Goal: Task Accomplishment & Management: Manage account settings

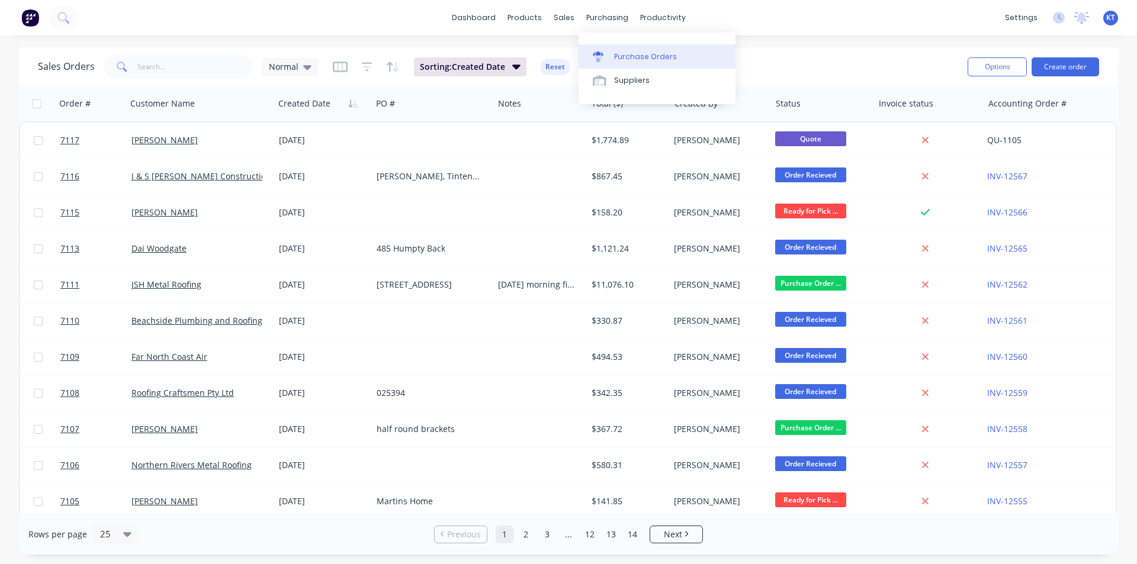
click at [629, 59] on div "Purchase Orders" at bounding box center [645, 57] width 63 height 11
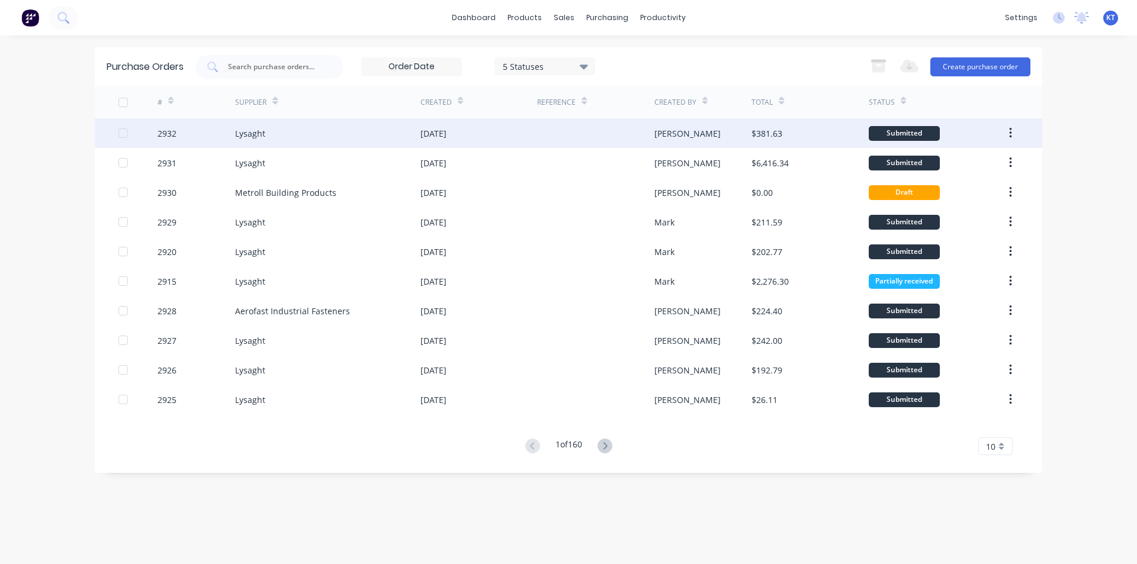
click at [411, 142] on div "Lysaght" at bounding box center [327, 133] width 185 height 30
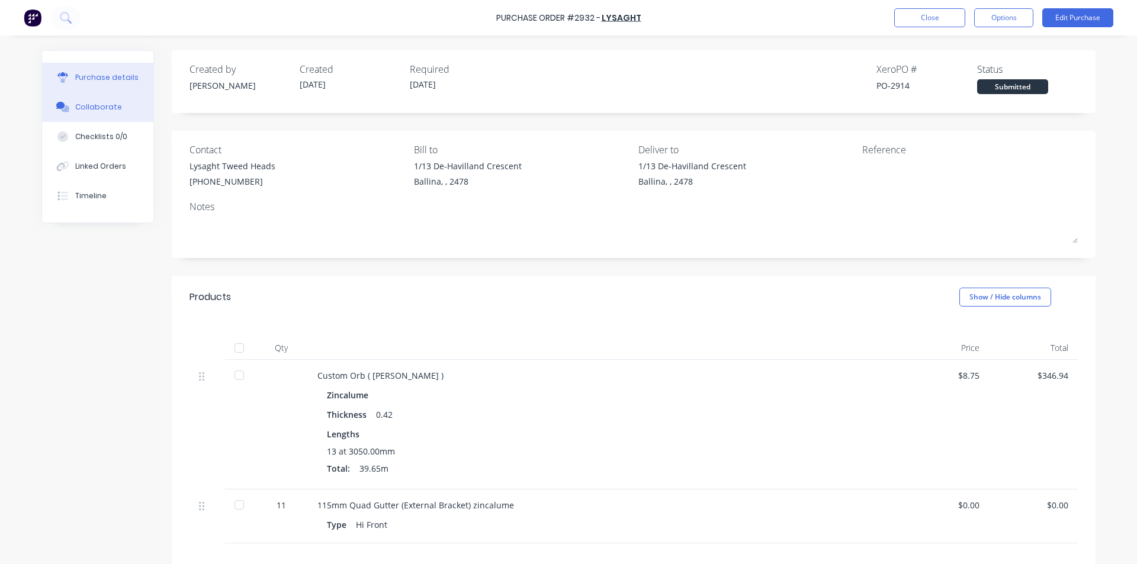
click at [88, 110] on div "Collaborate" at bounding box center [98, 107] width 47 height 11
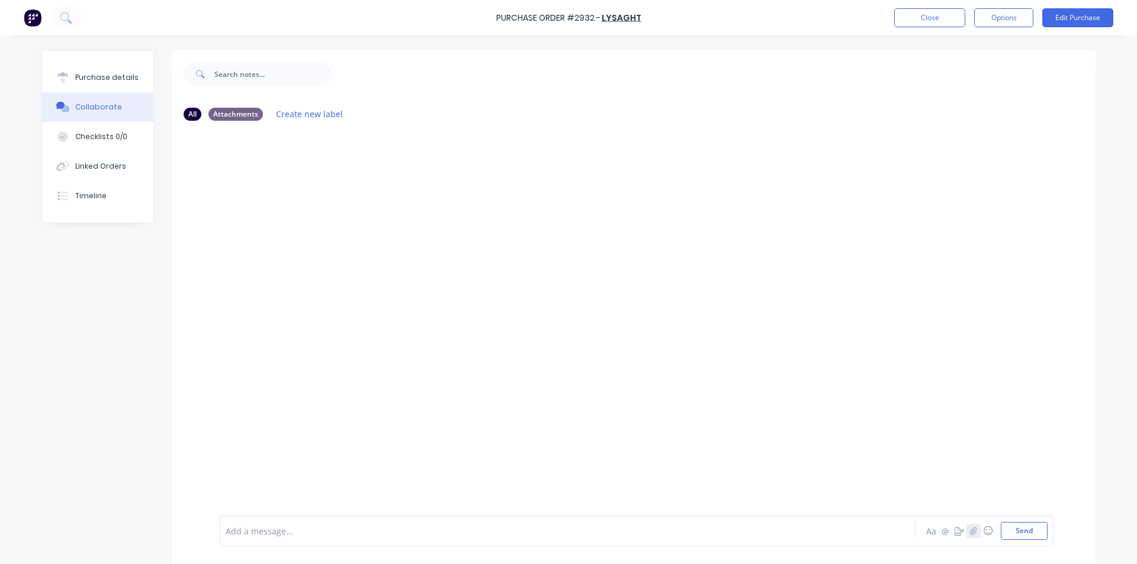
click at [970, 528] on icon "button" at bounding box center [973, 531] width 7 height 8
click at [1032, 541] on div "Add a message... Aa @ ☺ Send" at bounding box center [636, 500] width 835 height 91
click at [1036, 529] on button "Send" at bounding box center [1024, 531] width 47 height 18
click at [900, 19] on button "Close" at bounding box center [929, 17] width 71 height 19
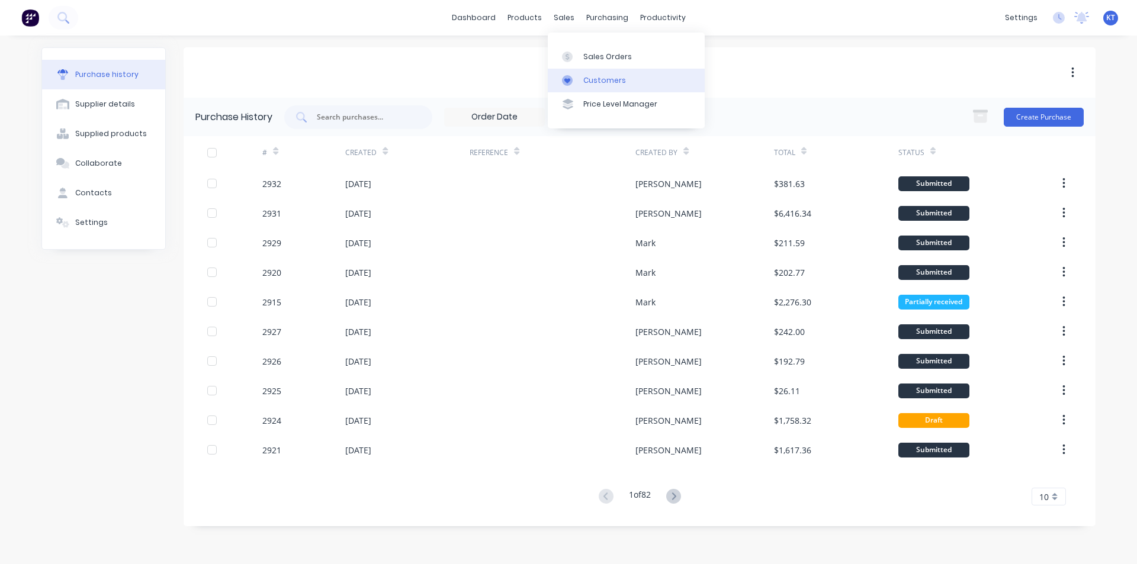
click at [592, 69] on link "Customers" at bounding box center [626, 81] width 157 height 24
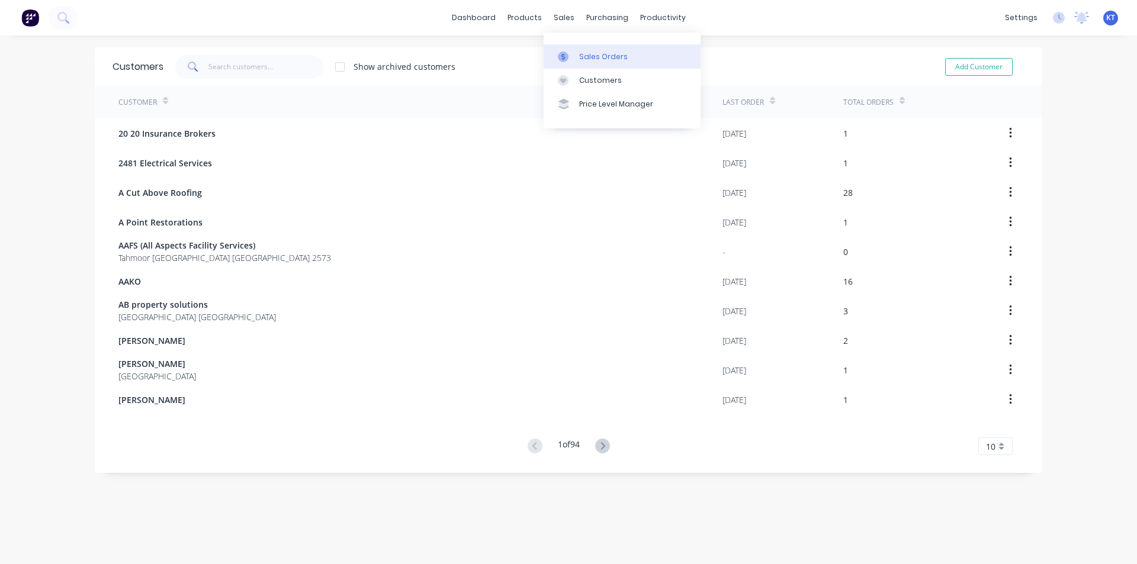
click at [579, 50] on link "Sales Orders" at bounding box center [622, 56] width 157 height 24
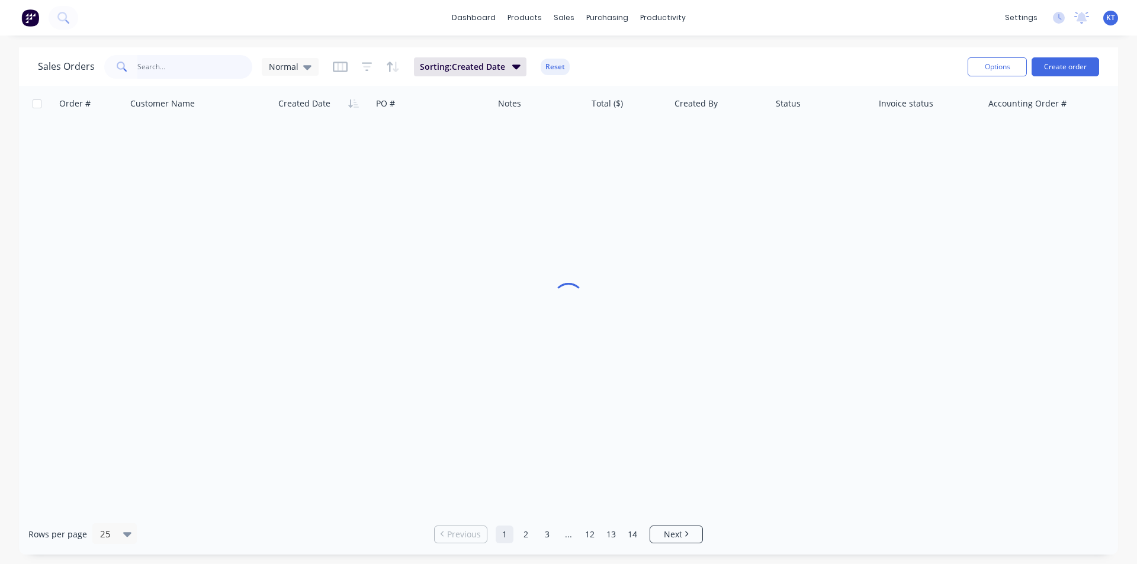
click at [217, 56] on input "text" at bounding box center [194, 67] width 115 height 24
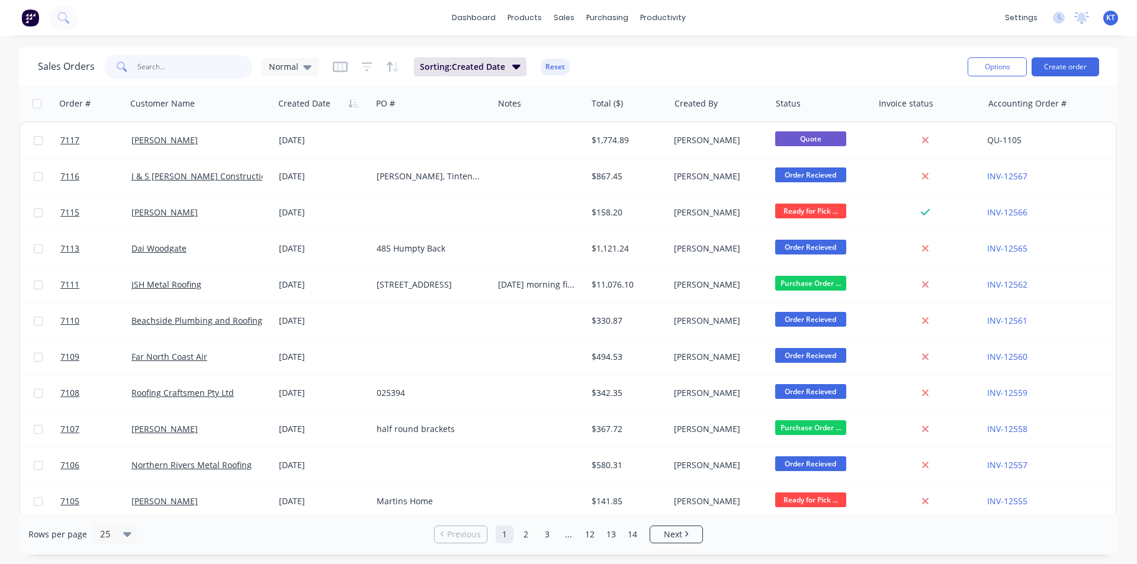
click at [210, 67] on input "text" at bounding box center [194, 67] width 115 height 24
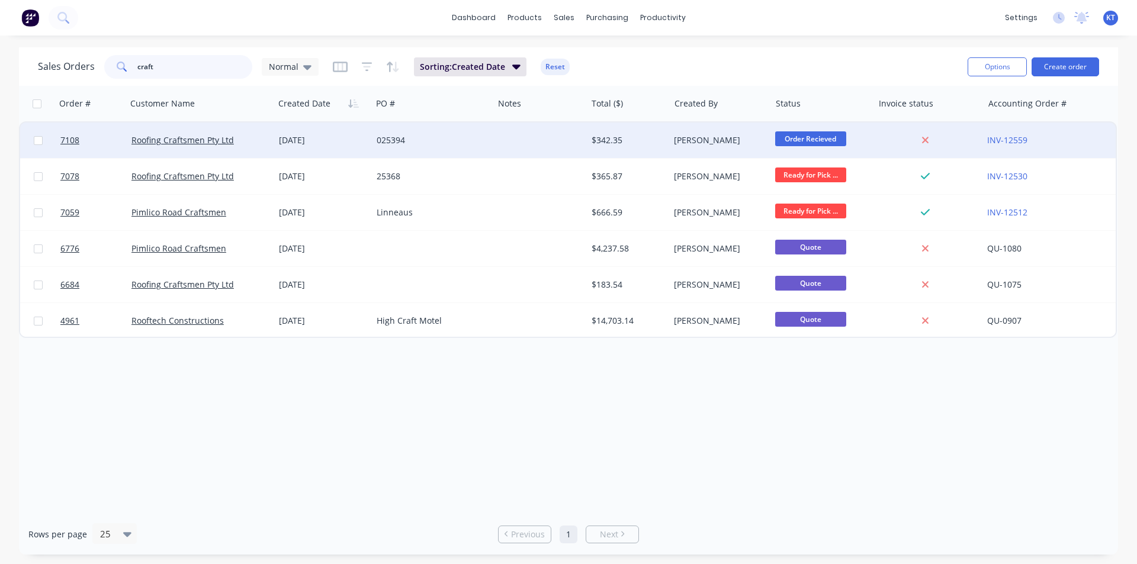
type input "craft"
click at [220, 157] on div "Roofing Craftsmen Pty Ltd" at bounding box center [200, 141] width 147 height 36
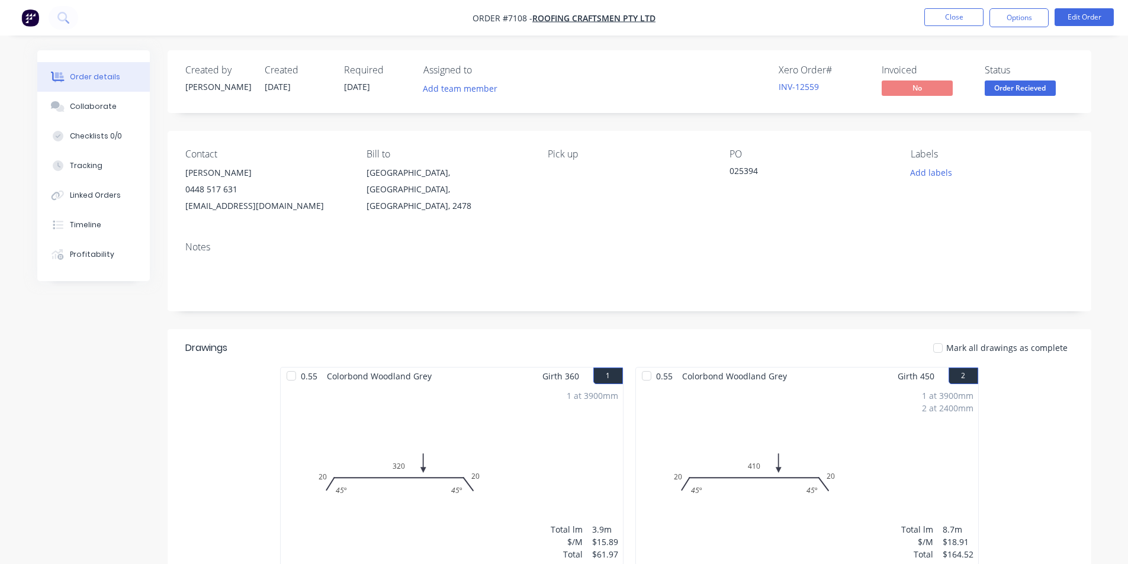
click at [1017, 84] on span "Order Recieved" at bounding box center [1020, 88] width 71 height 15
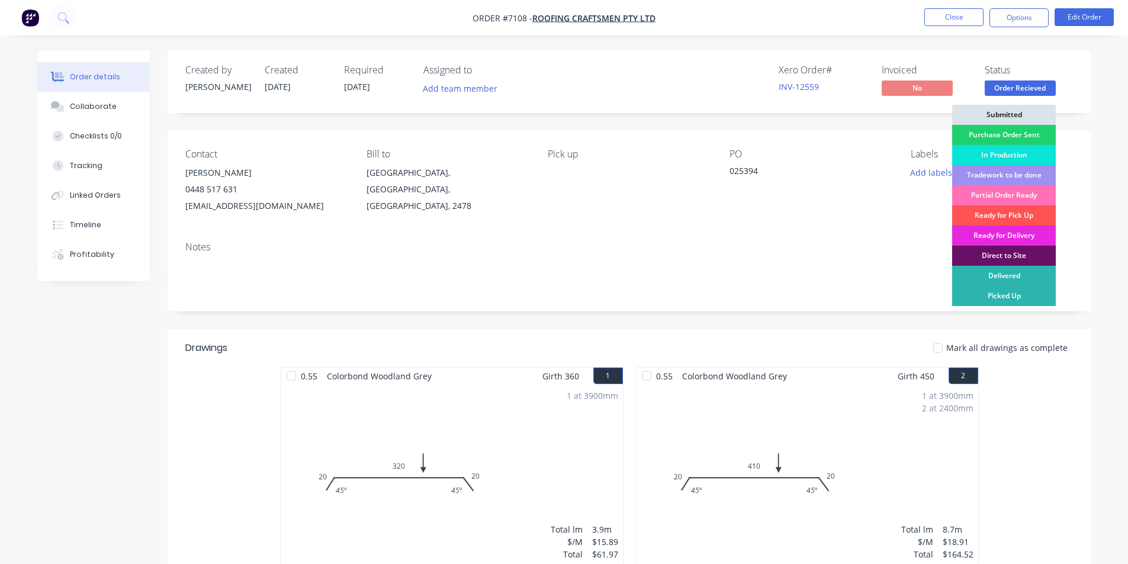
click at [1030, 152] on div "In Production" at bounding box center [1004, 155] width 104 height 20
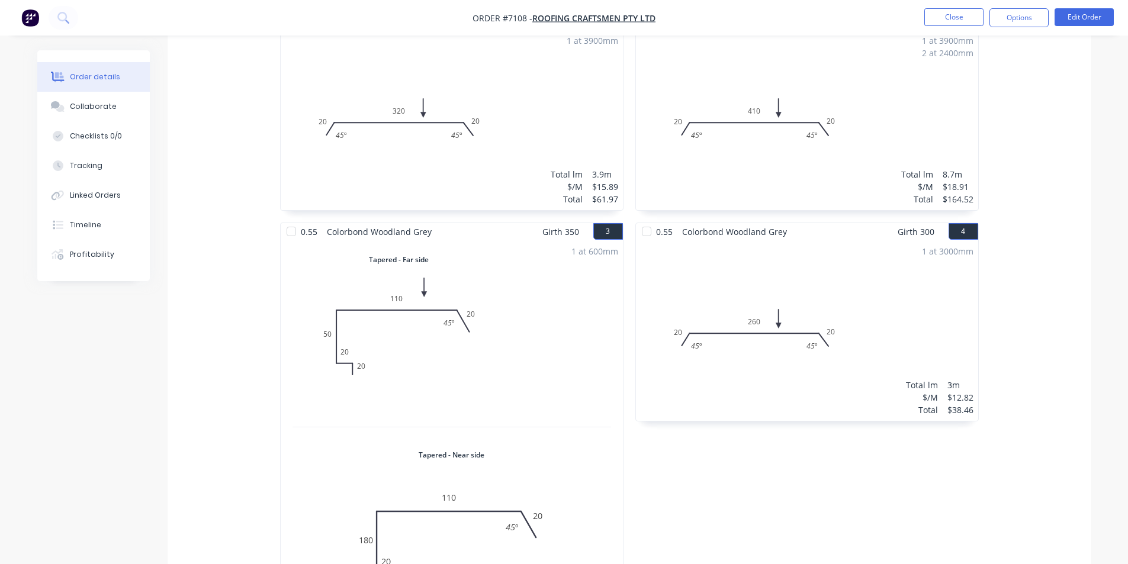
scroll to position [651, 0]
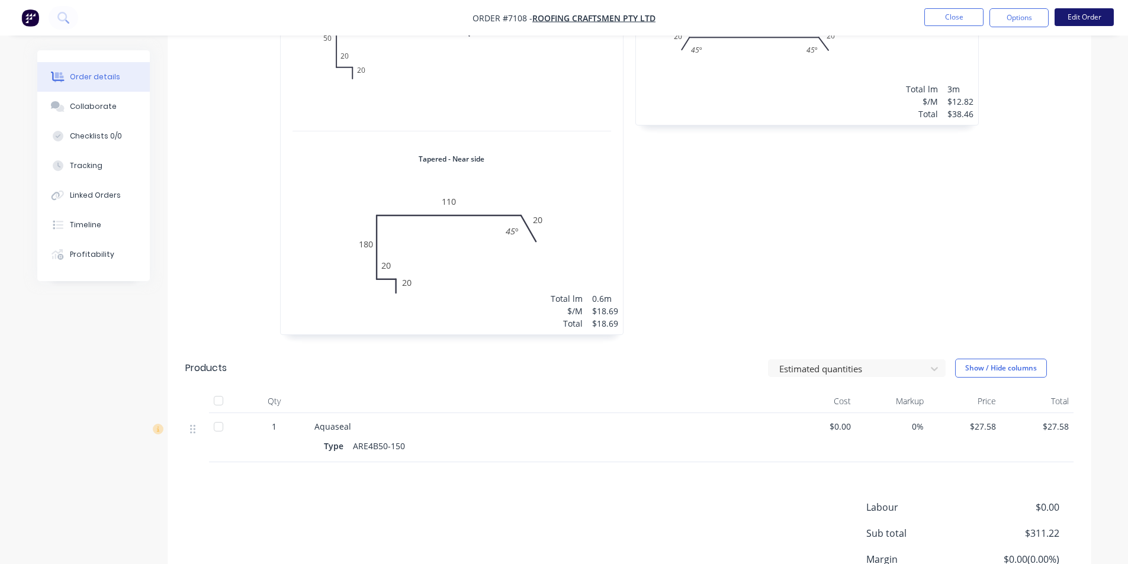
click at [1084, 18] on button "Edit Order" at bounding box center [1084, 17] width 59 height 18
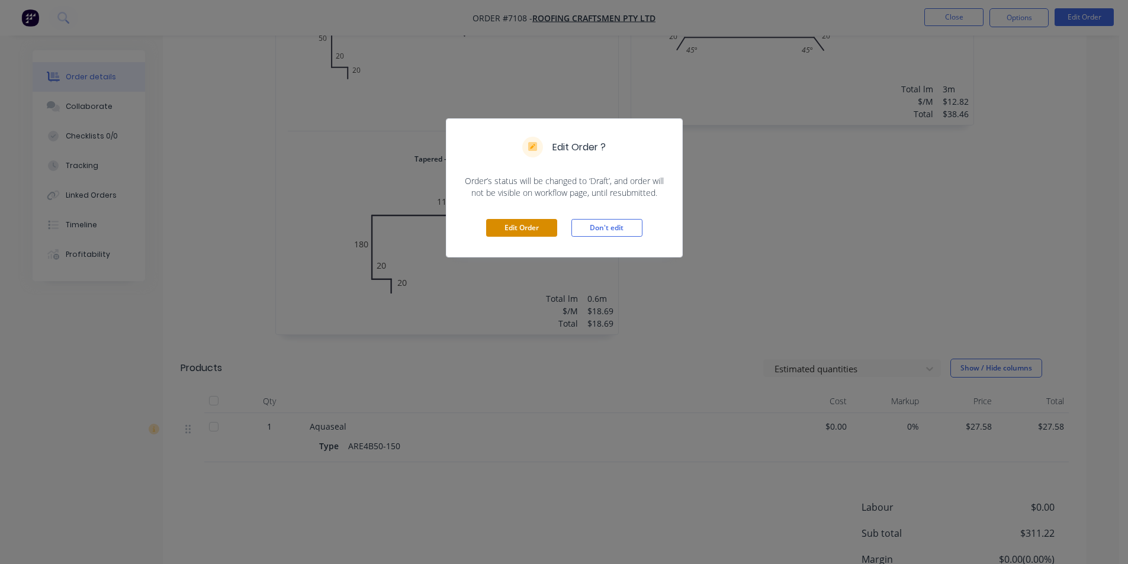
click at [505, 231] on button "Edit Order" at bounding box center [521, 228] width 71 height 18
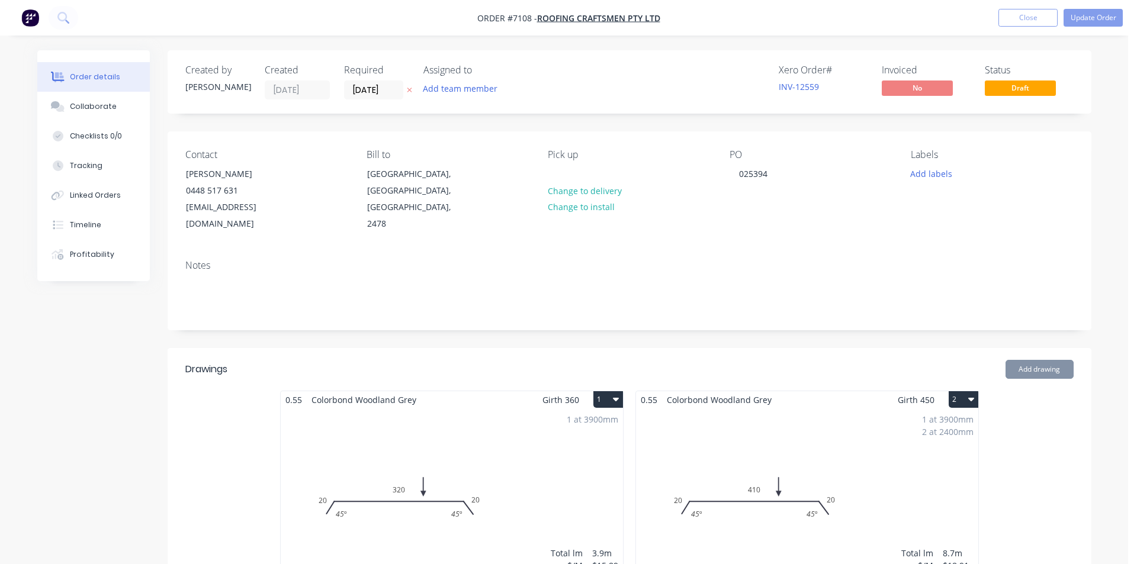
type input "$27.58"
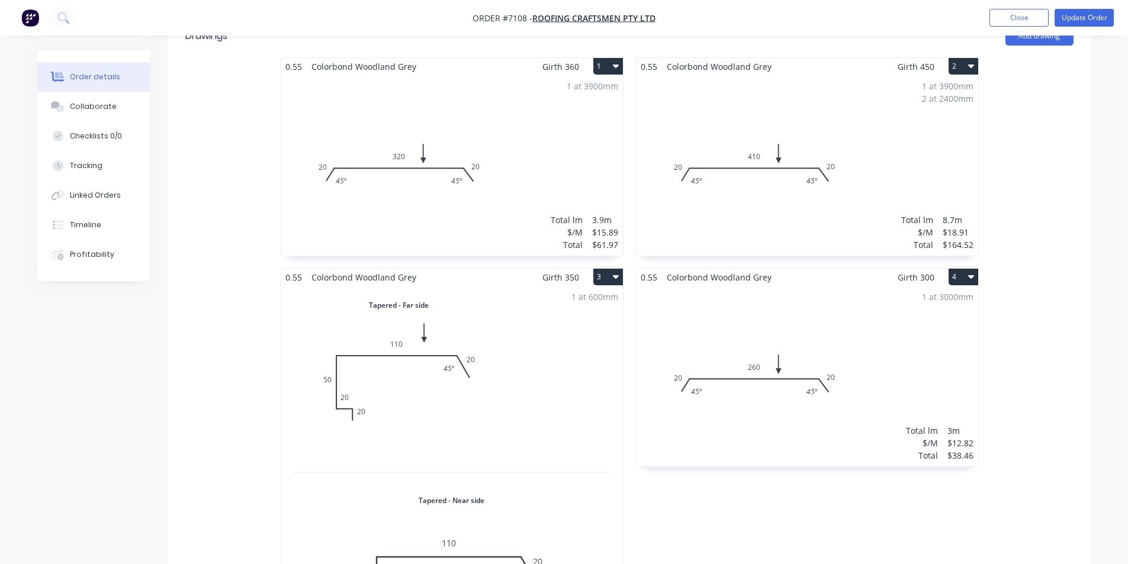
scroll to position [592, 0]
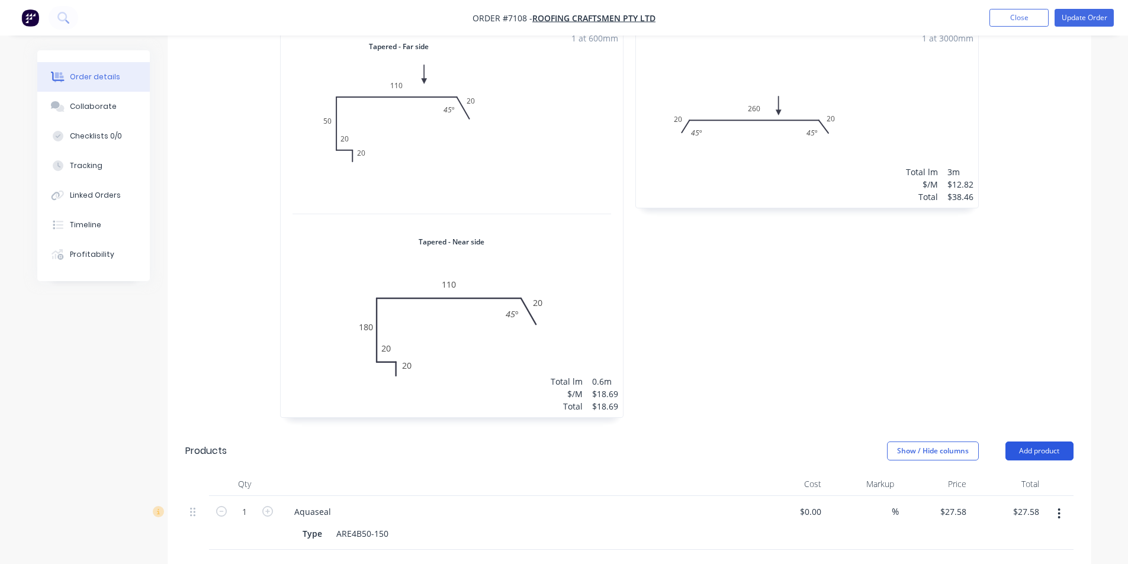
click at [1047, 442] on button "Add product" at bounding box center [1040, 451] width 68 height 19
click at [1047, 474] on button "Product catalogue" at bounding box center [1017, 482] width 113 height 24
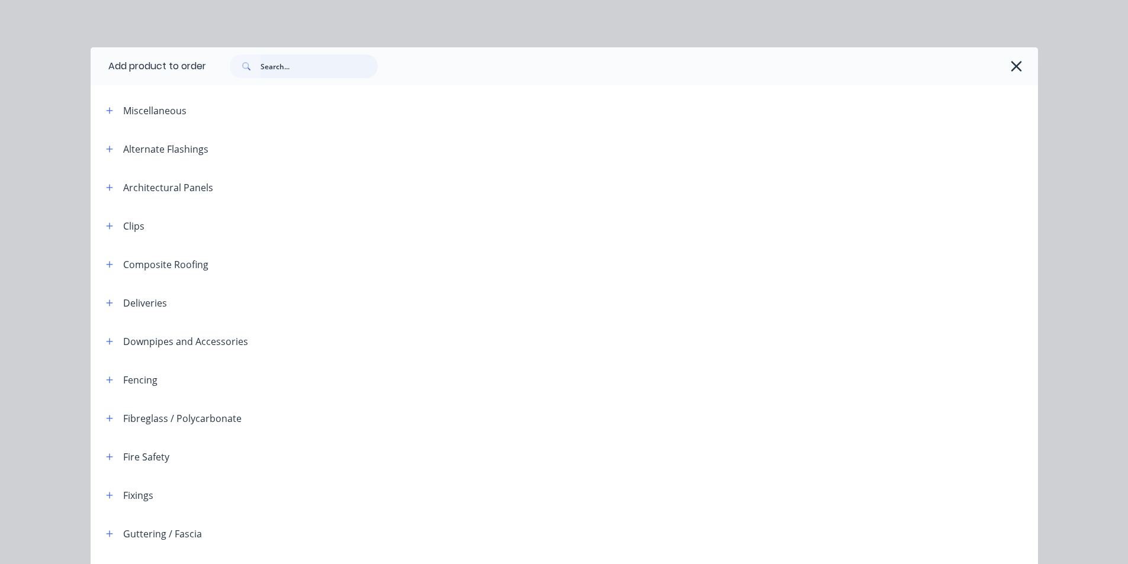
click at [290, 59] on input "text" at bounding box center [319, 66] width 117 height 24
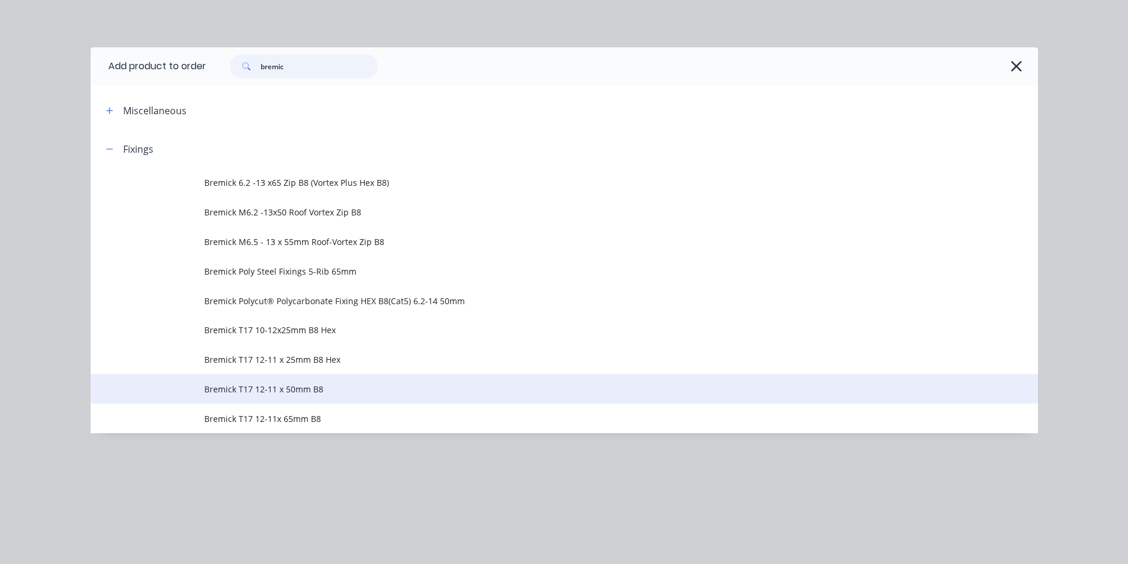
type input "bremic"
click at [282, 399] on td "Bremick T17 12-11 x 50mm B8" at bounding box center [621, 389] width 834 height 30
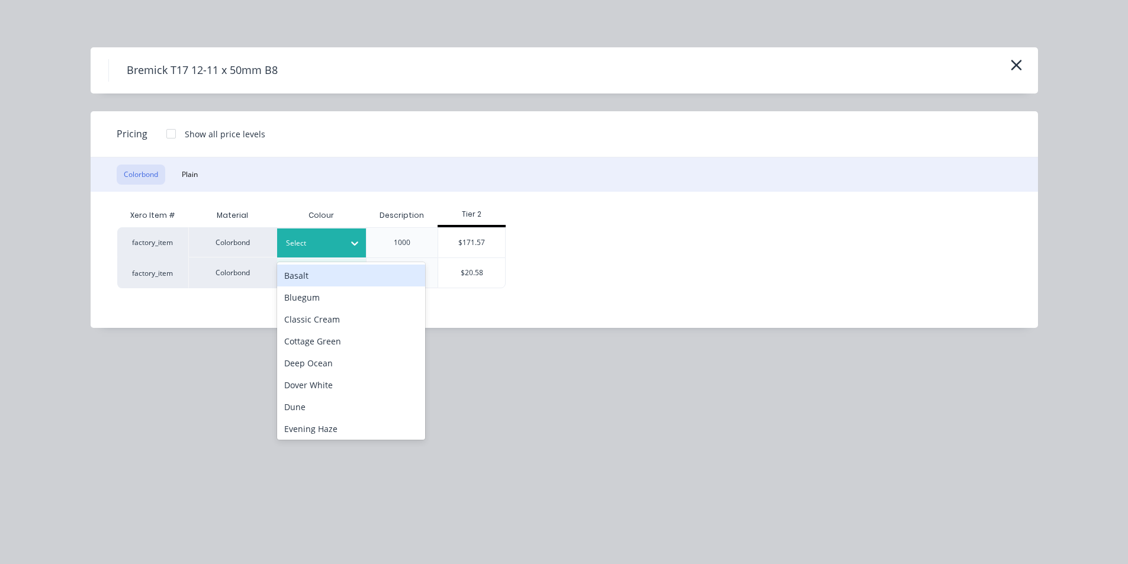
click at [335, 243] on div at bounding box center [312, 243] width 53 height 13
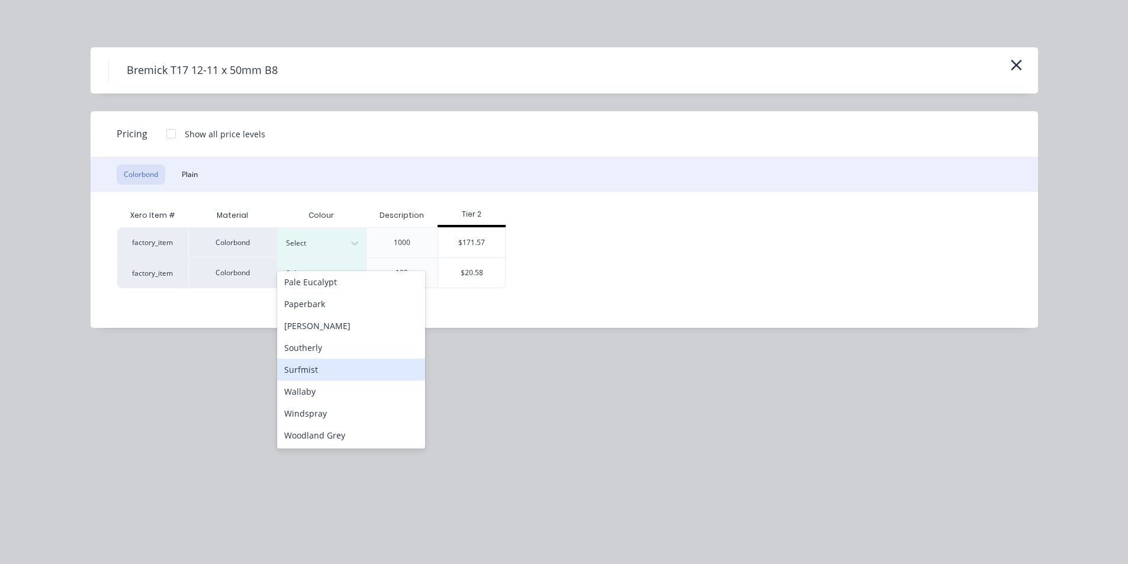
scroll to position [888, 0]
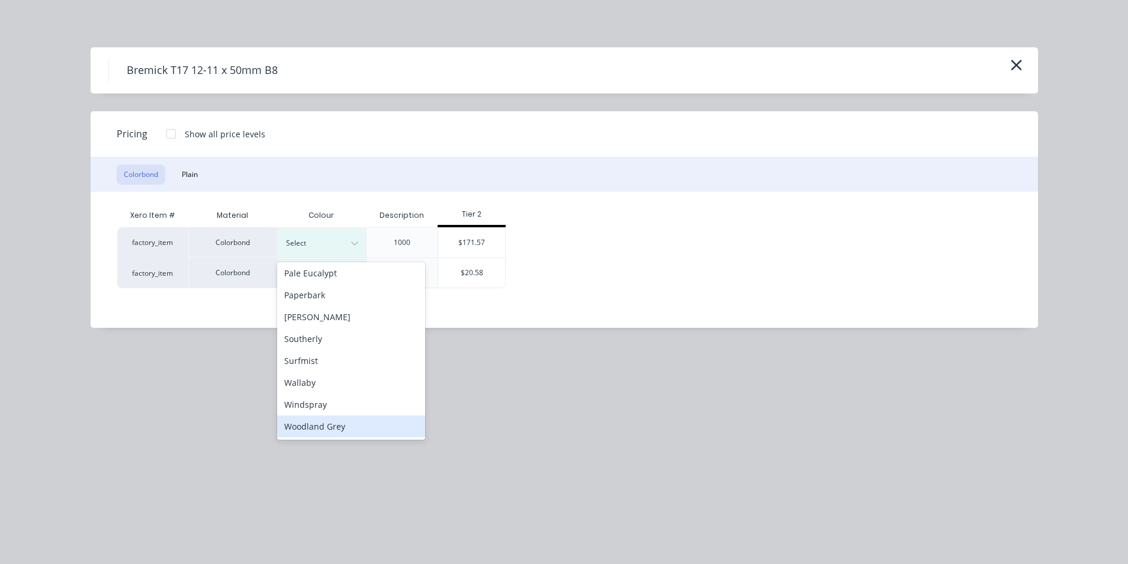
click at [346, 431] on div "Woodland Grey" at bounding box center [351, 427] width 148 height 22
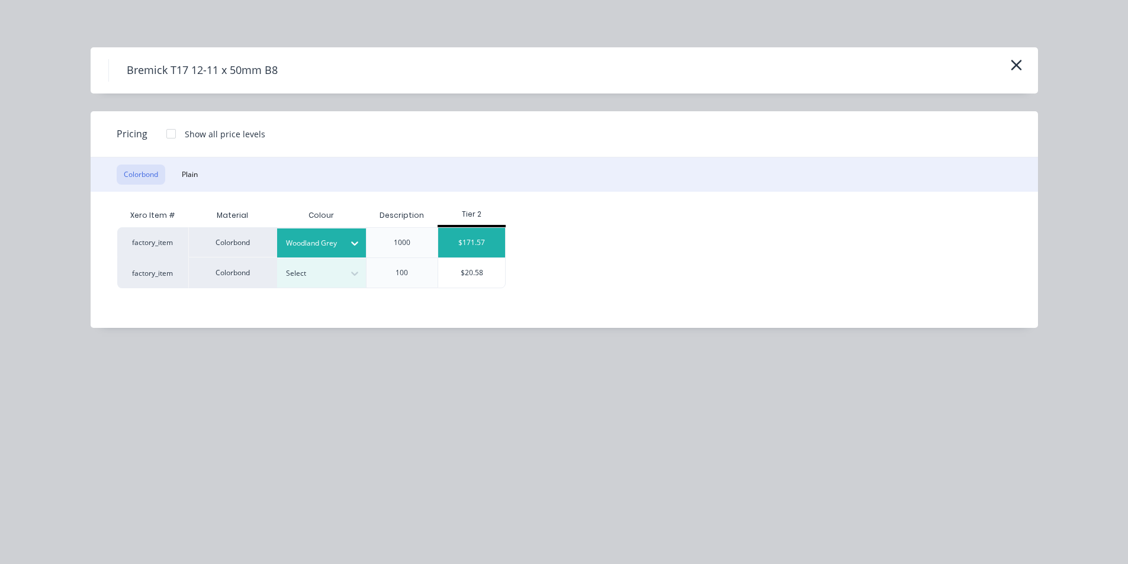
click at [476, 234] on div "$171.57" at bounding box center [471, 243] width 67 height 30
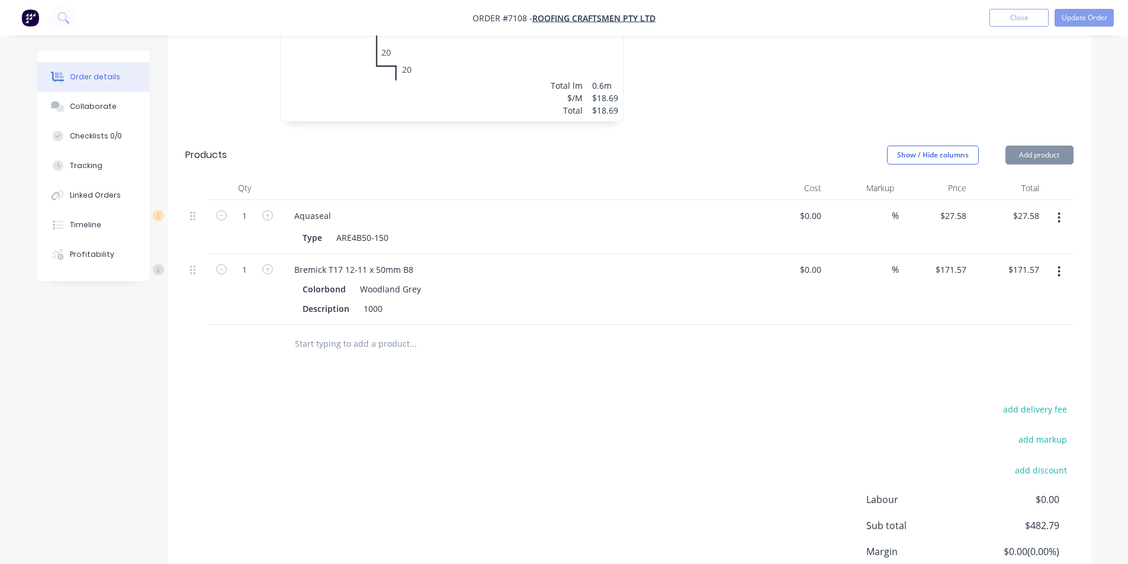
type input "$171.57"
click at [1059, 146] on button "Add product" at bounding box center [1040, 155] width 68 height 19
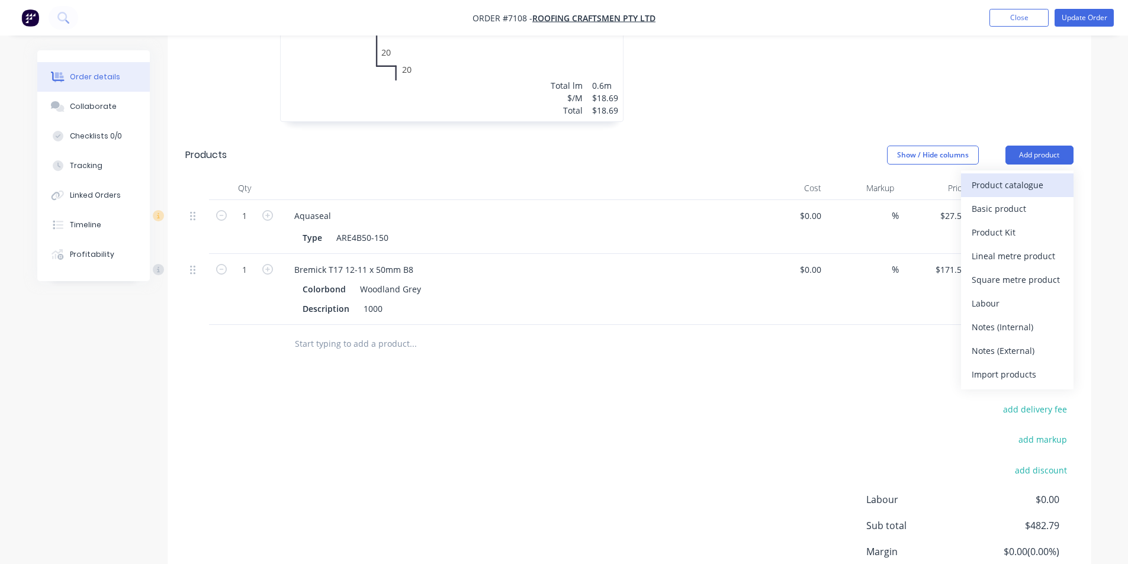
click at [1028, 176] on div "Product catalogue" at bounding box center [1017, 184] width 91 height 17
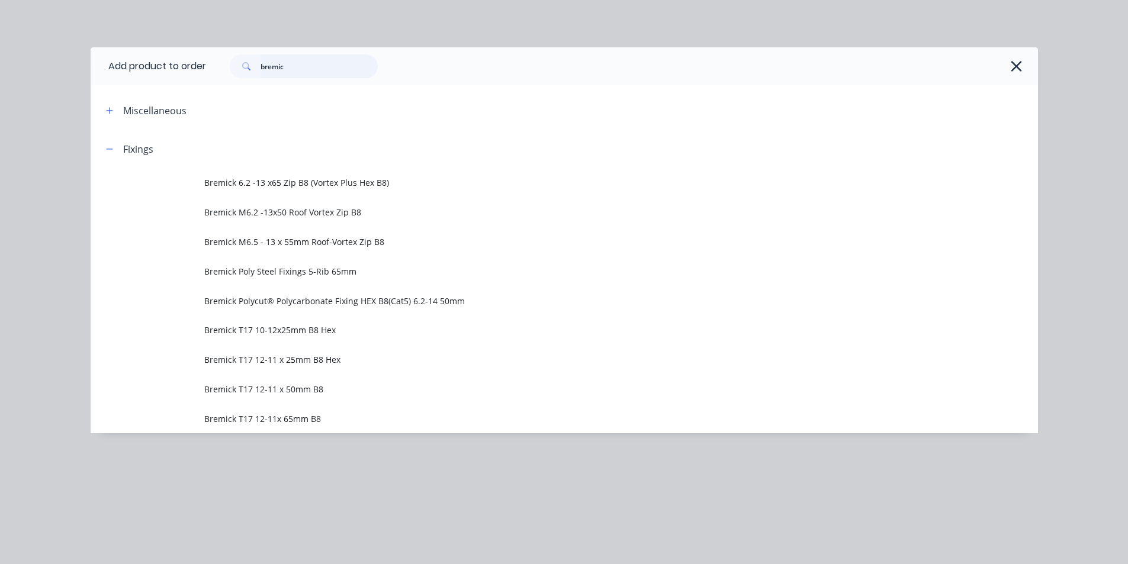
click at [307, 75] on input "bremic" at bounding box center [319, 66] width 117 height 24
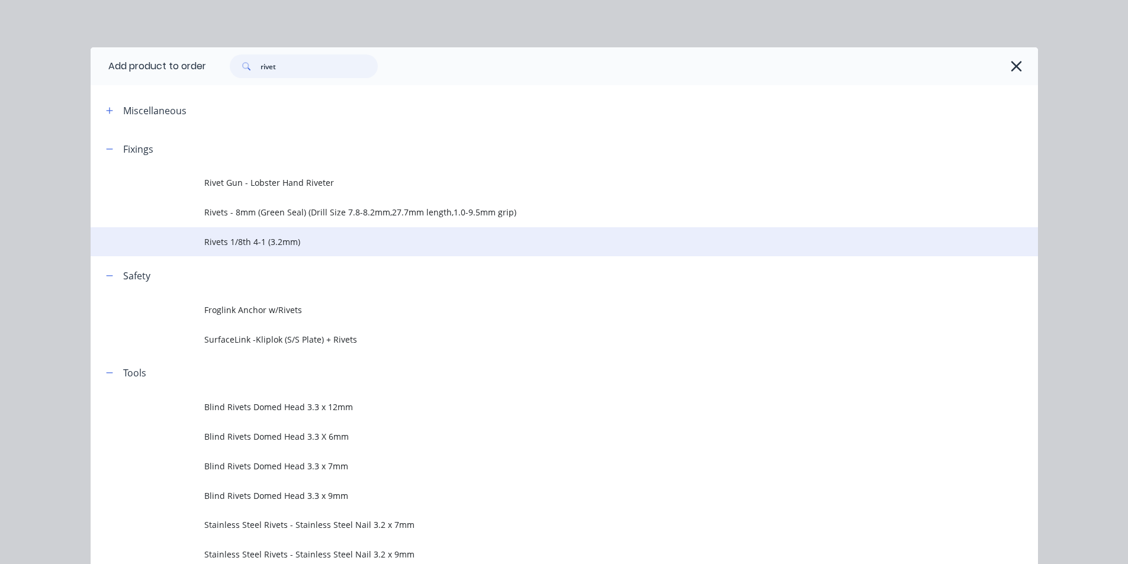
type input "rivet"
click at [260, 239] on span "Rivets 1/8th 4-1 (3.2mm)" at bounding box center [537, 242] width 667 height 12
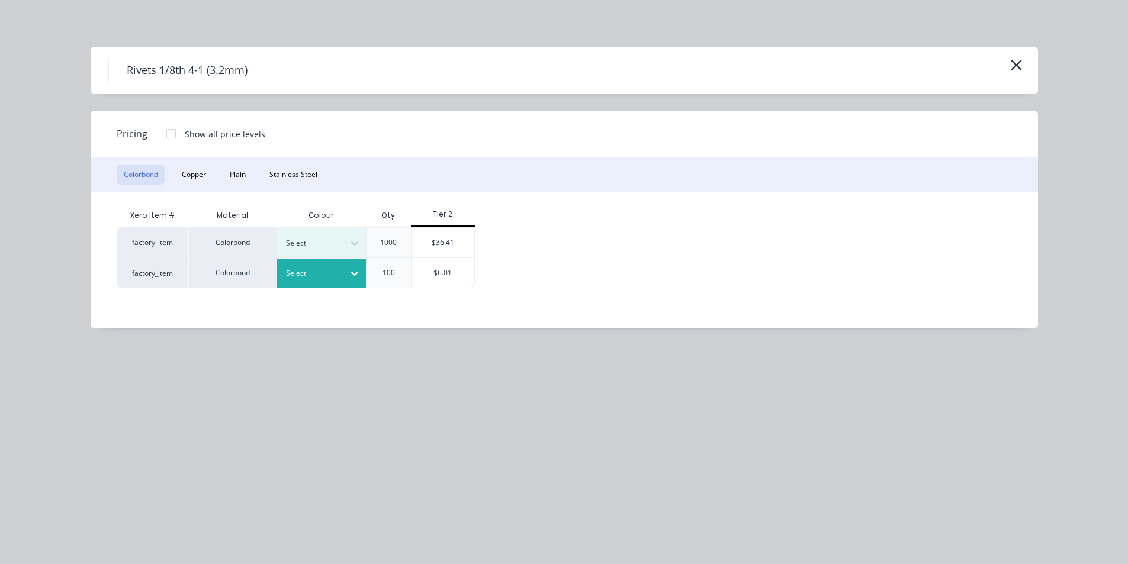
click at [277, 273] on div "Select" at bounding box center [321, 273] width 89 height 29
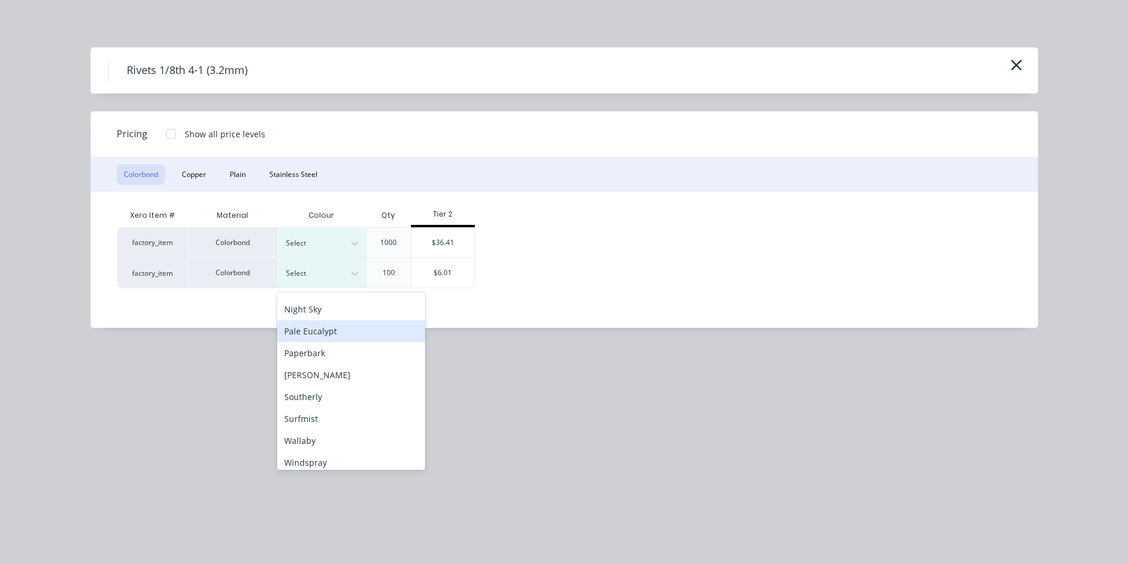
scroll to position [309, 0]
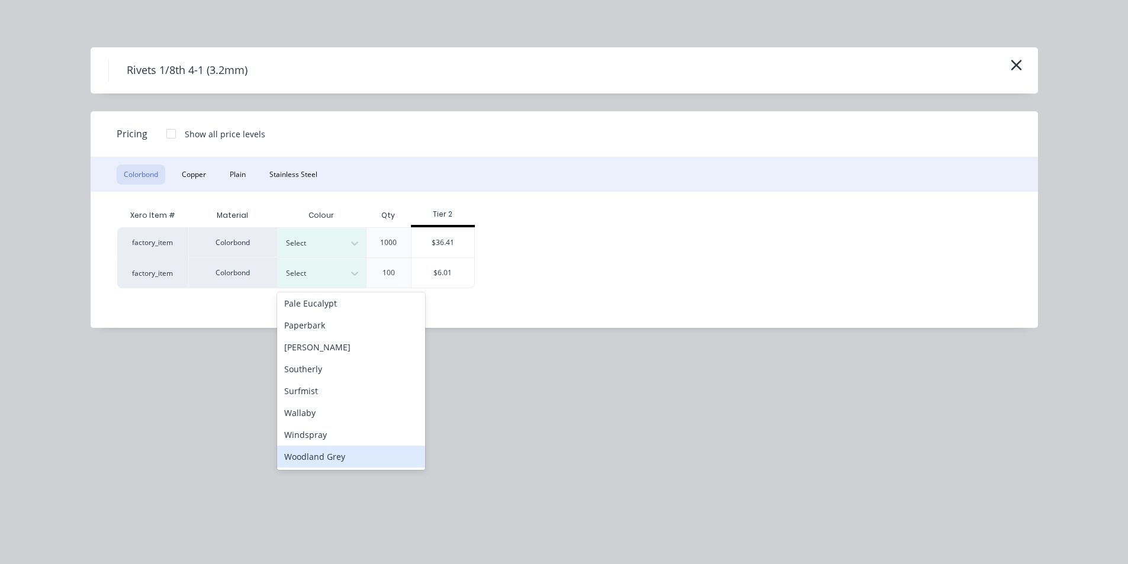
click at [350, 454] on div "Woodland Grey" at bounding box center [351, 457] width 148 height 22
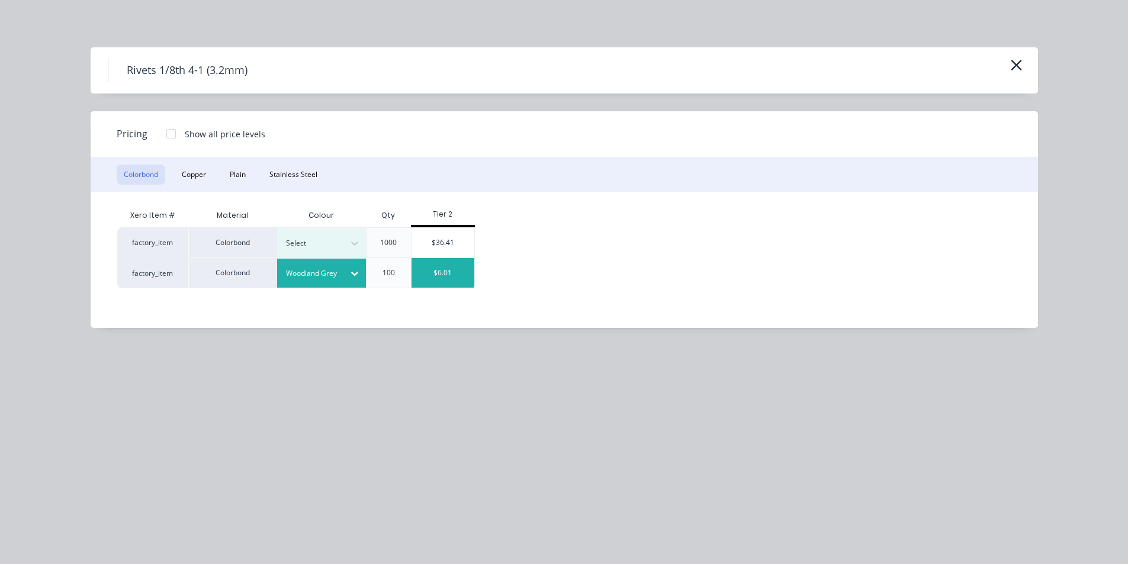
click at [457, 265] on div "$6.01" at bounding box center [443, 273] width 63 height 30
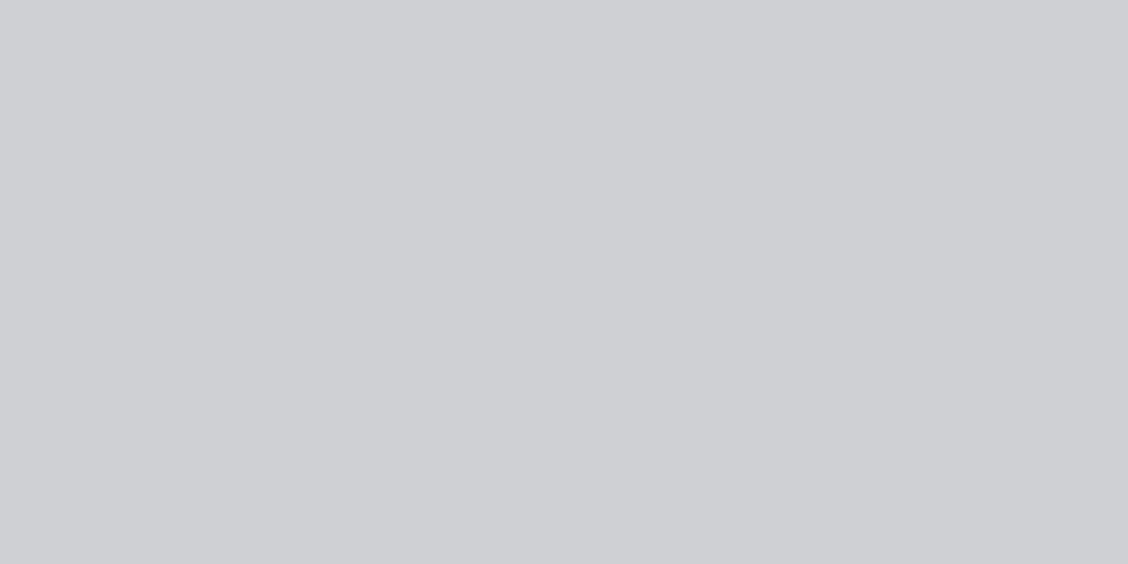
type input "$6.01"
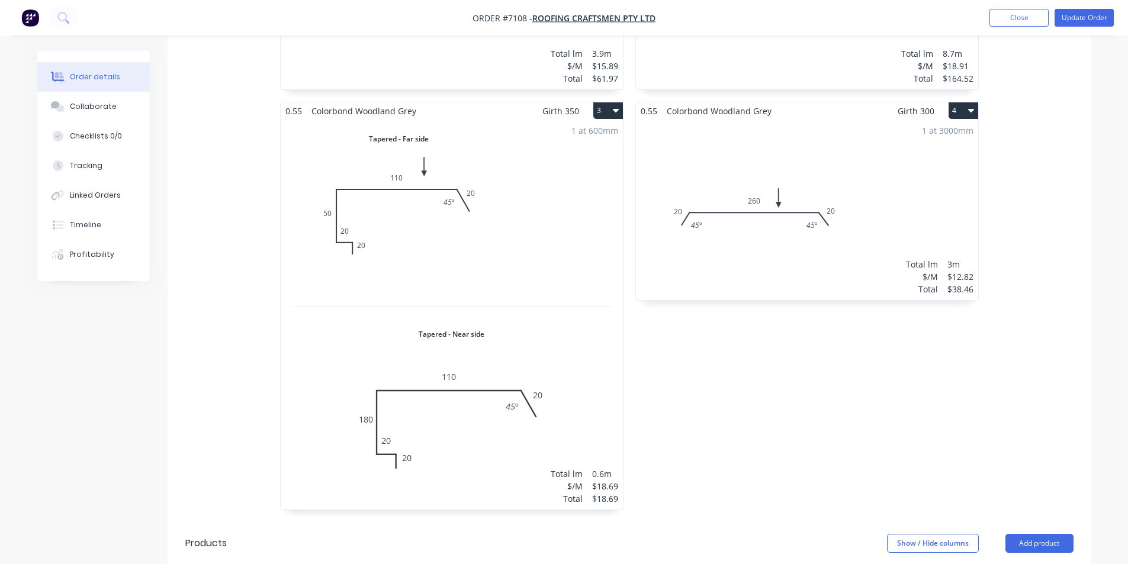
scroll to position [333, 0]
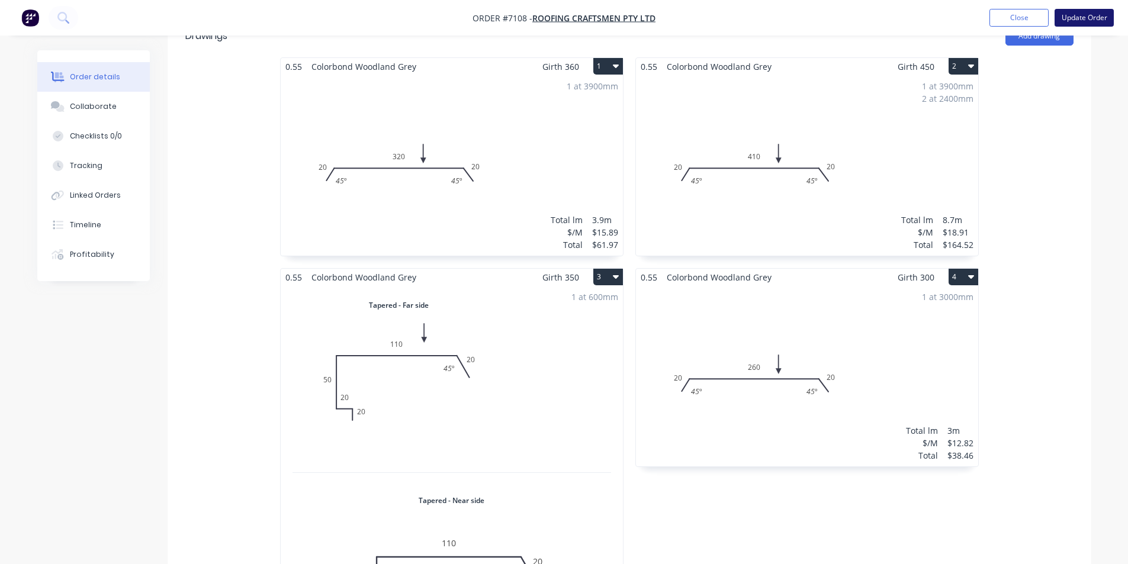
click at [1082, 24] on button "Update Order" at bounding box center [1084, 18] width 59 height 18
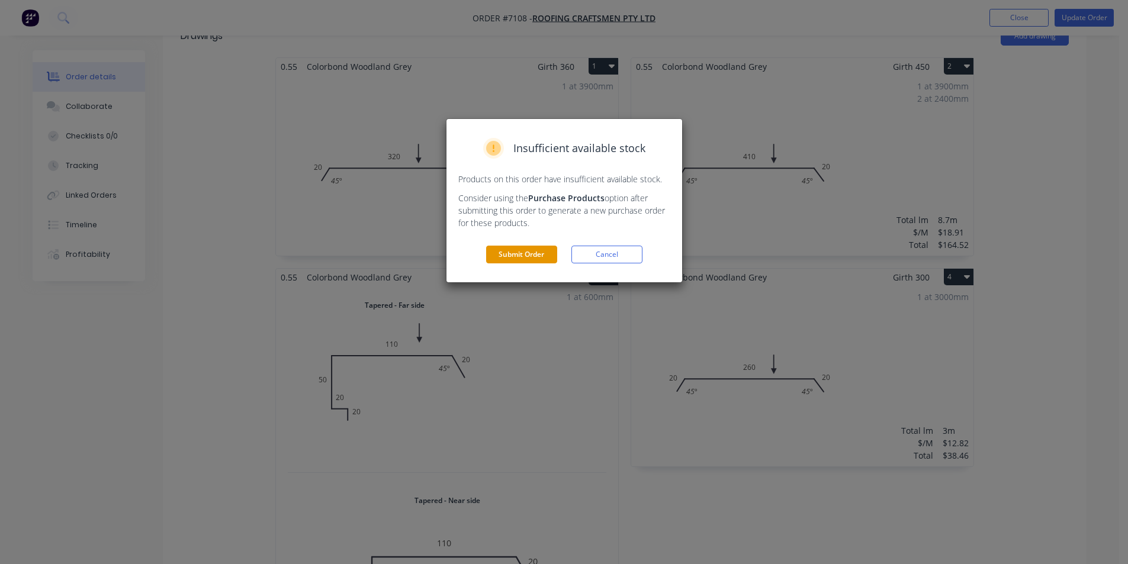
click at [522, 252] on button "Submit Order" at bounding box center [521, 255] width 71 height 18
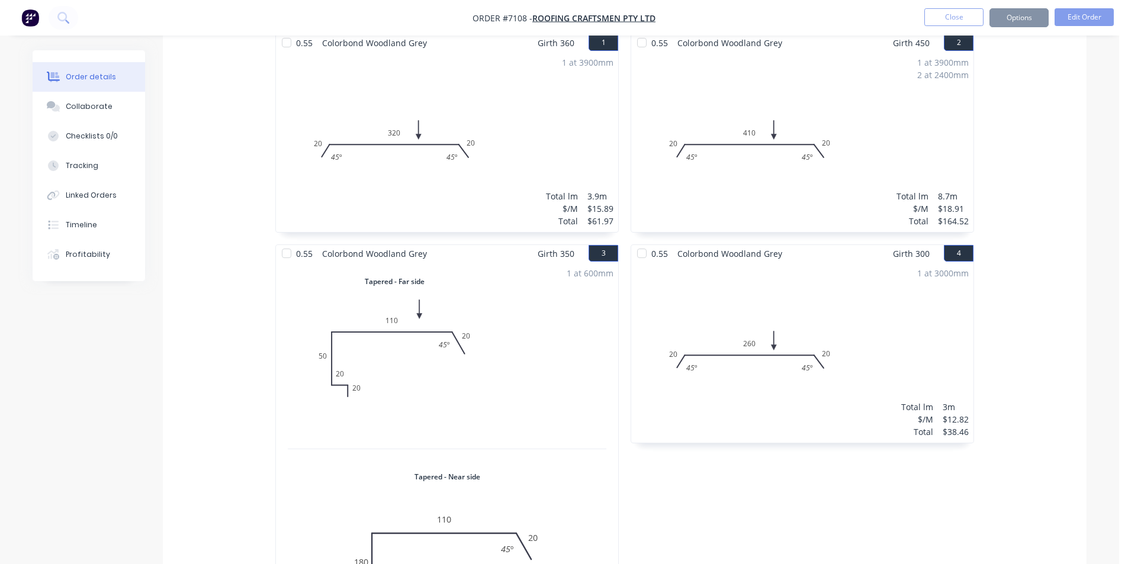
scroll to position [331, 0]
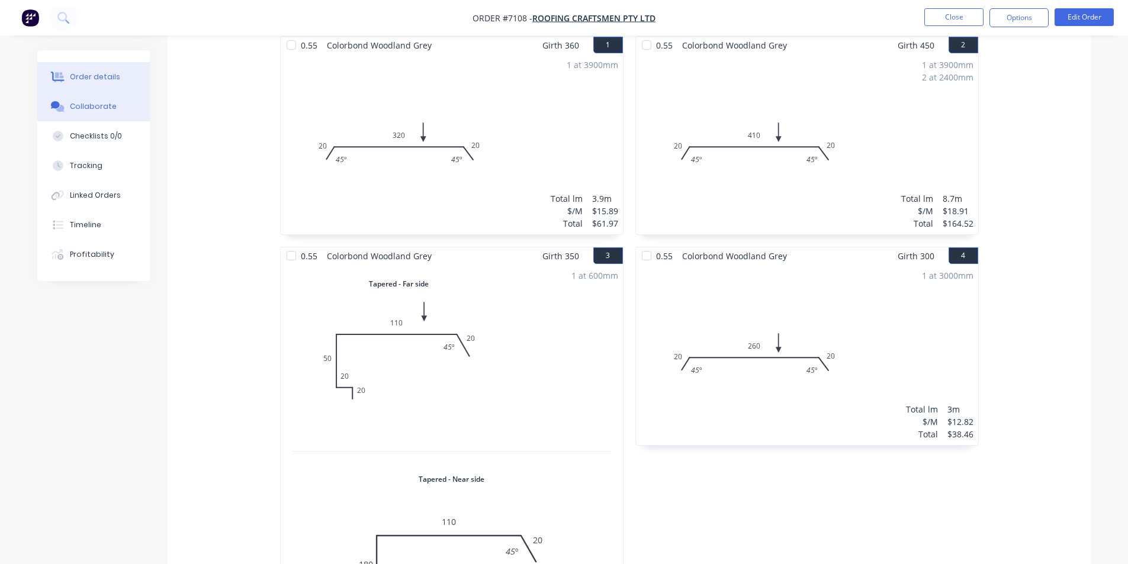
click at [85, 114] on button "Collaborate" at bounding box center [93, 107] width 113 height 30
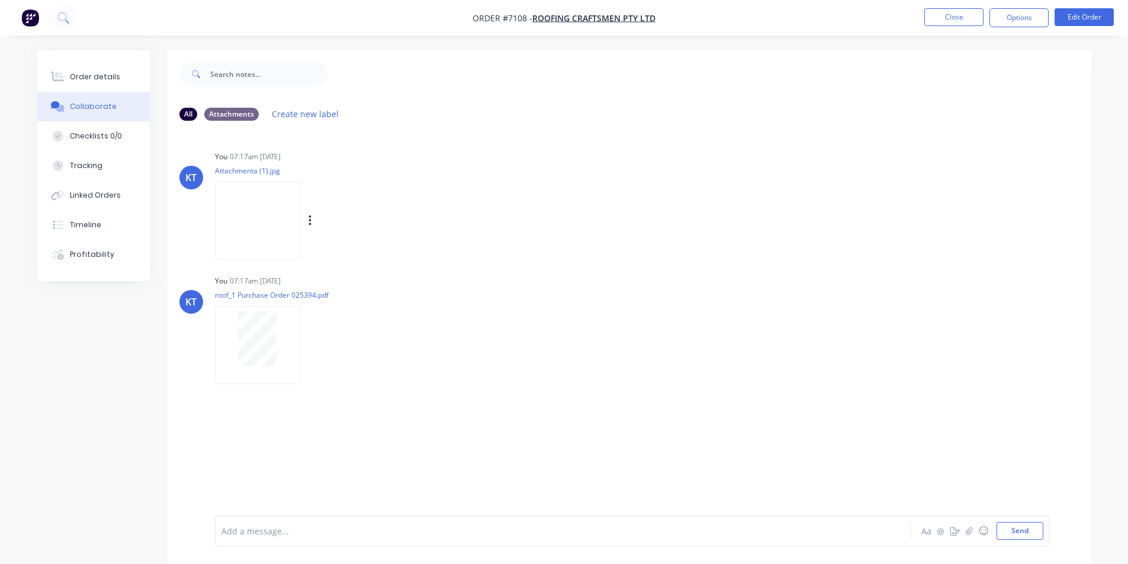
click at [280, 223] on img at bounding box center [257, 221] width 85 height 78
click at [131, 76] on button "Order details" at bounding box center [93, 77] width 113 height 30
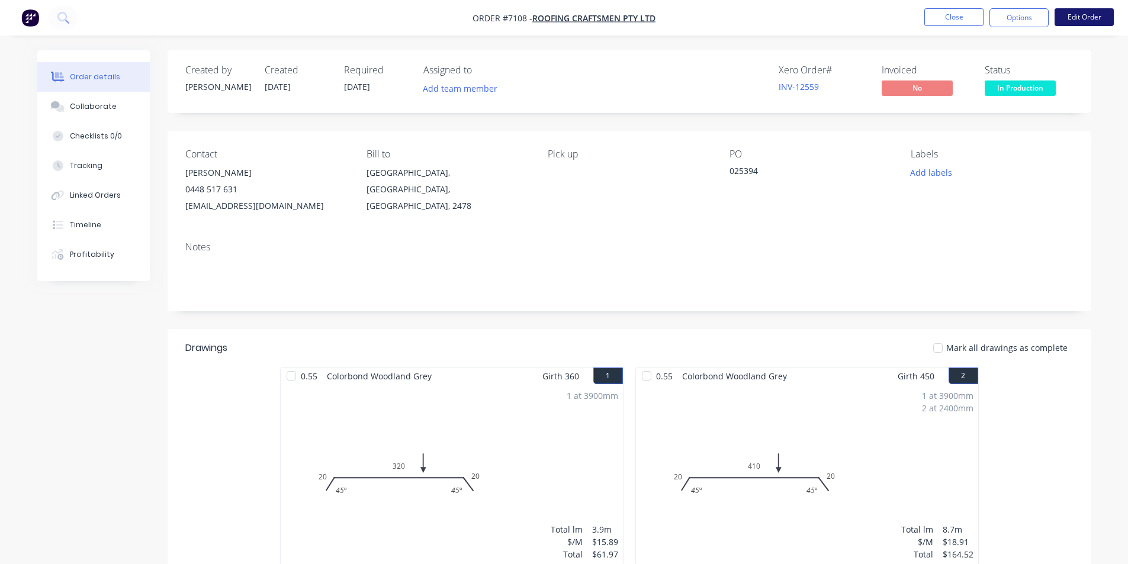
click at [1094, 20] on button "Edit Order" at bounding box center [1084, 17] width 59 height 18
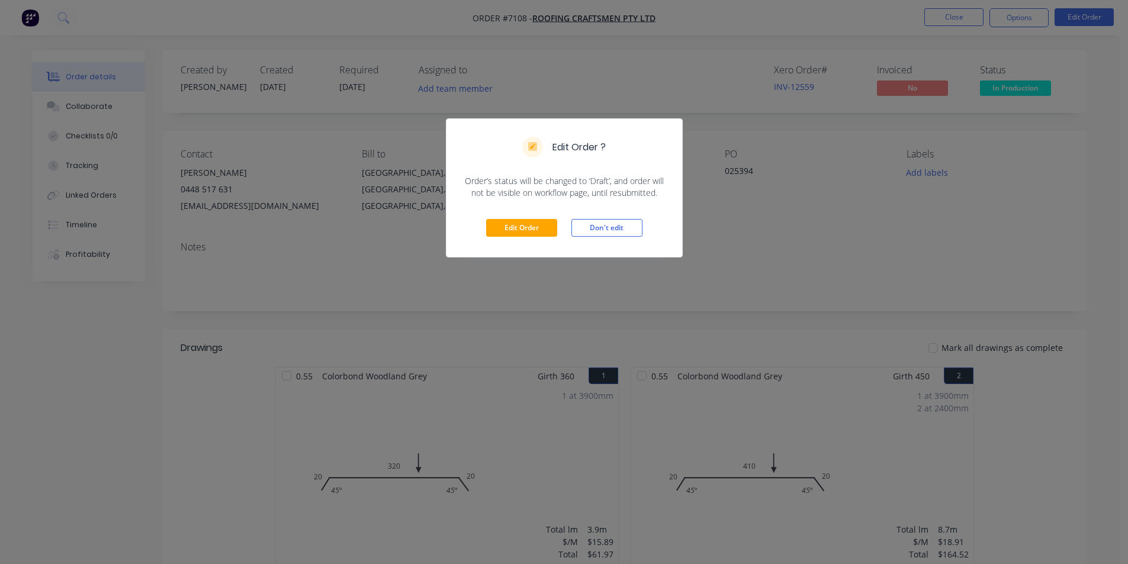
click at [524, 241] on div "Edit Order Don't edit" at bounding box center [565, 228] width 236 height 58
click at [524, 231] on button "Edit Order" at bounding box center [521, 228] width 71 height 18
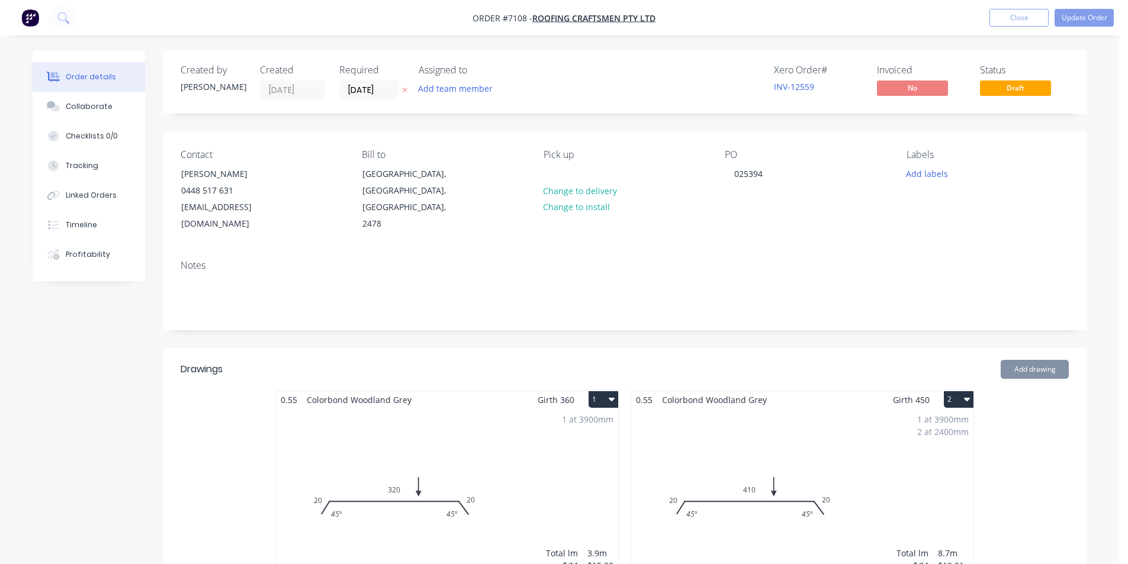
type input "$27.58"
type input "$171.57"
type input "$6.01"
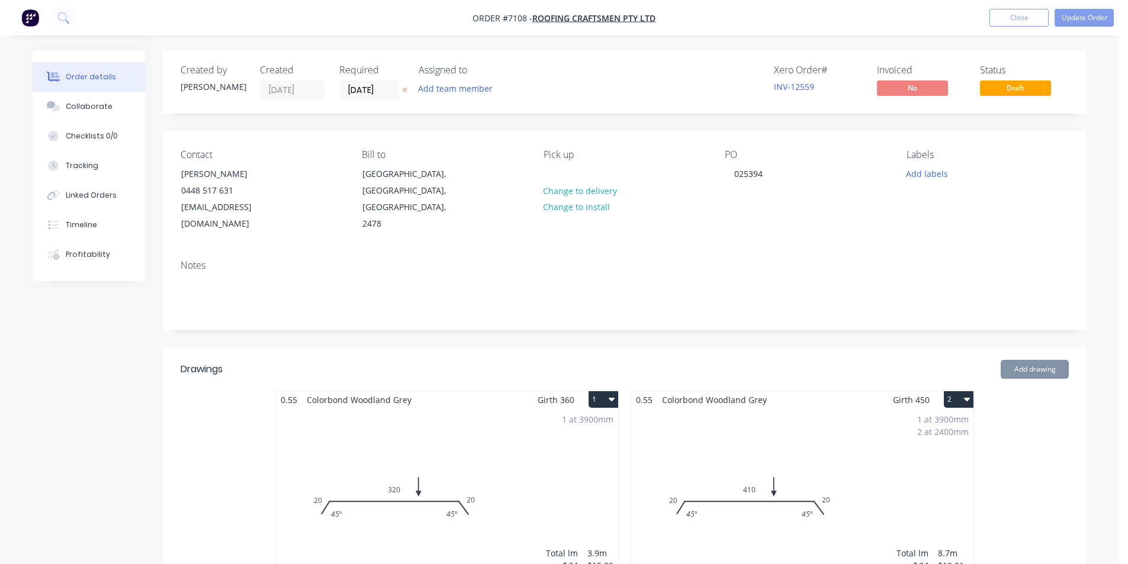
type input "$6.01"
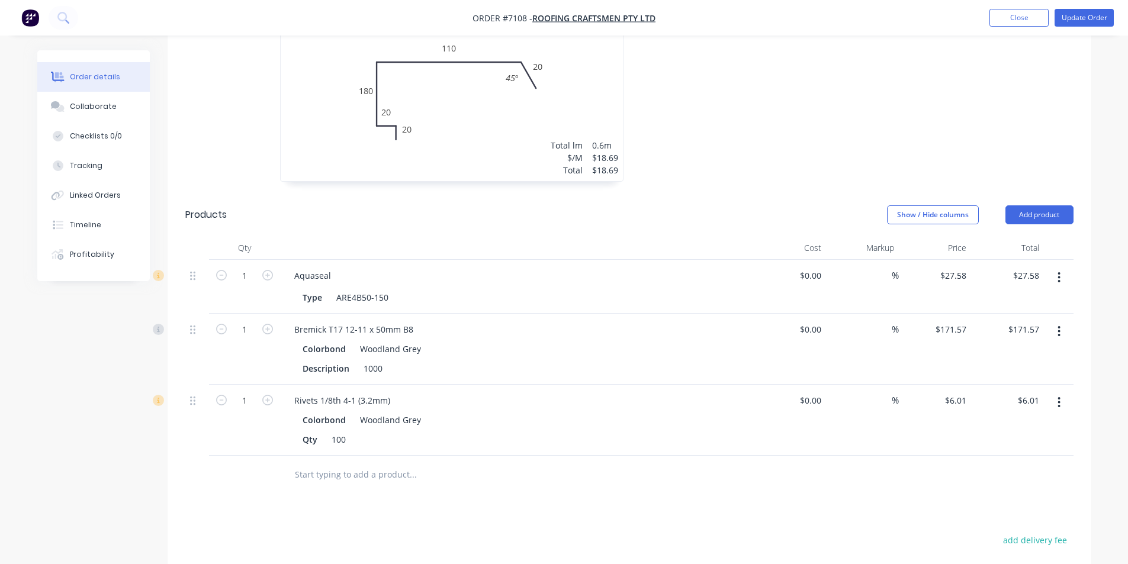
scroll to position [888, 0]
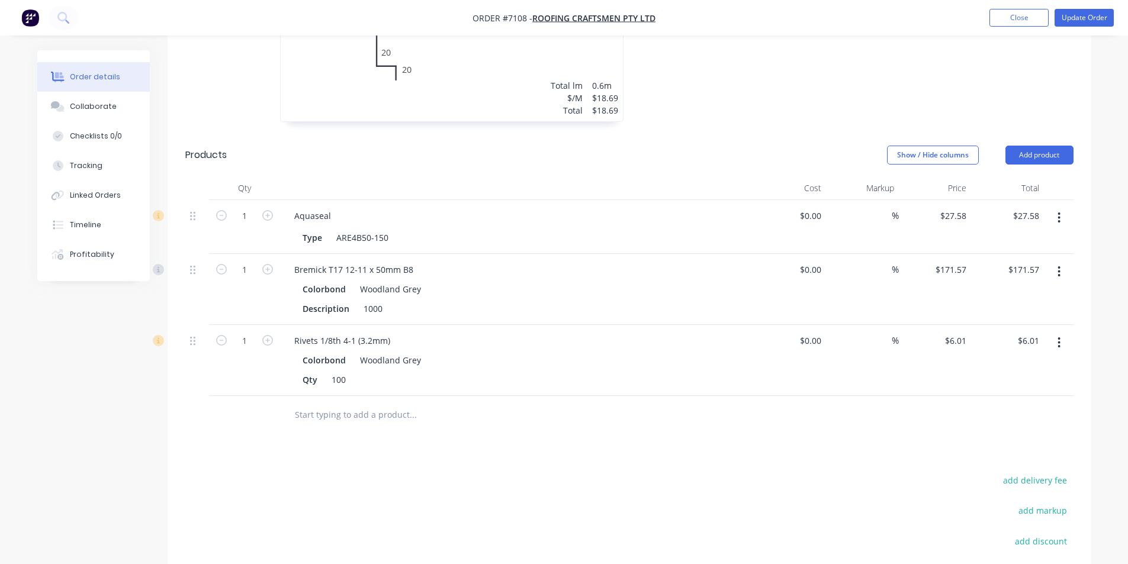
click at [1058, 211] on icon "button" at bounding box center [1059, 217] width 3 height 13
click at [1044, 240] on div "Edit" at bounding box center [1017, 248] width 91 height 17
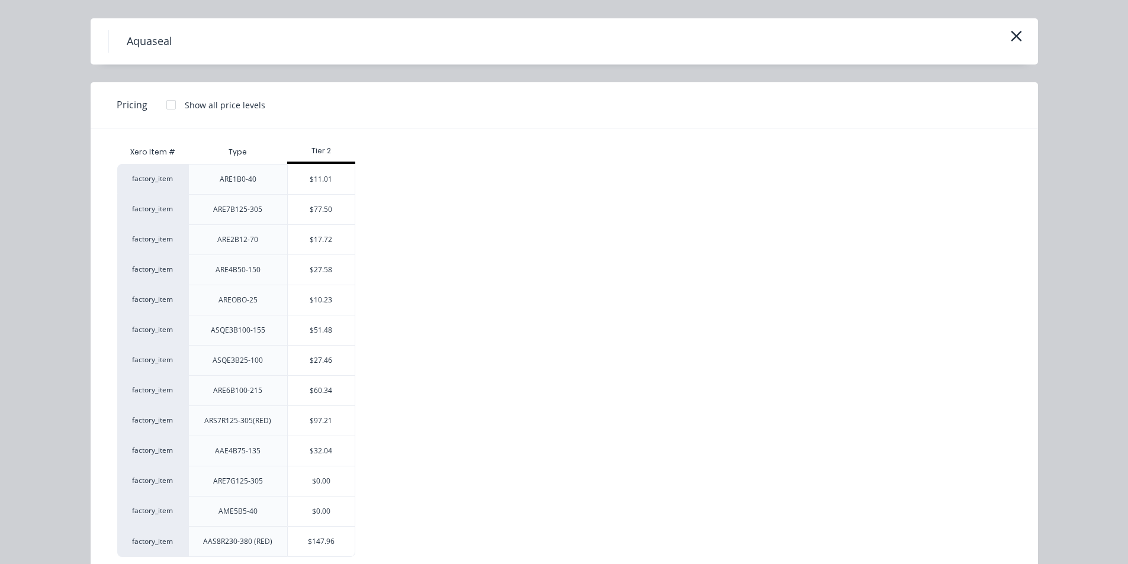
scroll to position [56, 0]
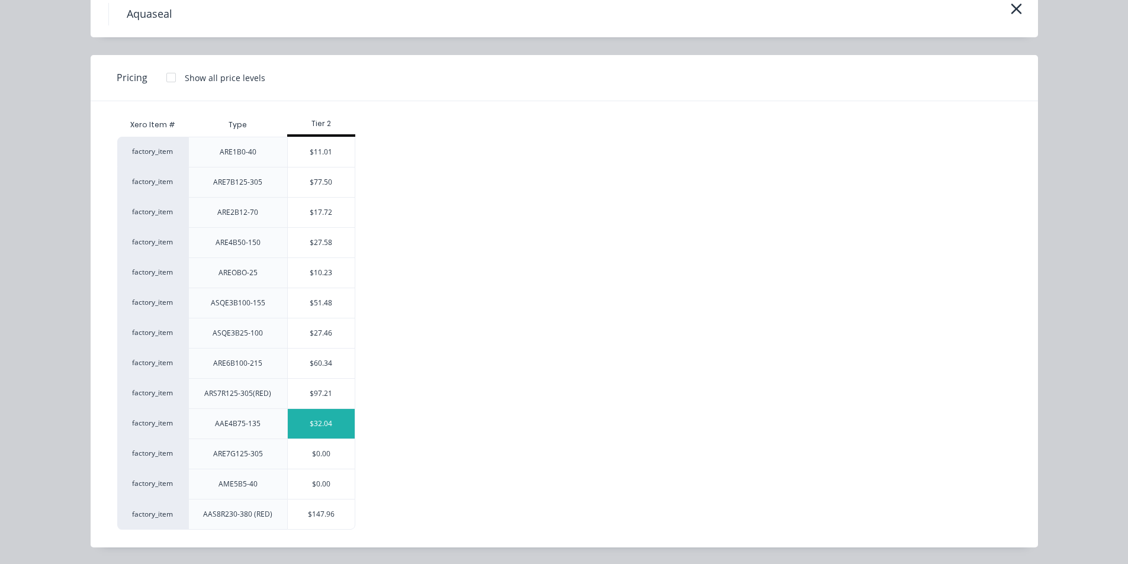
click at [315, 431] on div "$32.04" at bounding box center [321, 424] width 67 height 30
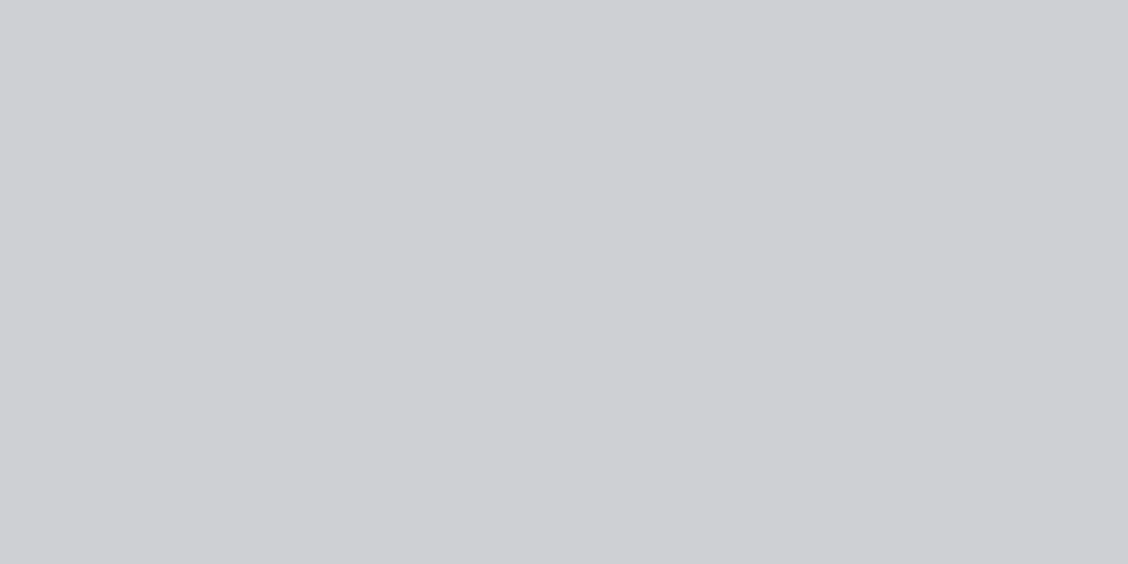
type input "$32.04"
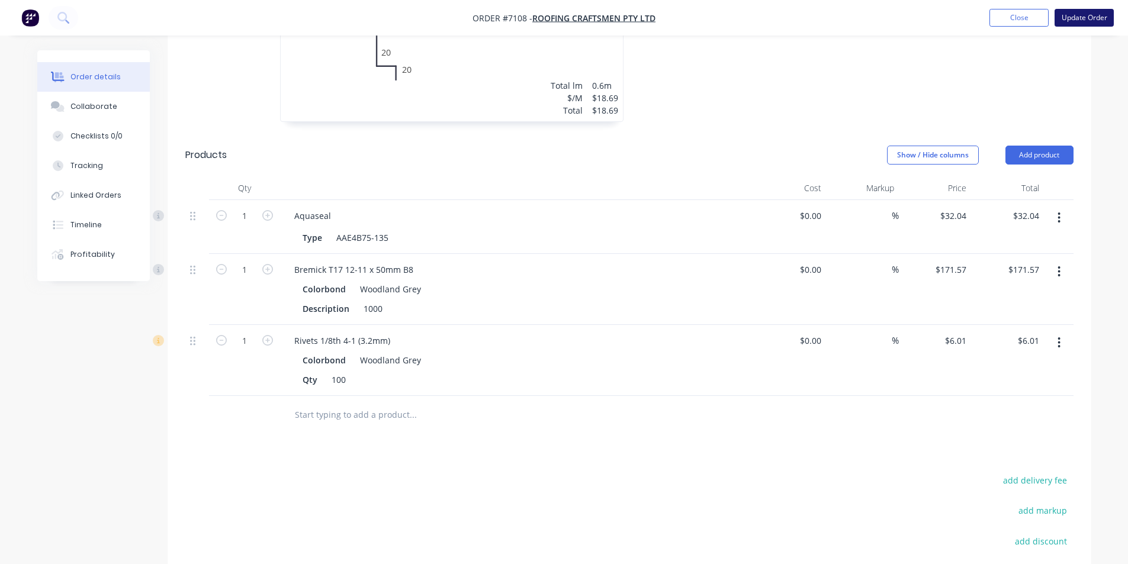
click at [1071, 20] on button "Update Order" at bounding box center [1084, 18] width 59 height 18
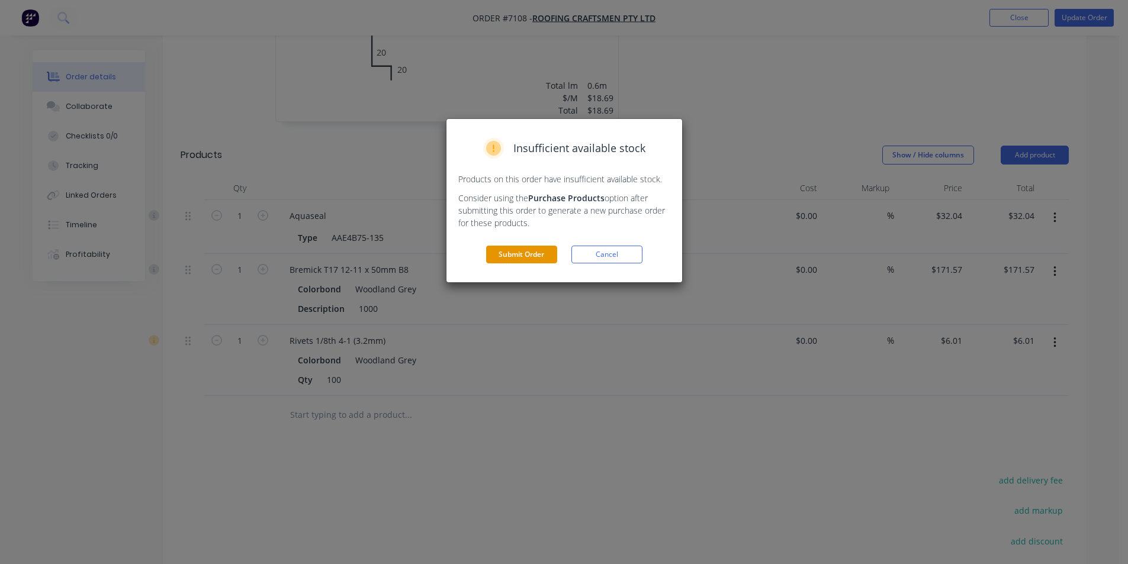
click at [499, 253] on button "Submit Order" at bounding box center [521, 255] width 71 height 18
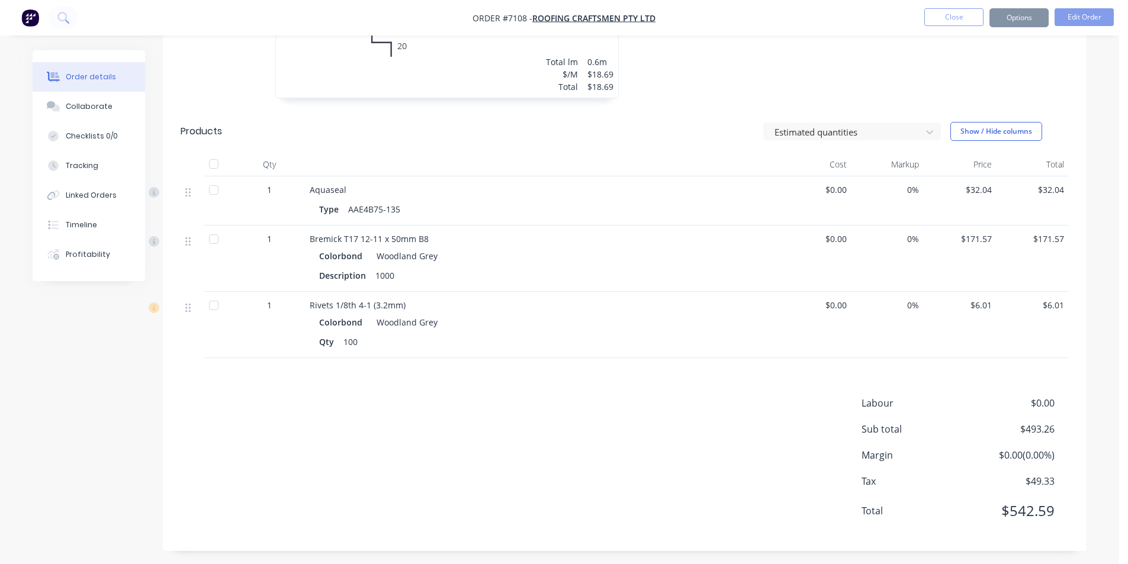
scroll to position [881, 0]
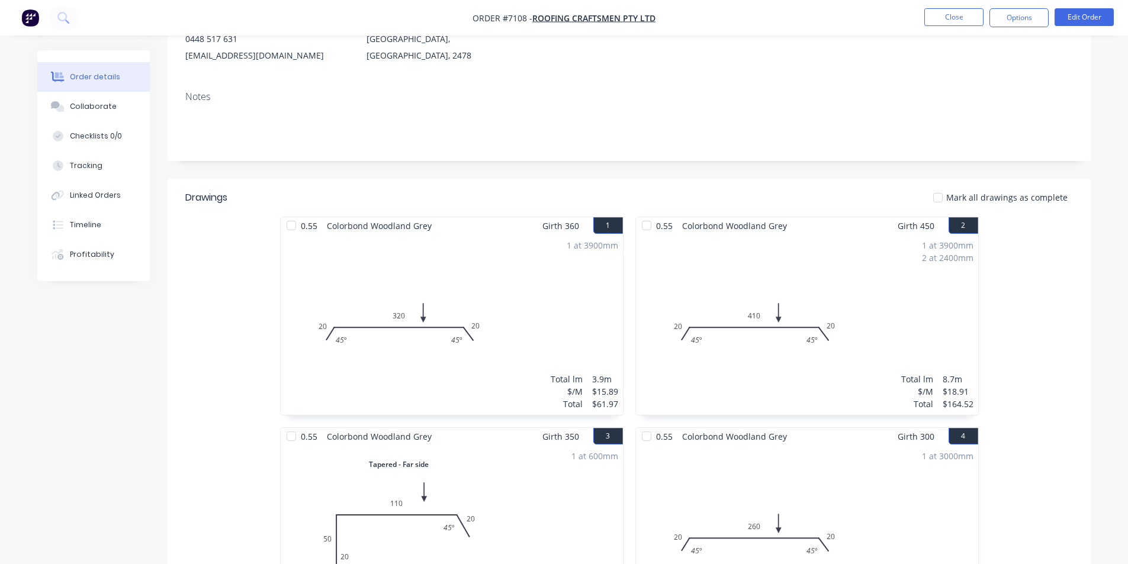
scroll to position [0, 0]
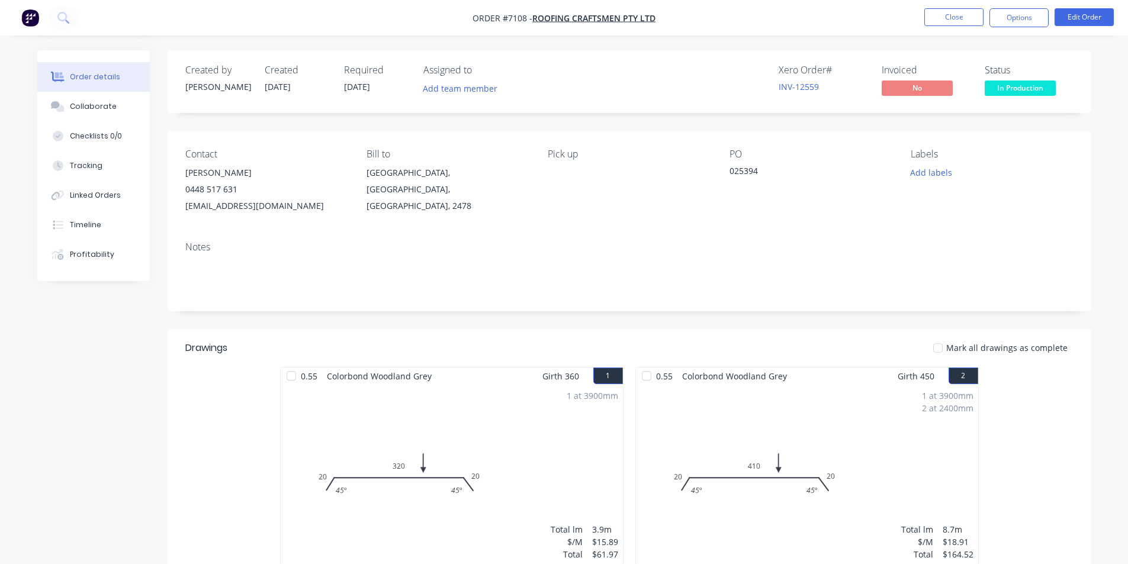
click at [1046, 92] on span "In Production" at bounding box center [1020, 88] width 71 height 15
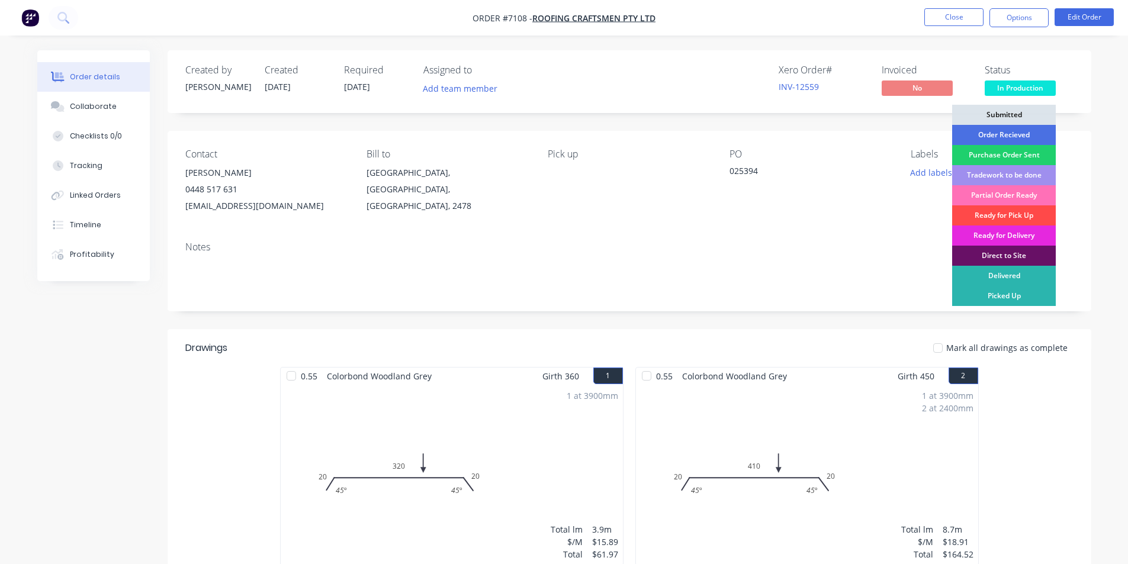
click at [1037, 210] on div "Ready for Pick Up" at bounding box center [1004, 216] width 104 height 20
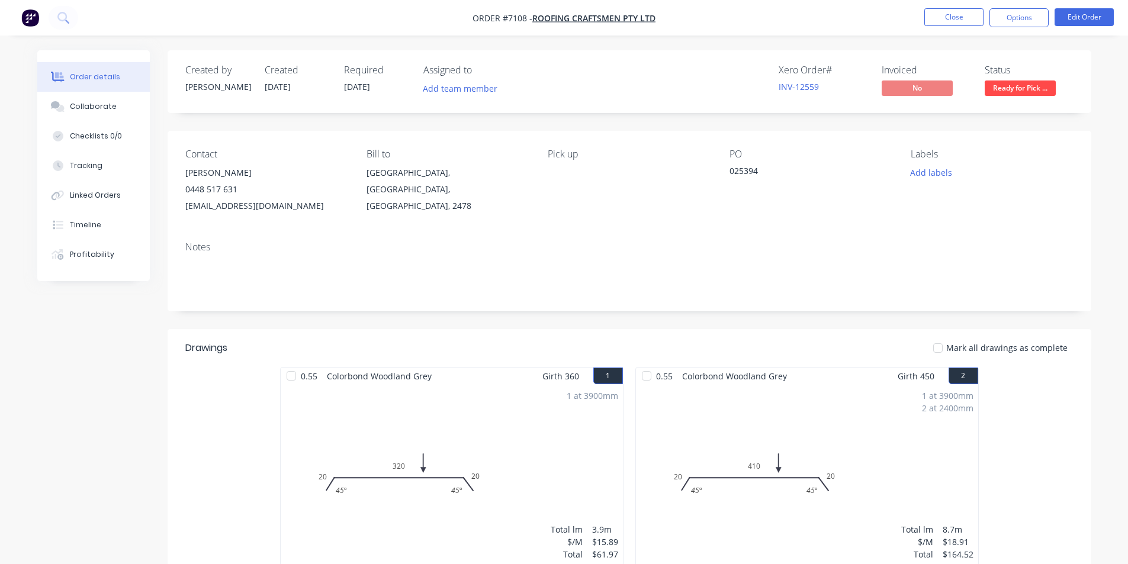
click at [943, 351] on div at bounding box center [938, 348] width 24 height 24
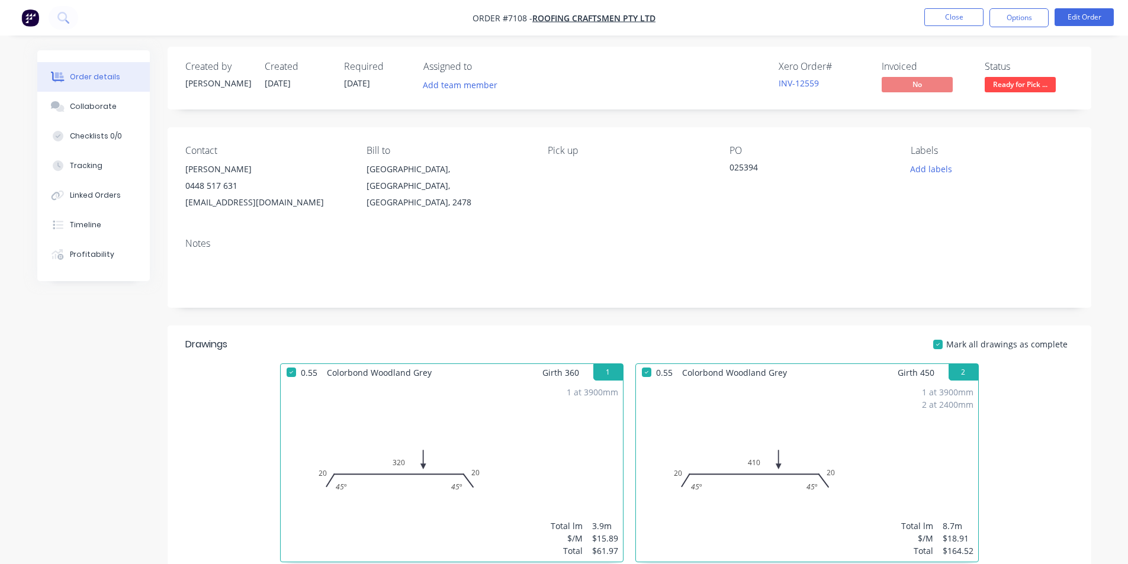
scroll to position [893, 0]
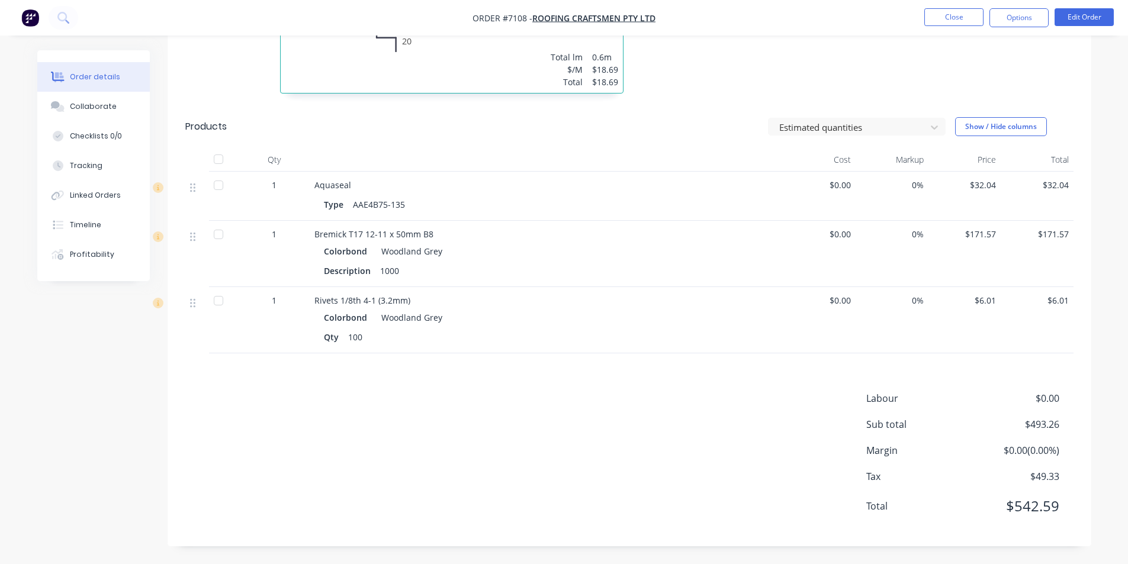
click at [216, 173] on div at bounding box center [224, 196] width 30 height 49
click at [216, 162] on div at bounding box center [219, 159] width 24 height 24
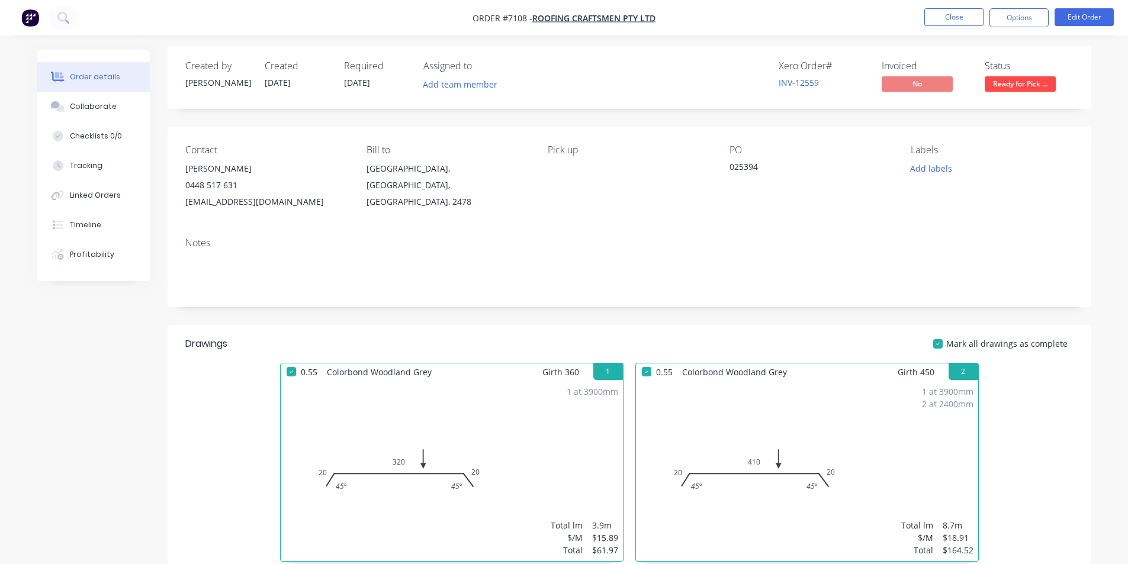
scroll to position [0, 0]
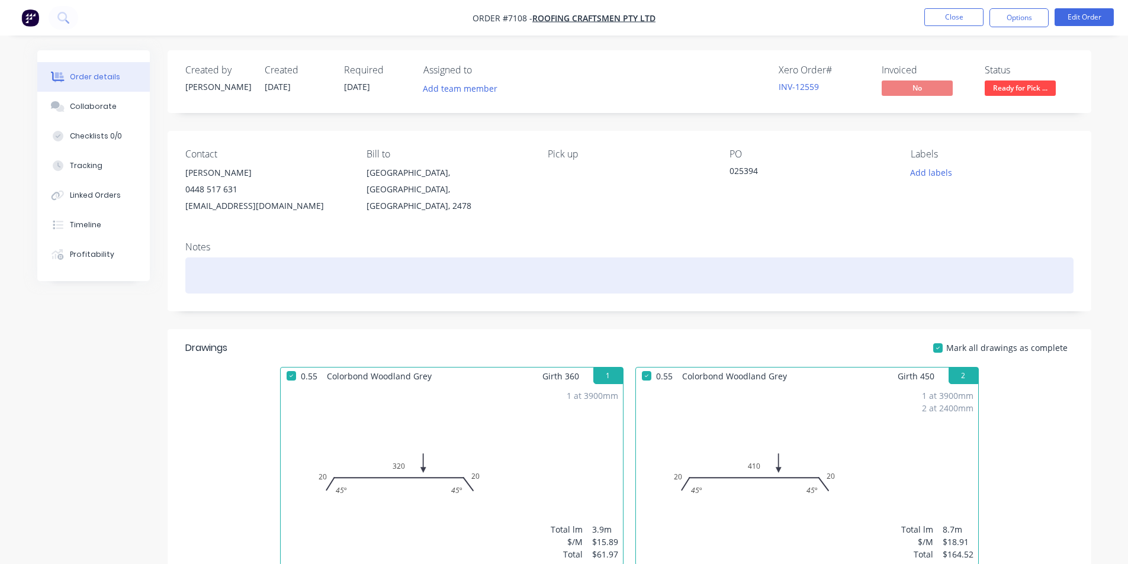
click at [265, 272] on div at bounding box center [629, 276] width 888 height 36
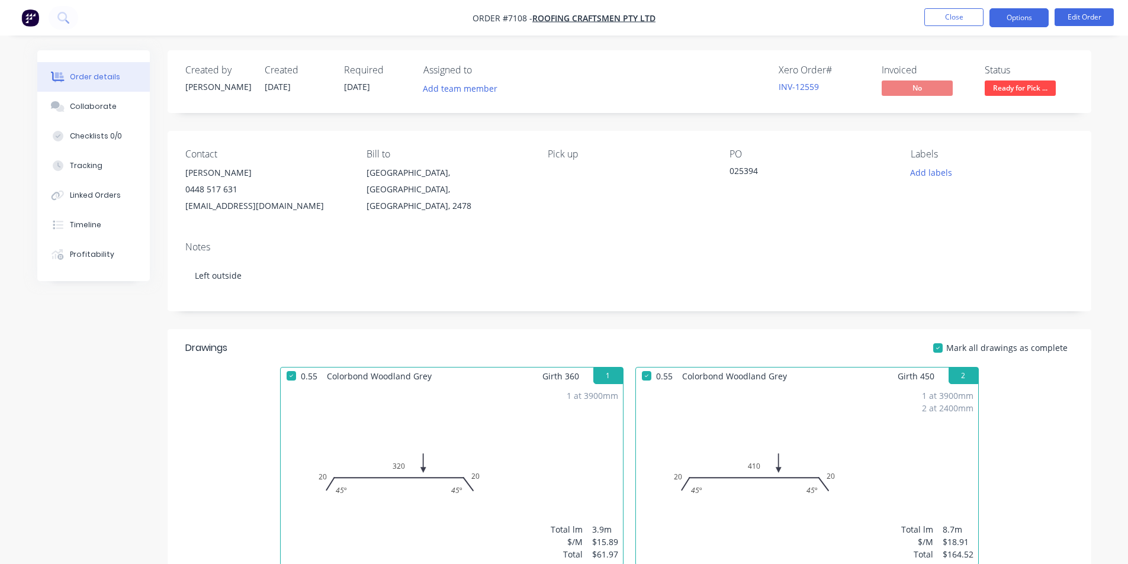
click at [997, 18] on button "Options" at bounding box center [1019, 17] width 59 height 19
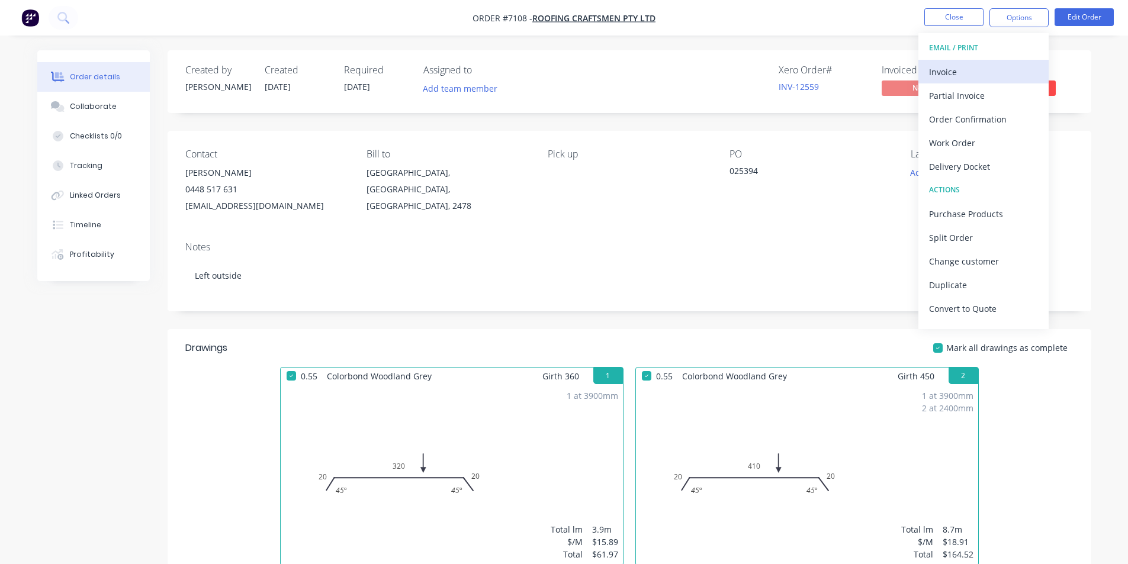
click at [958, 69] on div "Invoice" at bounding box center [983, 71] width 109 height 17
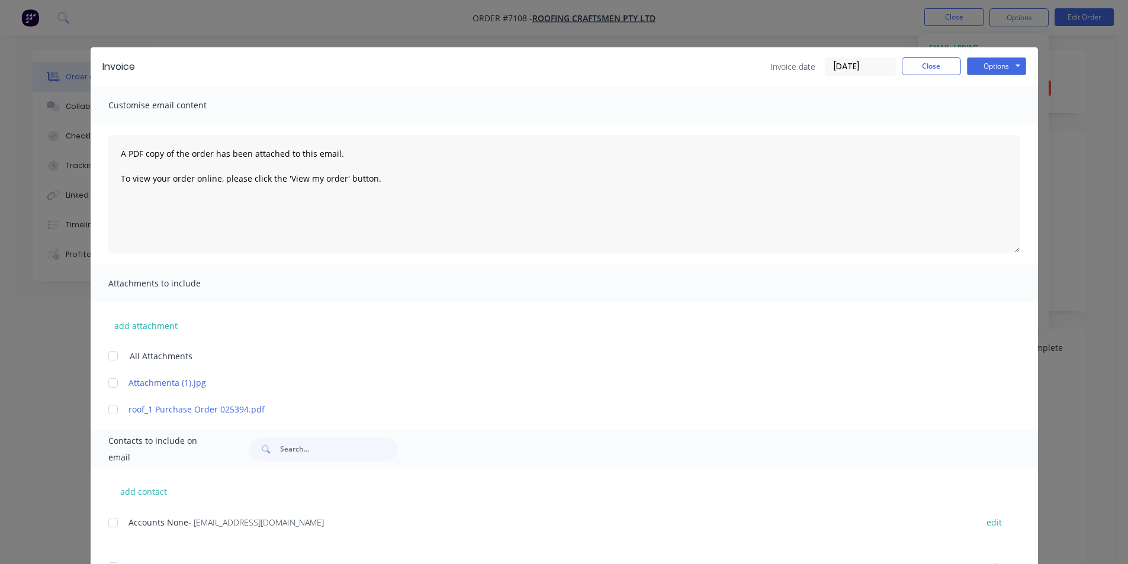
click at [99, 521] on div "add contact Accounts None - accounts@roofingcraftsmen.com.au edit Matt Toohey -…" at bounding box center [565, 557] width 948 height 179
click at [105, 521] on div at bounding box center [113, 523] width 24 height 24
click at [984, 68] on button "Options" at bounding box center [996, 66] width 59 height 18
click at [991, 129] on button "Email" at bounding box center [1005, 127] width 76 height 20
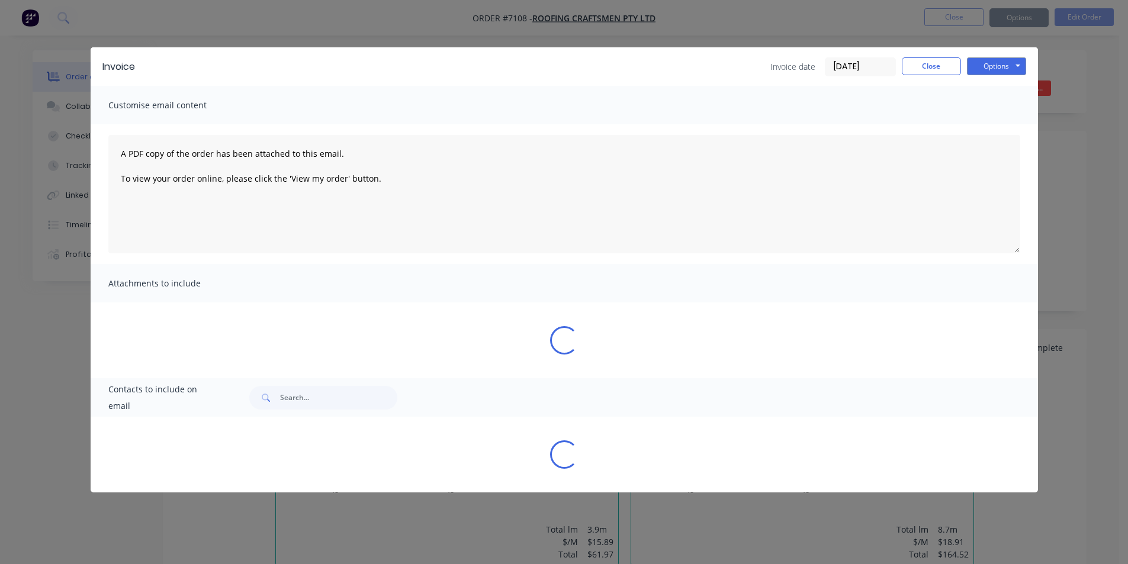
click at [949, 68] on div "Sending to your accounting package... Loading... This may take a few moments. P…" at bounding box center [564, 282] width 1128 height 564
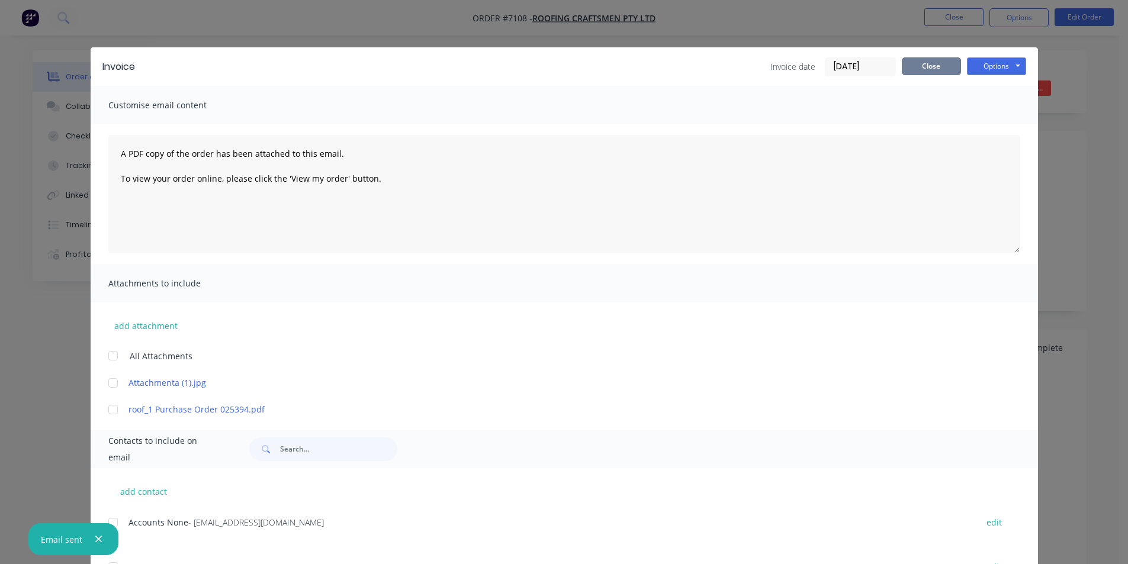
click at [949, 68] on button "Close" at bounding box center [931, 66] width 59 height 18
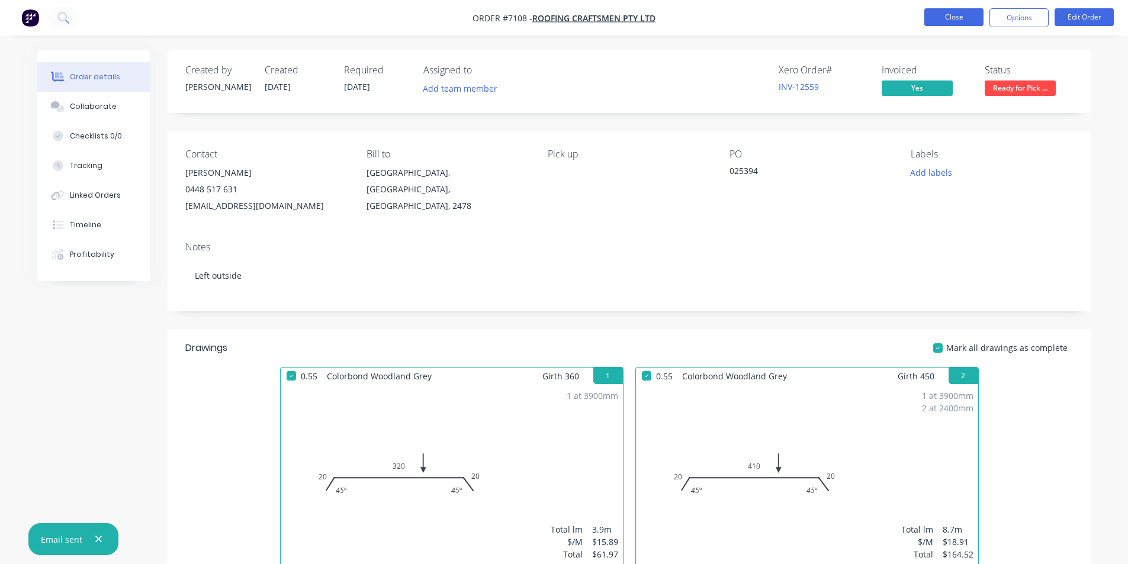
click at [961, 15] on button "Close" at bounding box center [953, 17] width 59 height 18
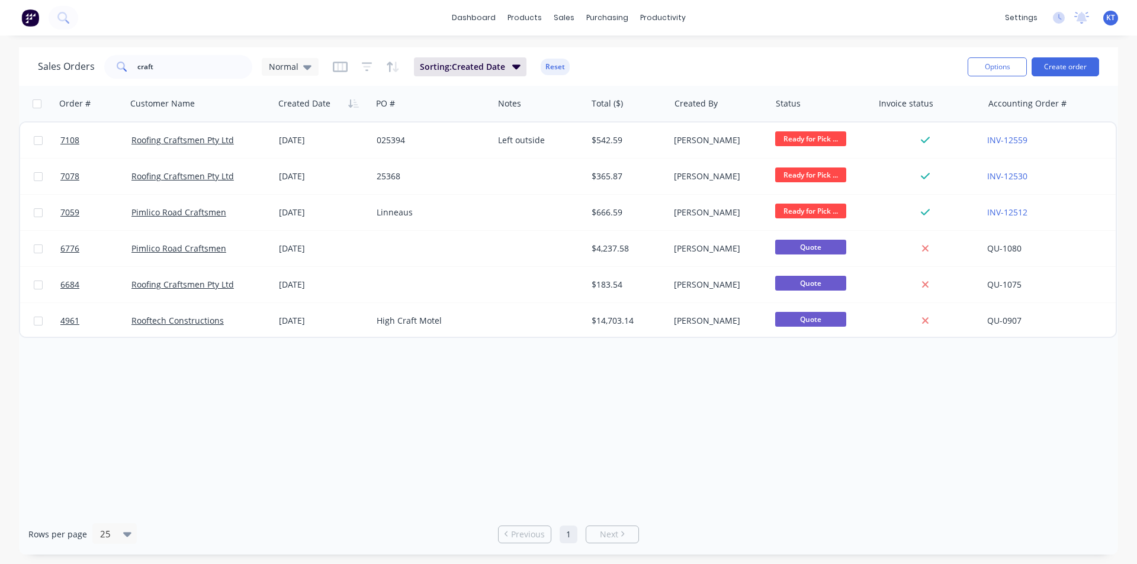
drag, startPoint x: 184, startPoint y: 56, endPoint x: 174, endPoint y: 63, distance: 12.3
click at [174, 63] on div "Sales Orders craft Normal Sorting: Created Date Reset" at bounding box center [498, 66] width 920 height 29
click at [174, 63] on input "craft" at bounding box center [194, 67] width 115 height 24
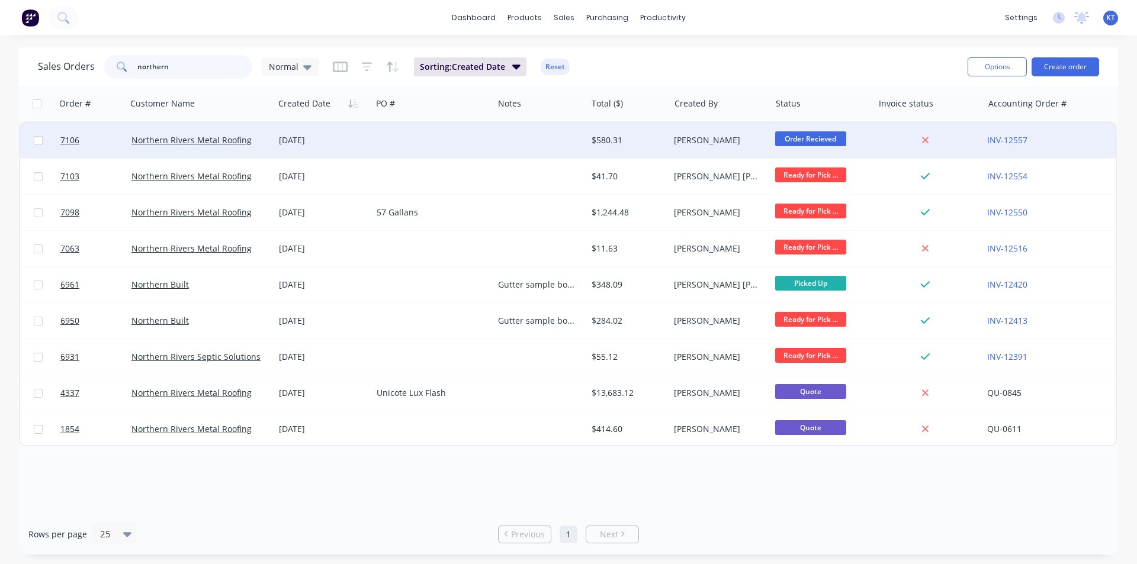
type input "northern"
click at [382, 139] on div at bounding box center [432, 141] width 121 height 36
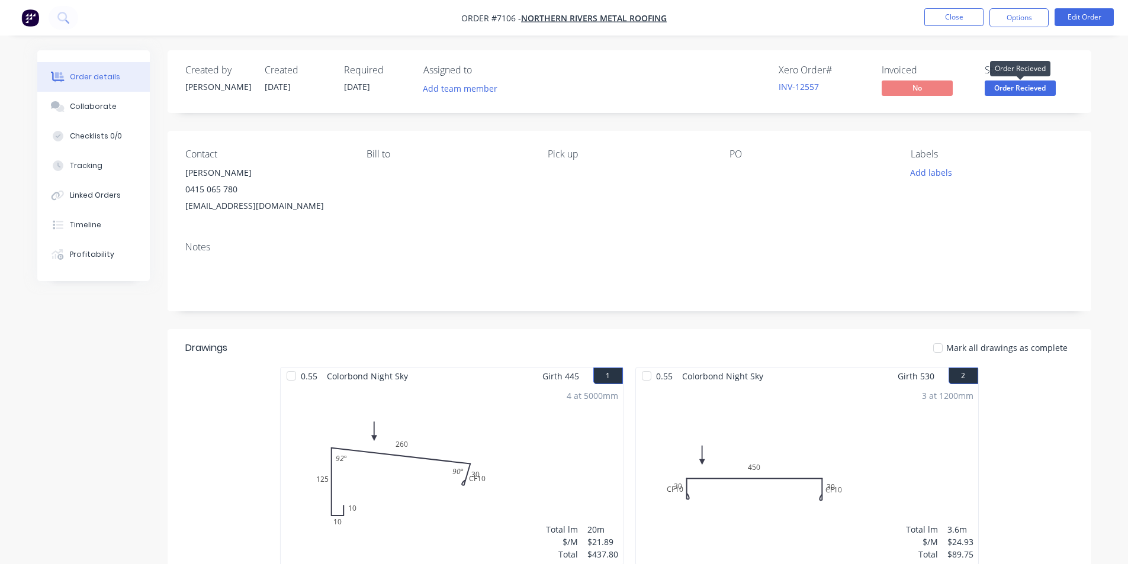
click at [1013, 89] on span "Order Recieved" at bounding box center [1020, 88] width 71 height 15
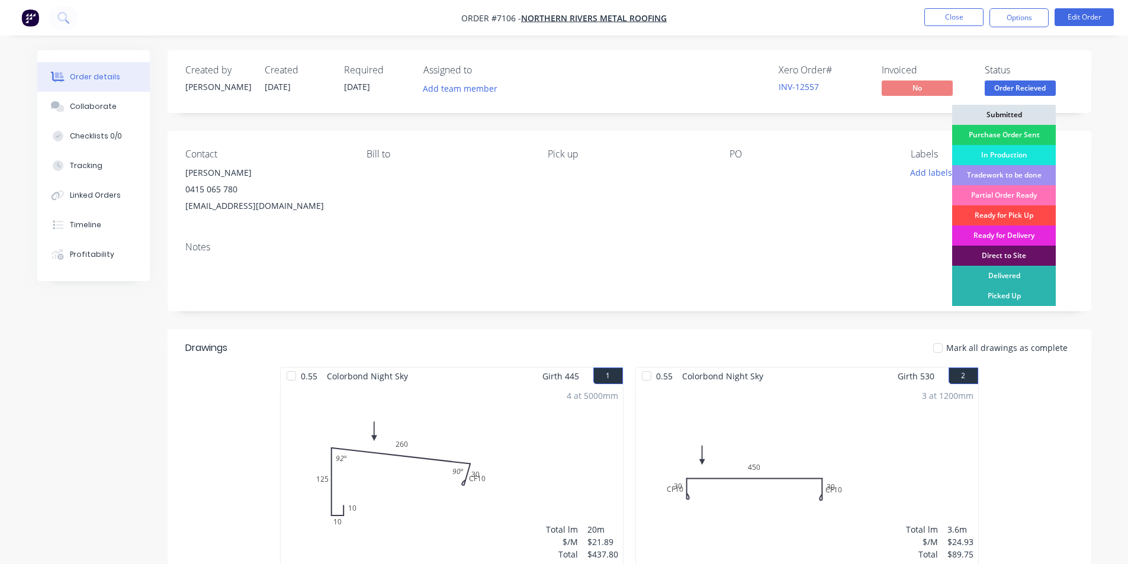
click at [1041, 210] on div "Ready for Pick Up" at bounding box center [1004, 216] width 104 height 20
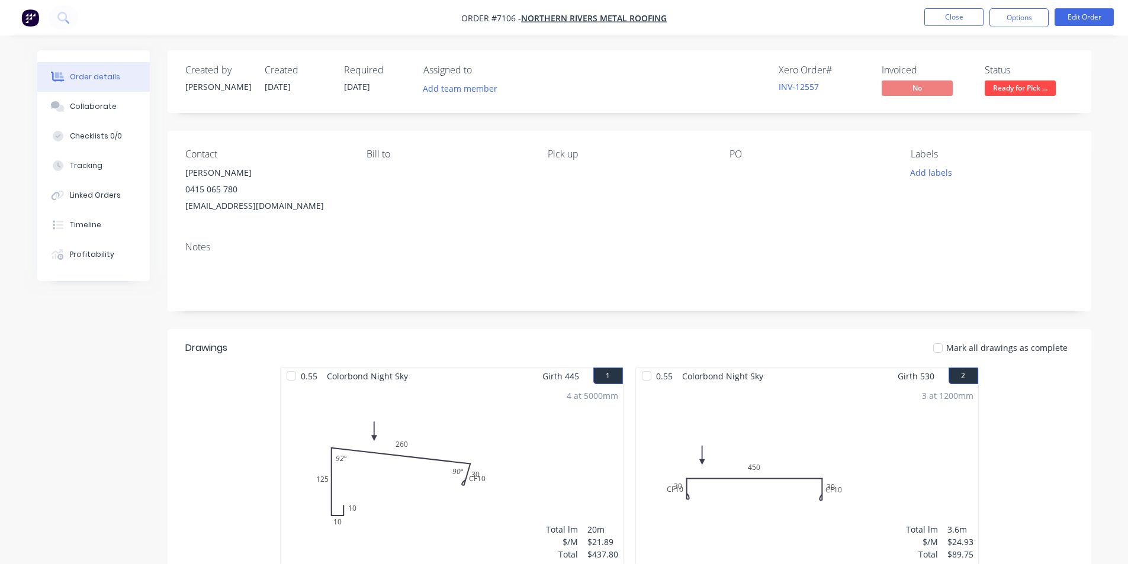
click at [949, 345] on div at bounding box center [938, 348] width 24 height 24
click at [1027, 17] on button "Options" at bounding box center [1019, 17] width 59 height 19
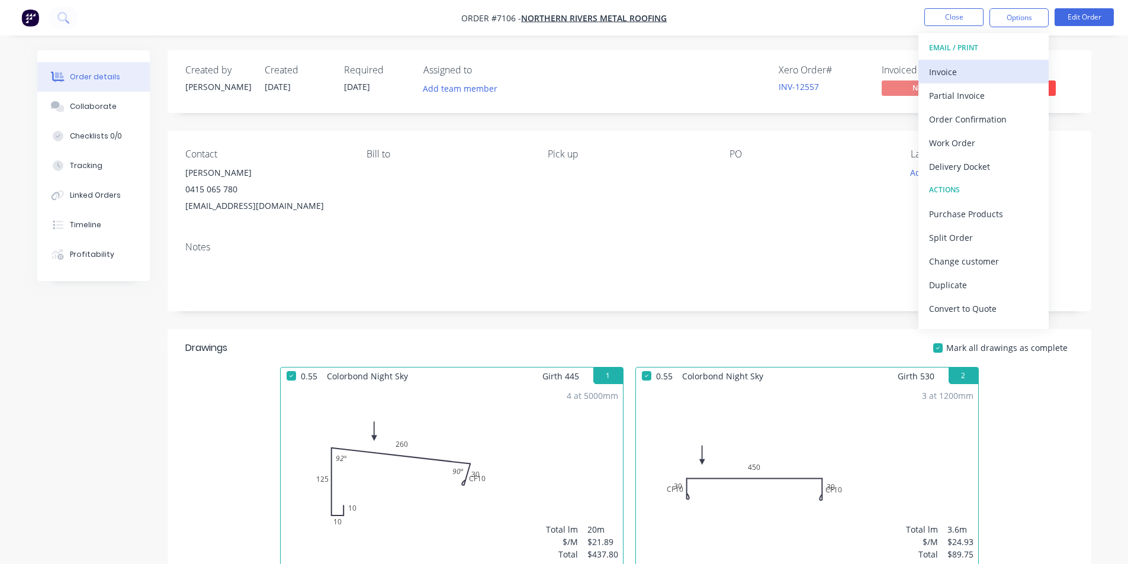
click at [967, 82] on button "Invoice" at bounding box center [984, 72] width 130 height 24
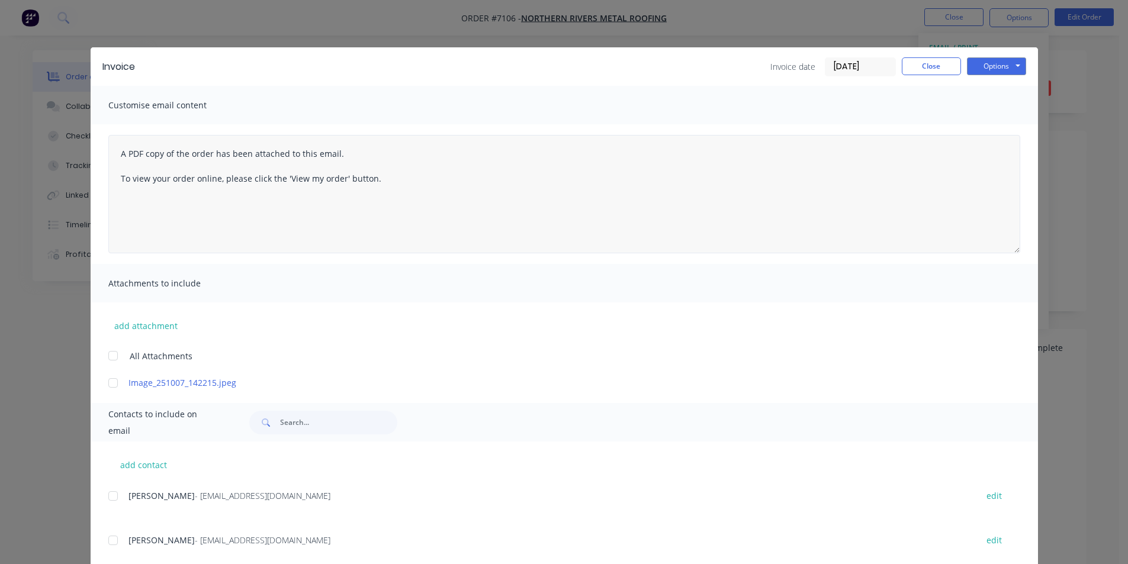
click at [107, 497] on div at bounding box center [113, 496] width 24 height 24
click at [997, 60] on button "Options" at bounding box center [996, 66] width 59 height 18
click at [994, 127] on button "Email" at bounding box center [1005, 127] width 76 height 20
click at [913, 63] on button "Close" at bounding box center [931, 66] width 59 height 18
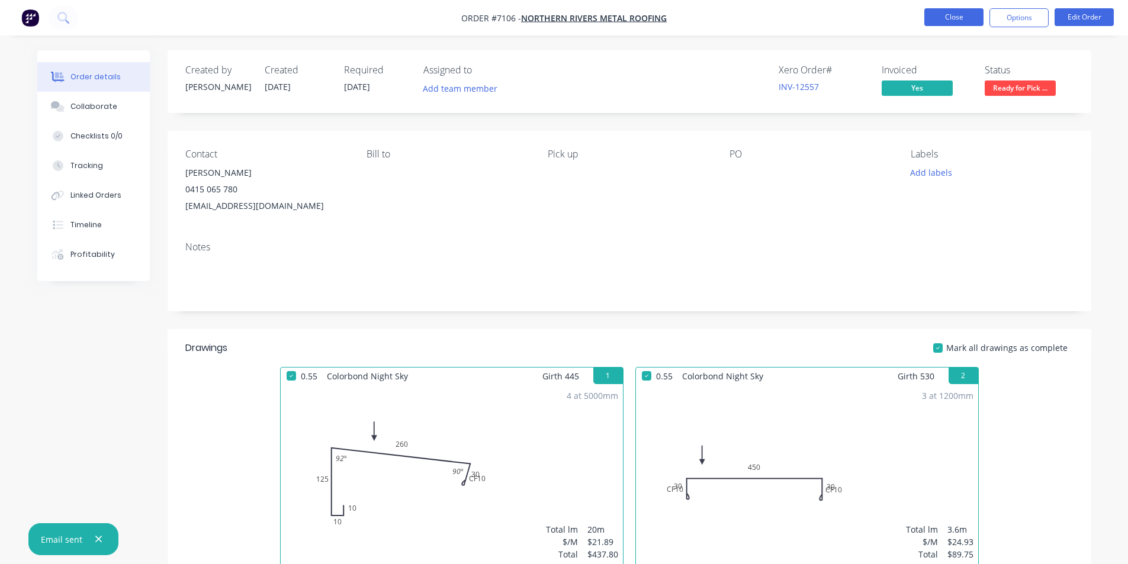
click at [975, 14] on button "Close" at bounding box center [953, 17] width 59 height 18
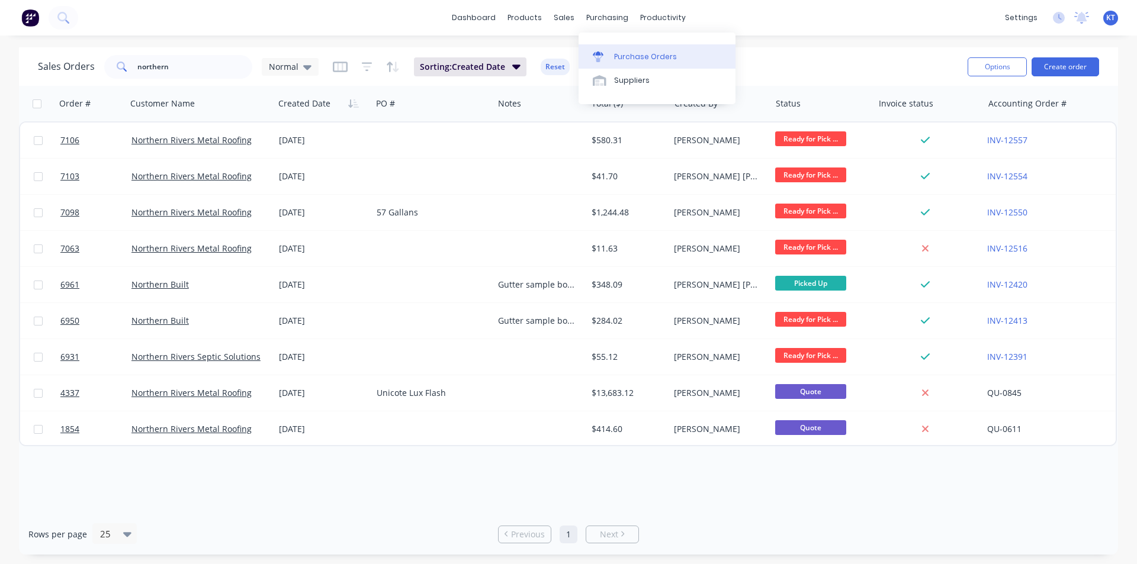
click at [624, 59] on div "Purchase Orders" at bounding box center [645, 57] width 63 height 11
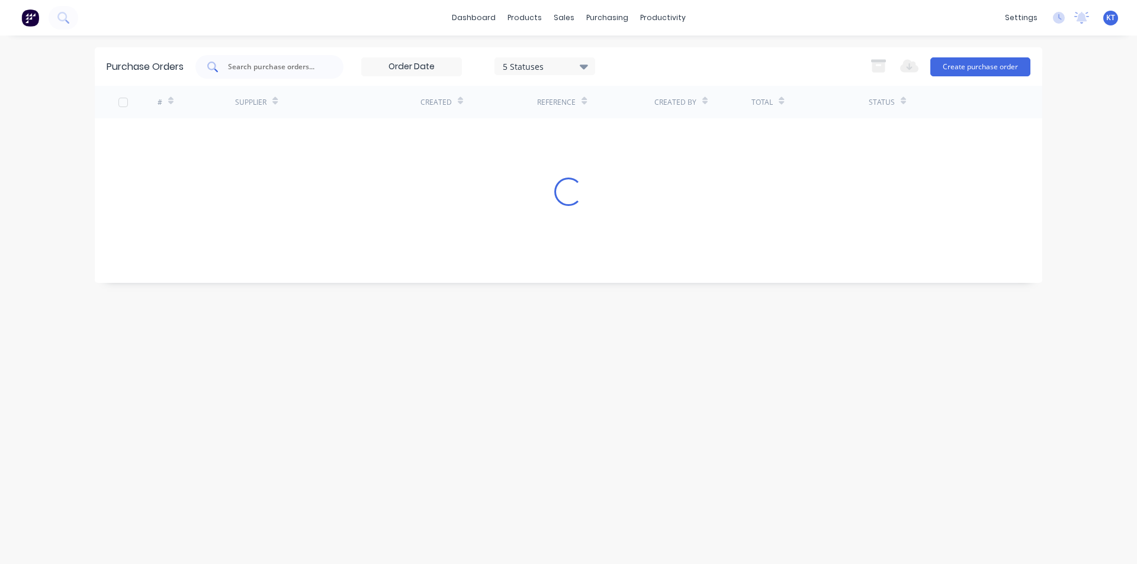
click at [302, 63] on input "text" at bounding box center [276, 67] width 98 height 12
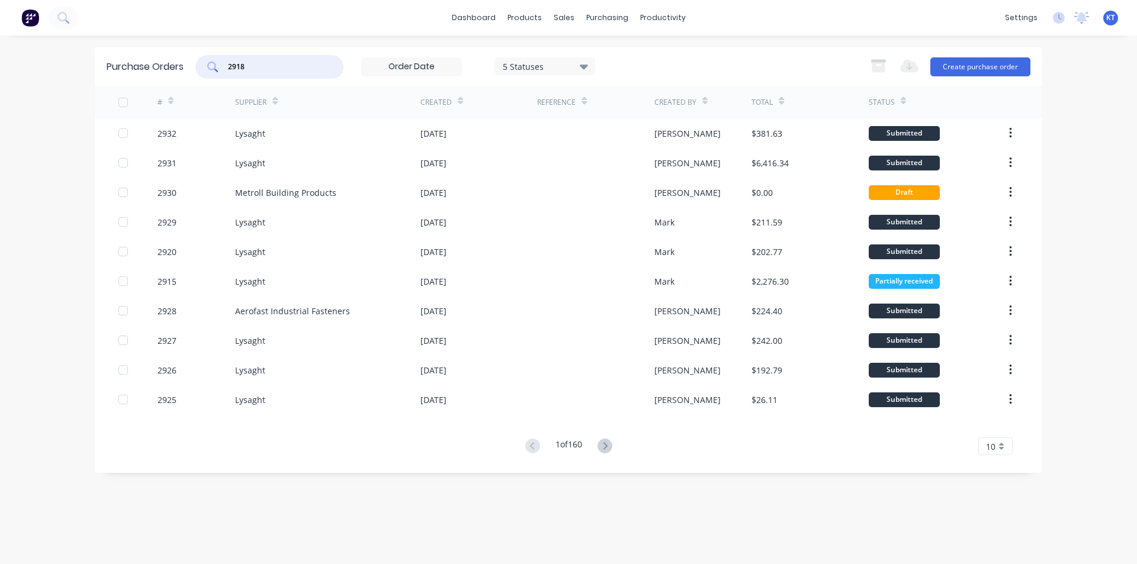
type input "2918"
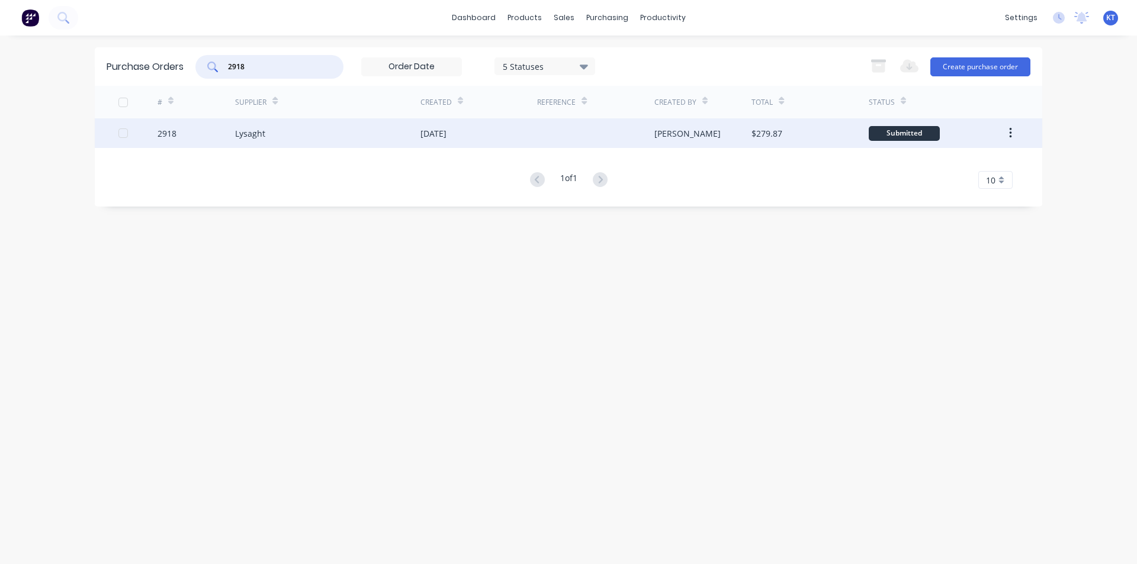
click at [425, 135] on div "[DATE]" at bounding box center [433, 133] width 26 height 12
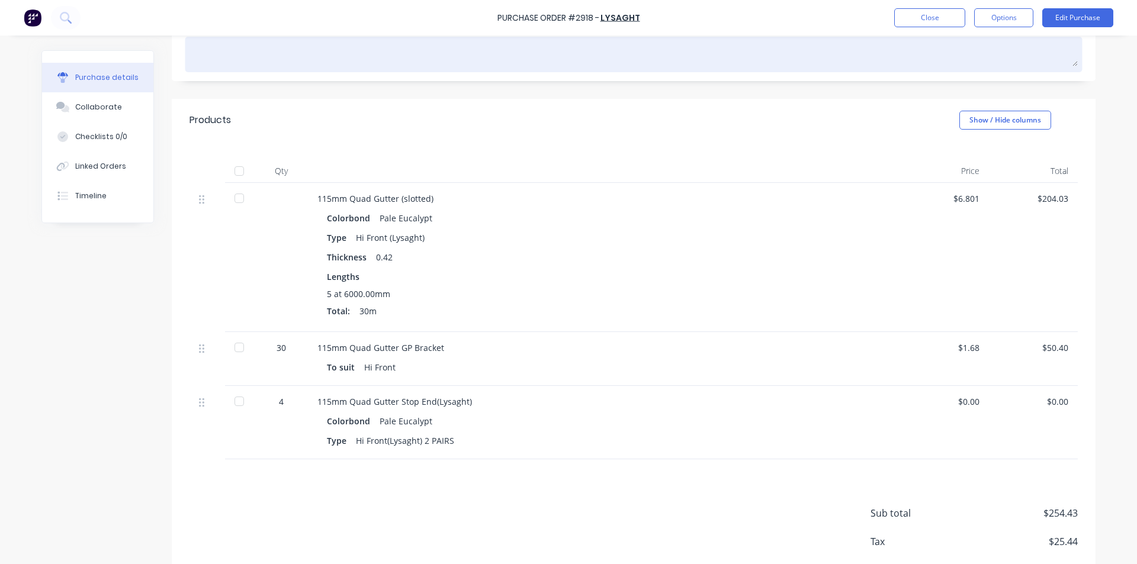
scroll to position [178, 0]
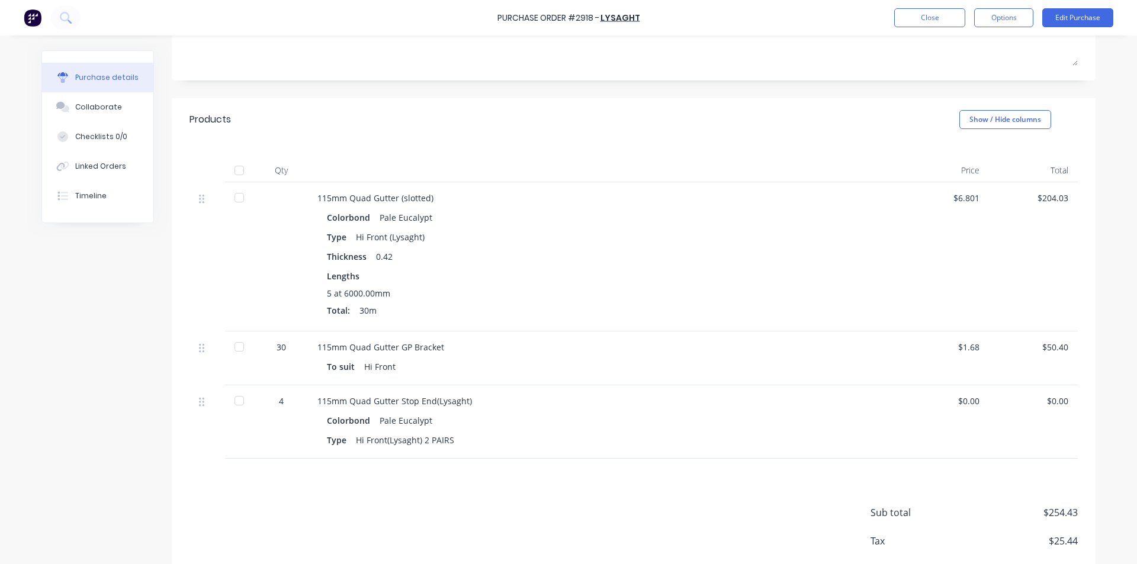
click at [239, 170] on div at bounding box center [239, 171] width 24 height 24
click at [115, 172] on button "Linked Orders" at bounding box center [97, 167] width 111 height 30
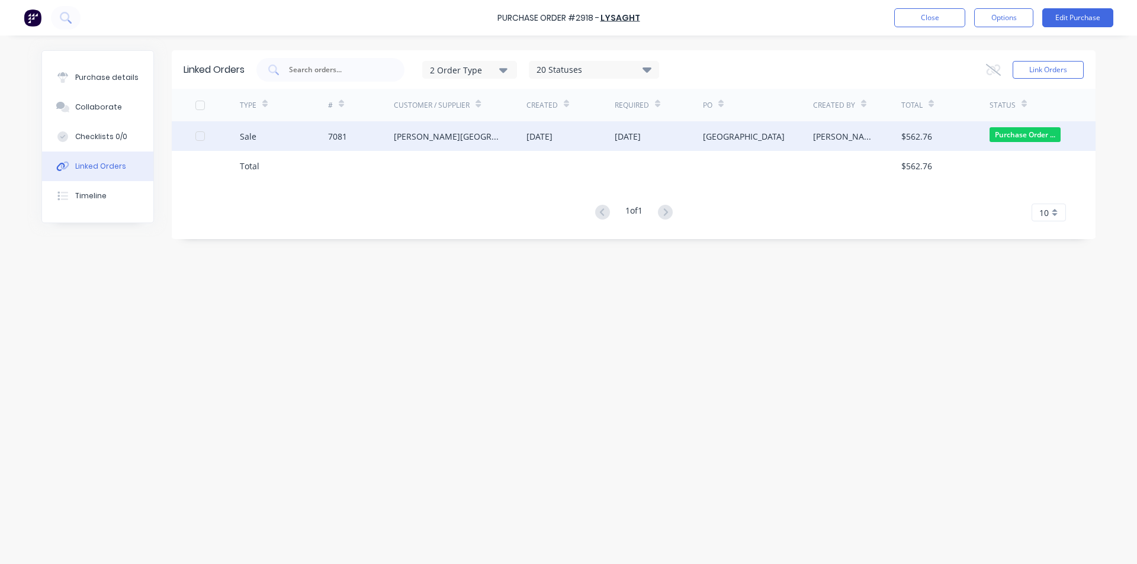
click at [506, 138] on div "Bryson King Building" at bounding box center [460, 136] width 133 height 30
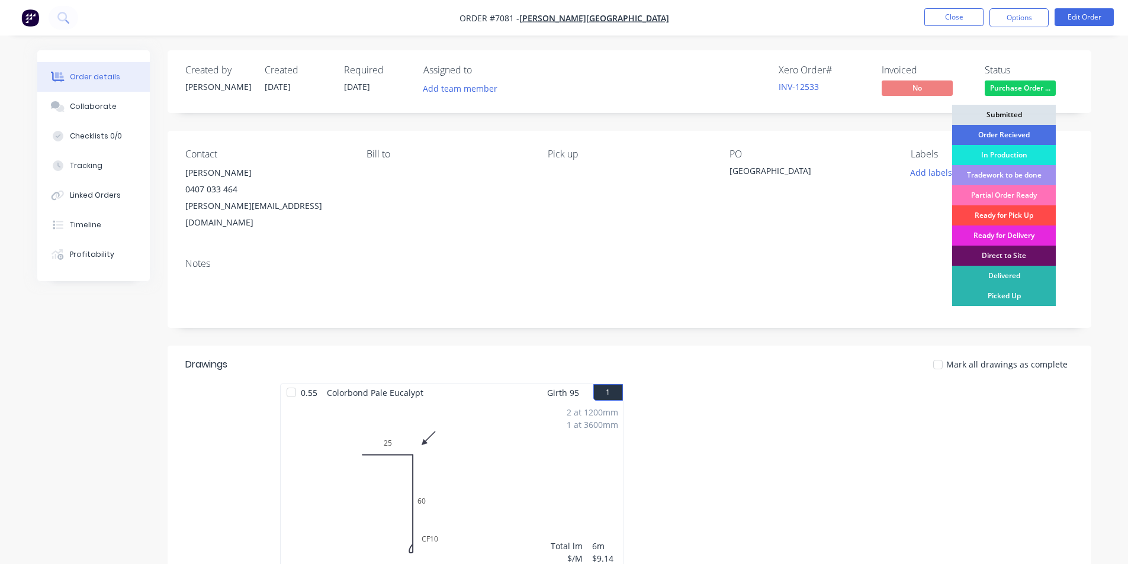
click at [1045, 216] on div "Ready for Pick Up" at bounding box center [1004, 216] width 104 height 20
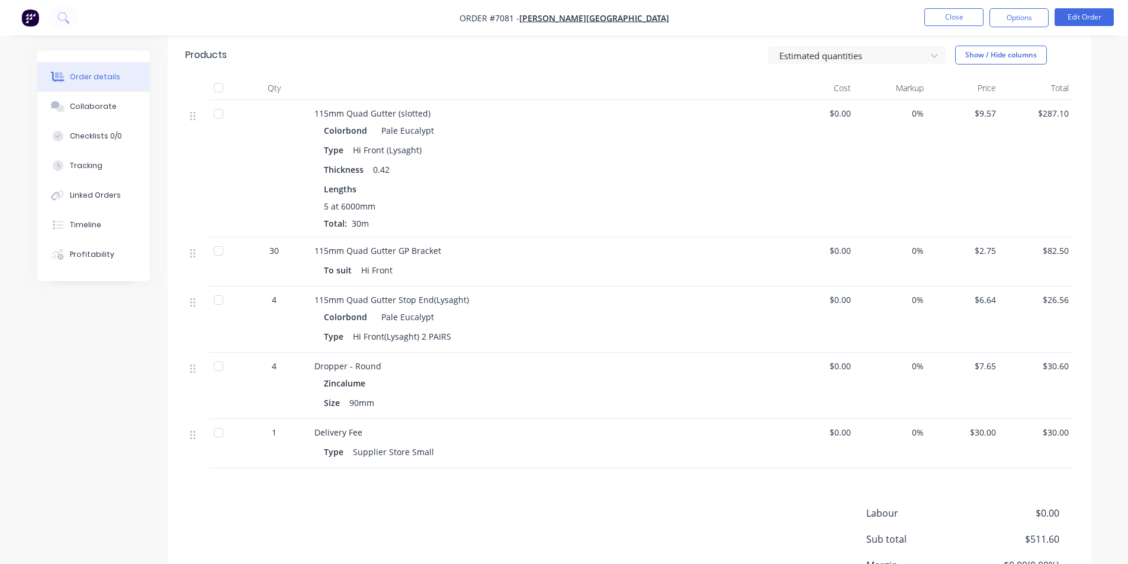
scroll to position [533, 0]
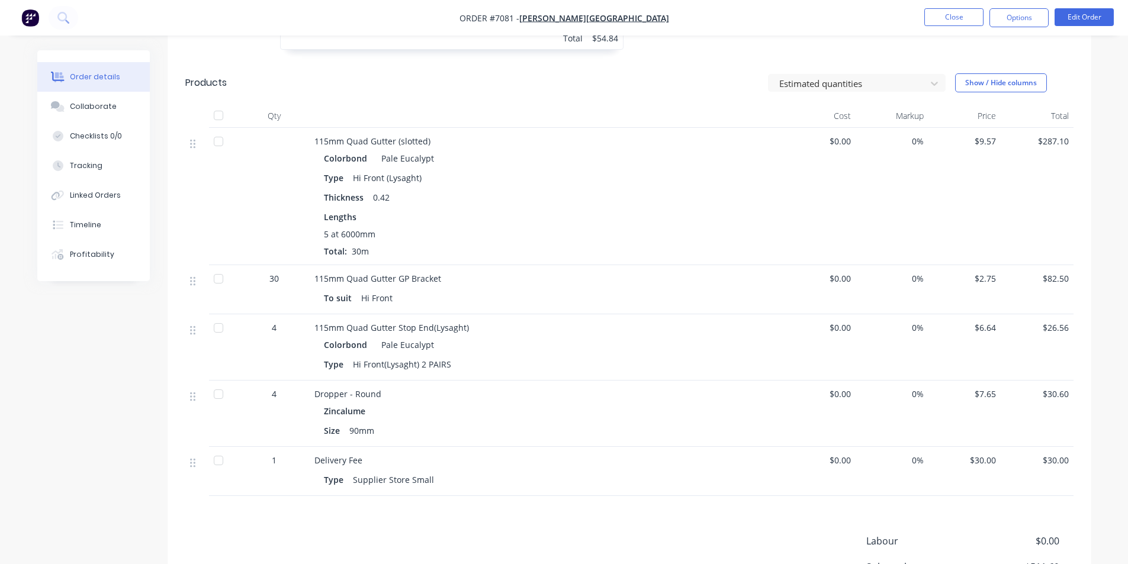
click at [217, 104] on div at bounding box center [219, 116] width 24 height 24
click at [226, 383] on div at bounding box center [219, 395] width 24 height 24
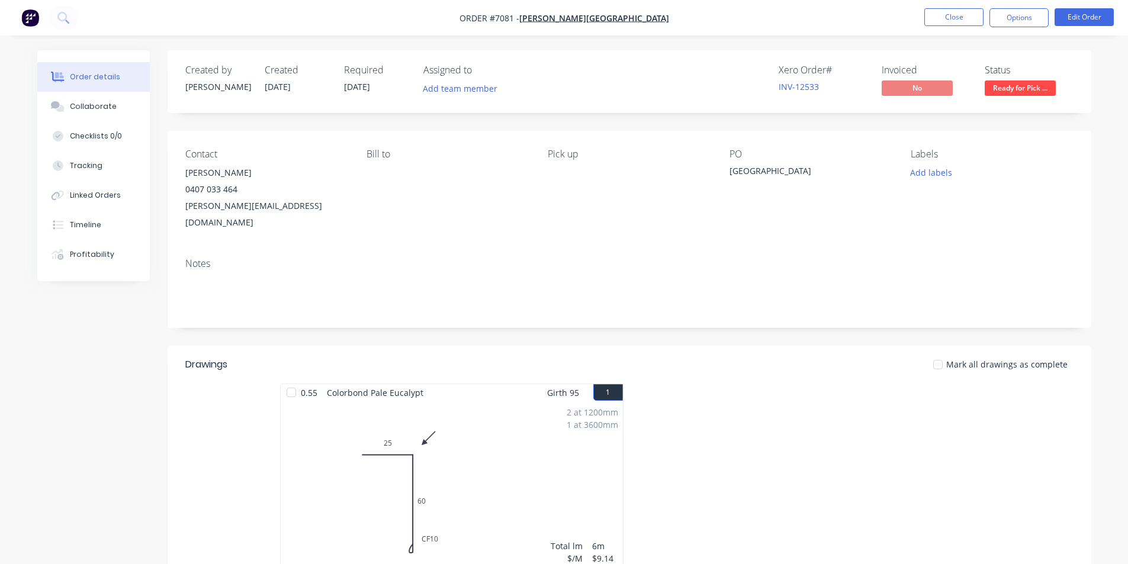
click at [285, 381] on div at bounding box center [292, 393] width 24 height 24
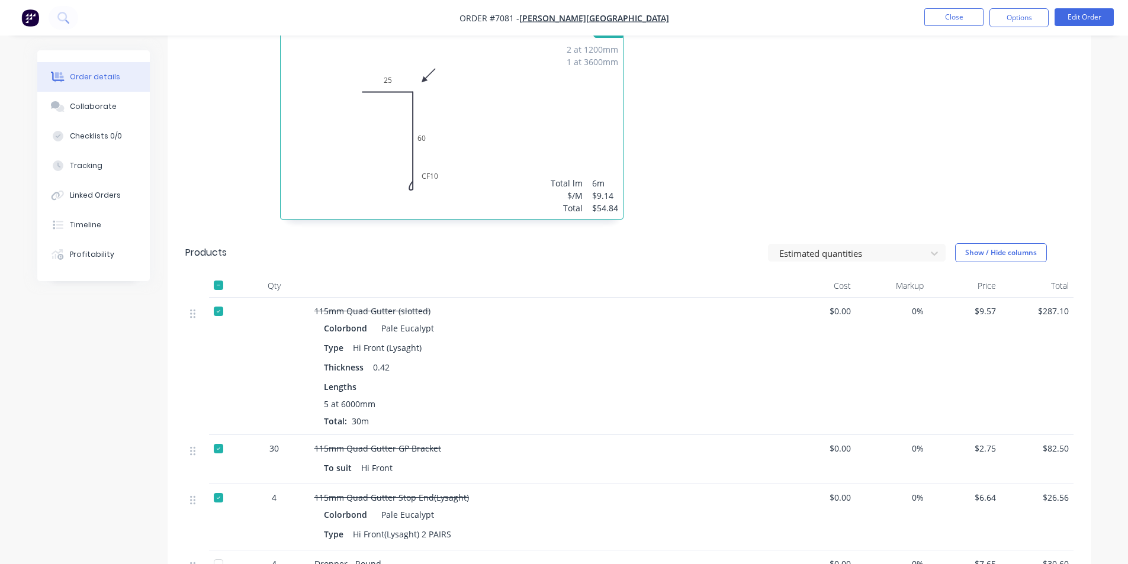
scroll to position [8, 0]
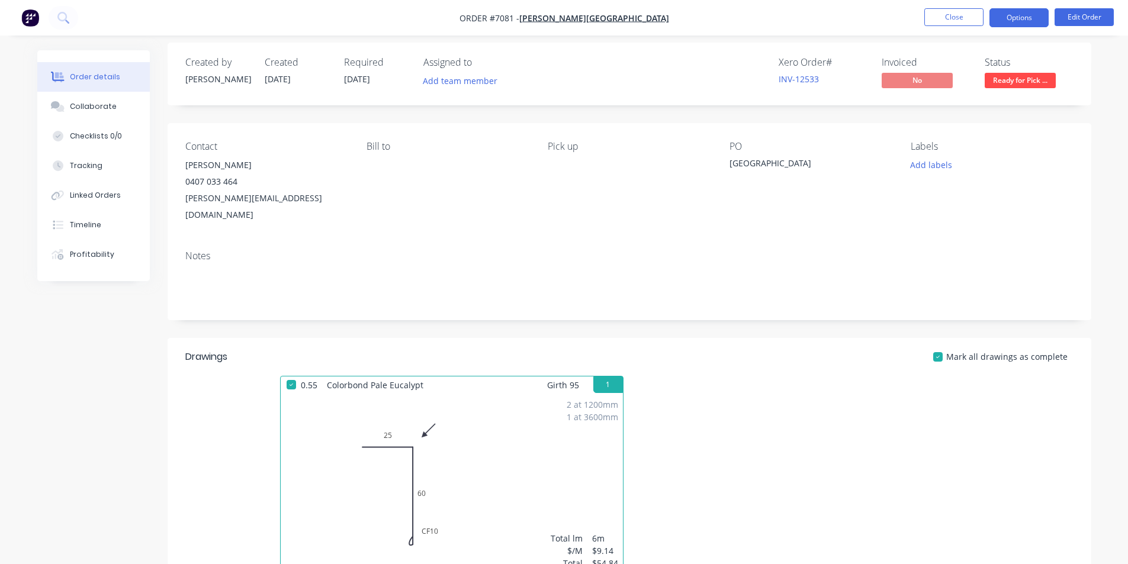
click at [1041, 17] on button "Options" at bounding box center [1019, 17] width 59 height 19
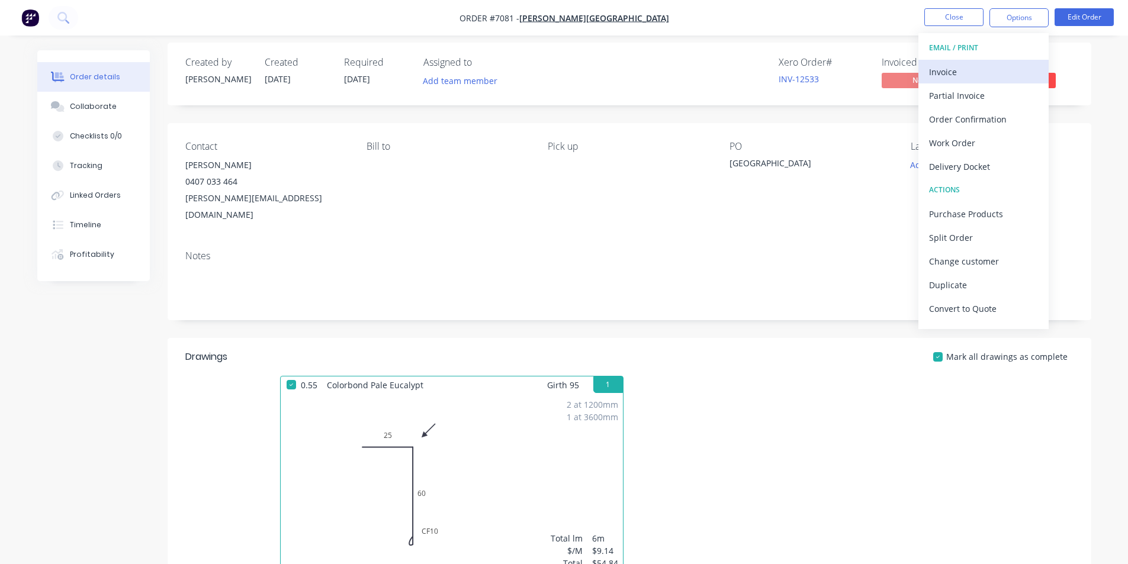
click at [993, 82] on button "Invoice" at bounding box center [984, 72] width 130 height 24
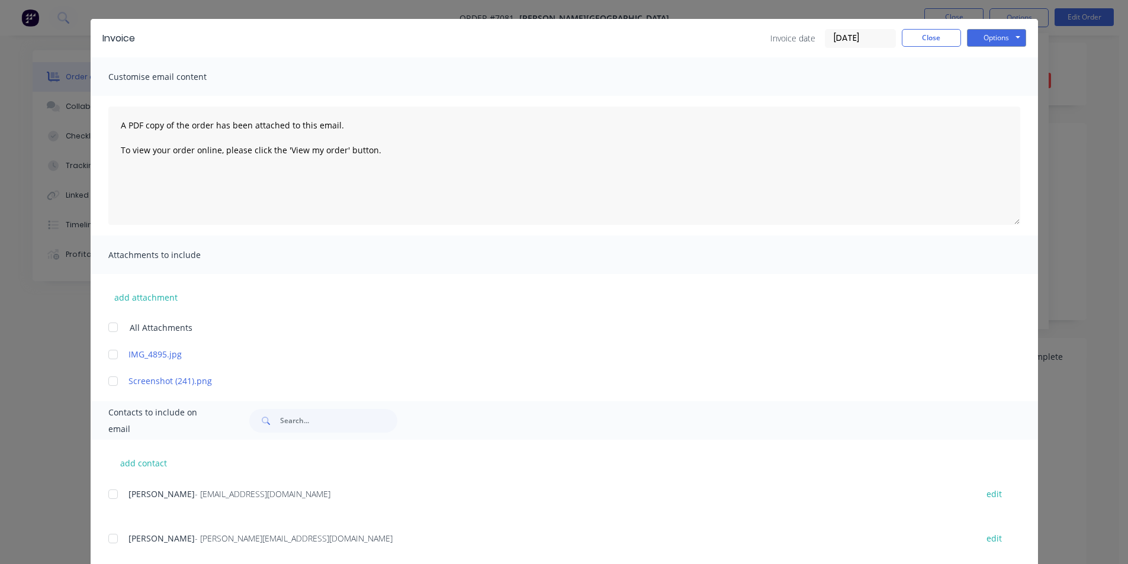
scroll to position [56, 0]
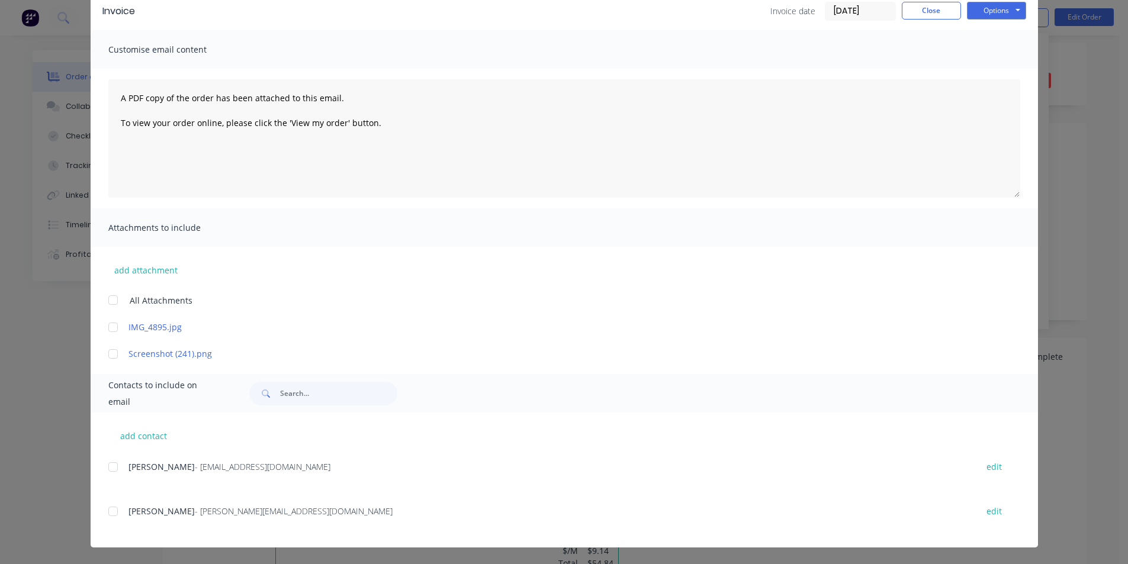
drag, startPoint x: 102, startPoint y: 477, endPoint x: 111, endPoint y: 473, distance: 10.6
click at [102, 477] on div "add contact Whitney Woods - accounts@brysonkingbuilding.com.au edit Bryson - br…" at bounding box center [565, 480] width 948 height 135
click at [111, 473] on div at bounding box center [113, 467] width 24 height 24
click at [991, 11] on button "Options" at bounding box center [996, 11] width 59 height 18
drag, startPoint x: 110, startPoint y: 514, endPoint x: 941, endPoint y: 69, distance: 943.3
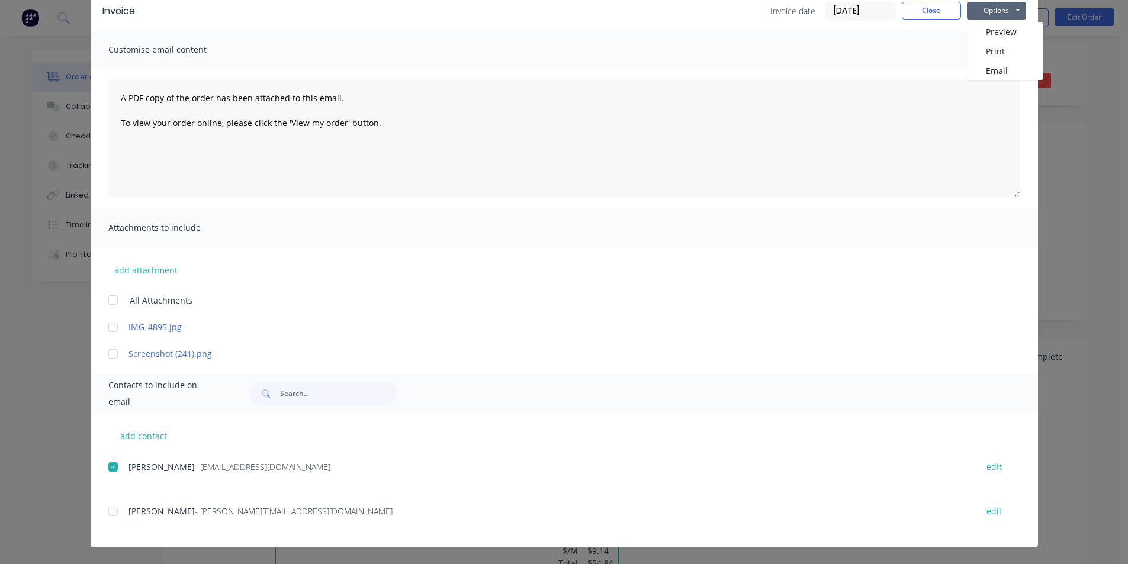
click at [111, 514] on div at bounding box center [113, 512] width 24 height 24
click at [1002, 13] on button "Options" at bounding box center [996, 11] width 59 height 18
click at [1000, 66] on button "Email" at bounding box center [1005, 71] width 76 height 20
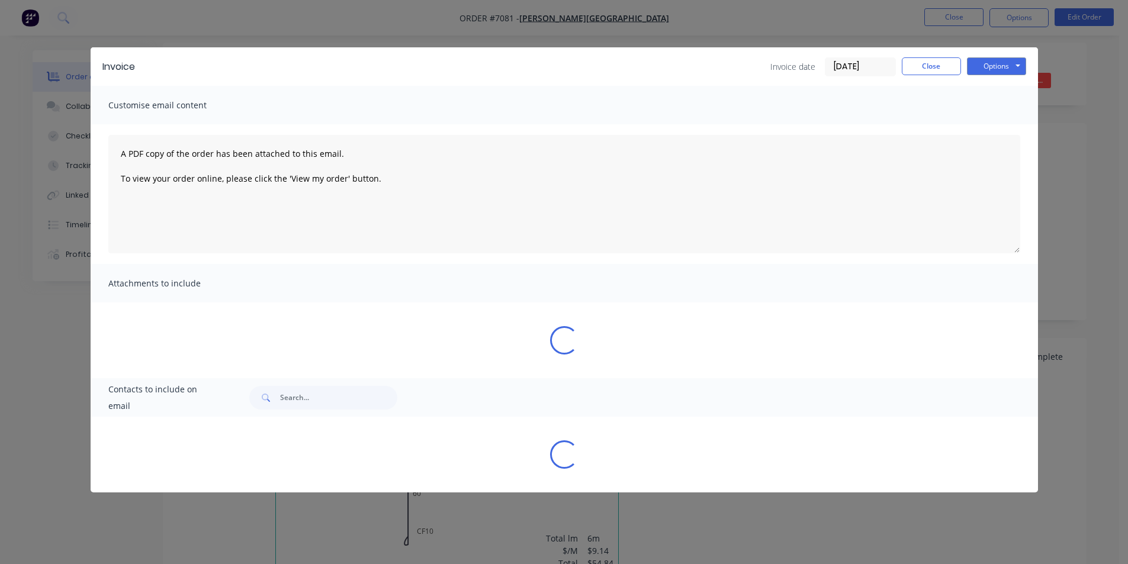
click at [38, 367] on div "Sending to your accounting package... Loading... This may take a few moments. P…" at bounding box center [564, 282] width 1128 height 564
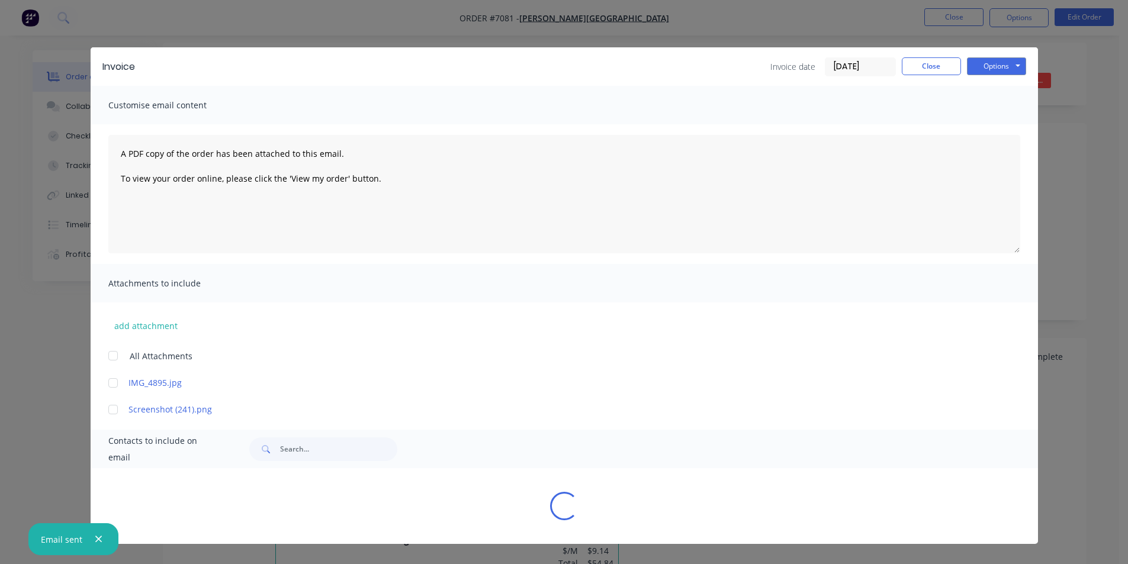
scroll to position [0, 0]
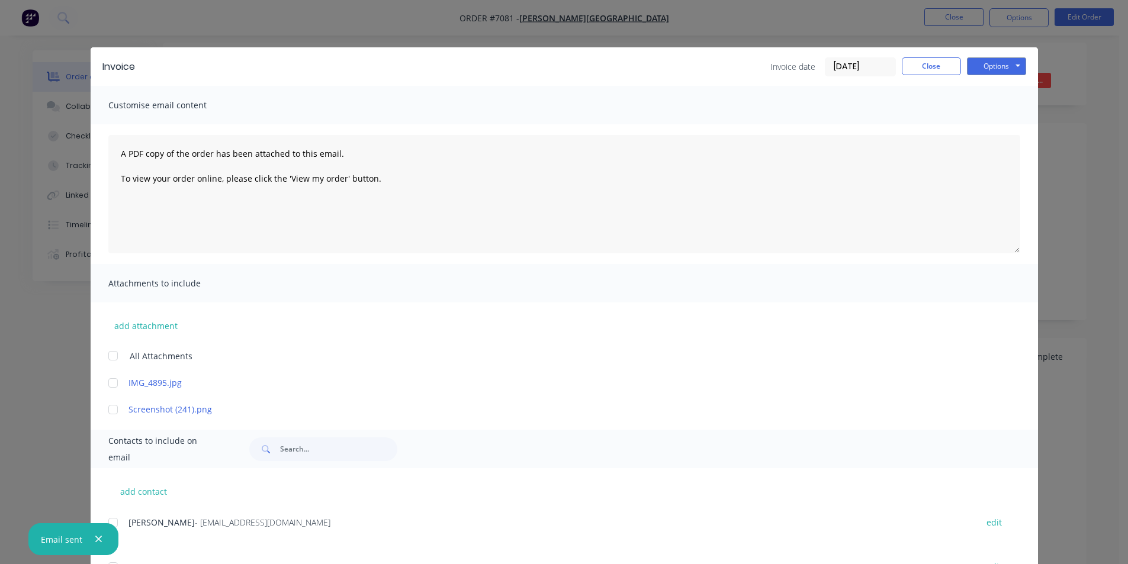
click at [77, 200] on div "Invoice Invoice date 08/10/25 Close Options Preview Print Email Customise email…" at bounding box center [564, 282] width 1128 height 564
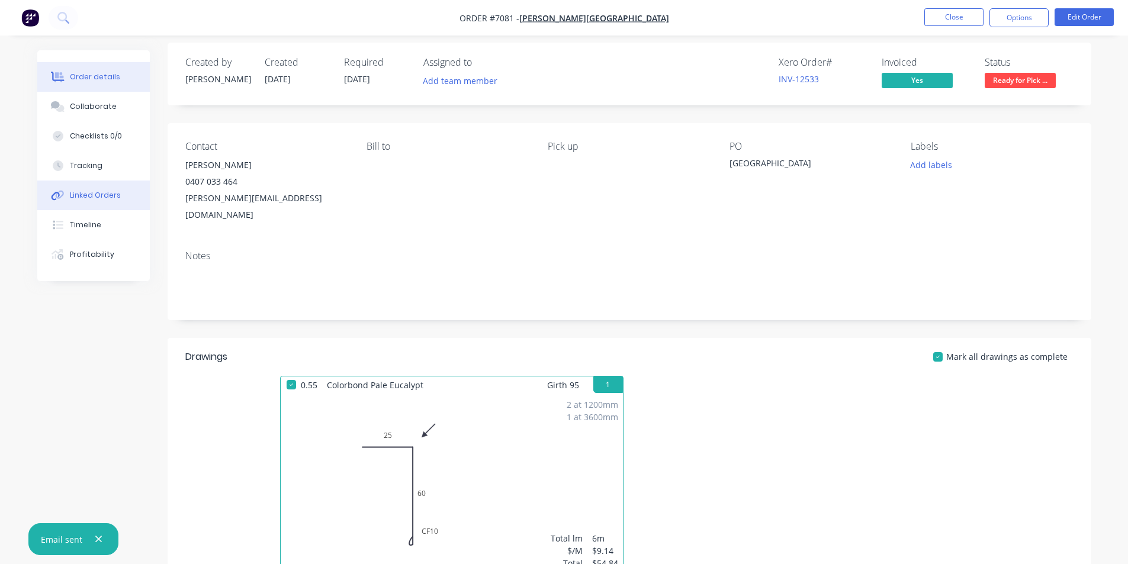
click at [80, 194] on div "Linked Orders" at bounding box center [95, 195] width 51 height 11
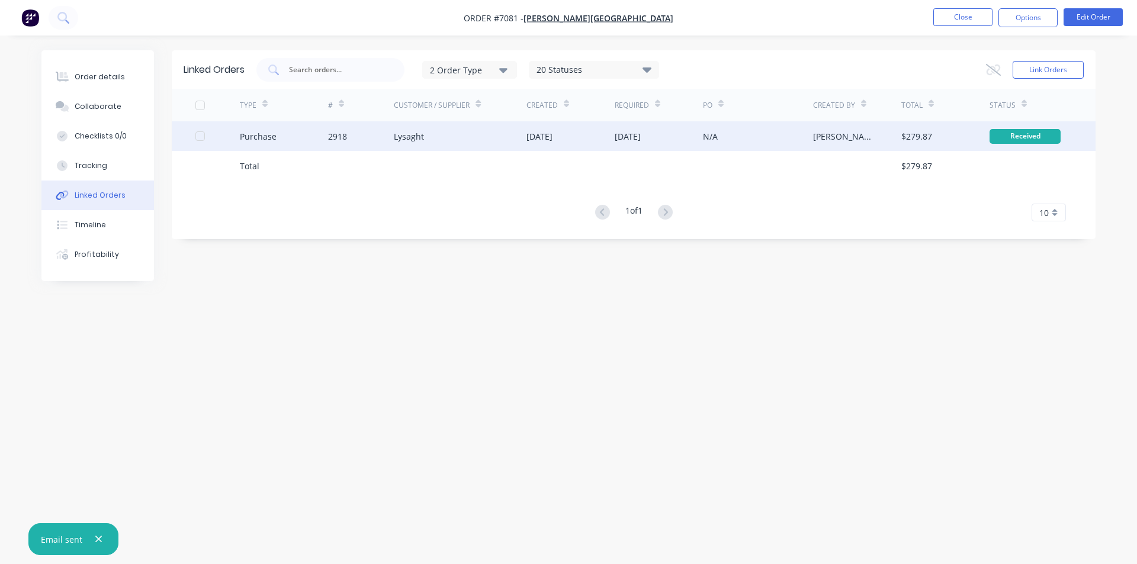
click at [409, 147] on div "Lysaght" at bounding box center [460, 136] width 133 height 30
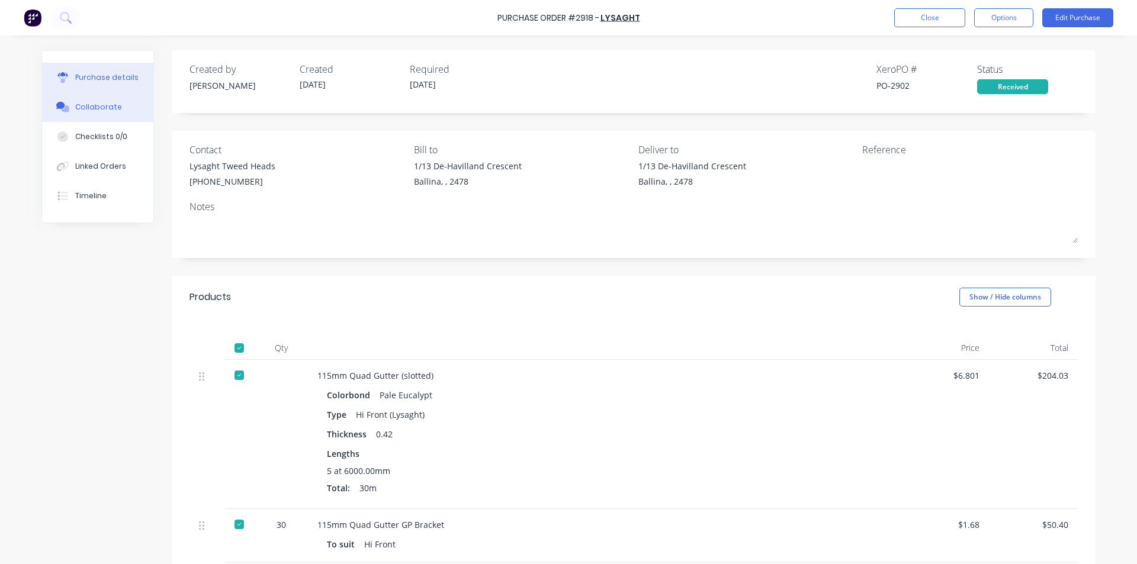
click at [92, 106] on div "Collaborate" at bounding box center [98, 107] width 47 height 11
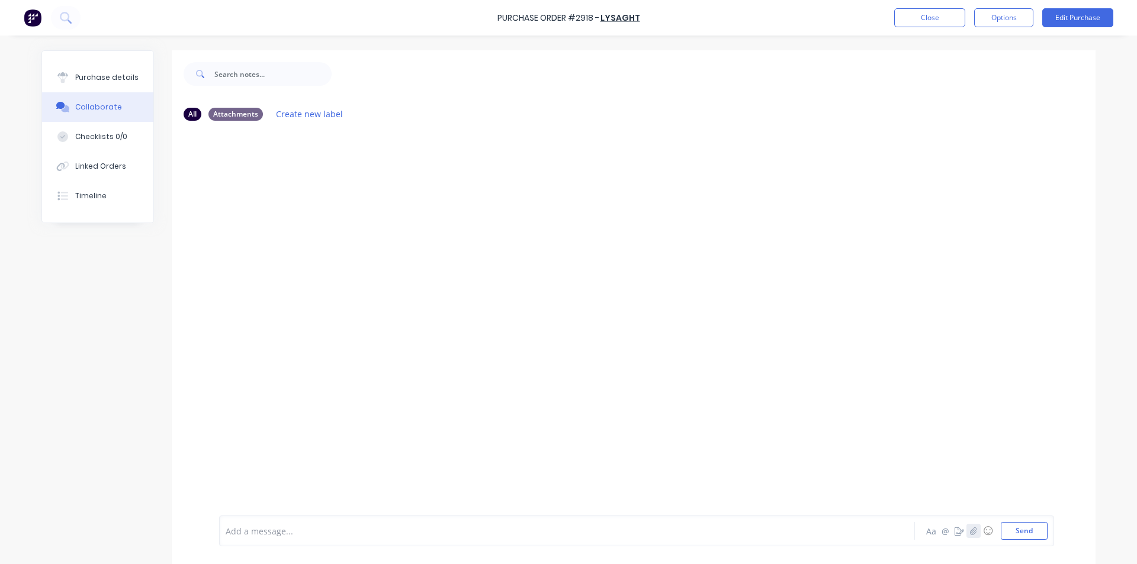
click at [970, 530] on icon "button" at bounding box center [973, 531] width 7 height 8
click at [1019, 535] on button "Send" at bounding box center [1024, 531] width 47 height 18
click at [917, 21] on button "Close" at bounding box center [929, 17] width 71 height 19
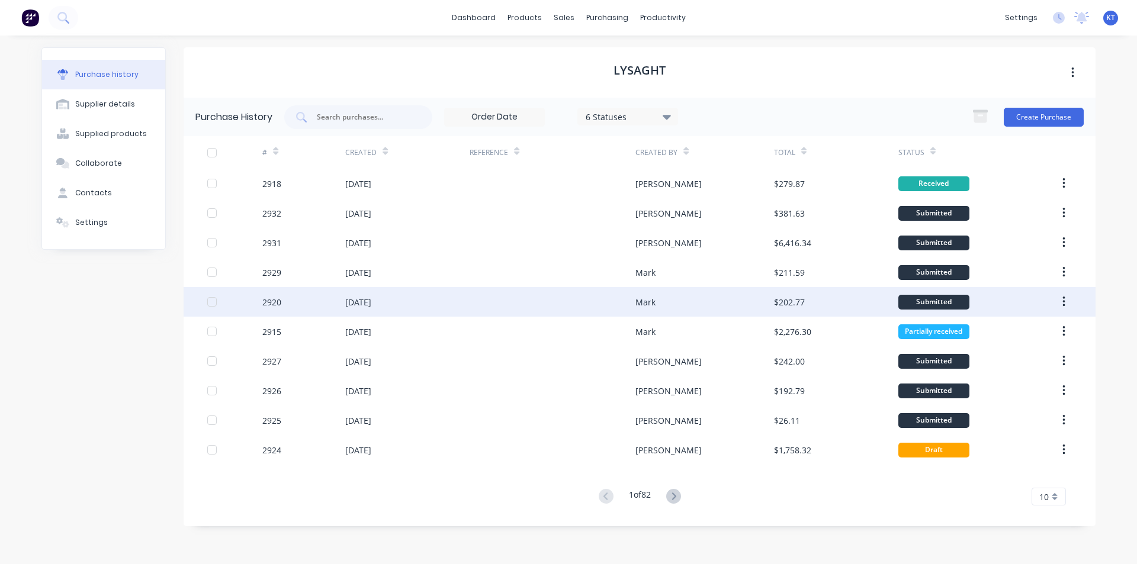
click at [345, 304] on div "[DATE]" at bounding box center [358, 302] width 26 height 12
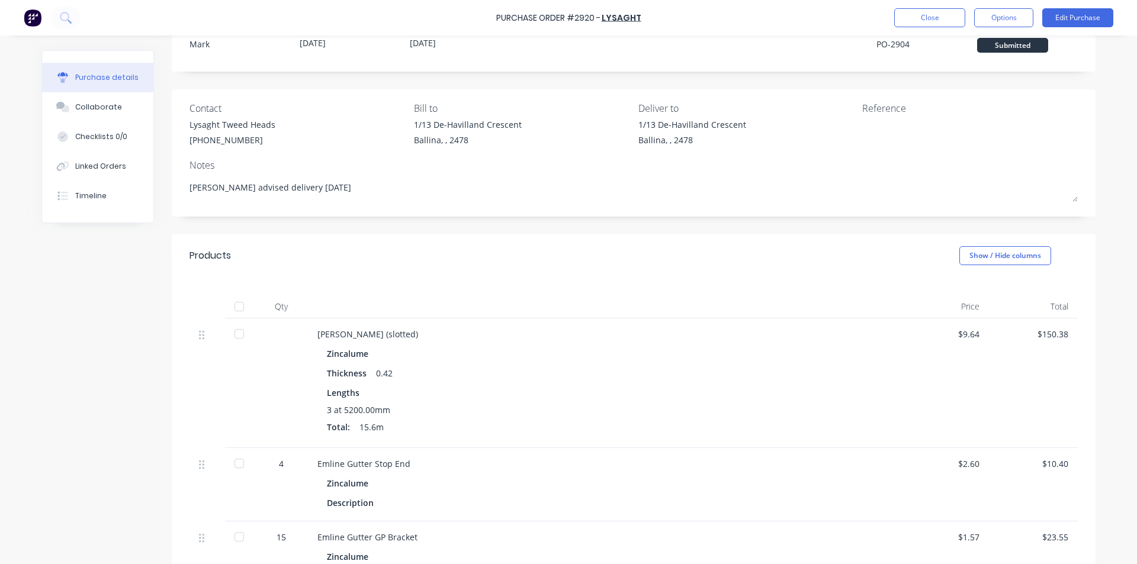
scroll to position [178, 0]
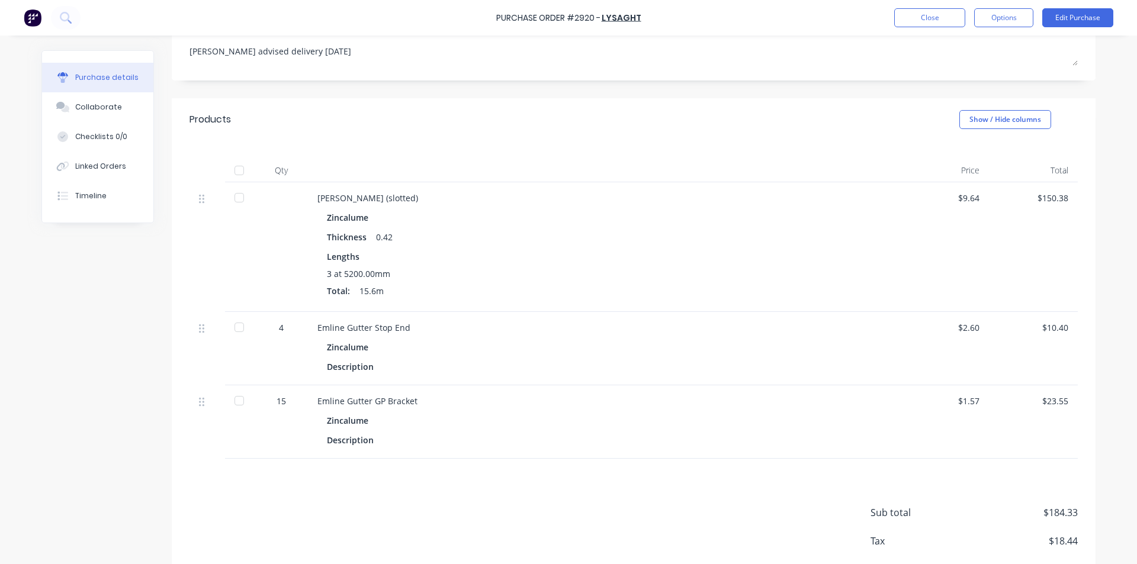
click at [235, 174] on div at bounding box center [239, 171] width 24 height 24
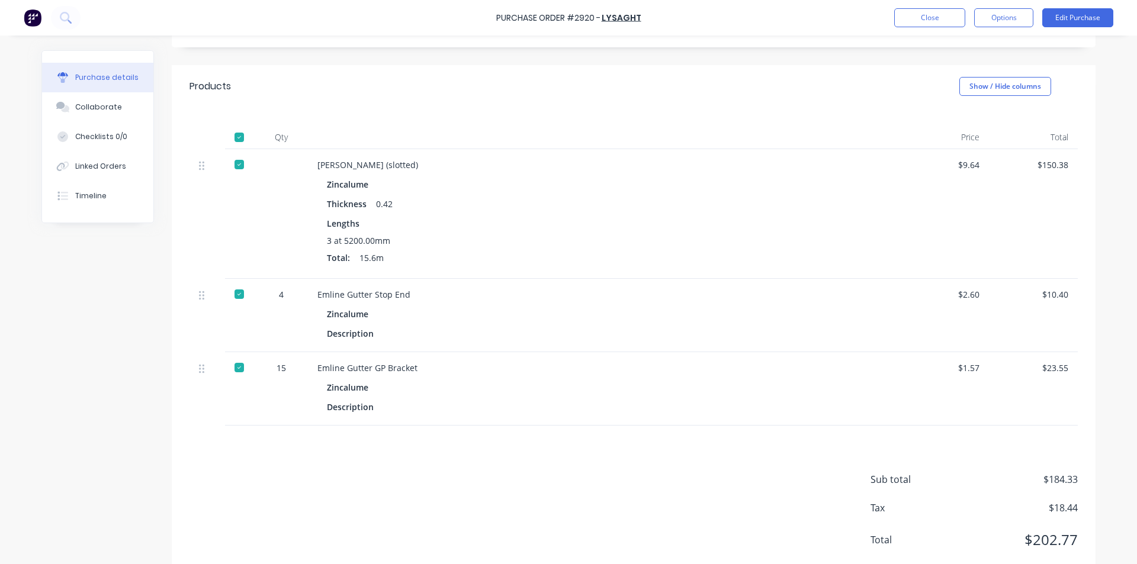
scroll to position [241, 0]
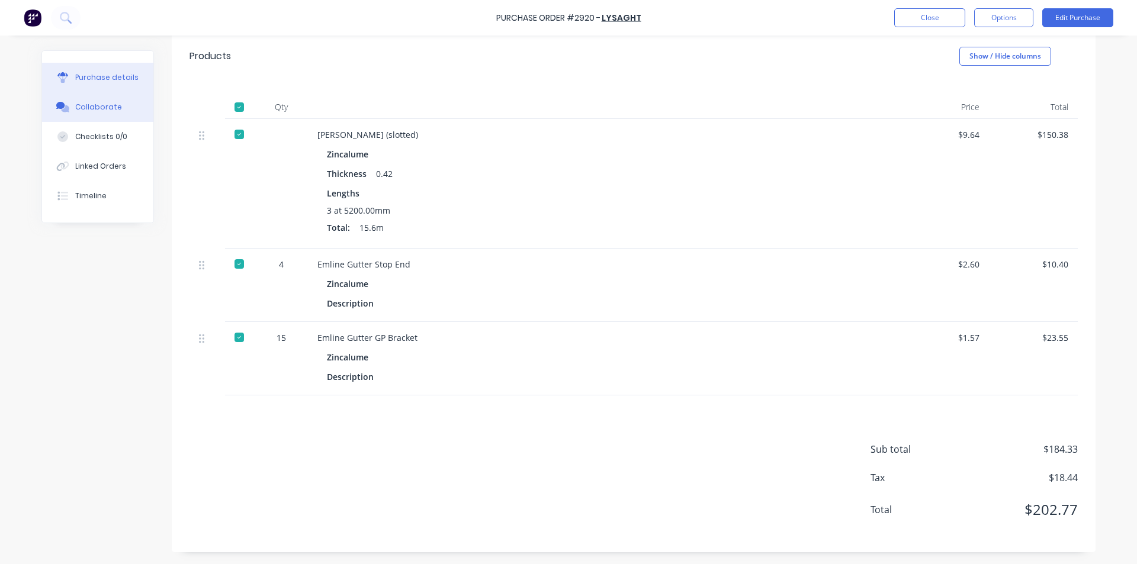
click at [117, 109] on button "Collaborate" at bounding box center [97, 107] width 111 height 30
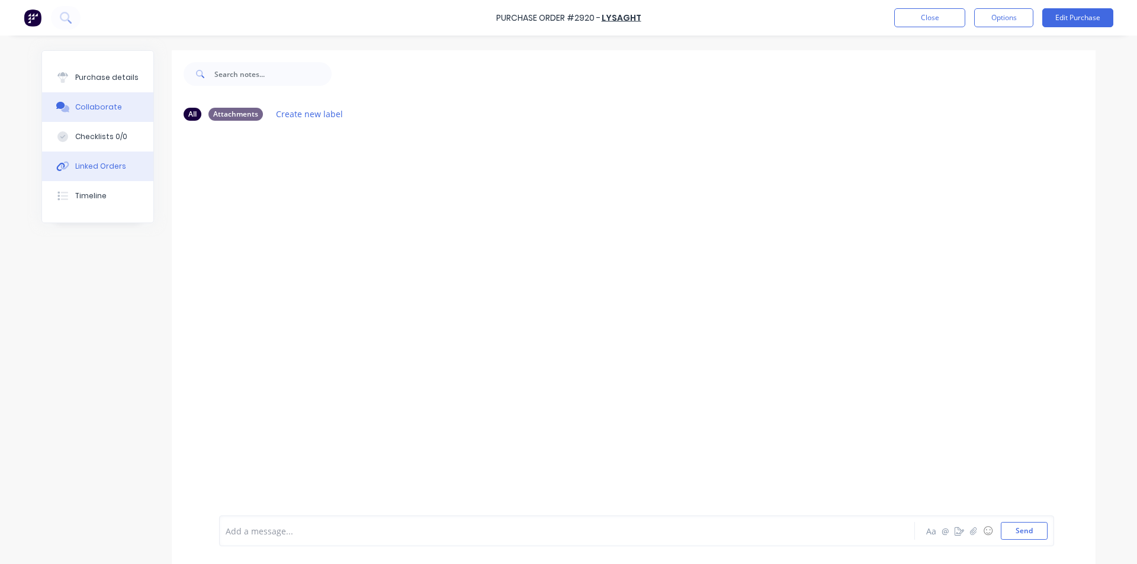
click at [105, 165] on div "Linked Orders" at bounding box center [100, 166] width 51 height 11
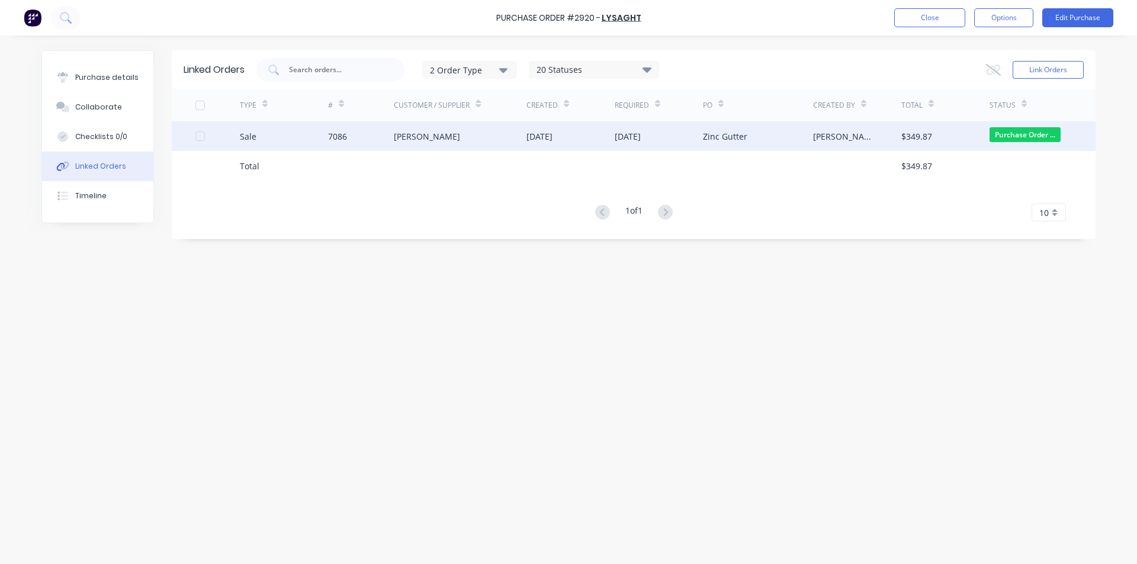
click at [481, 141] on div "[PERSON_NAME]" at bounding box center [460, 136] width 133 height 30
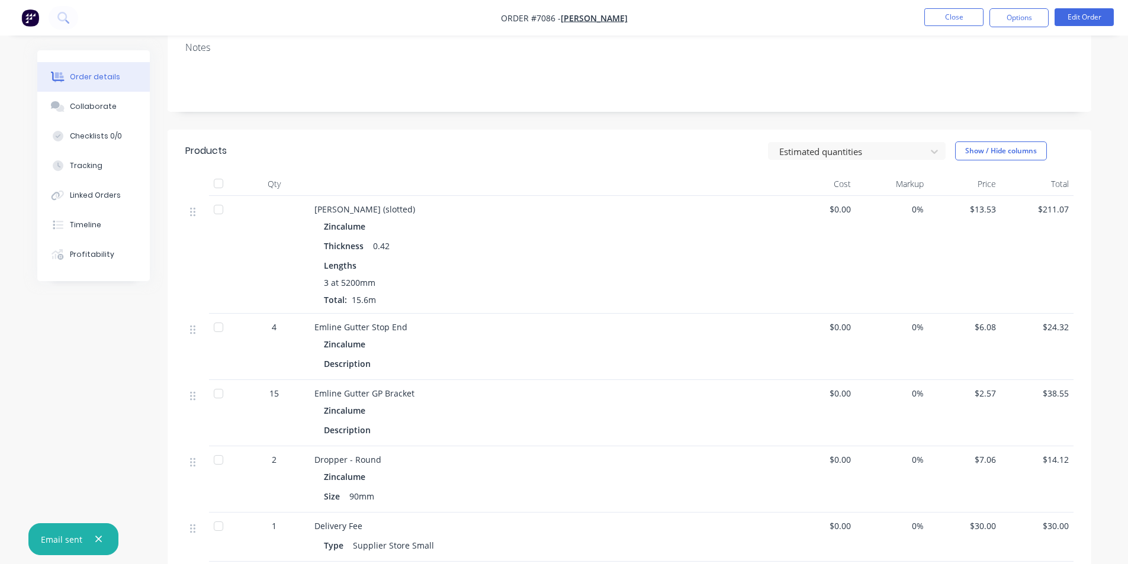
scroll to position [171, 0]
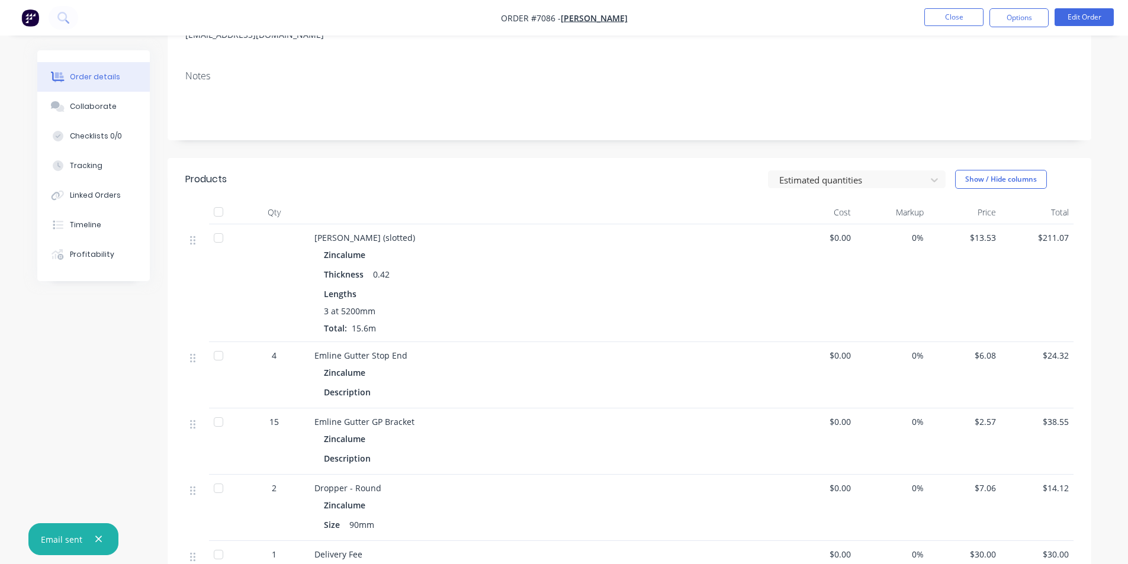
click at [214, 220] on div at bounding box center [219, 212] width 24 height 24
drag, startPoint x: 214, startPoint y: 484, endPoint x: 306, endPoint y: 371, distance: 145.3
click at [215, 484] on div at bounding box center [219, 489] width 24 height 24
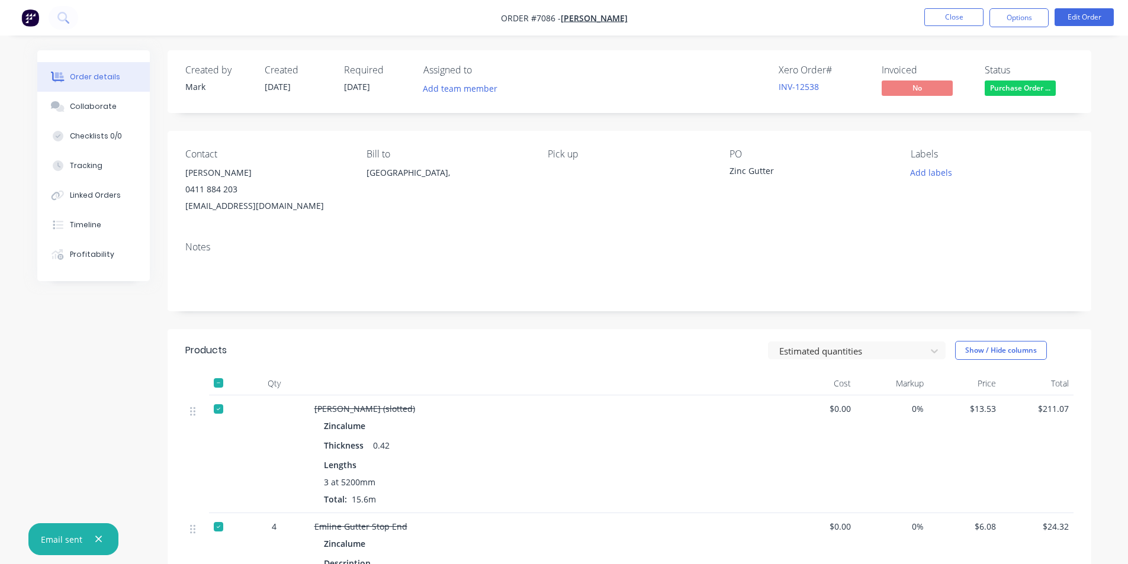
click at [1016, 88] on span "Purchase Order ..." at bounding box center [1020, 88] width 71 height 15
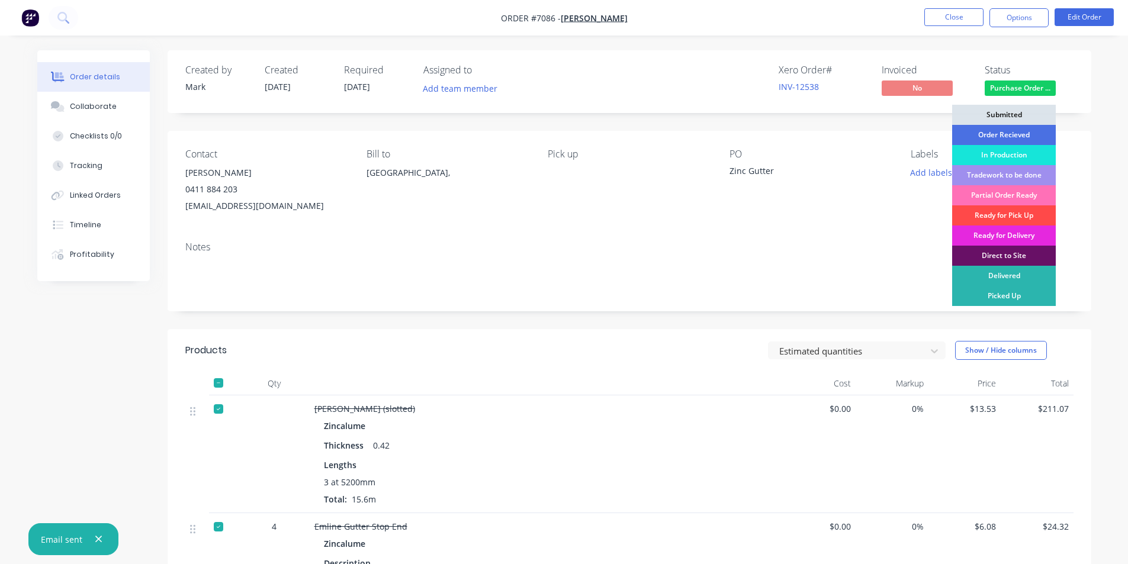
click at [1025, 212] on div "Ready for Pick Up" at bounding box center [1004, 216] width 104 height 20
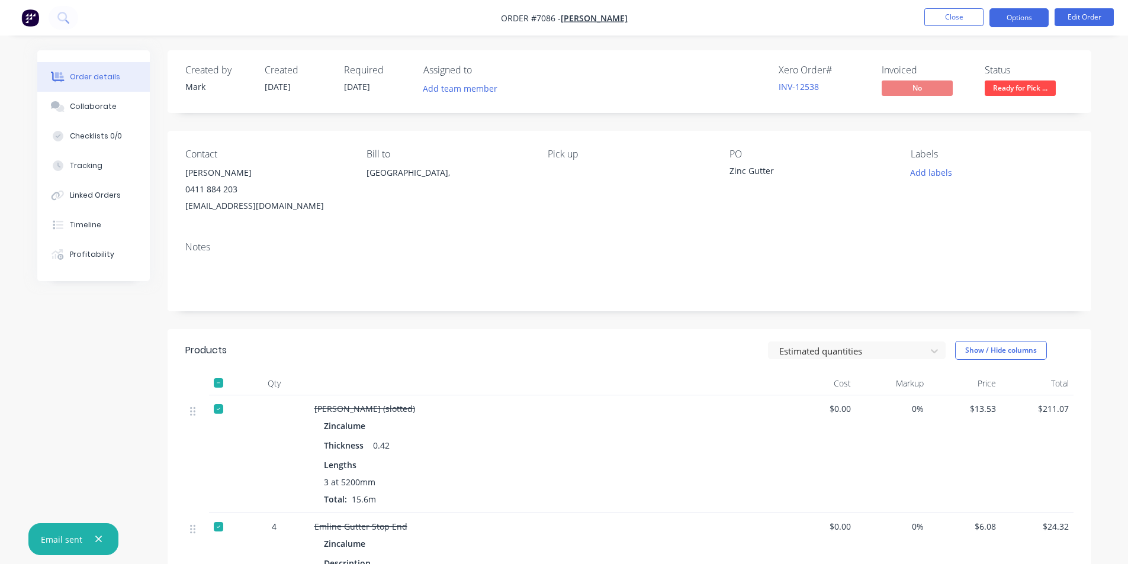
click at [1017, 15] on button "Options" at bounding box center [1019, 17] width 59 height 19
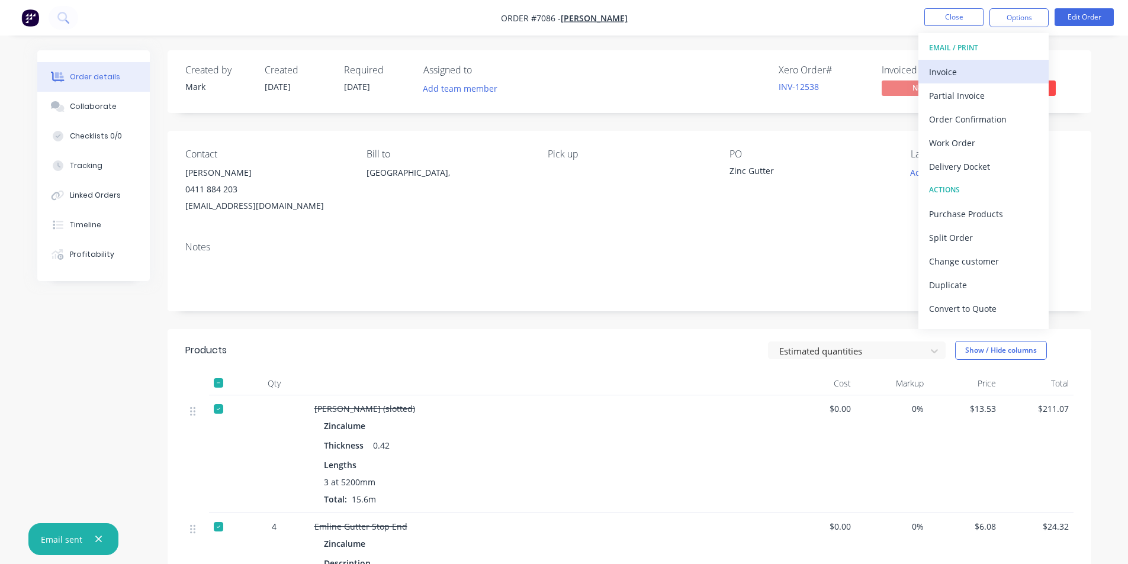
click at [966, 80] on div "Invoice" at bounding box center [983, 71] width 109 height 17
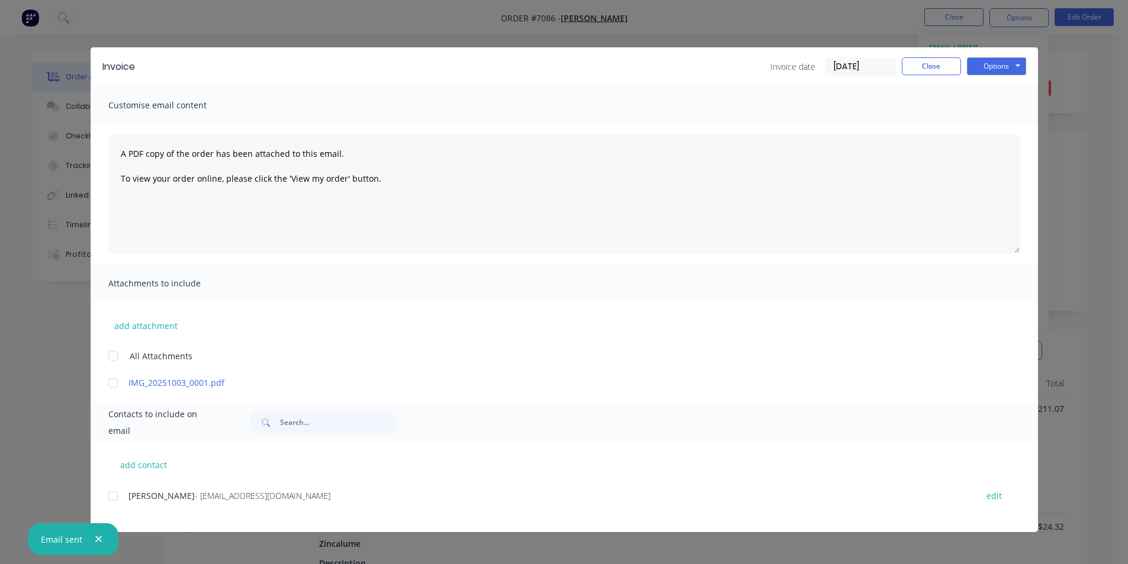
click at [115, 502] on div at bounding box center [113, 496] width 24 height 24
click at [1004, 59] on button "Options" at bounding box center [996, 66] width 59 height 18
click at [1007, 129] on button "Email" at bounding box center [1005, 127] width 76 height 20
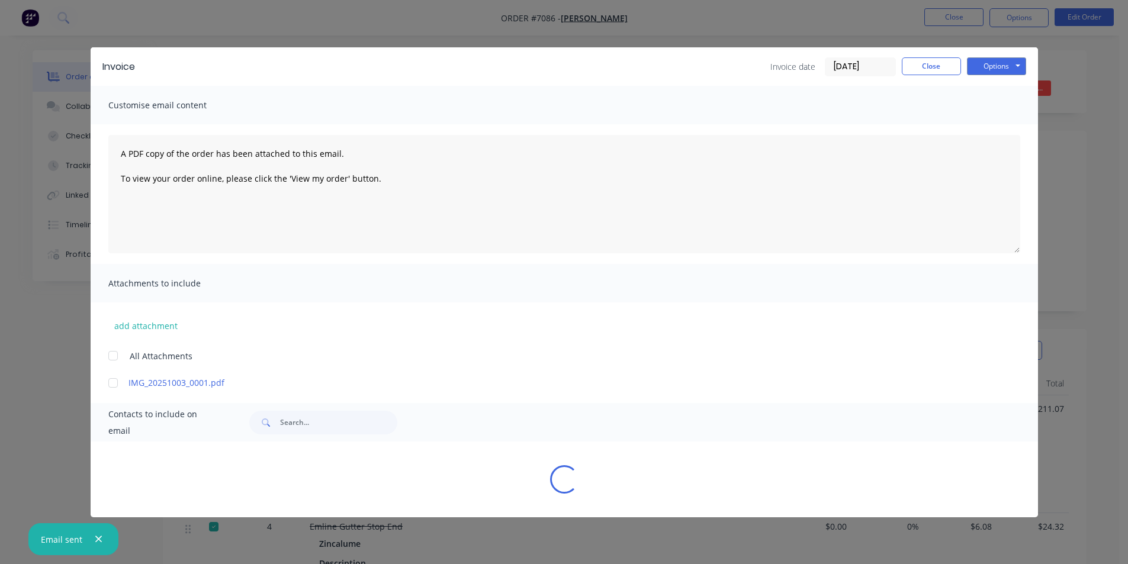
click at [945, 70] on div "Sending to your accounting package... Loading... This may take a few moments. P…" at bounding box center [564, 282] width 1128 height 564
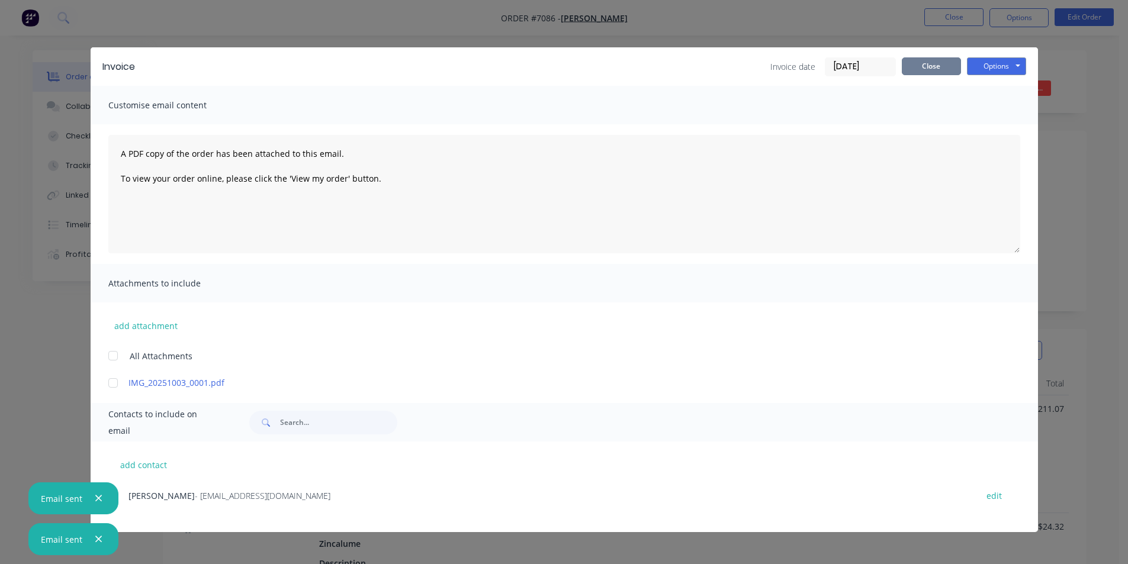
click at [933, 69] on button "Close" at bounding box center [931, 66] width 59 height 18
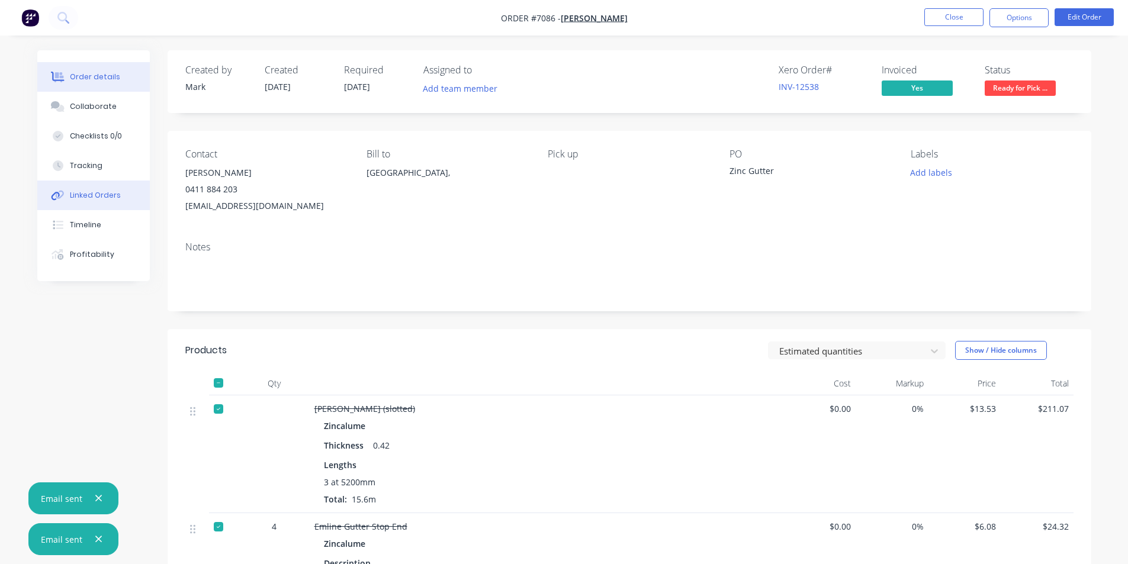
click at [130, 192] on button "Linked Orders" at bounding box center [93, 196] width 113 height 30
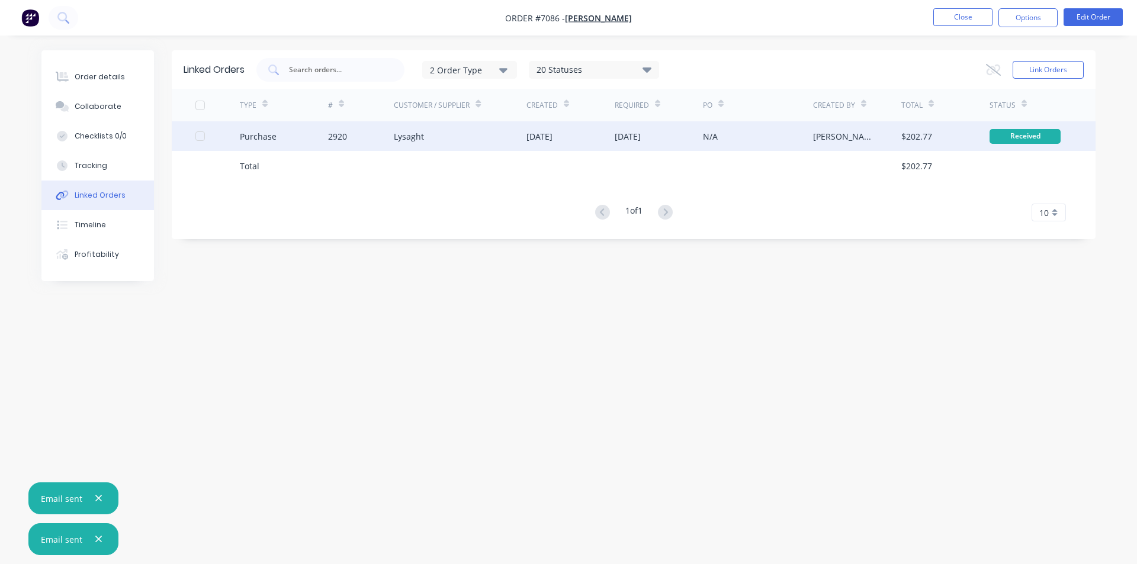
click at [663, 145] on div "[DATE]" at bounding box center [659, 136] width 88 height 30
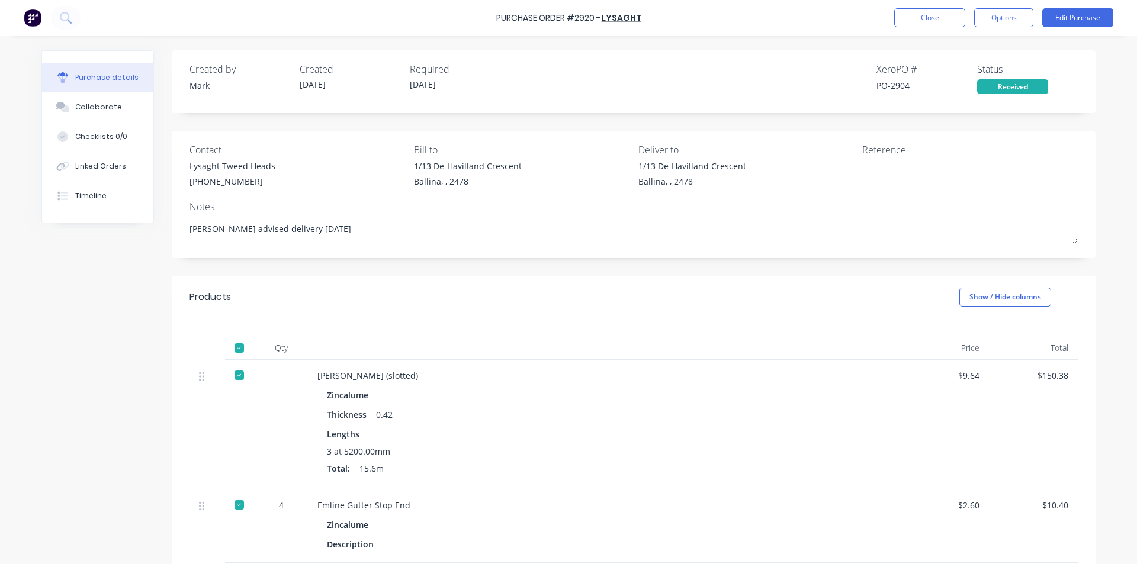
type textarea "x"
click at [124, 111] on button "Collaborate" at bounding box center [97, 107] width 111 height 30
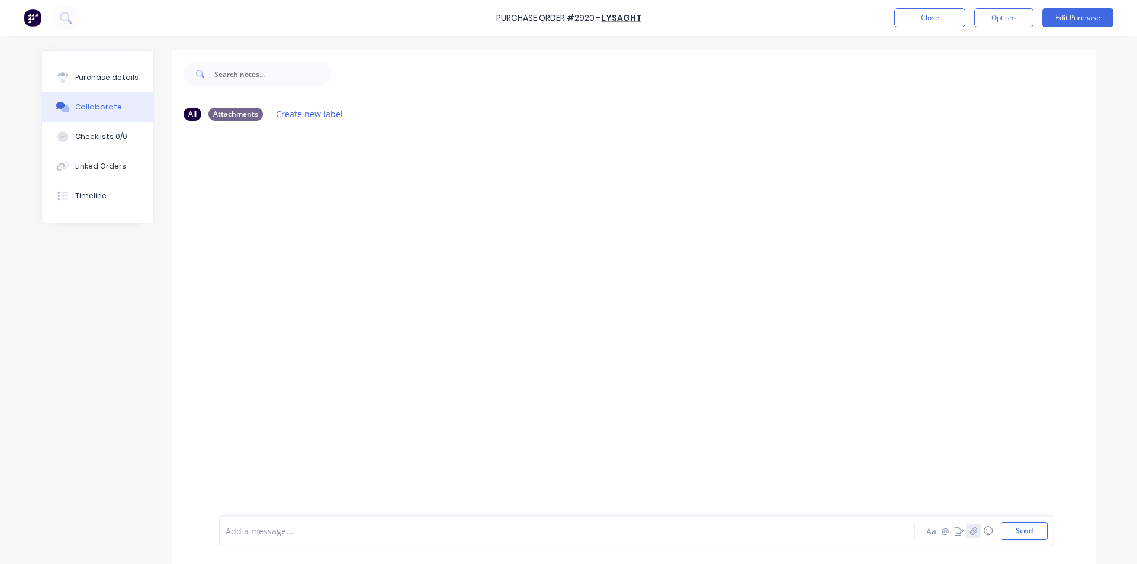
click at [975, 525] on button "button" at bounding box center [974, 531] width 14 height 14
click at [1029, 540] on button "Send" at bounding box center [1024, 531] width 47 height 18
click at [908, 12] on button "Close" at bounding box center [929, 17] width 71 height 19
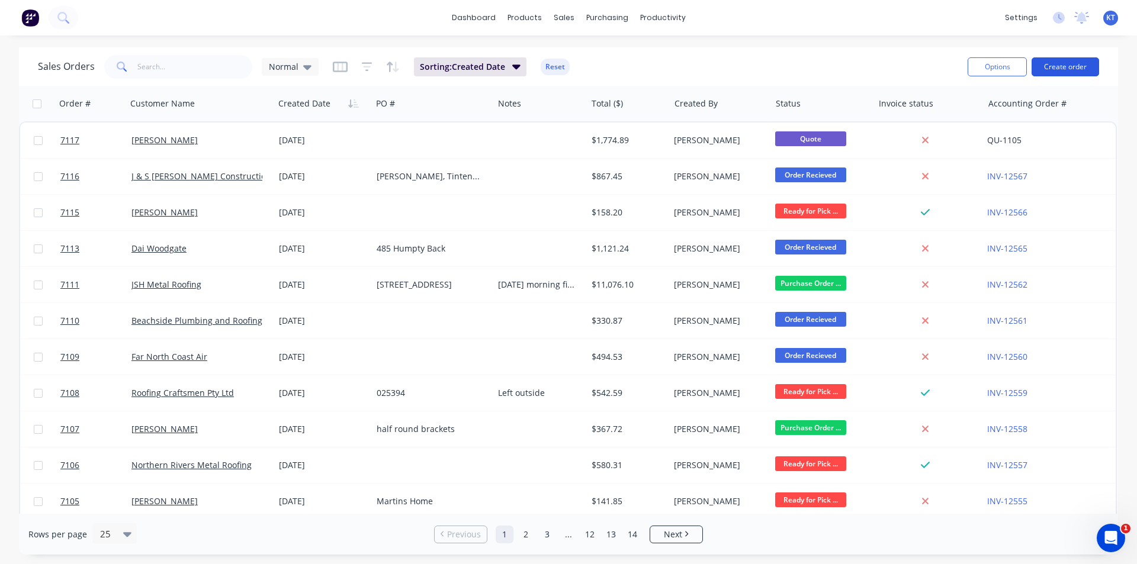
click at [1083, 65] on button "Create order" at bounding box center [1066, 66] width 68 height 19
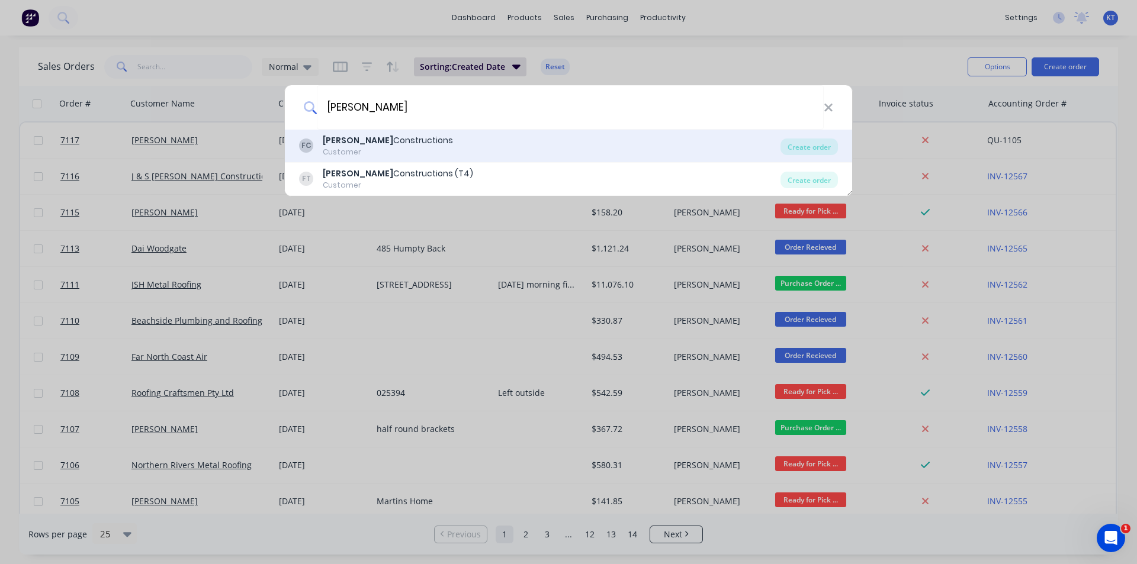
type input "[PERSON_NAME]"
click at [489, 142] on div "[PERSON_NAME] Constructions Customer" at bounding box center [539, 145] width 481 height 23
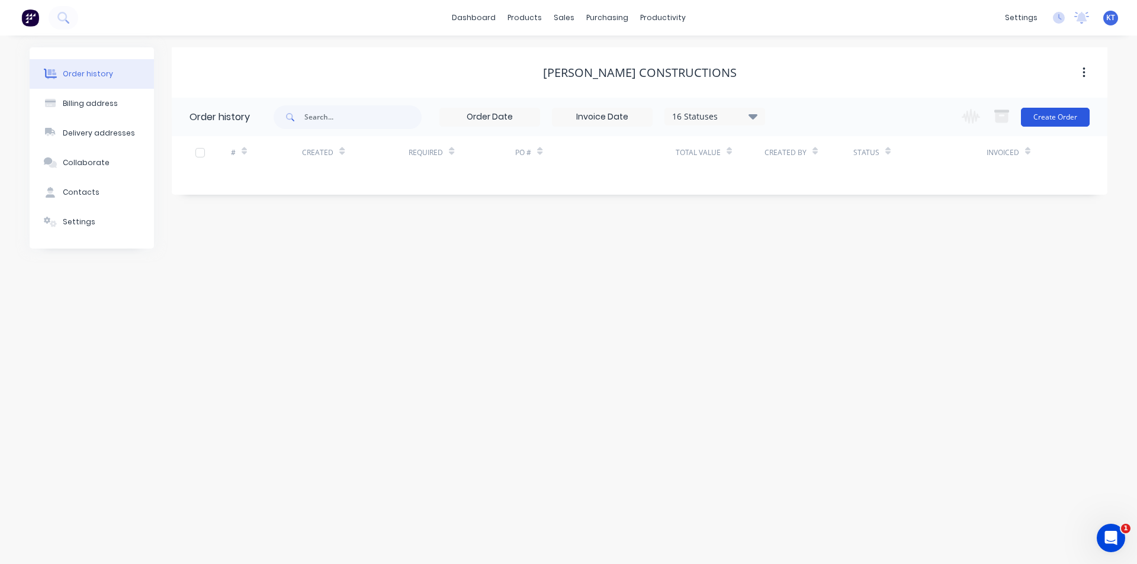
click at [1059, 124] on button "Create Order" at bounding box center [1055, 117] width 69 height 19
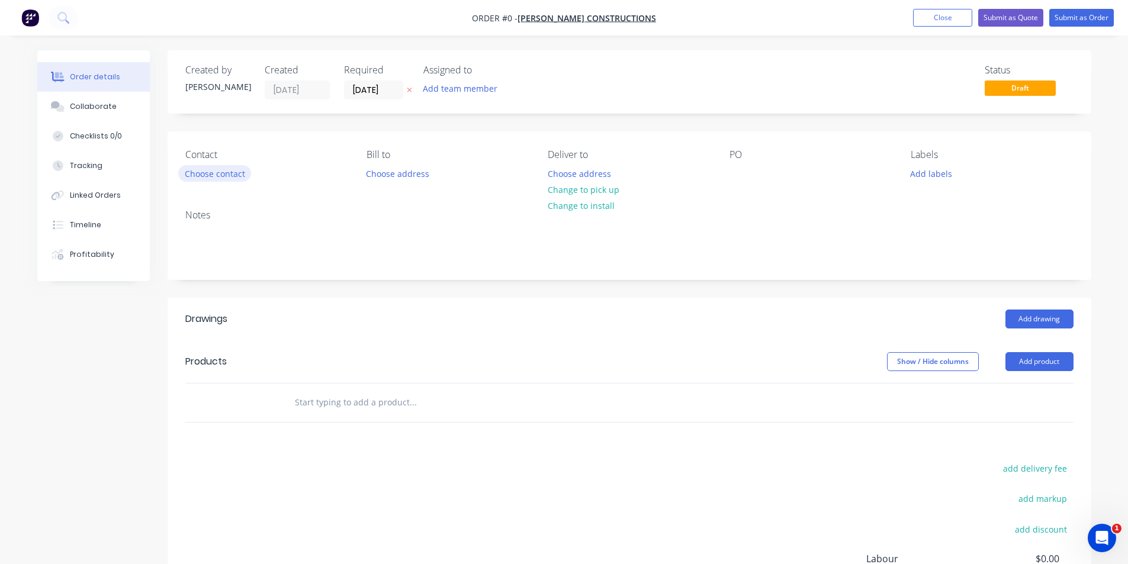
click at [217, 174] on button "Choose contact" at bounding box center [214, 173] width 73 height 16
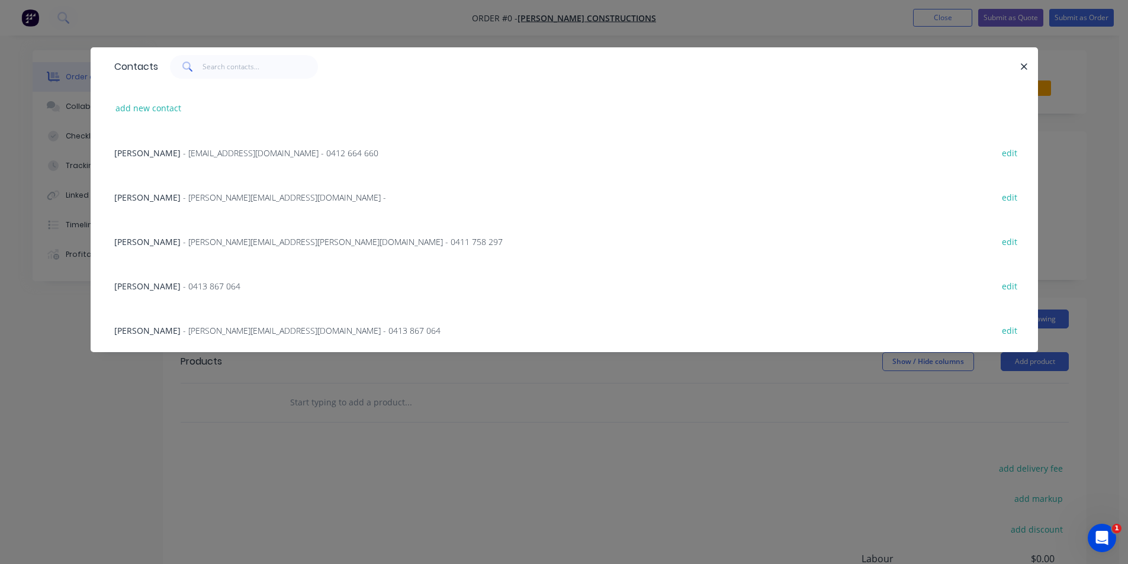
click at [182, 142] on div "[PERSON_NAME] - [EMAIL_ADDRESS][DOMAIN_NAME] - 0412 664 660 edit" at bounding box center [564, 152] width 912 height 44
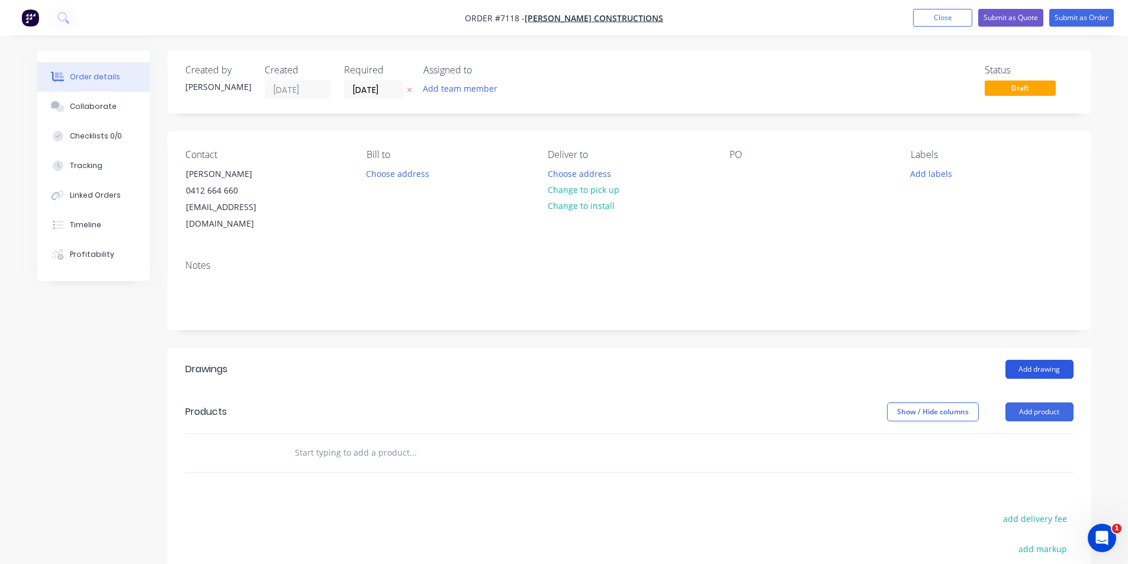
click at [1014, 360] on button "Add drawing" at bounding box center [1040, 369] width 68 height 19
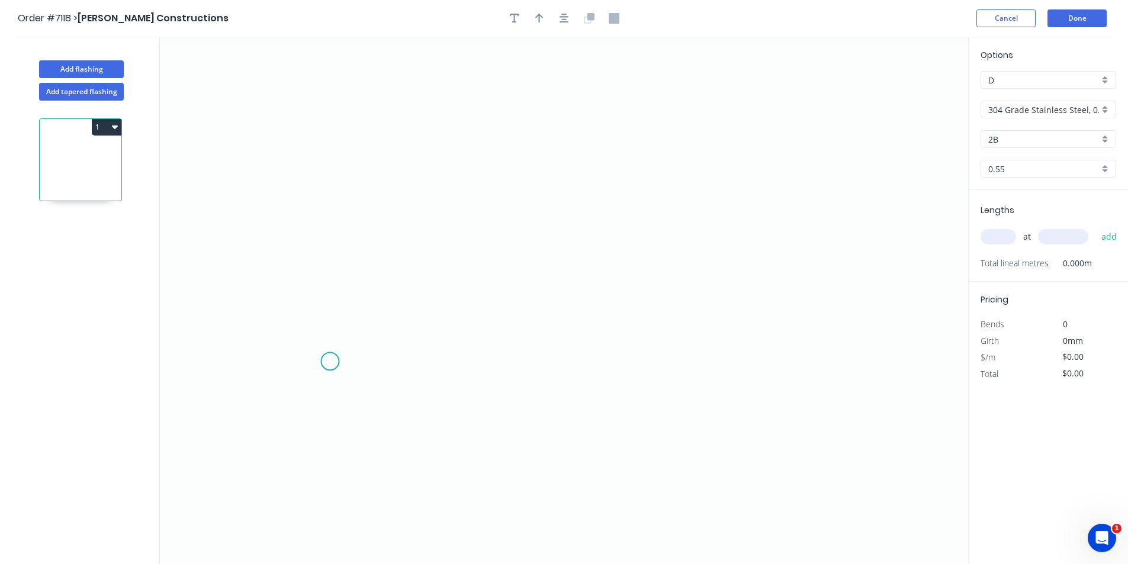
click at [340, 362] on icon "0" at bounding box center [564, 301] width 808 height 528
click at [438, 248] on icon "0" at bounding box center [564, 301] width 808 height 528
click at [1019, 120] on div "Options D D 304 Grade Stainless Steel, 0.9mm Perforated Pattern 208 - 2mm hole …" at bounding box center [1048, 120] width 159 height 142
click at [1020, 113] on input "304 Grade Stainless Steel, 0.9mm Perforated Pattern 208 - 2mm hole" at bounding box center [1043, 110] width 111 height 12
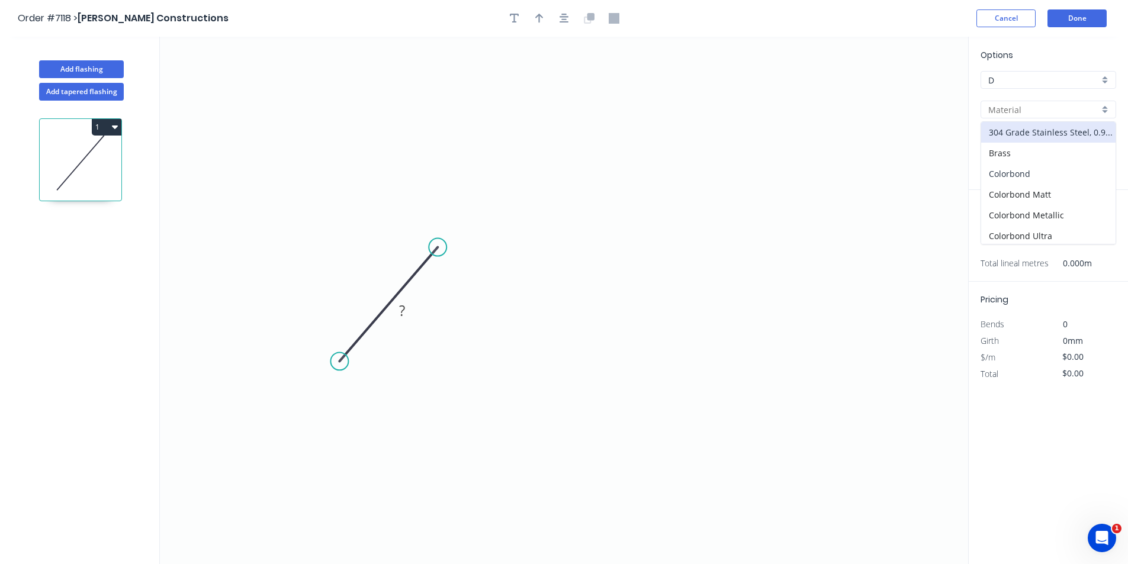
click at [1051, 166] on div "Colorbond" at bounding box center [1048, 173] width 134 height 21
type input "Colorbond"
type input "Basalt"
click at [1004, 137] on input "Basalt" at bounding box center [1043, 139] width 111 height 12
click at [1004, 157] on div "Basalt" at bounding box center [1048, 162] width 134 height 21
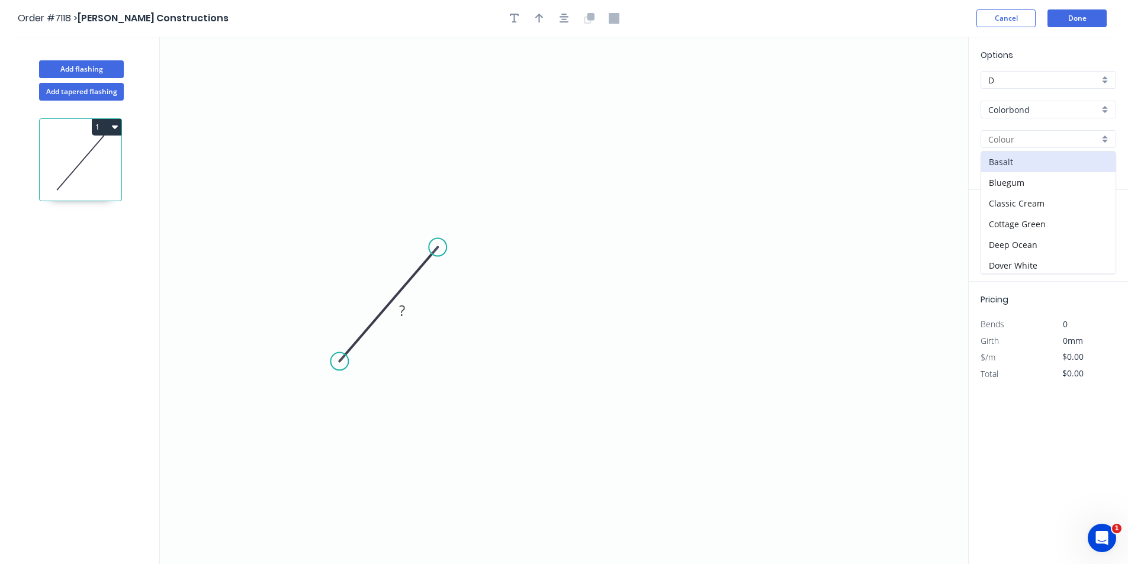
type input "Basalt"
click at [525, 23] on div at bounding box center [564, 18] width 124 height 18
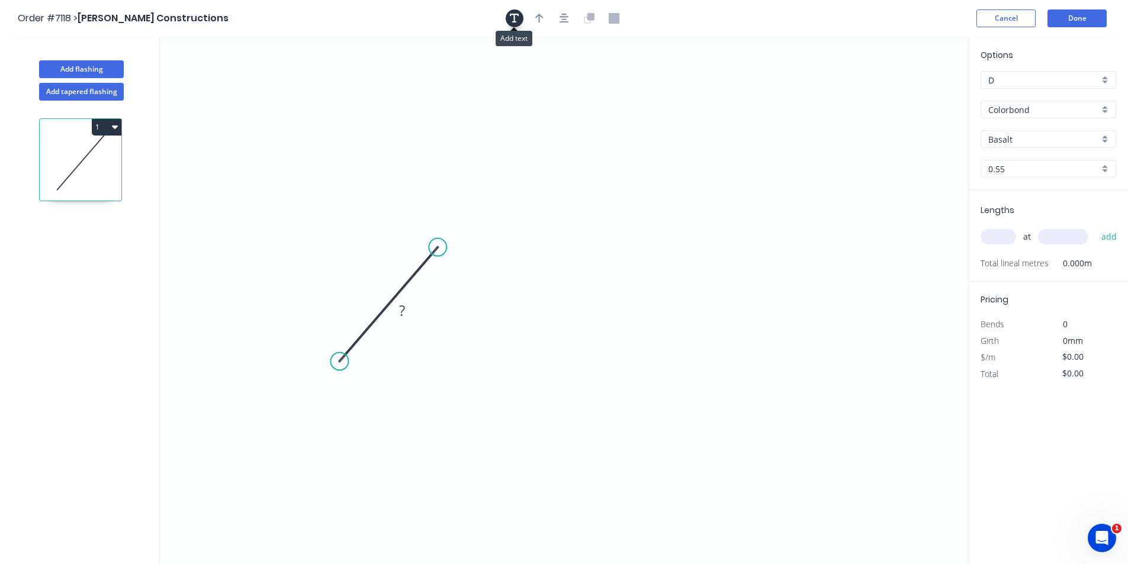
click at [516, 21] on icon "button" at bounding box center [514, 18] width 9 height 11
drag, startPoint x: 247, startPoint y: 94, endPoint x: 522, endPoint y: 195, distance: 293.4
click at [522, 195] on textarea at bounding box center [512, 194] width 96 height 44
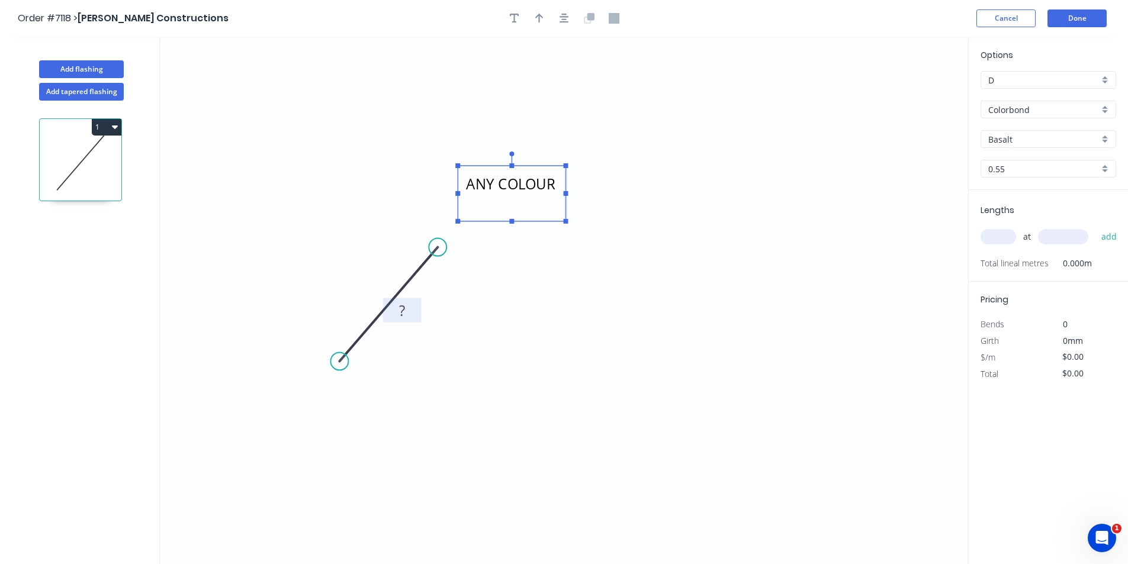
type textarea "ANY COLOUR"
click at [411, 313] on rect at bounding box center [402, 311] width 24 height 17
type input "$14.67"
click at [1011, 224] on div "at add" at bounding box center [1050, 237] width 138 height 32
click at [1010, 239] on input "text" at bounding box center [999, 236] width 36 height 15
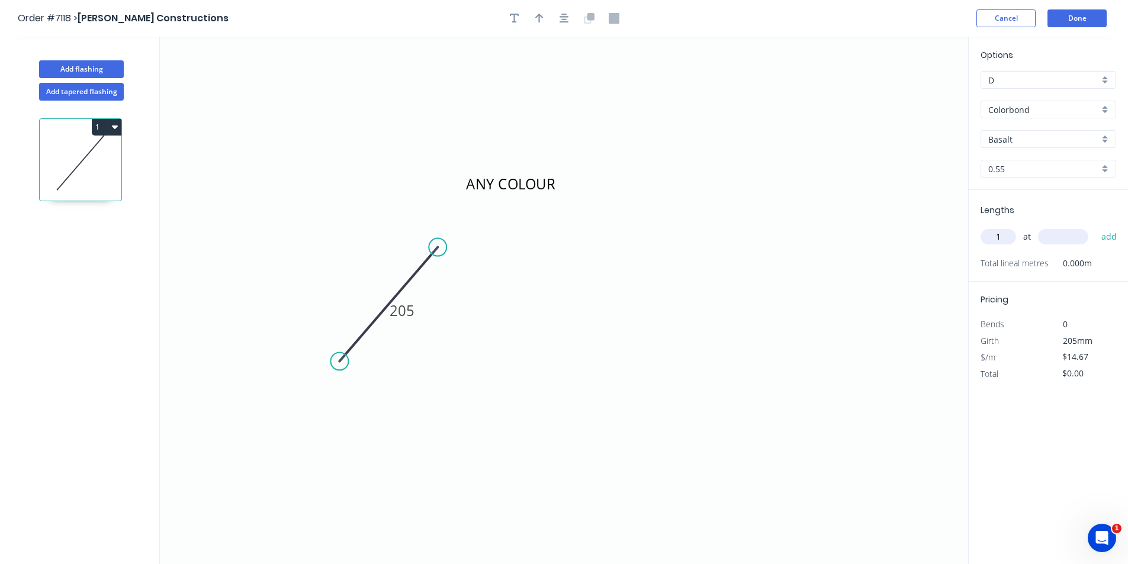
type input "1"
type input "5000"
click at [1096, 227] on button "add" at bounding box center [1110, 237] width 28 height 20
type input "$73.35"
click at [1083, 18] on button "Done" at bounding box center [1077, 18] width 59 height 18
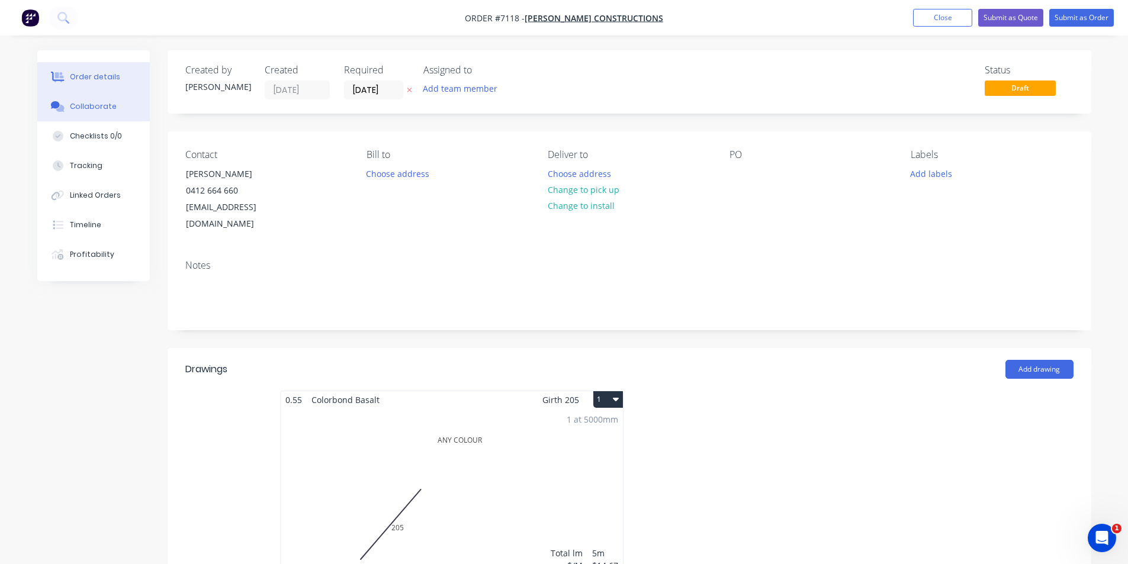
click at [86, 111] on div "Collaborate" at bounding box center [93, 106] width 47 height 11
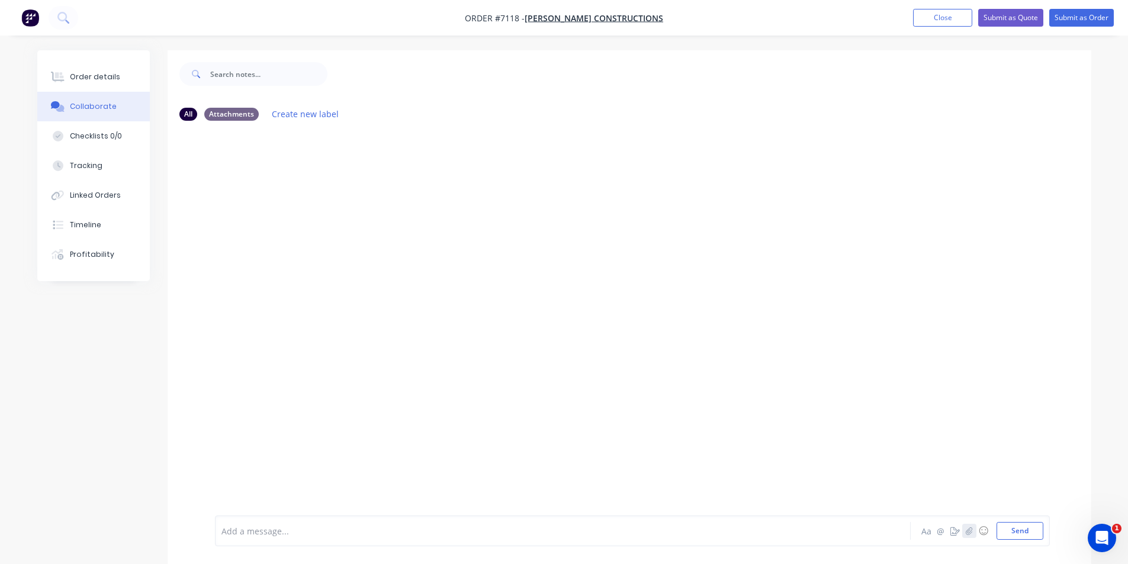
click at [970, 529] on icon "button" at bounding box center [968, 531] width 7 height 8
click at [1025, 531] on button "Send" at bounding box center [1020, 531] width 47 height 18
click at [118, 68] on button "Order details" at bounding box center [93, 77] width 113 height 30
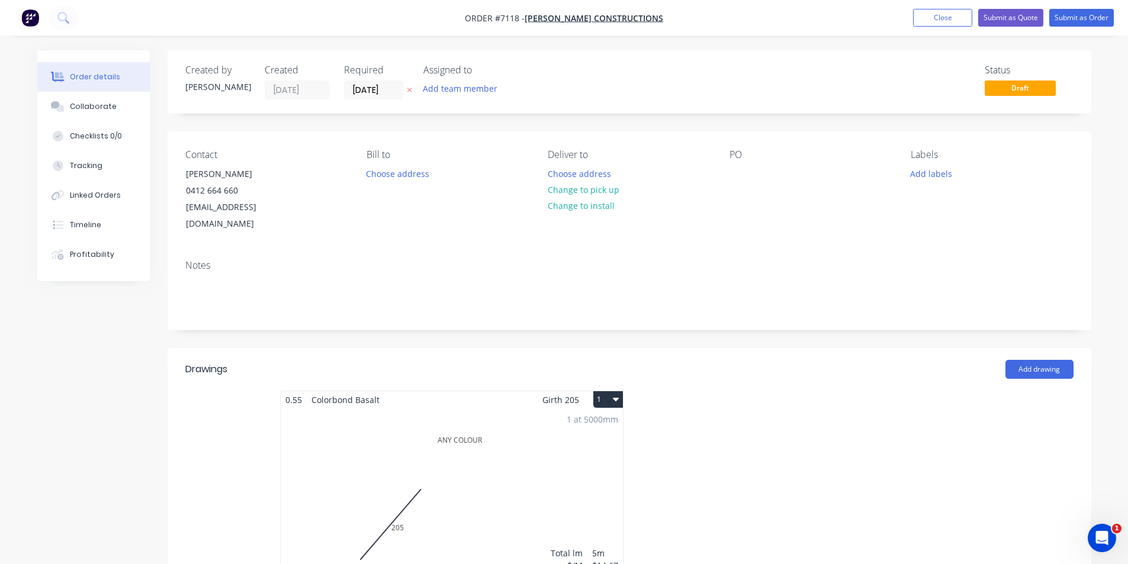
click at [111, 79] on div "Order details" at bounding box center [95, 77] width 50 height 11
click at [1093, 18] on button "Submit as Order" at bounding box center [1081, 18] width 65 height 18
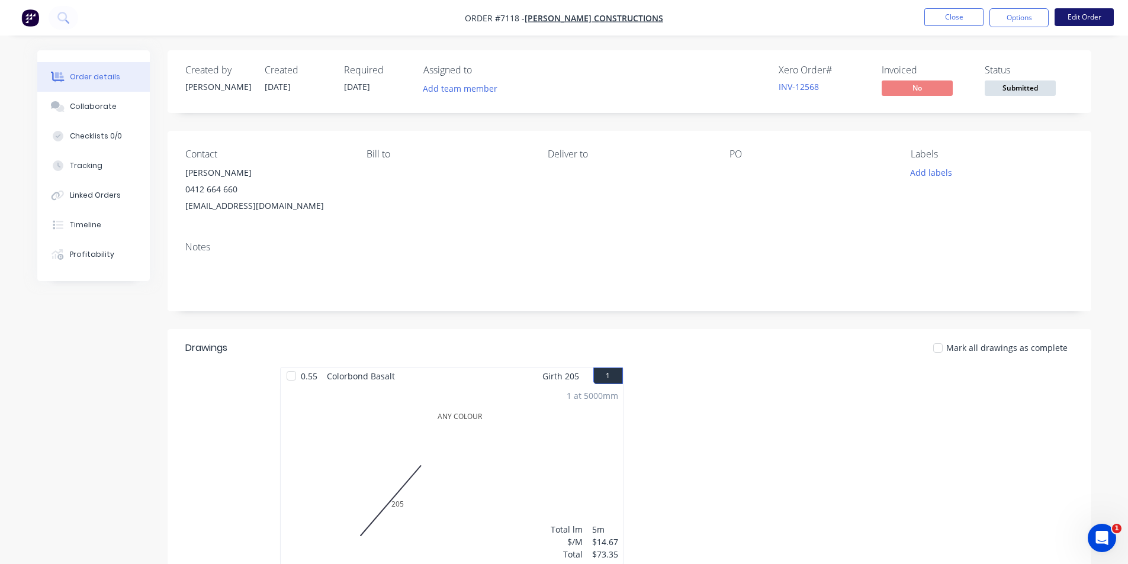
click at [1086, 12] on button "Edit Order" at bounding box center [1084, 17] width 59 height 18
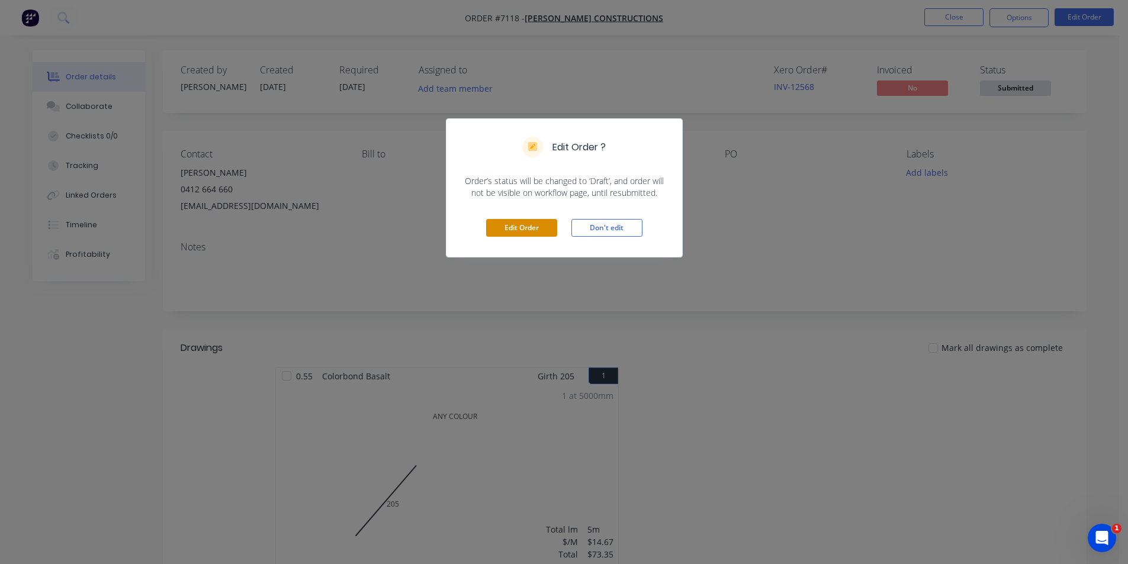
click at [518, 232] on button "Edit Order" at bounding box center [521, 228] width 71 height 18
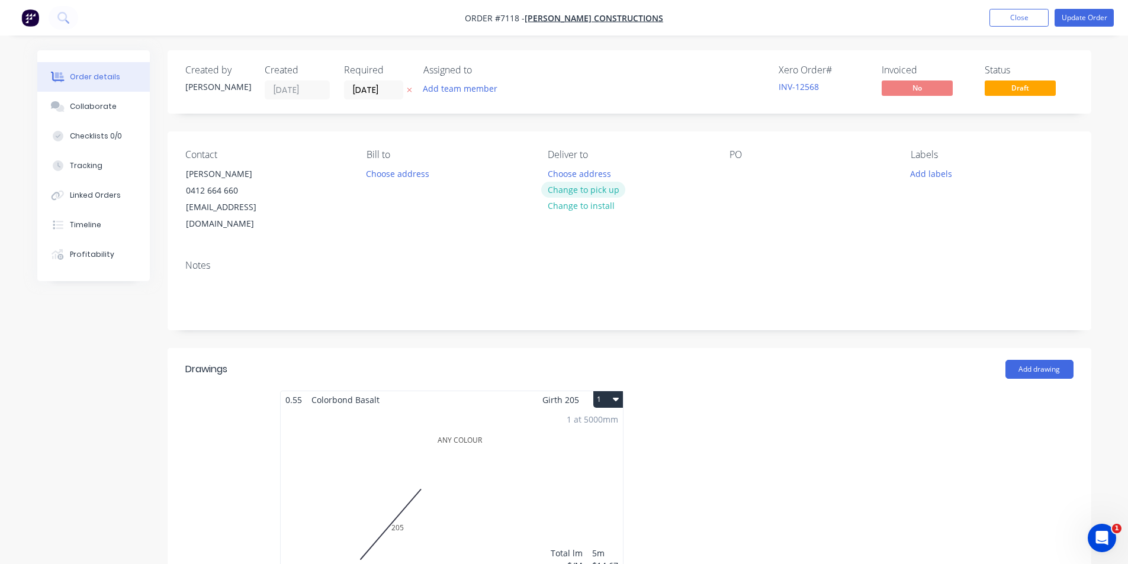
click at [579, 191] on button "Change to pick up" at bounding box center [583, 190] width 84 height 16
click at [1073, 9] on nav "Order #7118 - [PERSON_NAME] Constructions Add product Close Update Order" at bounding box center [564, 18] width 1128 height 36
click at [1071, 15] on button "Update Order" at bounding box center [1084, 18] width 59 height 18
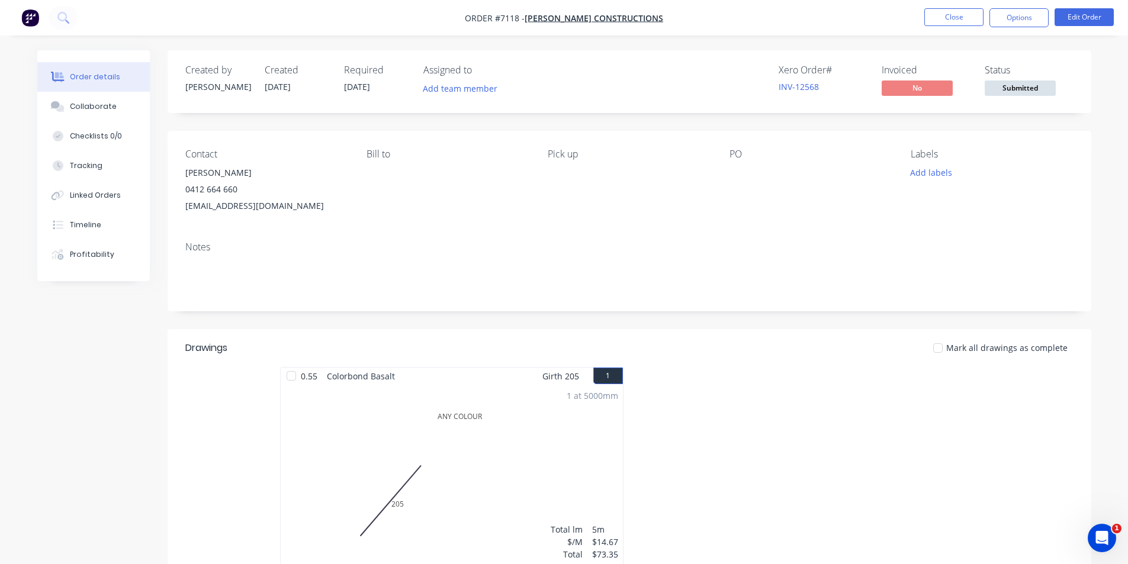
click at [997, 85] on span "Submitted" at bounding box center [1020, 88] width 71 height 15
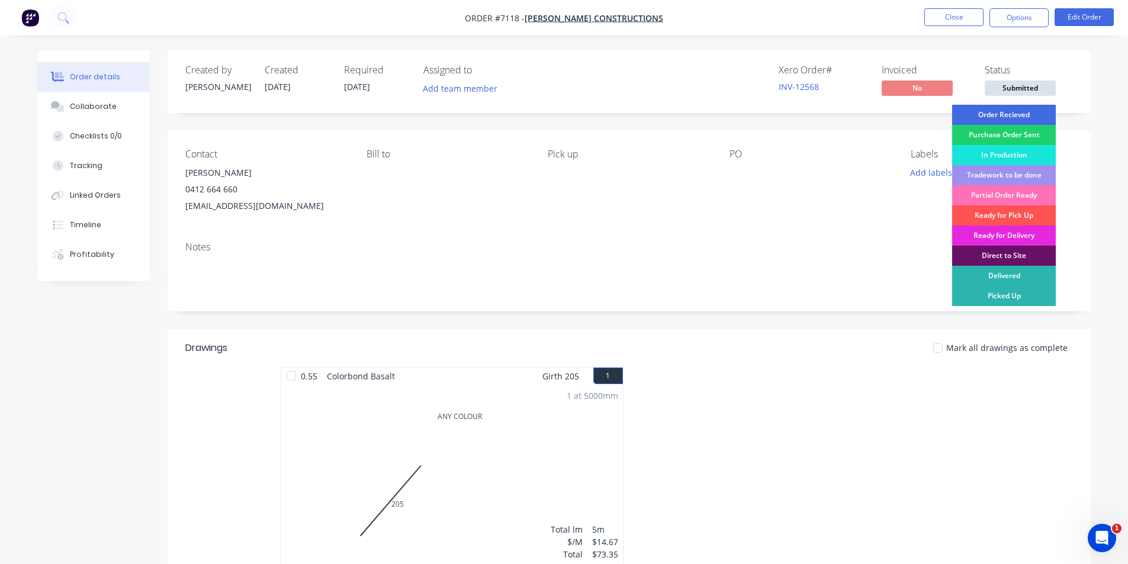
click at [997, 111] on div "Order Recieved" at bounding box center [1004, 115] width 104 height 20
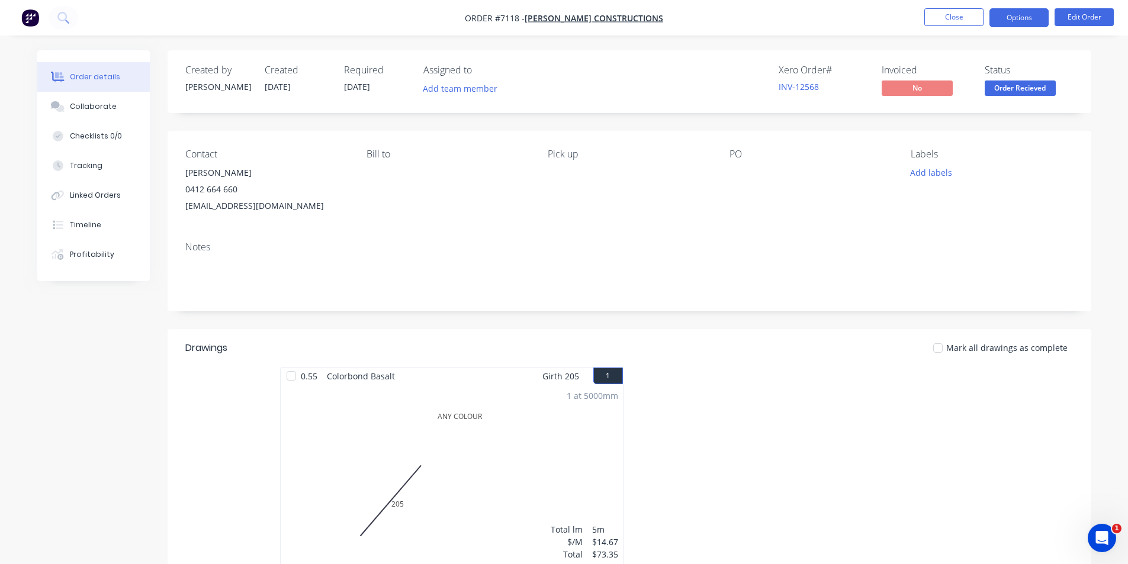
click at [1022, 20] on button "Options" at bounding box center [1019, 17] width 59 height 19
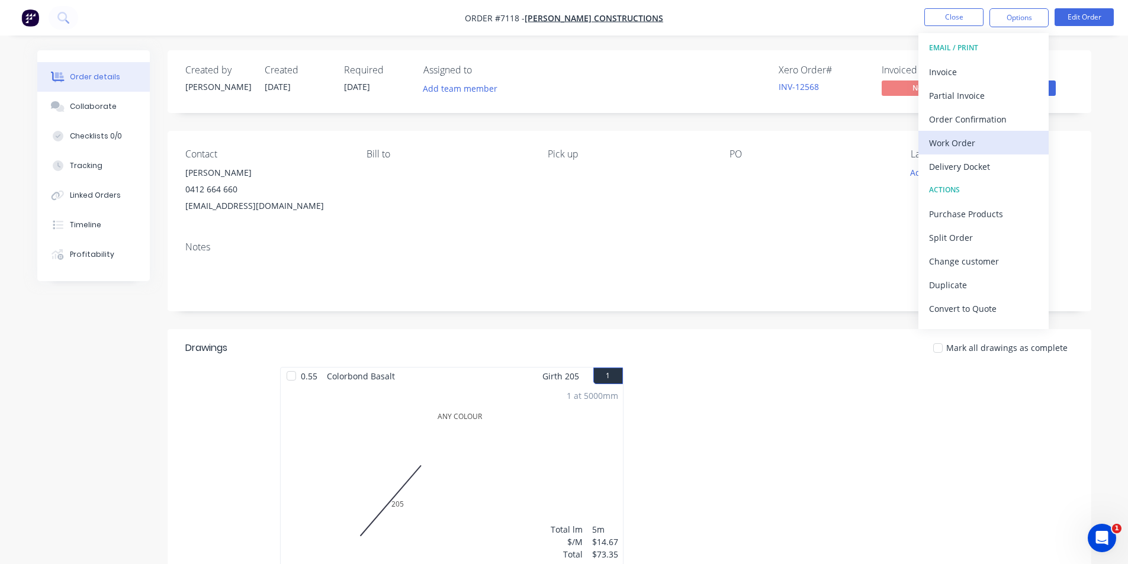
click at [1000, 134] on div "Work Order" at bounding box center [983, 142] width 109 height 17
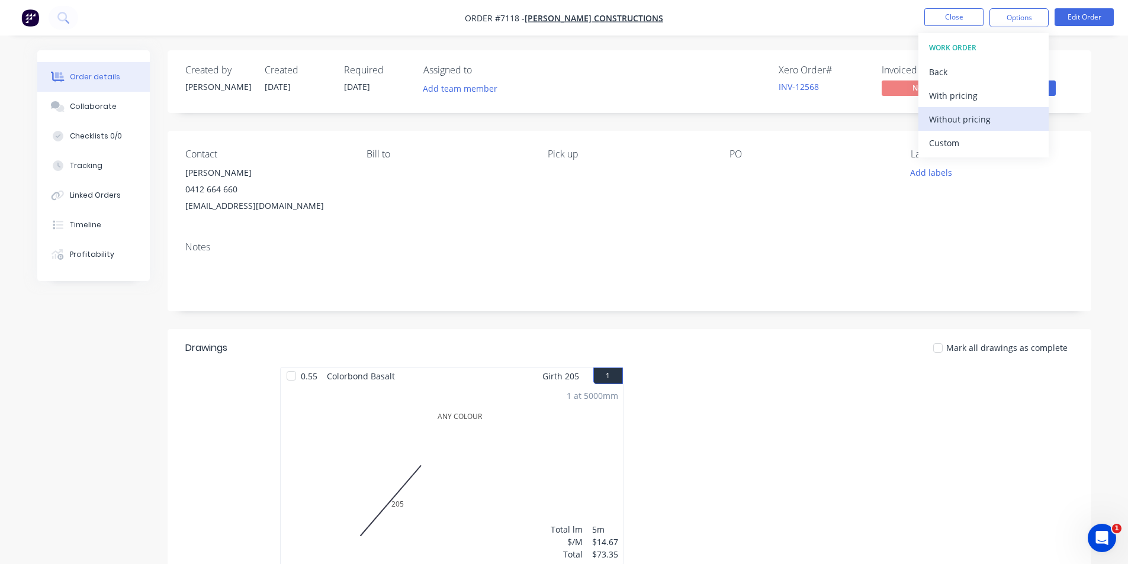
click at [985, 129] on button "Without pricing" at bounding box center [984, 119] width 130 height 24
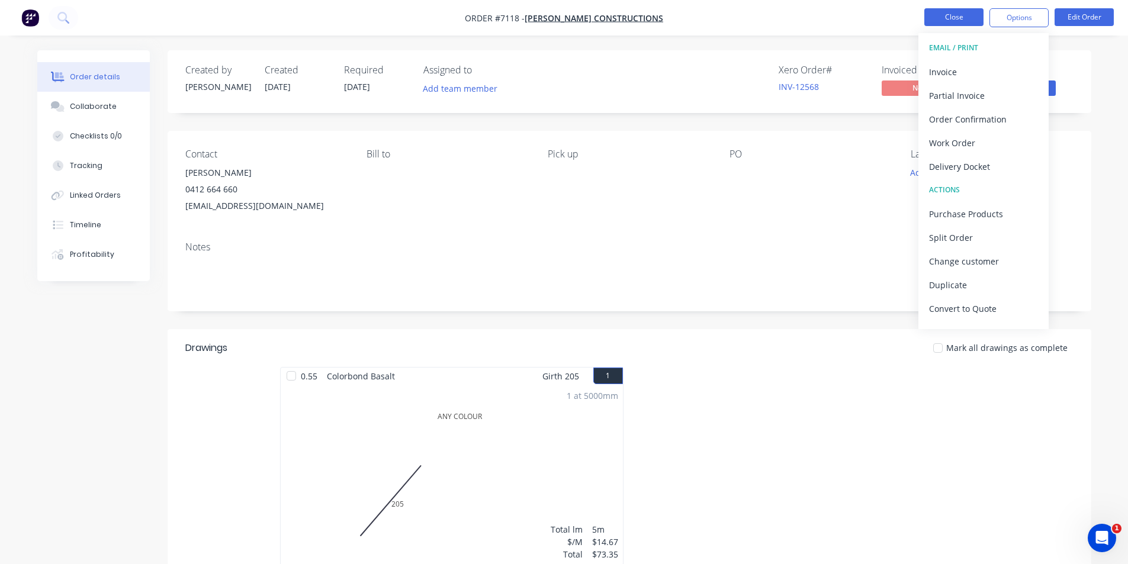
click at [961, 24] on button "Close" at bounding box center [953, 17] width 59 height 18
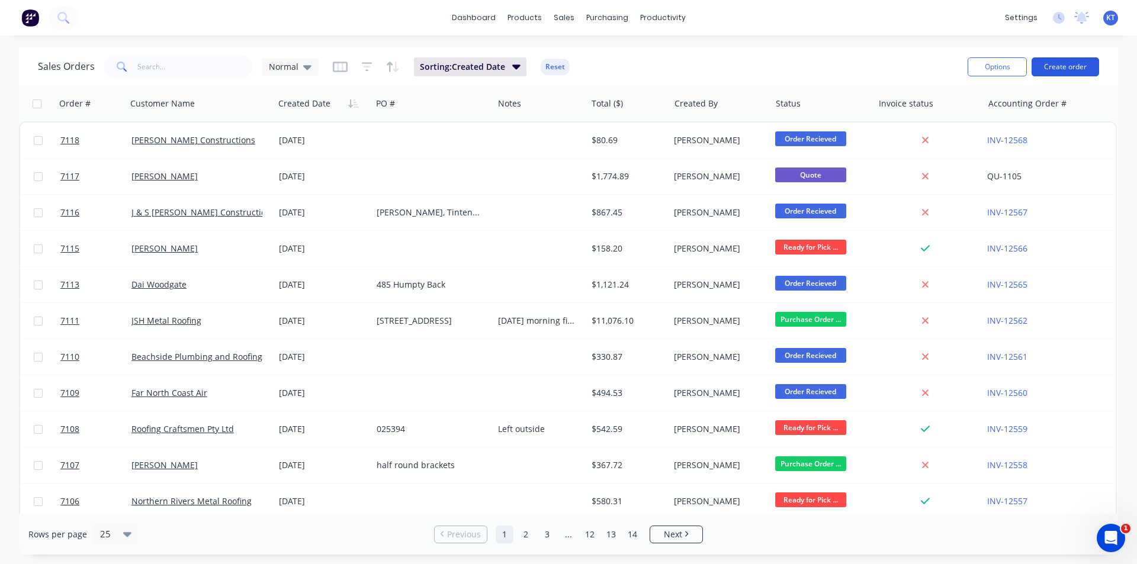
click at [1075, 66] on button "Create order" at bounding box center [1066, 66] width 68 height 19
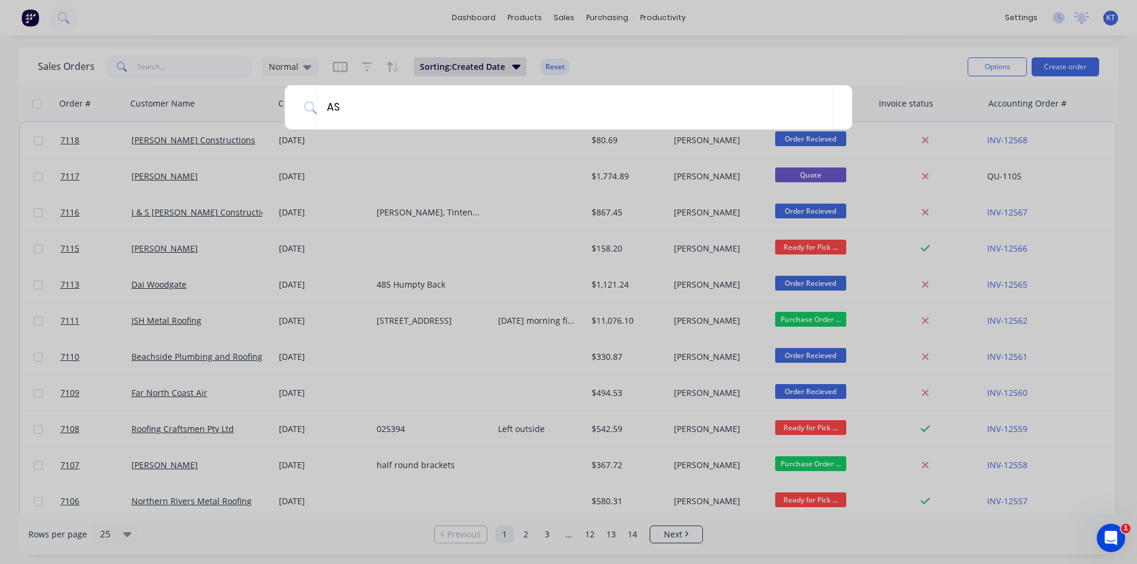
type input "A"
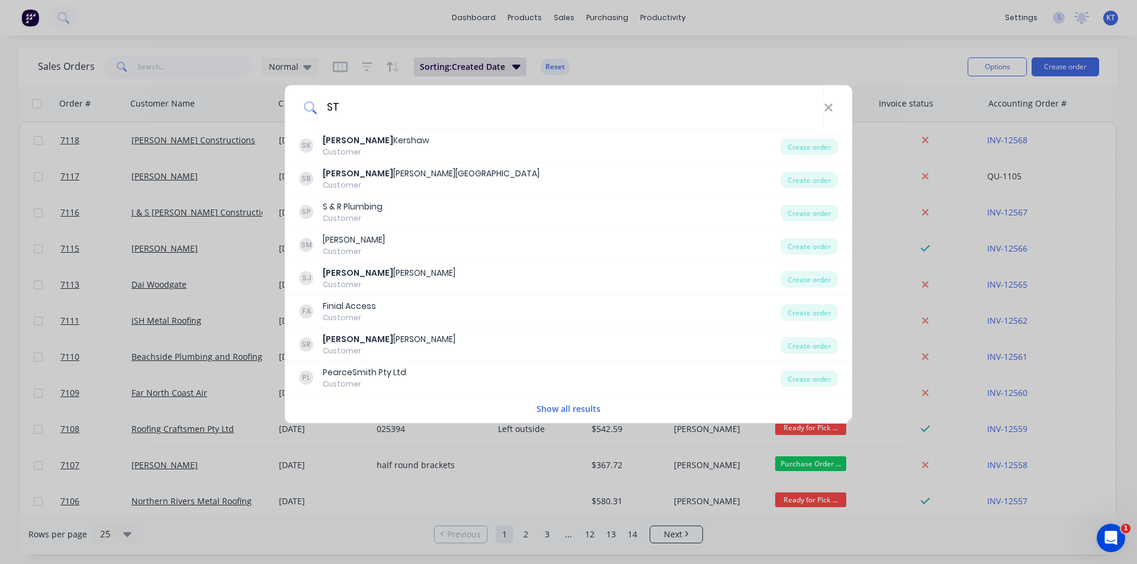
type input "S"
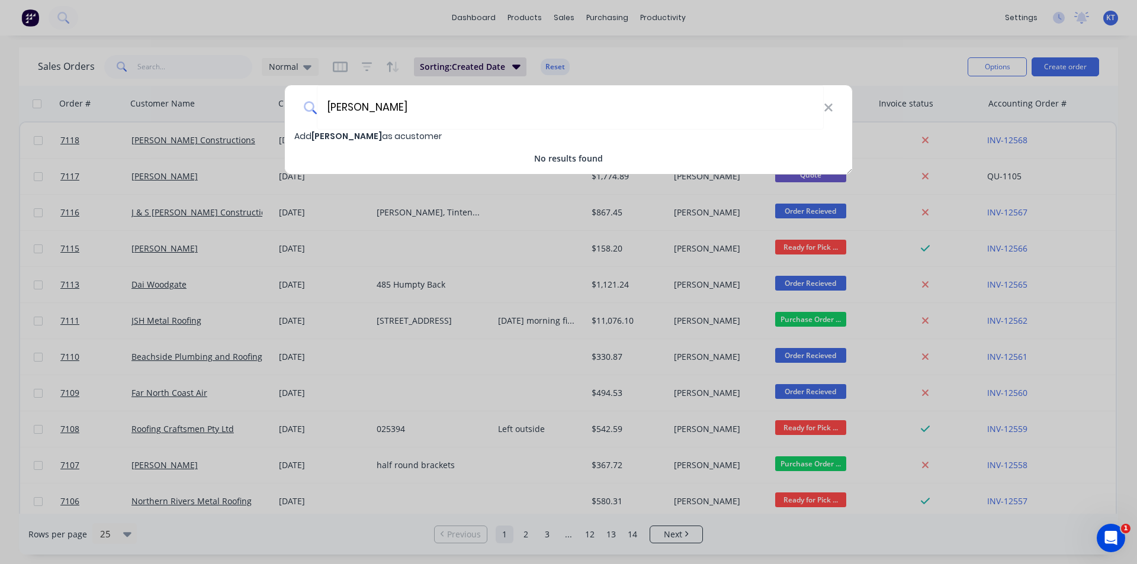
type input "[PERSON_NAME]"
click at [375, 137] on span "Add [PERSON_NAME] as a customer" at bounding box center [367, 136] width 147 height 12
select select "AU"
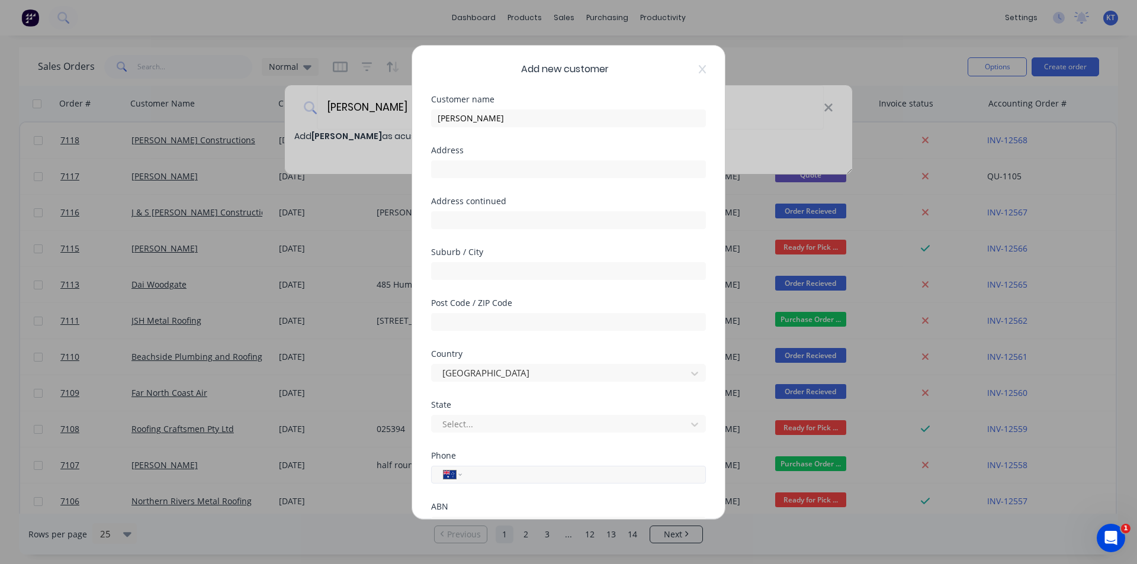
click at [593, 477] on input "tel" at bounding box center [581, 475] width 223 height 14
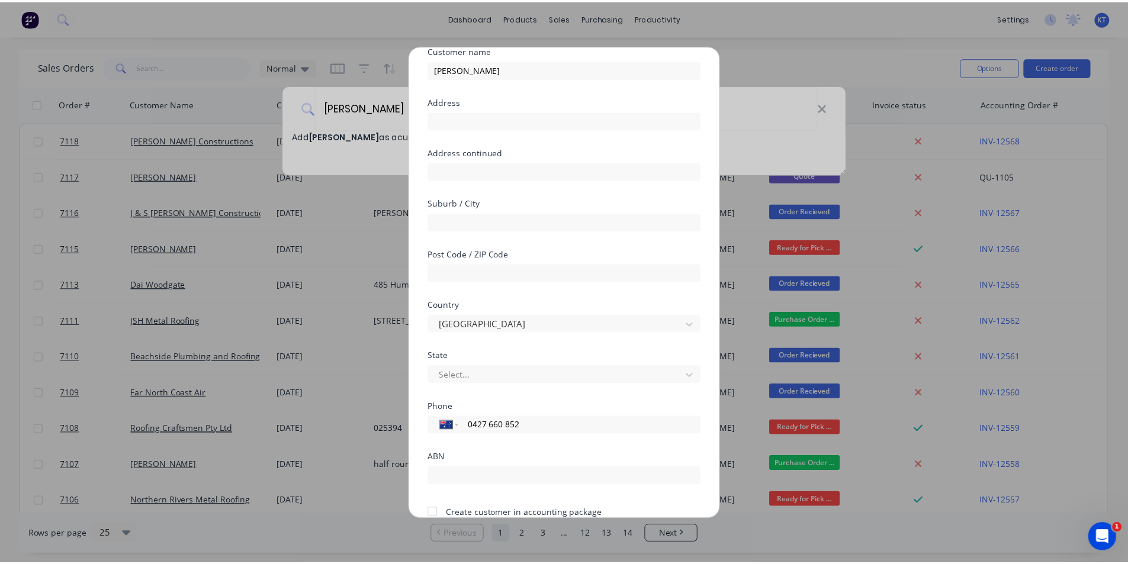
scroll to position [104, 0]
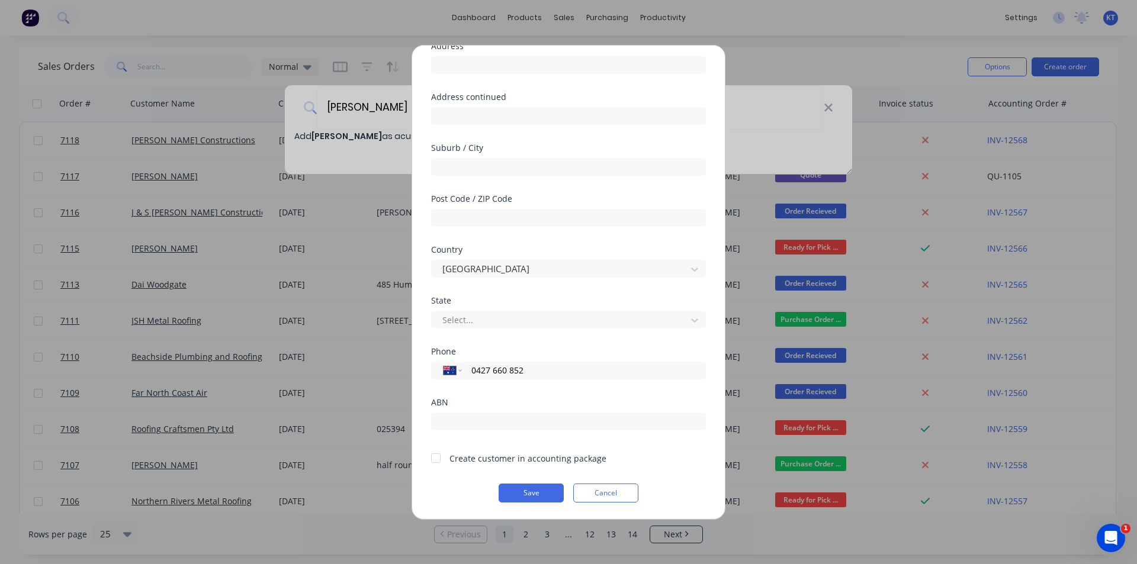
type input "0427 660 852"
click at [432, 458] on div at bounding box center [436, 459] width 24 height 24
click at [519, 500] on button "Save" at bounding box center [531, 493] width 65 height 19
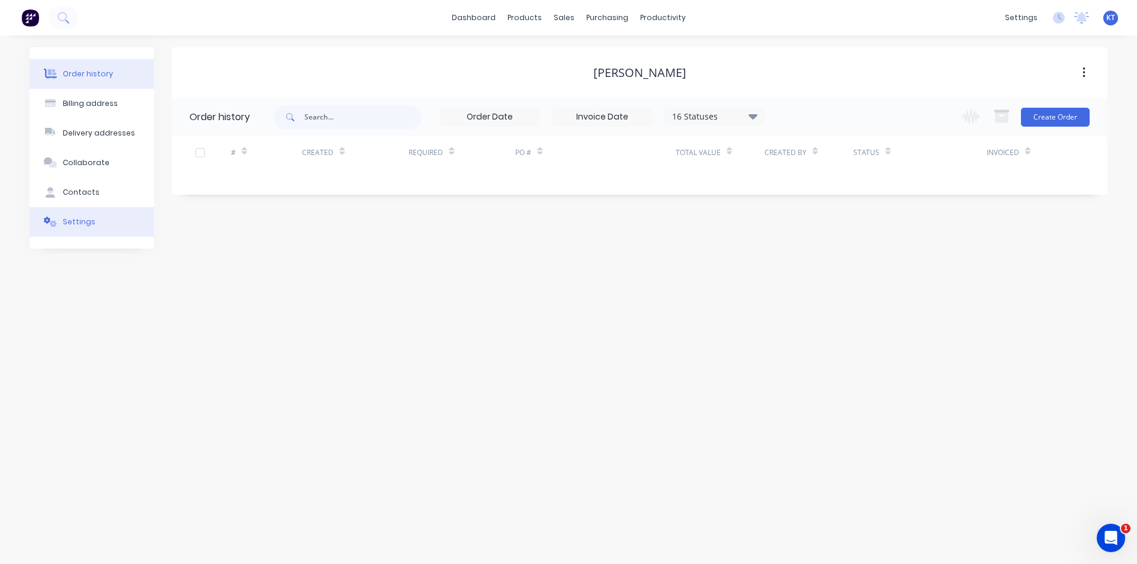
click at [57, 213] on button "Settings" at bounding box center [92, 222] width 124 height 30
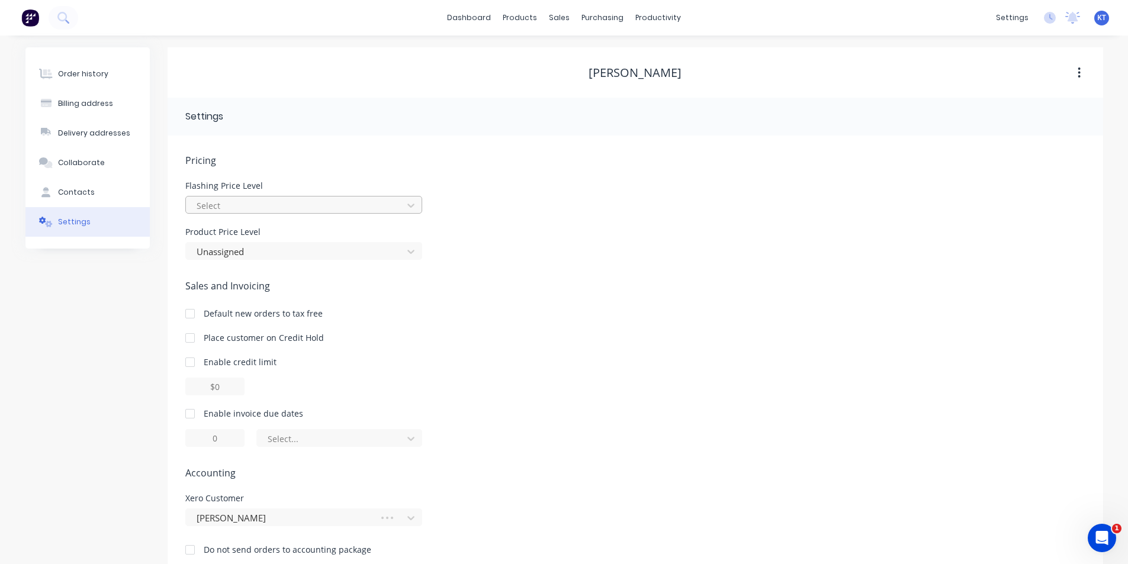
click at [310, 204] on div at bounding box center [295, 205] width 201 height 15
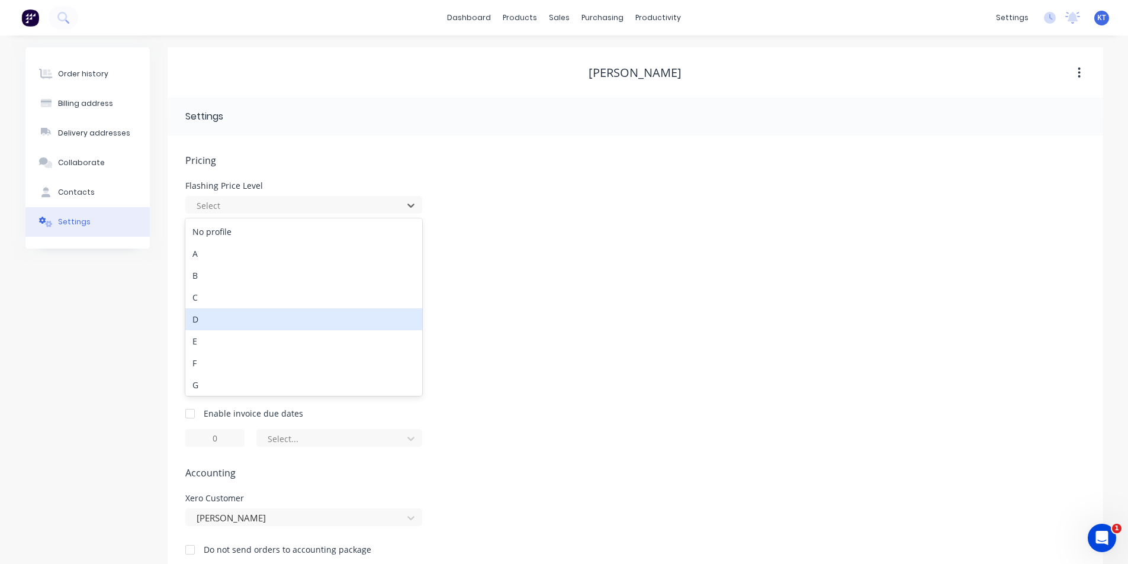
click at [293, 322] on div "D" at bounding box center [303, 320] width 237 height 22
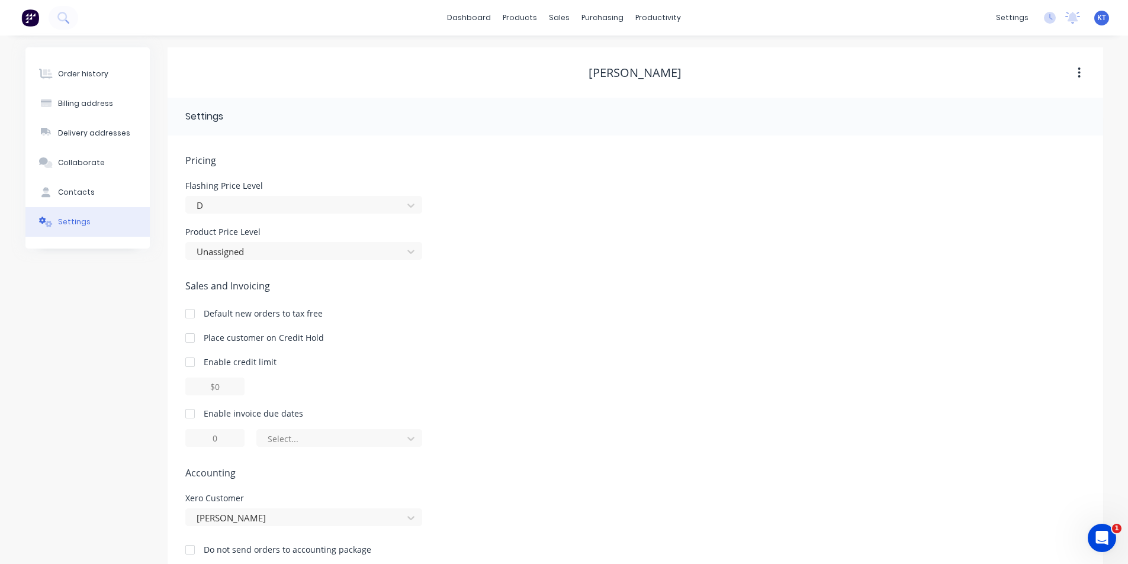
click at [285, 264] on div "Pricing [MEDICAL_DATA] Price Level D Product Price Level Unassigned Sales and I…" at bounding box center [635, 364] width 900 height 422
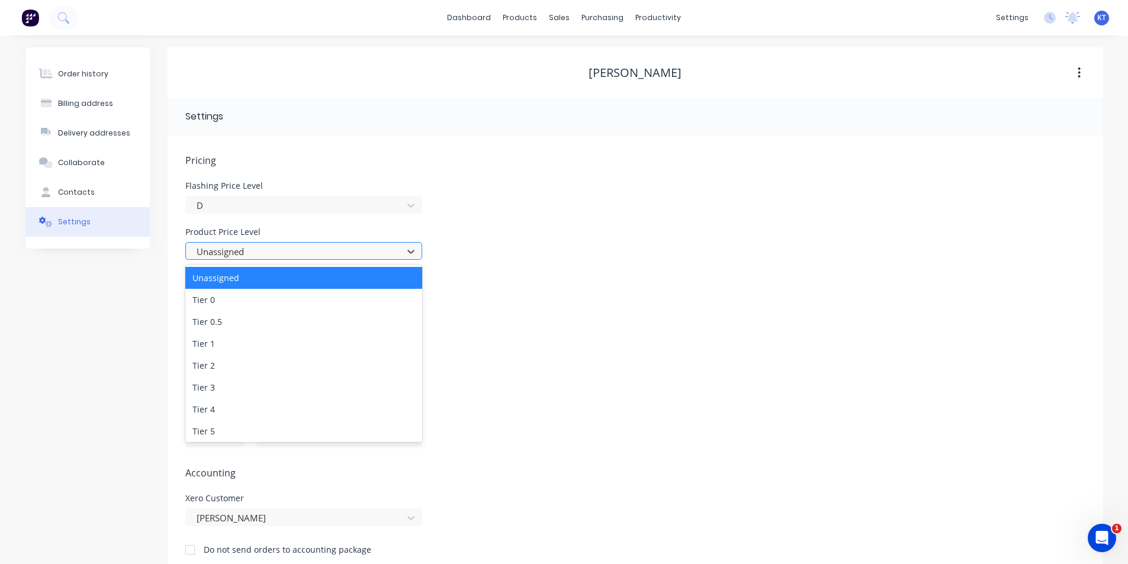
click at [280, 256] on div at bounding box center [295, 252] width 201 height 15
click at [251, 411] on div "Tier 4" at bounding box center [303, 410] width 237 height 22
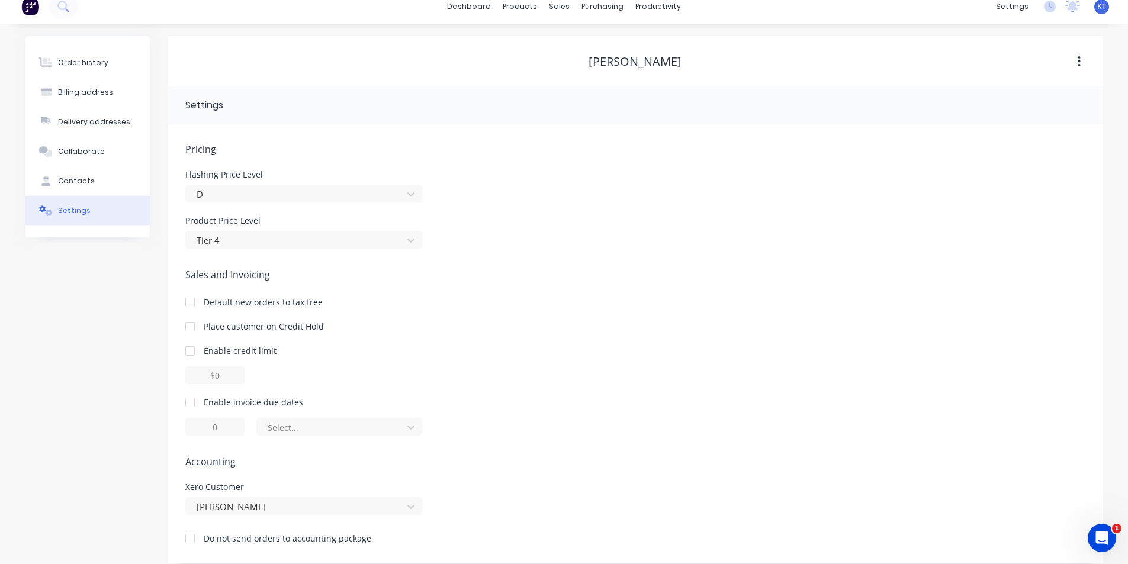
scroll to position [23, 0]
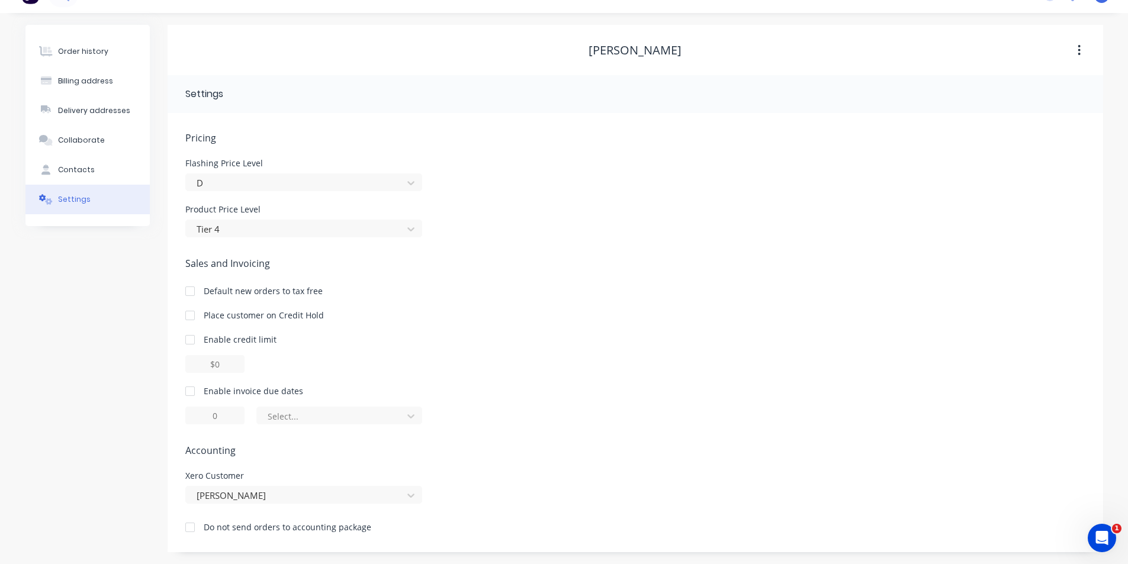
click at [194, 391] on div at bounding box center [190, 392] width 24 height 24
click at [285, 412] on div at bounding box center [332, 416] width 130 height 15
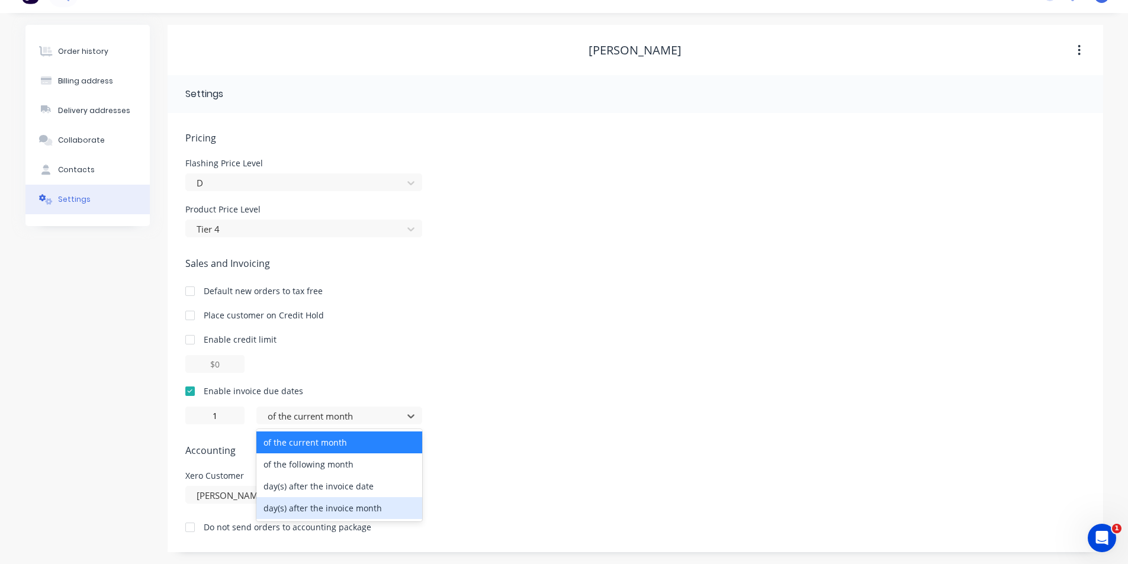
click at [302, 502] on div "day(s) after the invoice month" at bounding box center [339, 508] width 166 height 22
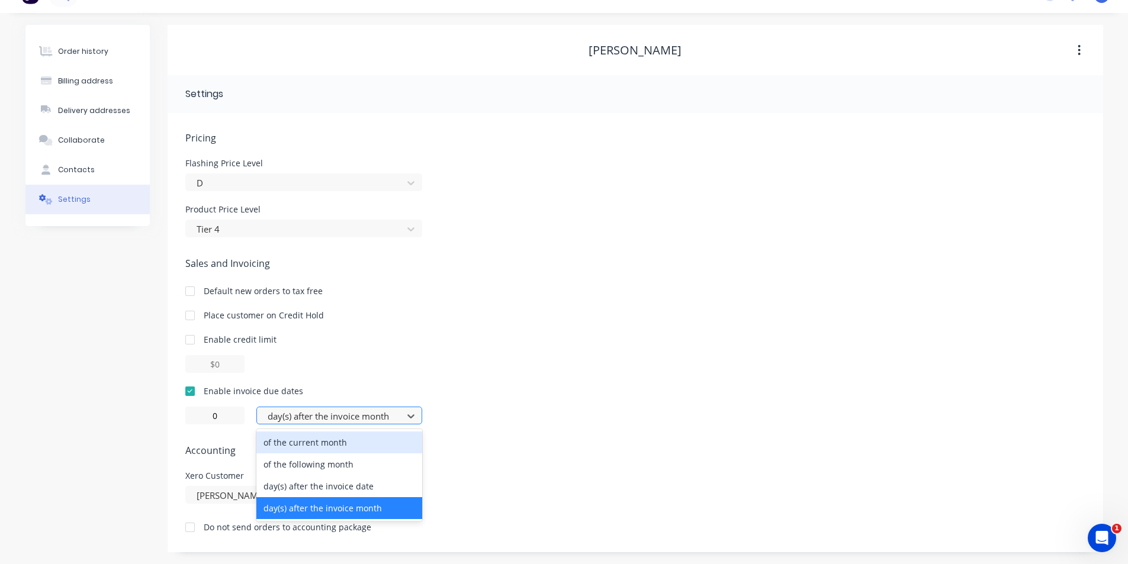
drag, startPoint x: 300, startPoint y: 484, endPoint x: 312, endPoint y: 416, distance: 69.6
click at [312, 416] on div at bounding box center [332, 416] width 130 height 15
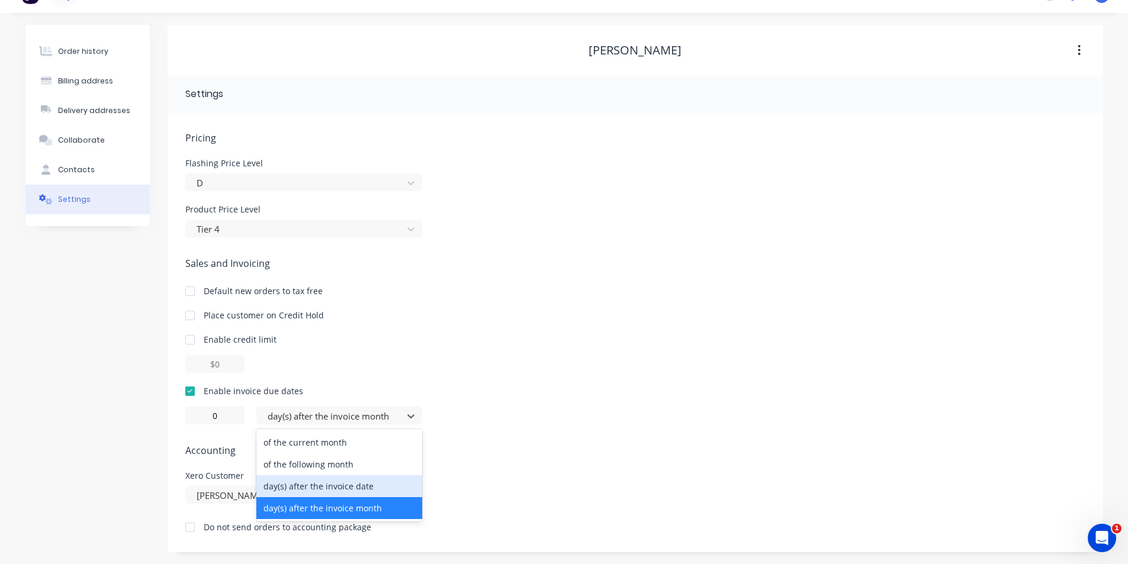
click at [306, 489] on div "day(s) after the invoice date" at bounding box center [339, 487] width 166 height 22
click at [227, 414] on input "0" at bounding box center [214, 416] width 59 height 18
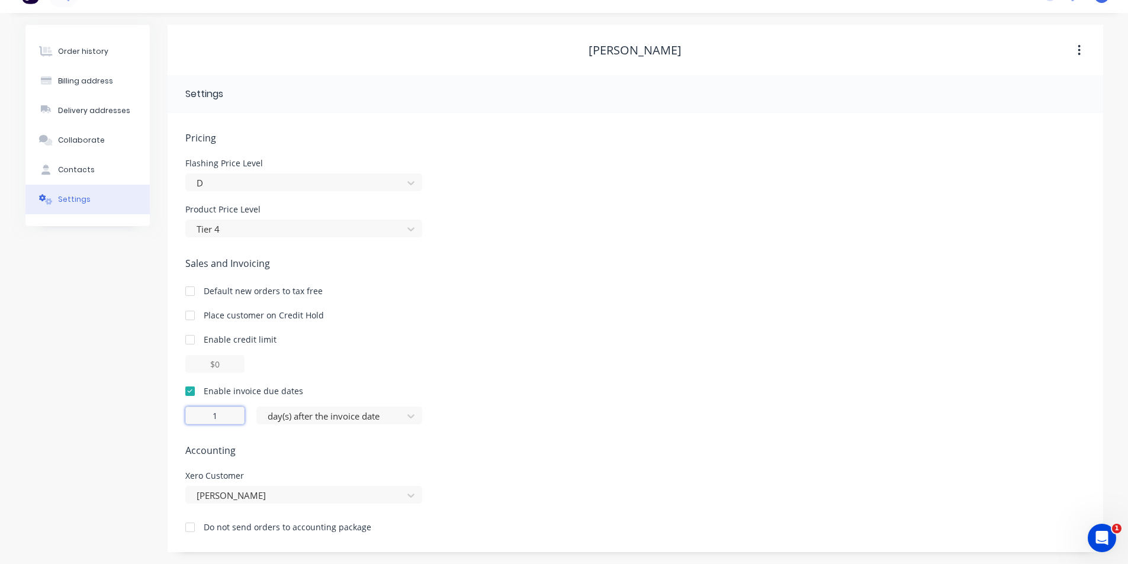
type input "1"
click at [910, 245] on div "Pricing [MEDICAL_DATA] Price Level D Product Price Level Tier 4 Sales and Invoi…" at bounding box center [635, 342] width 900 height 422
click at [115, 49] on button "Order history" at bounding box center [87, 52] width 124 height 30
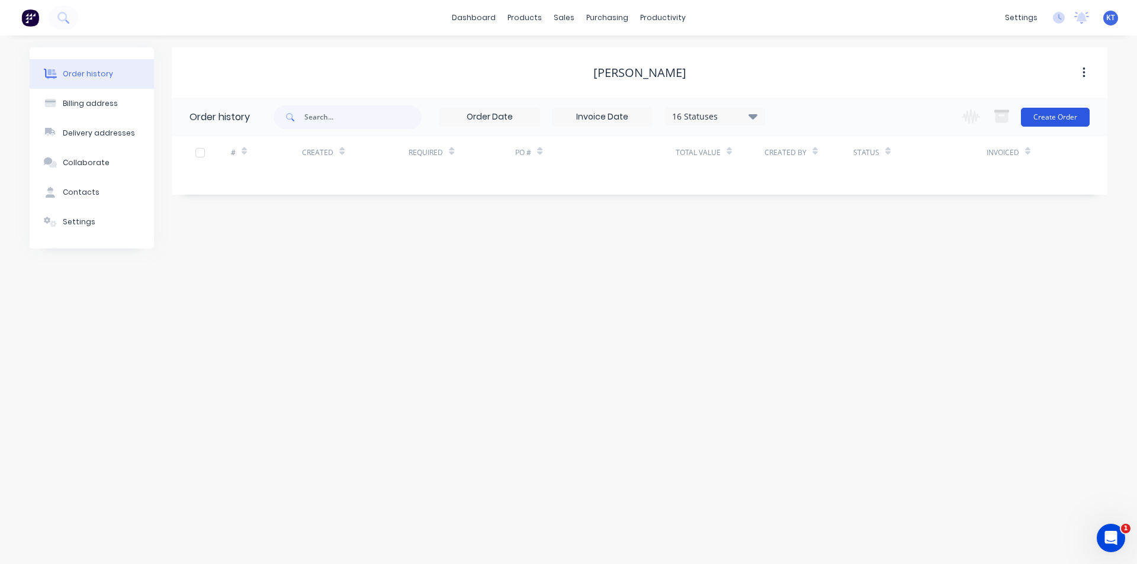
click at [1075, 119] on button "Create Order" at bounding box center [1055, 117] width 69 height 19
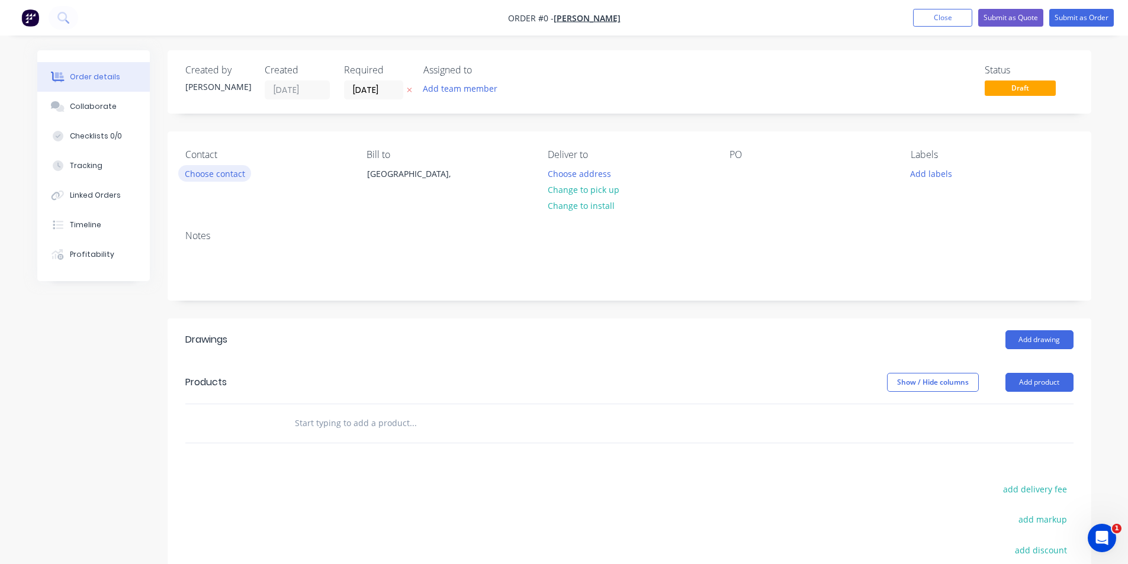
click at [225, 171] on button "Choose contact" at bounding box center [214, 173] width 73 height 16
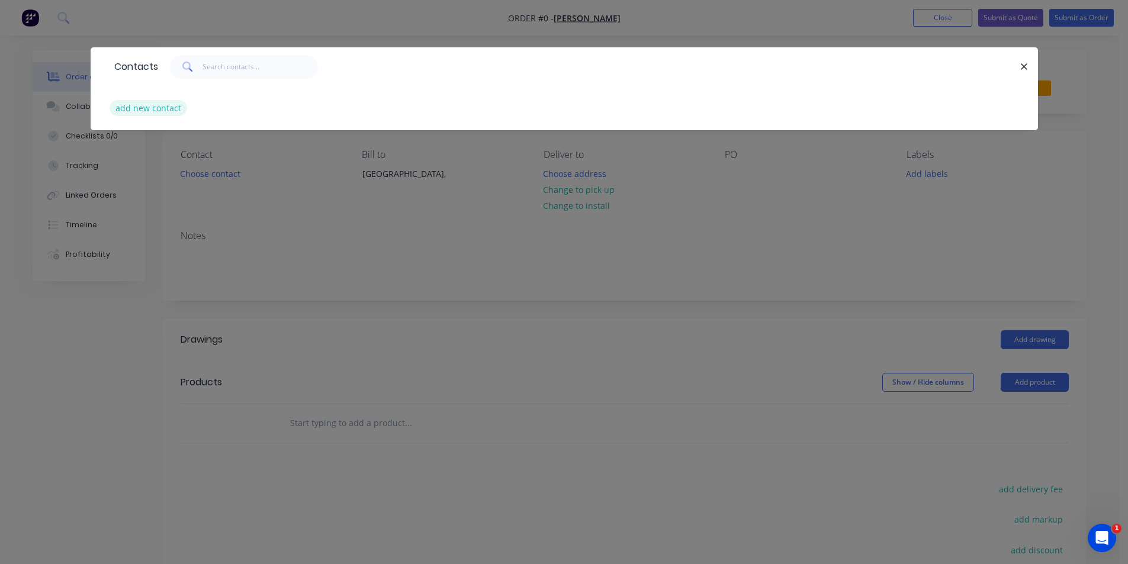
click at [179, 103] on button "add new contact" at bounding box center [149, 108] width 78 height 16
select select "AU"
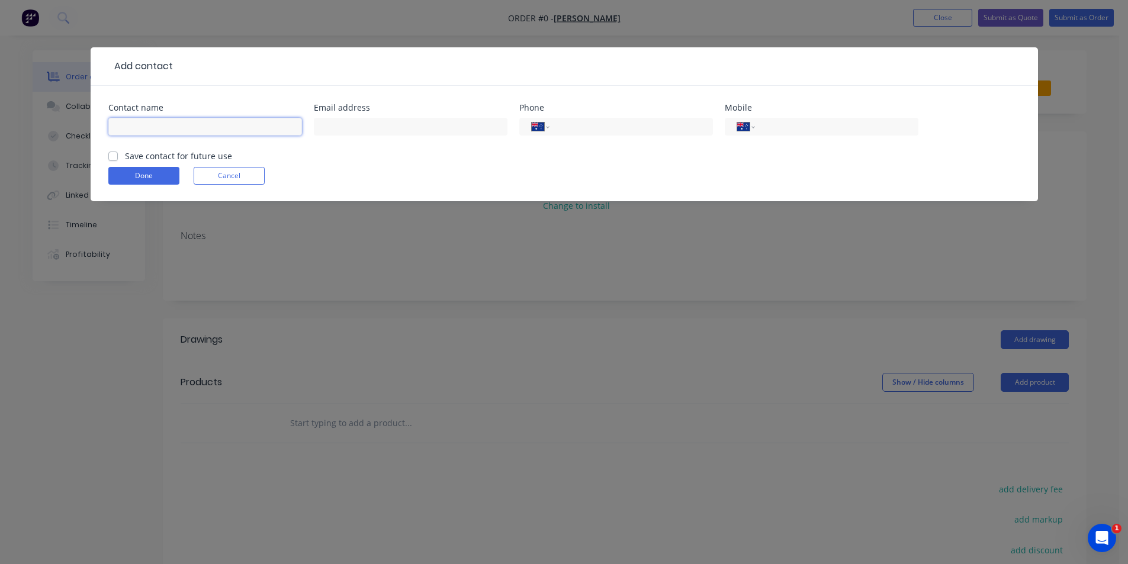
click at [195, 125] on input "text" at bounding box center [205, 127] width 194 height 18
type input "[PERSON_NAME]"
click at [338, 123] on input "text" at bounding box center [411, 127] width 194 height 18
click at [376, 121] on input "text" at bounding box center [411, 127] width 194 height 18
paste input "[EMAIL_ADDRESS][DOMAIN_NAME]"
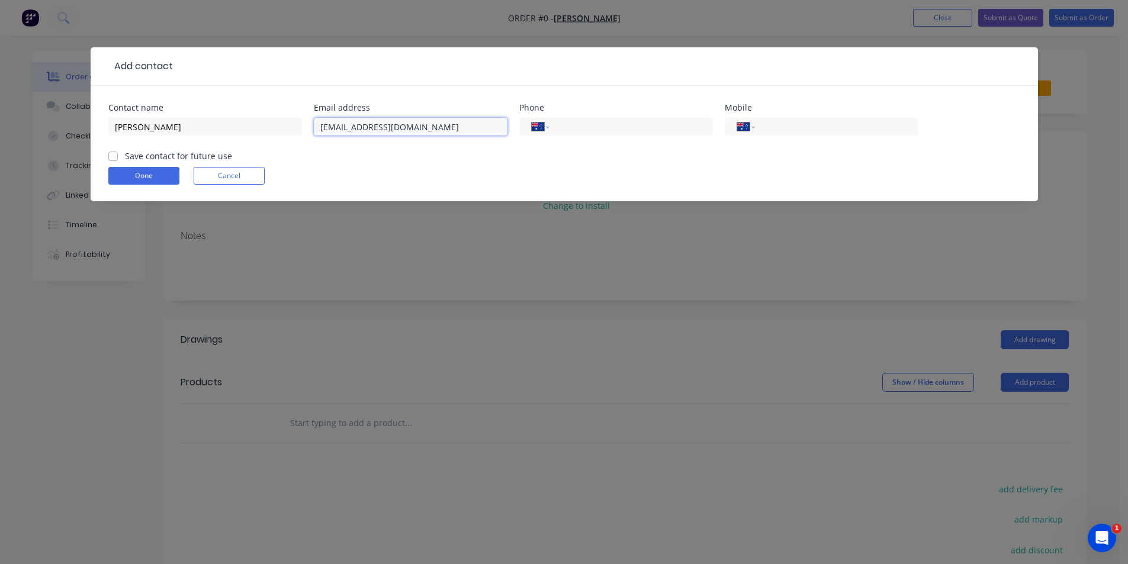
type input "[EMAIL_ADDRESS][DOMAIN_NAME]"
click at [808, 138] on div "International [GEOGRAPHIC_DATA] [GEOGRAPHIC_DATA] [GEOGRAPHIC_DATA] [GEOGRAPHIC…" at bounding box center [822, 132] width 194 height 35
click at [810, 126] on input "tel" at bounding box center [834, 127] width 142 height 14
click at [800, 156] on form "Contact name [PERSON_NAME] address [EMAIL_ADDRESS][DOMAIN_NAME] Phone Internati…" at bounding box center [564, 153] width 912 height 98
click at [789, 129] on input "04276608552" at bounding box center [834, 127] width 142 height 14
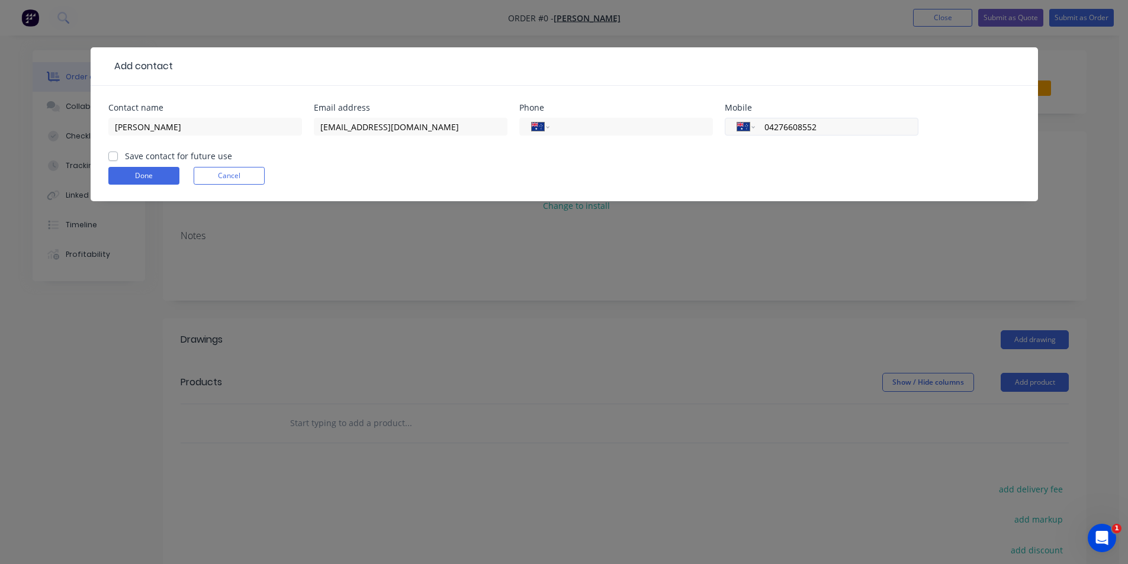
click at [812, 126] on input "04276608552" at bounding box center [834, 127] width 142 height 14
type input "0427 660 852"
click at [125, 156] on label "Save contact for future use" at bounding box center [178, 156] width 107 height 12
click at [116, 156] on input "Save contact for future use" at bounding box center [112, 155] width 9 height 11
checkbox input "true"
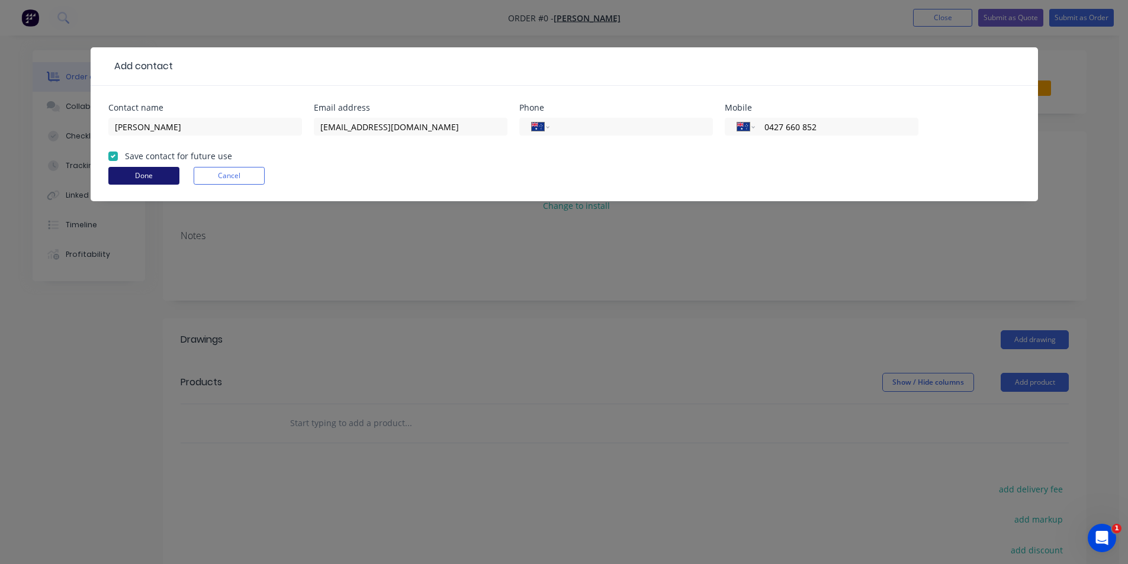
click at [140, 181] on button "Done" at bounding box center [143, 176] width 71 height 18
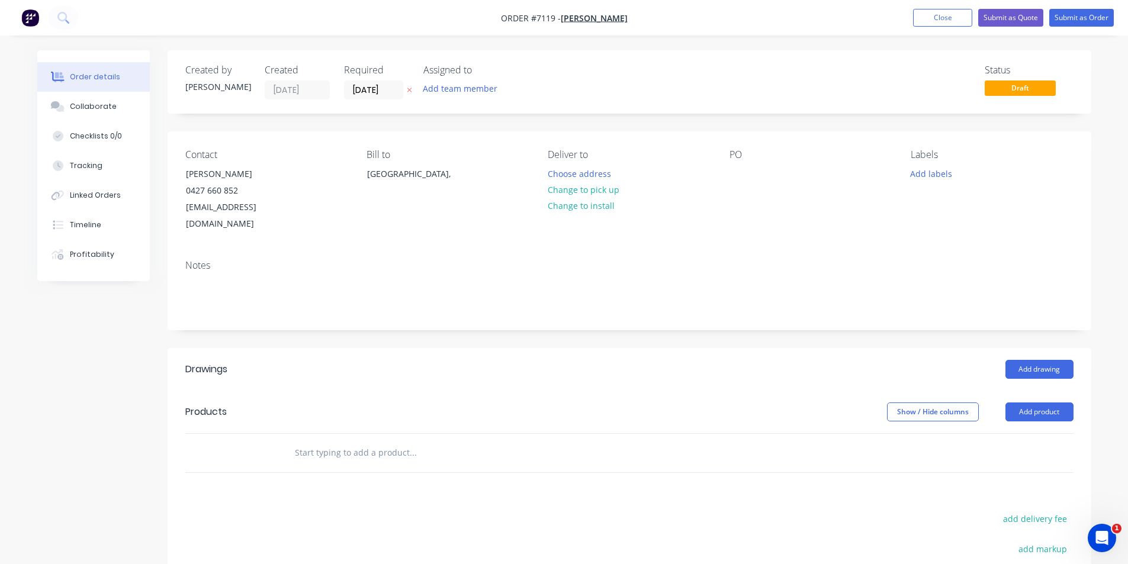
click at [611, 197] on button "Change to pick up" at bounding box center [583, 190] width 84 height 16
drag, startPoint x: 760, startPoint y: 172, endPoint x: 753, endPoint y: 173, distance: 7.1
click at [759, 172] on div "PO" at bounding box center [811, 191] width 162 height 84
click at [745, 173] on div at bounding box center [739, 173] width 19 height 17
click at [746, 175] on div "[MEDICAL_DATA] First Sun" at bounding box center [790, 173] width 121 height 17
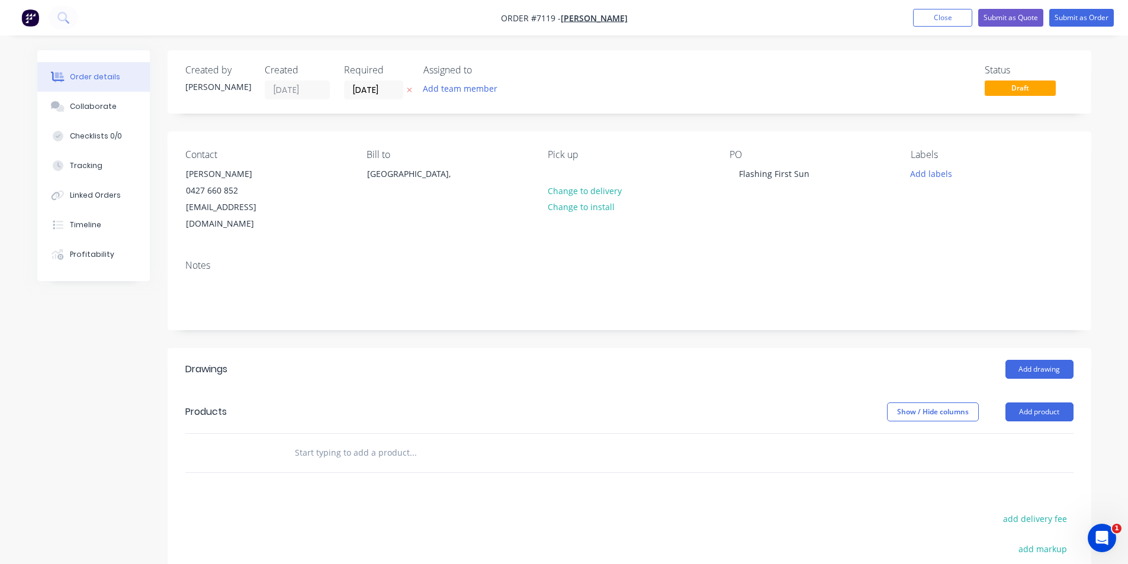
click at [1051, 348] on header "Drawings Add drawing" at bounding box center [630, 369] width 924 height 43
click at [1051, 360] on button "Add drawing" at bounding box center [1040, 369] width 68 height 19
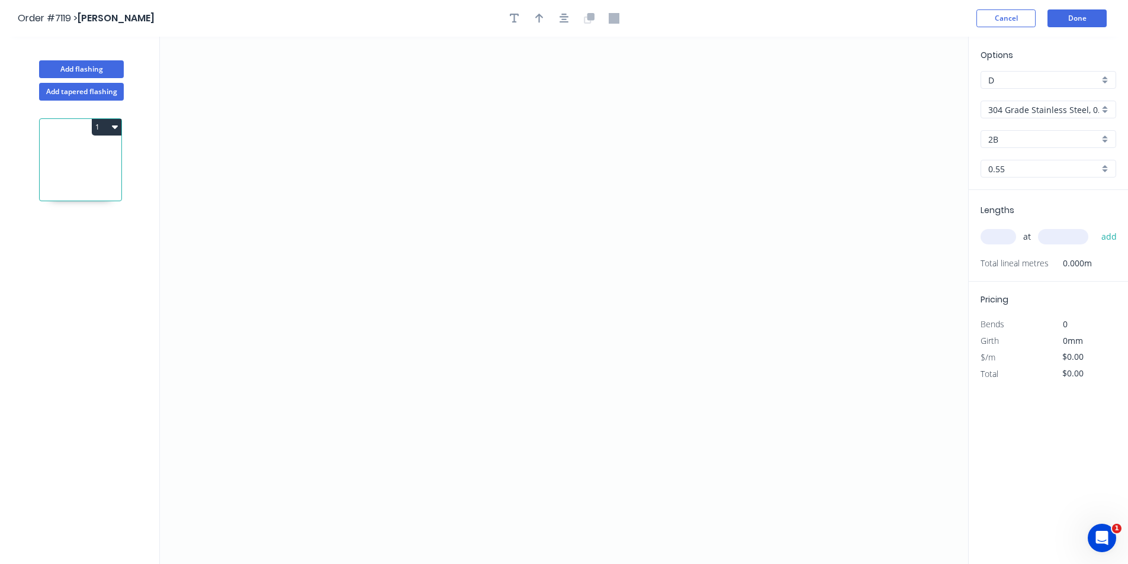
click at [995, 108] on input "304 Grade Stainless Steel, 0.9mm Perforated Pattern 208 - 2mm hole" at bounding box center [1043, 110] width 111 height 12
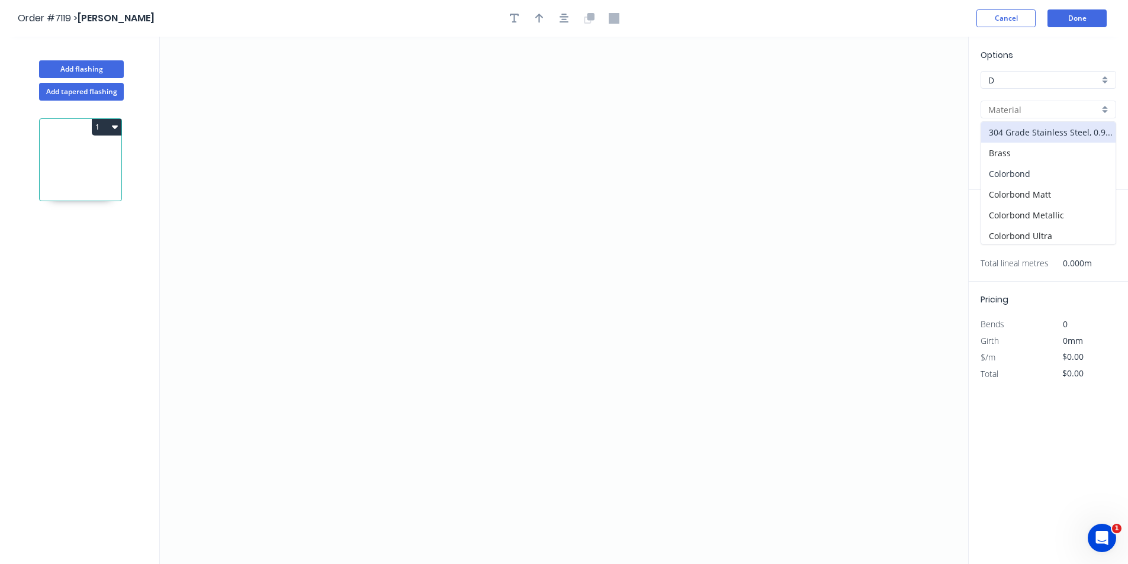
click at [1041, 167] on div "Colorbond" at bounding box center [1048, 173] width 134 height 21
type input "Colorbond"
type input "Basalt"
click at [1027, 158] on div "Options D D Colorbond Colorbond Colorbond Matt Colorbond Metallic Colorbond Ult…" at bounding box center [1048, 120] width 159 height 142
click at [1029, 140] on input "Basalt" at bounding box center [1043, 139] width 111 height 12
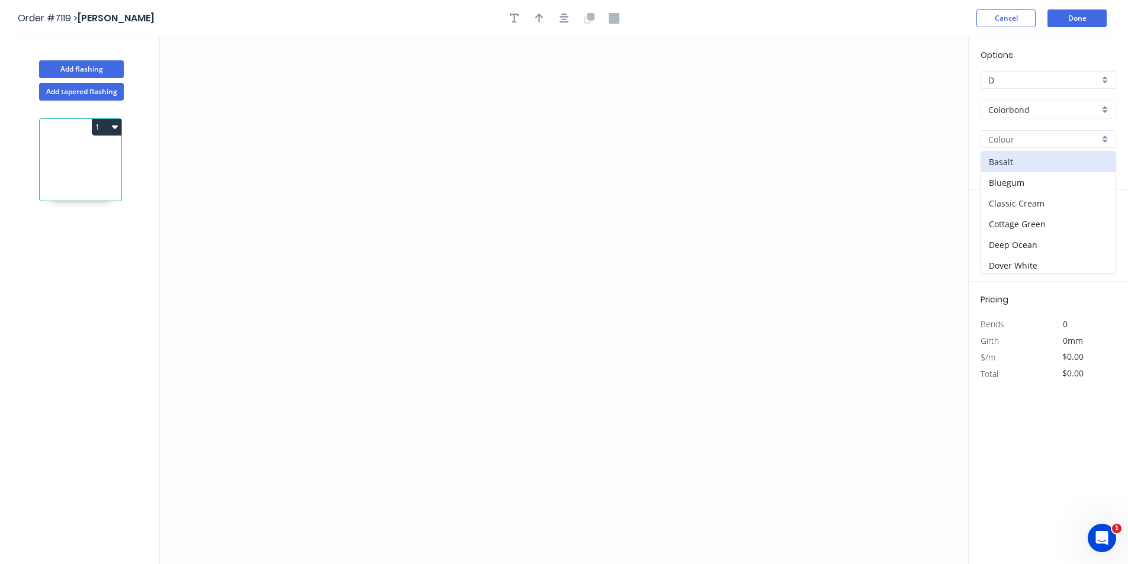
click at [1009, 209] on div "Classic Cream" at bounding box center [1048, 203] width 134 height 21
type input "Classic Cream"
click at [394, 171] on icon "0" at bounding box center [564, 301] width 808 height 528
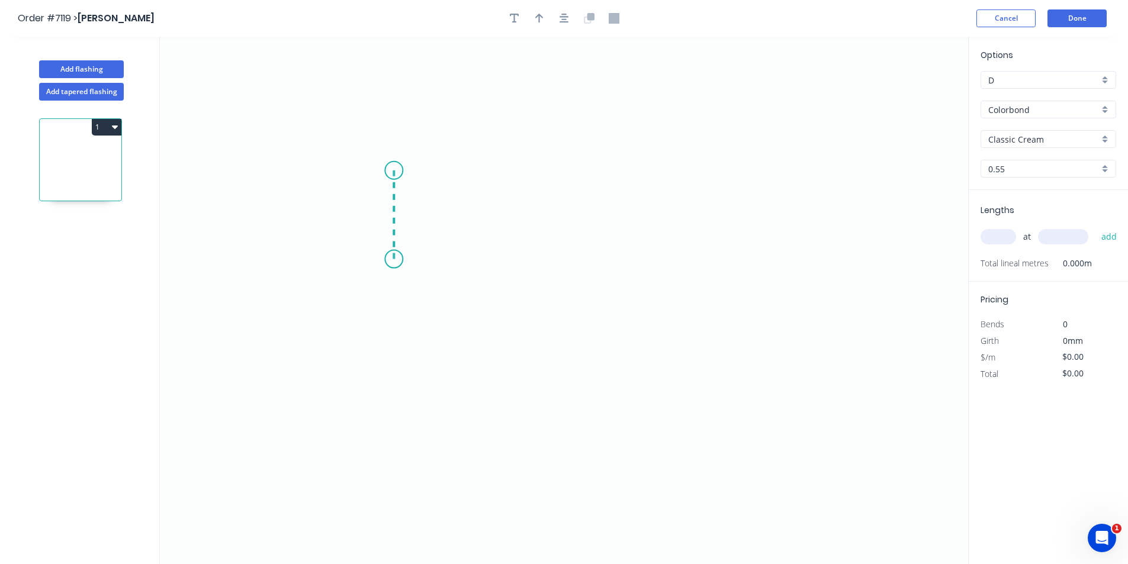
click at [395, 259] on icon "0" at bounding box center [564, 301] width 808 height 528
click at [670, 289] on icon "0 ?" at bounding box center [564, 301] width 808 height 528
click at [695, 336] on icon "0 ? ? ? º" at bounding box center [564, 301] width 808 height 528
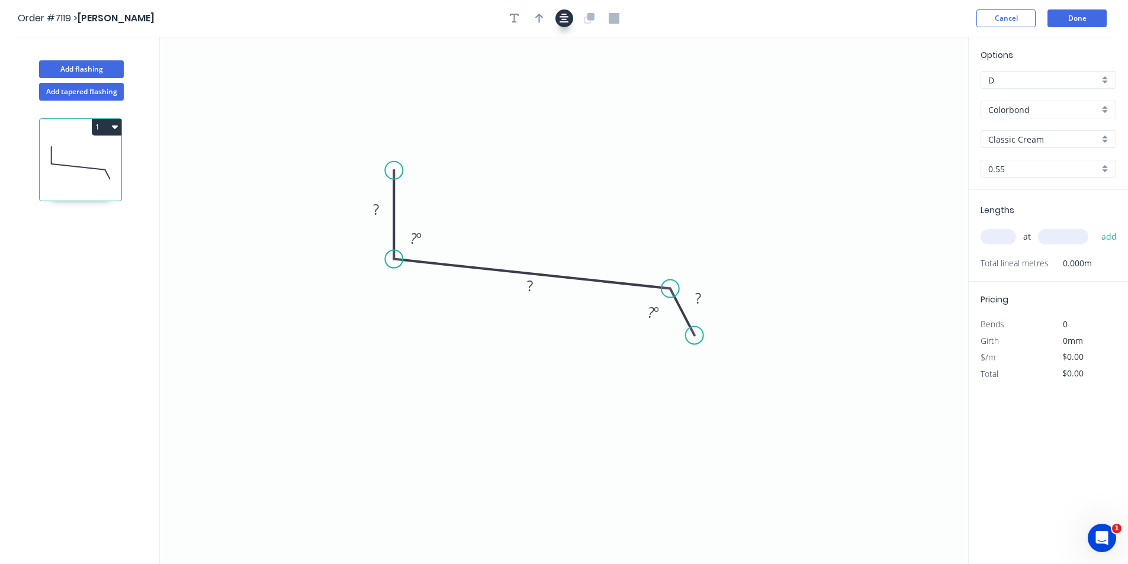
drag, startPoint x: 577, startPoint y: 14, endPoint x: 567, endPoint y: 18, distance: 10.6
click at [571, 17] on div at bounding box center [564, 18] width 124 height 18
click at [567, 18] on icon "button" at bounding box center [564, 18] width 9 height 11
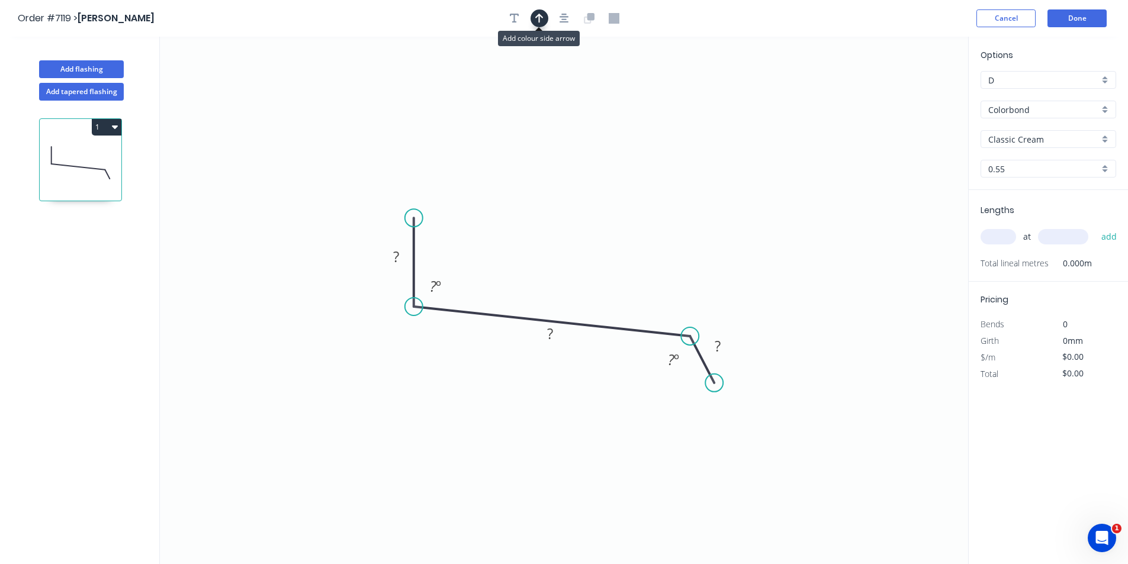
click at [537, 17] on icon "button" at bounding box center [539, 18] width 8 height 9
click at [910, 91] on icon at bounding box center [908, 82] width 11 height 38
drag, startPoint x: 910, startPoint y: 91, endPoint x: 521, endPoint y: 262, distance: 425.6
click at [521, 262] on icon at bounding box center [530, 252] width 34 height 34
click at [404, 261] on rect at bounding box center [396, 257] width 24 height 17
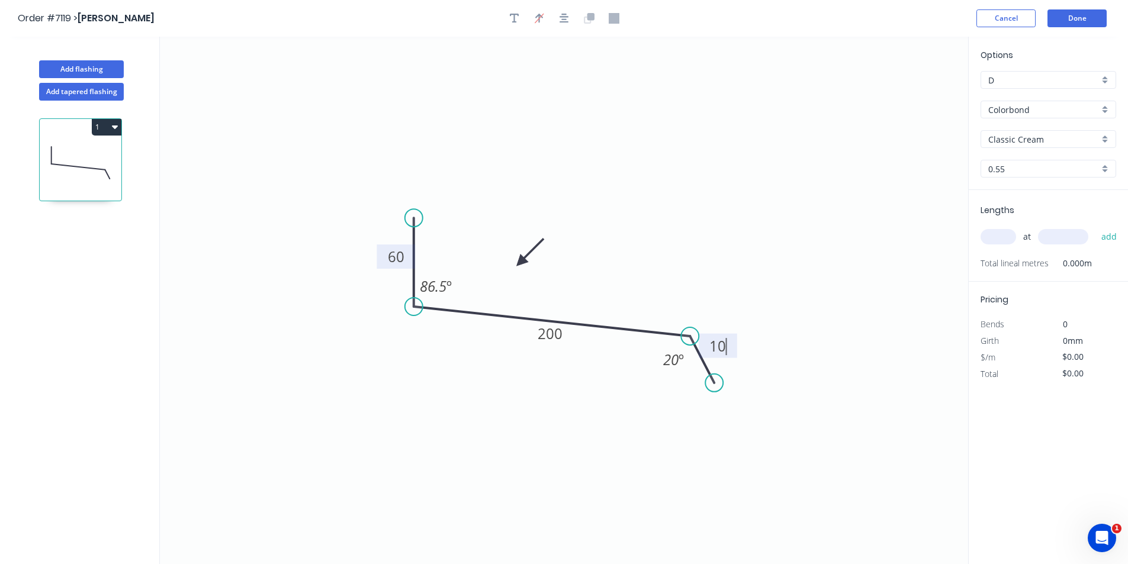
type input "$15.56"
click at [988, 236] on input "text" at bounding box center [999, 236] width 36 height 15
type input "2"
type input "6000"
click at [1096, 227] on button "add" at bounding box center [1110, 237] width 28 height 20
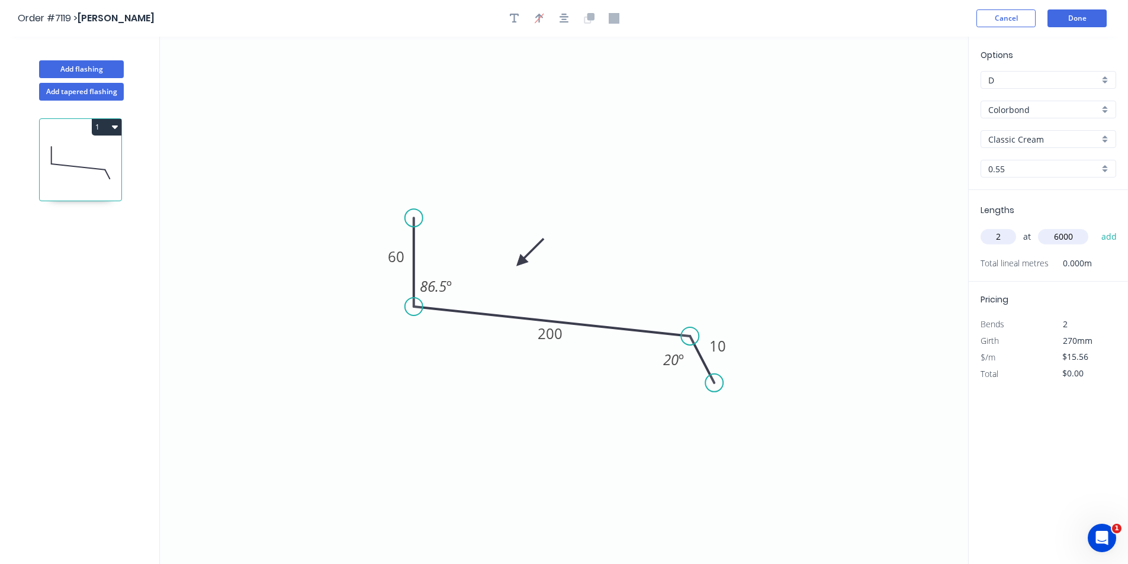
type input "$186.72"
click at [1066, 18] on button "Done" at bounding box center [1077, 18] width 59 height 18
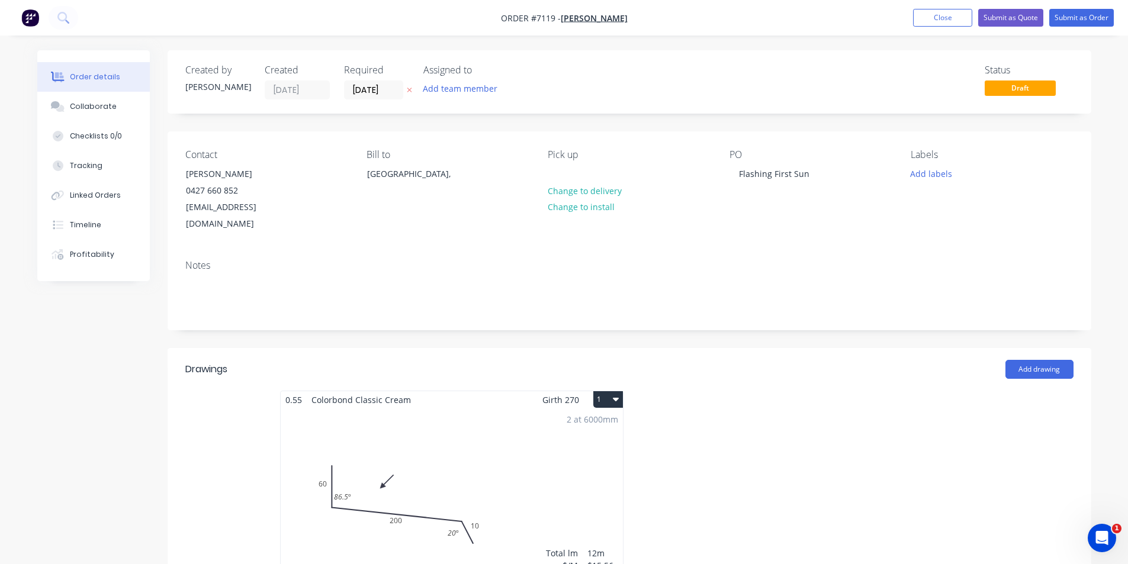
click at [118, 102] on button "Collaborate" at bounding box center [93, 107] width 113 height 30
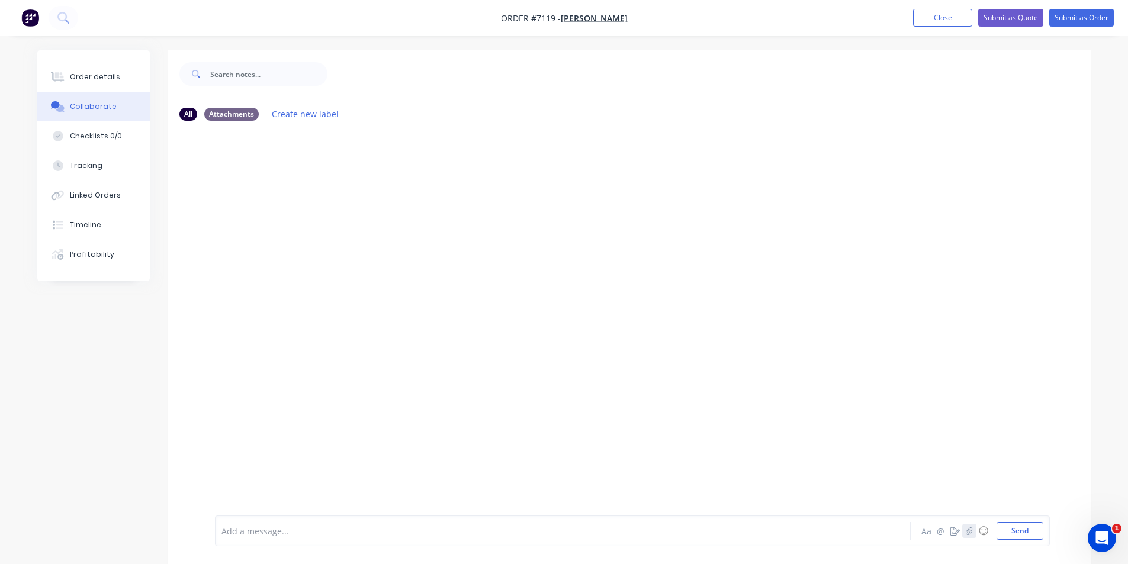
click at [969, 531] on icon "button" at bounding box center [968, 531] width 7 height 8
click at [1031, 540] on button "Send" at bounding box center [1020, 531] width 47 height 18
click at [75, 85] on button "Order details" at bounding box center [93, 77] width 113 height 30
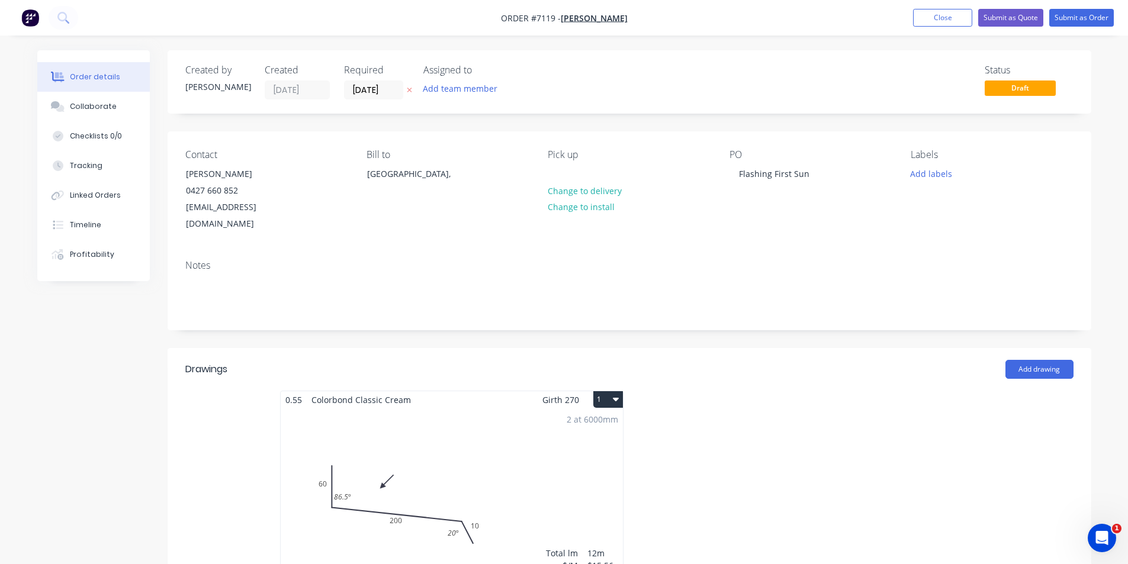
click at [89, 79] on div "Order details" at bounding box center [95, 77] width 50 height 11
click at [1066, 18] on button "Submit as Order" at bounding box center [1081, 18] width 65 height 18
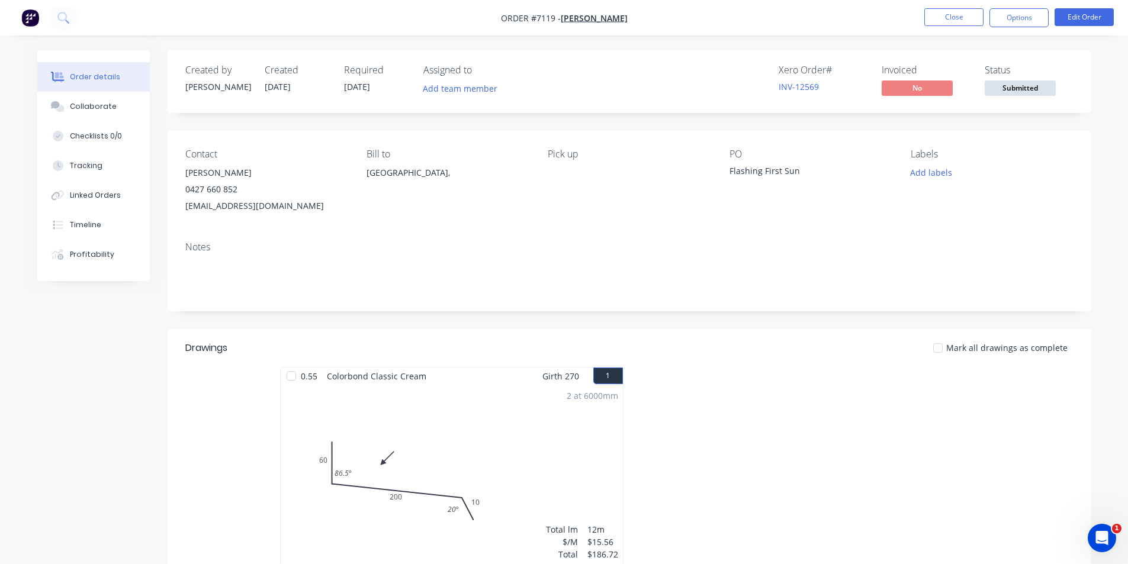
click at [1036, 26] on button "Options" at bounding box center [1019, 17] width 59 height 19
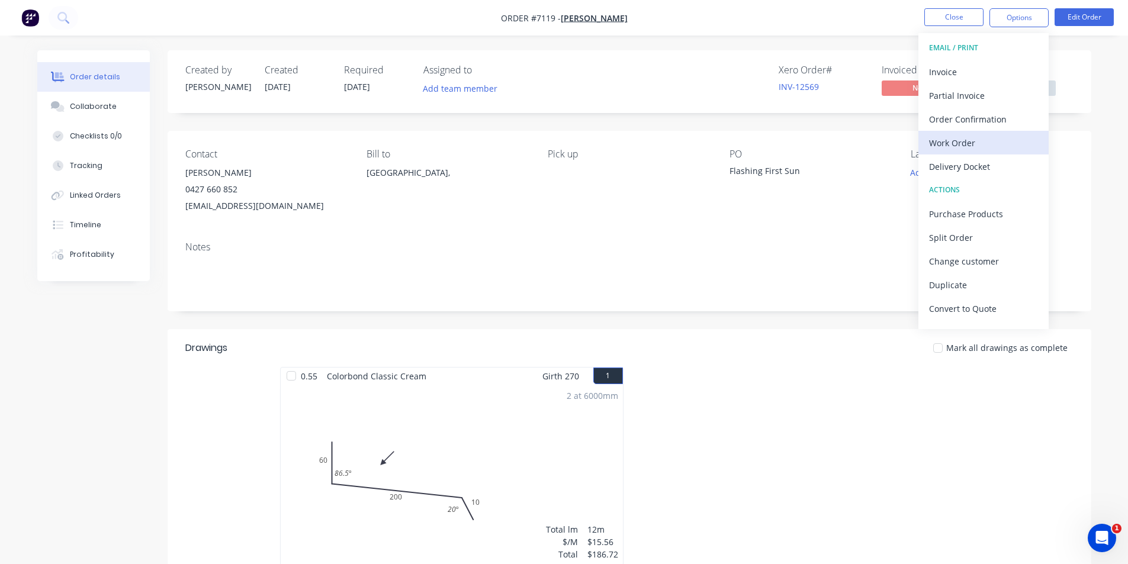
click at [1035, 149] on button "Work Order" at bounding box center [984, 143] width 130 height 24
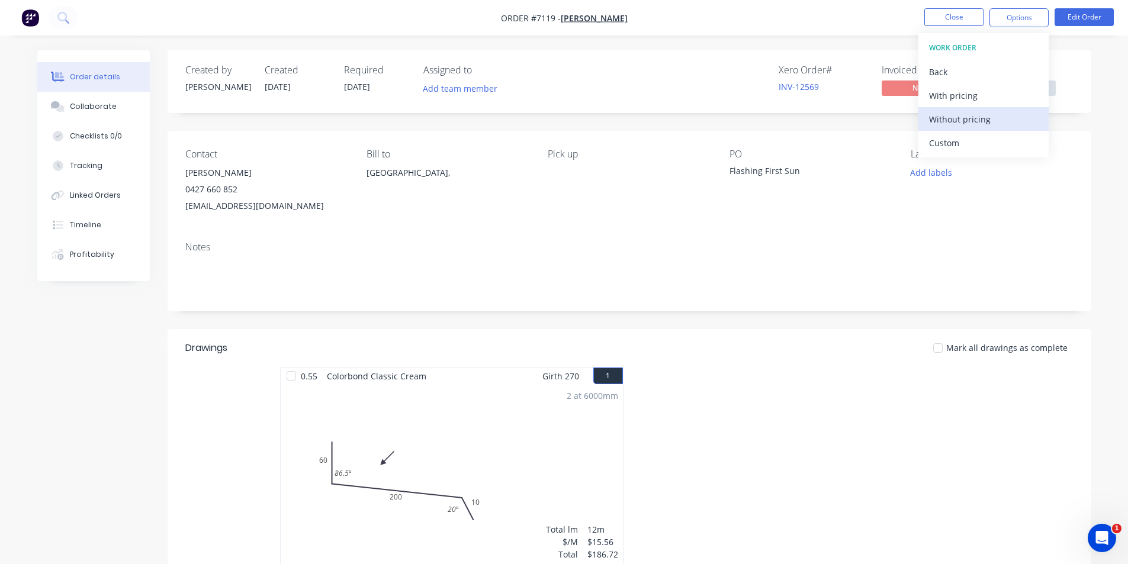
click at [1017, 113] on div "Without pricing" at bounding box center [983, 119] width 109 height 17
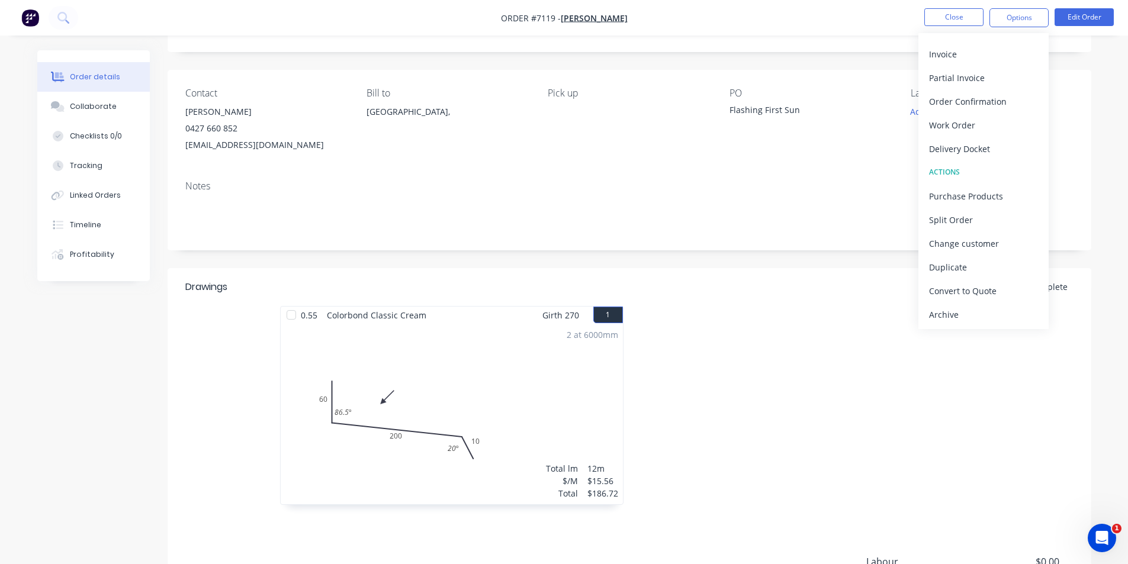
scroll to position [118, 0]
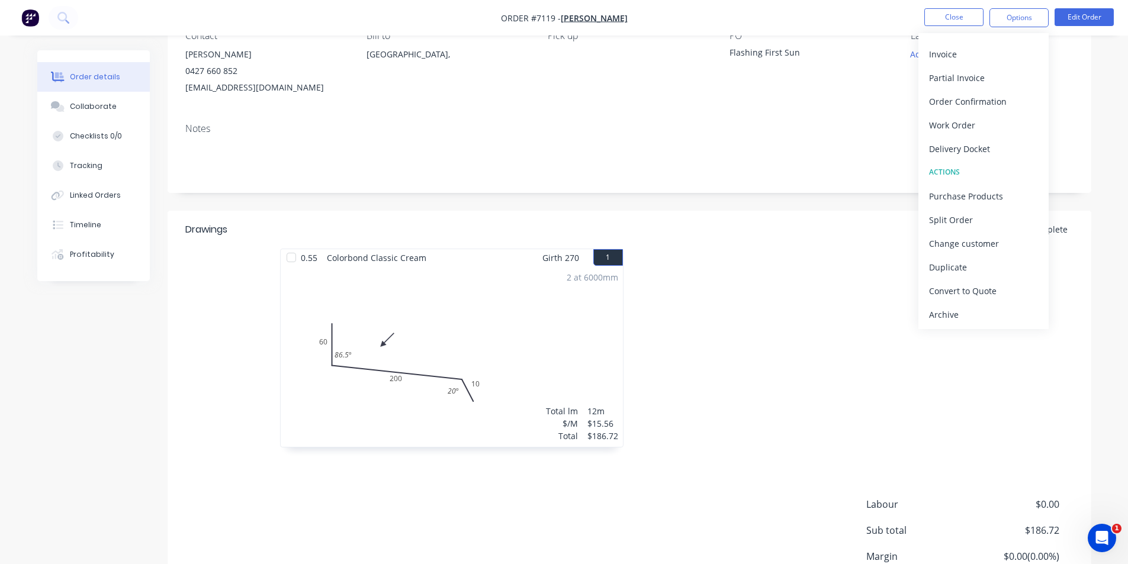
click at [757, 376] on div at bounding box center [807, 354] width 355 height 211
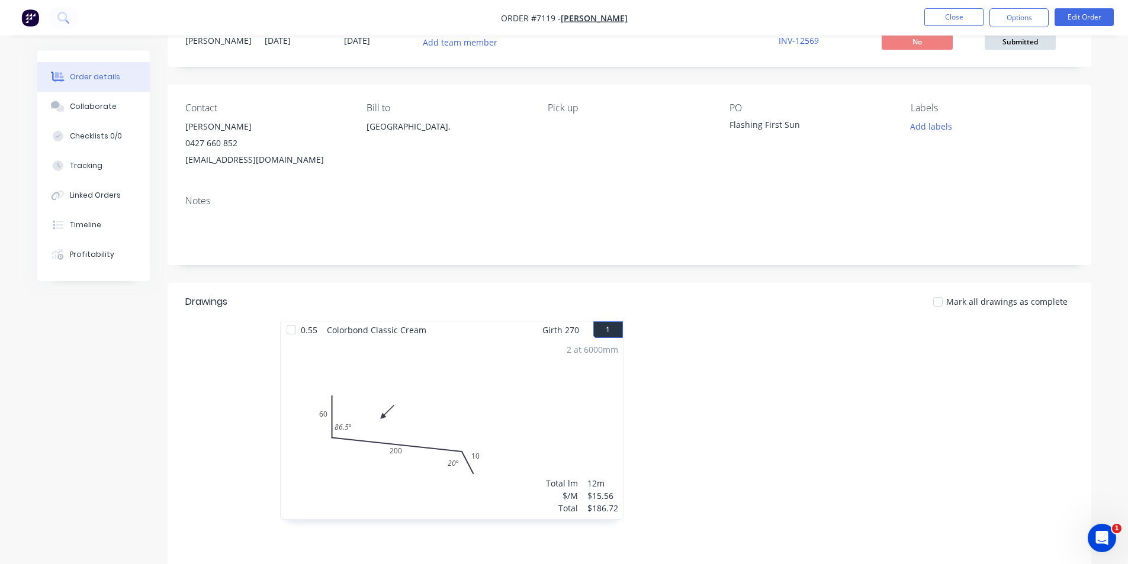
scroll to position [0, 0]
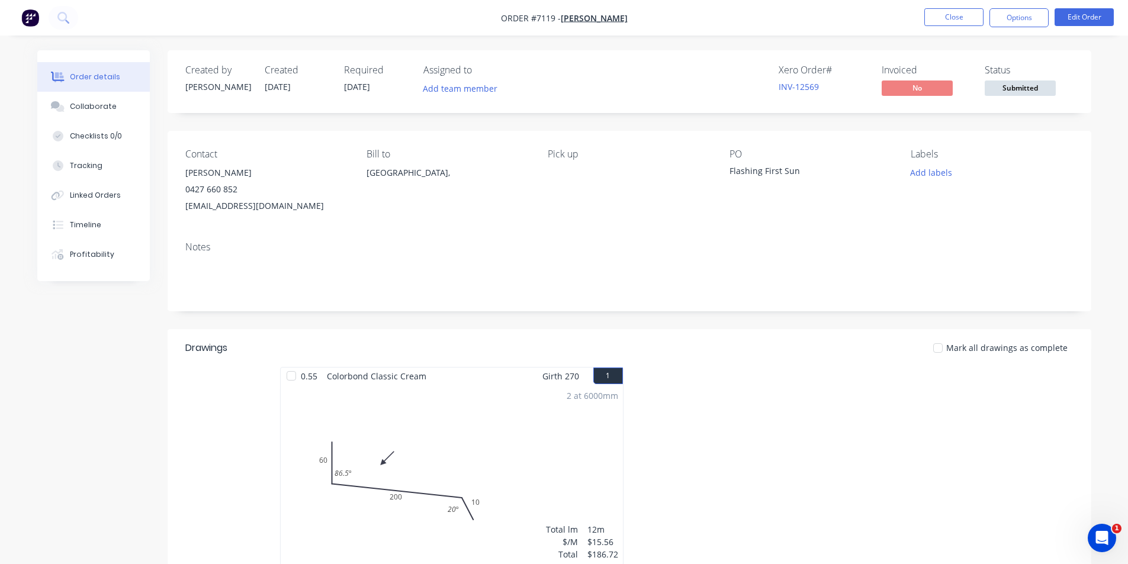
click at [1028, 85] on span "Submitted" at bounding box center [1020, 88] width 71 height 15
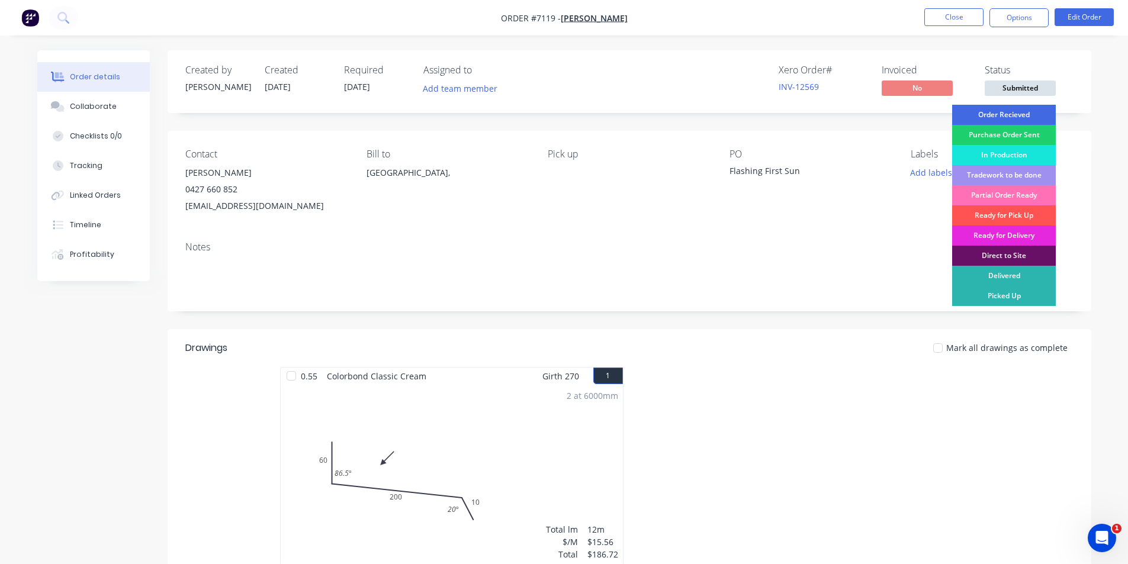
click at [1012, 108] on div "Order Recieved" at bounding box center [1004, 115] width 104 height 20
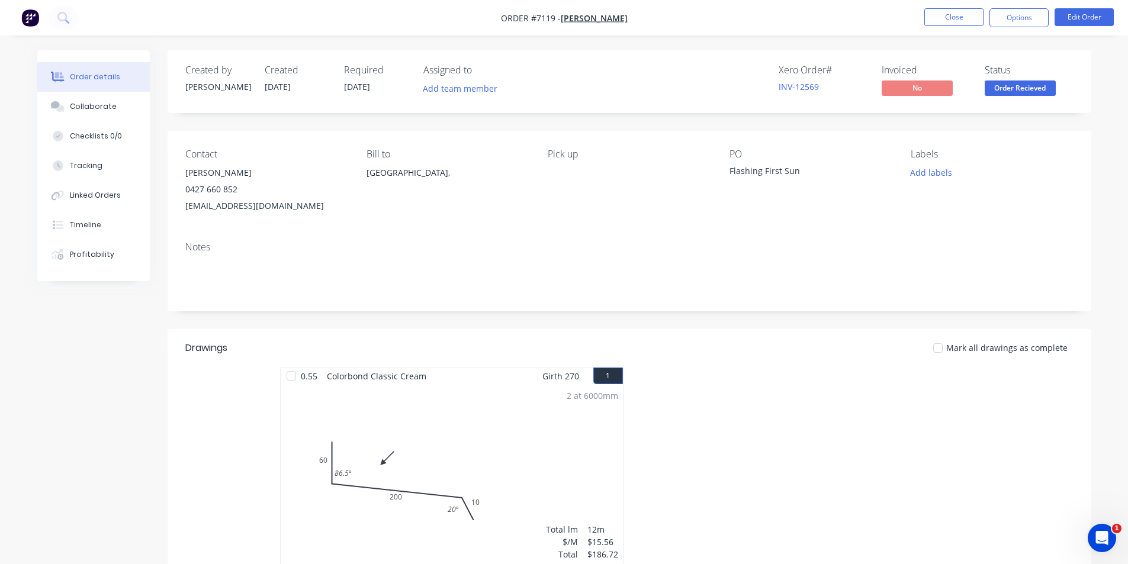
click at [939, 28] on nav "Order #7119 - [PERSON_NAME] Close Options Edit Order" at bounding box center [564, 18] width 1128 height 36
click at [958, 19] on button "Close" at bounding box center [953, 17] width 59 height 18
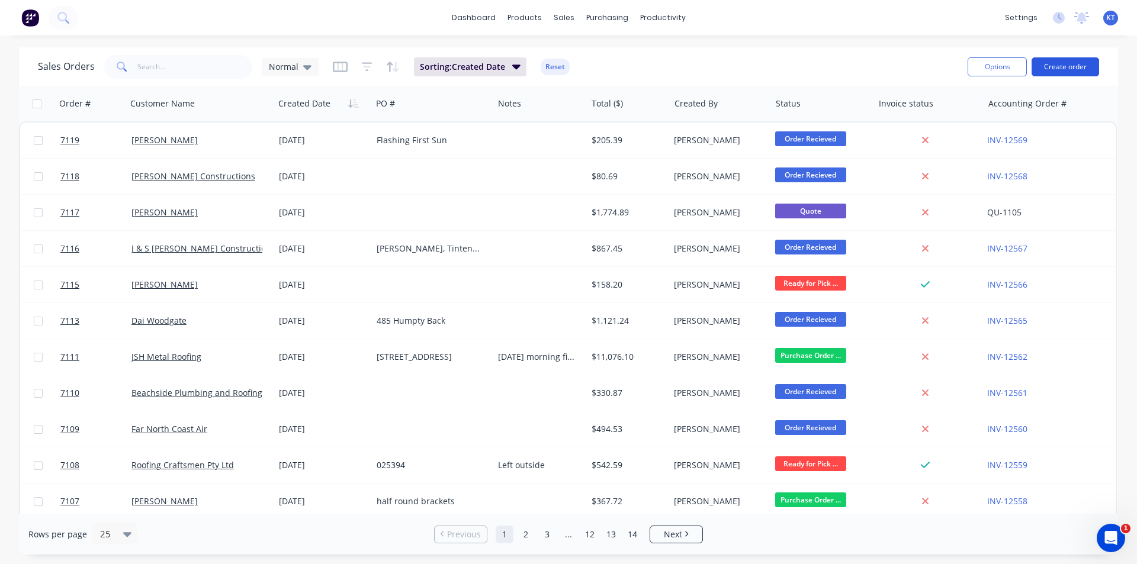
click at [1081, 67] on button "Create order" at bounding box center [1066, 66] width 68 height 19
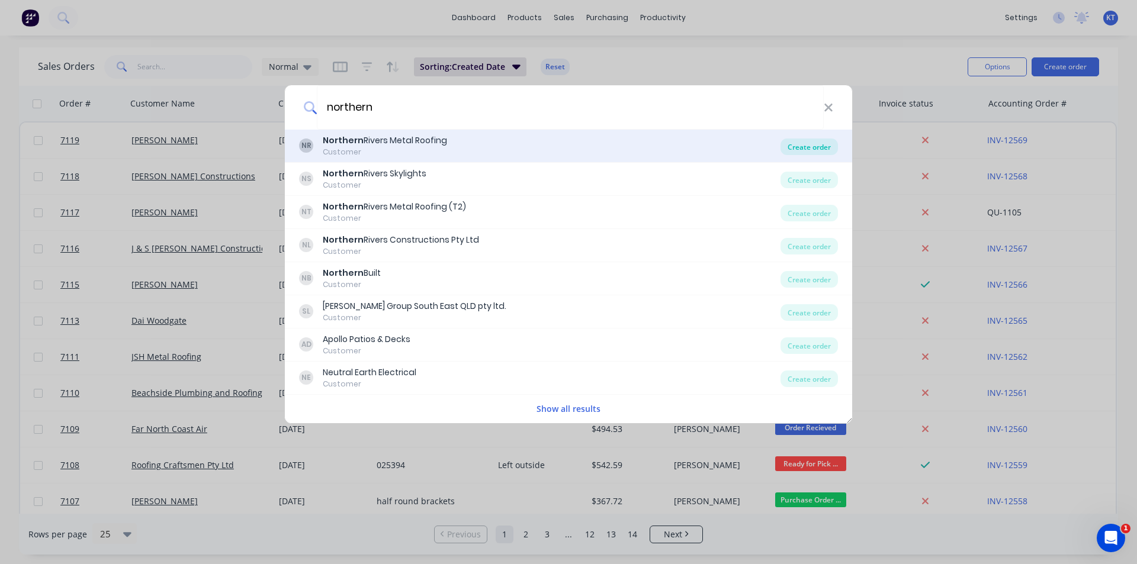
type input "northern"
click at [816, 153] on div "Create order" at bounding box center [809, 147] width 57 height 17
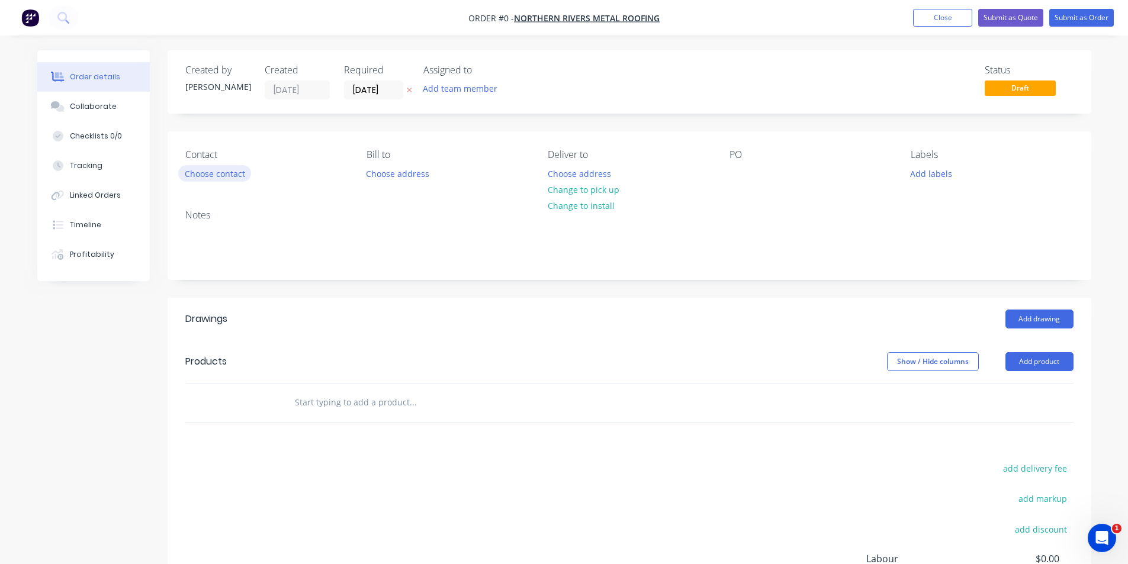
click at [239, 181] on button "Choose contact" at bounding box center [214, 173] width 73 height 16
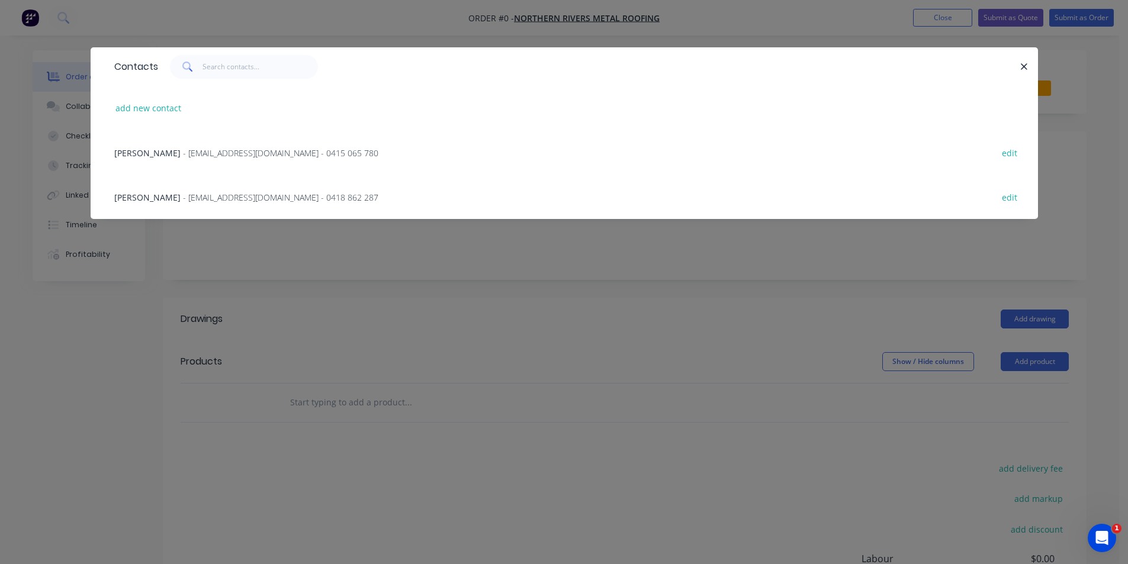
click at [243, 151] on span "- [EMAIL_ADDRESS][DOMAIN_NAME] - 0415 065 780" at bounding box center [280, 152] width 195 height 11
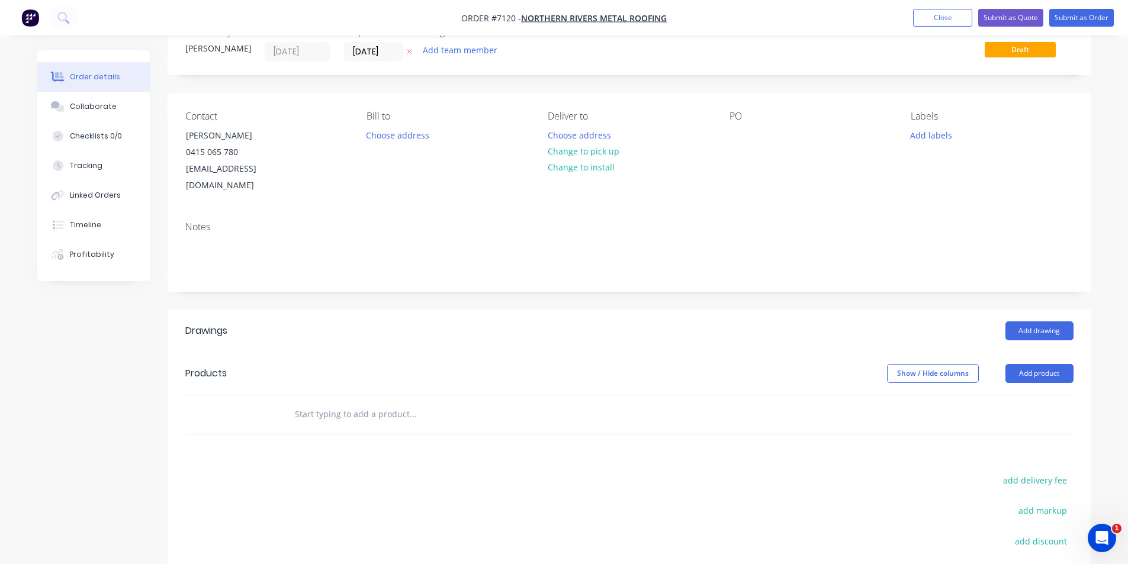
scroll to position [59, 0]
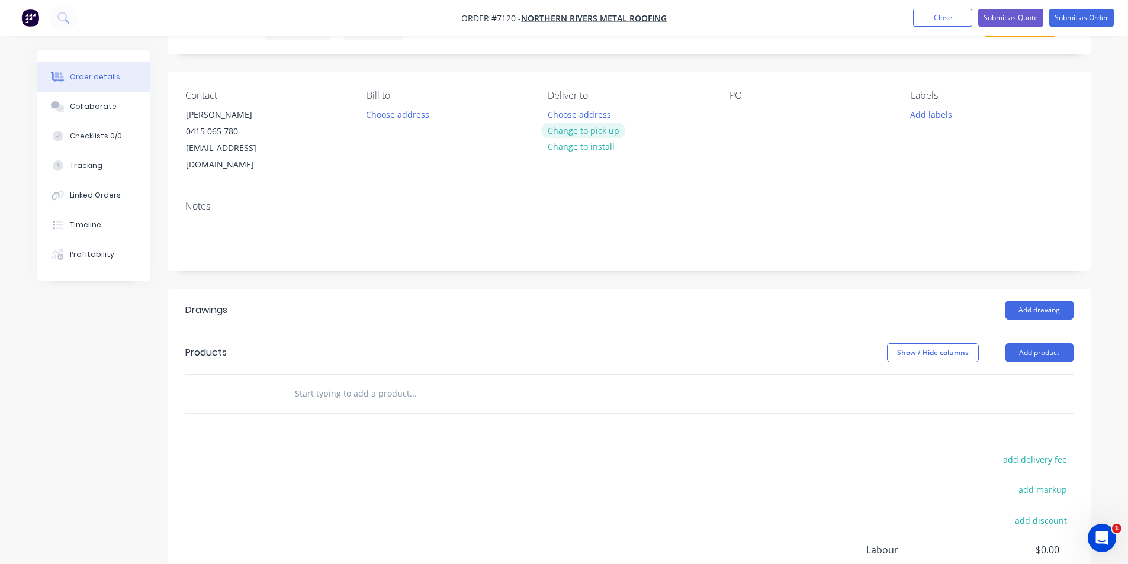
click at [596, 134] on button "Change to pick up" at bounding box center [583, 131] width 84 height 16
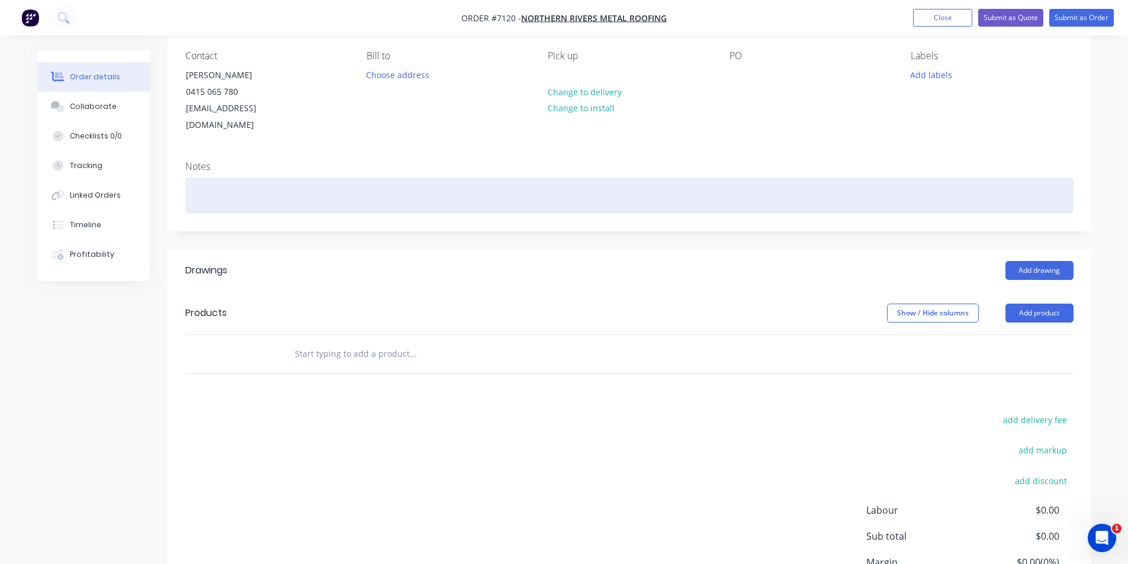
scroll to position [0, 0]
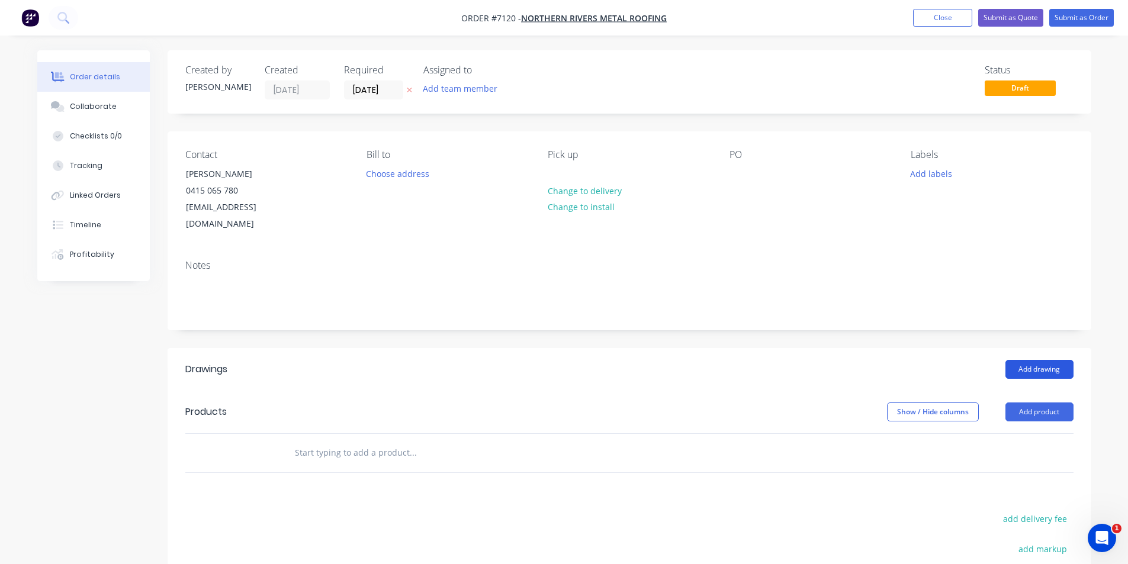
click at [1012, 360] on button "Add drawing" at bounding box center [1040, 369] width 68 height 19
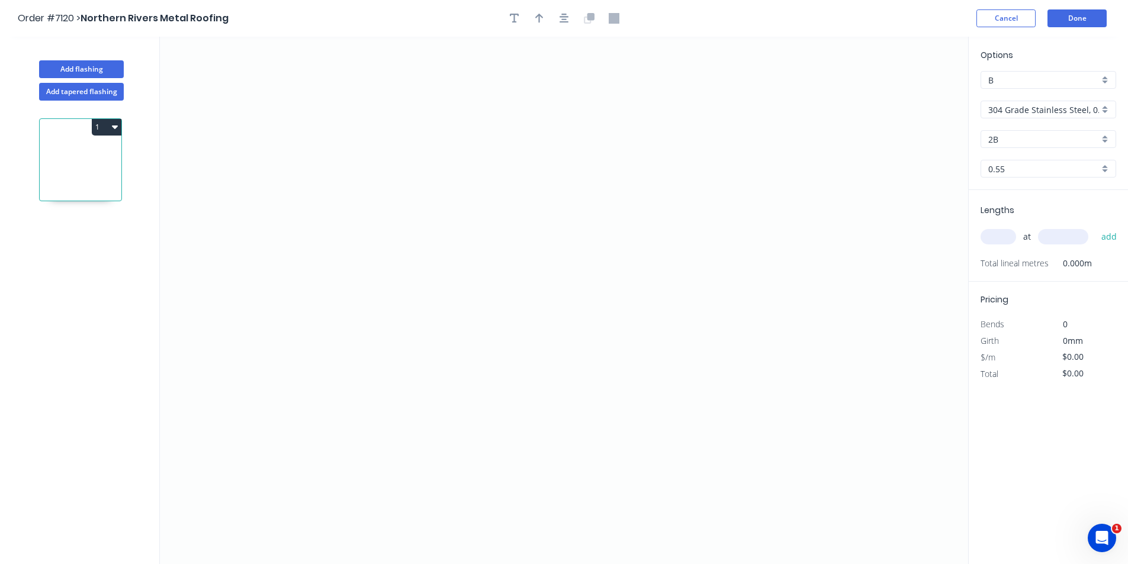
drag, startPoint x: 1007, startPoint y: 108, endPoint x: 1012, endPoint y: 115, distance: 8.2
click at [1008, 109] on input "304 Grade Stainless Steel, 0.9mm Perforated Pattern 208 - 2mm hole" at bounding box center [1043, 110] width 111 height 12
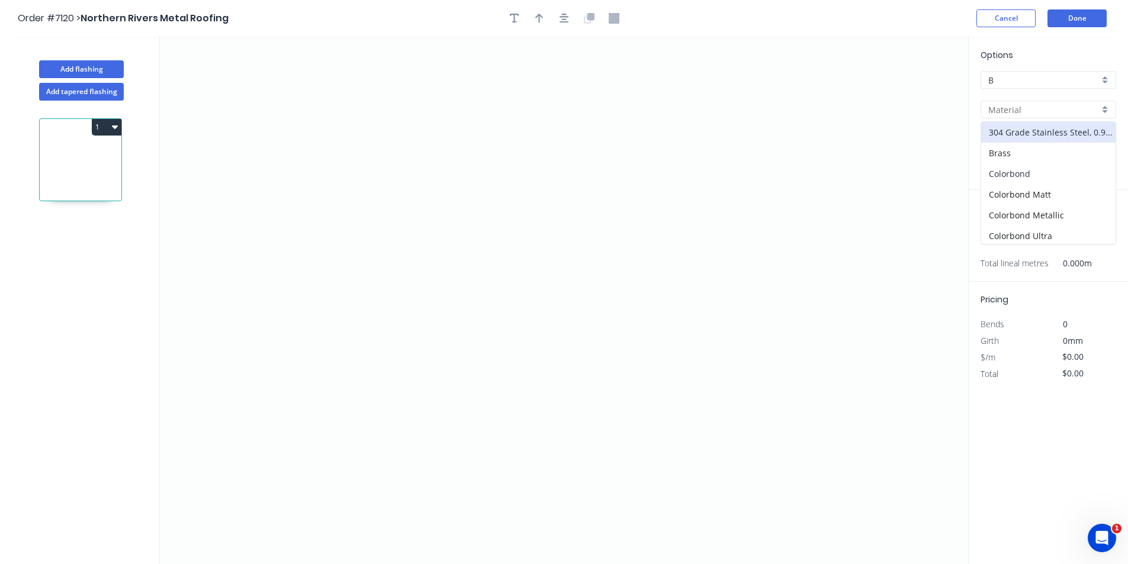
click at [1029, 184] on div "Colorbond" at bounding box center [1048, 173] width 134 height 21
type input "Colorbond"
type input "Basalt"
click at [1041, 137] on input "Basalt" at bounding box center [1043, 139] width 111 height 12
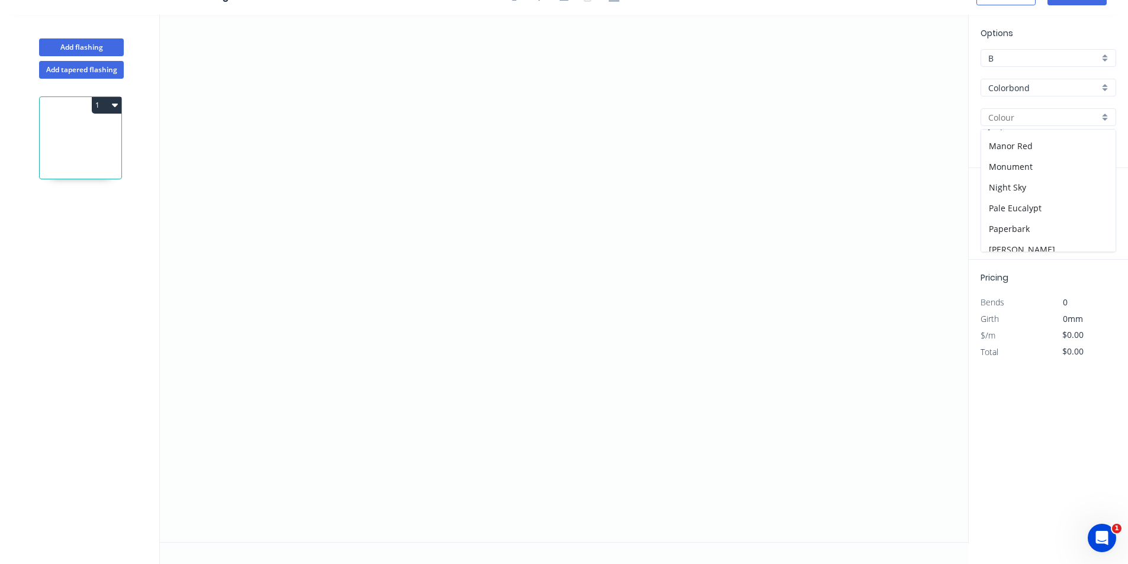
scroll to position [296, 0]
click at [1006, 219] on div "Surfmist" at bounding box center [1048, 217] width 134 height 21
type input "Surfmist"
click at [512, 297] on icon "0" at bounding box center [564, 279] width 808 height 528
click at [511, 329] on icon "0" at bounding box center [564, 279] width 808 height 528
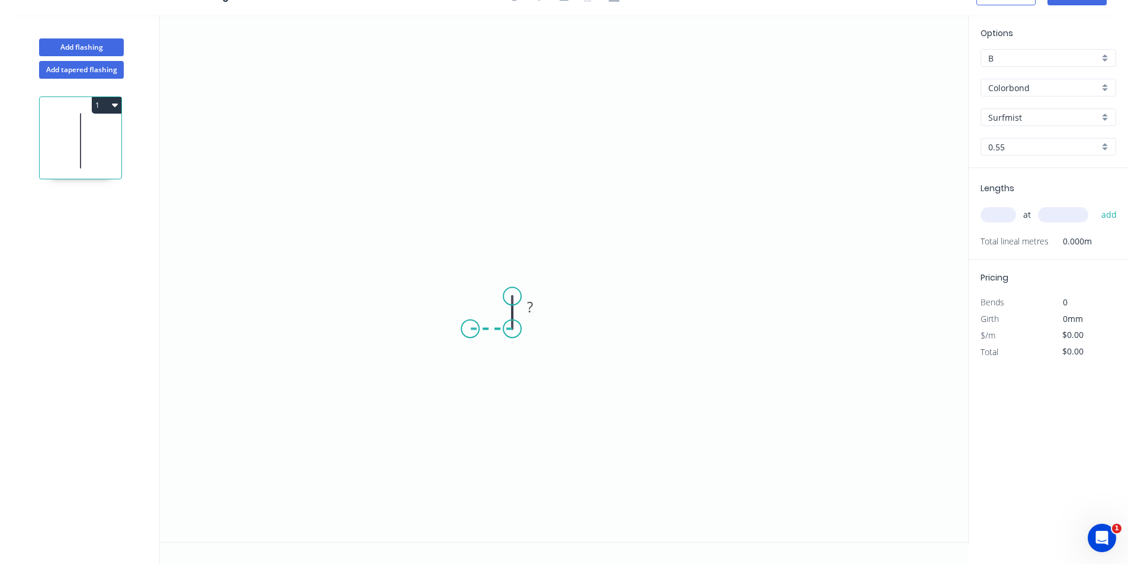
click at [470, 326] on icon "0 ?" at bounding box center [564, 279] width 808 height 528
click at [474, 164] on icon "0 ? ?" at bounding box center [564, 279] width 808 height 528
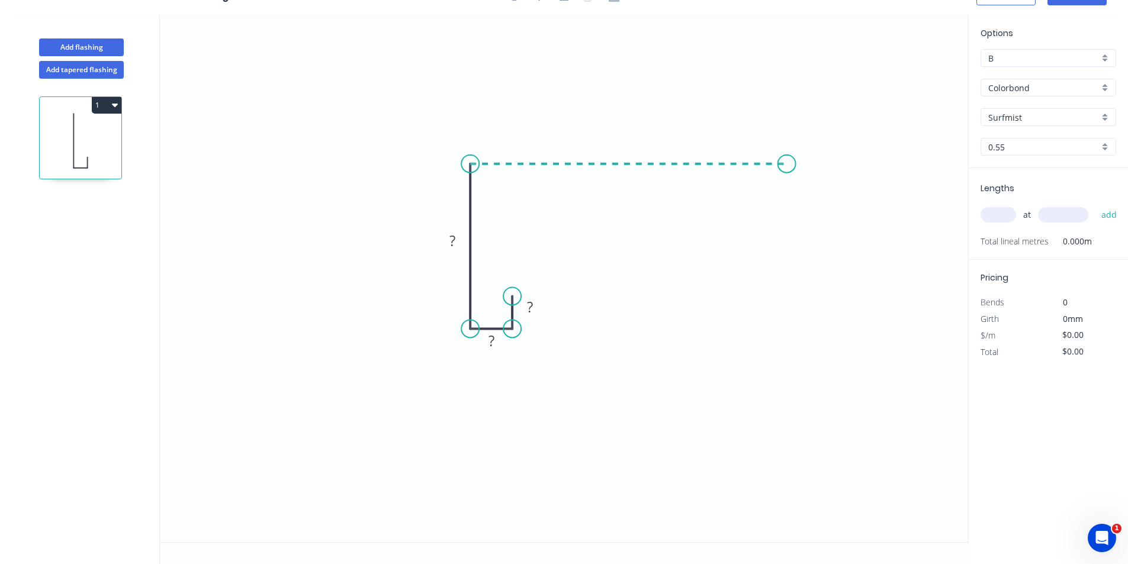
click at [787, 157] on icon "0 ? ? ?" at bounding box center [564, 279] width 808 height 528
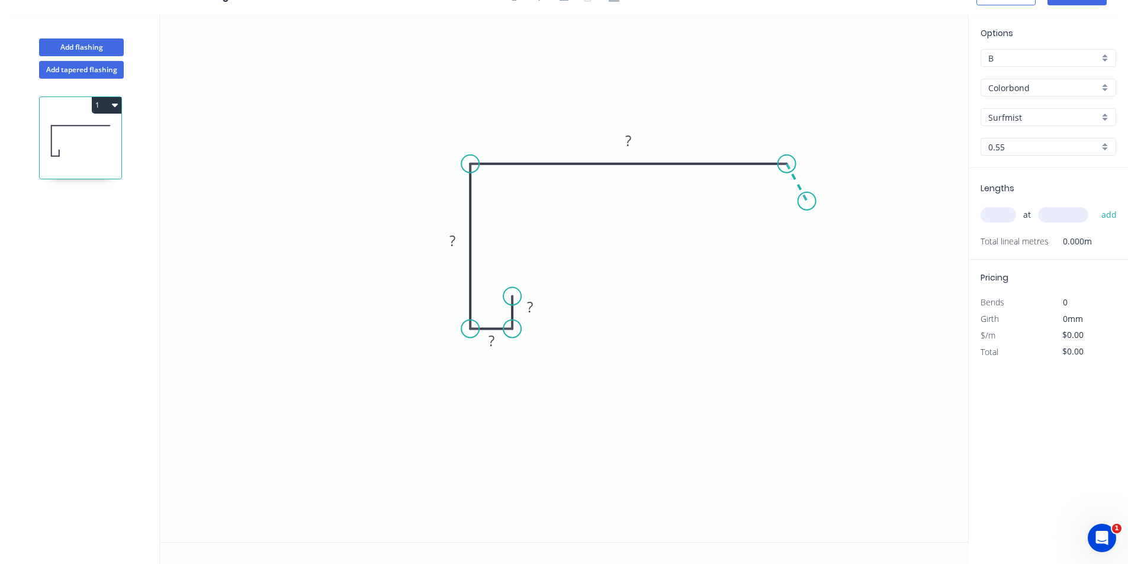
click at [807, 201] on icon "0 ? ? ? ?" at bounding box center [564, 279] width 808 height 528
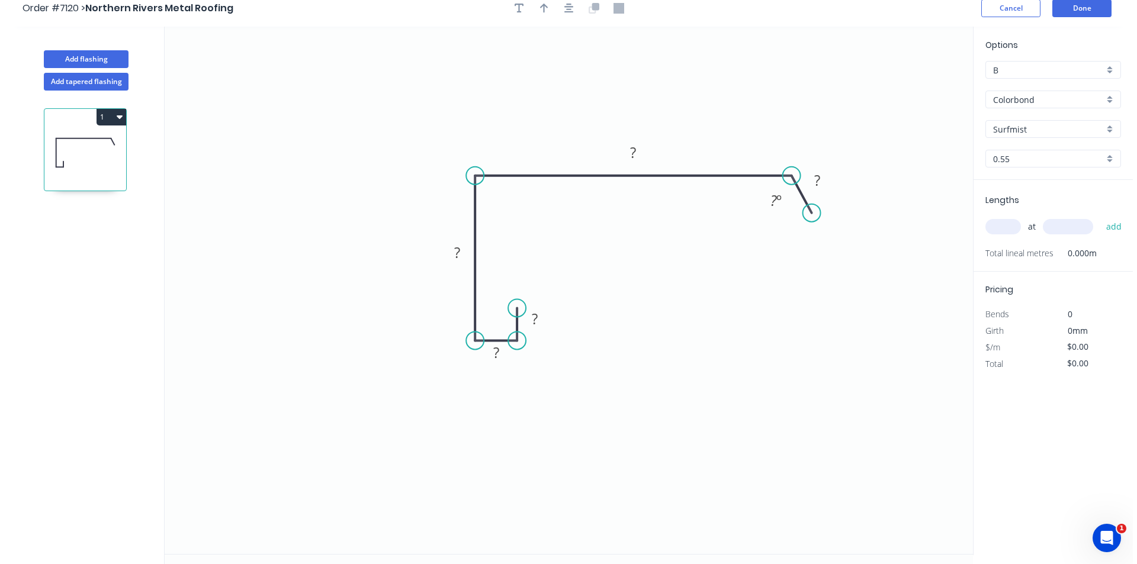
scroll to position [0, 0]
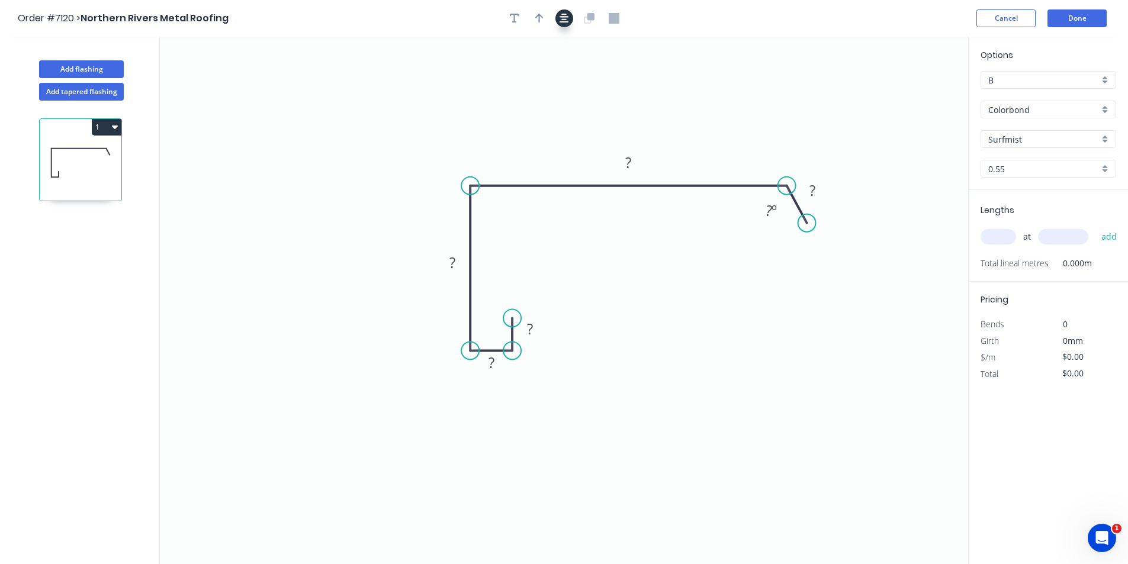
click at [568, 23] on icon "button" at bounding box center [564, 18] width 9 height 9
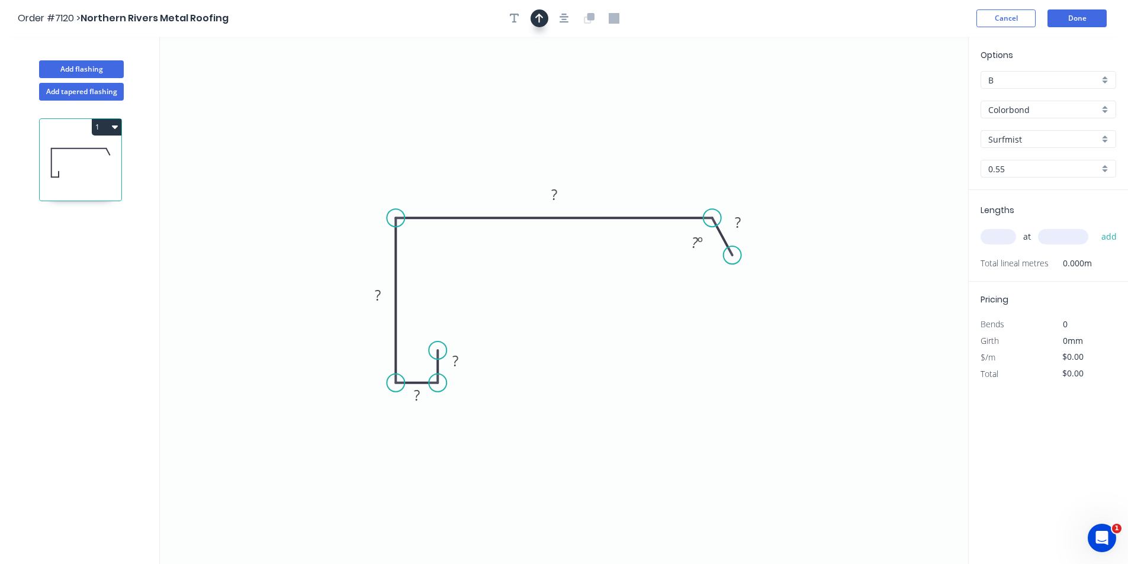
click at [533, 19] on button "button" at bounding box center [540, 18] width 18 height 18
drag, startPoint x: 901, startPoint y: 95, endPoint x: 737, endPoint y: 130, distance: 167.6
click at [737, 130] on icon "0 ? ? ? ? ? ? º" at bounding box center [564, 301] width 808 height 528
drag, startPoint x: 911, startPoint y: 88, endPoint x: 843, endPoint y: 116, distance: 73.6
click at [845, 117] on icon "0 ? ? ? ? ? ? º" at bounding box center [564, 301] width 808 height 528
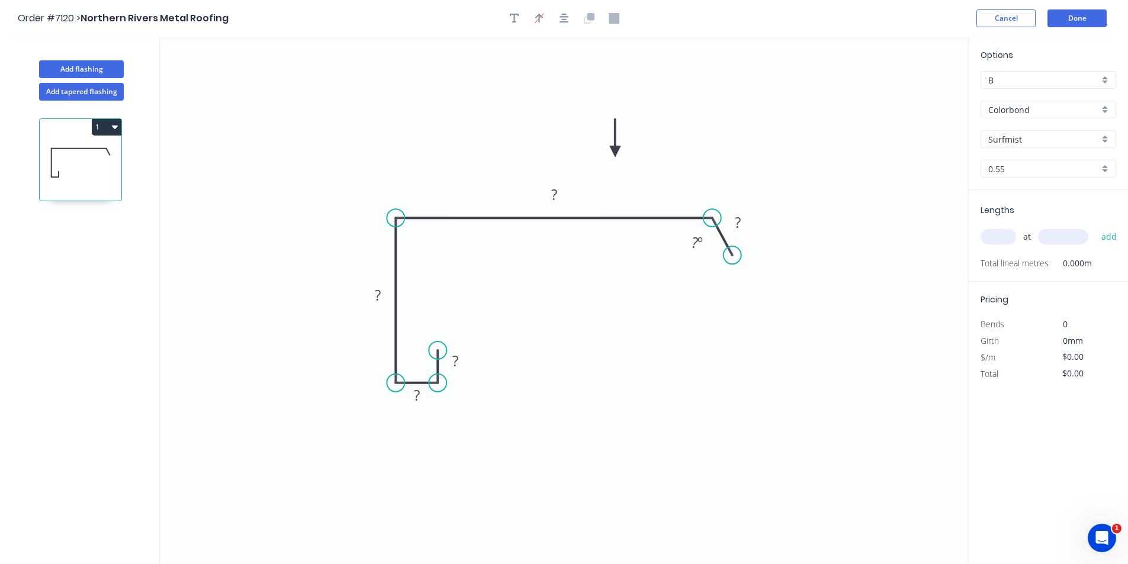
drag, startPoint x: 723, startPoint y: 133, endPoint x: 557, endPoint y: 153, distance: 167.0
click at [610, 153] on icon at bounding box center [615, 138] width 11 height 38
click at [741, 221] on rect at bounding box center [738, 223] width 24 height 17
type input "$14.32"
click at [699, 243] on tspan "º" at bounding box center [700, 243] width 5 height 20
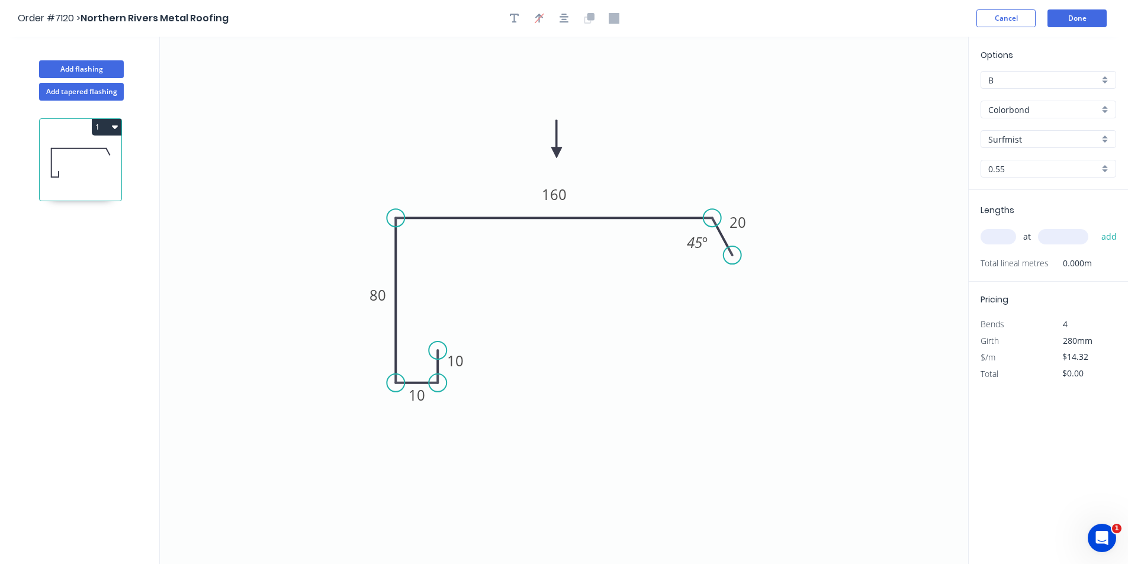
click at [996, 235] on input "text" at bounding box center [999, 236] width 36 height 15
type input "3"
type input "2500"
click at [1096, 227] on button "add" at bounding box center [1110, 237] width 28 height 20
click at [115, 133] on button "1" at bounding box center [107, 127] width 30 height 17
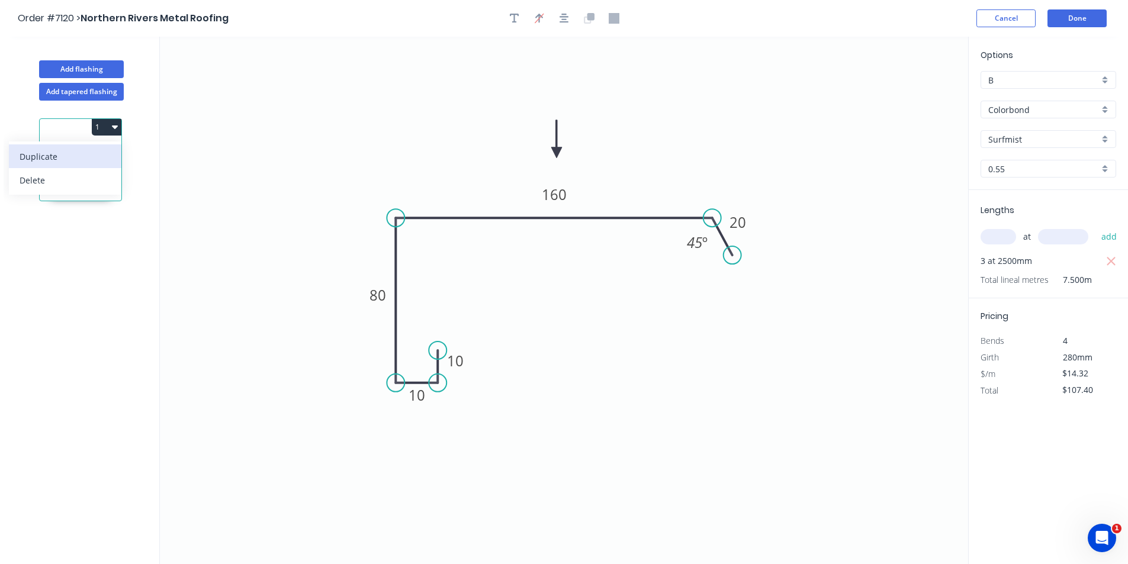
click at [102, 165] on div "Duplicate" at bounding box center [65, 156] width 91 height 17
type input "$0.00"
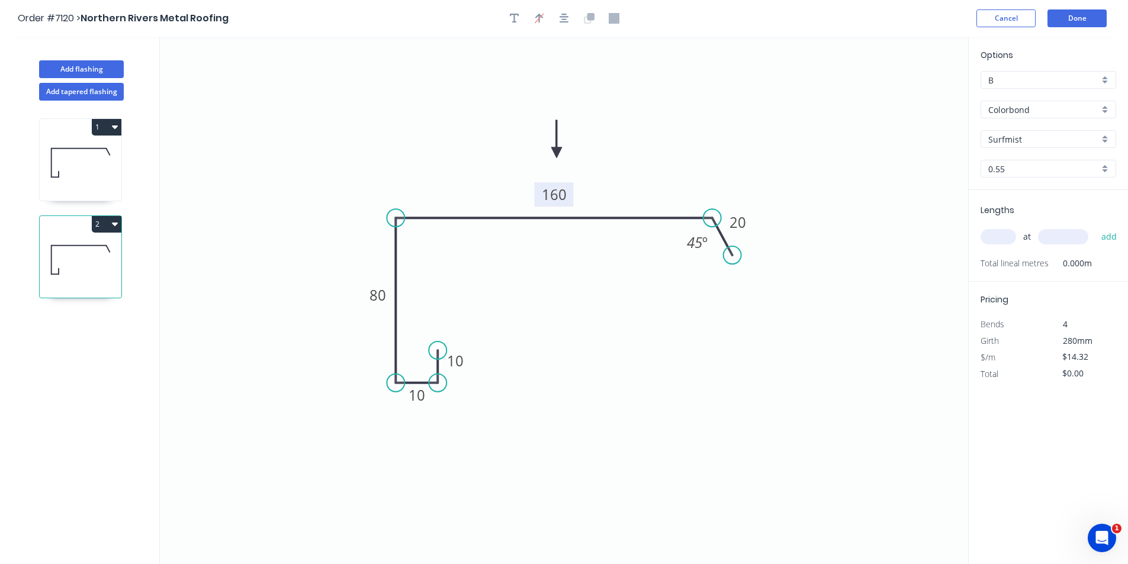
click at [564, 197] on tspan "160" at bounding box center [554, 195] width 25 height 20
click at [997, 240] on input "text" at bounding box center [999, 236] width 36 height 15
type input "1"
type input "2500"
click at [1096, 227] on button "add" at bounding box center [1110, 237] width 28 height 20
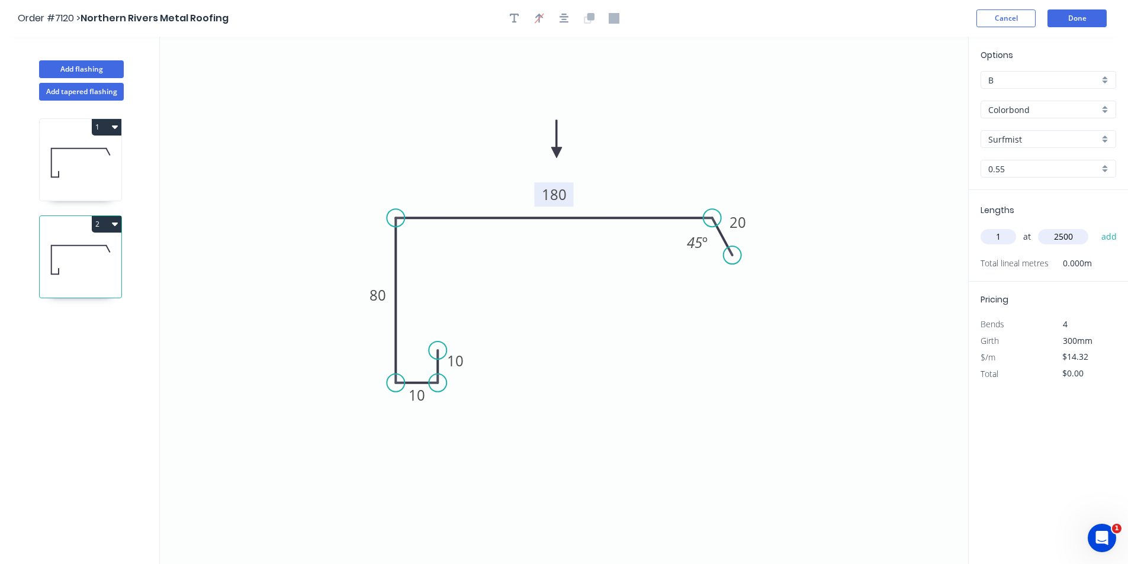
type input "$35.80"
click at [1067, 25] on button "Done" at bounding box center [1077, 18] width 59 height 18
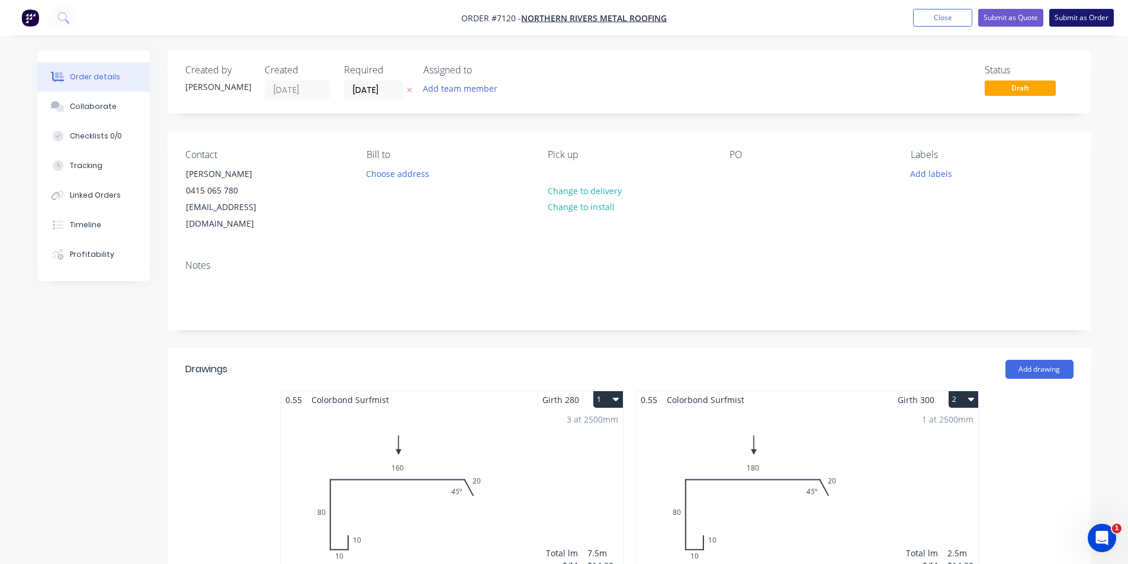
click at [1083, 25] on button "Submit as Order" at bounding box center [1081, 18] width 65 height 18
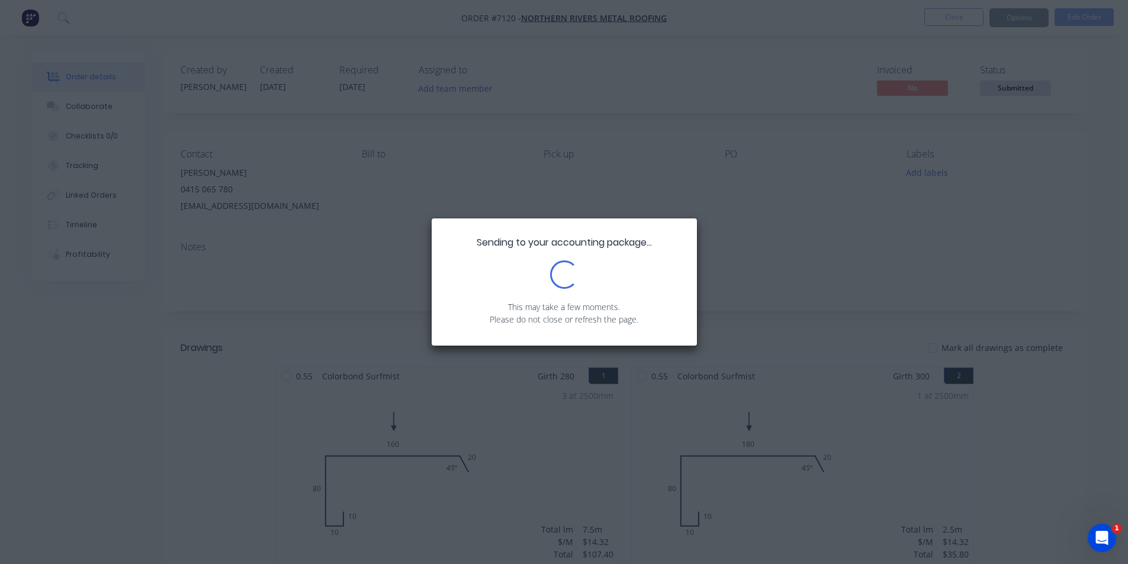
click at [1074, 145] on div "Sending to your accounting package... Loading... This may take a few moments. P…" at bounding box center [564, 282] width 1128 height 564
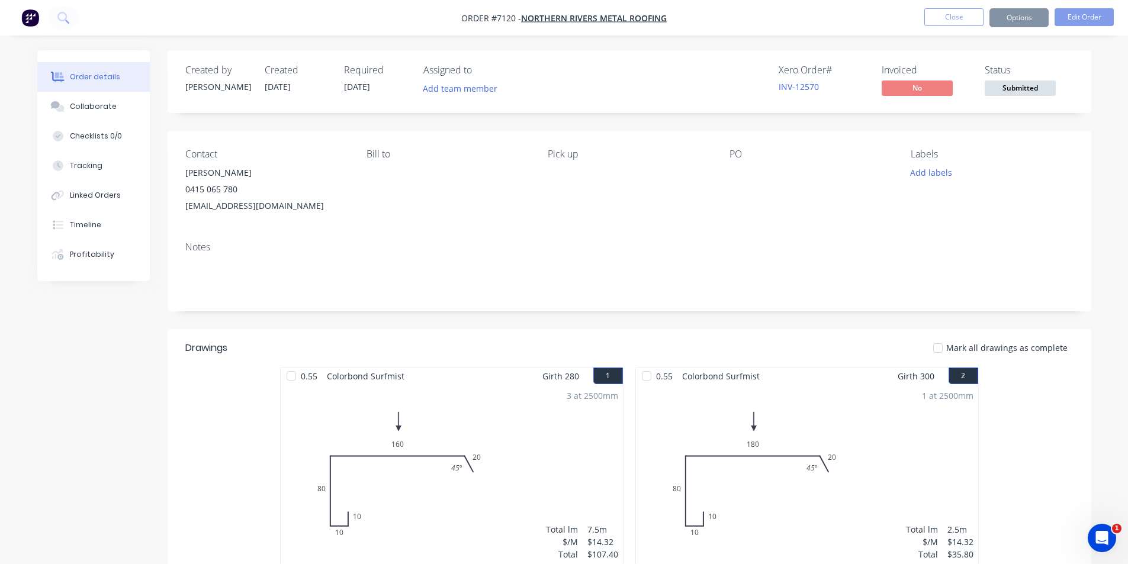
click at [1013, 93] on span "Submitted" at bounding box center [1020, 88] width 71 height 15
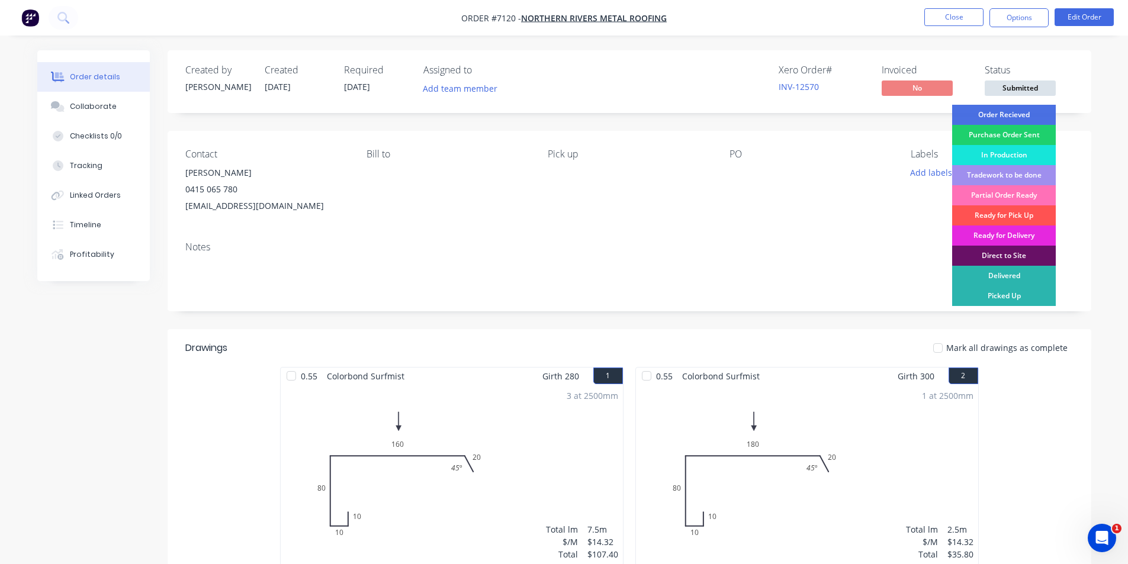
click at [995, 111] on div "Order Recieved" at bounding box center [1004, 115] width 104 height 20
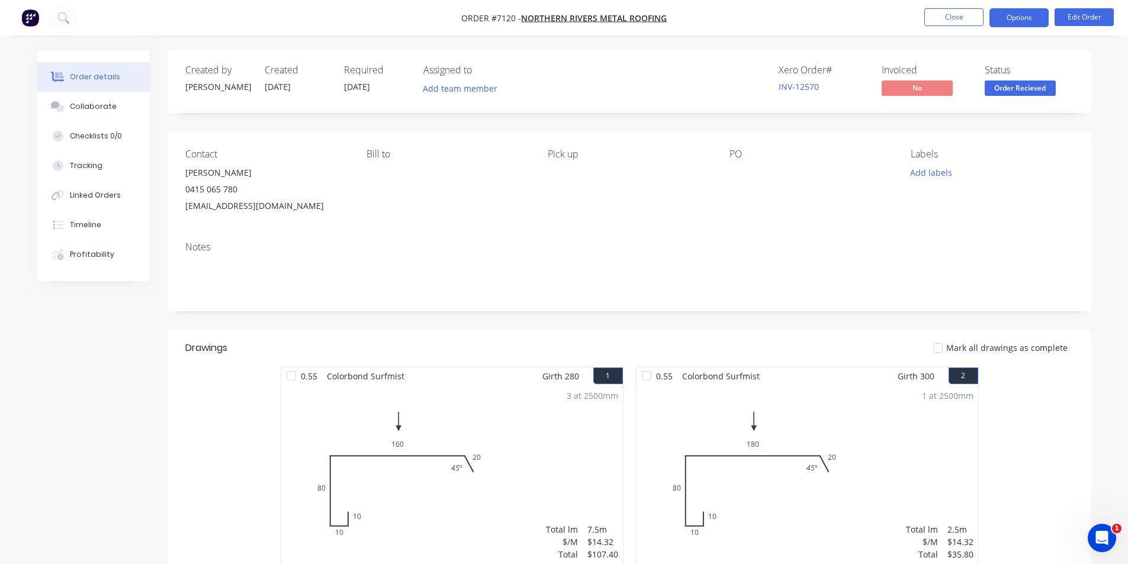
click at [1012, 14] on button "Options" at bounding box center [1019, 17] width 59 height 19
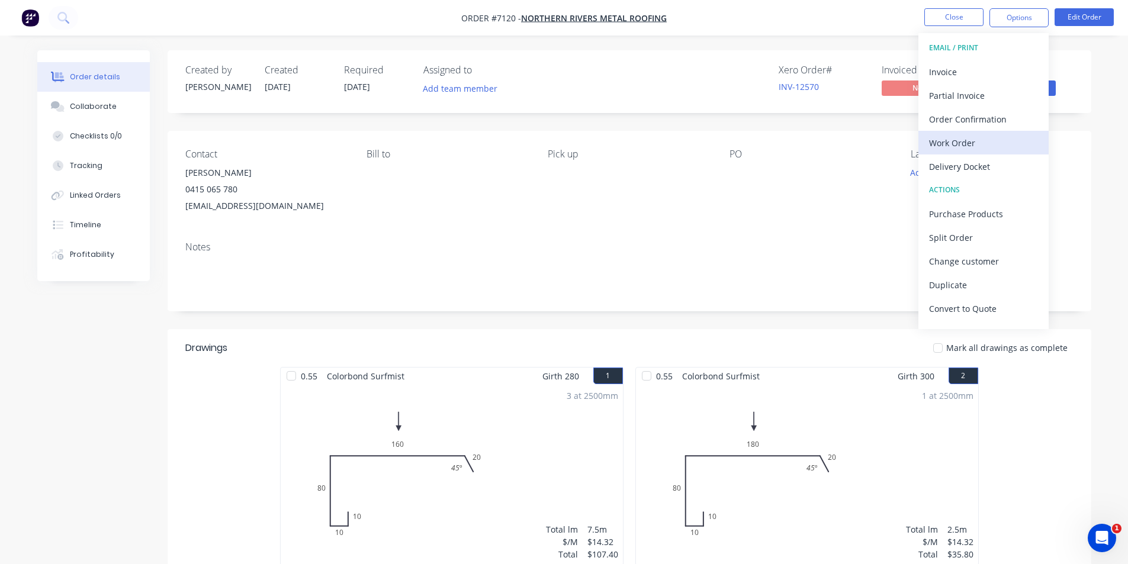
click at [965, 146] on div "Work Order" at bounding box center [983, 142] width 109 height 17
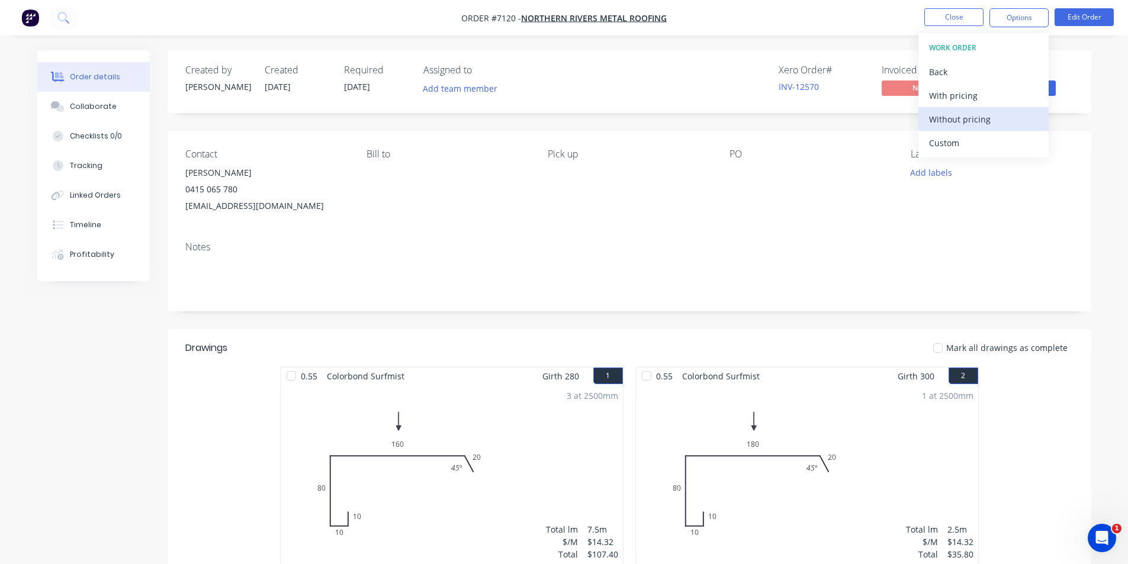
click at [982, 120] on div "Without pricing" at bounding box center [983, 119] width 109 height 17
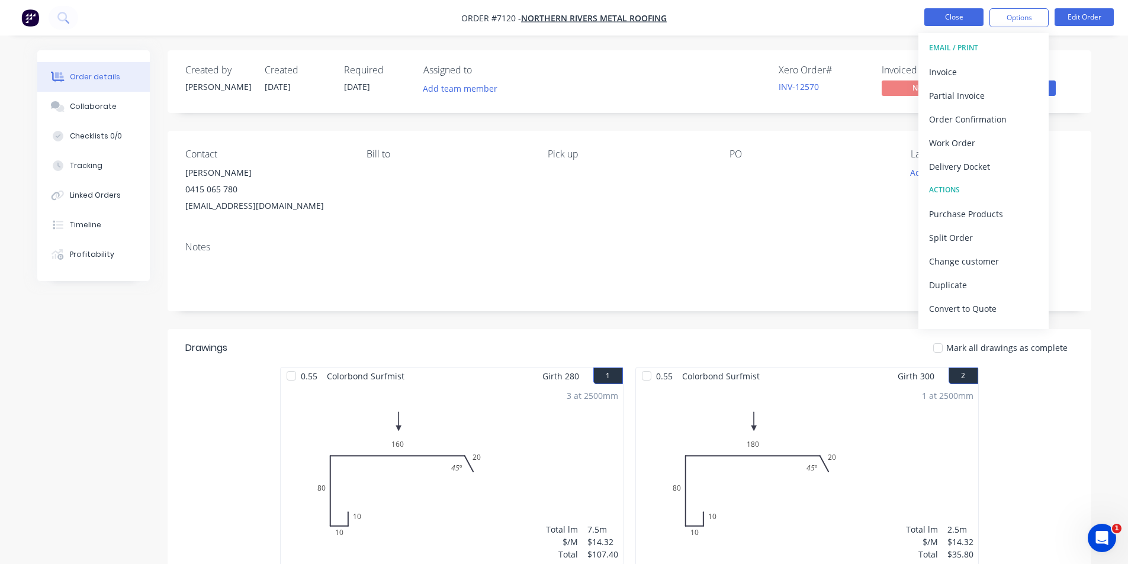
click at [935, 23] on button "Close" at bounding box center [953, 17] width 59 height 18
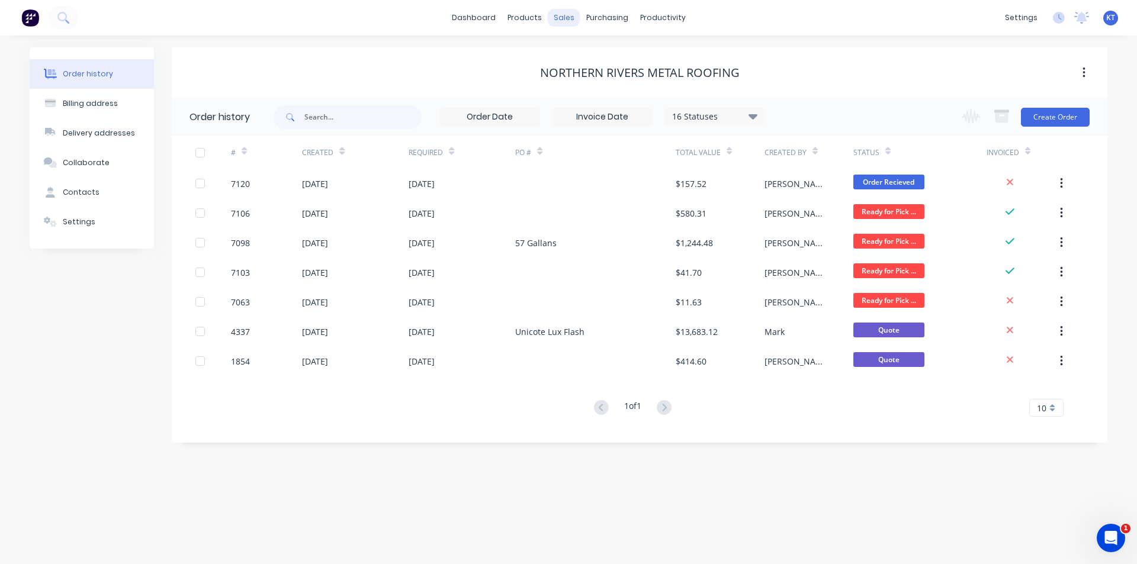
click at [569, 23] on div "sales" at bounding box center [564, 18] width 33 height 18
click at [588, 57] on div "Sales Orders" at bounding box center [607, 57] width 49 height 11
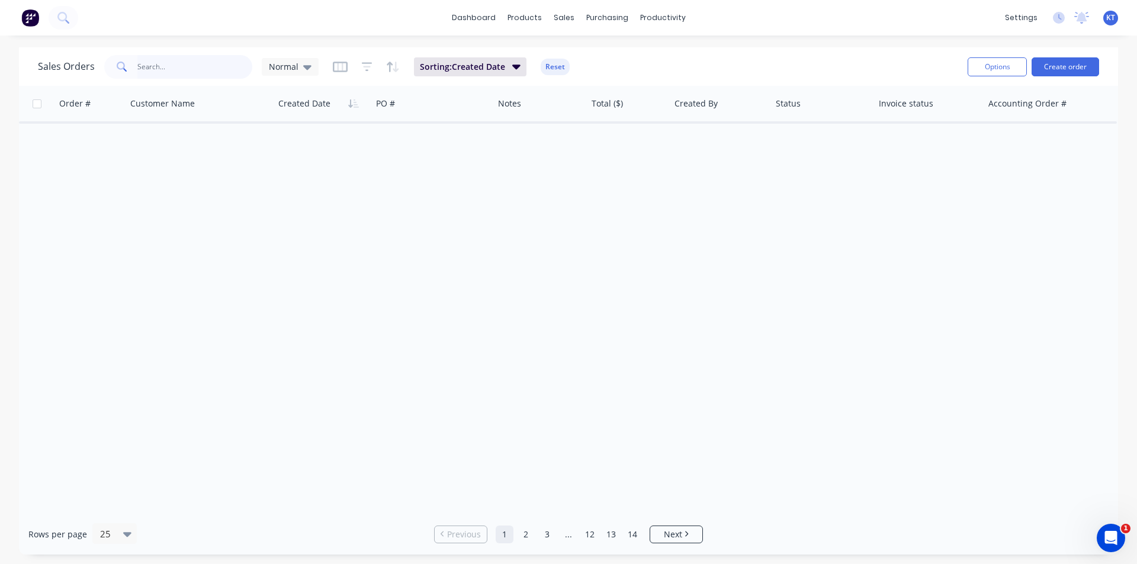
click at [189, 68] on input "text" at bounding box center [194, 67] width 115 height 24
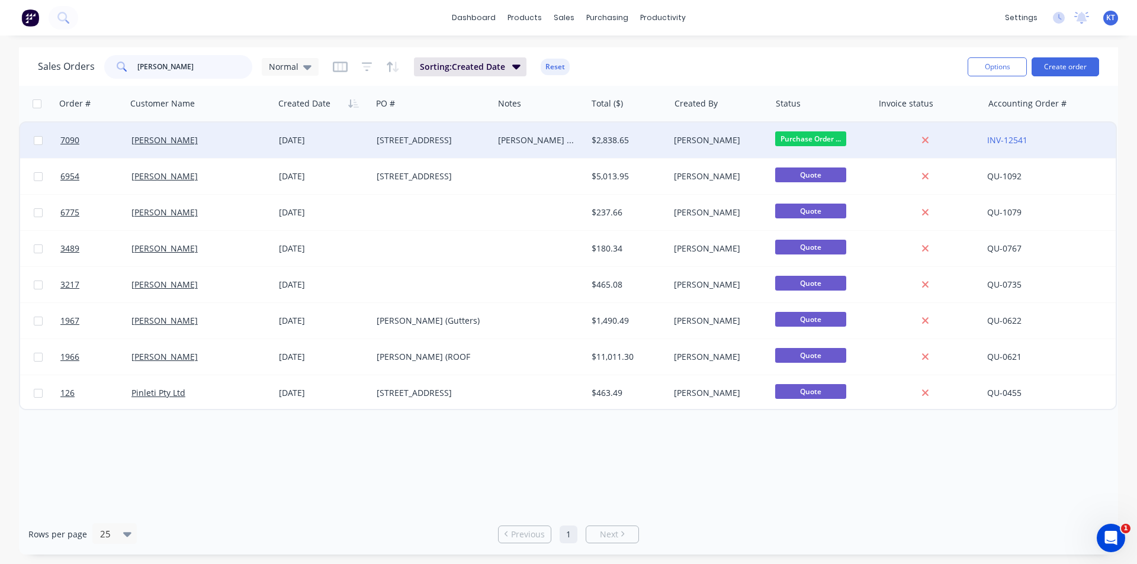
type input "[PERSON_NAME]"
click at [585, 143] on div "[PERSON_NAME] all except flashings and sheets 7/10- MG" at bounding box center [539, 141] width 93 height 36
click at [385, 143] on div "[STREET_ADDRESS]" at bounding box center [430, 140] width 107 height 12
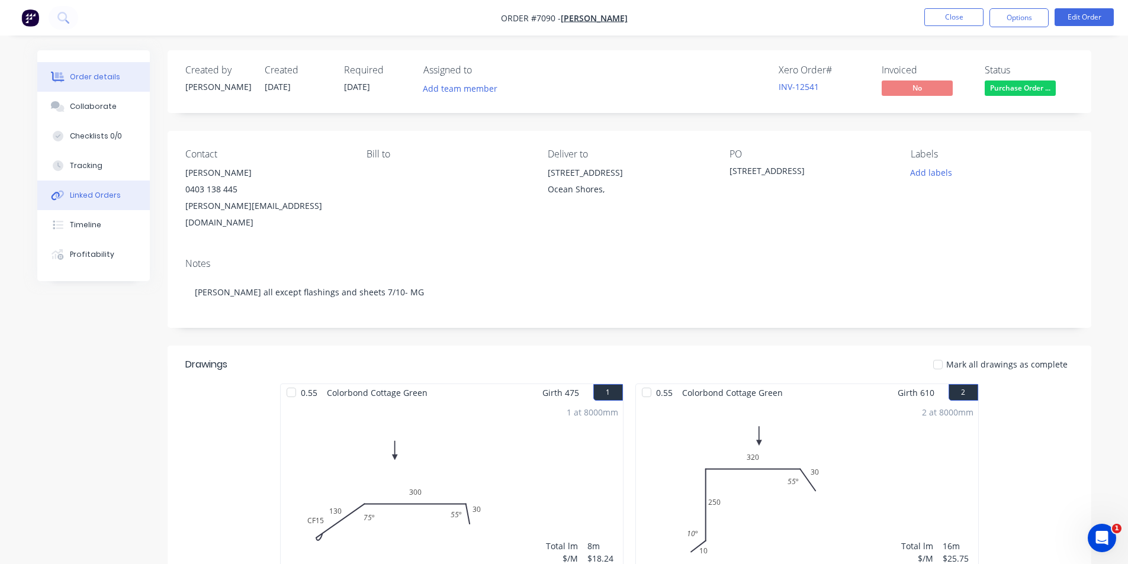
click at [84, 195] on div "Linked Orders" at bounding box center [95, 195] width 51 height 11
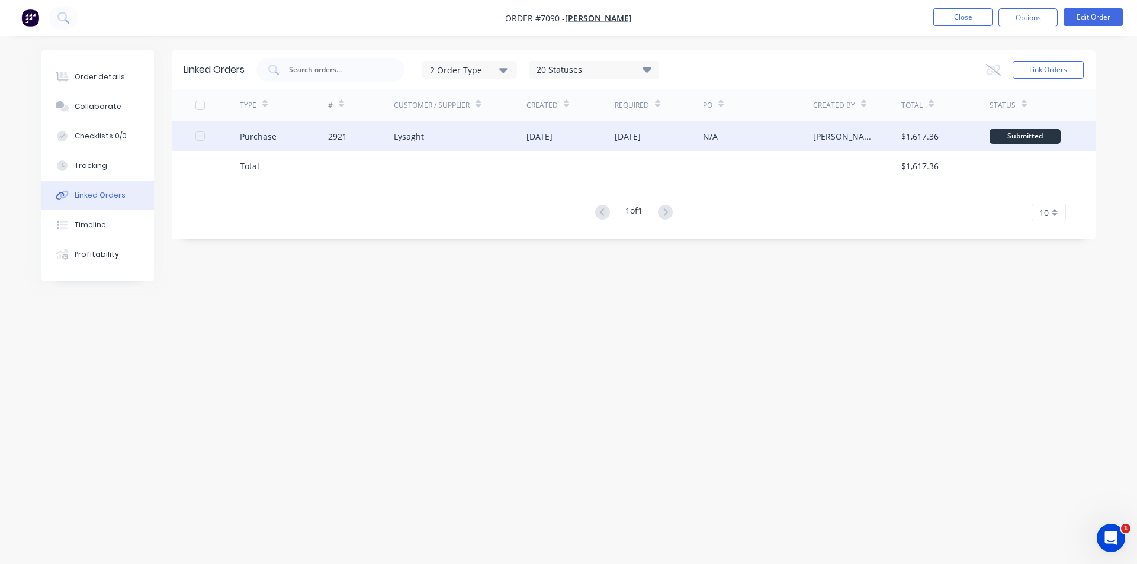
click at [461, 149] on div "Lysaght" at bounding box center [460, 136] width 133 height 30
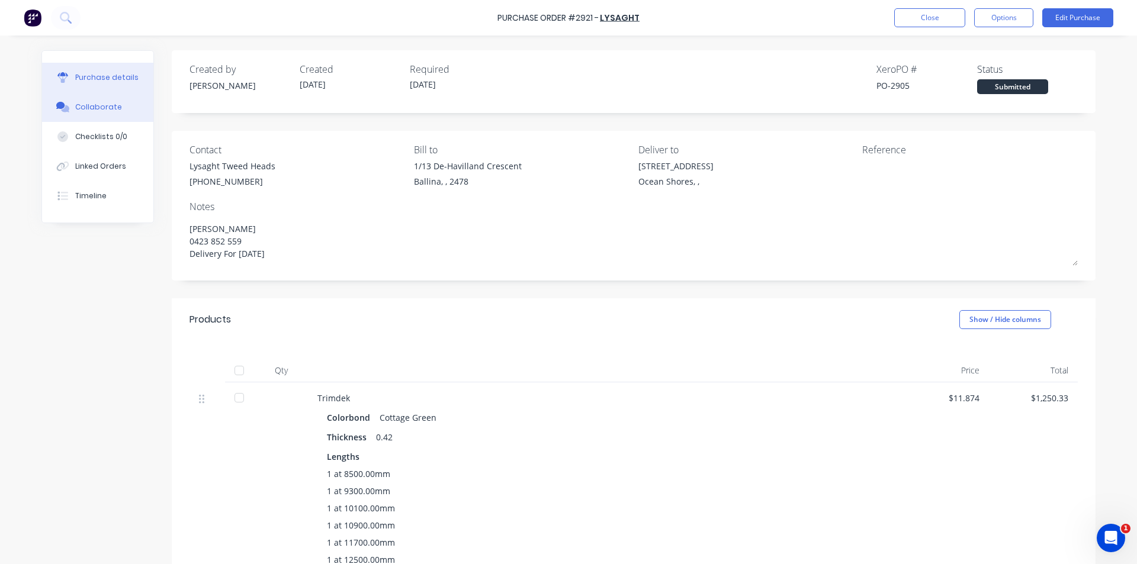
click at [107, 108] on div "Collaborate" at bounding box center [98, 107] width 47 height 11
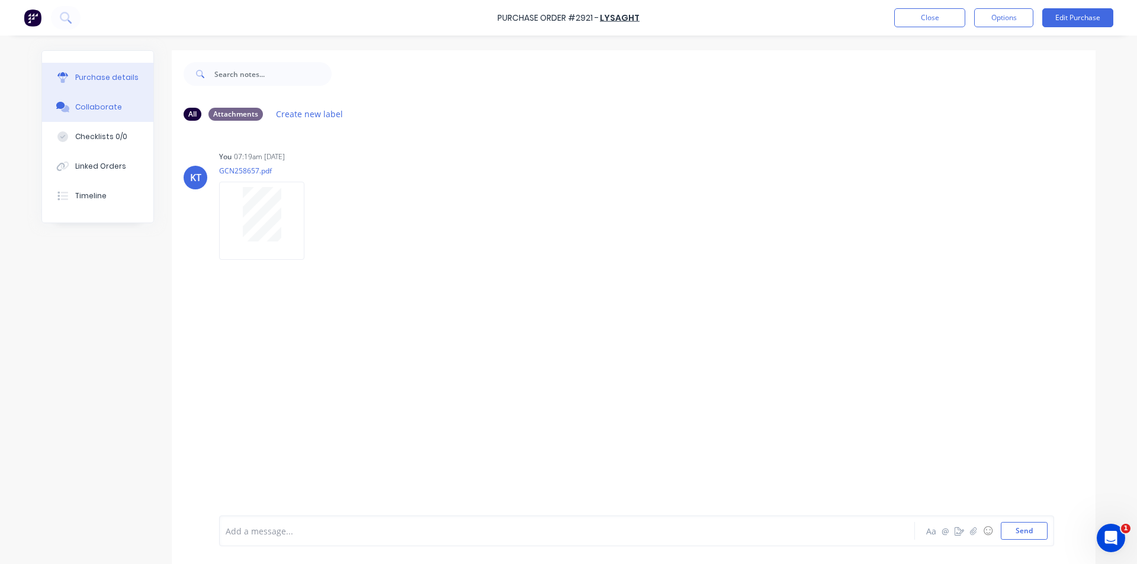
click at [140, 71] on button "Purchase details" at bounding box center [97, 78] width 111 height 30
type textarea "x"
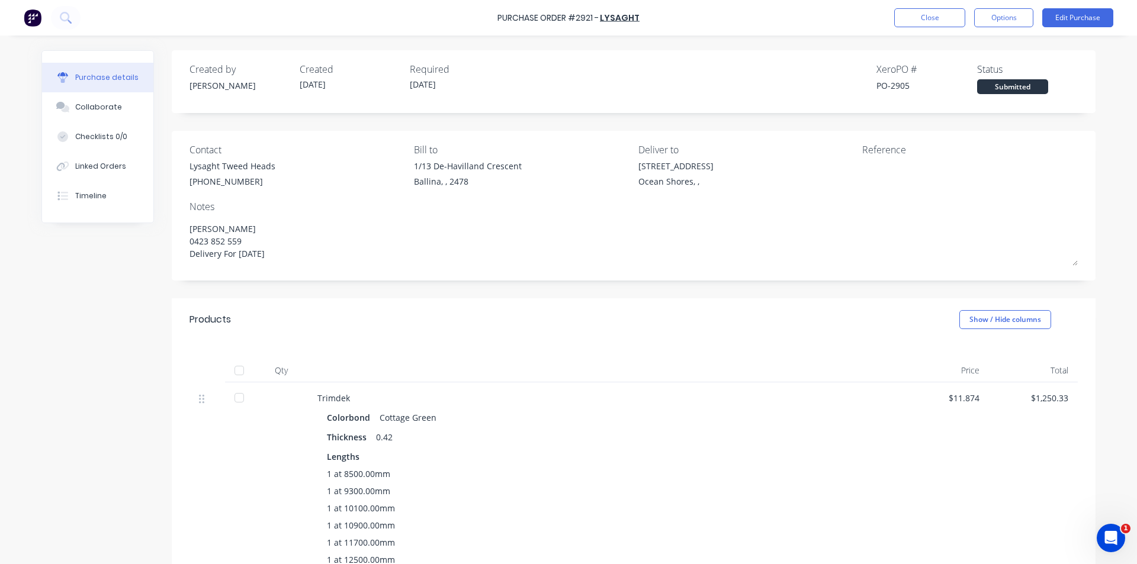
click at [161, 163] on div "Purchase details Collaborate Checklists 0/0 Linked Orders Timeline" at bounding box center [106, 136] width 130 height 173
click at [108, 165] on div "Linked Orders" at bounding box center [100, 166] width 51 height 11
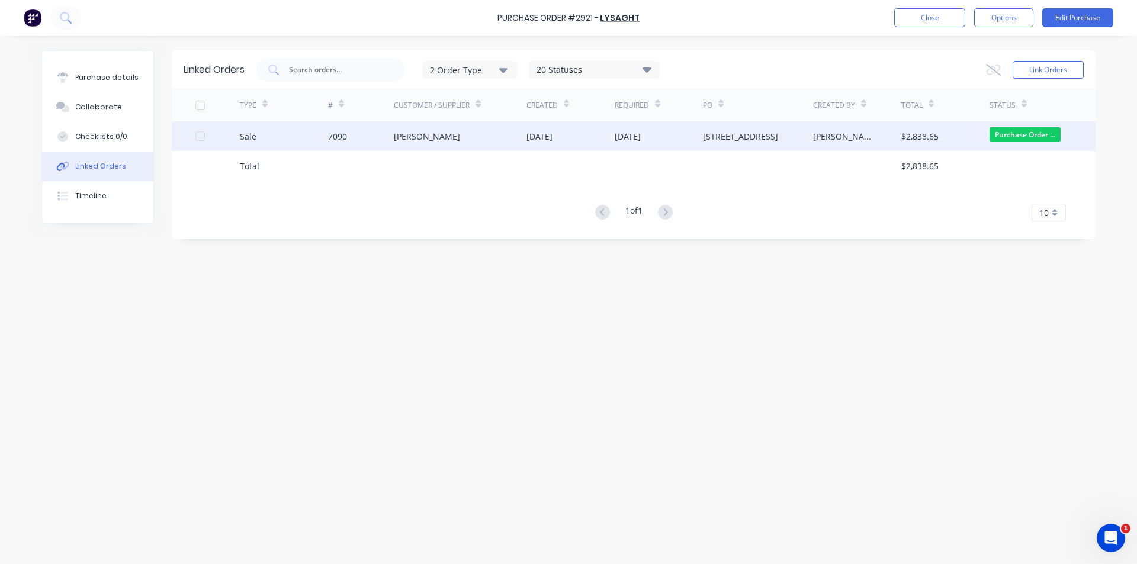
click at [543, 142] on div "[DATE]" at bounding box center [539, 136] width 26 height 12
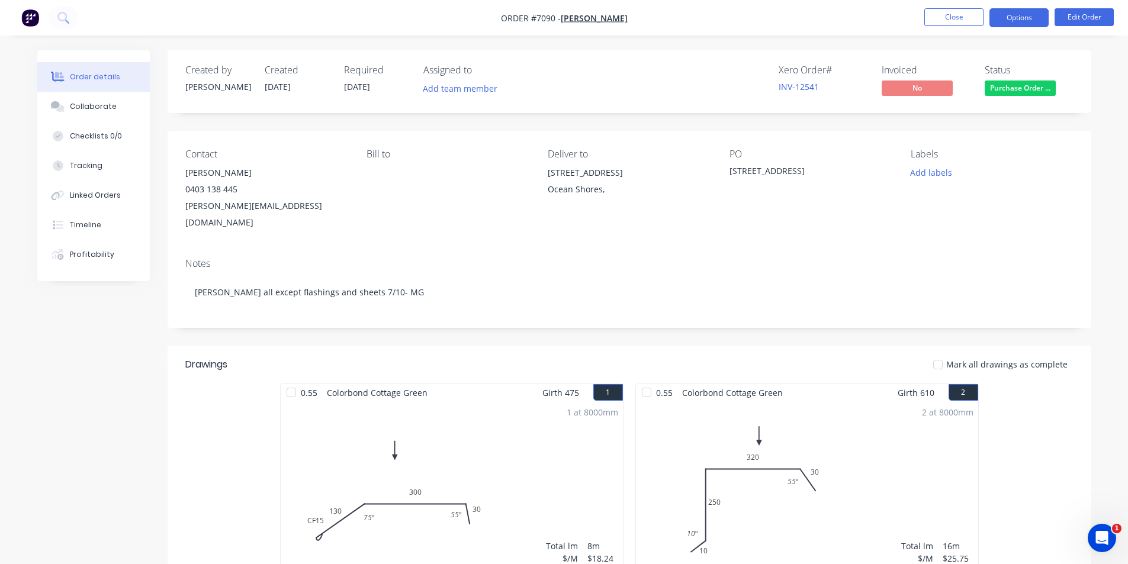
click at [1013, 21] on button "Options" at bounding box center [1019, 17] width 59 height 19
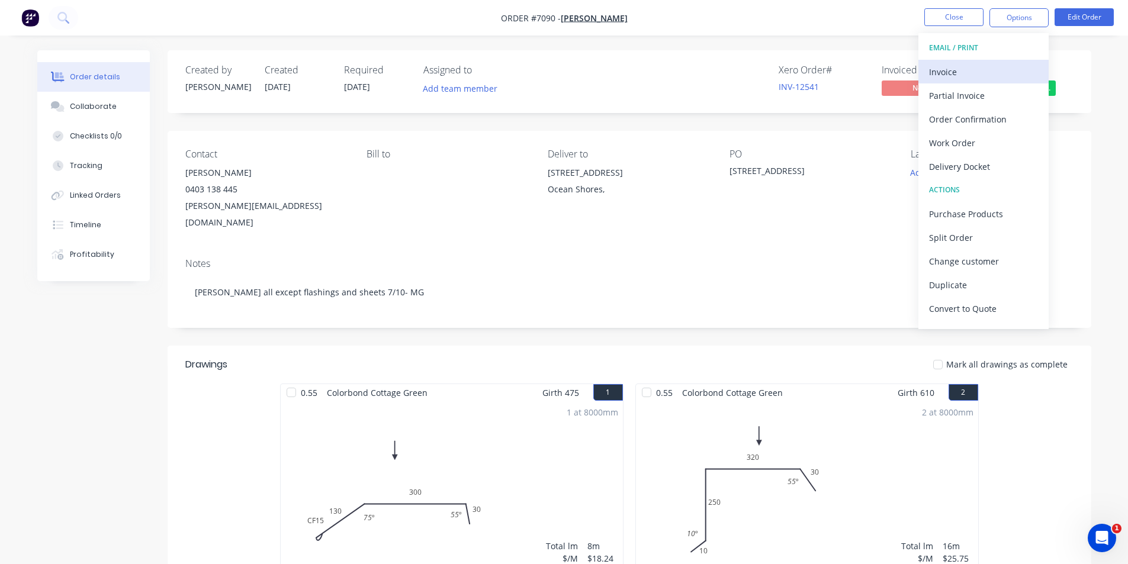
click at [934, 76] on div "Invoice" at bounding box center [983, 71] width 109 height 17
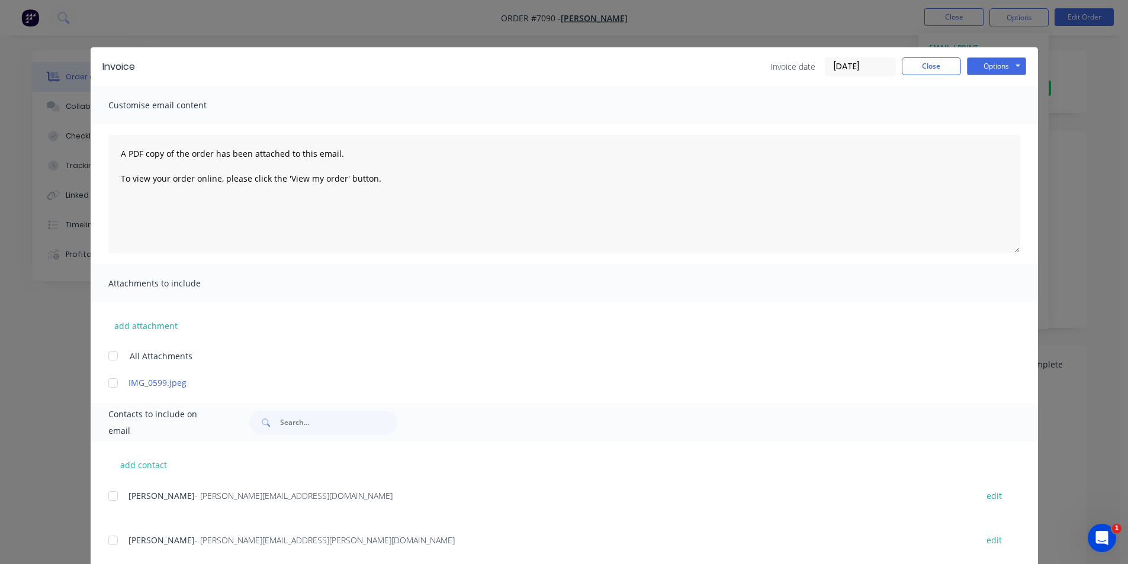
click at [110, 499] on div at bounding box center [113, 496] width 24 height 24
click at [1010, 64] on button "Options" at bounding box center [996, 66] width 59 height 18
click at [977, 124] on button "Email" at bounding box center [1005, 127] width 76 height 20
drag, startPoint x: 926, startPoint y: 65, endPoint x: 1094, endPoint y: 86, distance: 169.0
click at [926, 65] on button "Close" at bounding box center [931, 66] width 59 height 18
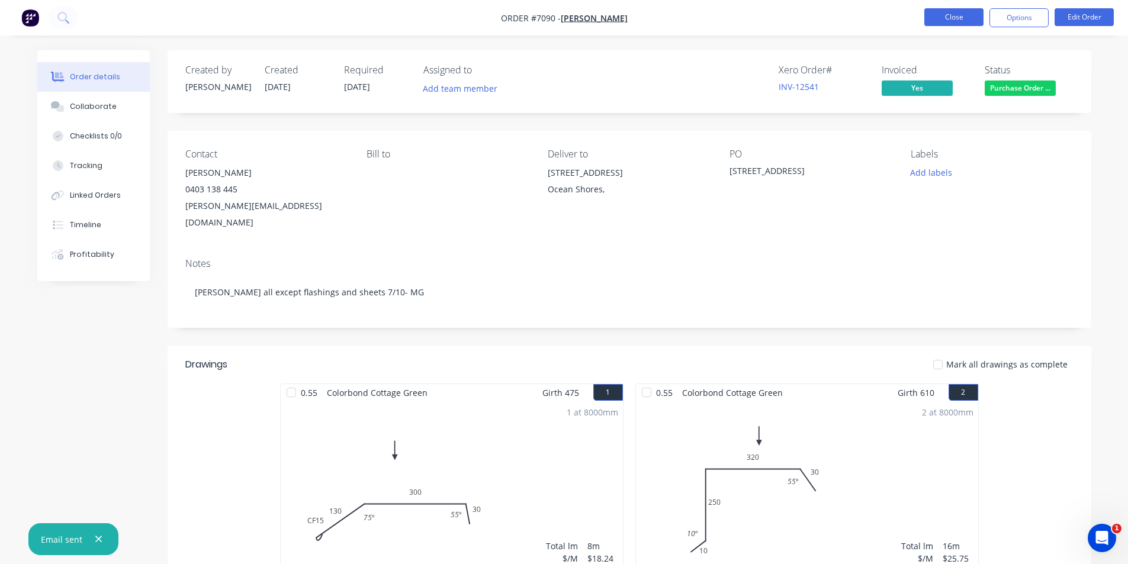
click at [942, 15] on button "Close" at bounding box center [953, 17] width 59 height 18
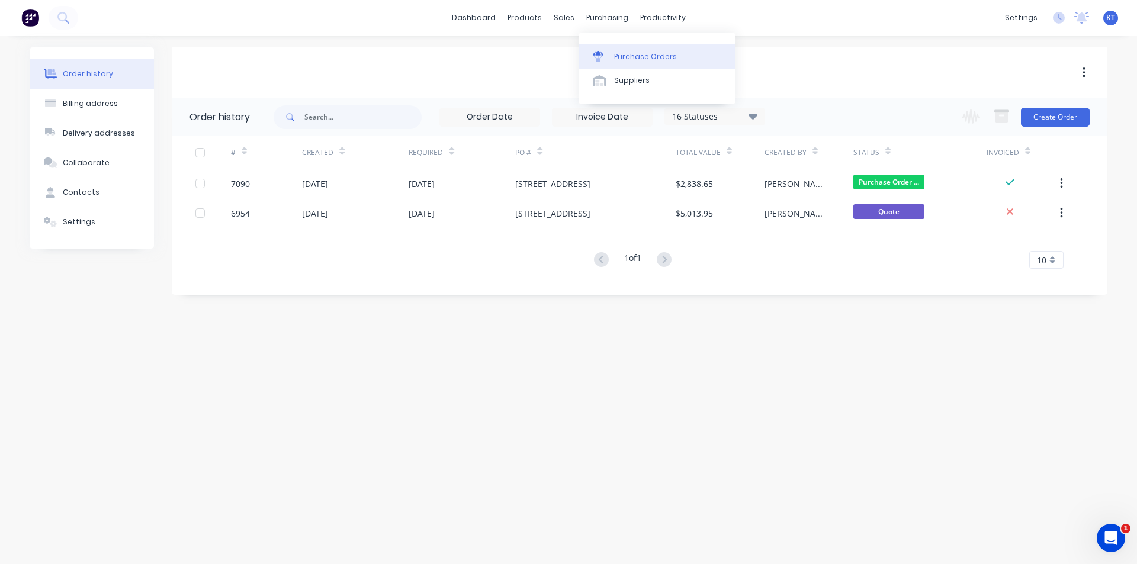
click at [637, 66] on link "Purchase Orders" at bounding box center [657, 56] width 157 height 24
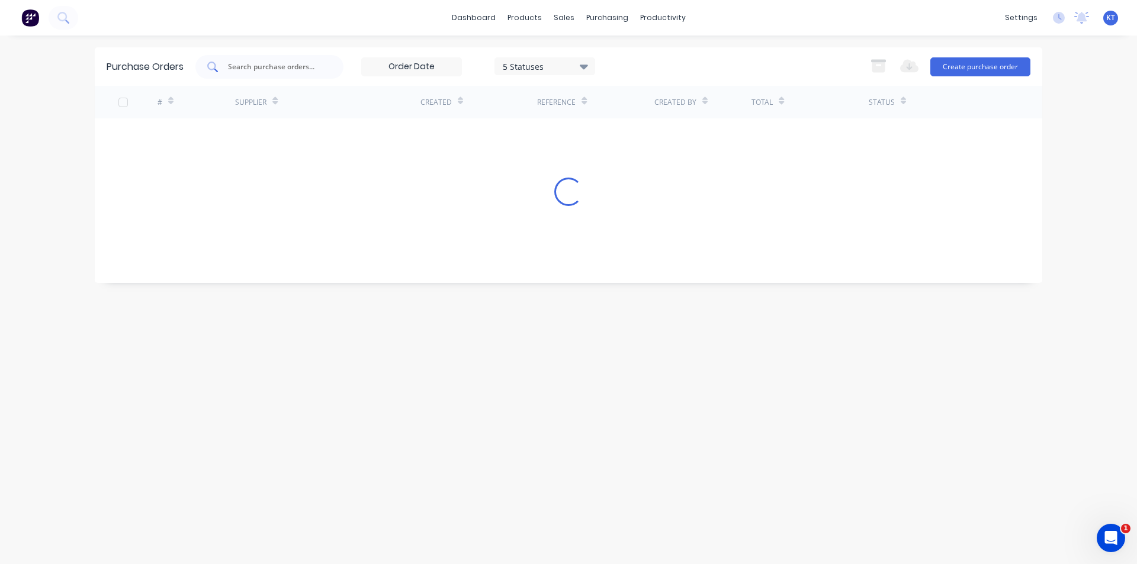
click at [270, 78] on div at bounding box center [269, 67] width 148 height 24
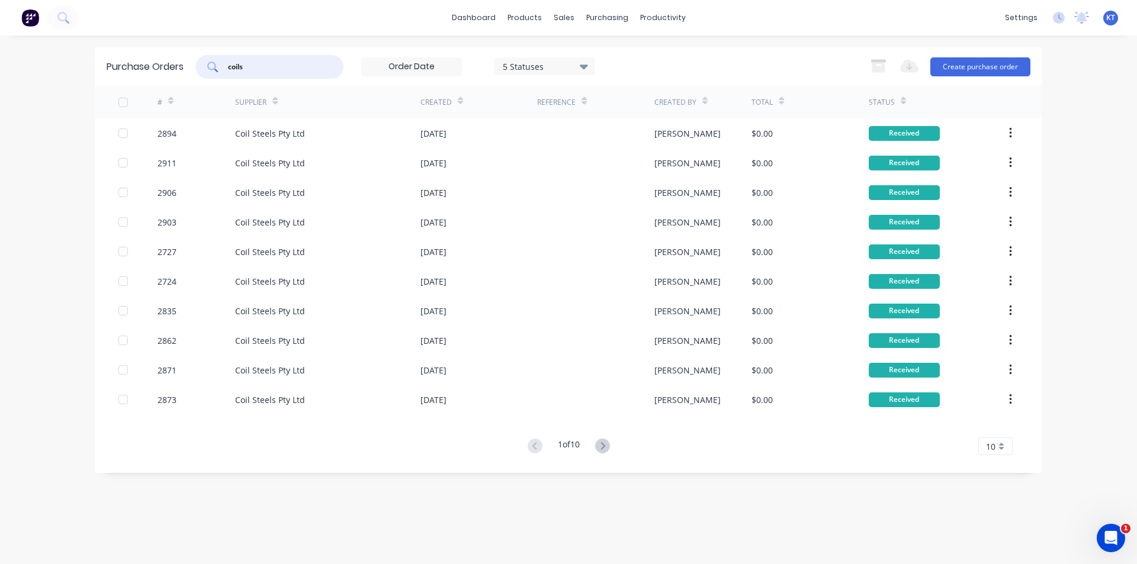
drag, startPoint x: 301, startPoint y: 64, endPoint x: 216, endPoint y: 56, distance: 86.3
click at [219, 61] on div "coils" at bounding box center [269, 67] width 148 height 24
type input "metal"
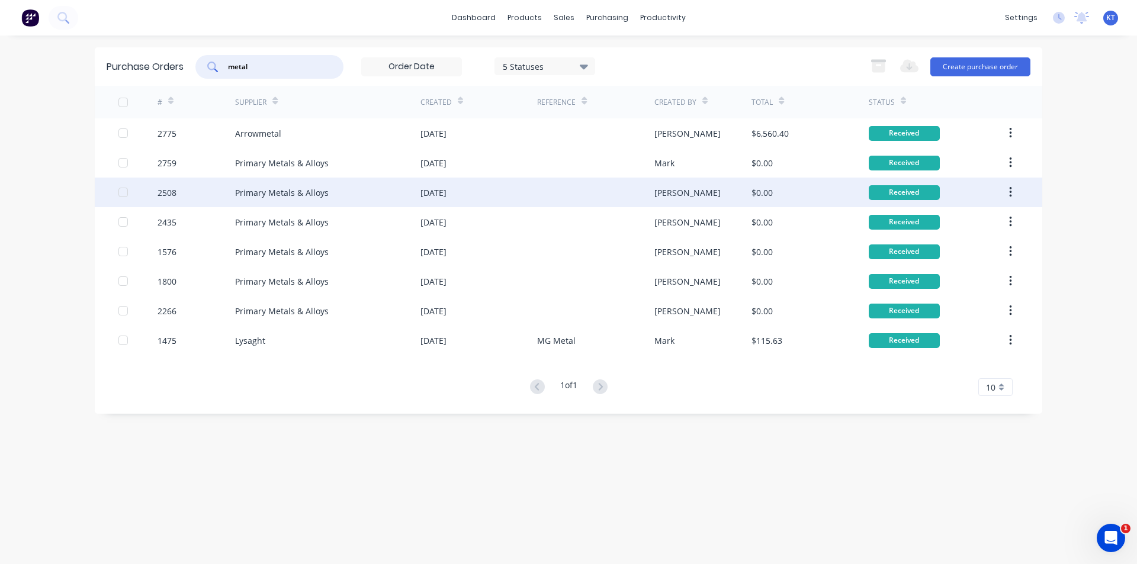
click at [287, 194] on div "Primary Metals & Alloys" at bounding box center [282, 193] width 94 height 12
click at [436, 195] on div "[DATE]" at bounding box center [433, 193] width 26 height 12
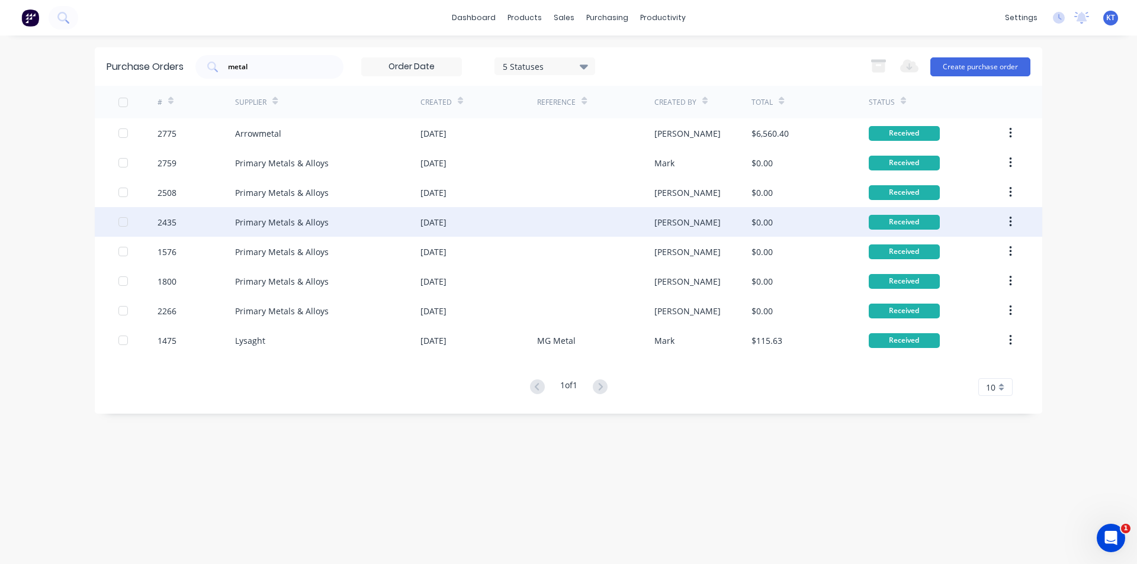
click at [335, 217] on div "Primary Metals & Alloys" at bounding box center [327, 222] width 185 height 30
click at [289, 229] on div "Primary Metals & Alloys" at bounding box center [327, 222] width 185 height 30
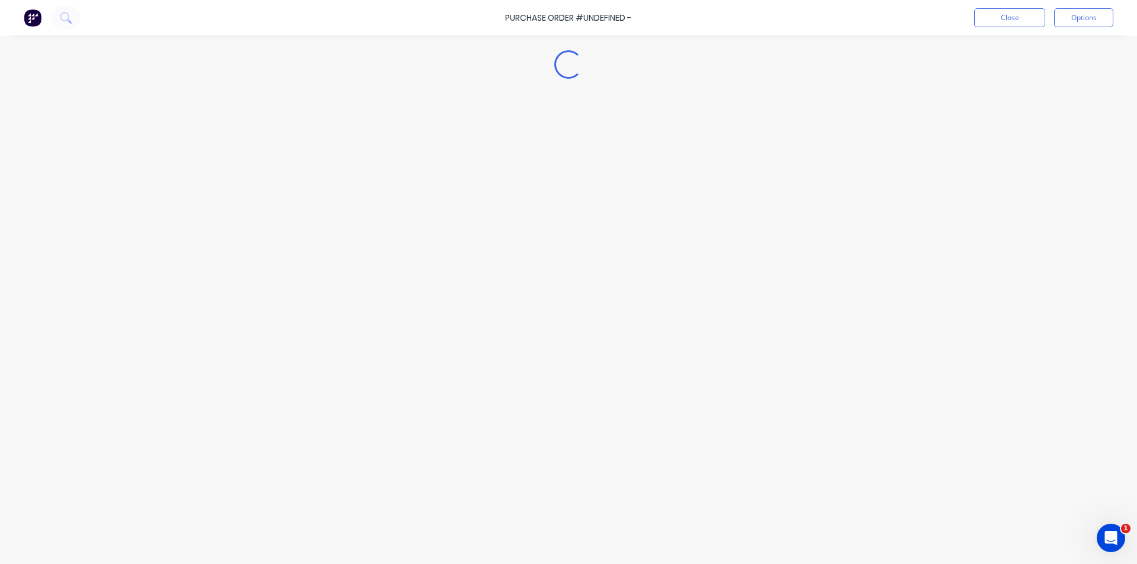
type textarea "x"
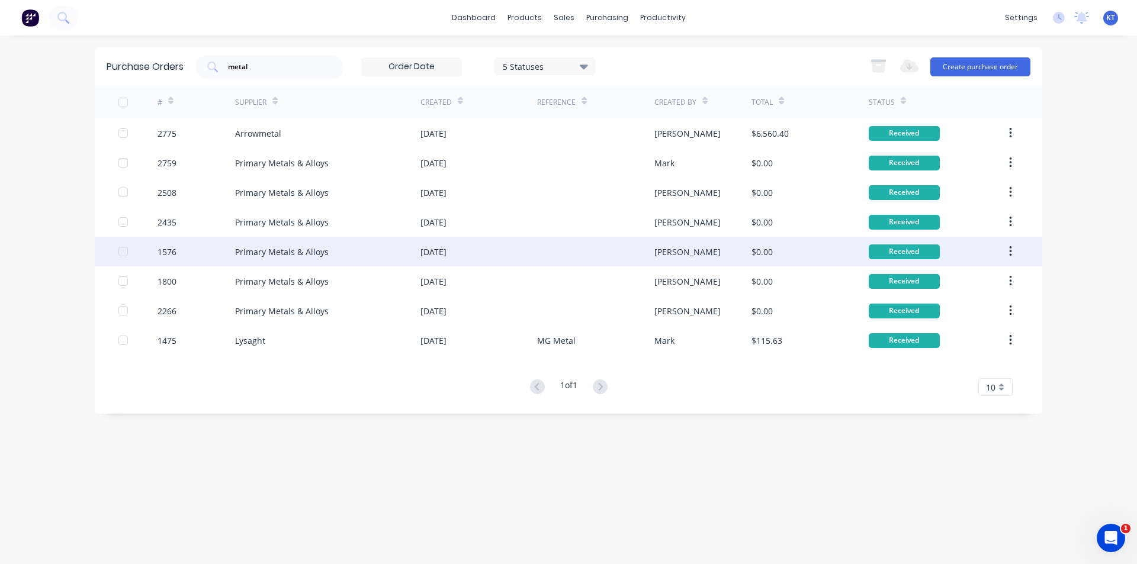
click at [309, 264] on div "Primary Metals & Alloys" at bounding box center [327, 252] width 185 height 30
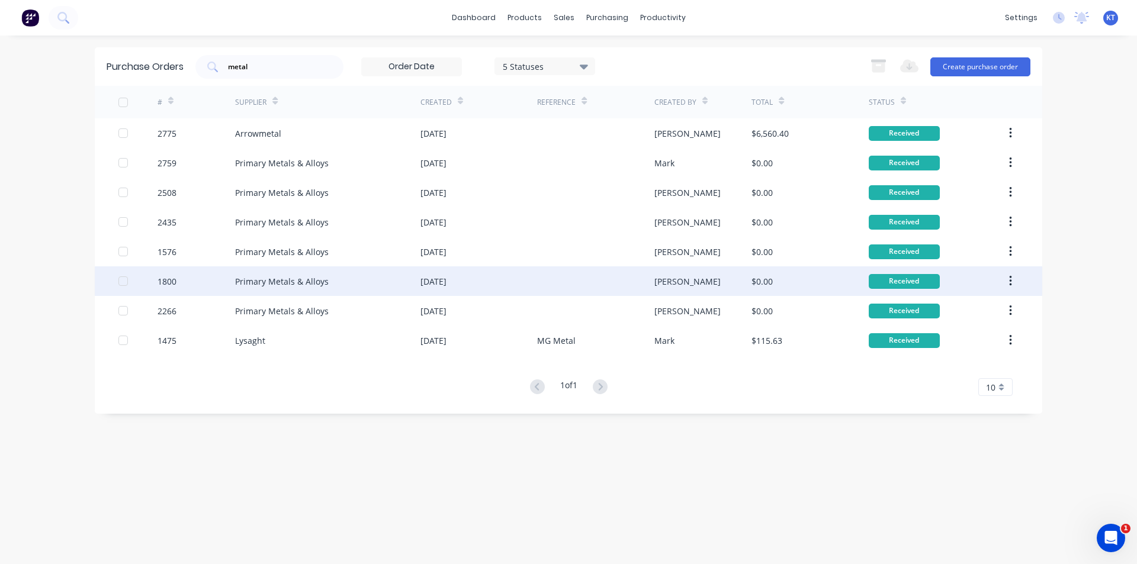
click at [349, 288] on div "Primary Metals & Alloys" at bounding box center [327, 282] width 185 height 30
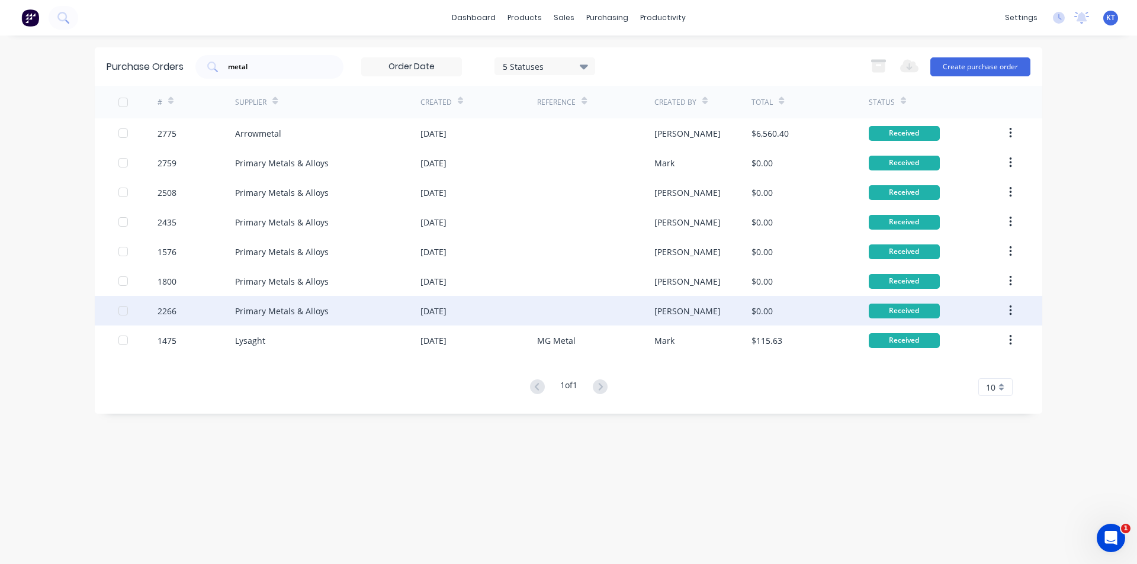
click at [278, 313] on div "Primary Metals & Alloys" at bounding box center [282, 311] width 94 height 12
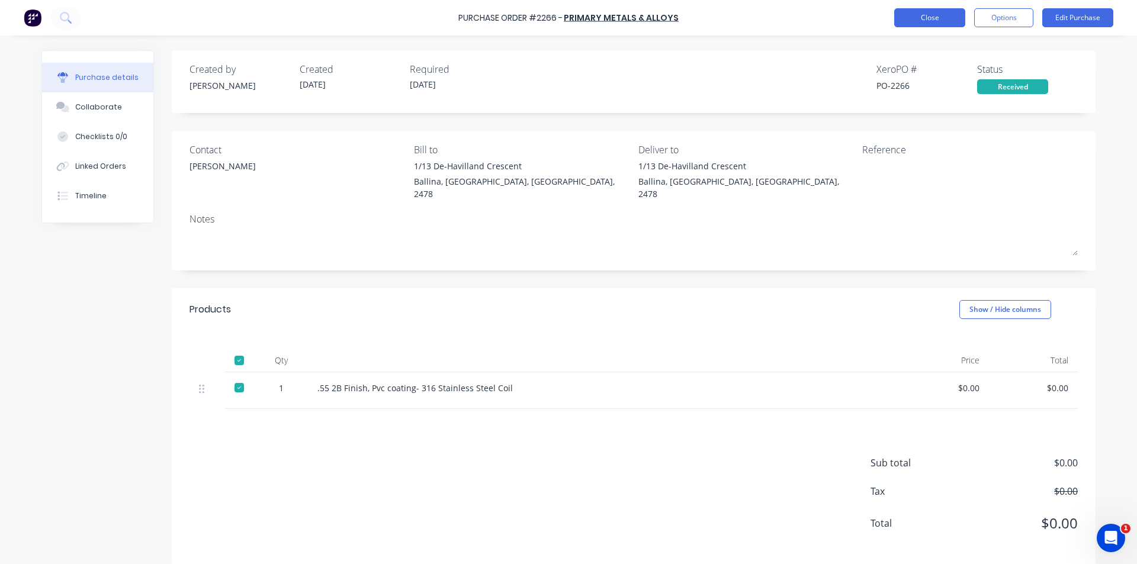
click at [930, 16] on button "Close" at bounding box center [929, 17] width 71 height 19
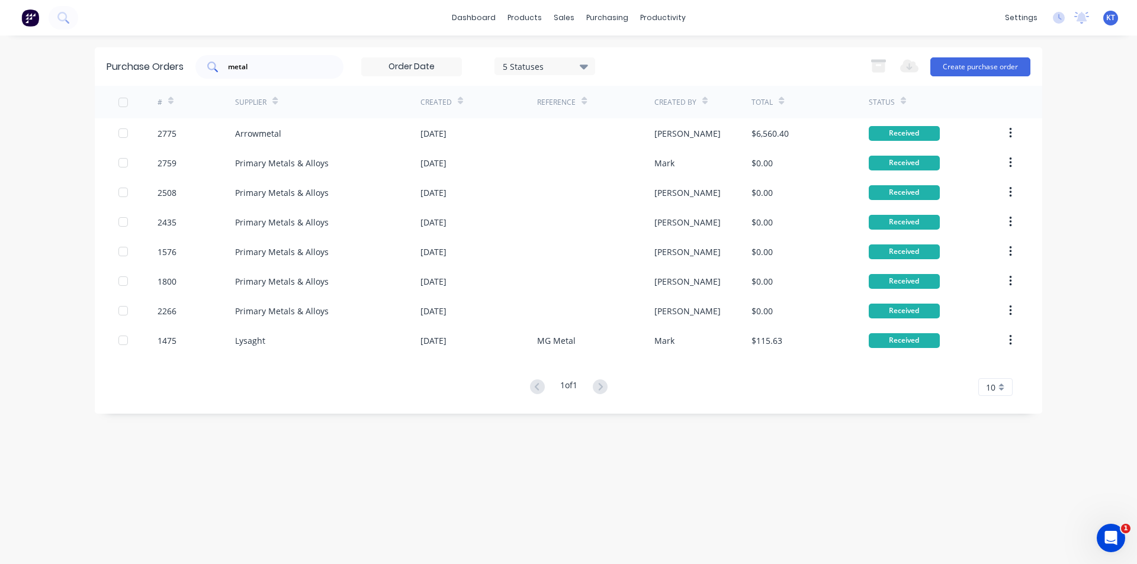
click at [282, 64] on input "metal" at bounding box center [276, 67] width 98 height 12
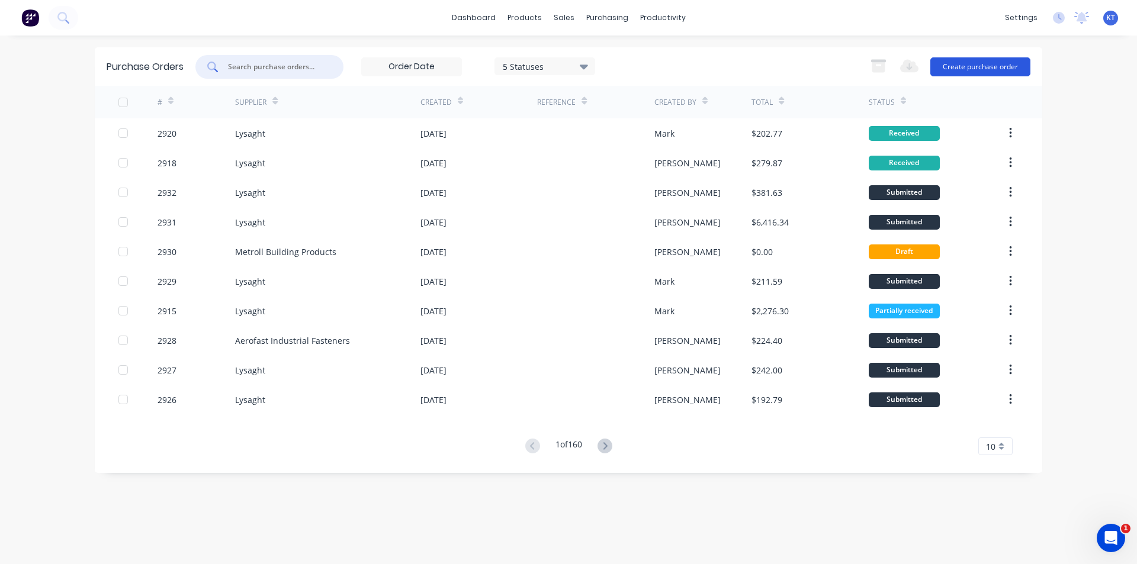
click at [981, 59] on button "Create purchase order" at bounding box center [980, 66] width 100 height 19
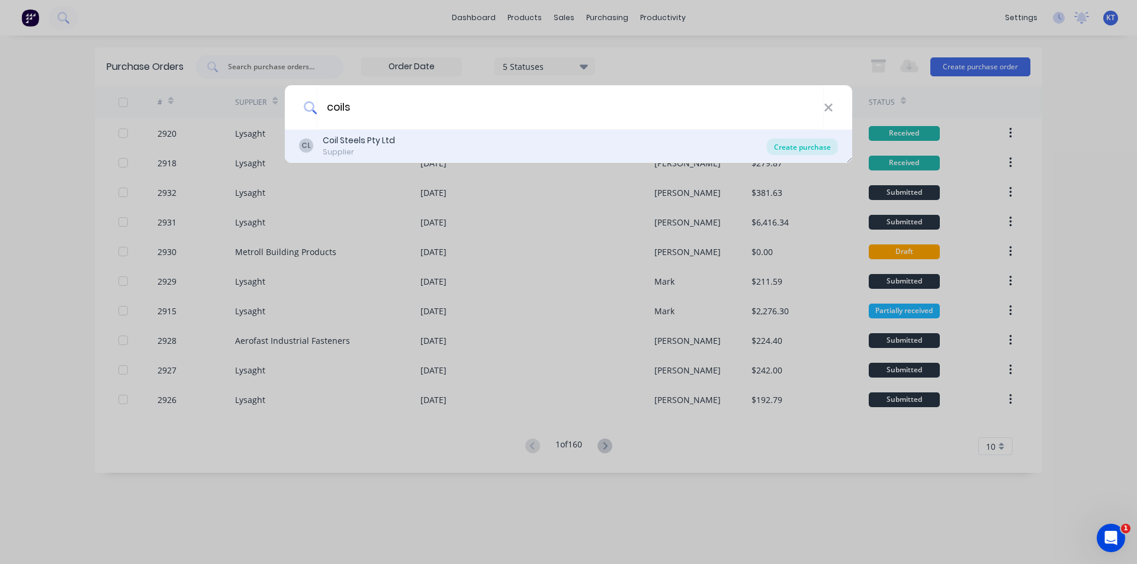
type input "coils"
click at [790, 144] on div "Create purchase" at bounding box center [802, 147] width 71 height 17
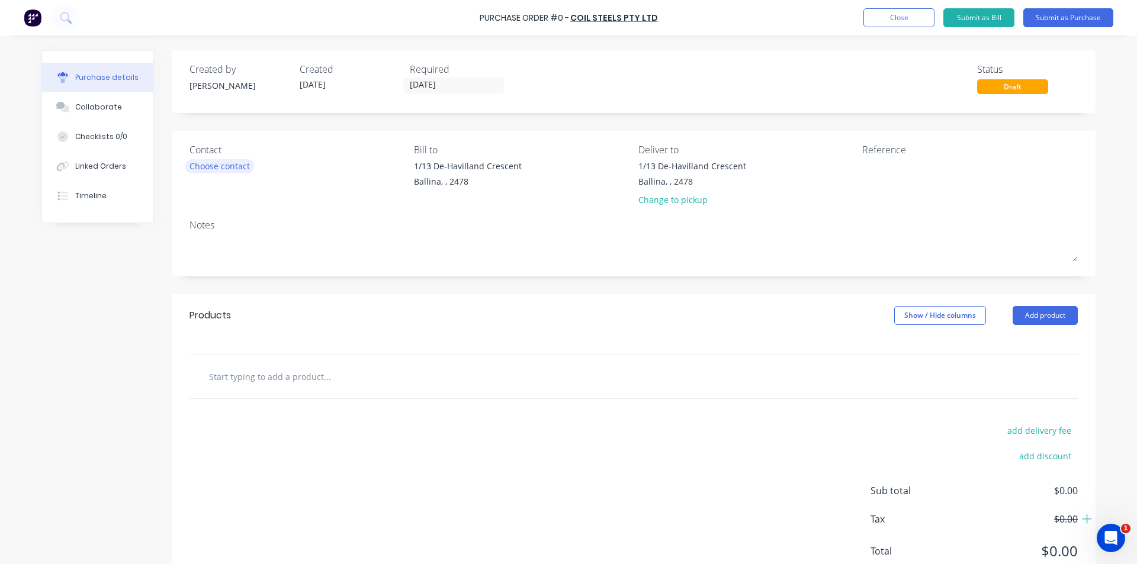
click at [219, 162] on div "Choose contact" at bounding box center [220, 166] width 60 height 12
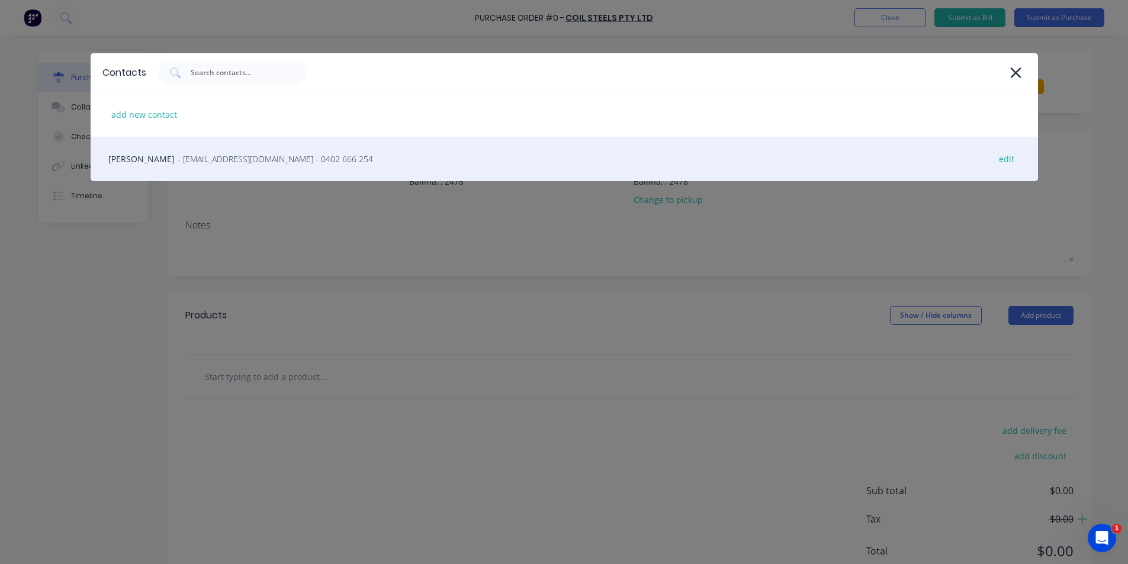
click at [224, 166] on div "[PERSON_NAME] - [EMAIL_ADDRESS][DOMAIN_NAME] - 0402 666 254 edit" at bounding box center [565, 159] width 948 height 44
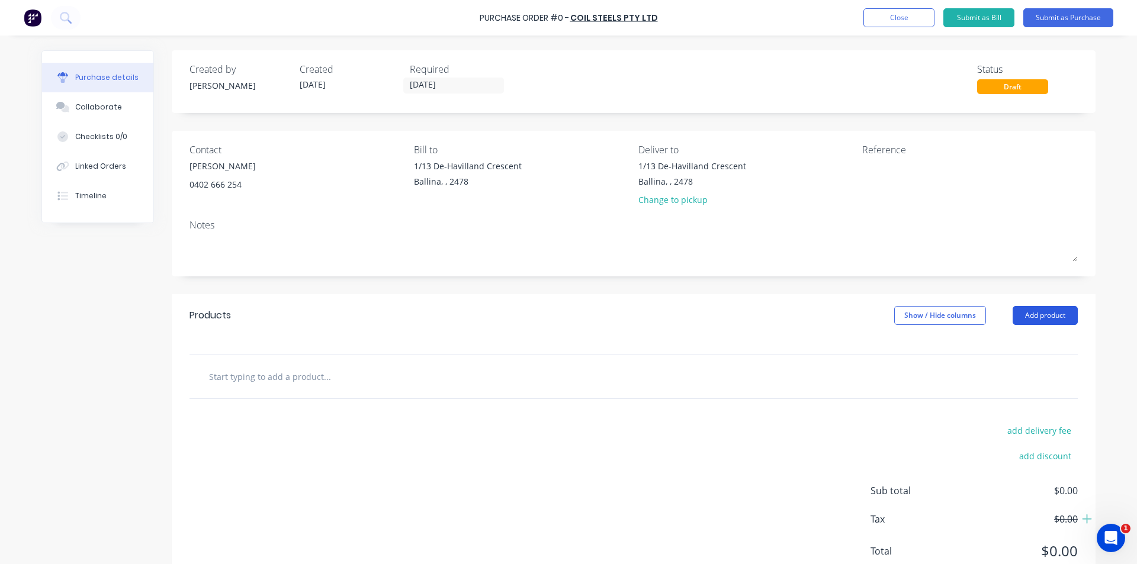
click at [1033, 307] on button "Add product" at bounding box center [1045, 315] width 65 height 19
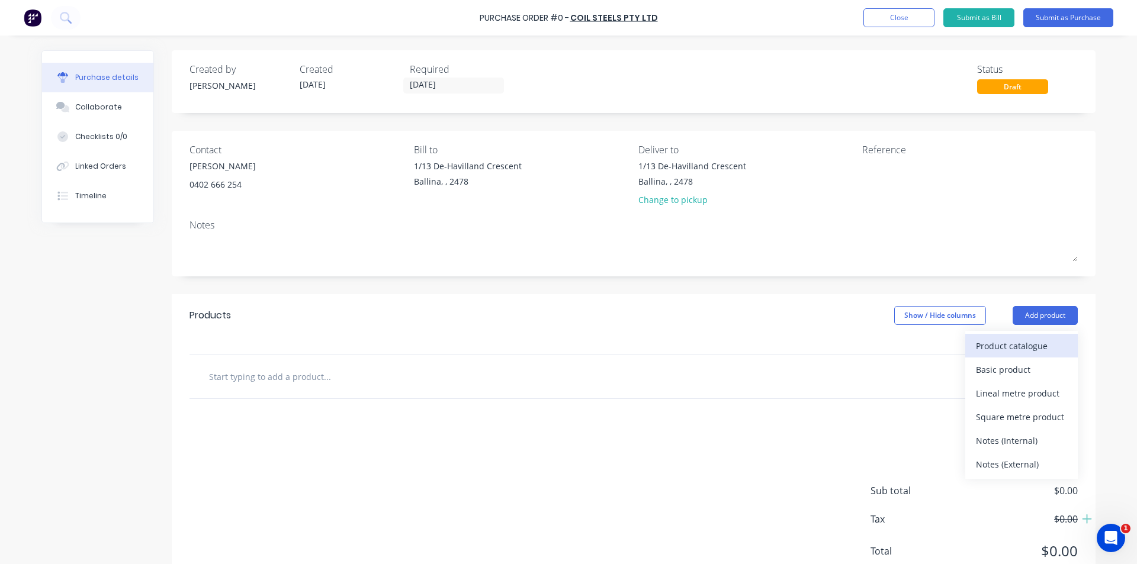
click at [976, 345] on div "Product catalogue" at bounding box center [1021, 346] width 91 height 17
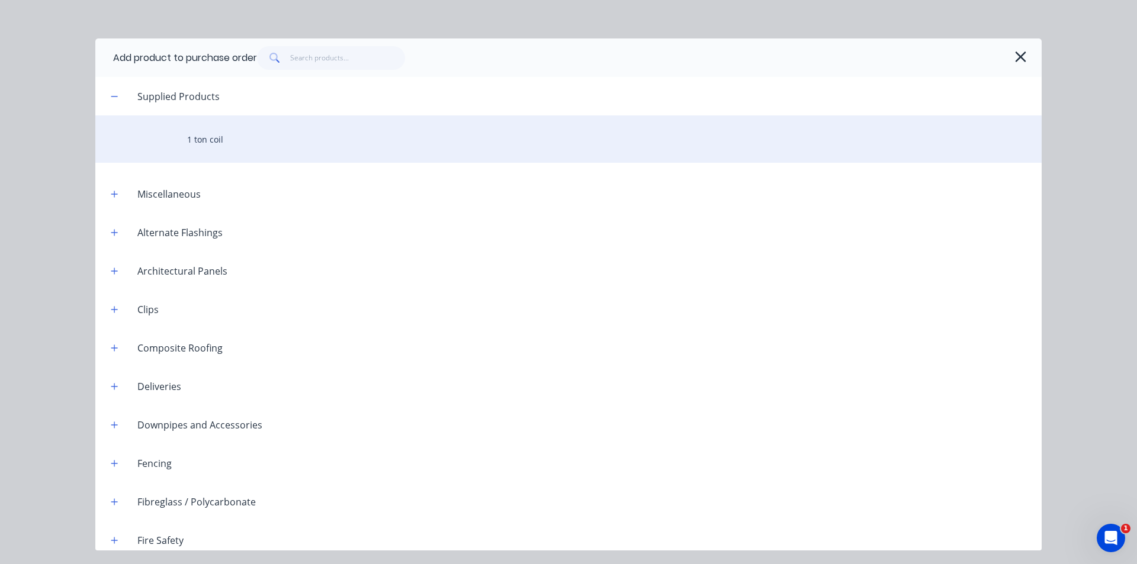
click at [179, 153] on div "1 ton coil" at bounding box center [568, 138] width 946 height 47
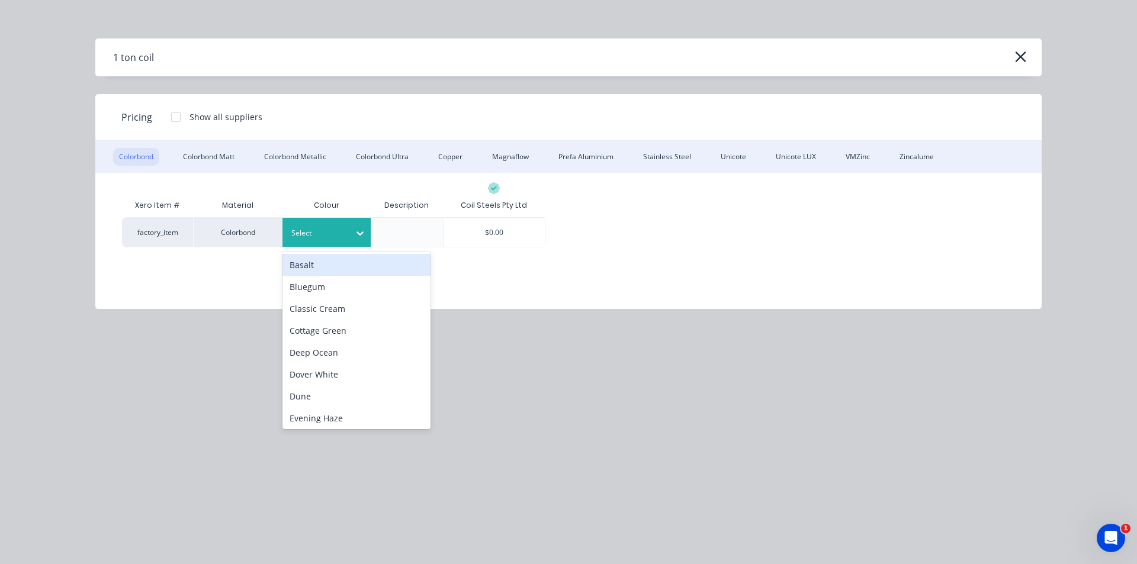
click at [332, 239] on div at bounding box center [317, 233] width 53 height 13
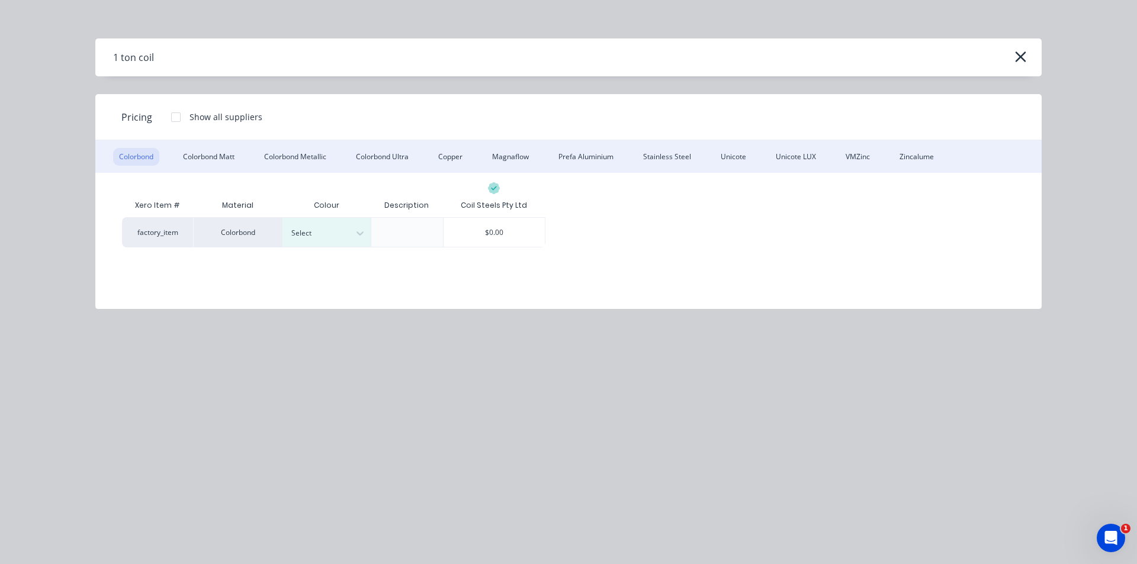
drag, startPoint x: 882, startPoint y: 227, endPoint x: 839, endPoint y: 204, distance: 49.3
click at [881, 227] on div "factory_item Colorbond Select $0.00" at bounding box center [568, 232] width 893 height 30
click at [1032, 48] on div "1 ton coil" at bounding box center [568, 57] width 946 height 38
click at [1024, 61] on icon "button" at bounding box center [1020, 57] width 12 height 17
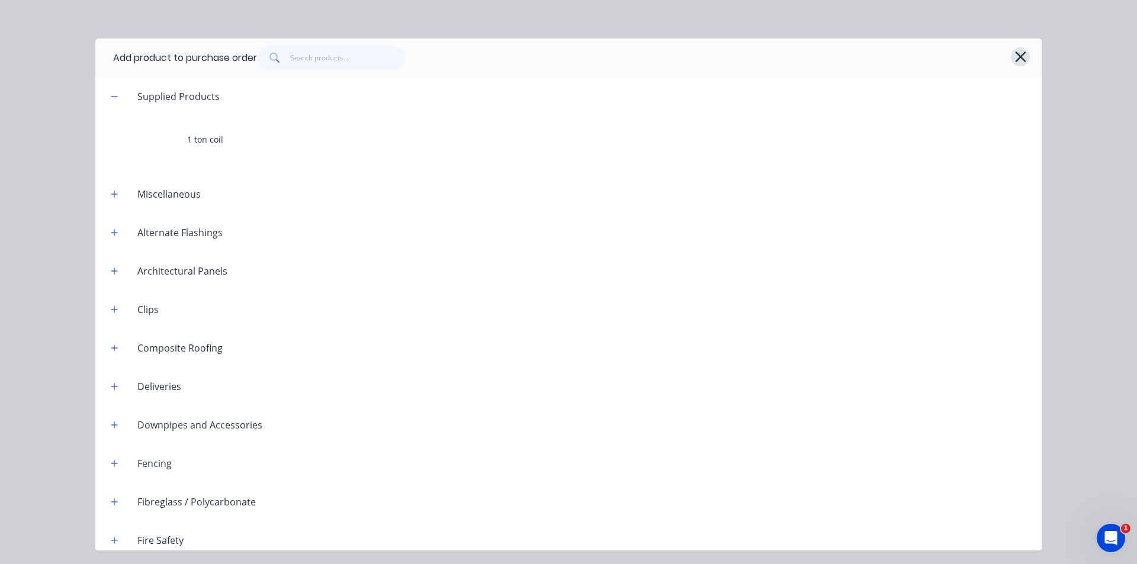
click at [1019, 53] on icon "button" at bounding box center [1020, 57] width 12 height 17
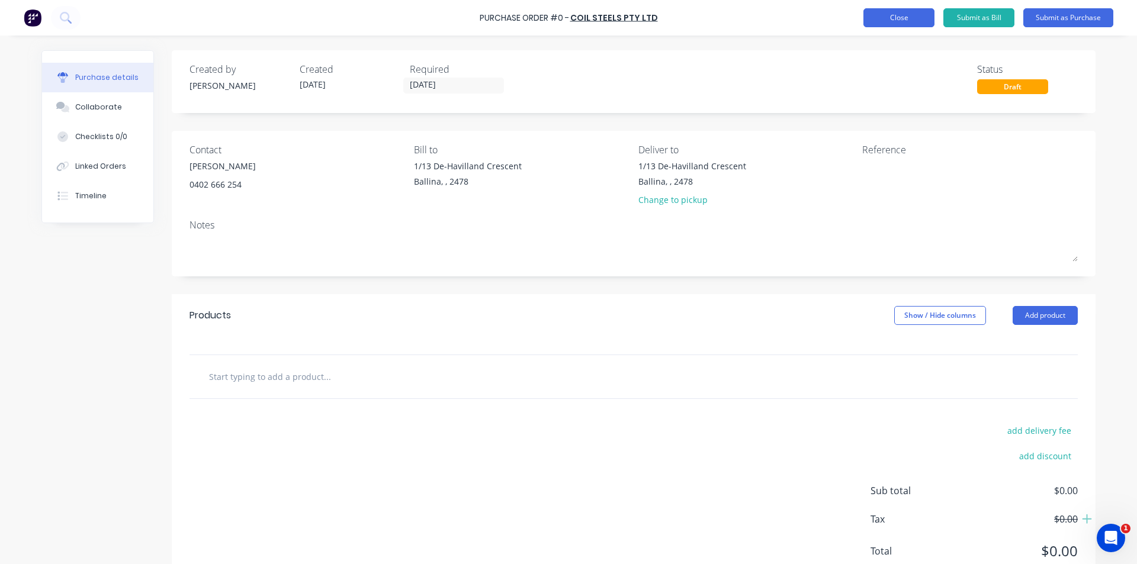
click at [933, 12] on button "Close" at bounding box center [898, 17] width 71 height 19
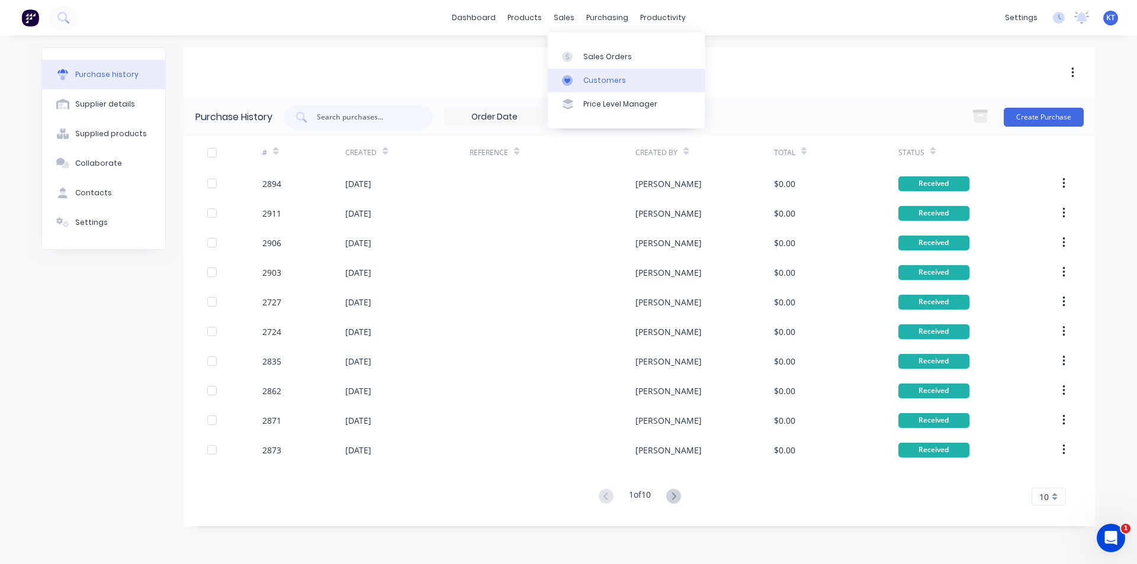
click at [563, 73] on link "Customers" at bounding box center [626, 81] width 157 height 24
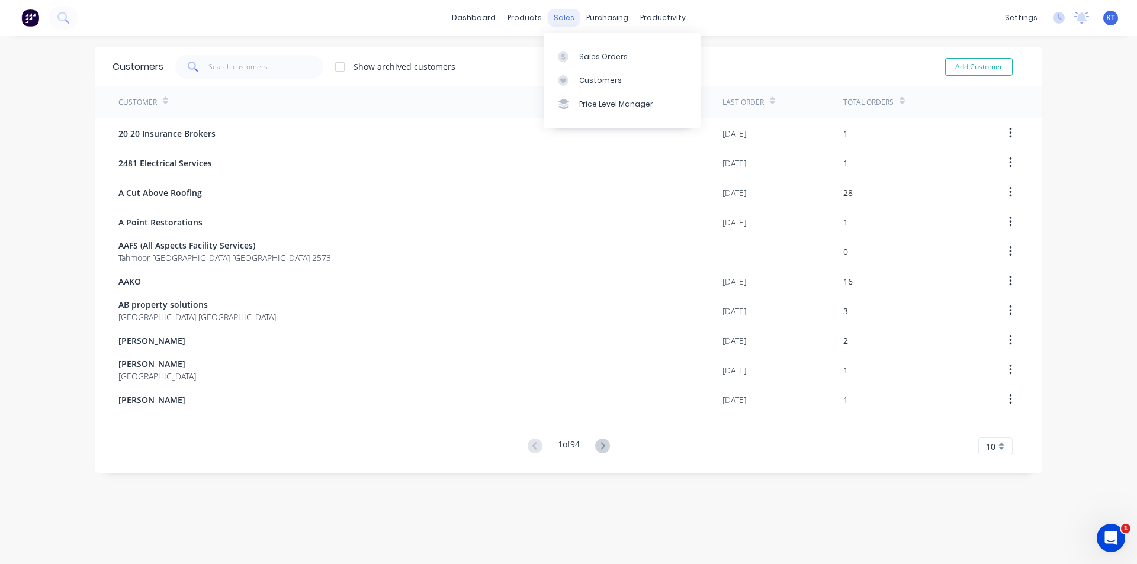
click at [574, 57] on div at bounding box center [567, 57] width 18 height 11
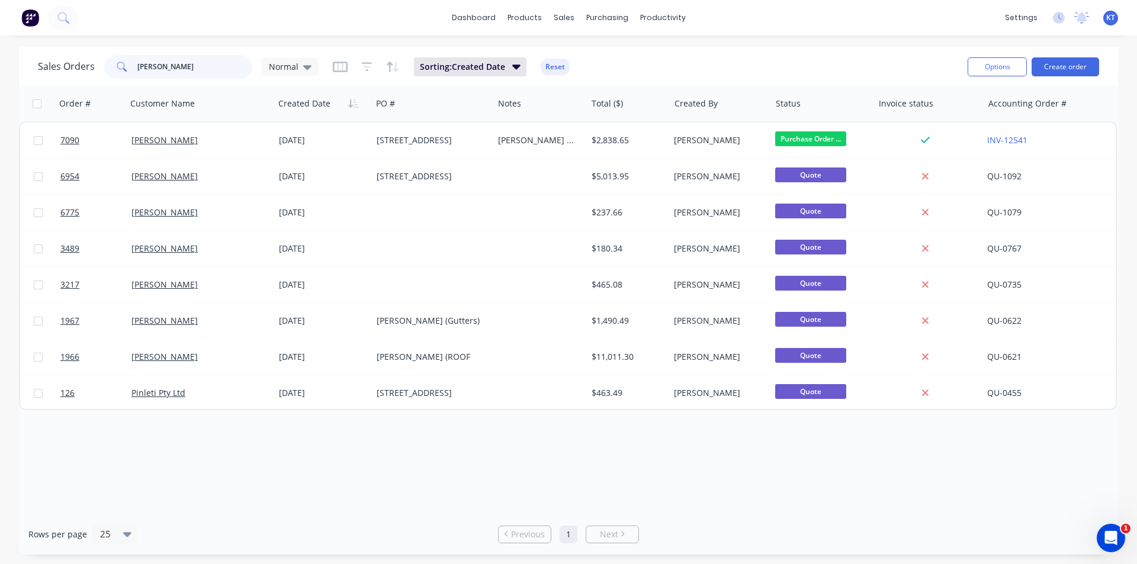
click at [195, 70] on input "[PERSON_NAME]" at bounding box center [194, 67] width 115 height 24
type input "[PERSON_NAME]"
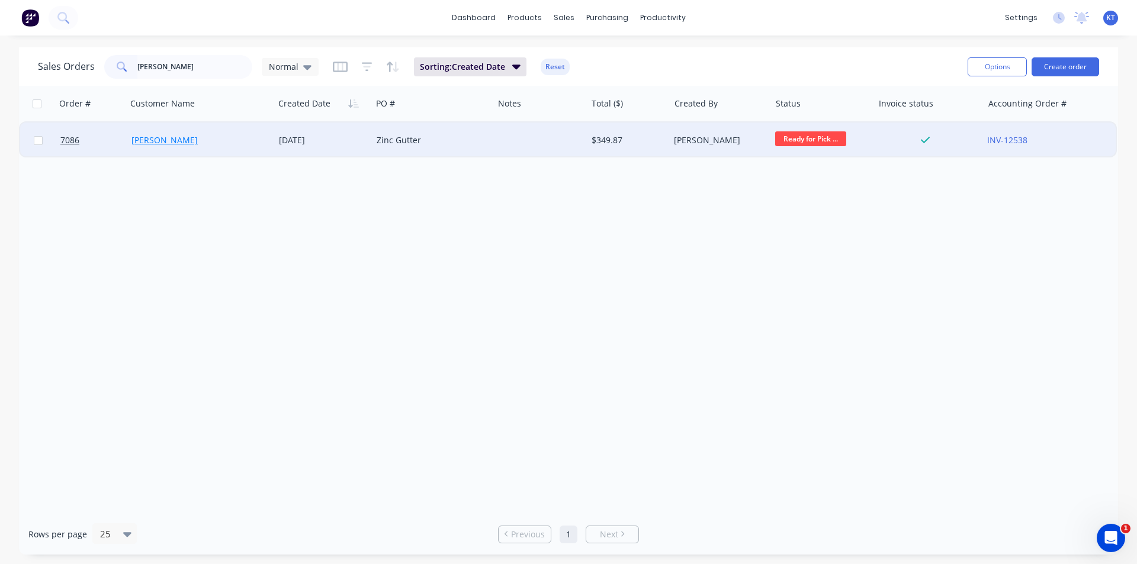
click at [170, 137] on link "[PERSON_NAME]" at bounding box center [164, 139] width 66 height 11
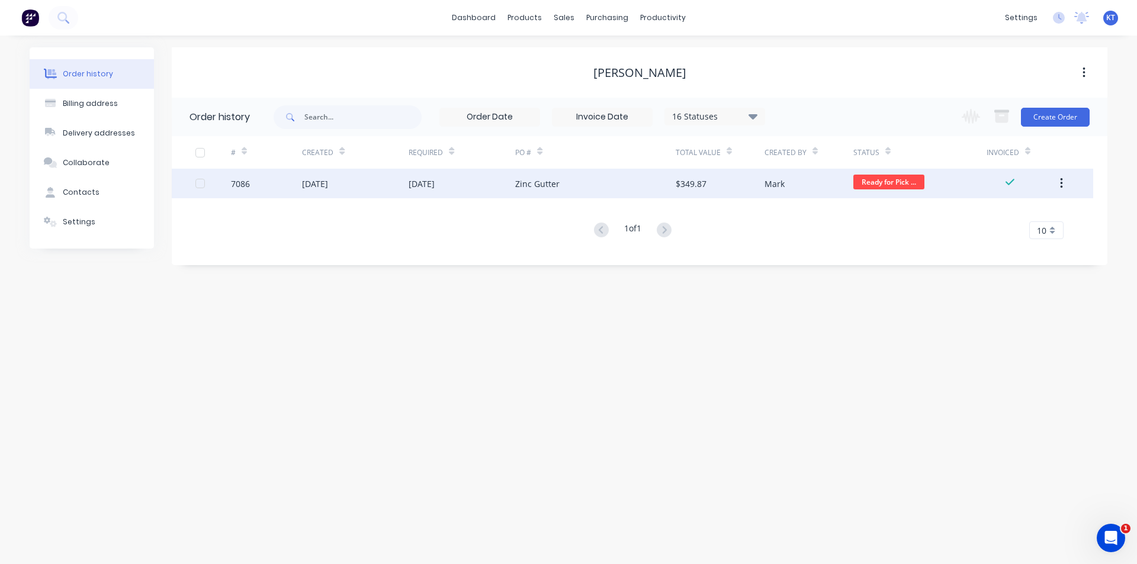
click at [416, 187] on div "[DATE]" at bounding box center [422, 184] width 26 height 12
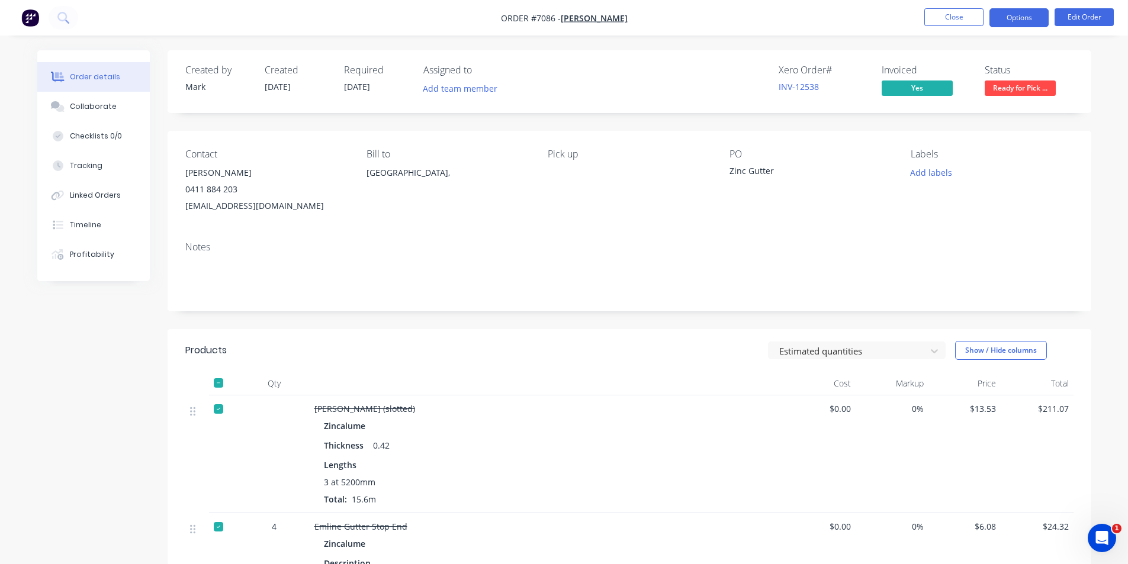
click at [1039, 18] on button "Options" at bounding box center [1019, 17] width 59 height 19
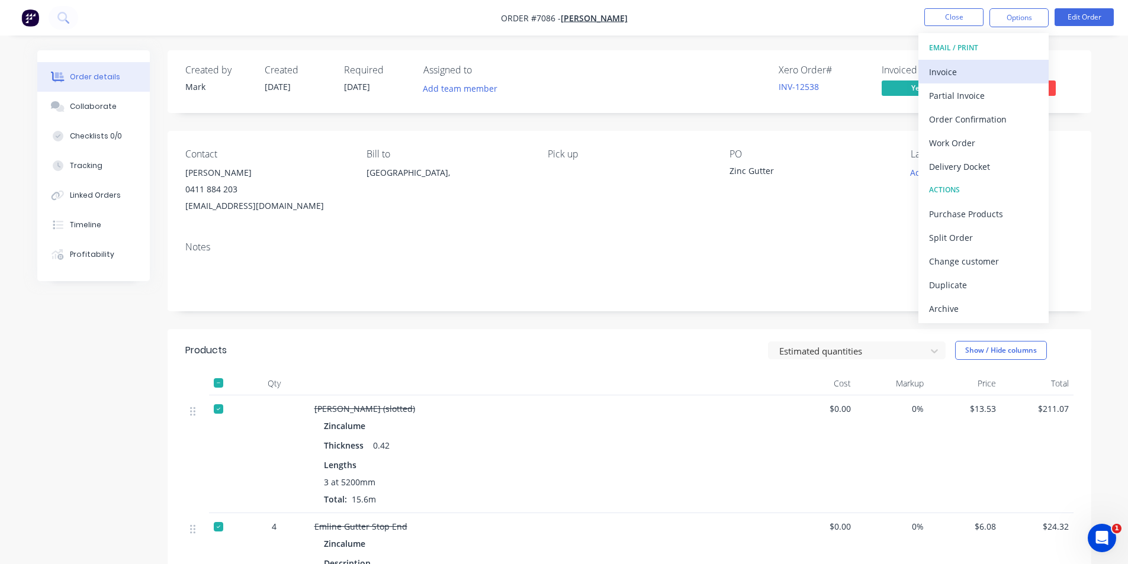
click at [966, 63] on div "Invoice" at bounding box center [983, 71] width 109 height 17
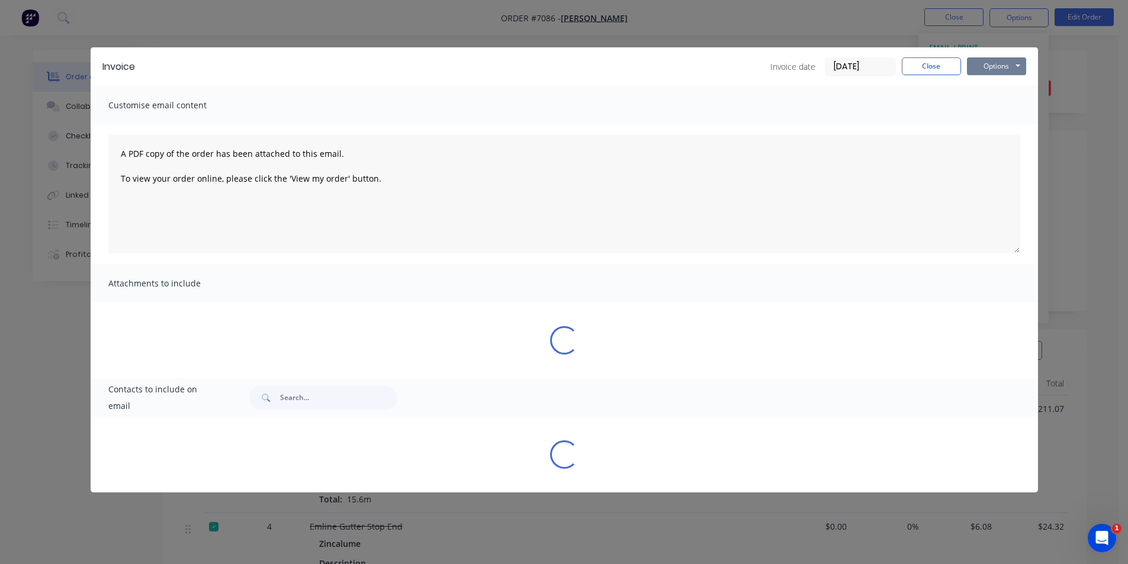
click at [1018, 71] on button "Options" at bounding box center [996, 66] width 59 height 18
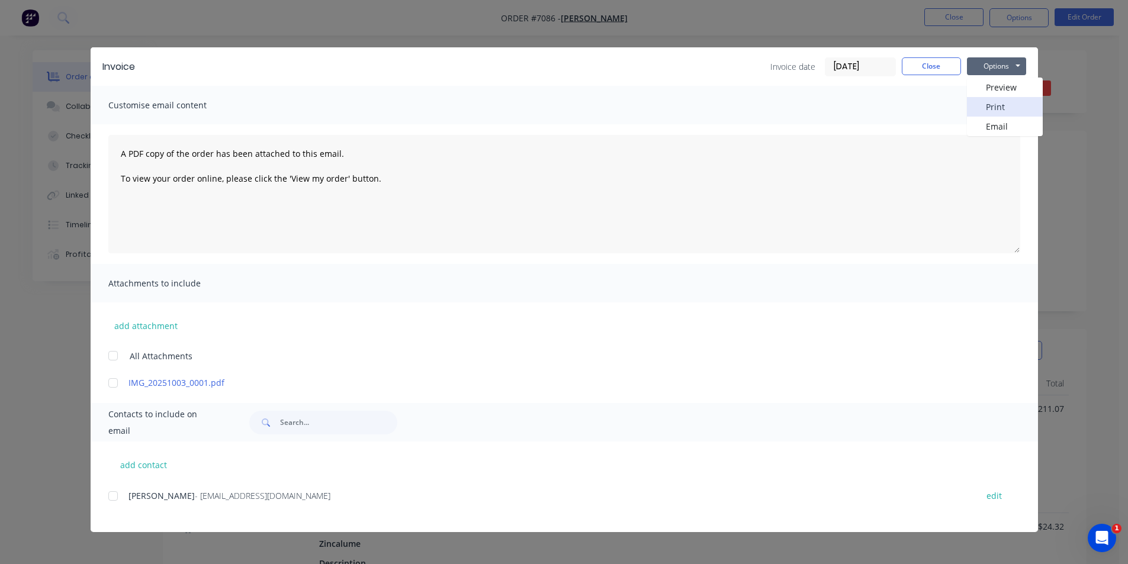
click at [1000, 104] on button "Print" at bounding box center [1005, 107] width 76 height 20
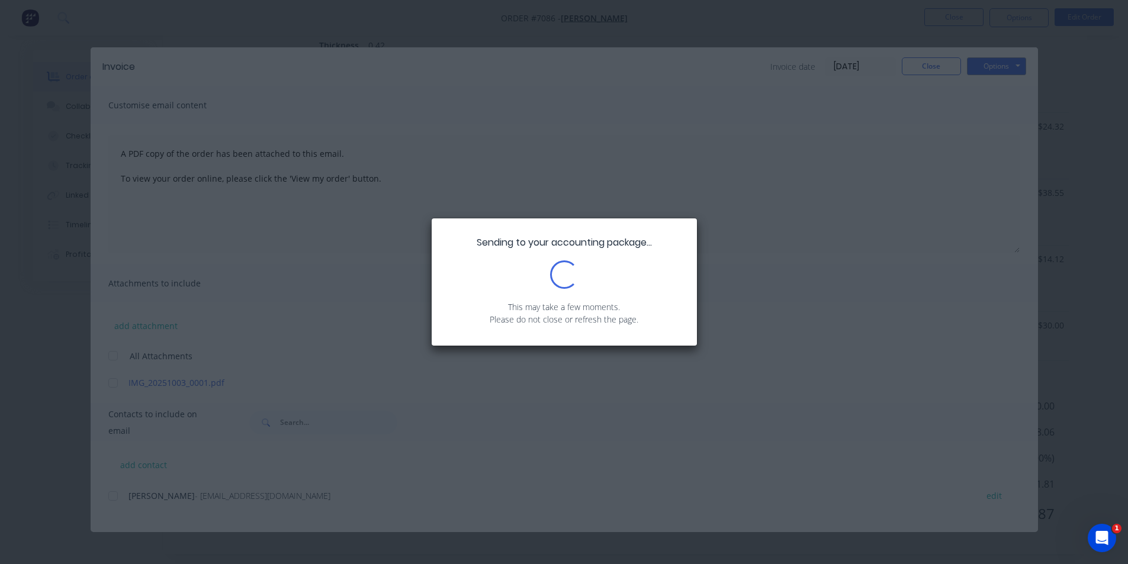
scroll to position [408, 0]
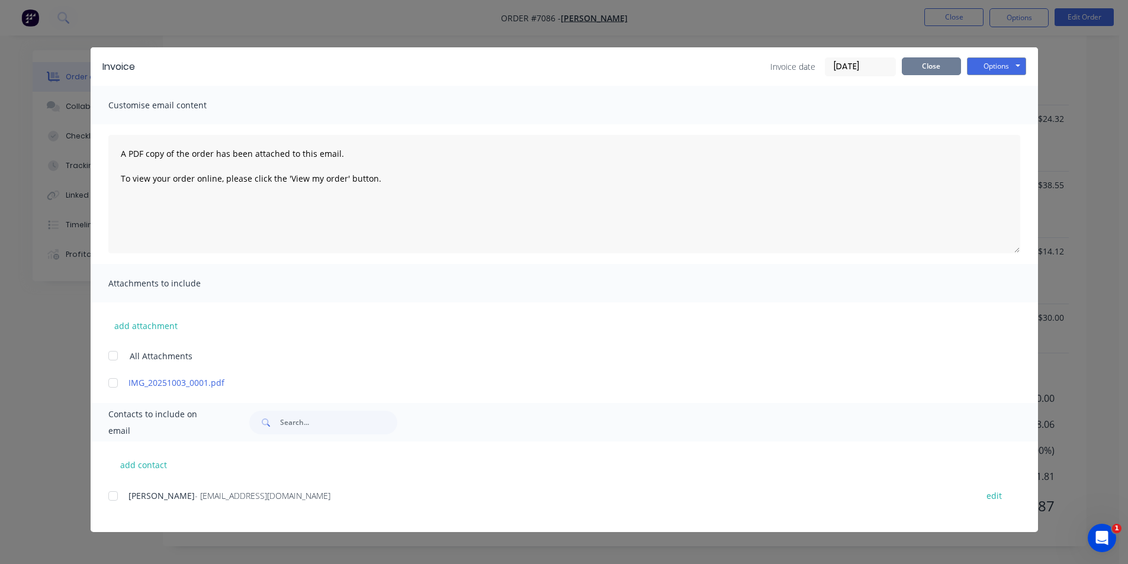
click at [909, 71] on button "Close" at bounding box center [931, 66] width 59 height 18
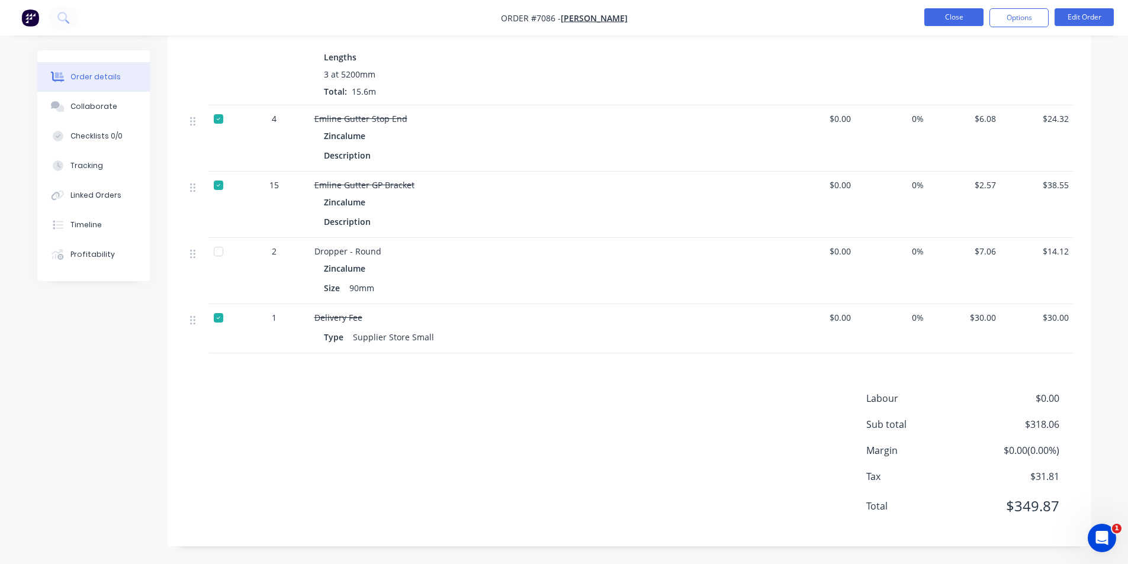
click at [965, 14] on button "Close" at bounding box center [953, 17] width 59 height 18
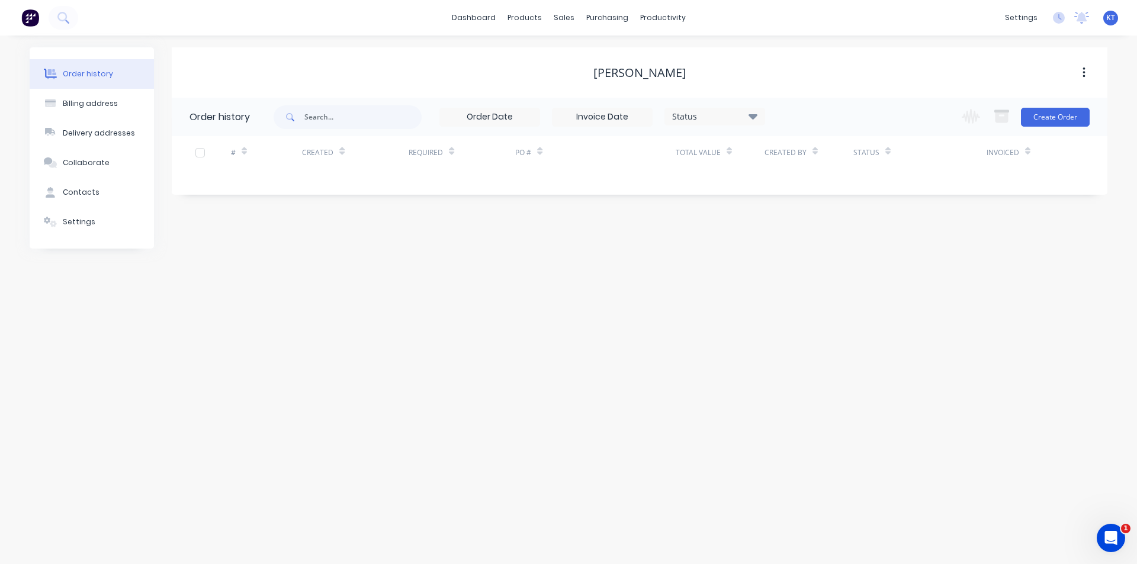
click at [593, 14] on div "purchasing" at bounding box center [607, 18] width 54 height 18
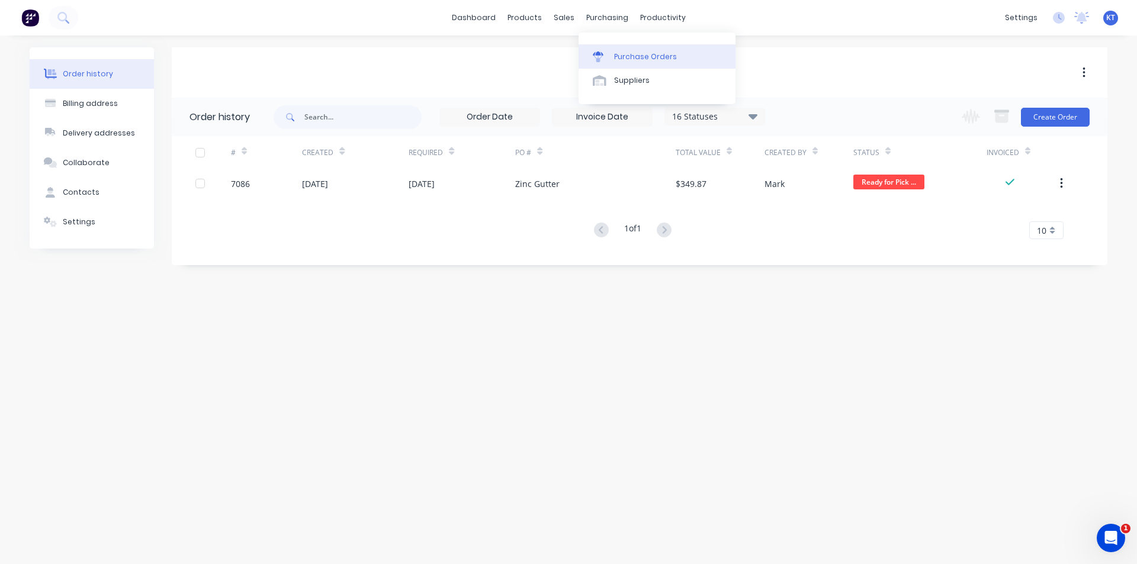
click at [618, 56] on div "Purchase Orders" at bounding box center [645, 57] width 63 height 11
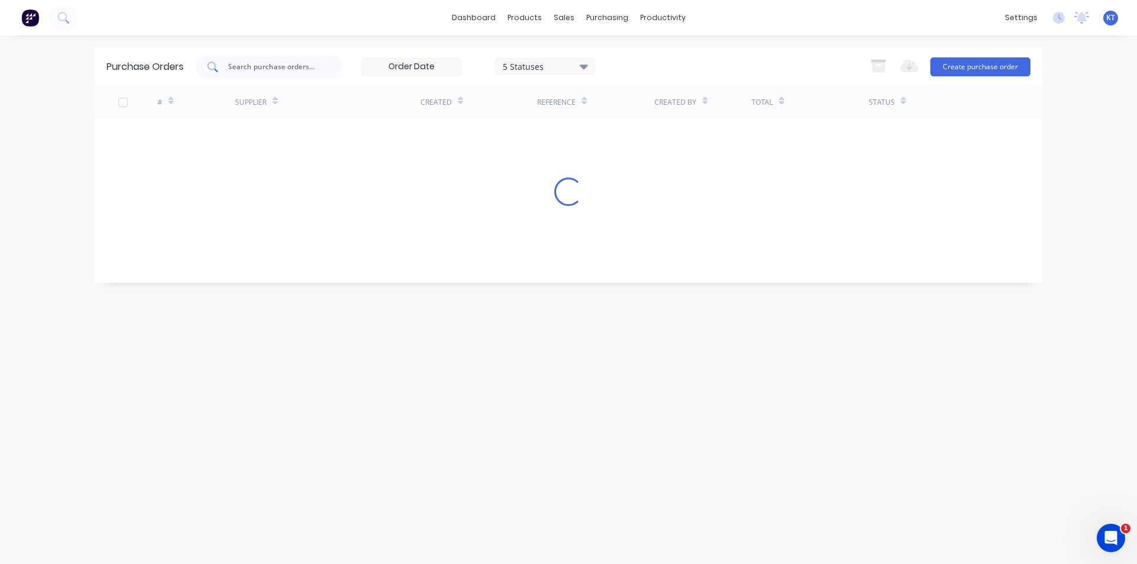
click at [290, 72] on input "text" at bounding box center [276, 67] width 98 height 12
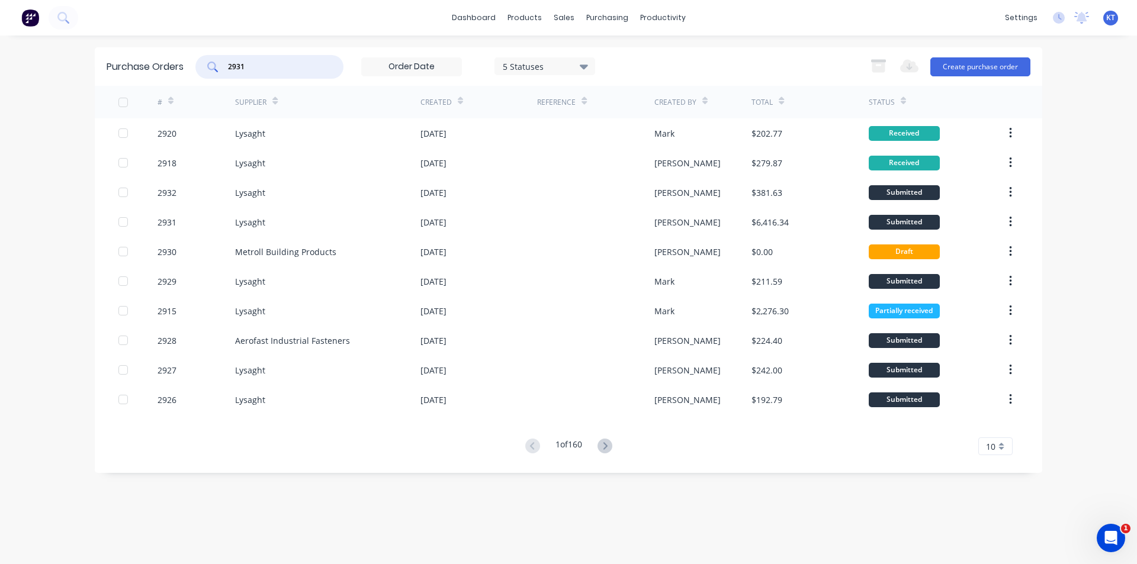
type input "2931"
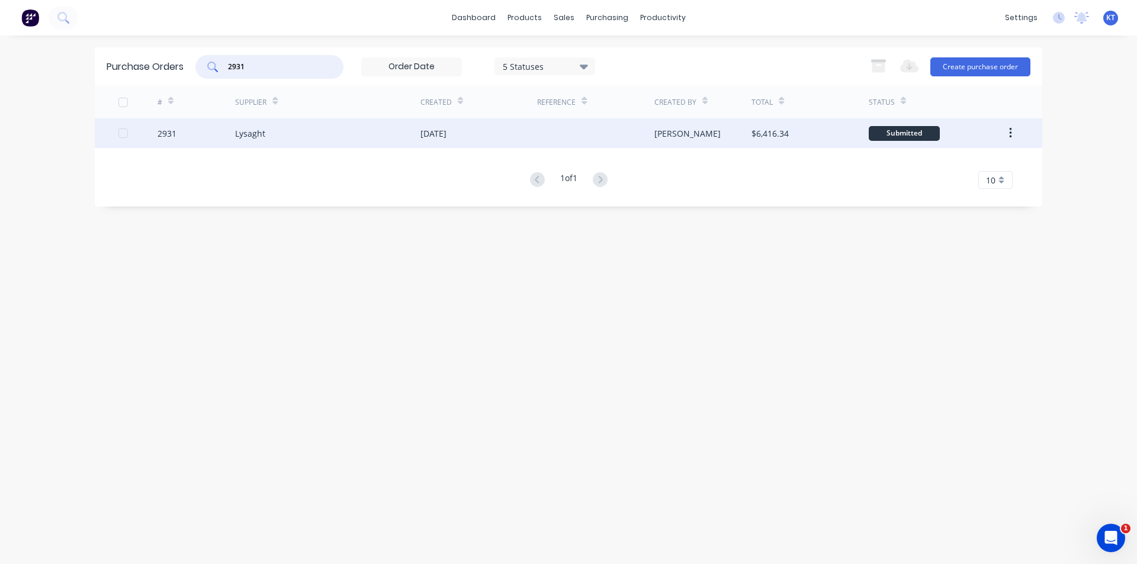
click at [666, 129] on div "[PERSON_NAME]" at bounding box center [687, 133] width 66 height 12
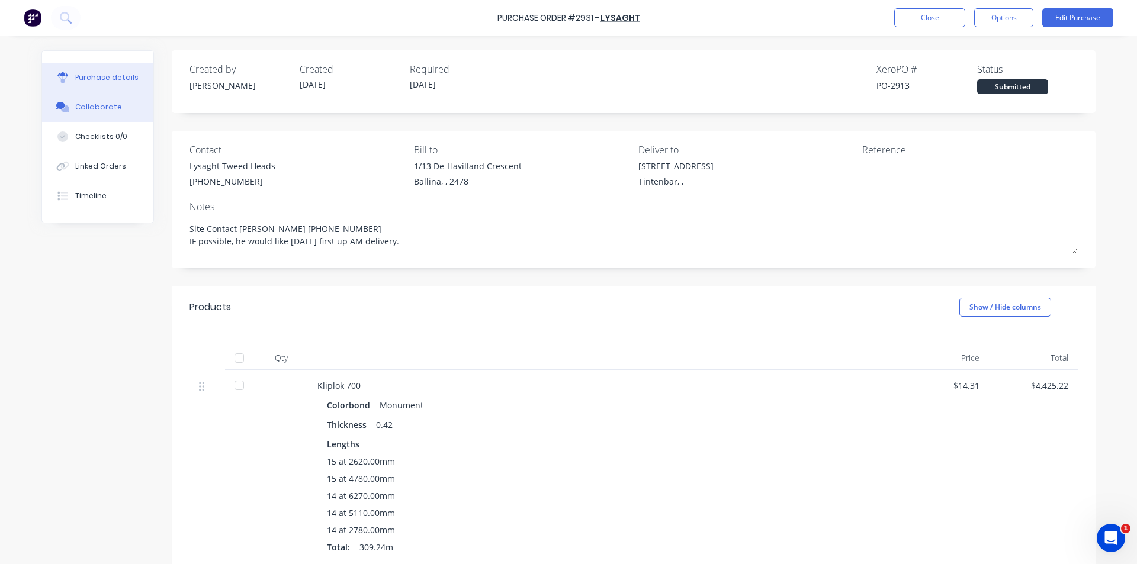
click at [115, 106] on button "Collaborate" at bounding box center [97, 107] width 111 height 30
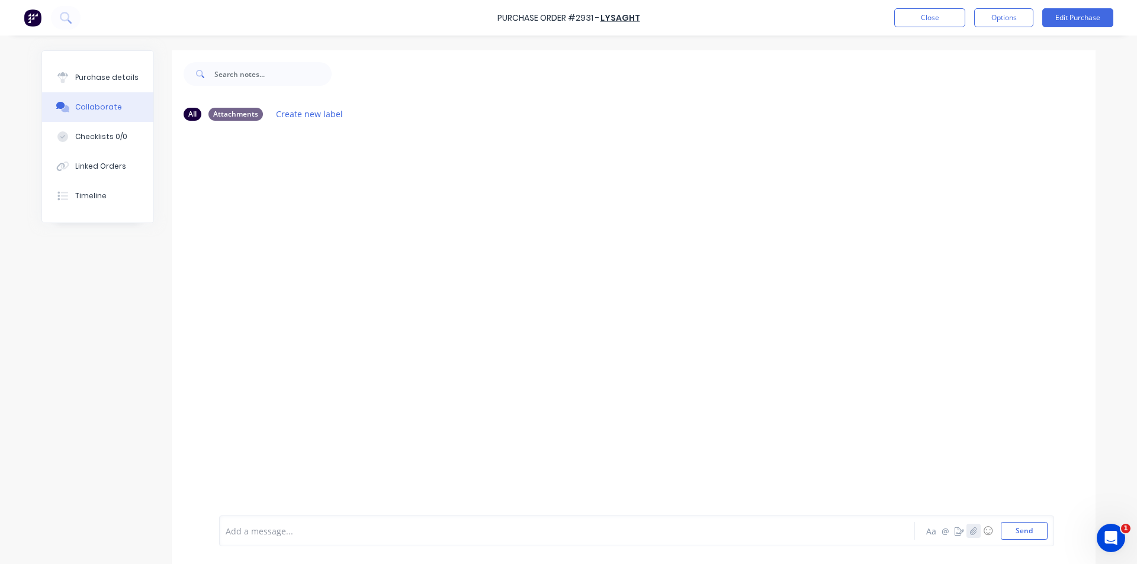
click at [970, 527] on icon "button" at bounding box center [973, 531] width 7 height 8
click at [1026, 537] on button "Send" at bounding box center [1024, 531] width 47 height 18
click at [86, 81] on div "Purchase details" at bounding box center [106, 77] width 63 height 11
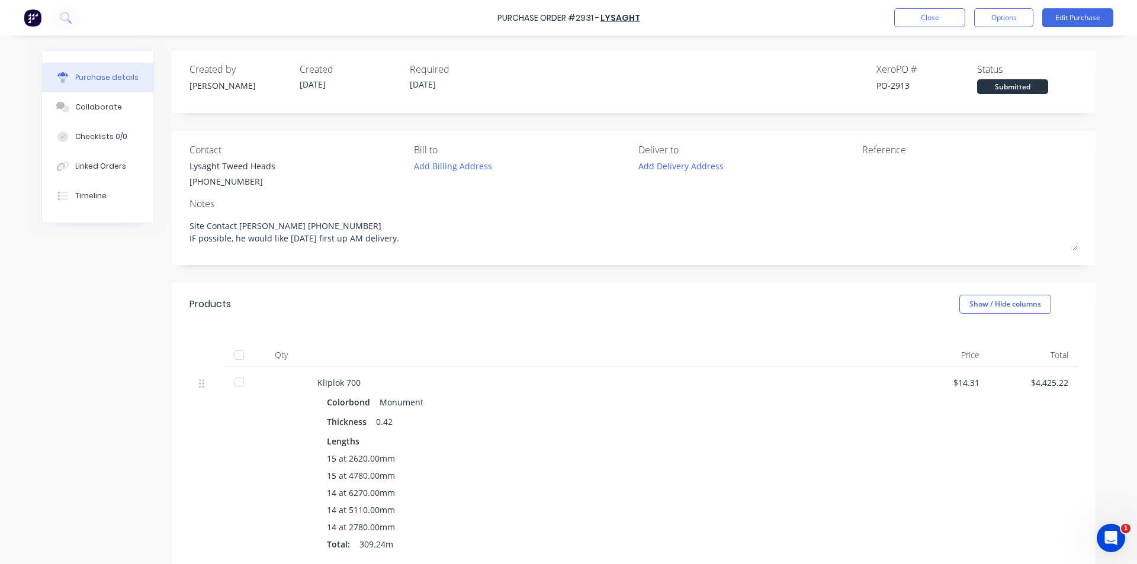
type textarea "x"
click at [948, 19] on button "Close" at bounding box center [929, 17] width 71 height 19
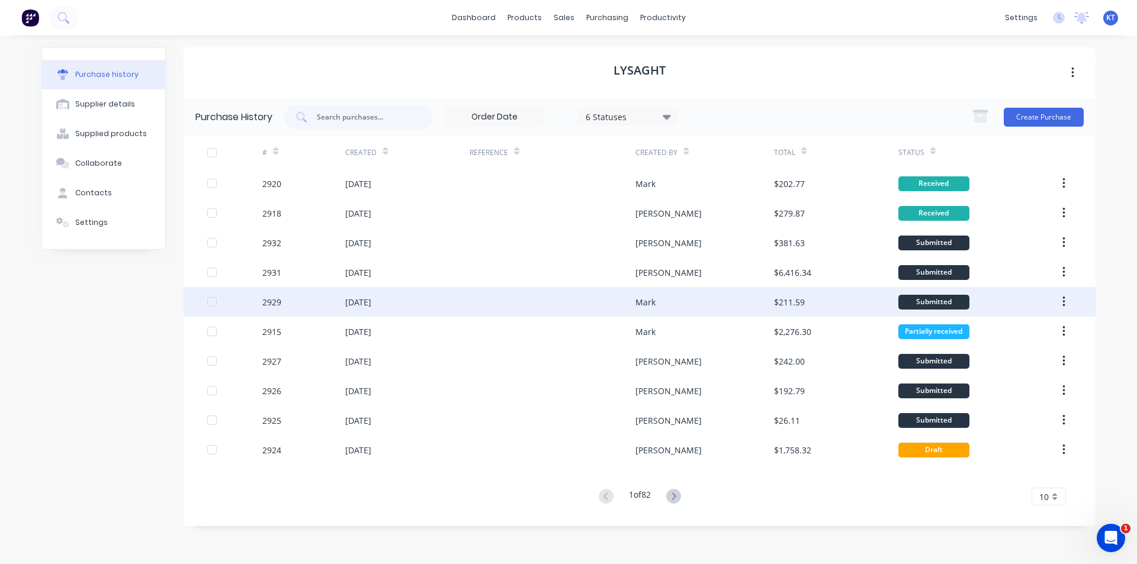
click at [395, 307] on div "[DATE]" at bounding box center [407, 302] width 124 height 30
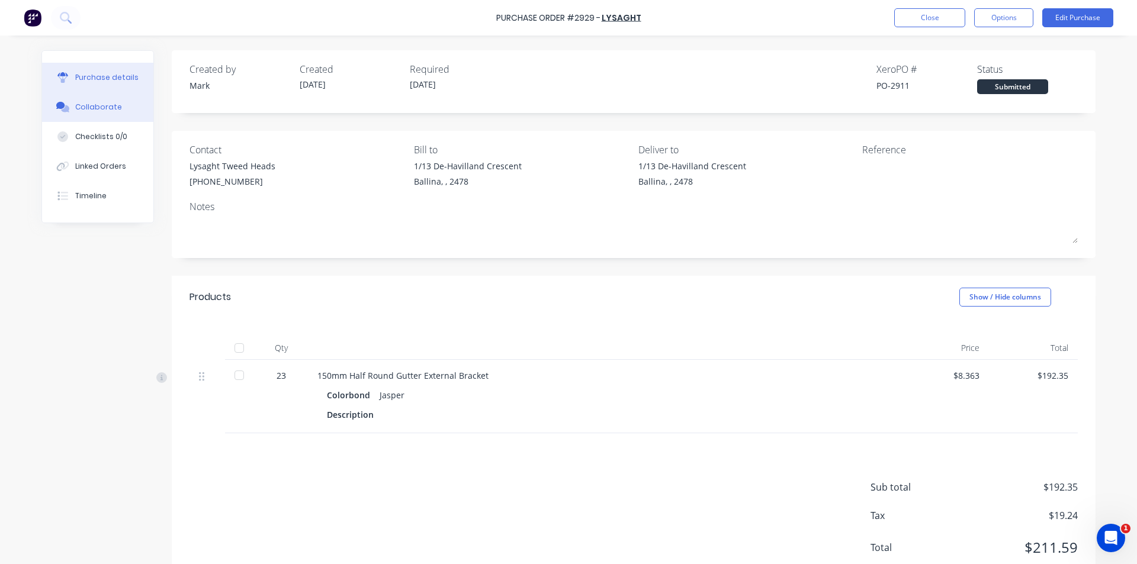
click at [63, 95] on button "Collaborate" at bounding box center [97, 107] width 111 height 30
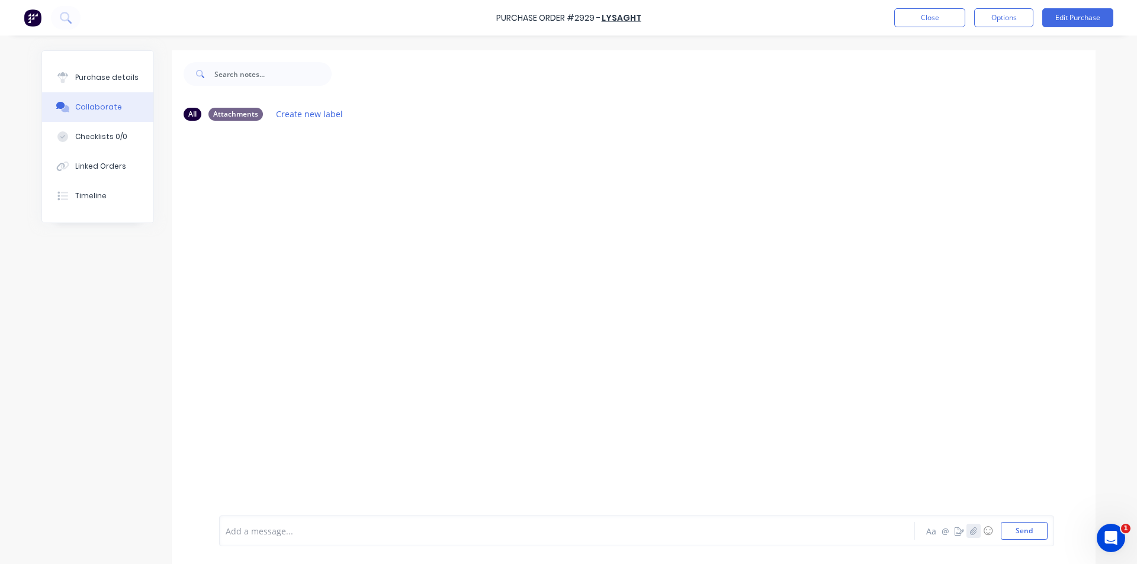
click at [970, 528] on icon "button" at bounding box center [973, 531] width 7 height 8
click at [1029, 527] on button "Send" at bounding box center [1024, 531] width 47 height 18
click at [919, 28] on div "Purchase Order #2929 - Lysaght Close Options Edit Purchase" at bounding box center [568, 18] width 1137 height 36
click at [917, 15] on button "Close" at bounding box center [929, 17] width 71 height 19
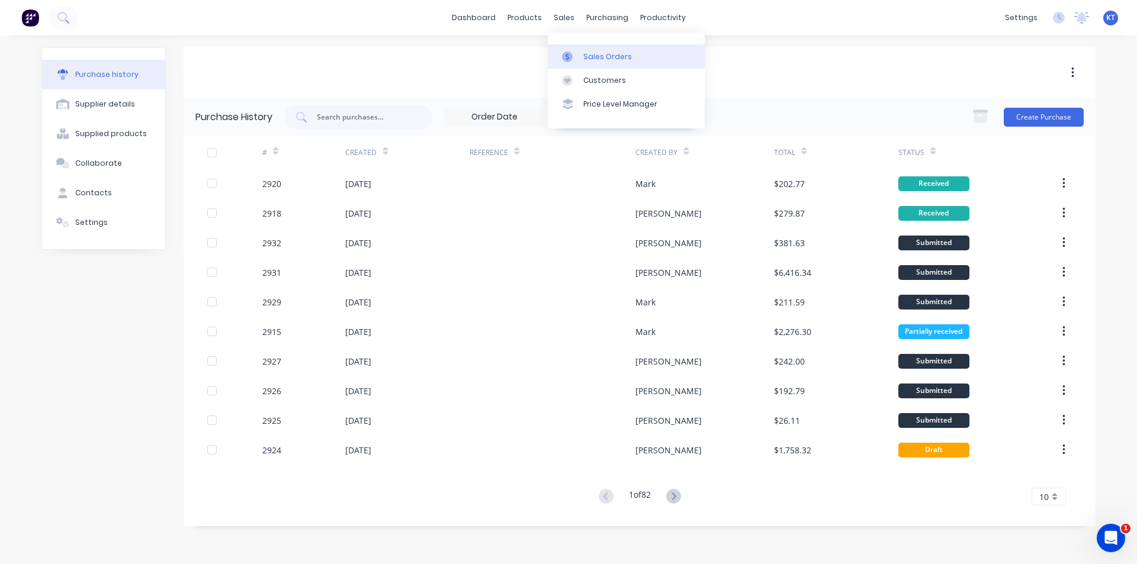
click at [587, 57] on div "Sales Orders" at bounding box center [607, 57] width 49 height 11
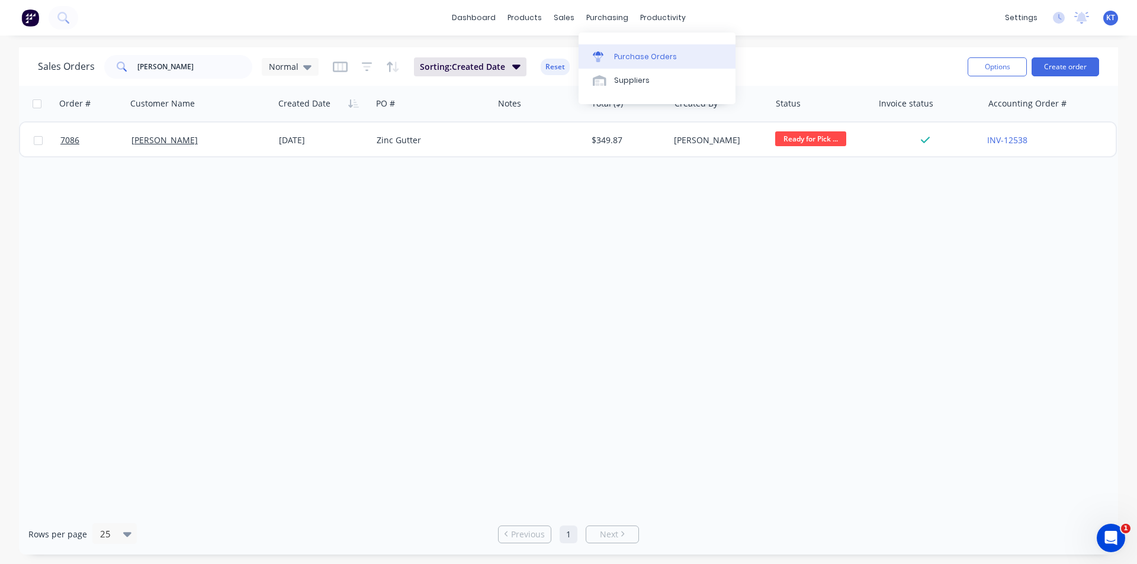
click at [621, 59] on div "Purchase Orders" at bounding box center [645, 57] width 63 height 11
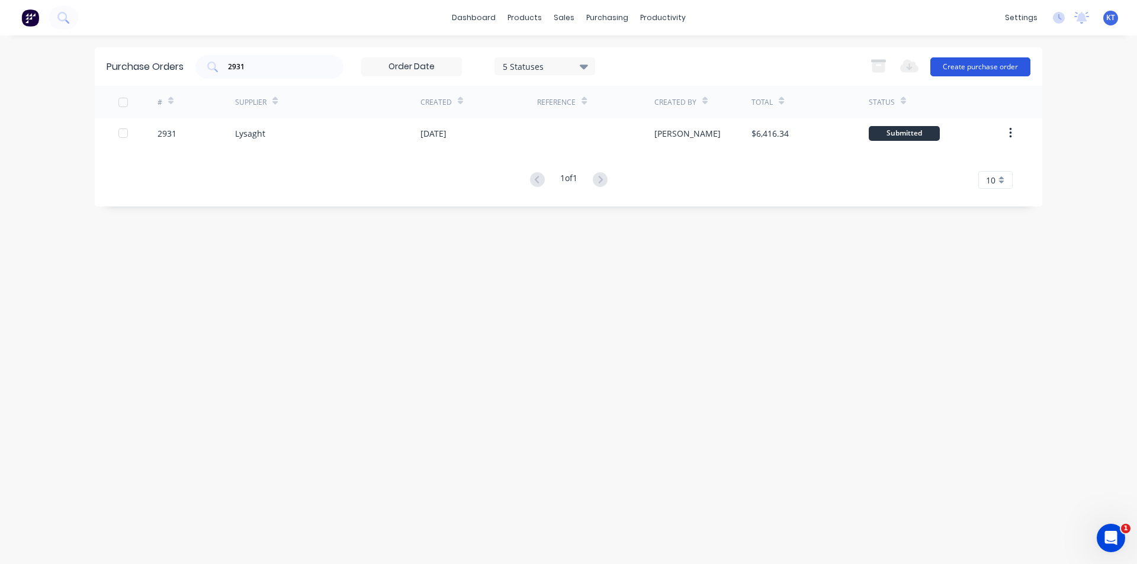
click at [1003, 73] on button "Create purchase order" at bounding box center [980, 66] width 100 height 19
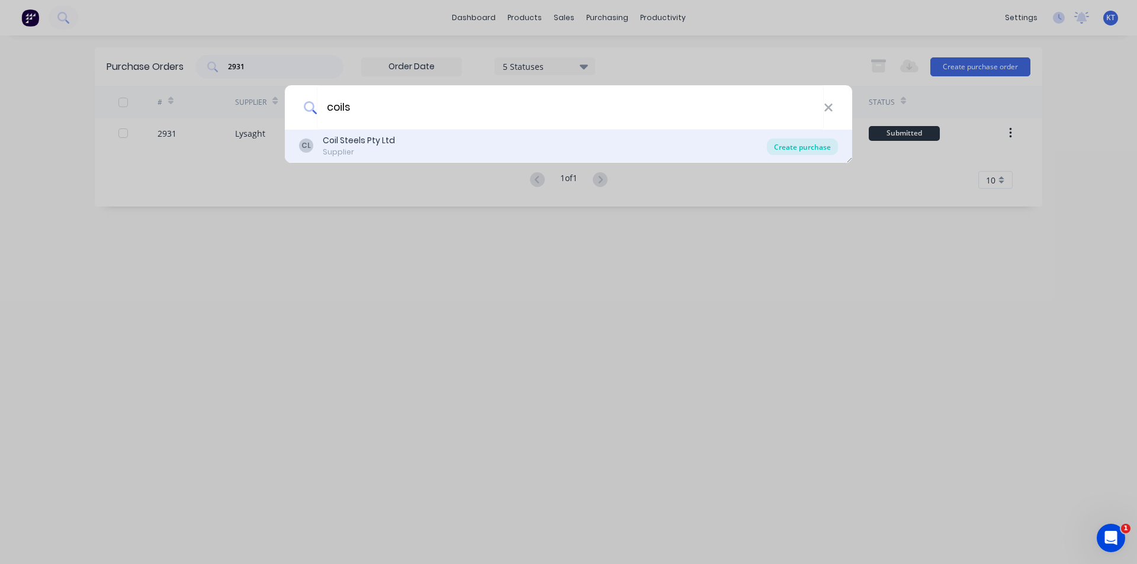
type input "coils"
click at [814, 150] on div "Create purchase" at bounding box center [802, 147] width 71 height 17
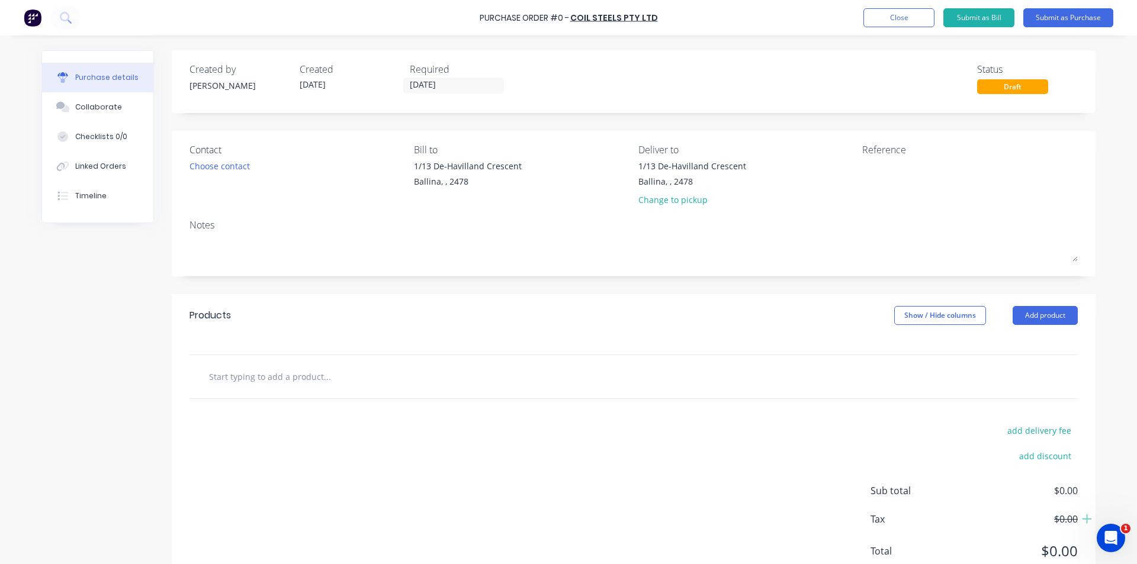
click at [1061, 310] on button "Add product" at bounding box center [1045, 315] width 65 height 19
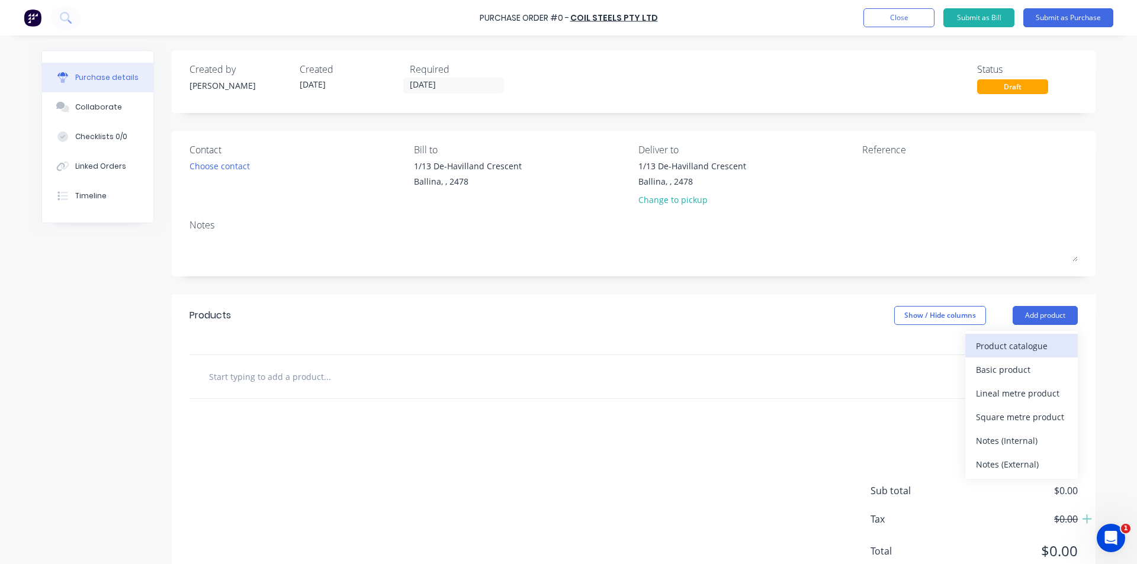
click at [976, 353] on div "Product catalogue" at bounding box center [1021, 346] width 91 height 17
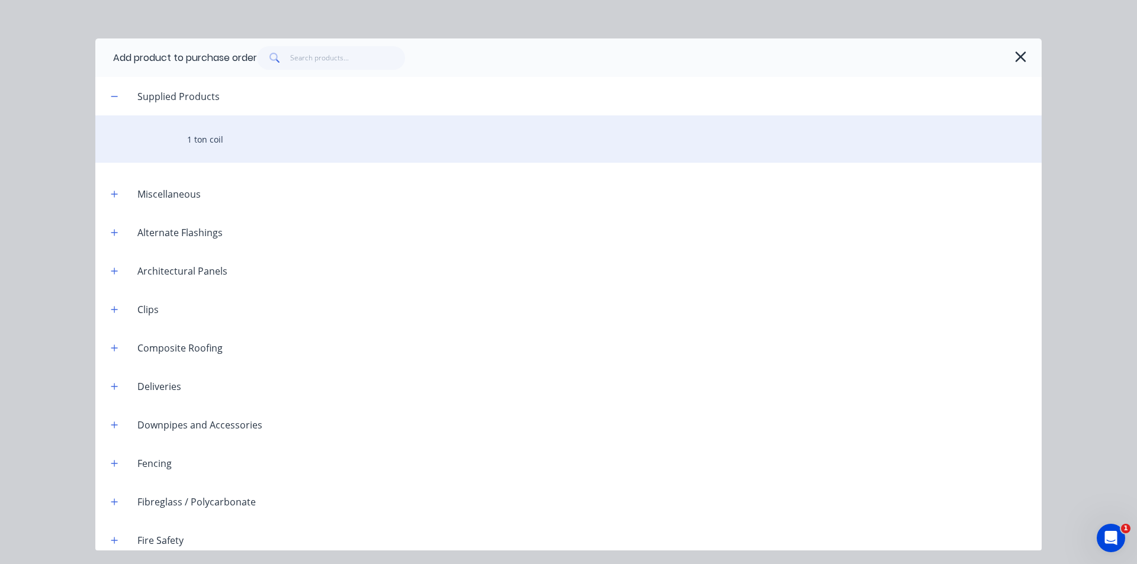
click at [219, 139] on div "1 ton coil" at bounding box center [568, 138] width 946 height 47
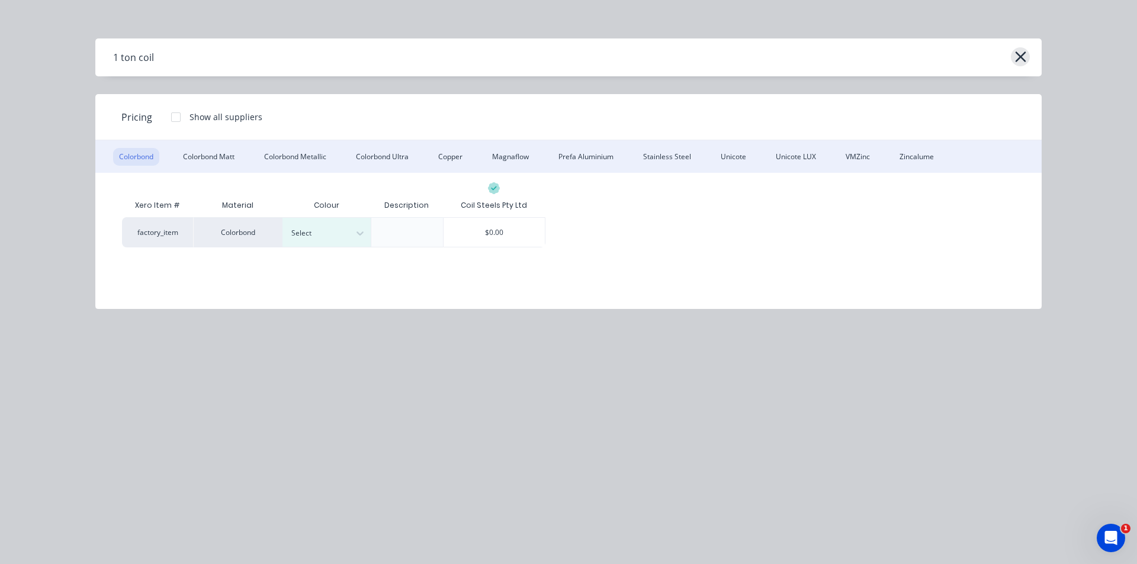
click at [1013, 54] on button "button" at bounding box center [1020, 56] width 19 height 19
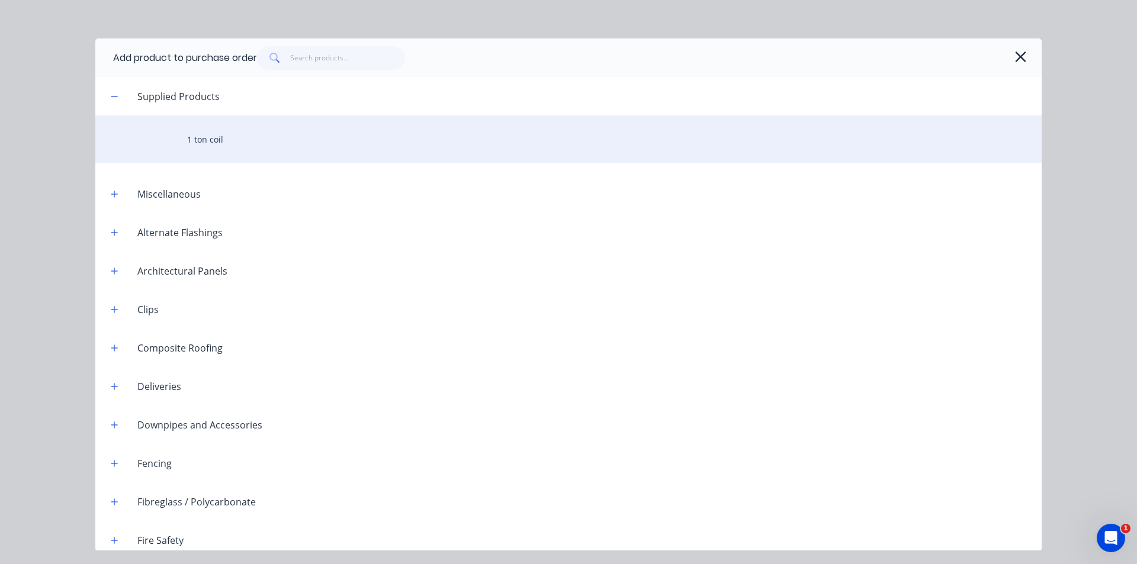
click at [204, 142] on div "1 ton coil" at bounding box center [568, 138] width 946 height 47
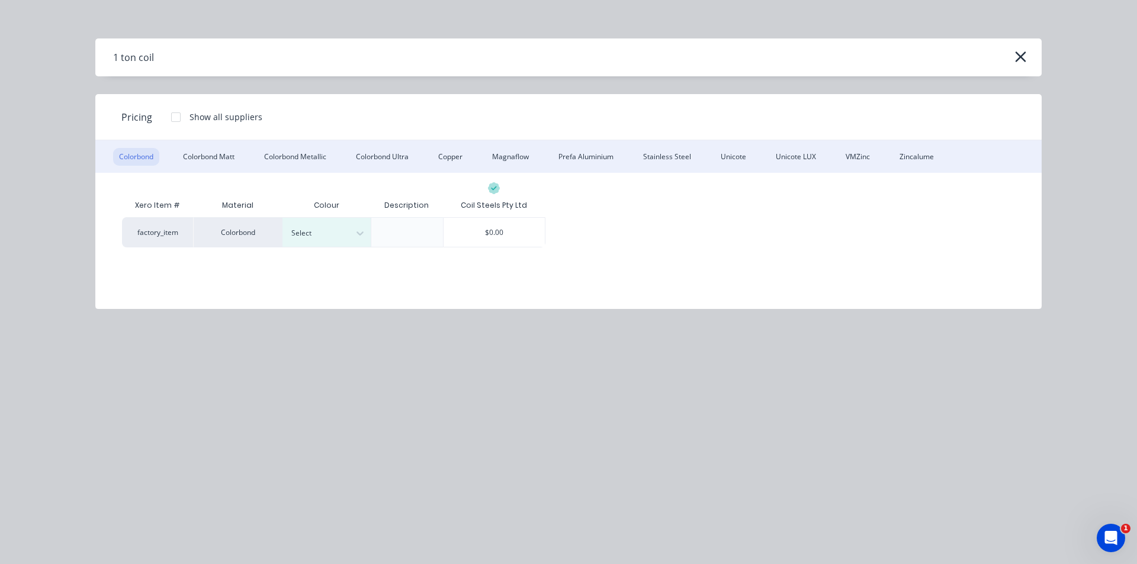
click at [1030, 67] on div "1 ton coil" at bounding box center [568, 57] width 946 height 38
click at [1028, 57] on button "button" at bounding box center [1020, 56] width 19 height 19
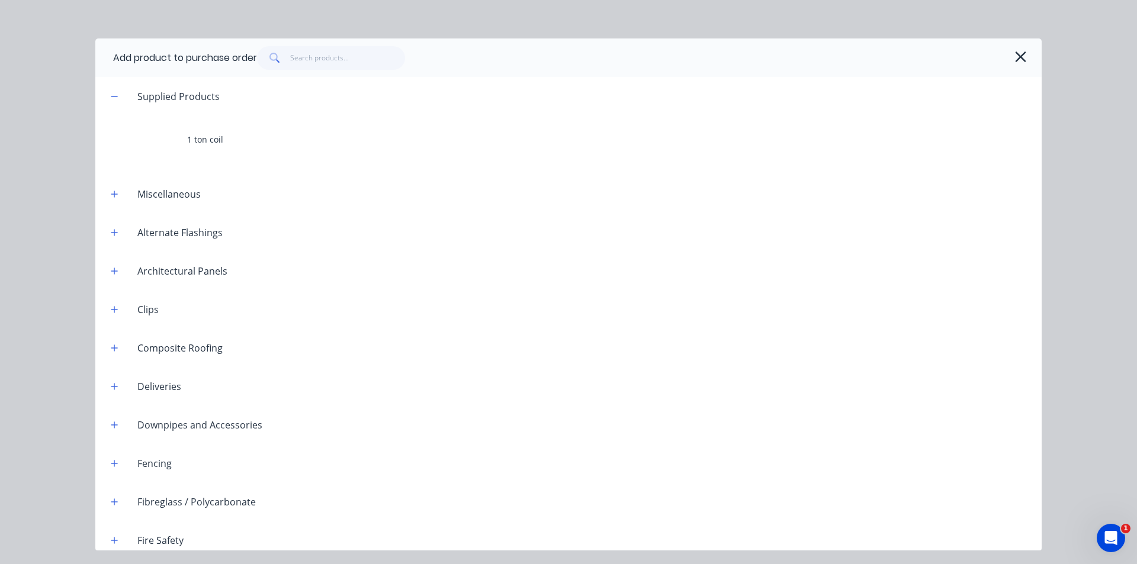
drag, startPoint x: 1030, startPoint y: 61, endPoint x: 1009, endPoint y: 61, distance: 21.3
click at [1029, 61] on div "Add product to purchase order" at bounding box center [568, 57] width 946 height 38
click at [1021, 58] on icon "button" at bounding box center [1020, 57] width 11 height 11
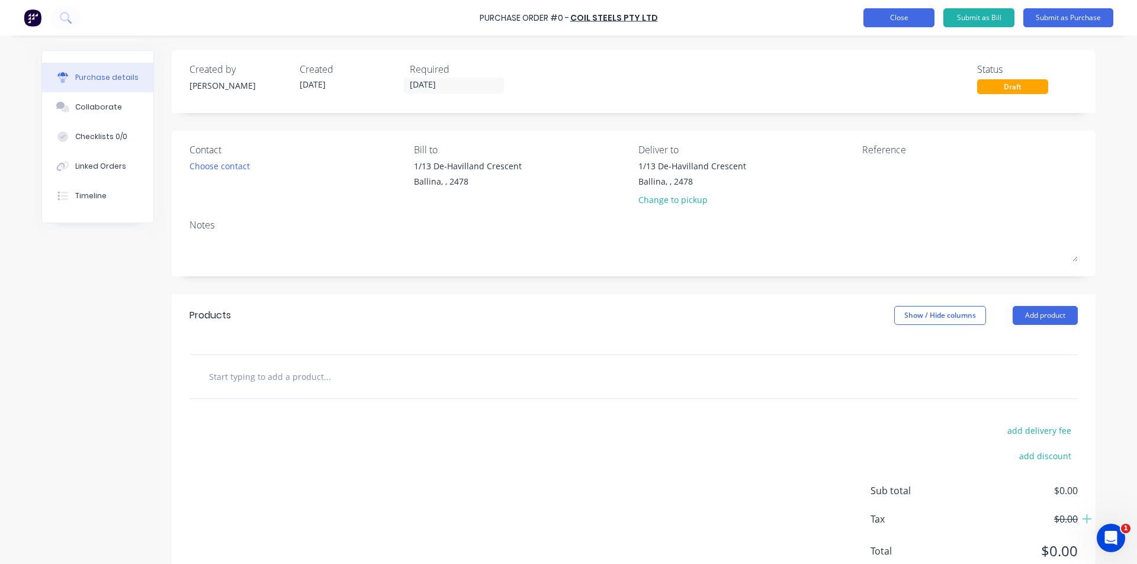
click at [907, 21] on button "Close" at bounding box center [898, 17] width 71 height 19
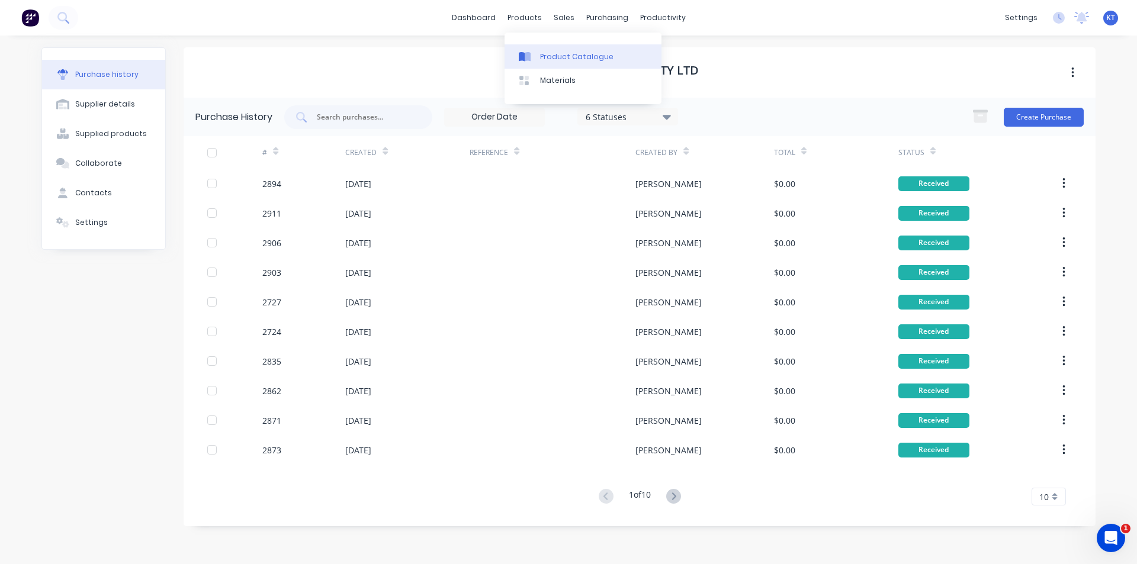
click at [539, 49] on link "Product Catalogue" at bounding box center [583, 56] width 157 height 24
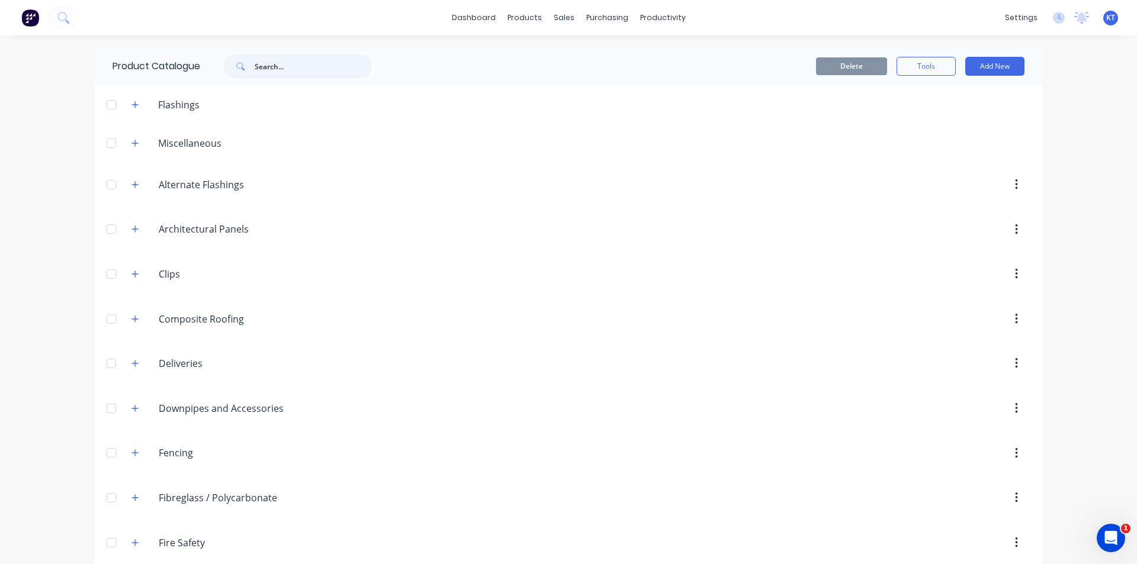
click at [274, 63] on input "text" at bounding box center [313, 66] width 117 height 24
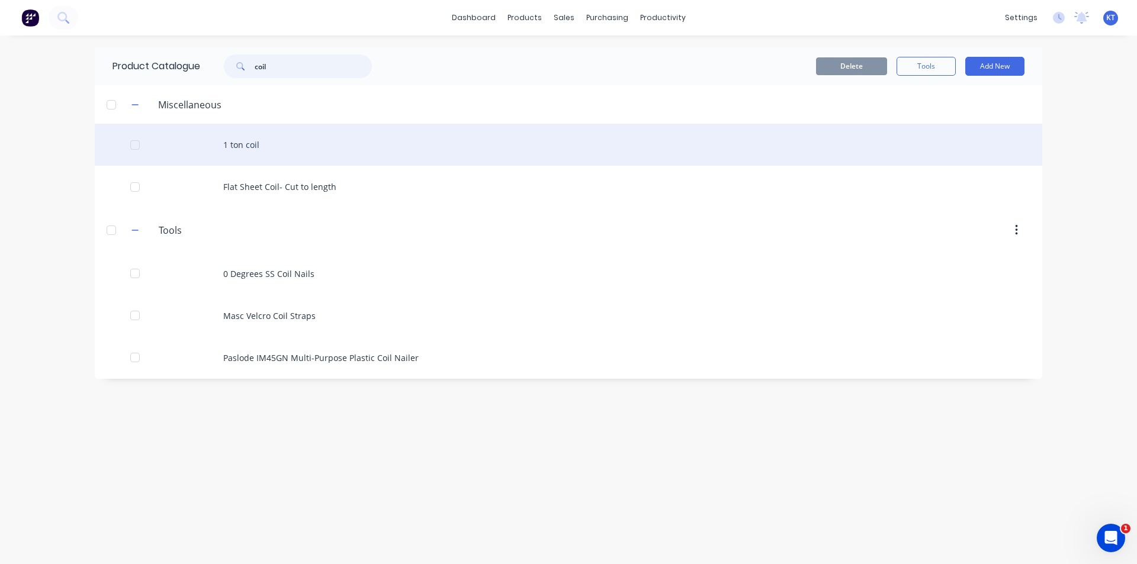
type input "coil"
click at [262, 143] on div "1 ton coil" at bounding box center [569, 145] width 948 height 42
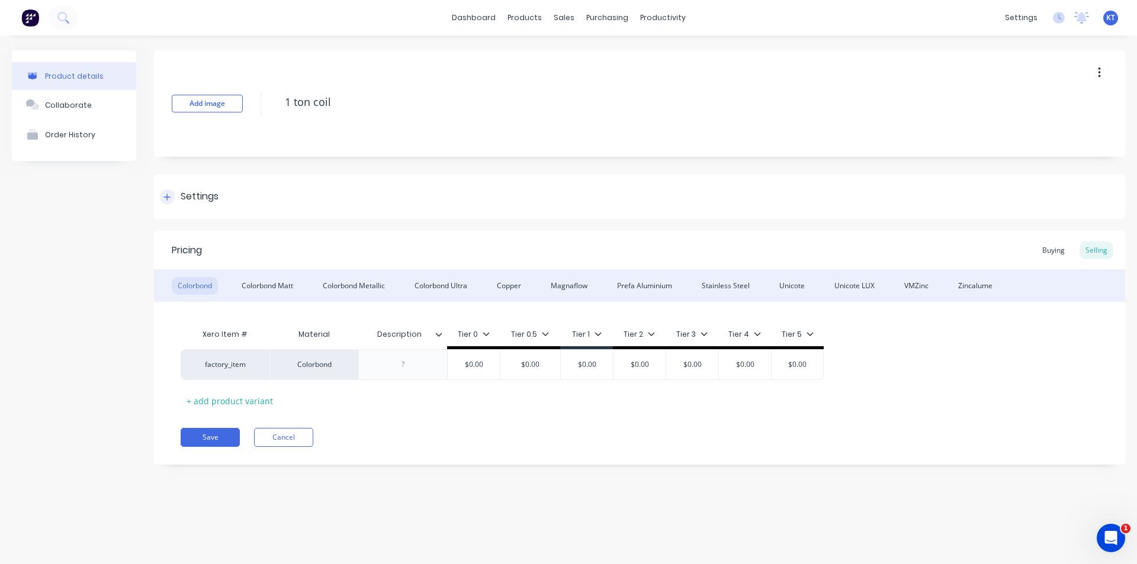
click at [181, 201] on div "Settings" at bounding box center [200, 197] width 38 height 15
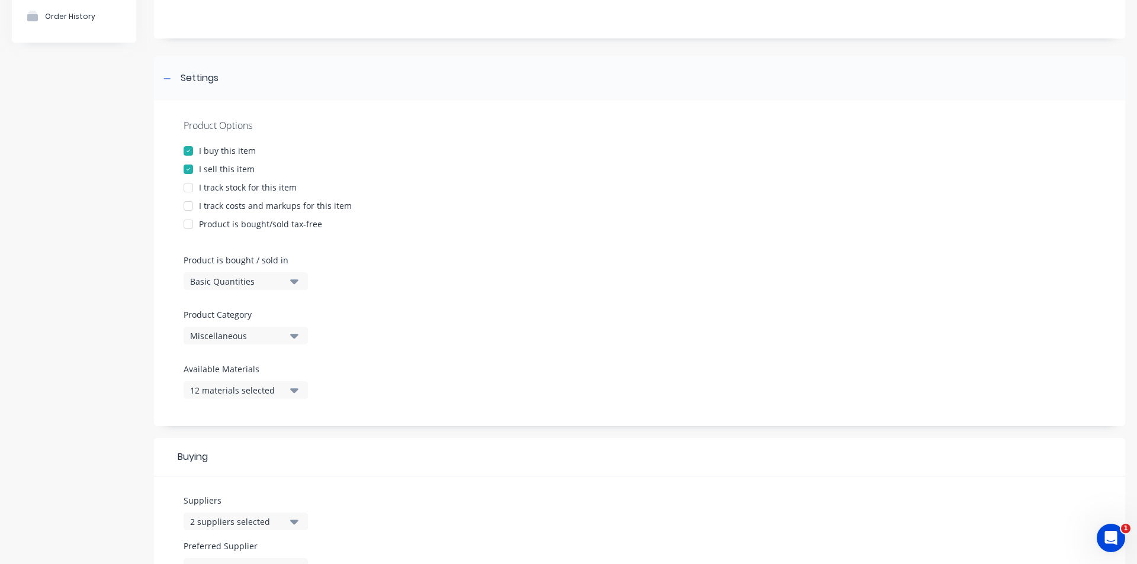
click at [271, 397] on button "12 materials selected" at bounding box center [246, 390] width 124 height 18
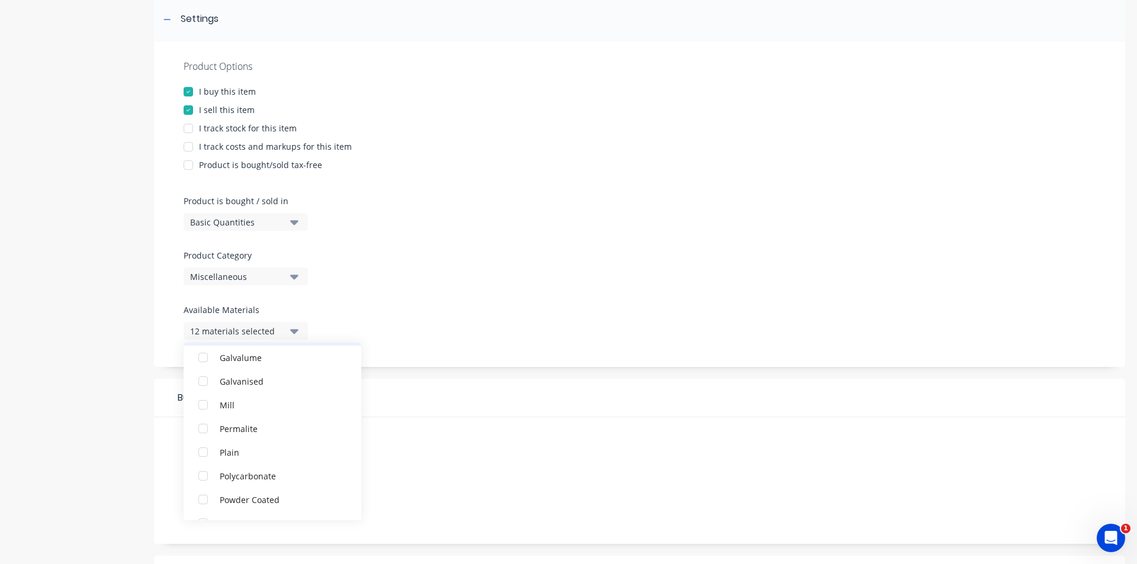
scroll to position [474, 0]
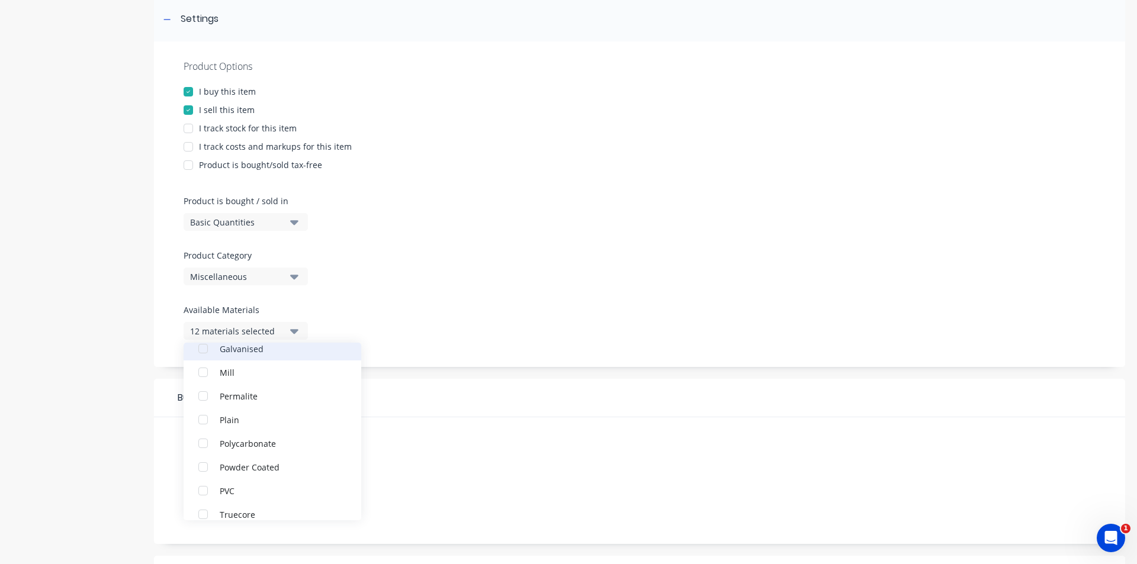
click at [206, 348] on div "button" at bounding box center [203, 349] width 24 height 24
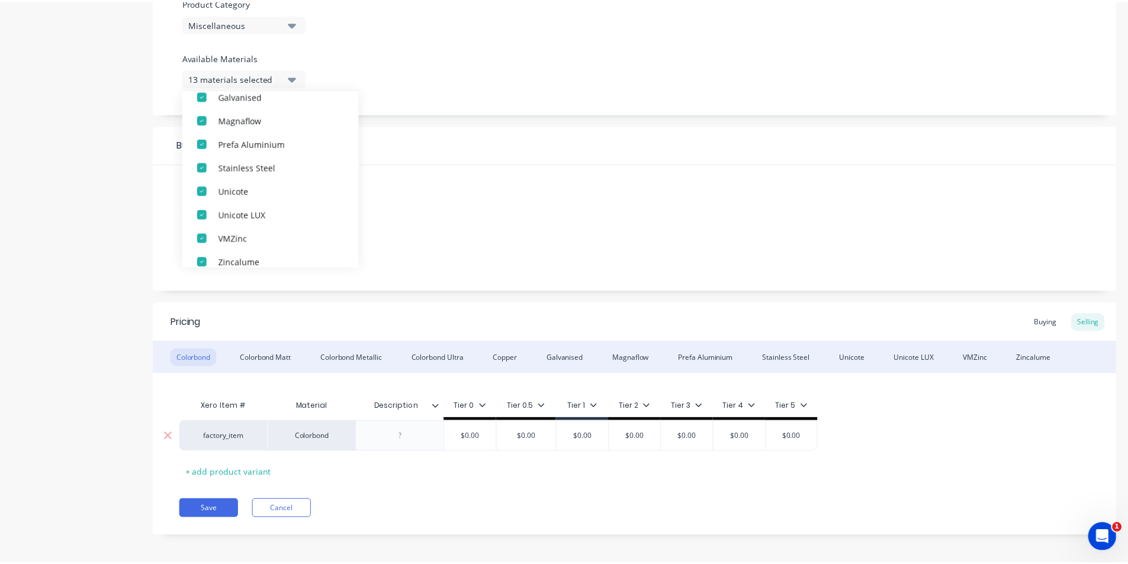
scroll to position [436, 0]
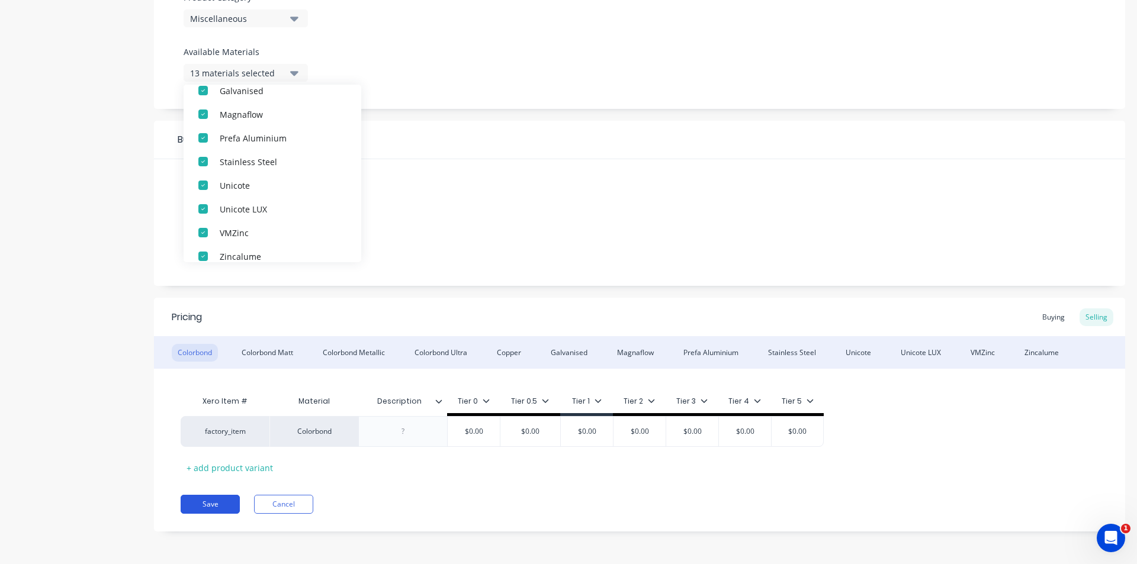
click at [227, 506] on button "Save" at bounding box center [210, 504] width 59 height 19
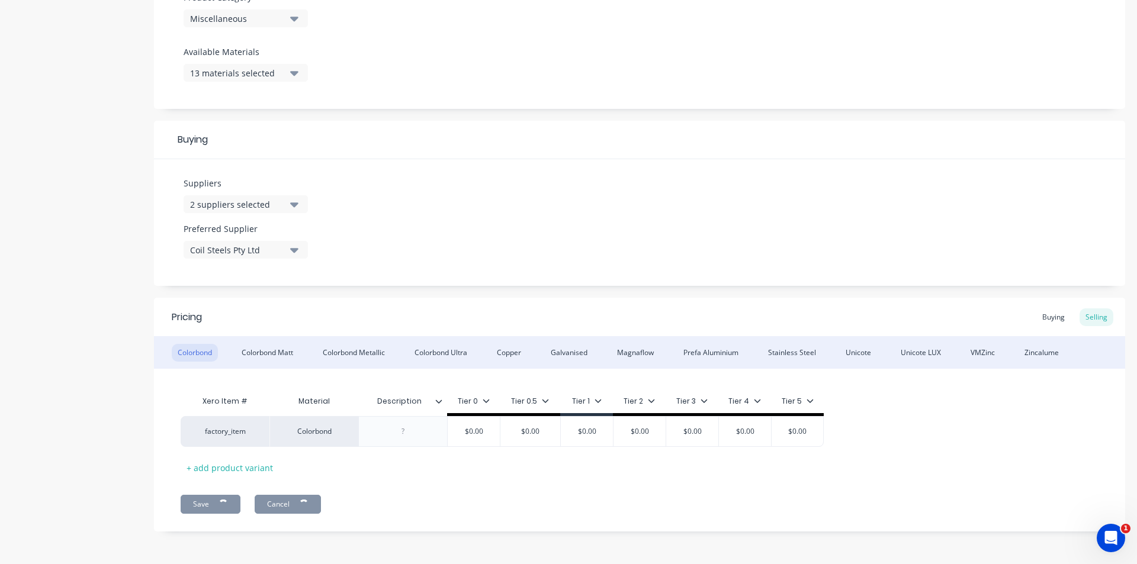
type textarea "x"
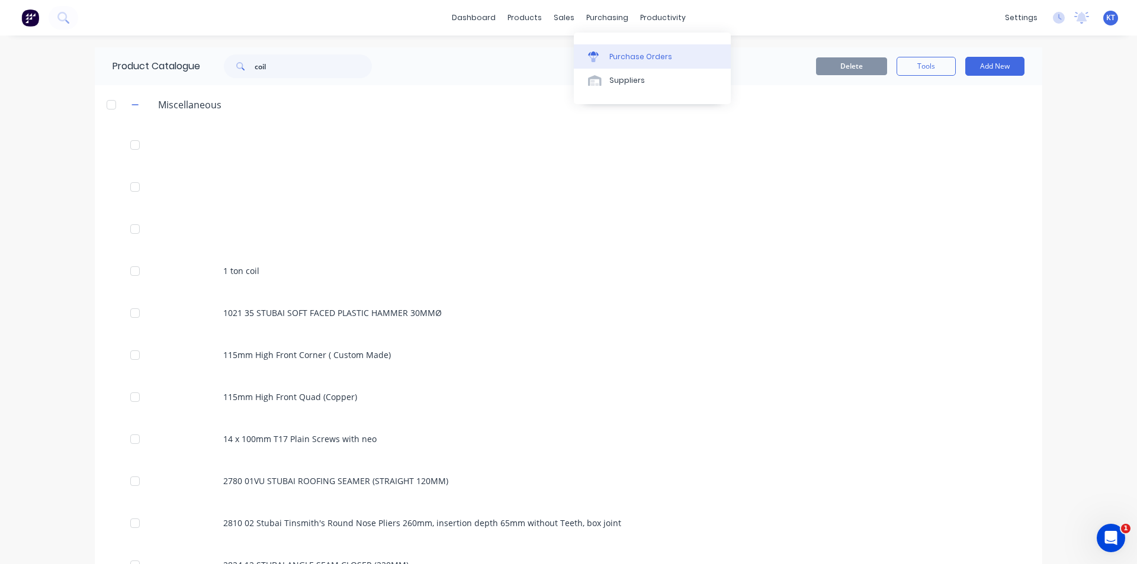
click at [619, 60] on div "Purchase Orders" at bounding box center [640, 57] width 63 height 11
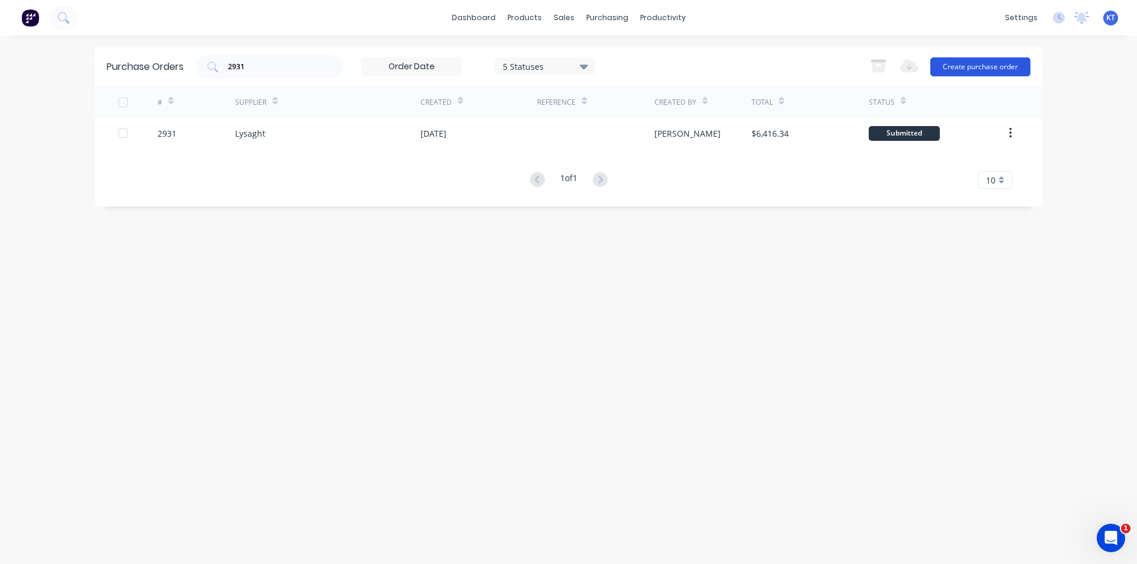
click at [997, 76] on button "Create purchase order" at bounding box center [980, 66] width 100 height 19
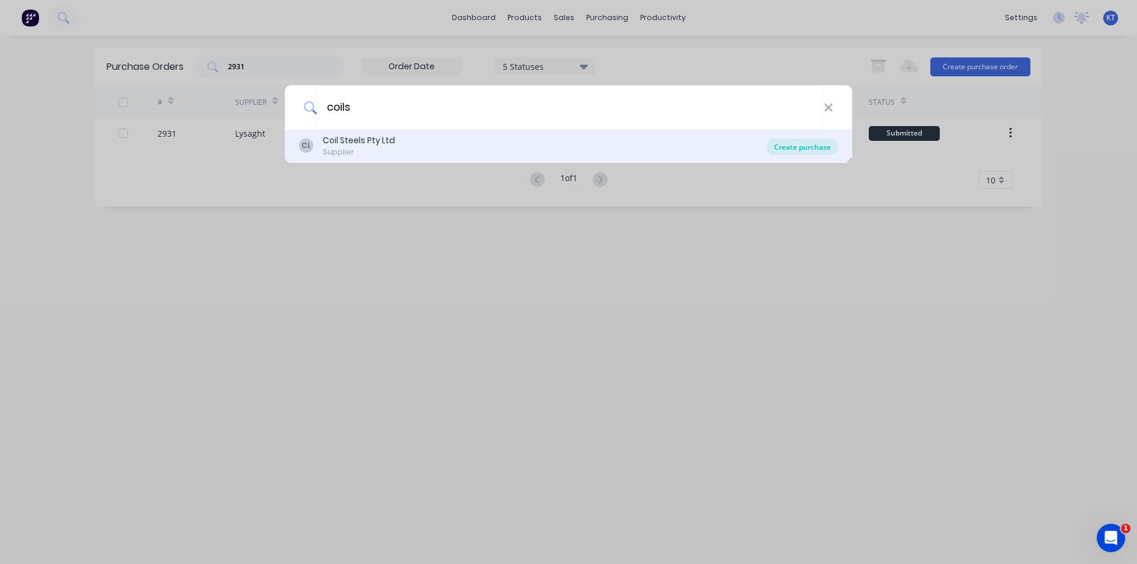
type input "coils"
click at [778, 150] on div "Create purchase" at bounding box center [802, 147] width 71 height 17
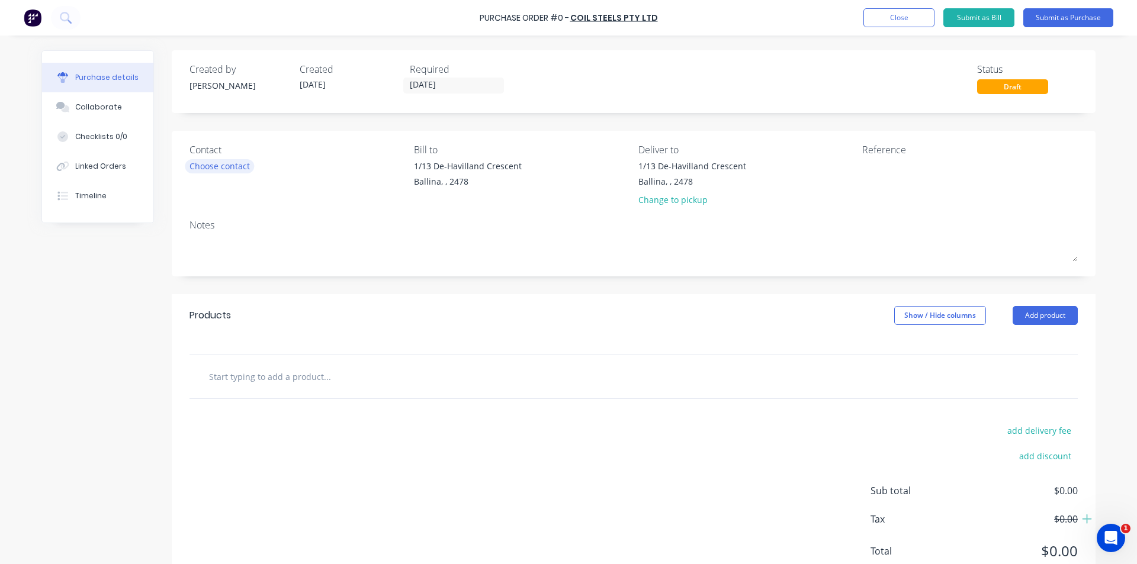
click at [214, 172] on div "Choose contact" at bounding box center [220, 166] width 60 height 12
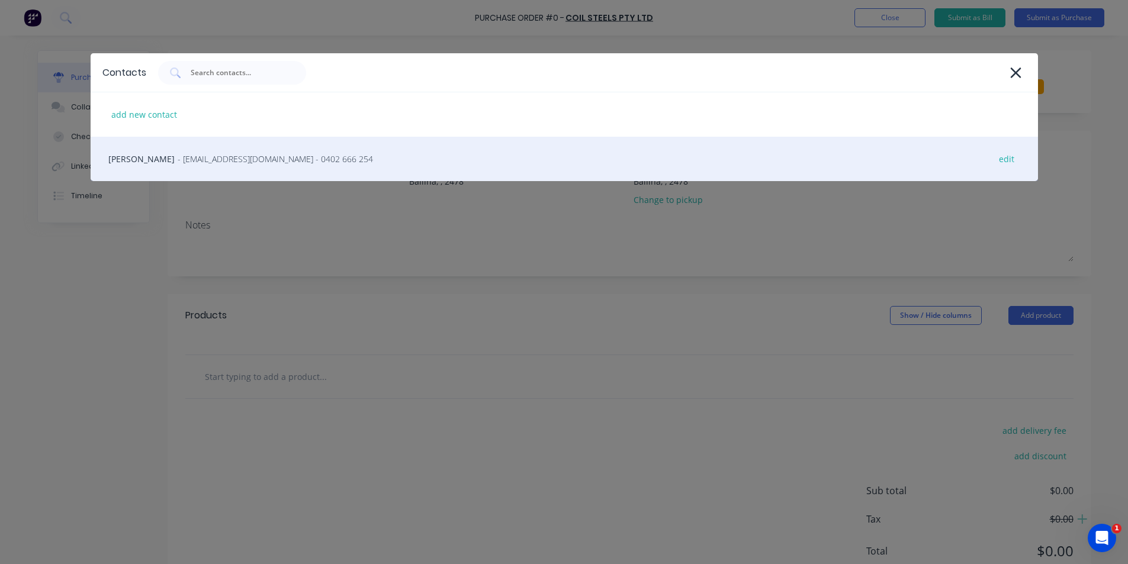
click at [212, 167] on div "[PERSON_NAME] - [EMAIL_ADDRESS][DOMAIN_NAME] - 0402 666 254 edit" at bounding box center [565, 159] width 948 height 44
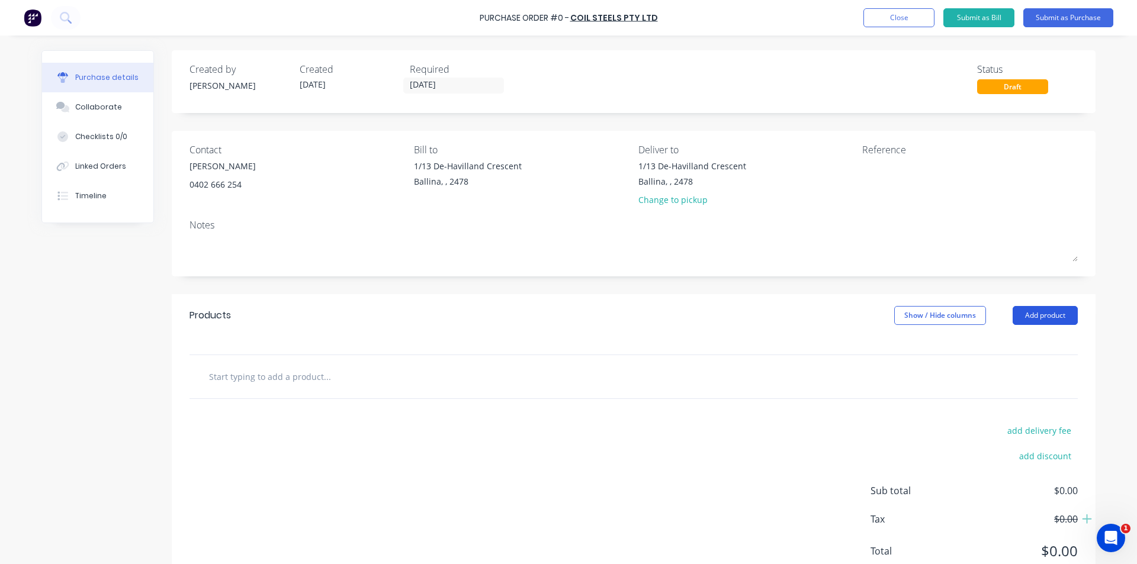
click at [1060, 311] on button "Add product" at bounding box center [1045, 315] width 65 height 19
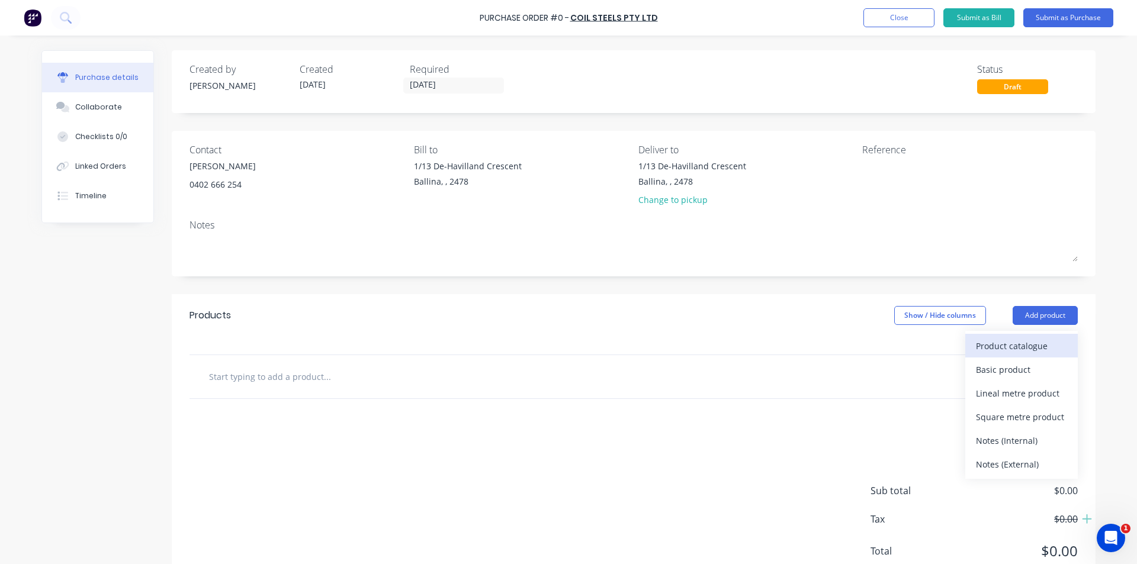
click at [1055, 354] on div "Product catalogue" at bounding box center [1021, 346] width 91 height 17
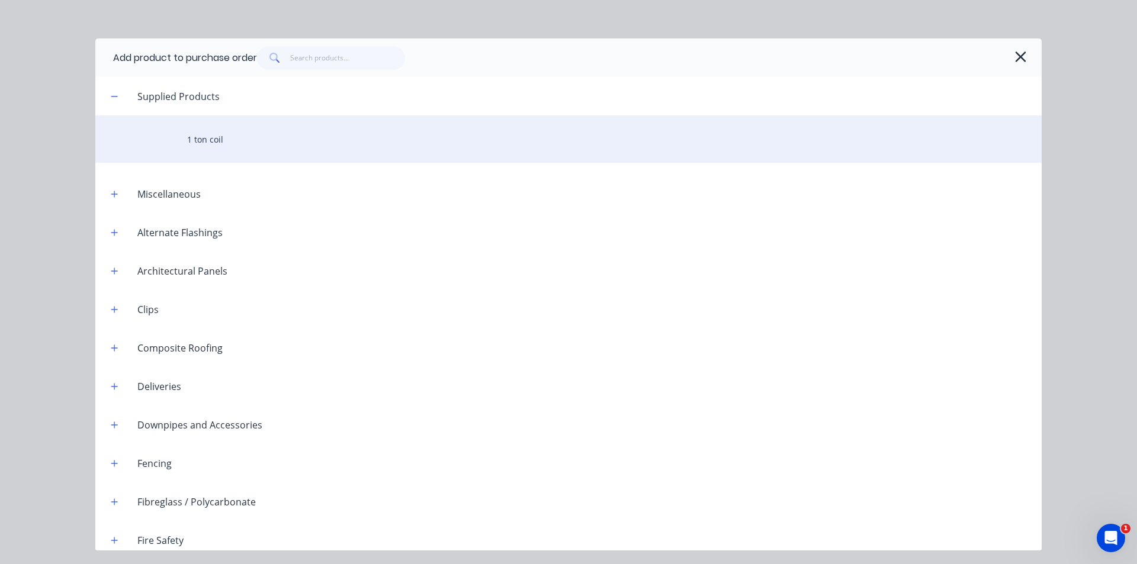
click at [255, 158] on div "1 ton coil" at bounding box center [568, 138] width 946 height 47
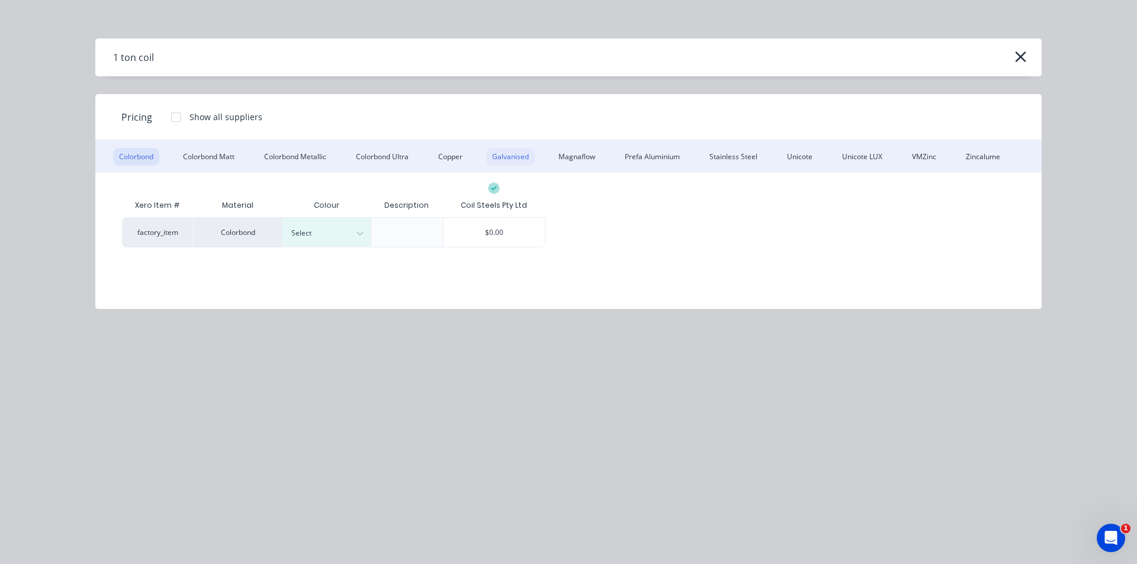
click at [519, 149] on div "Galvanised" at bounding box center [510, 157] width 49 height 18
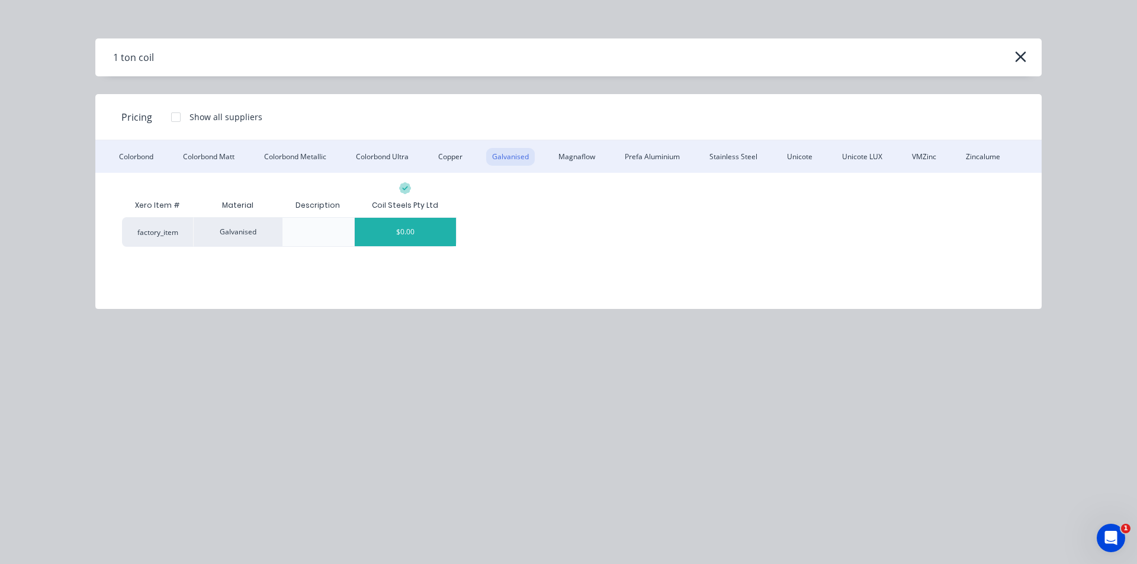
click at [378, 227] on div "$0.00" at bounding box center [406, 232] width 102 height 28
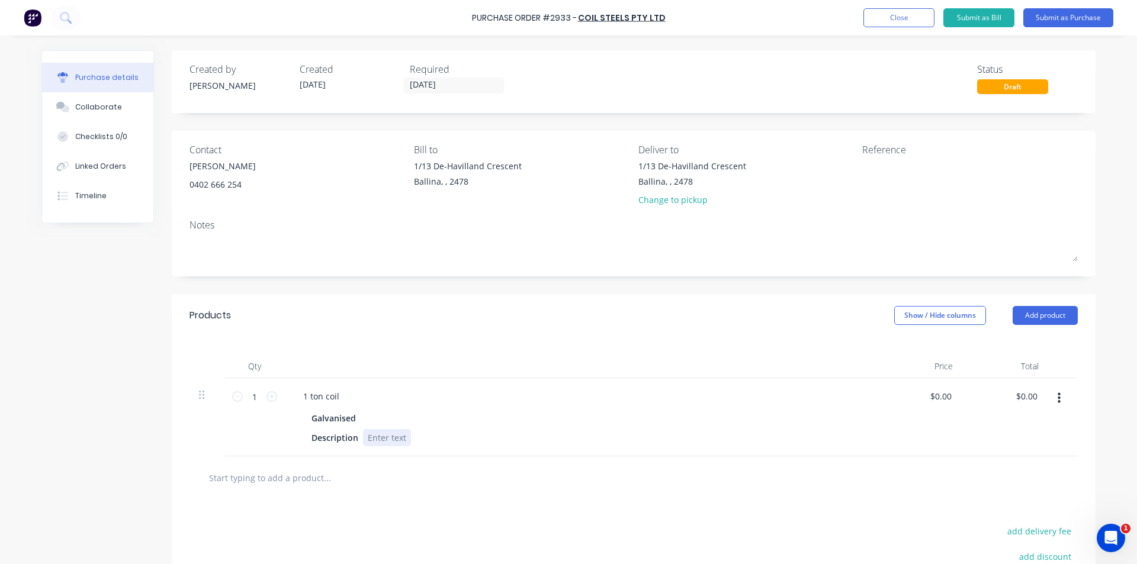
click at [400, 437] on div at bounding box center [387, 437] width 48 height 17
click at [605, 386] on div "1 ton coil Galvanised Description .9mm" at bounding box center [580, 417] width 592 height 78
click at [1095, 20] on button "Submit as Purchase" at bounding box center [1068, 17] width 90 height 19
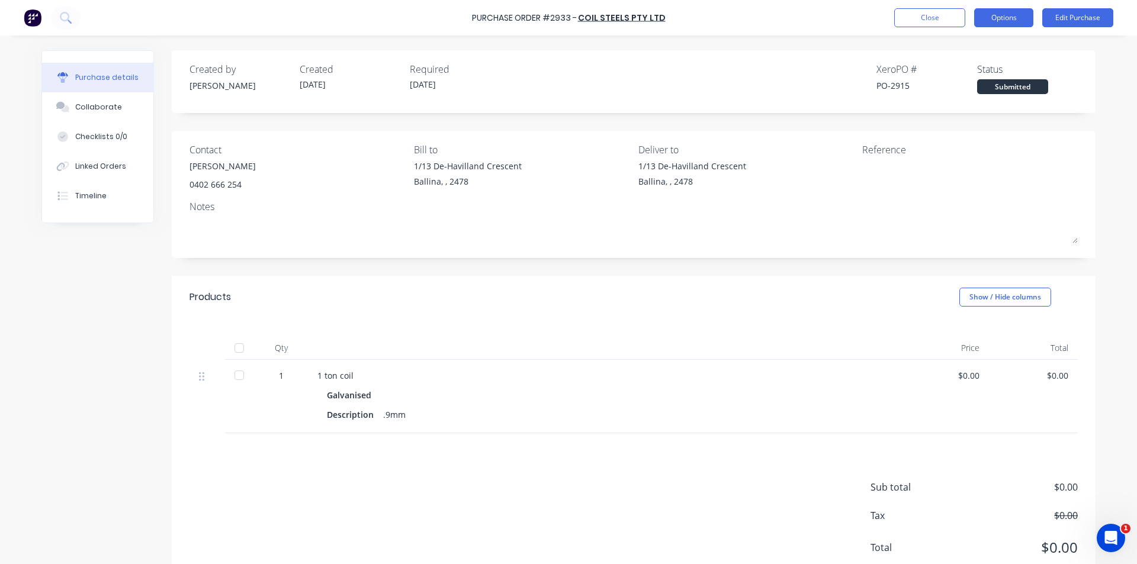
click at [1026, 9] on div "Purchase Order #2933 - Coil Steels Pty Ltd Close Options Edit Purchase" at bounding box center [568, 18] width 1137 height 36
click at [1023, 15] on button "Options" at bounding box center [1003, 17] width 59 height 19
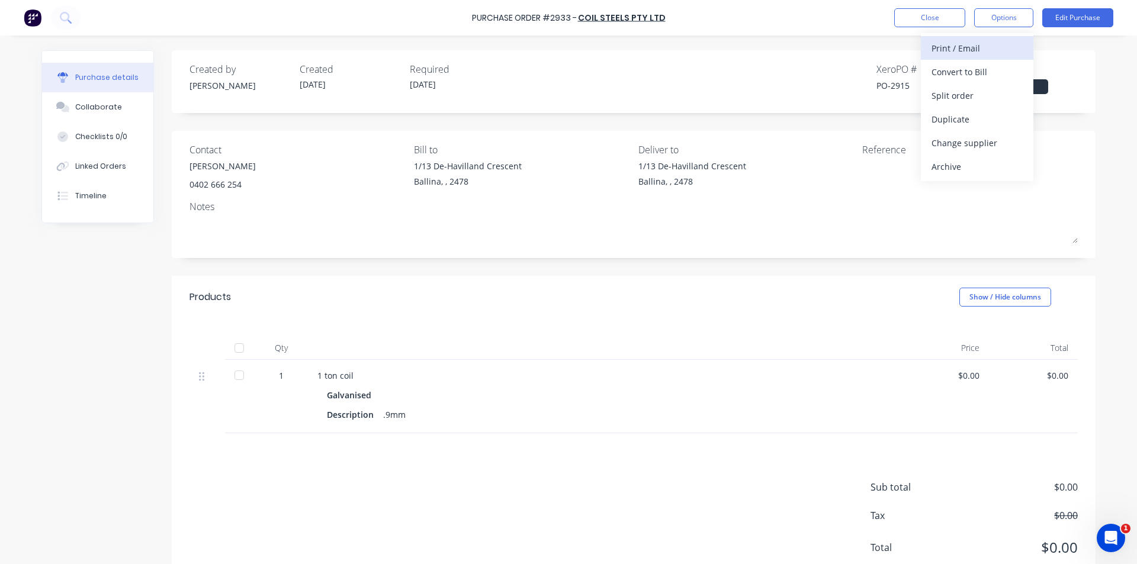
click at [990, 52] on div "Print / Email" at bounding box center [977, 48] width 91 height 17
click at [971, 97] on div "Without pricing" at bounding box center [977, 95] width 91 height 17
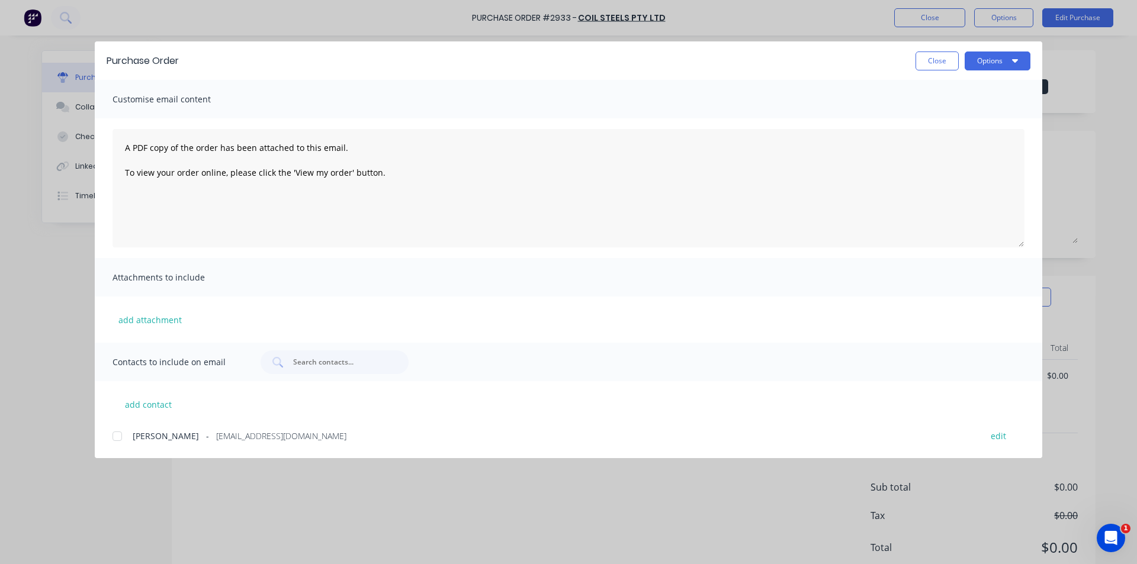
click at [120, 433] on div at bounding box center [117, 437] width 24 height 24
click at [1010, 62] on button "Options" at bounding box center [998, 61] width 66 height 19
click at [977, 127] on button "Email" at bounding box center [974, 139] width 113 height 24
drag, startPoint x: 923, startPoint y: 54, endPoint x: 923, endPoint y: 20, distance: 34.3
click at [923, 55] on button "Close" at bounding box center [937, 61] width 43 height 19
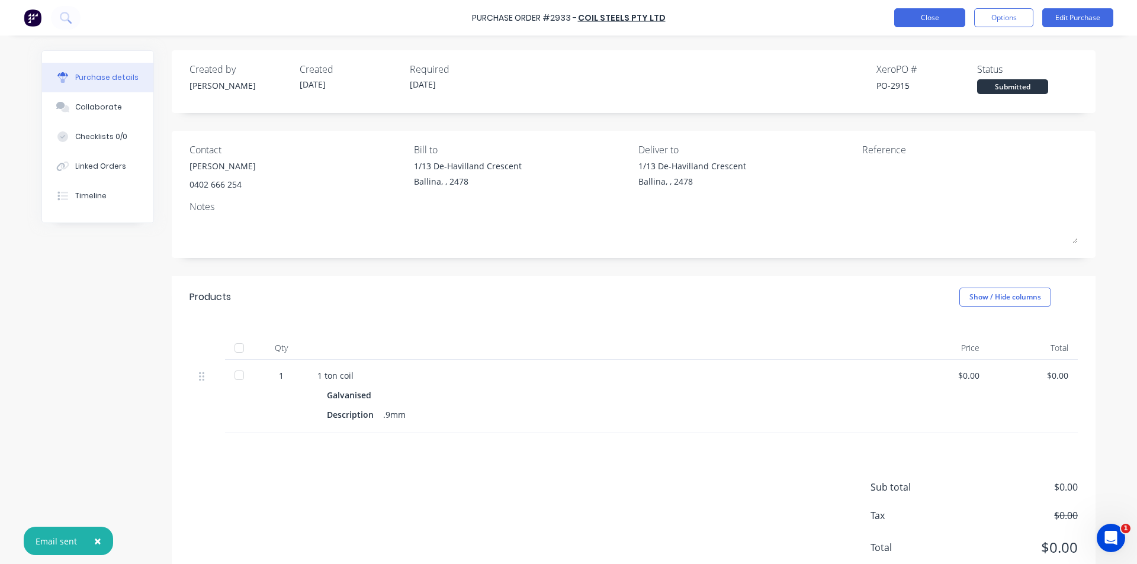
click at [923, 16] on button "Close" at bounding box center [929, 17] width 71 height 19
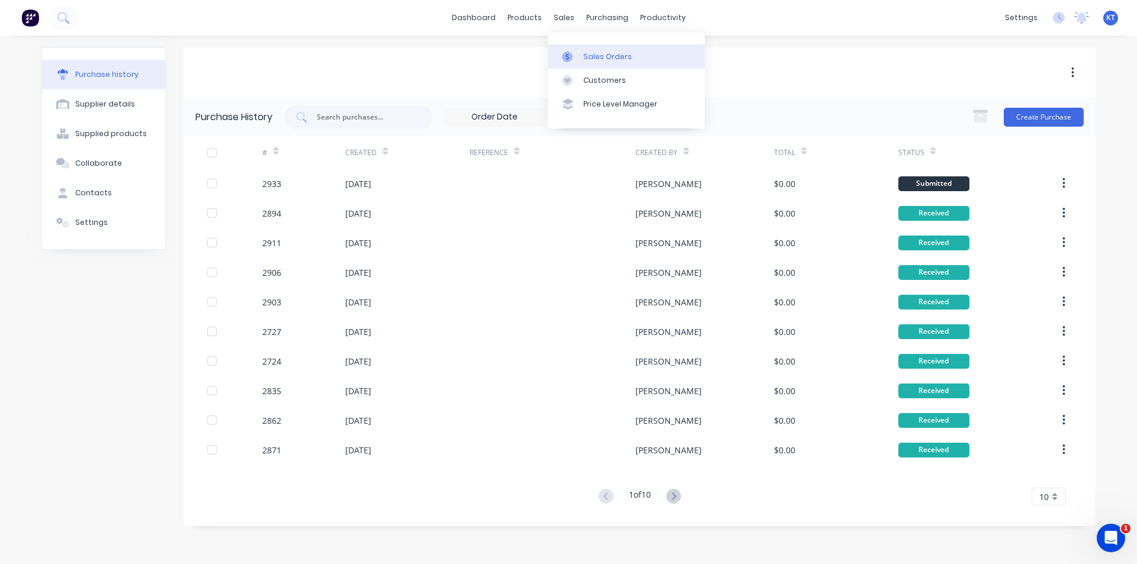
click at [587, 57] on div "Sales Orders" at bounding box center [607, 57] width 49 height 11
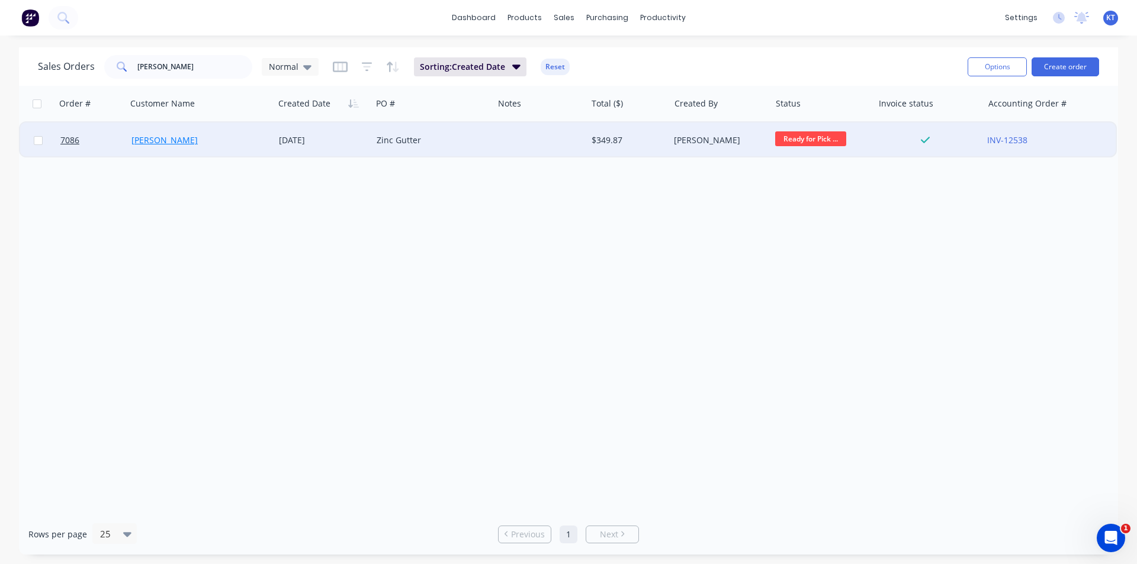
click at [153, 142] on link "[PERSON_NAME]" at bounding box center [164, 139] width 66 height 11
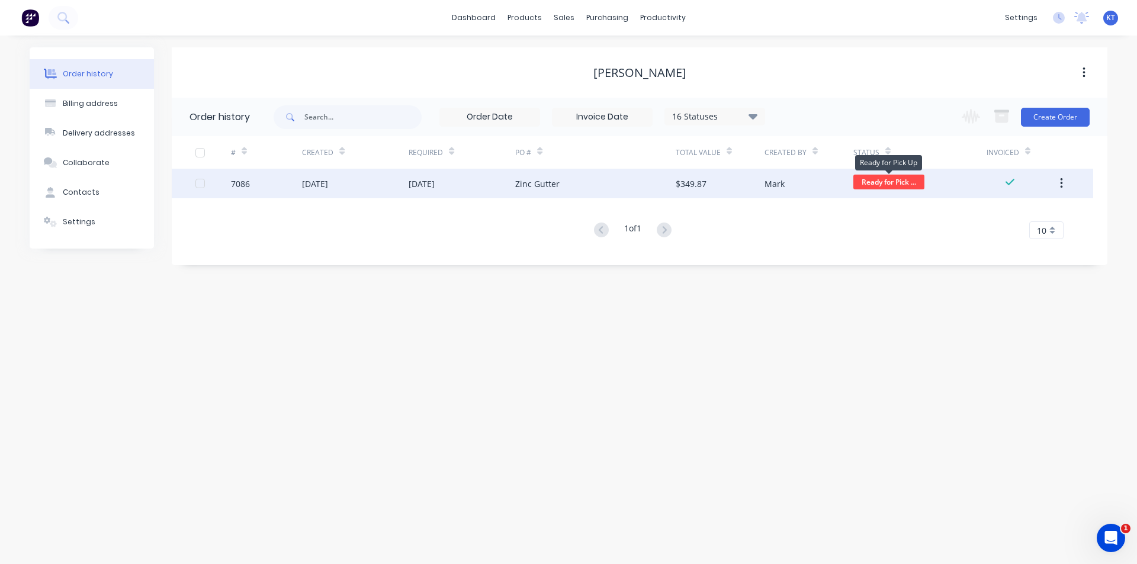
click at [915, 182] on span "Ready for Pick ..." at bounding box center [888, 182] width 71 height 15
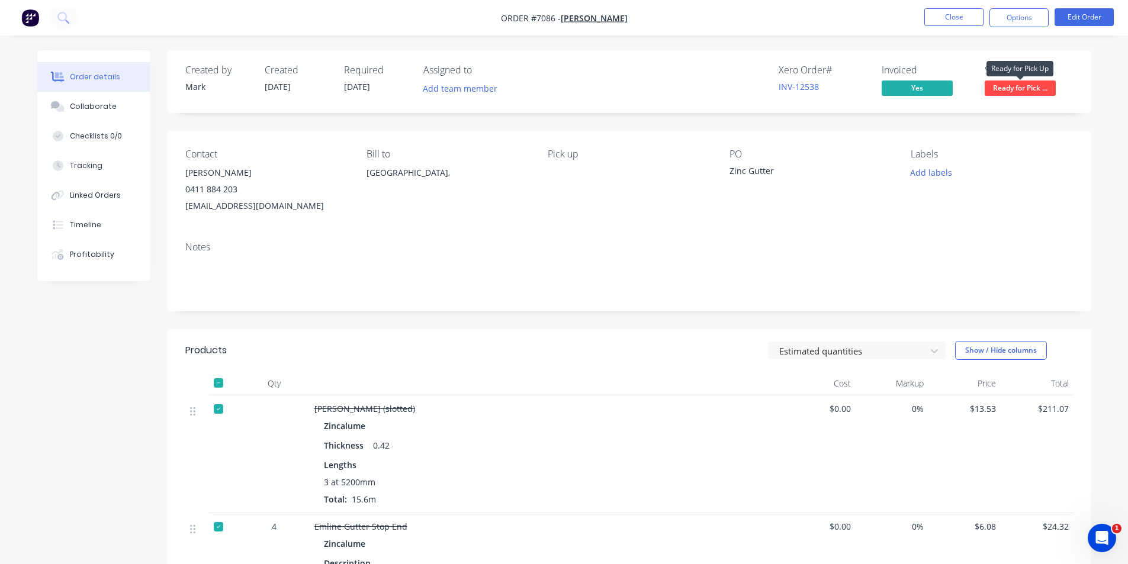
click at [1039, 84] on span "Ready for Pick ..." at bounding box center [1020, 88] width 71 height 15
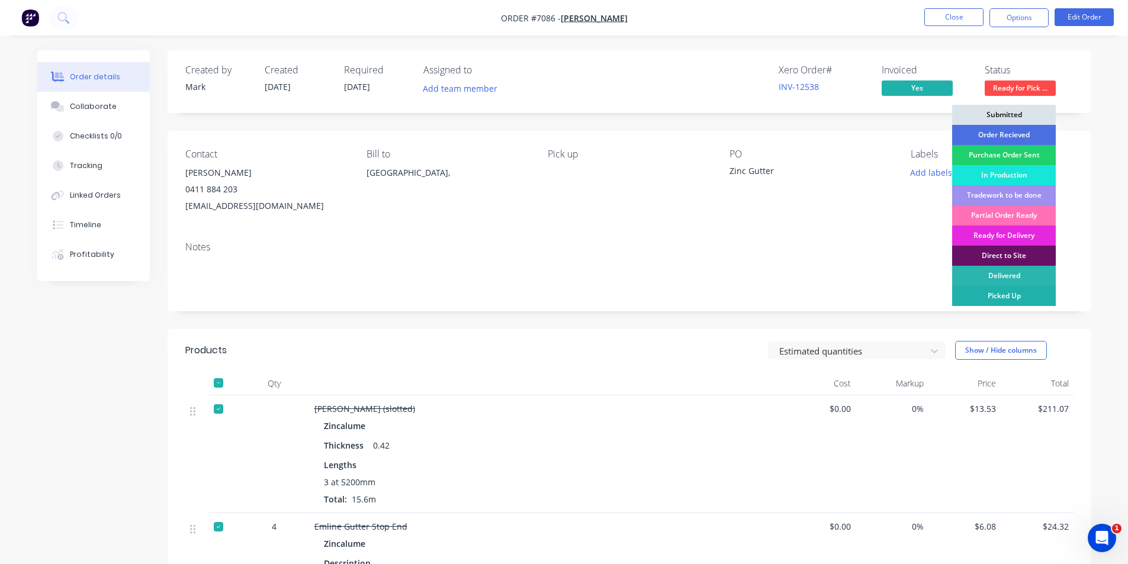
click at [992, 303] on div "Picked Up" at bounding box center [1004, 296] width 104 height 20
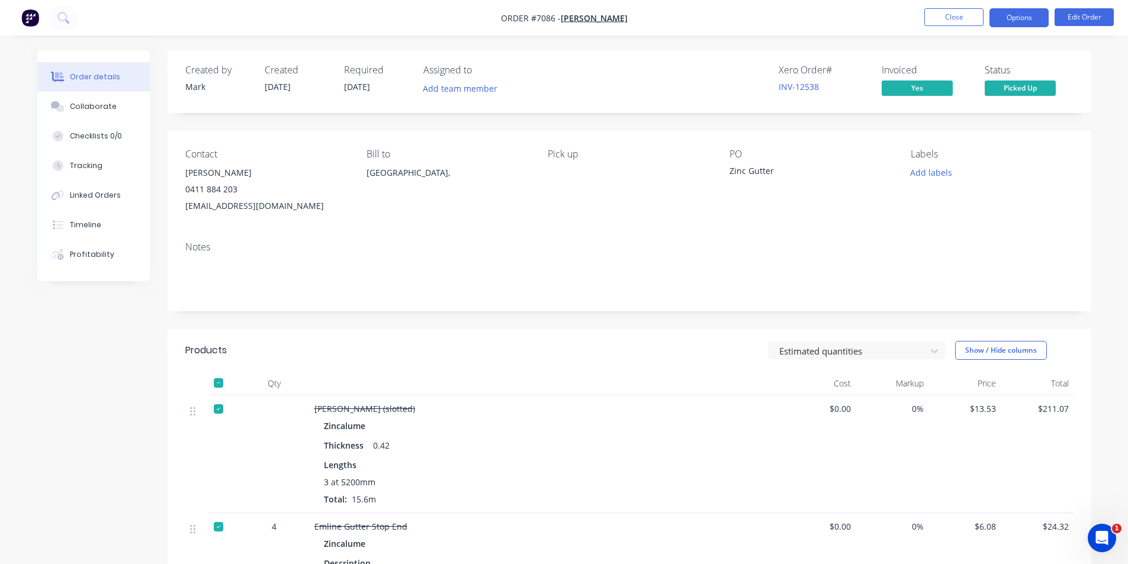
click at [1046, 16] on button "Options" at bounding box center [1019, 17] width 59 height 19
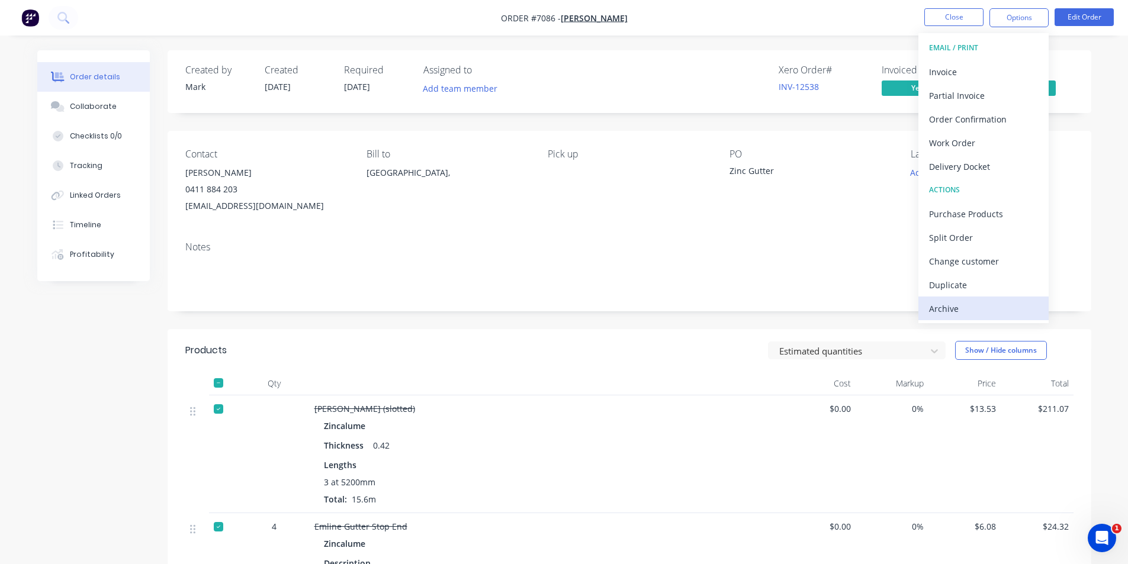
click at [956, 302] on div "Archive" at bounding box center [983, 308] width 109 height 17
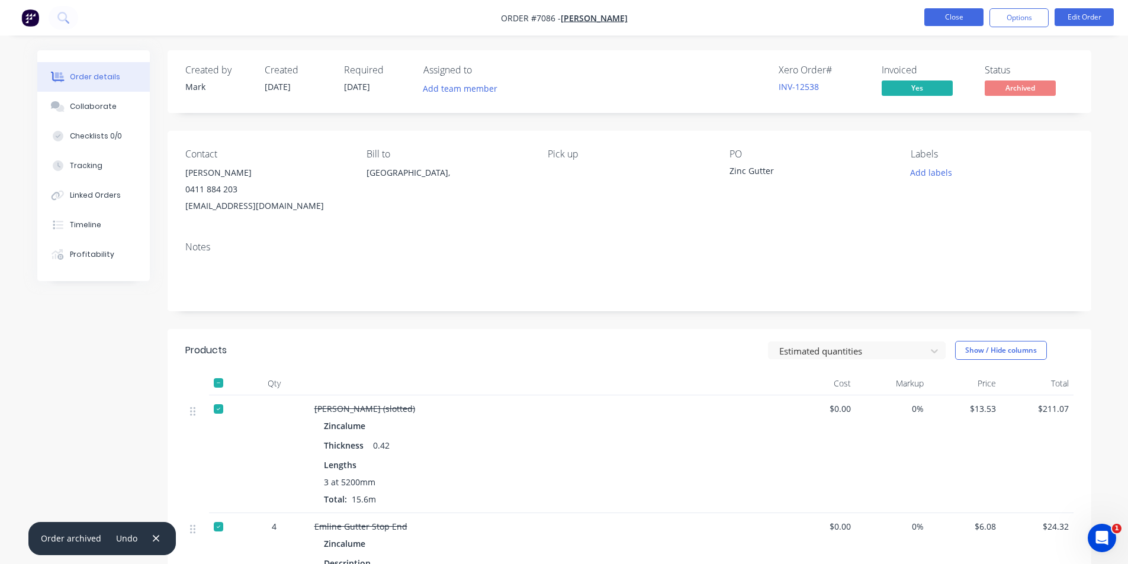
click at [926, 15] on button "Close" at bounding box center [953, 17] width 59 height 18
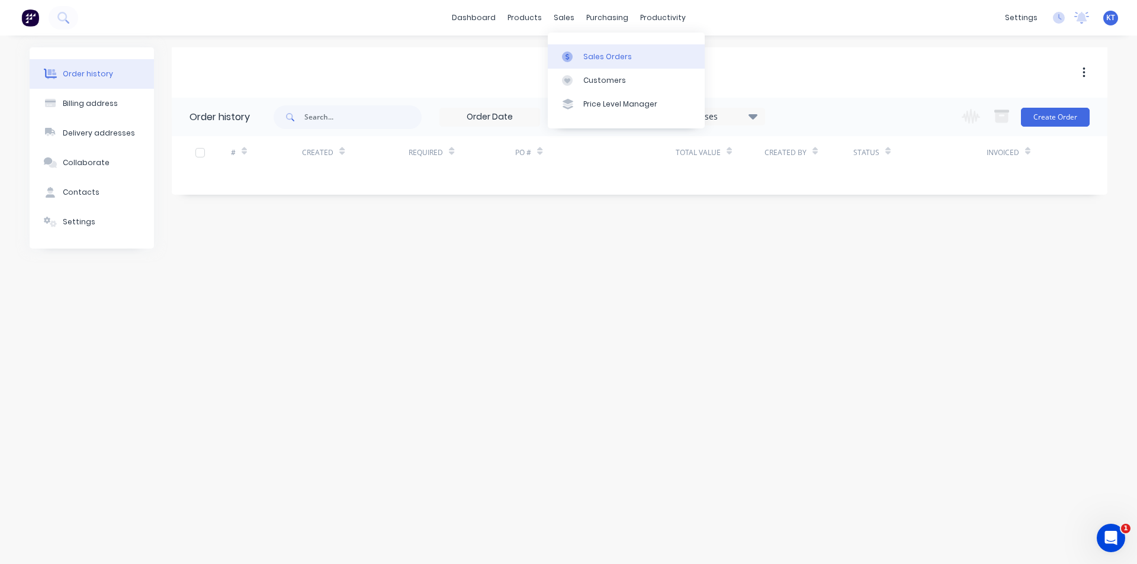
click at [615, 53] on div "Sales Orders" at bounding box center [607, 57] width 49 height 11
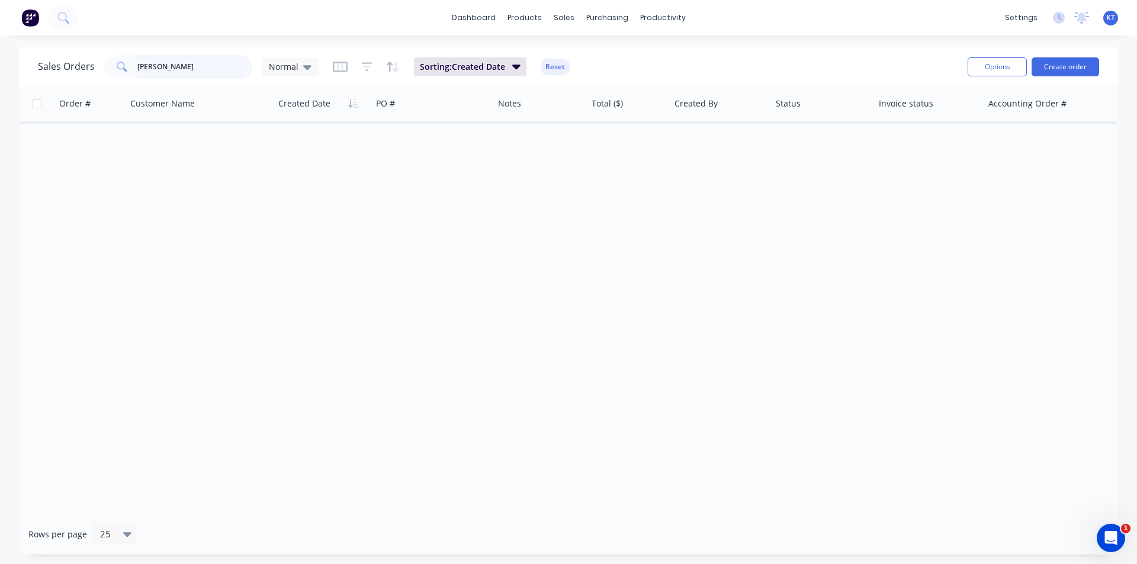
click at [204, 73] on input "[PERSON_NAME]" at bounding box center [194, 67] width 115 height 24
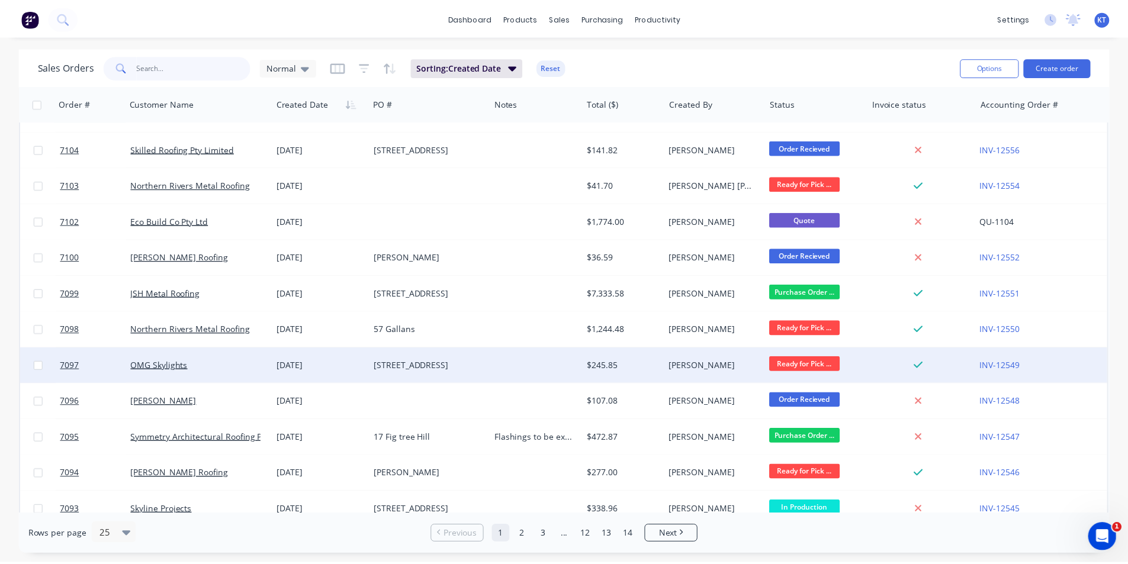
scroll to position [516, 0]
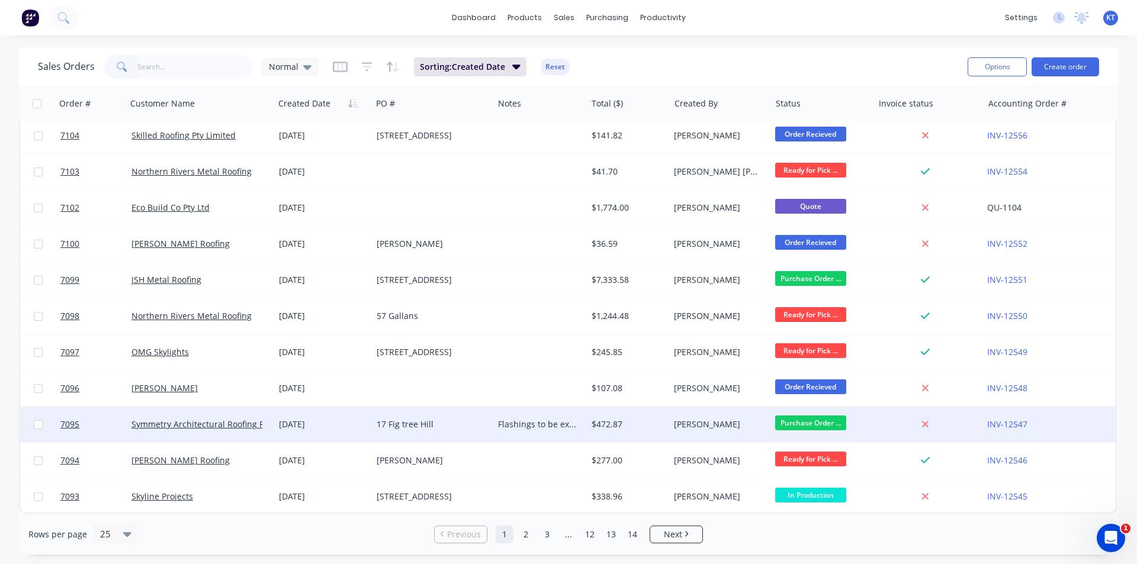
click at [561, 429] on div "Flashings to be express" at bounding box center [539, 425] width 93 height 36
click at [336, 426] on div "[DATE]" at bounding box center [323, 425] width 98 height 36
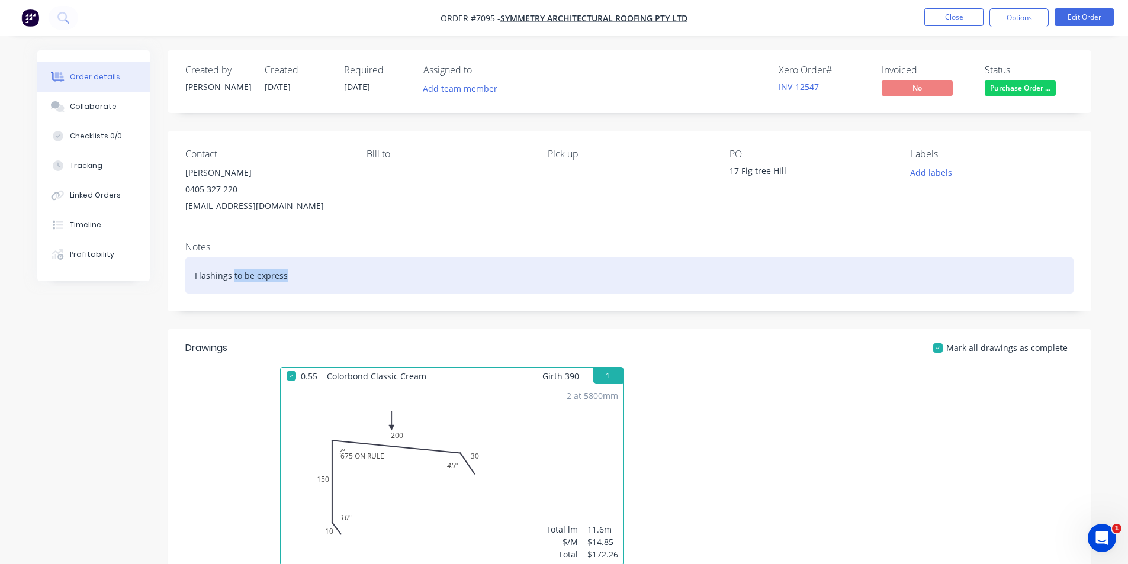
drag, startPoint x: 308, startPoint y: 275, endPoint x: 233, endPoint y: 275, distance: 75.2
click at [233, 275] on div "Flashings to be express" at bounding box center [629, 276] width 888 height 36
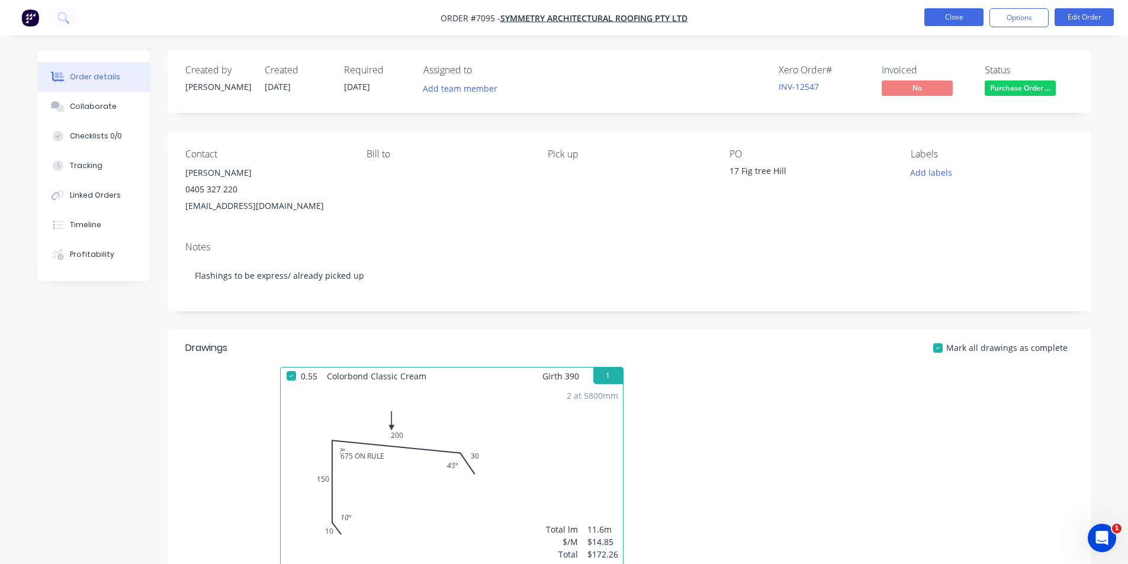
click at [927, 11] on nav "Order #7095 - Symmetry Architectural Roofing Pty Ltd Close Options Edit Order" at bounding box center [564, 18] width 1128 height 36
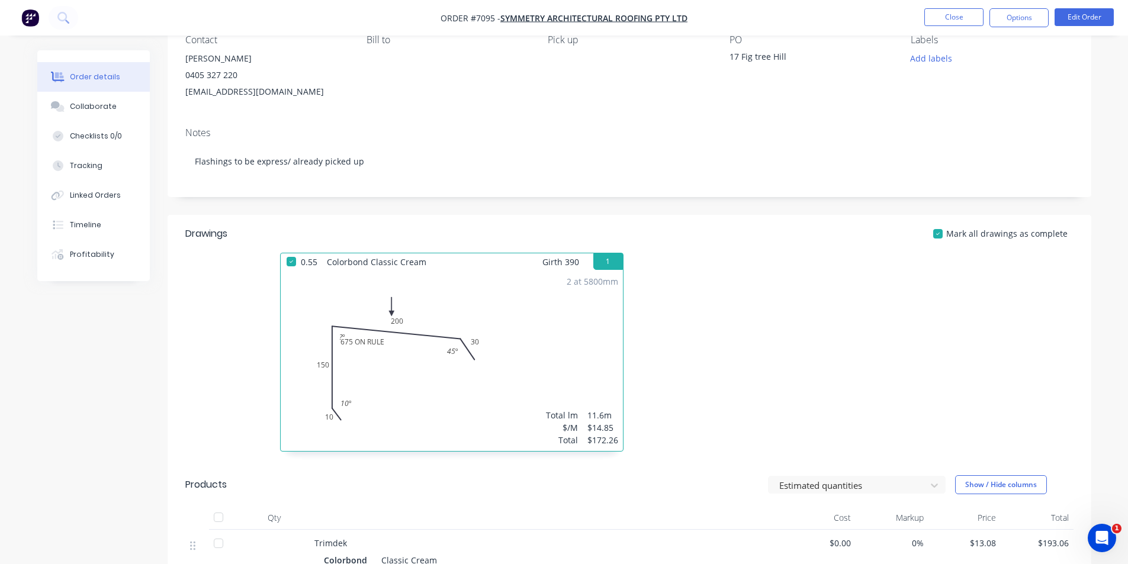
scroll to position [118, 0]
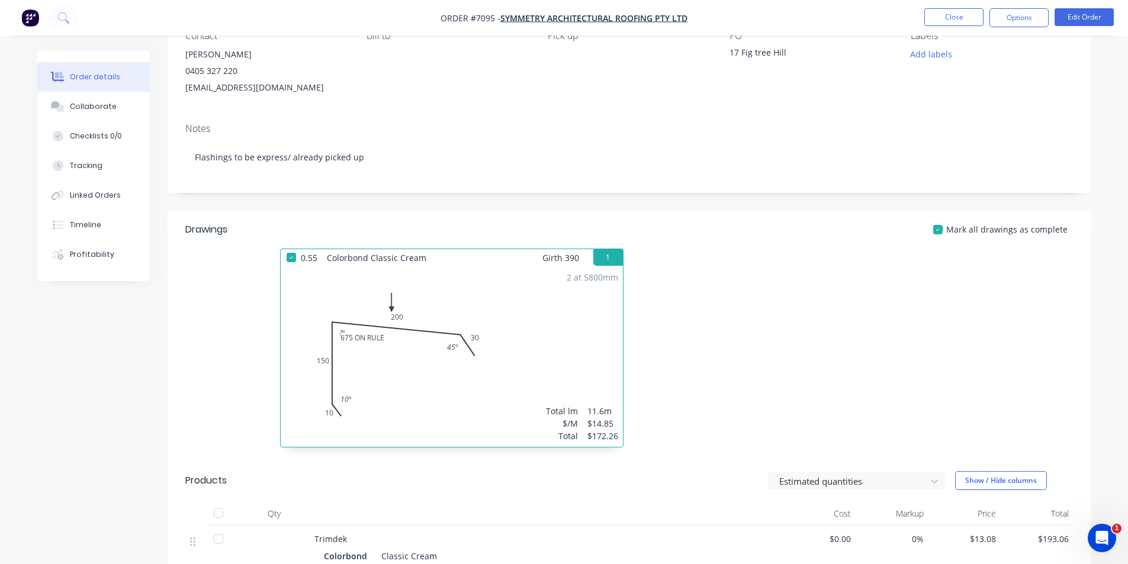
click at [949, 4] on nav "Order #7095 - Symmetry Architectural Roofing Pty Ltd Close Options Edit Order" at bounding box center [564, 18] width 1128 height 36
click at [945, 13] on button "Close" at bounding box center [953, 17] width 59 height 18
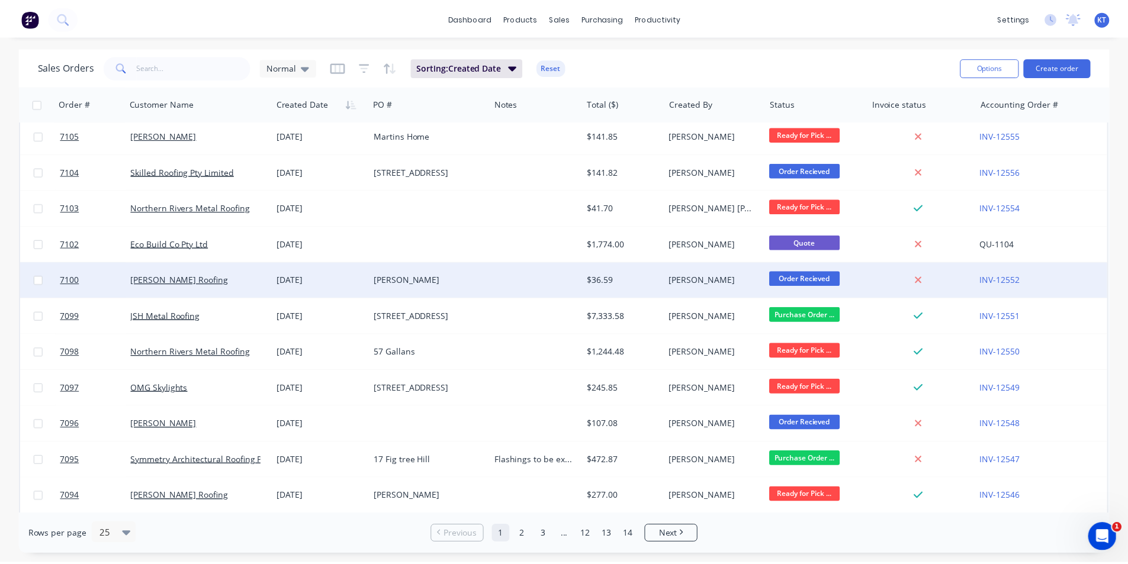
scroll to position [516, 0]
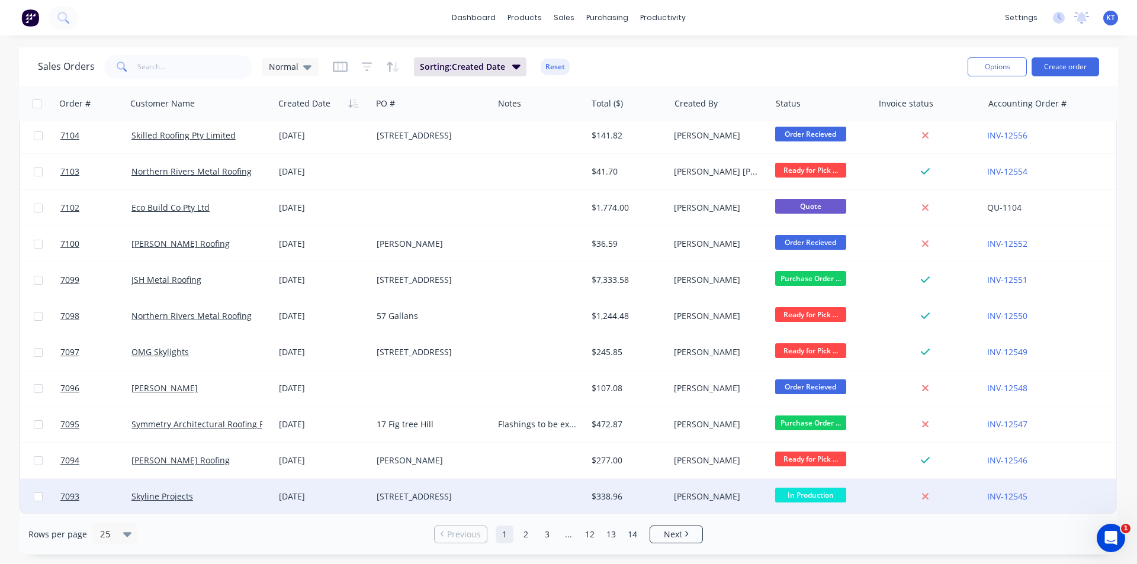
click at [282, 494] on div "[DATE]" at bounding box center [323, 497] width 88 height 12
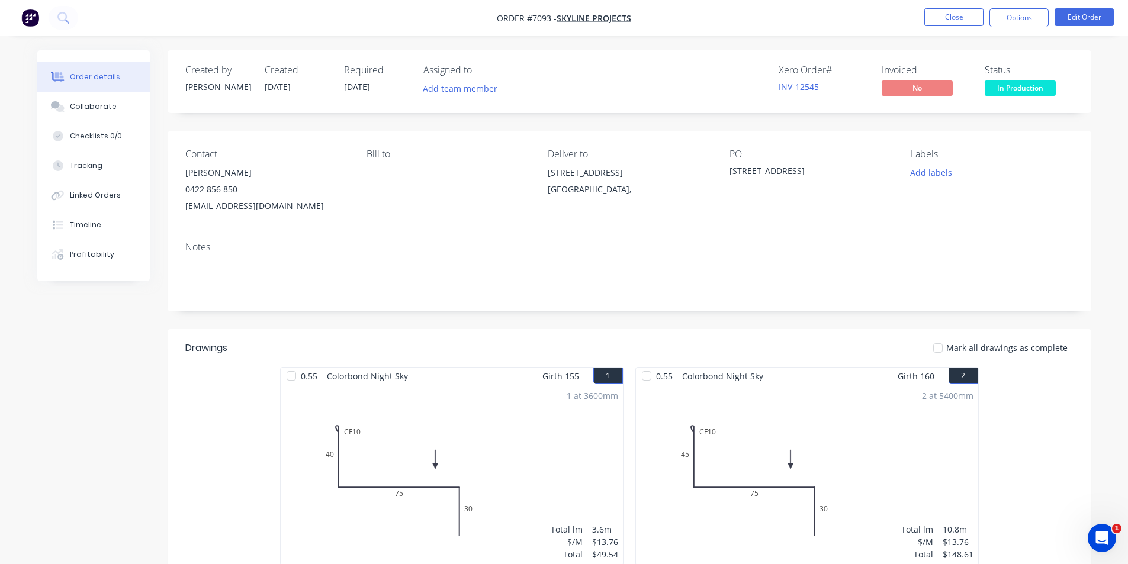
click at [1007, 89] on span "In Production" at bounding box center [1020, 88] width 71 height 15
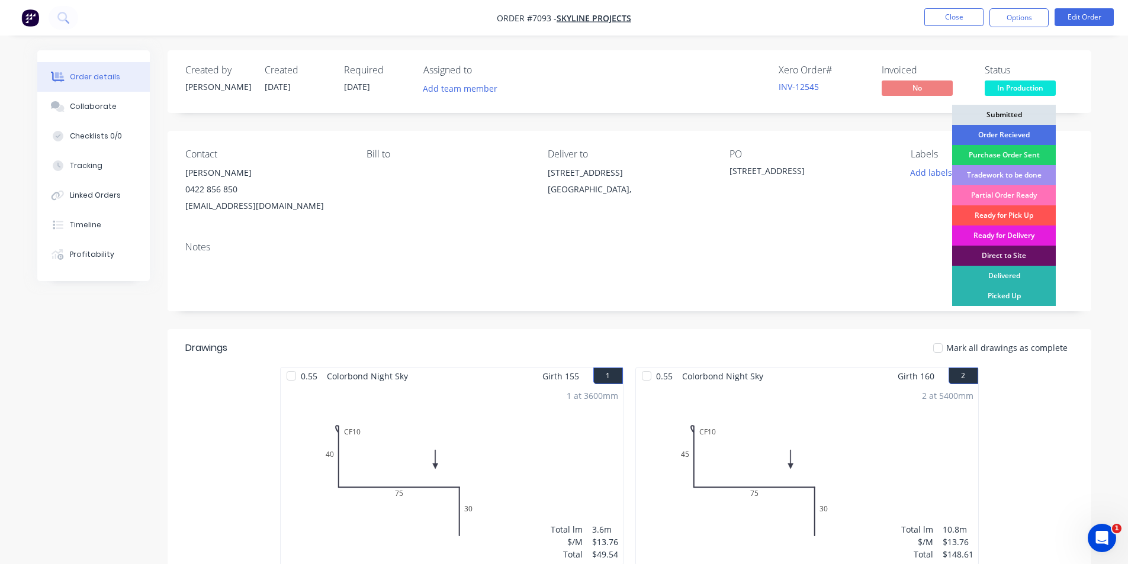
click at [997, 232] on div "Ready for Delivery" at bounding box center [1004, 236] width 104 height 20
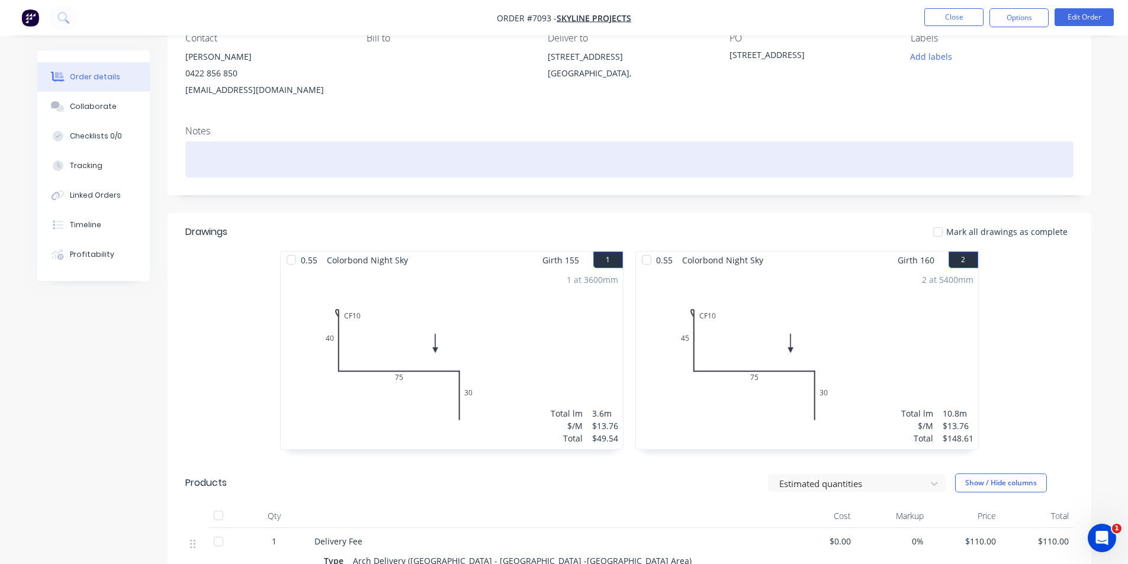
scroll to position [103, 0]
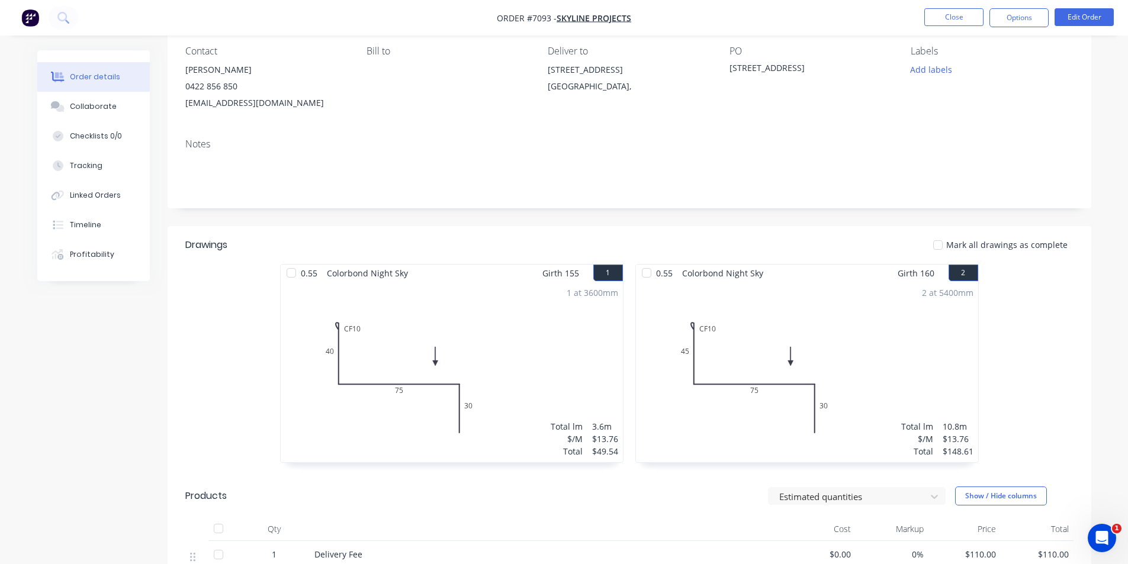
click at [932, 246] on div at bounding box center [938, 245] width 24 height 24
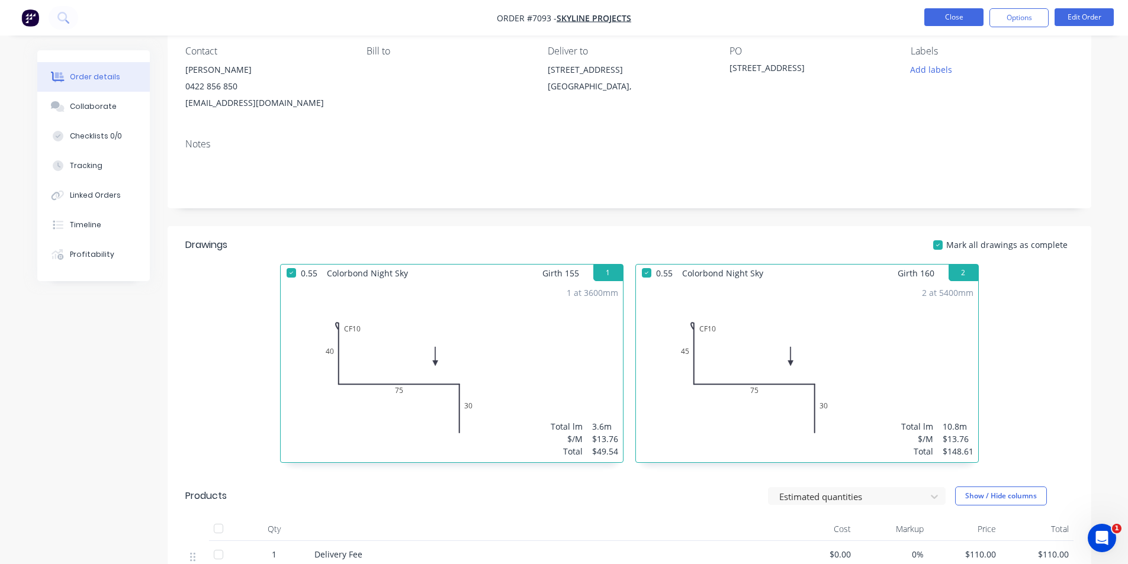
click at [946, 24] on button "Close" at bounding box center [953, 17] width 59 height 18
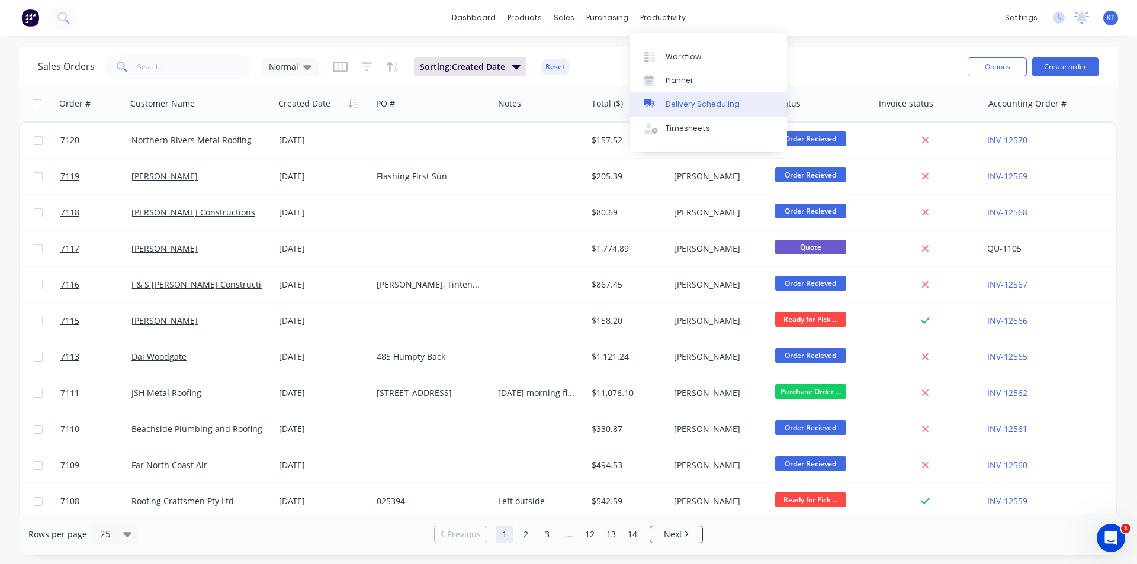
click at [701, 107] on div "Delivery Scheduling" at bounding box center [703, 104] width 74 height 11
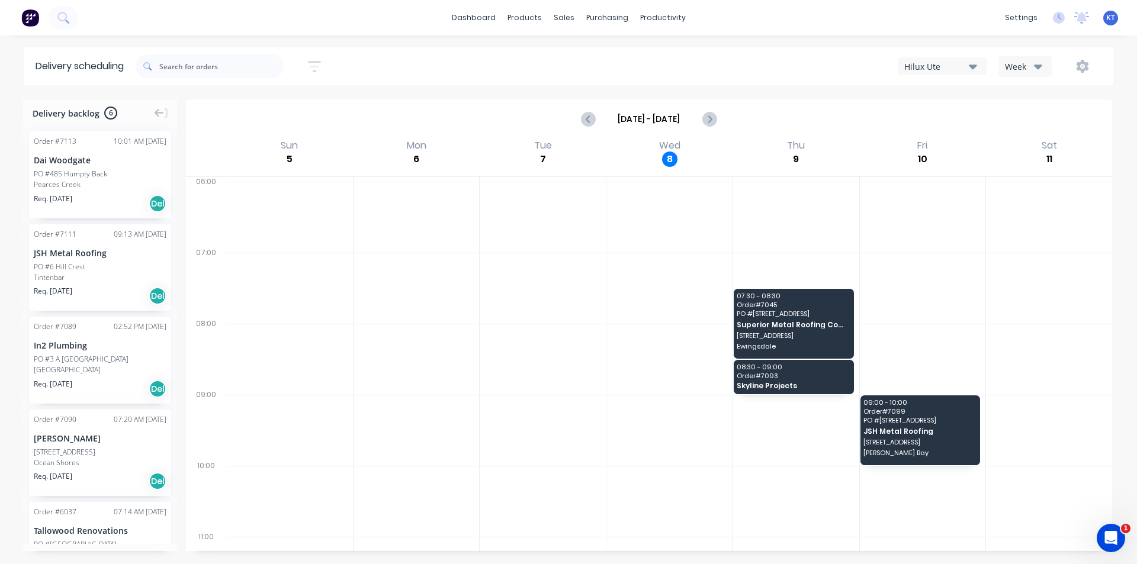
scroll to position [59, 0]
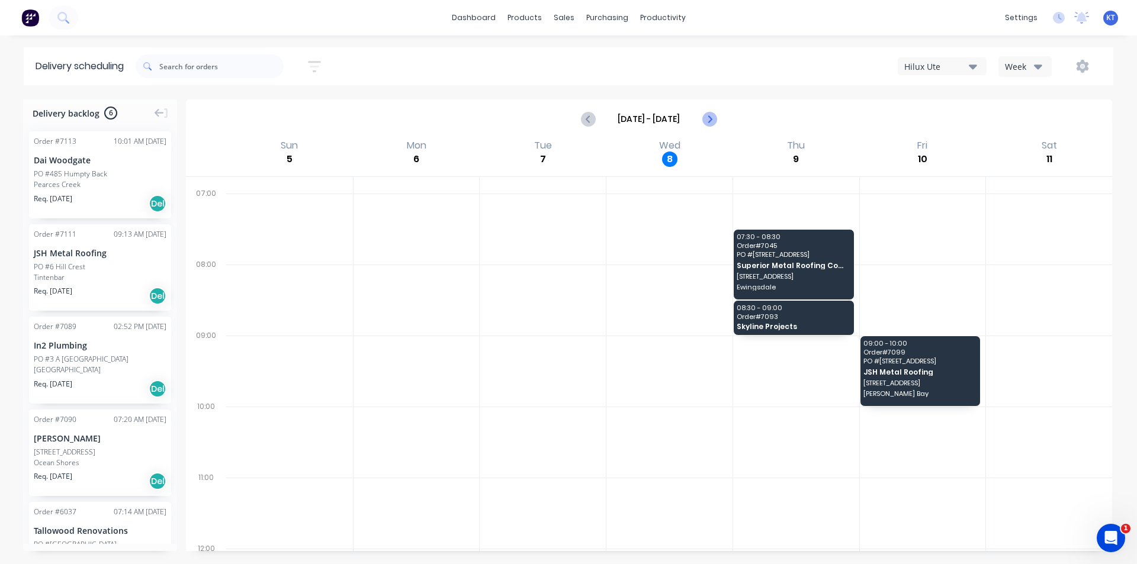
click at [711, 115] on icon "Next page" at bounding box center [709, 119] width 14 height 14
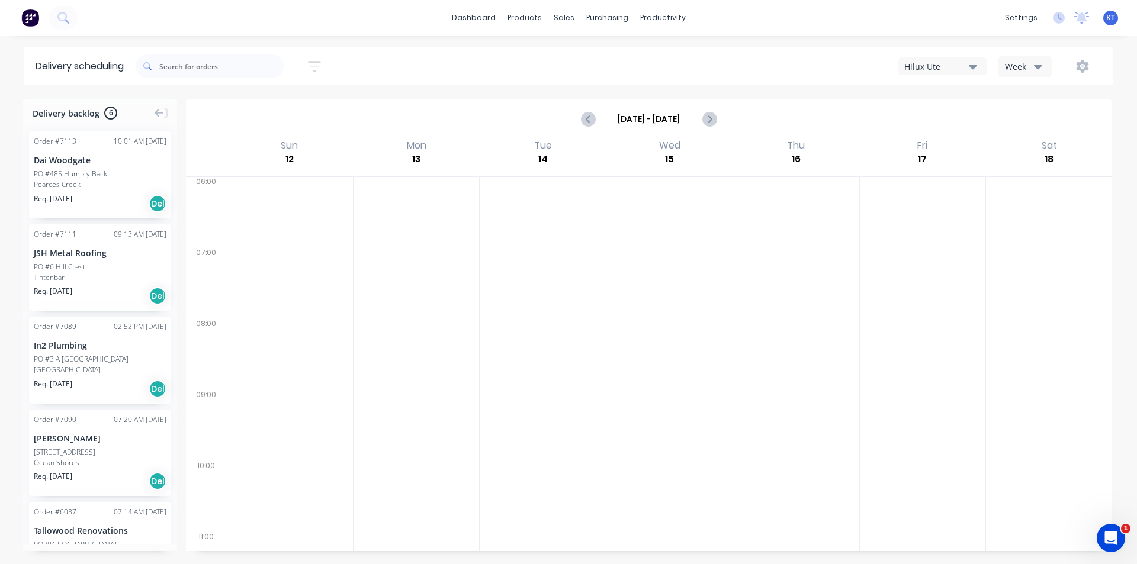
scroll to position [0, 0]
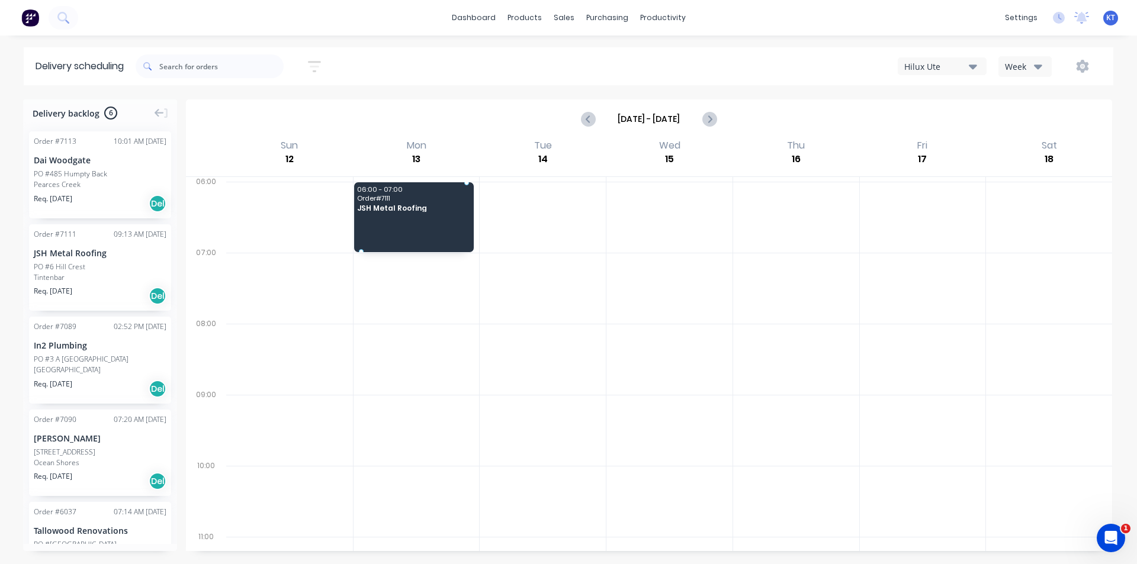
drag, startPoint x: 110, startPoint y: 267, endPoint x: 451, endPoint y: 204, distance: 346.9
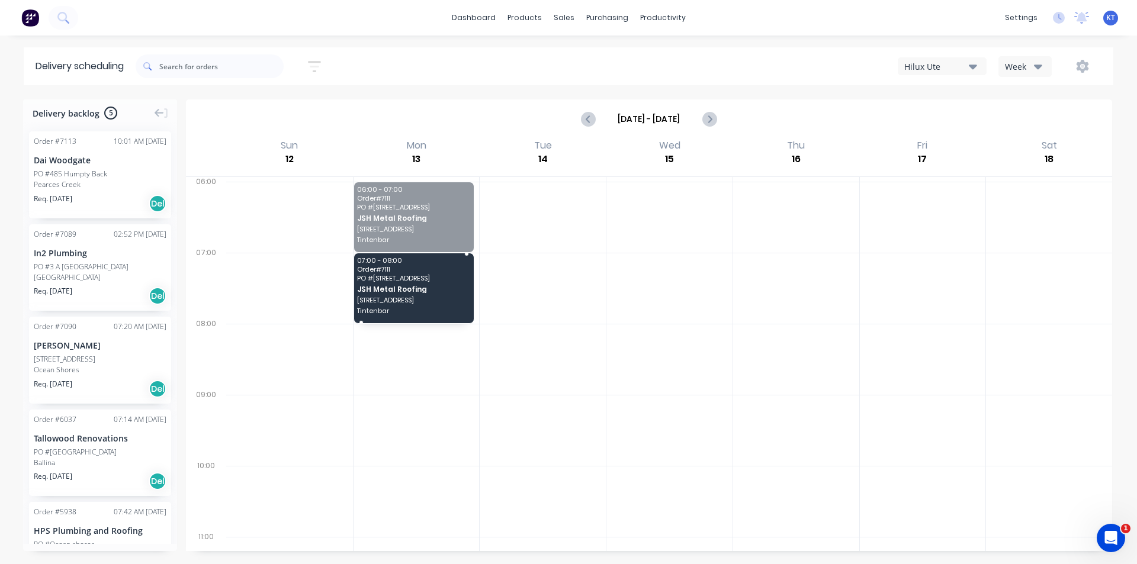
drag, startPoint x: 356, startPoint y: 252, endPoint x: 420, endPoint y: 263, distance: 65.5
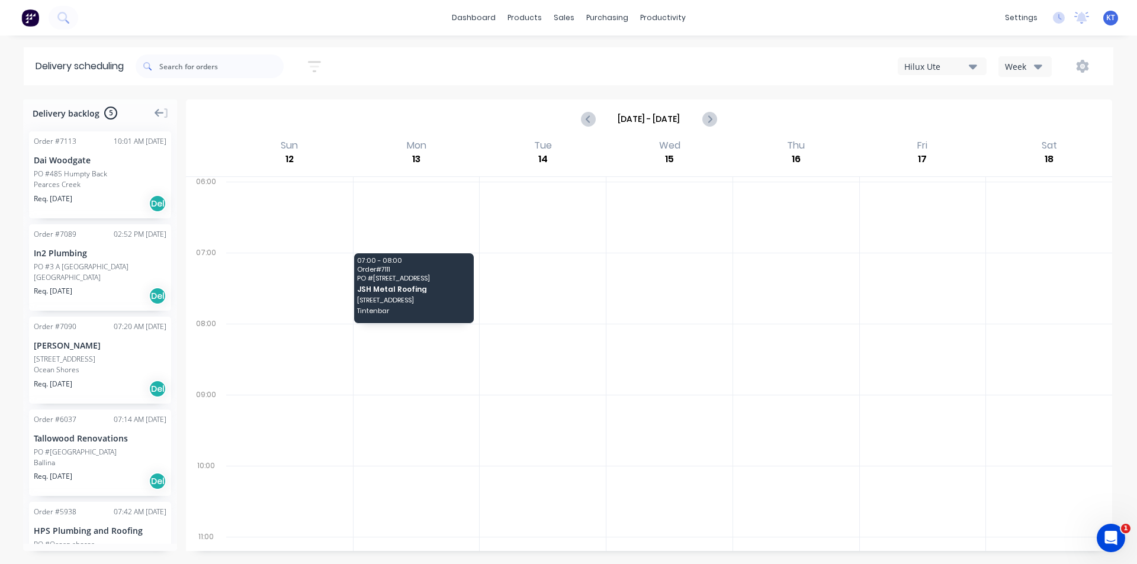
click at [158, 111] on icon at bounding box center [159, 113] width 9 height 8
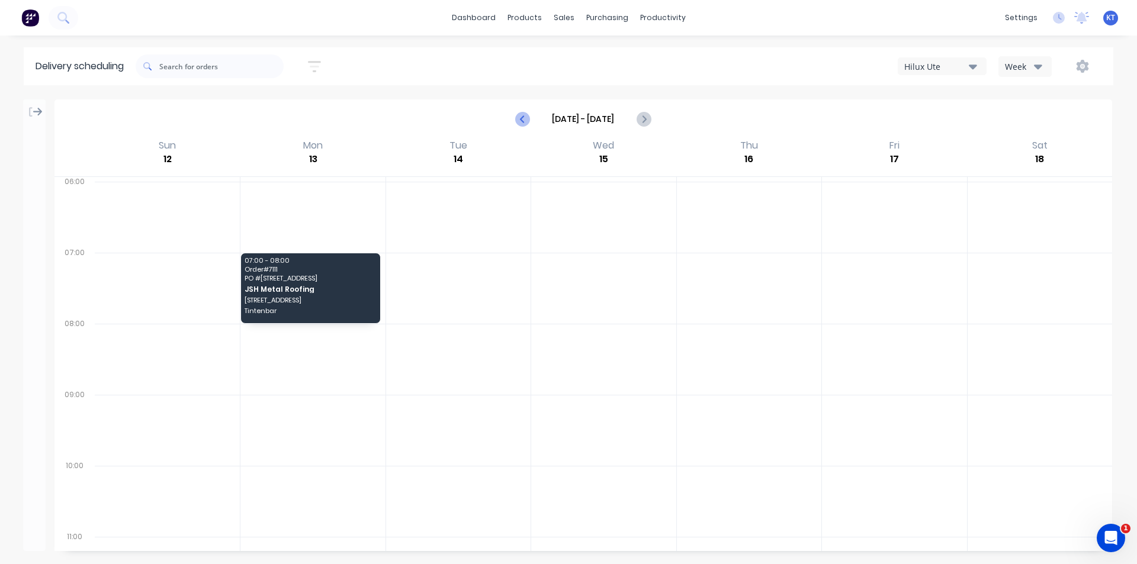
click at [526, 115] on icon "Previous page" at bounding box center [523, 119] width 14 height 14
type input "[DATE] - [DATE]"
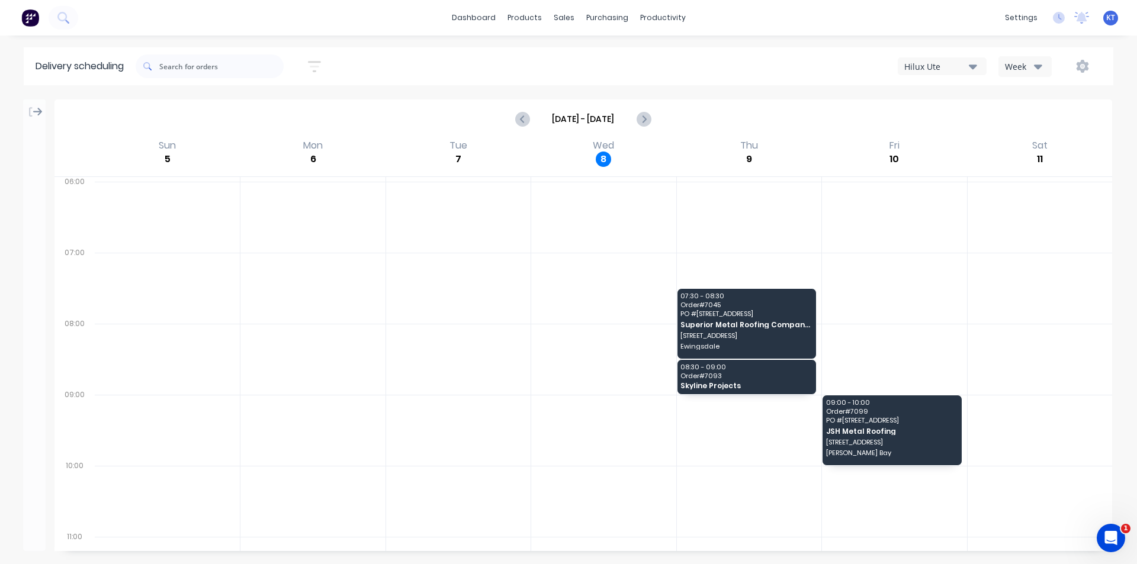
click at [39, 109] on icon at bounding box center [37, 112] width 9 height 8
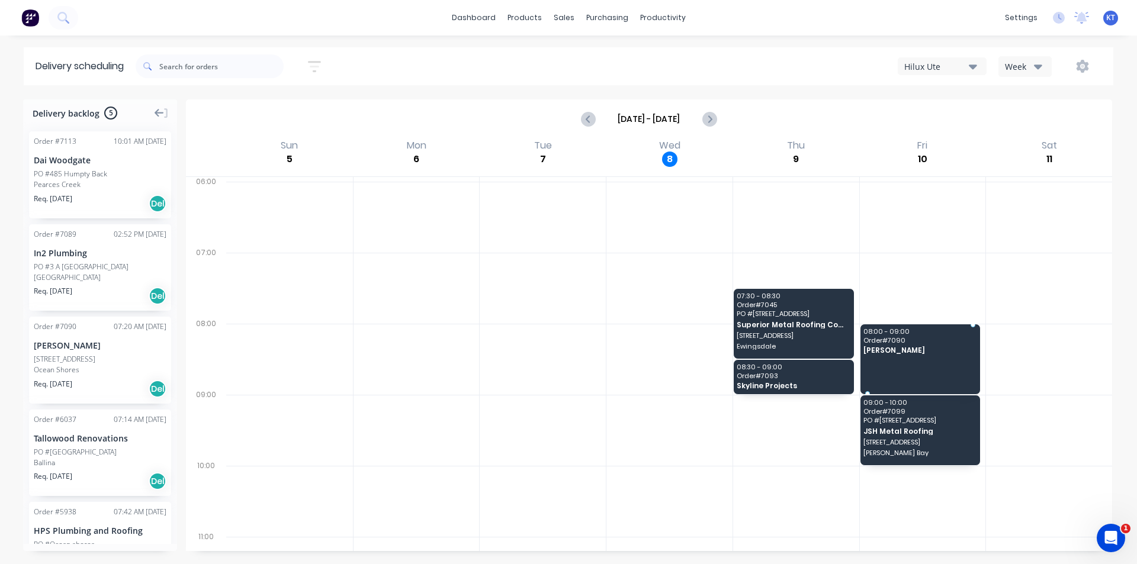
drag, startPoint x: 82, startPoint y: 343, endPoint x: 877, endPoint y: 336, distance: 794.2
click at [887, 419] on span "[STREET_ADDRESS]" at bounding box center [919, 420] width 113 height 7
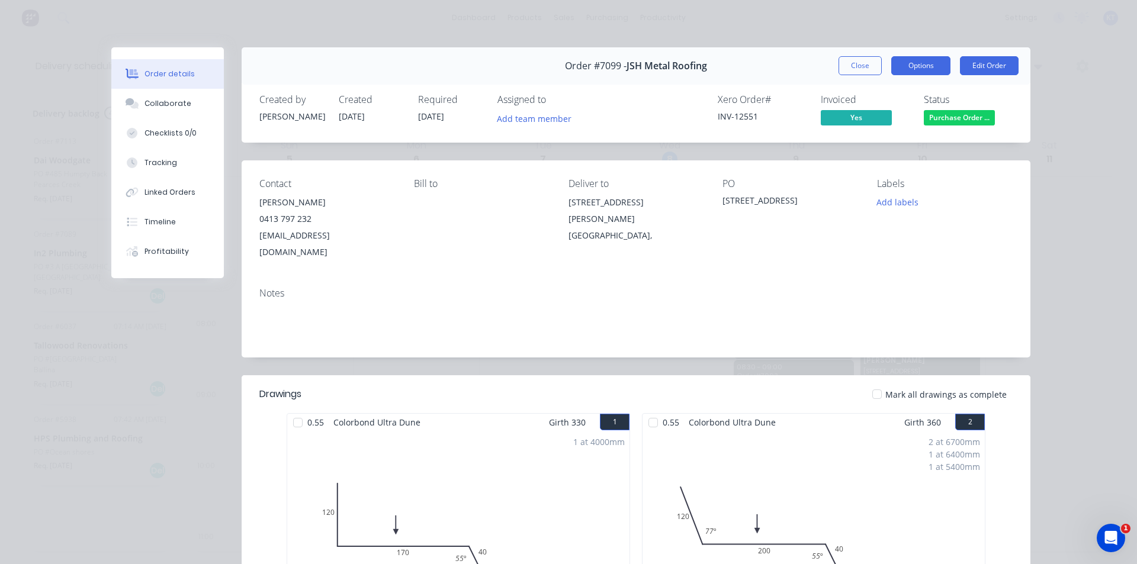
click at [935, 64] on button "Options" at bounding box center [920, 65] width 59 height 19
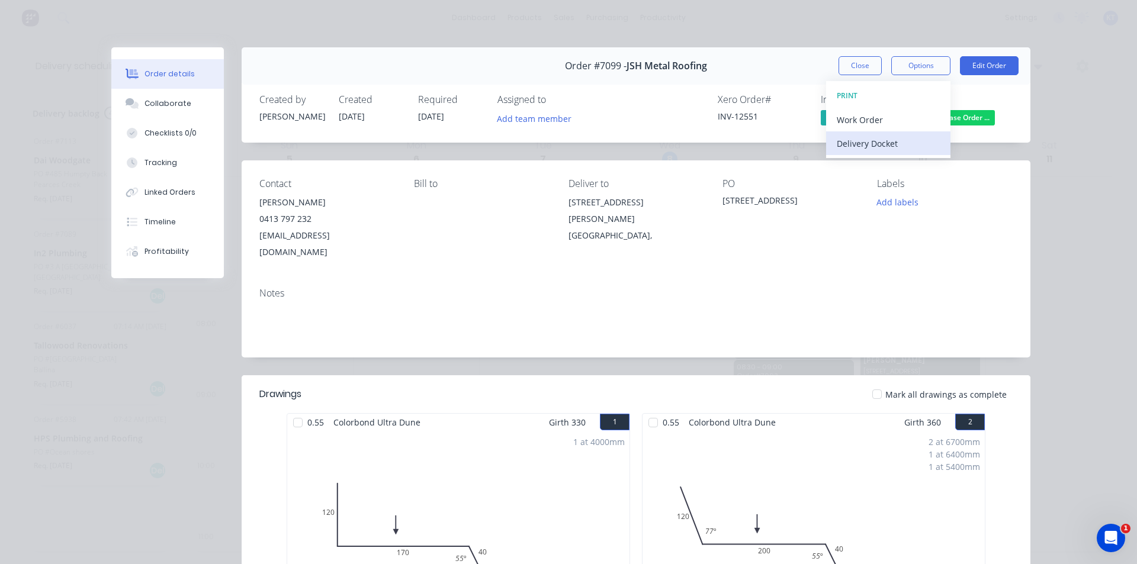
click at [887, 148] on div "Delivery Docket" at bounding box center [888, 143] width 103 height 17
click at [910, 177] on button "Custom" at bounding box center [888, 167] width 124 height 24
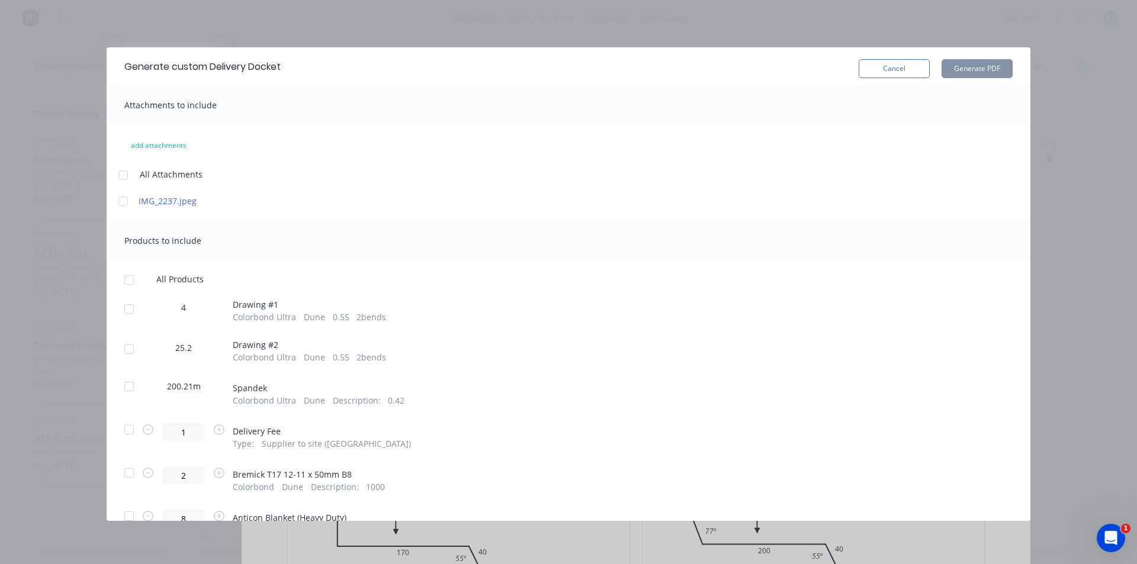
click at [127, 312] on div at bounding box center [129, 309] width 24 height 24
click at [134, 347] on div at bounding box center [129, 350] width 24 height 24
click at [127, 382] on div at bounding box center [129, 387] width 24 height 24
click at [127, 383] on div at bounding box center [129, 387] width 24 height 24
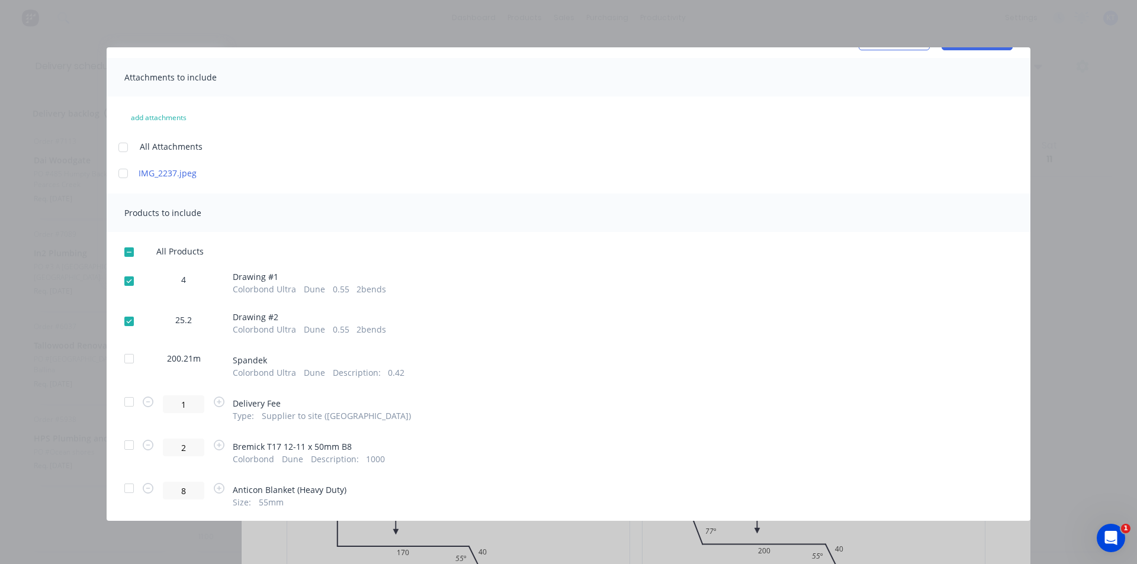
scroll to position [76, 0]
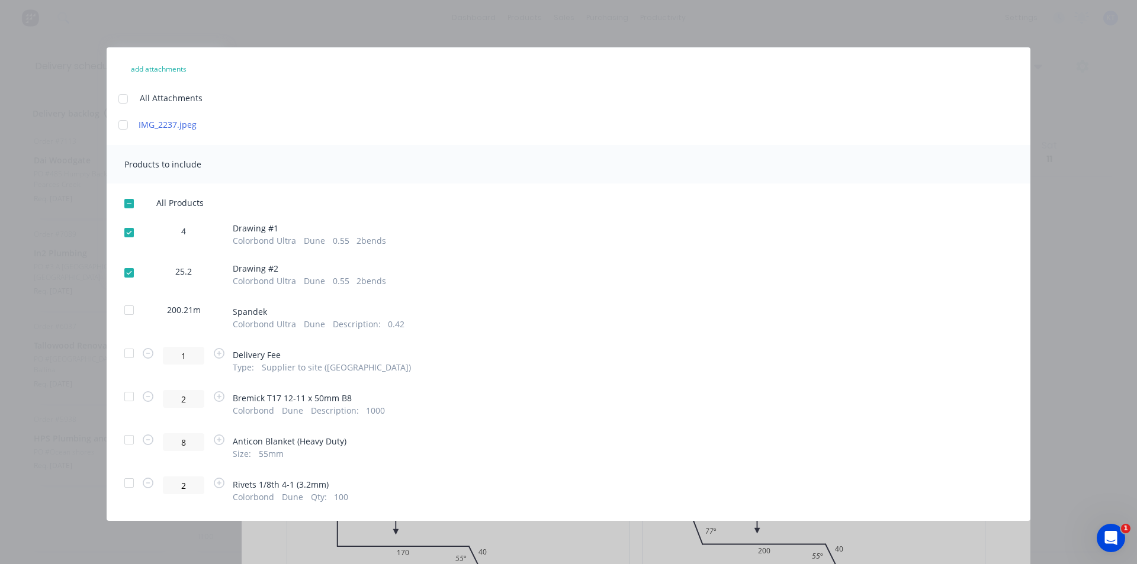
click at [124, 351] on div at bounding box center [129, 354] width 24 height 24
click at [131, 400] on div at bounding box center [129, 397] width 24 height 24
click at [131, 438] on div at bounding box center [129, 440] width 24 height 24
click at [126, 481] on div at bounding box center [129, 483] width 24 height 24
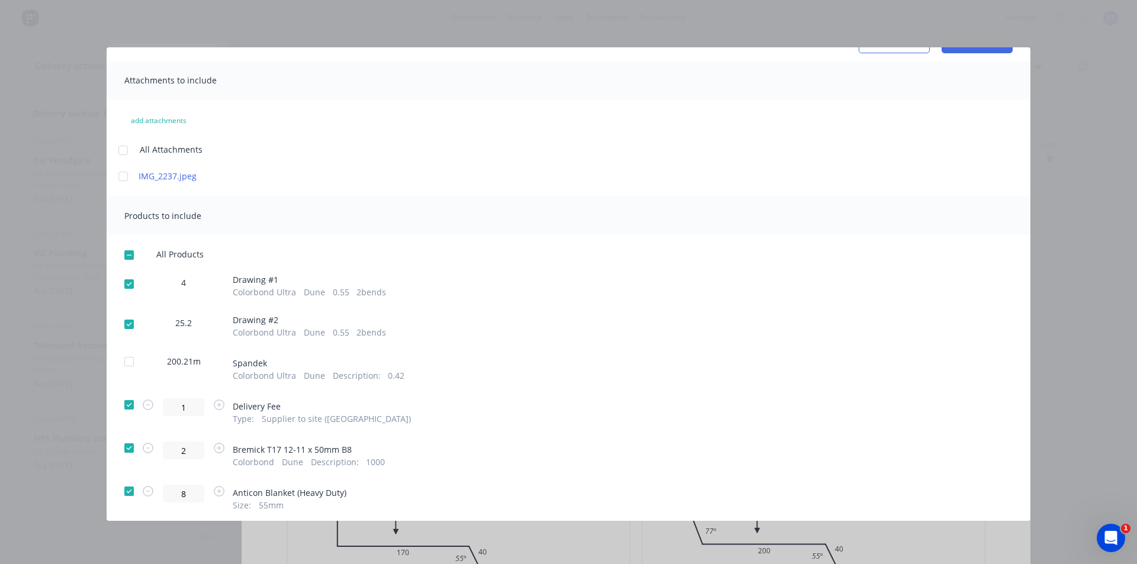
scroll to position [0, 0]
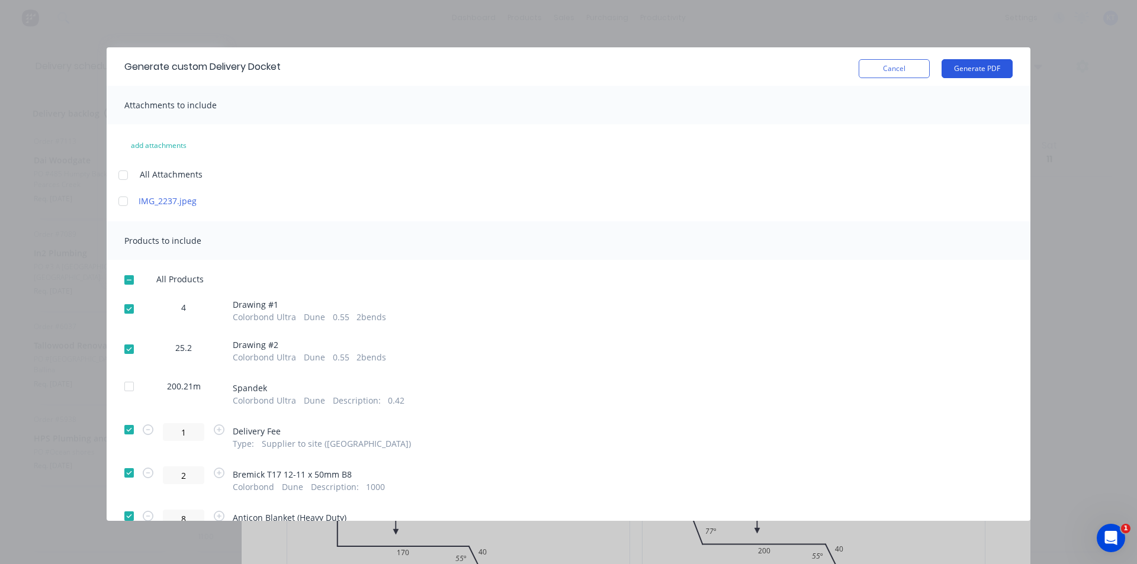
click at [980, 60] on button "Generate PDF" at bounding box center [977, 68] width 71 height 19
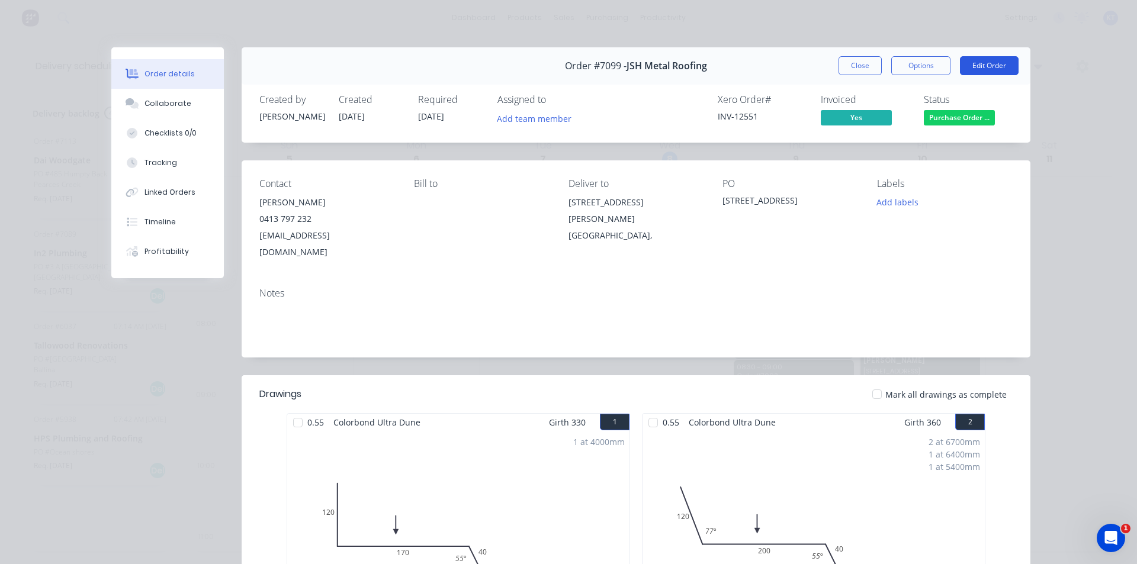
click at [996, 65] on button "Edit Order" at bounding box center [989, 65] width 59 height 19
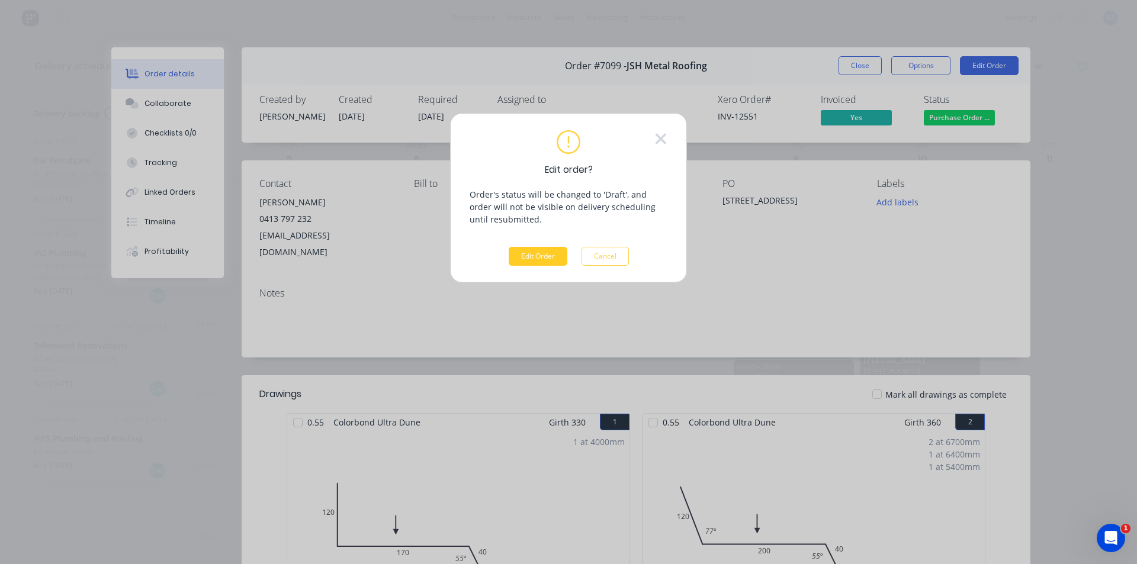
click at [553, 261] on button "Edit Order" at bounding box center [538, 256] width 59 height 19
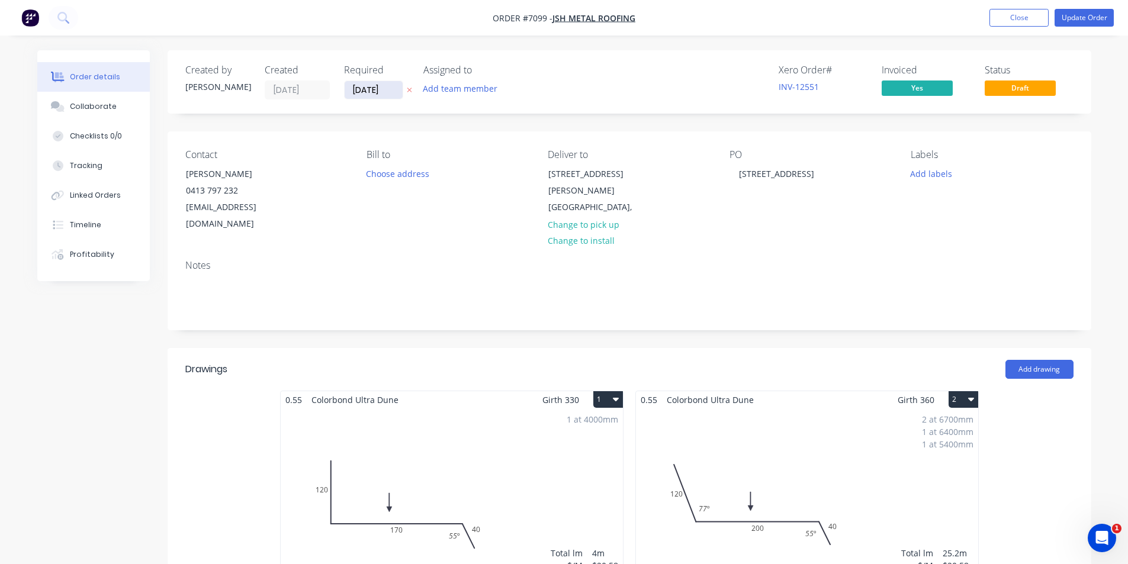
click at [399, 92] on input "[DATE]" at bounding box center [374, 90] width 58 height 18
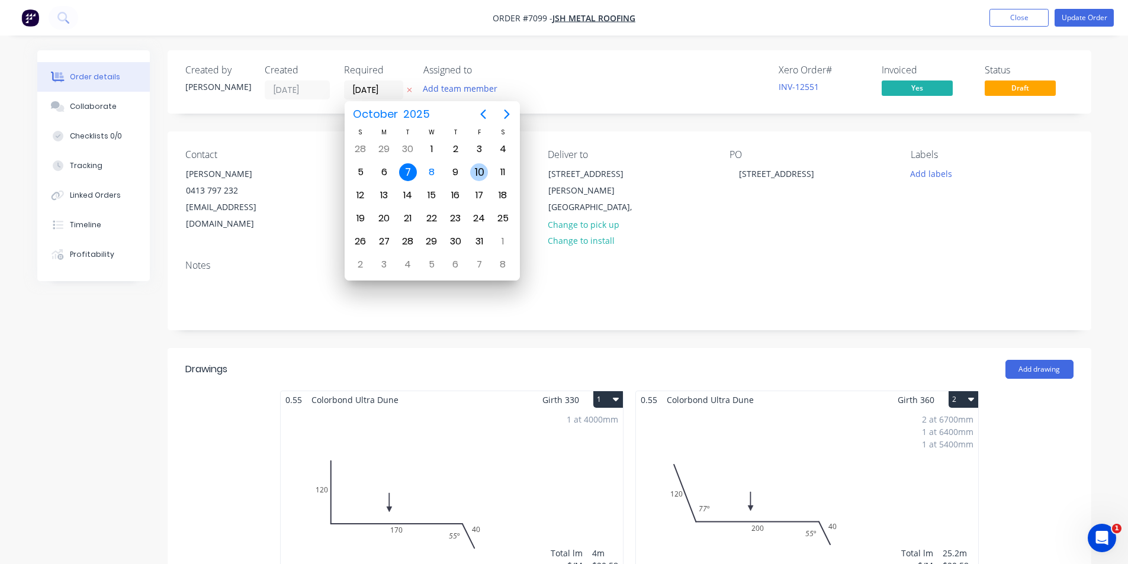
click at [478, 172] on div "10" at bounding box center [479, 172] width 18 height 18
type input "[DATE]"
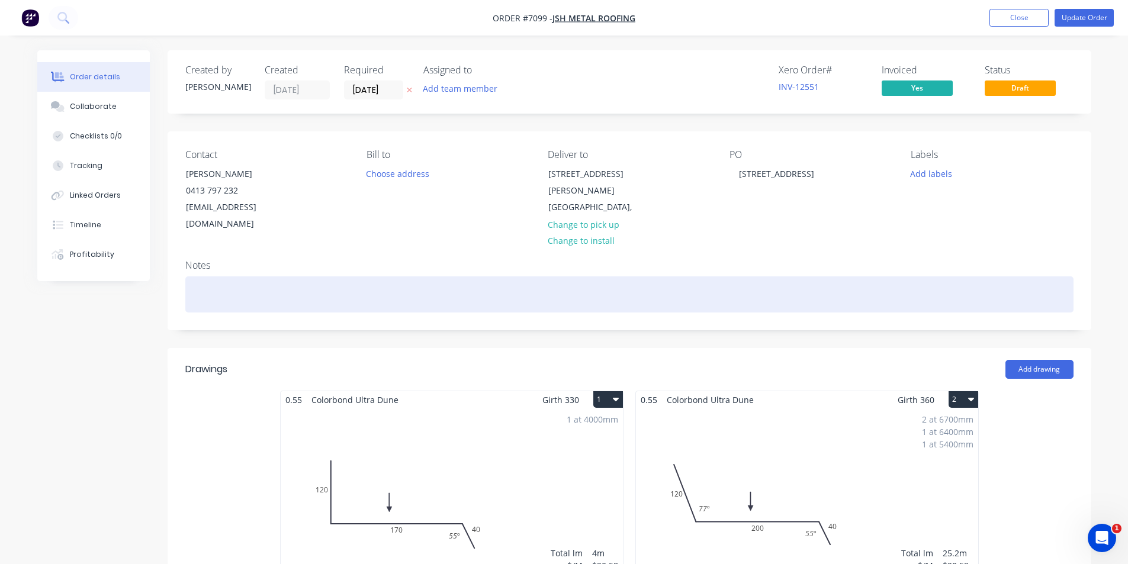
click at [317, 277] on div at bounding box center [629, 295] width 888 height 36
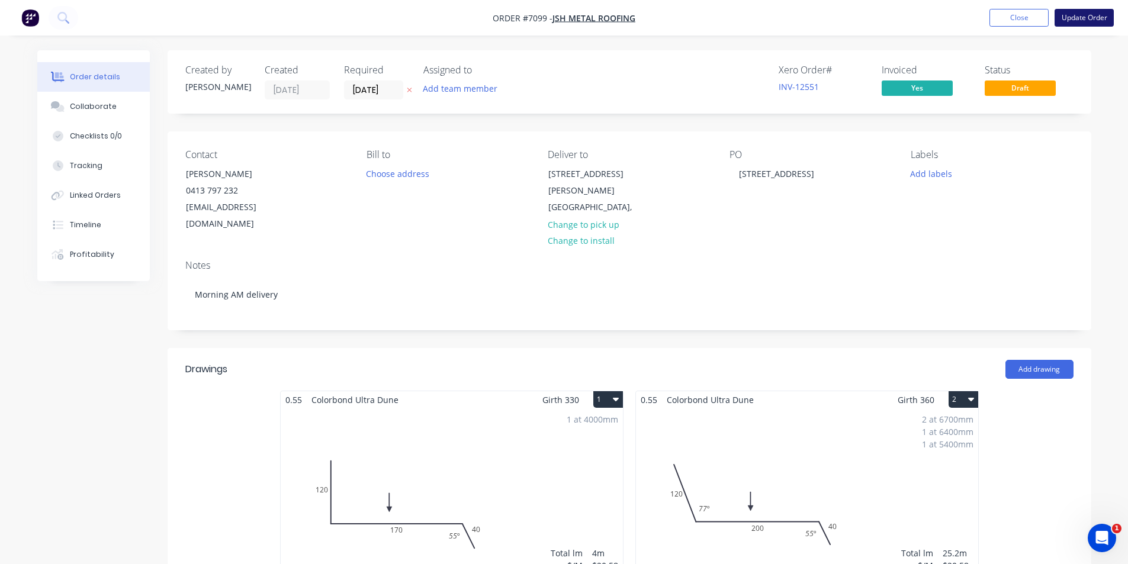
click at [1097, 21] on button "Update Order" at bounding box center [1084, 18] width 59 height 18
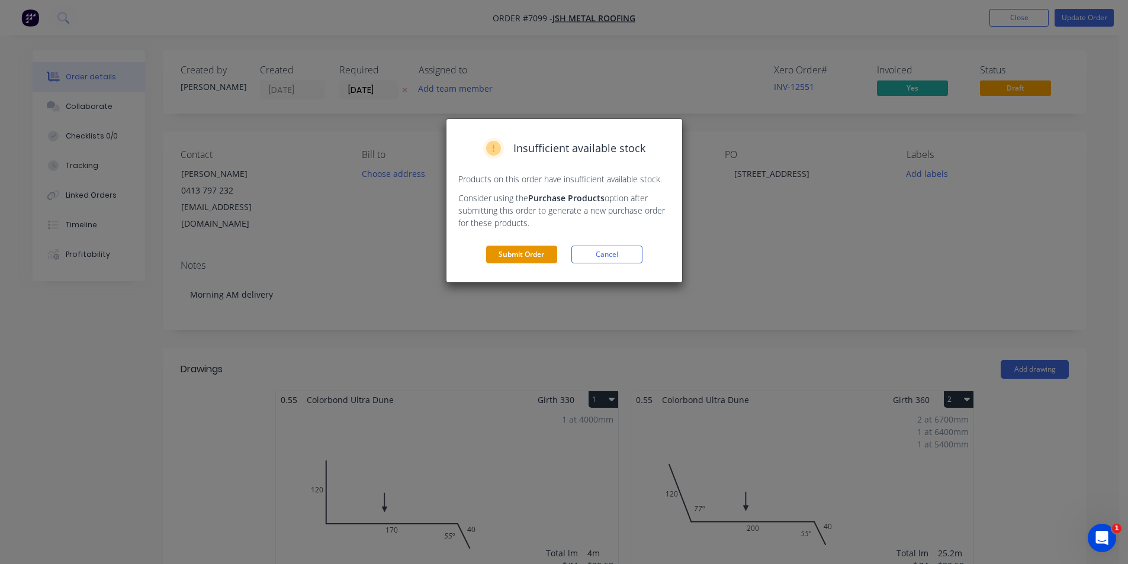
click at [536, 252] on button "Submit Order" at bounding box center [521, 255] width 71 height 18
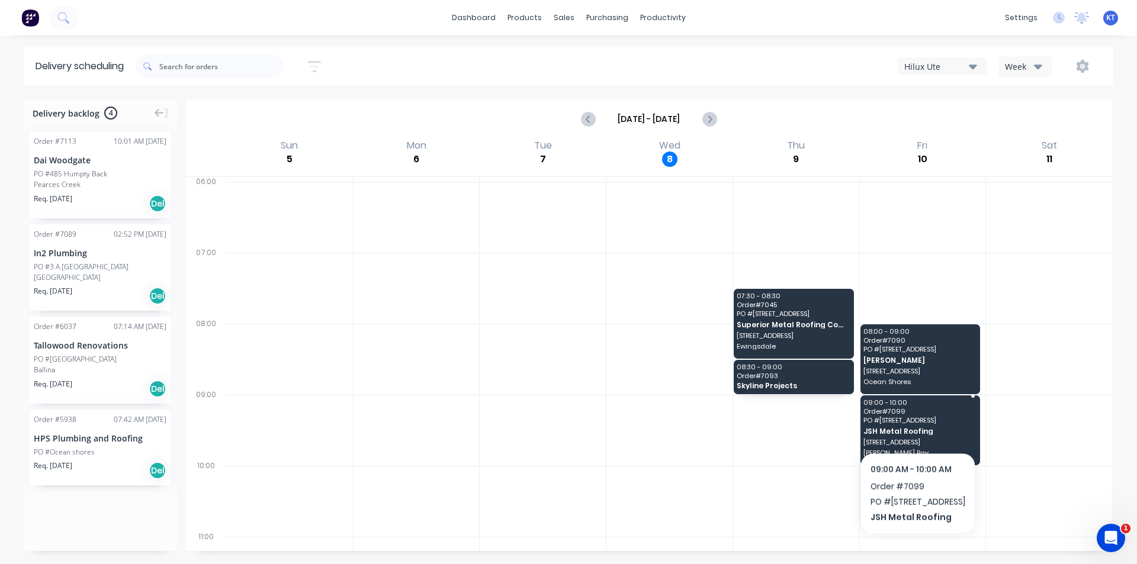
click at [912, 422] on span "[STREET_ADDRESS]" at bounding box center [919, 420] width 113 height 7
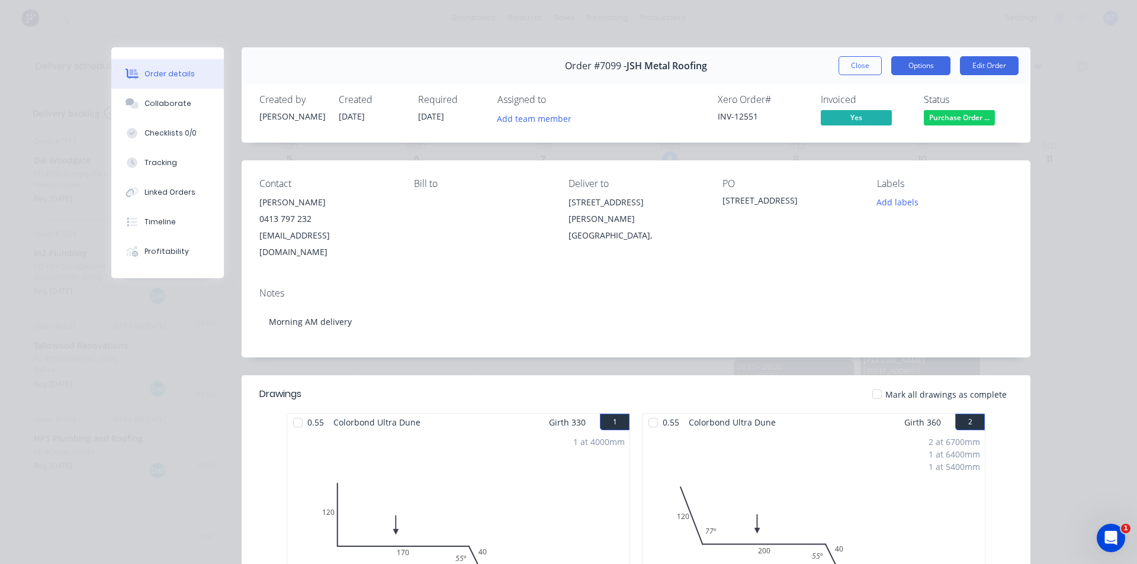
click at [898, 69] on button "Options" at bounding box center [920, 65] width 59 height 19
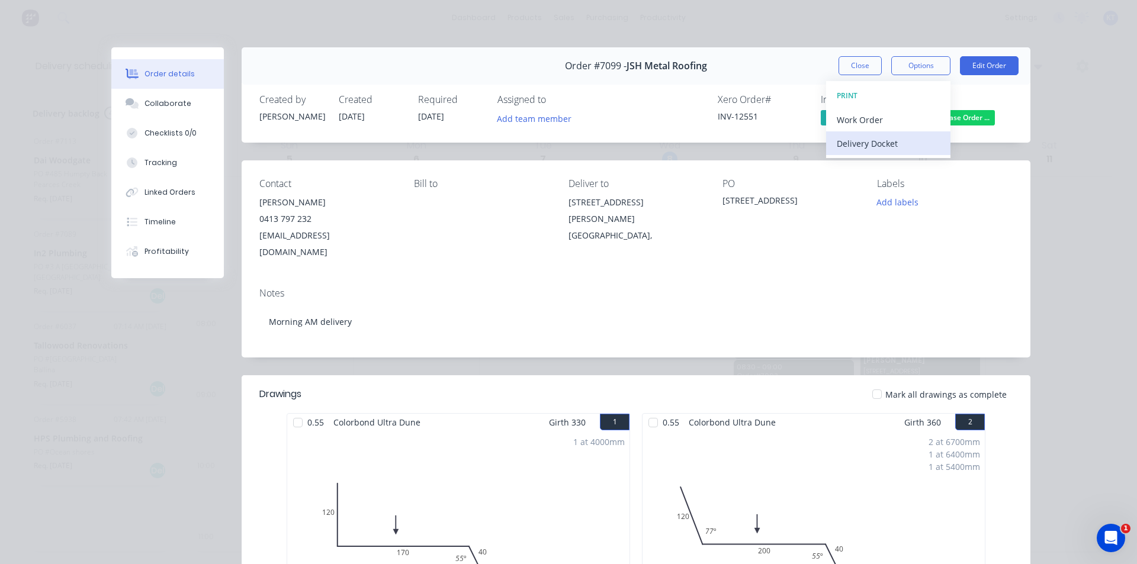
click at [903, 147] on div "Delivery Docket" at bounding box center [888, 143] width 103 height 17
click at [915, 147] on div "Standard" at bounding box center [888, 143] width 103 height 17
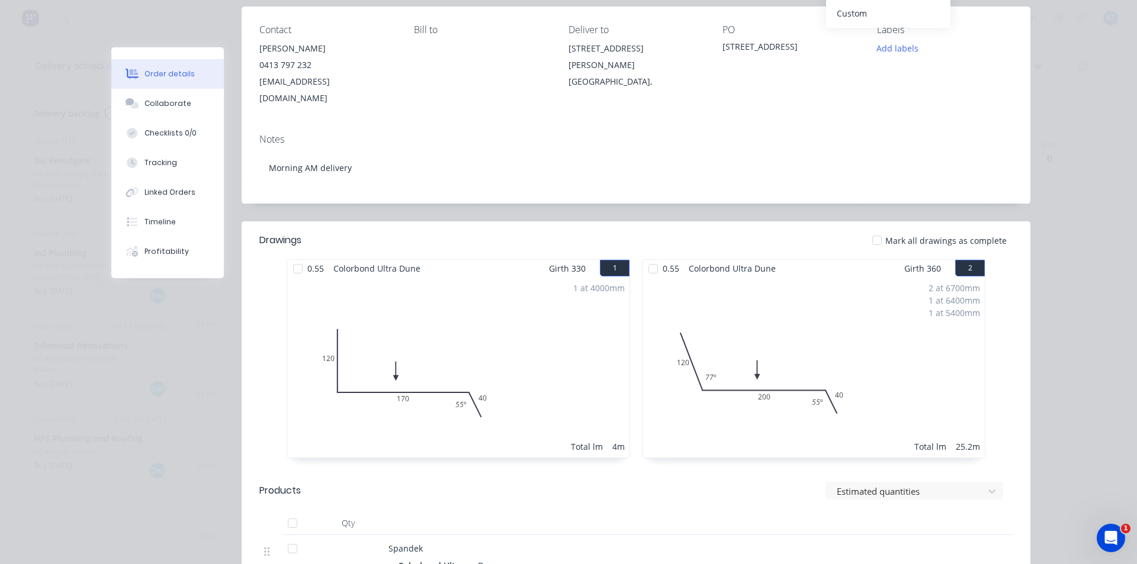
scroll to position [59, 0]
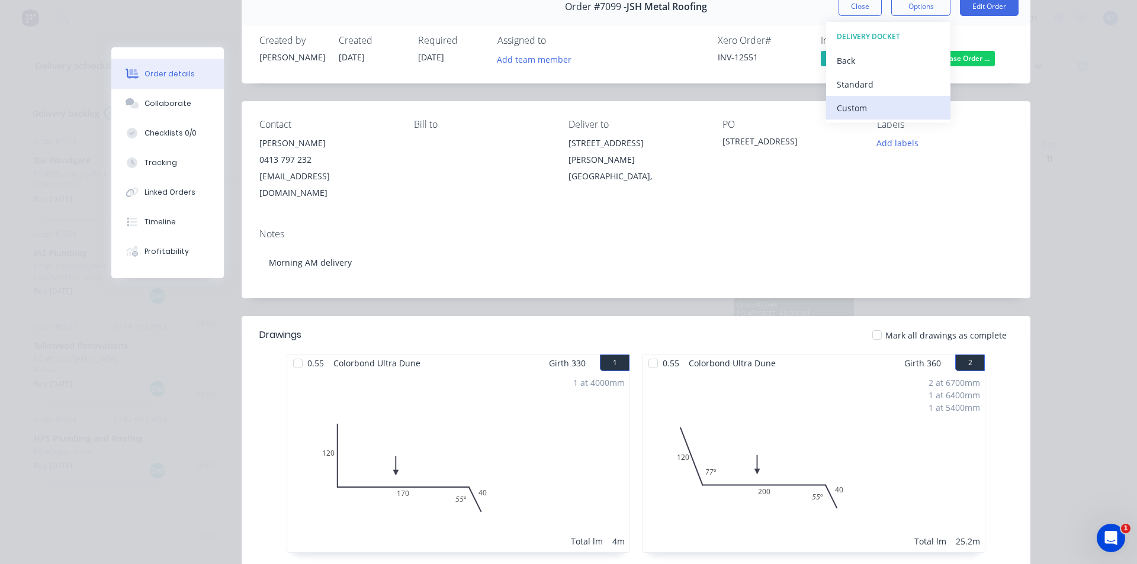
click at [878, 118] on button "Custom" at bounding box center [888, 108] width 124 height 24
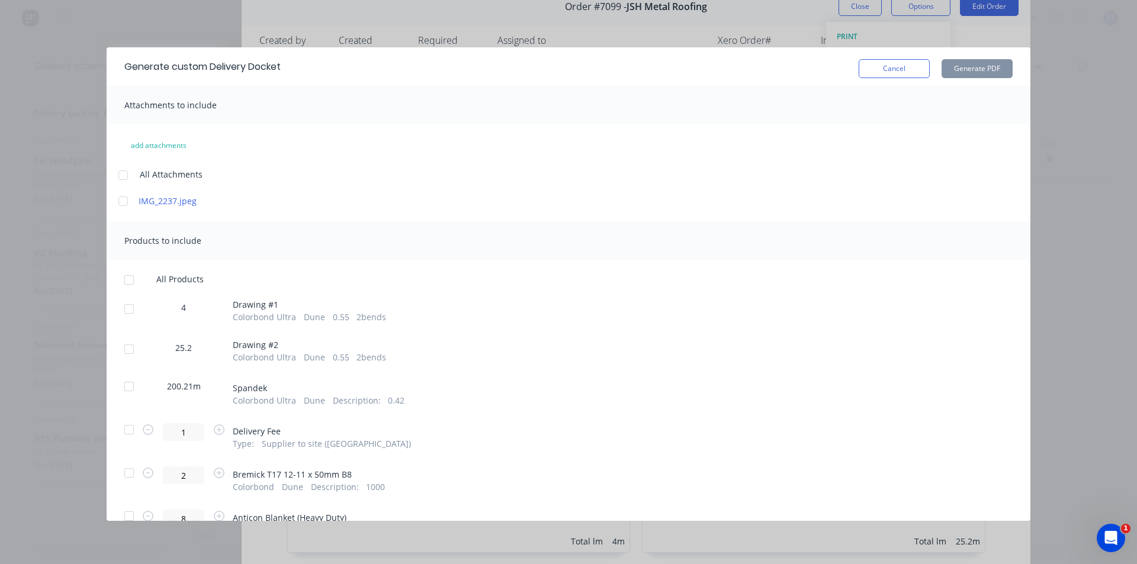
click at [121, 273] on div at bounding box center [129, 280] width 24 height 24
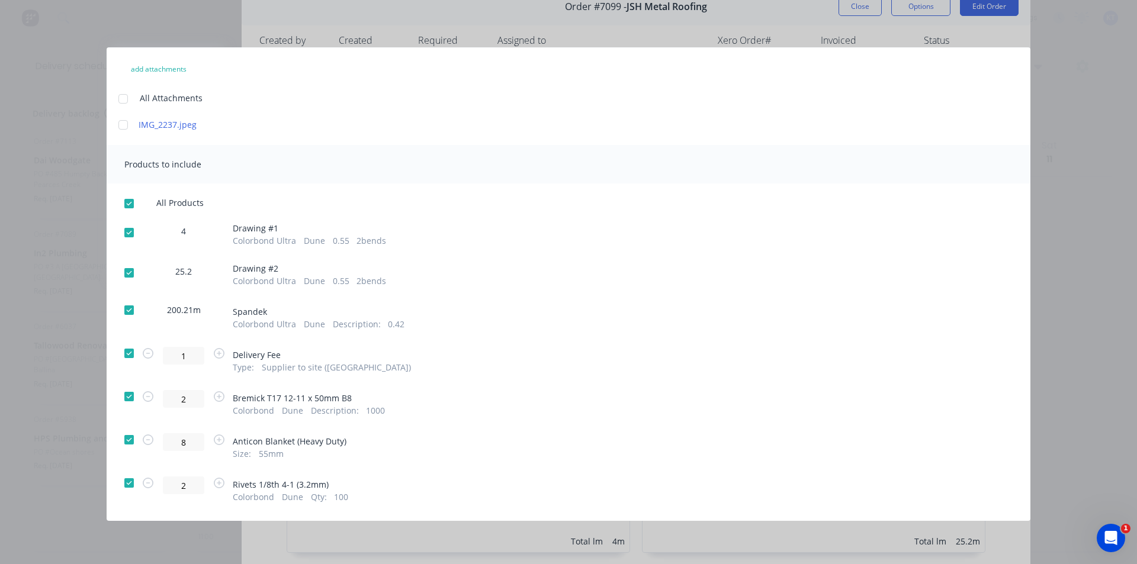
click at [127, 314] on div at bounding box center [129, 310] width 24 height 24
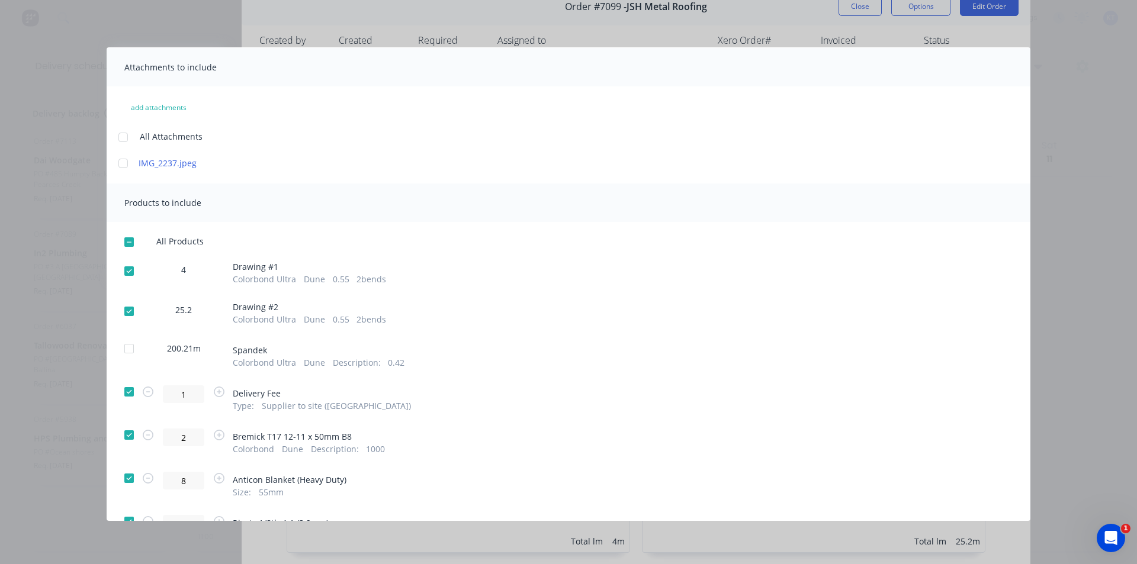
scroll to position [0, 0]
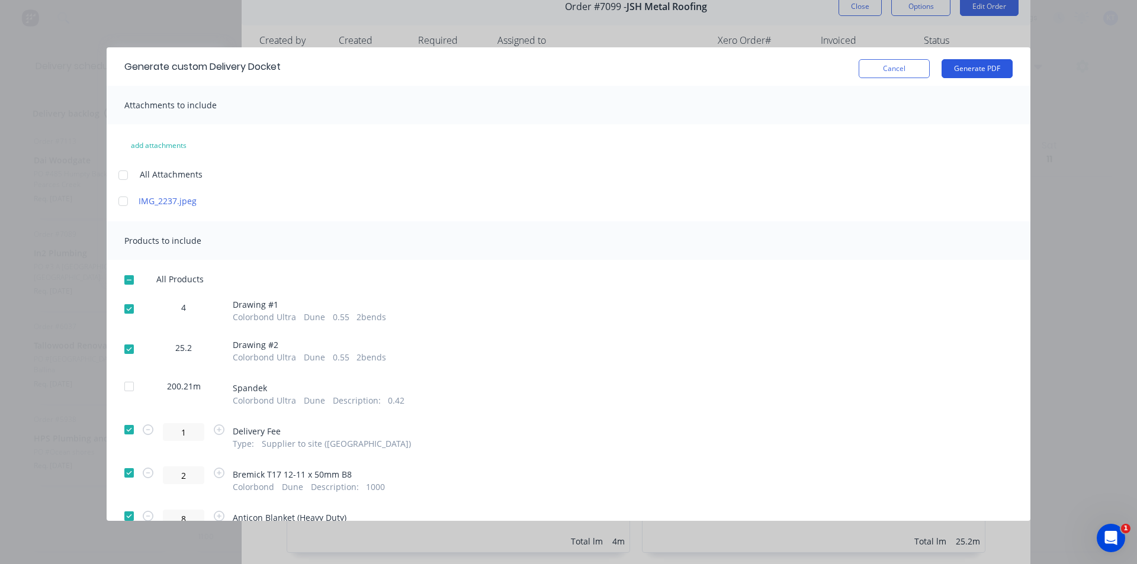
click at [952, 75] on button "Generate PDF" at bounding box center [977, 68] width 71 height 19
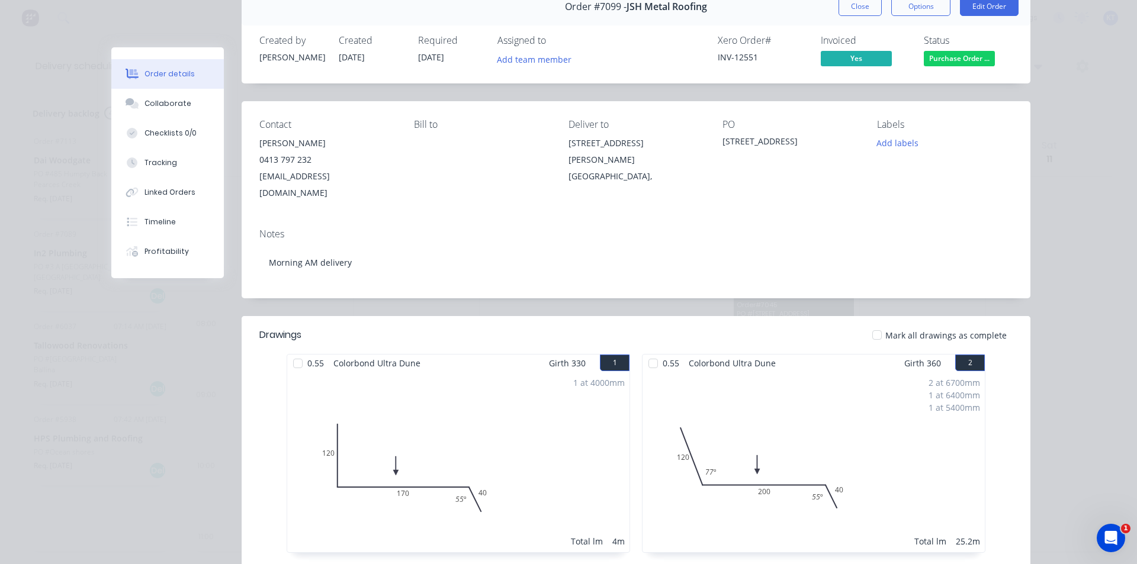
click at [862, 10] on button "Close" at bounding box center [860, 6] width 43 height 19
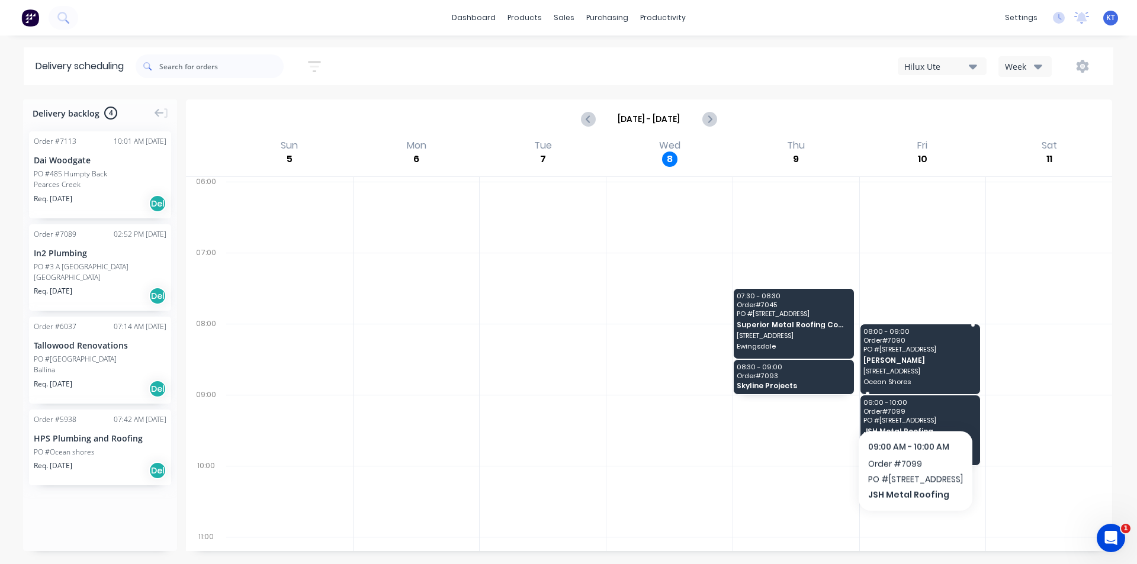
click at [909, 383] on span "Ocean Shores" at bounding box center [919, 381] width 113 height 7
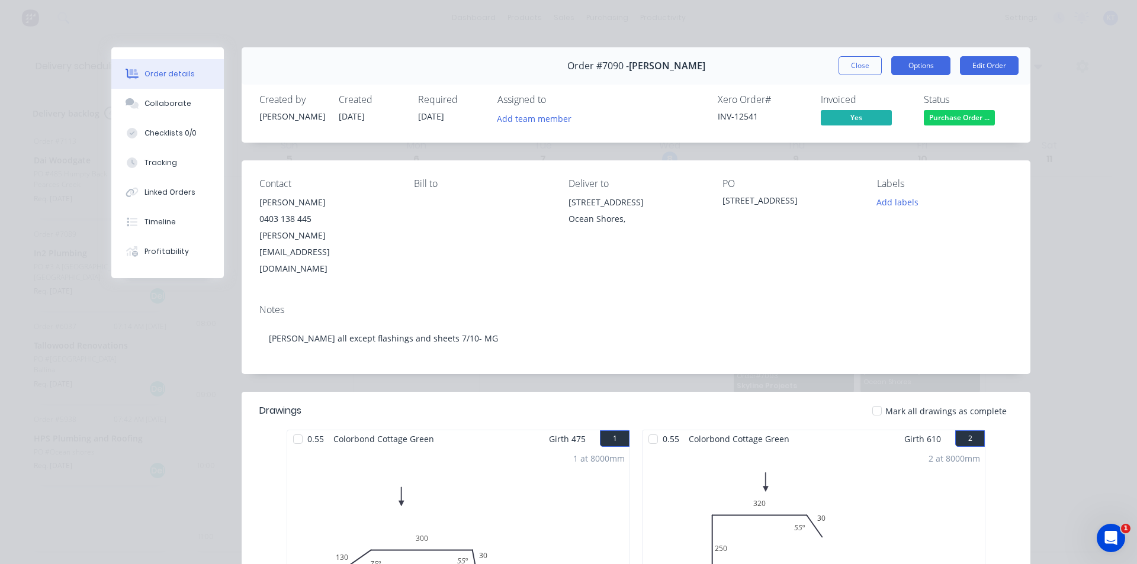
click at [920, 70] on button "Options" at bounding box center [920, 65] width 59 height 19
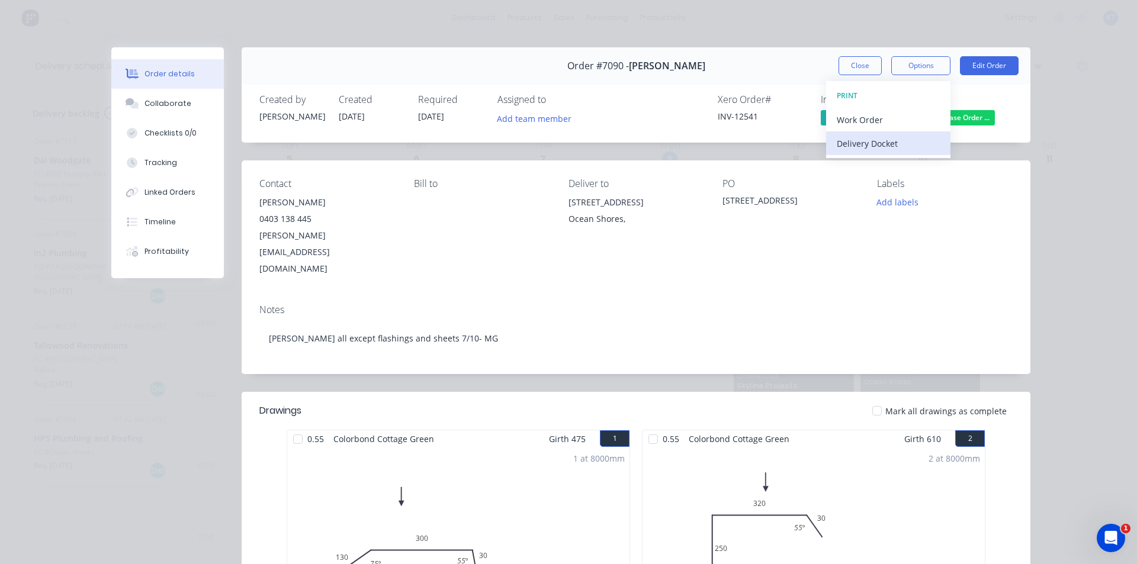
click at [913, 139] on div "Delivery Docket" at bounding box center [888, 143] width 103 height 17
click at [879, 174] on div "Custom" at bounding box center [888, 167] width 103 height 17
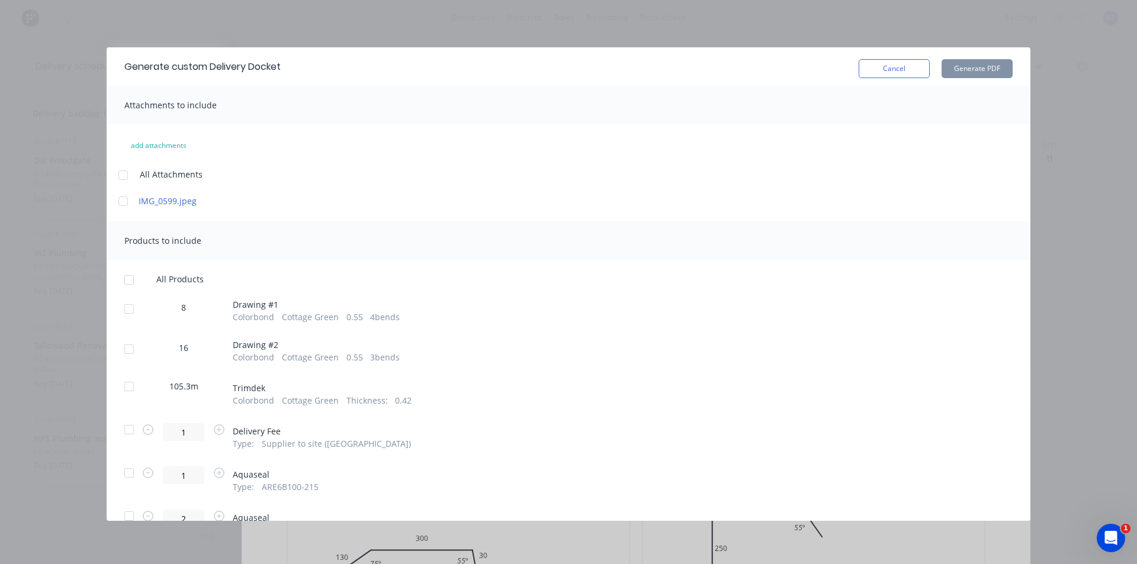
click at [129, 307] on div at bounding box center [129, 309] width 24 height 24
click at [129, 342] on div at bounding box center [129, 350] width 24 height 24
click at [991, 72] on button "Generate PDF" at bounding box center [977, 68] width 71 height 19
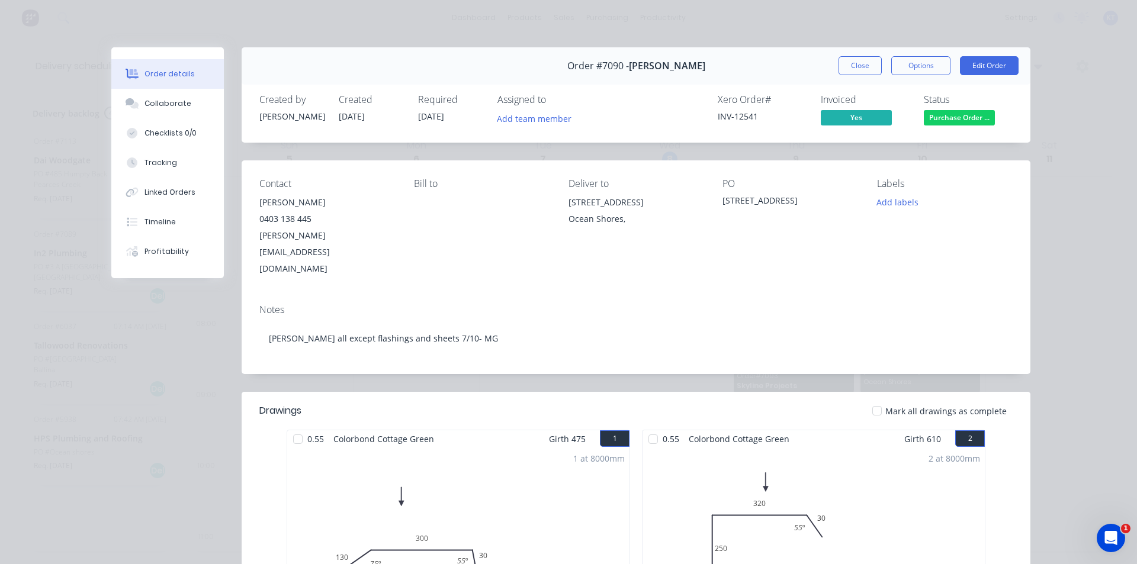
drag, startPoint x: 854, startPoint y: 63, endPoint x: 892, endPoint y: 120, distance: 68.3
click at [854, 63] on button "Close" at bounding box center [860, 65] width 43 height 19
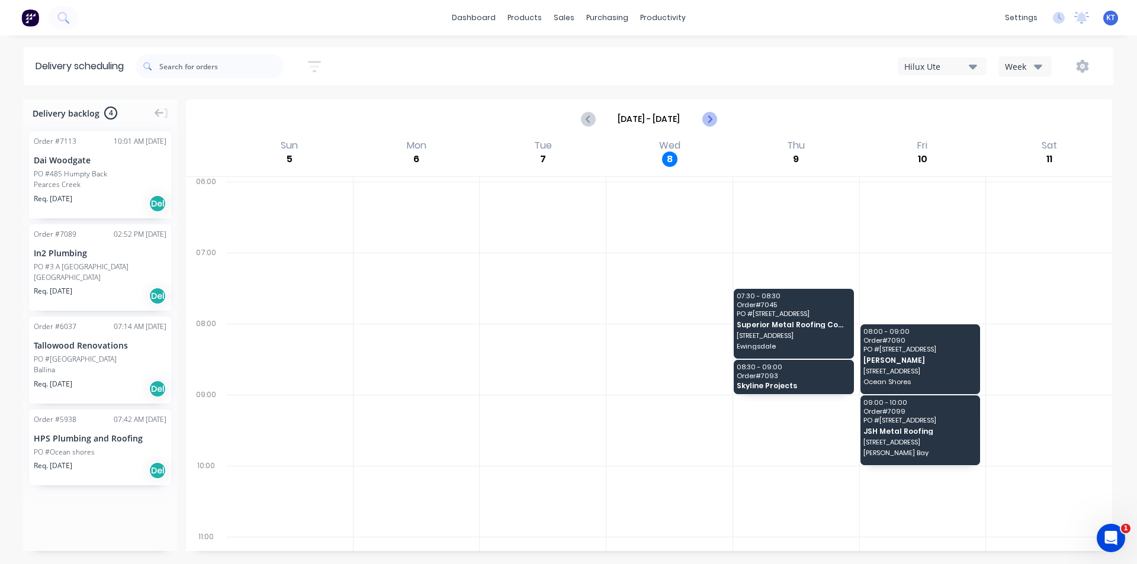
click at [717, 115] on button "Next page" at bounding box center [709, 119] width 24 height 24
type input "[DATE] - [DATE]"
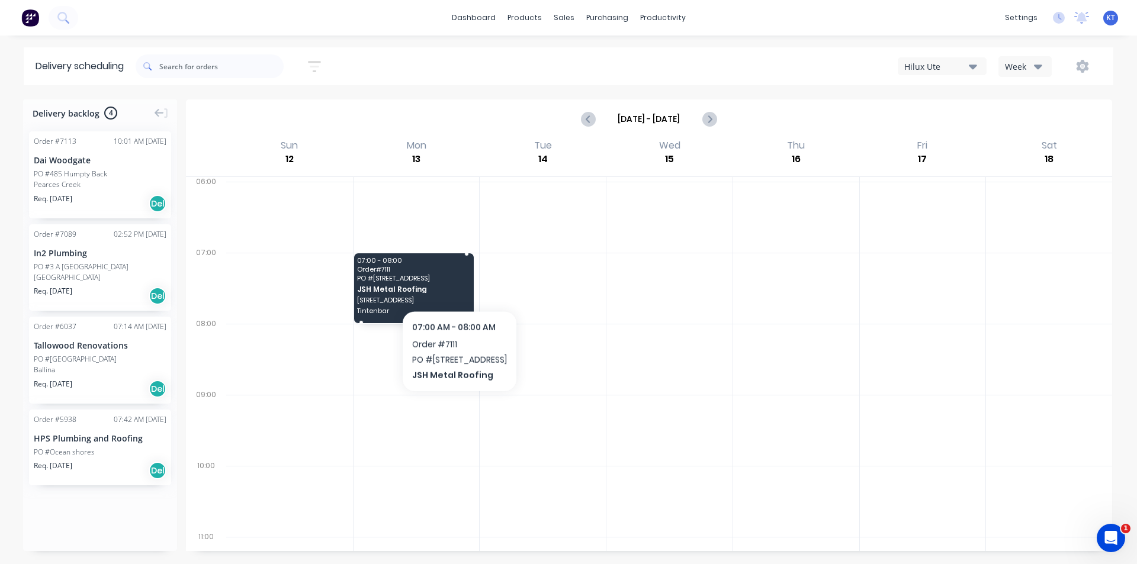
click at [453, 280] on span "PO # 6 Hill Crest" at bounding box center [413, 278] width 113 height 7
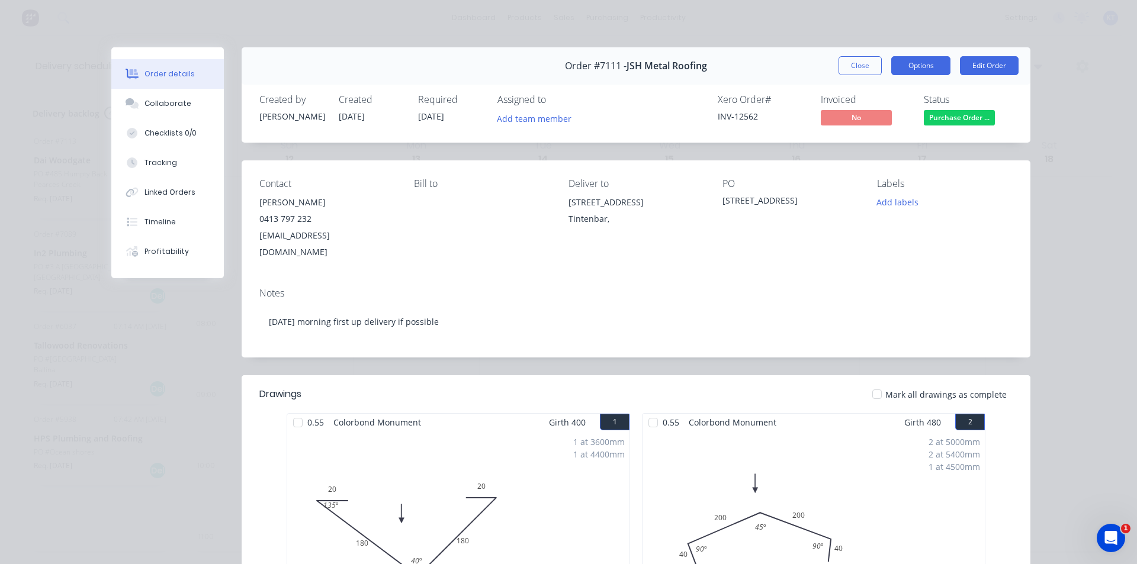
click at [938, 70] on button "Options" at bounding box center [920, 65] width 59 height 19
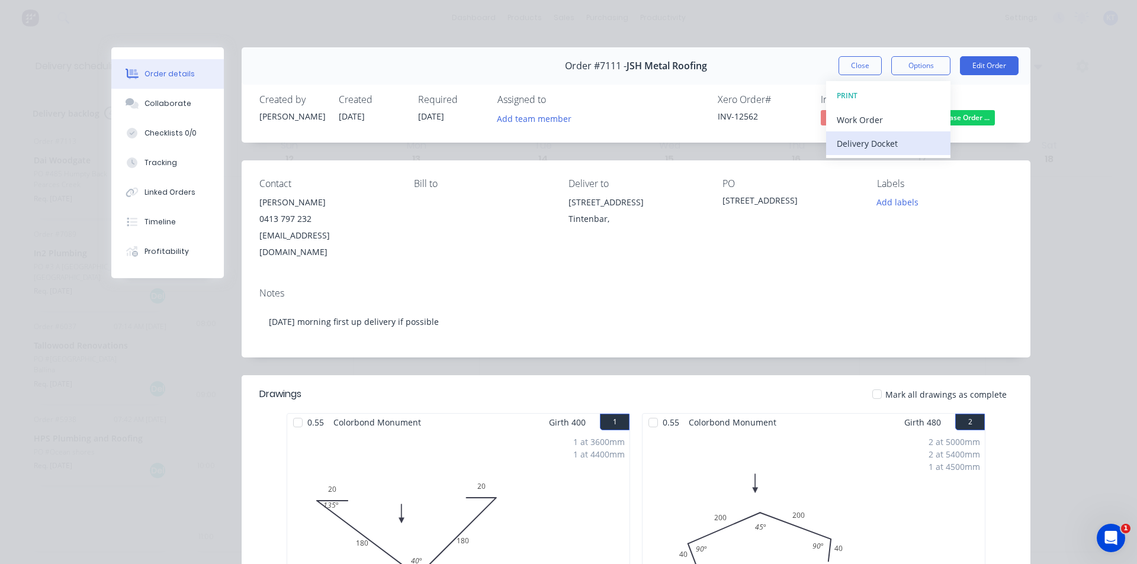
click at [920, 146] on div "Delivery Docket" at bounding box center [888, 143] width 103 height 17
click at [921, 164] on div "Custom" at bounding box center [888, 167] width 103 height 17
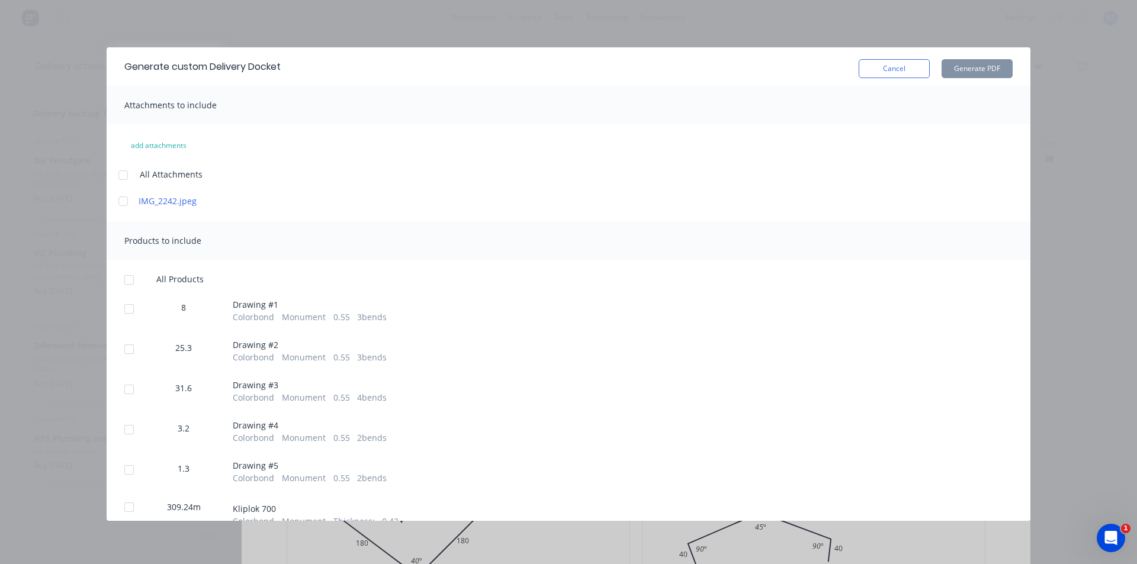
click at [134, 281] on div at bounding box center [129, 280] width 24 height 24
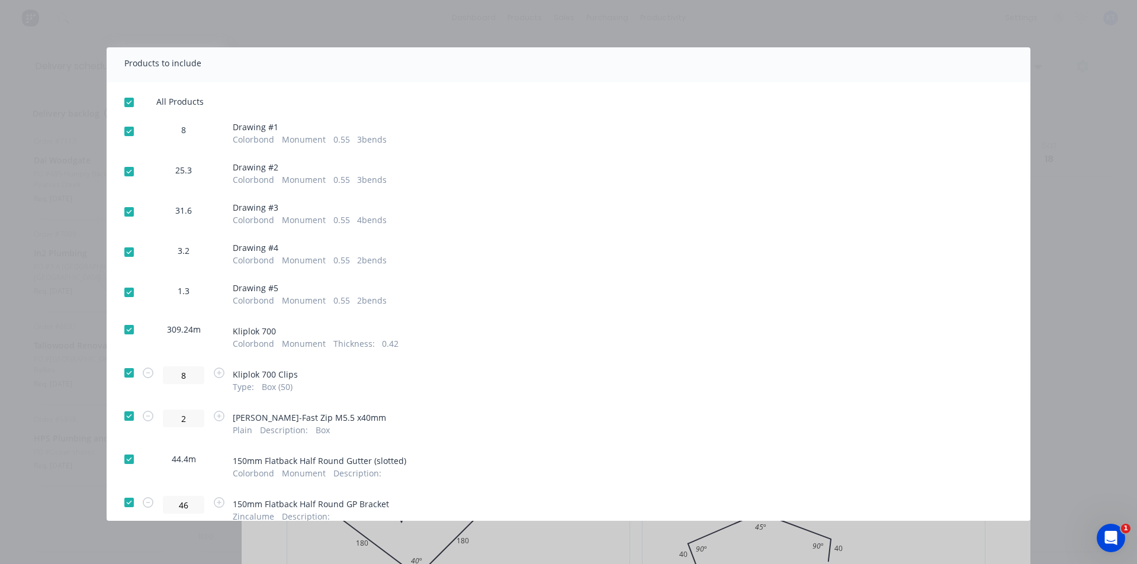
click at [122, 329] on div at bounding box center [129, 330] width 24 height 24
click at [127, 376] on div at bounding box center [129, 373] width 24 height 24
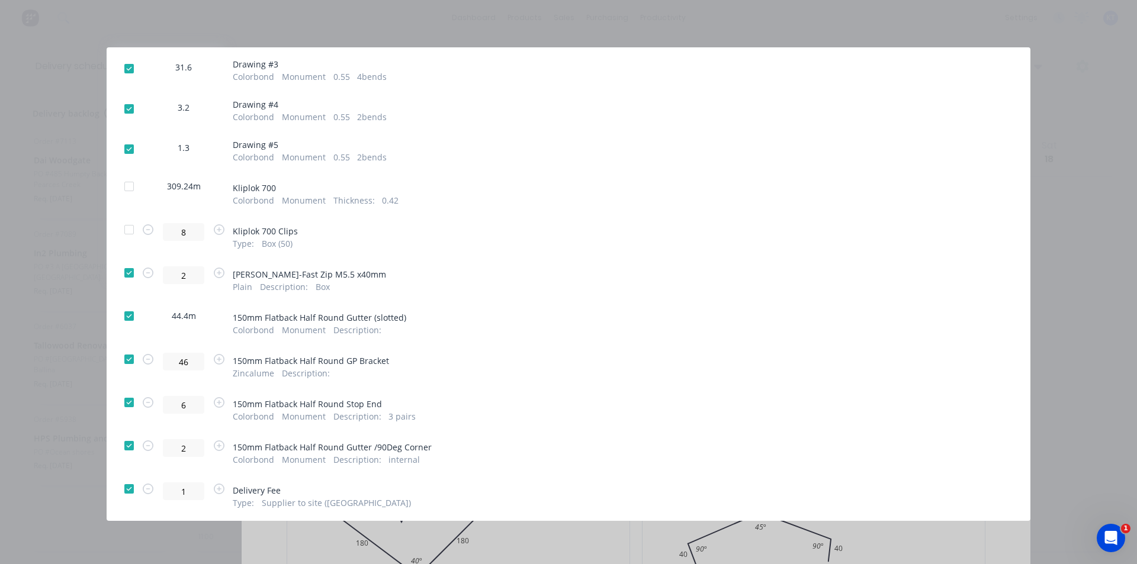
scroll to position [355, 0]
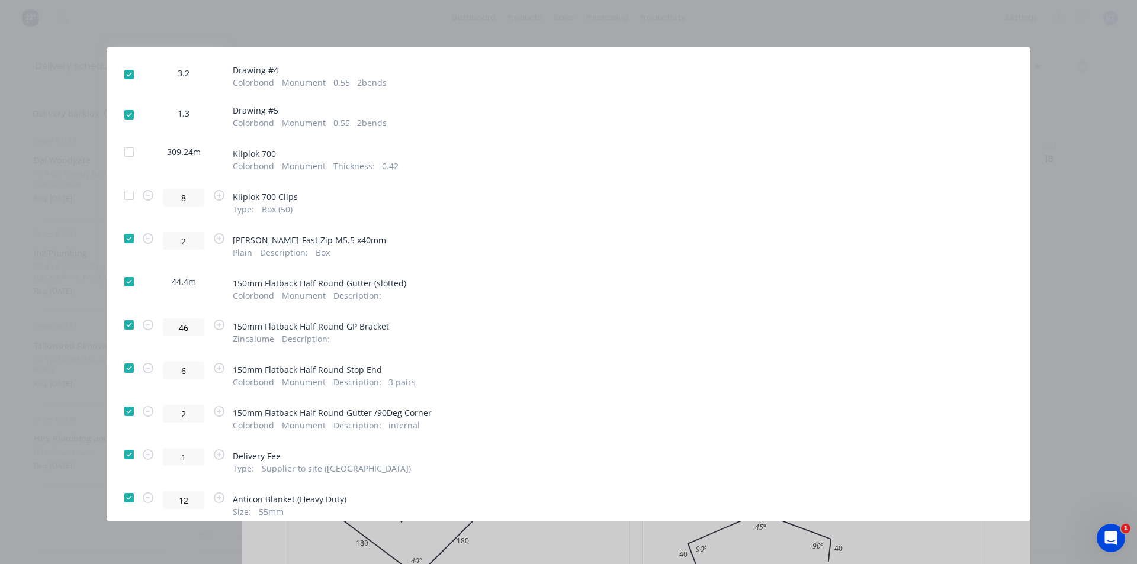
click at [133, 287] on div at bounding box center [129, 282] width 24 height 24
click at [131, 330] on div at bounding box center [129, 325] width 24 height 24
click at [131, 368] on div at bounding box center [129, 369] width 24 height 24
click at [127, 410] on div at bounding box center [129, 412] width 24 height 24
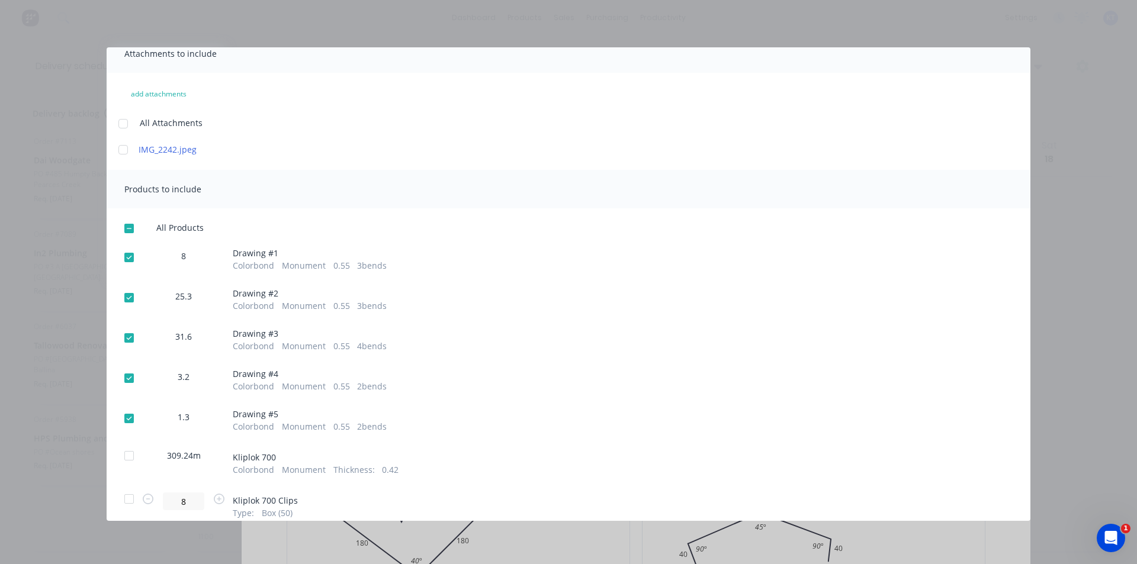
scroll to position [0, 0]
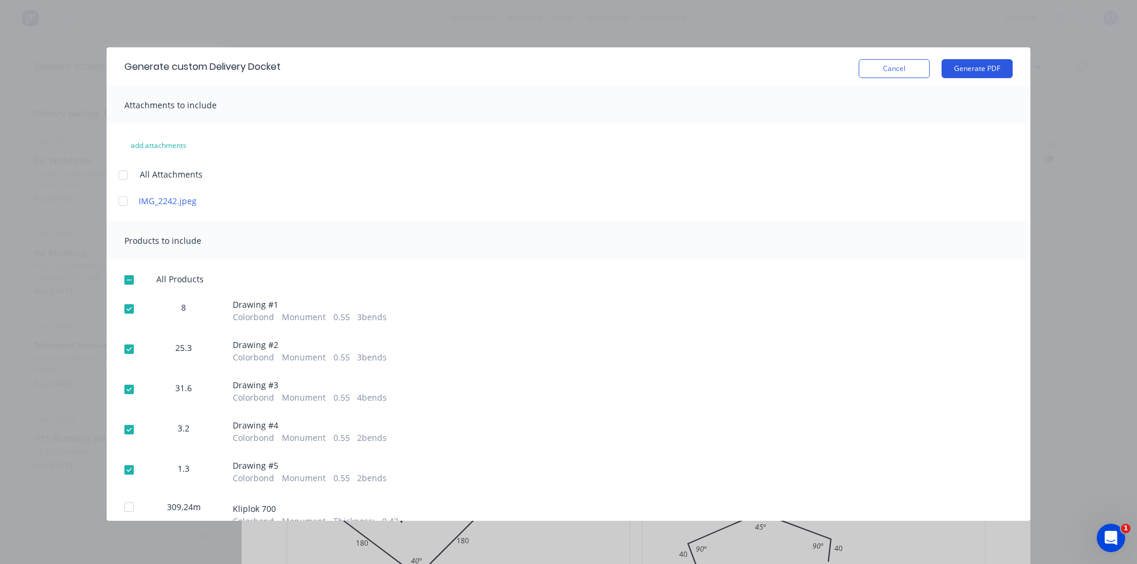
click at [991, 63] on button "Generate PDF" at bounding box center [977, 68] width 71 height 19
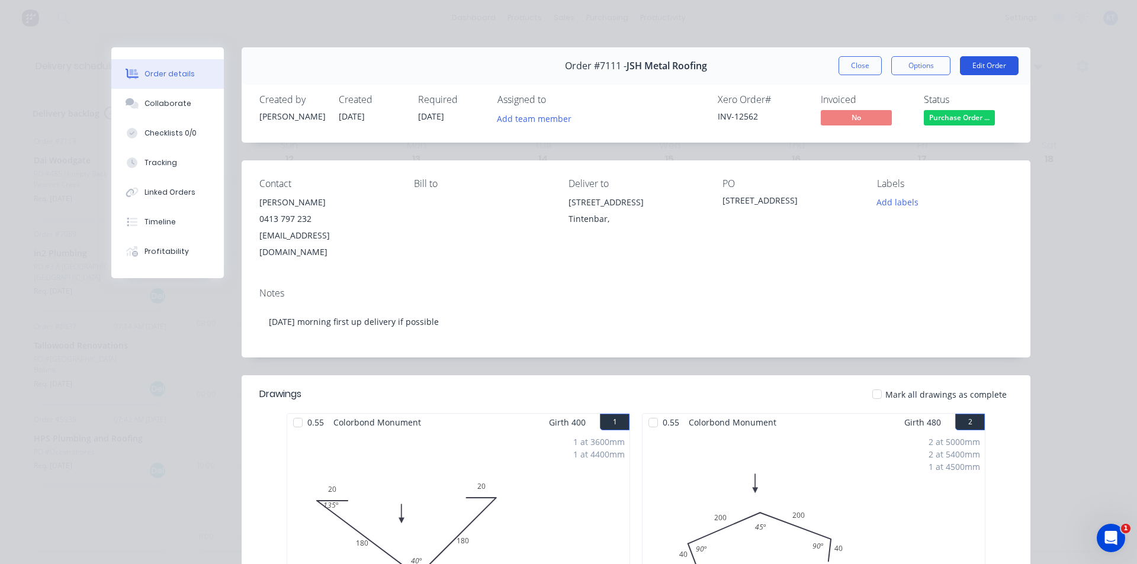
click at [991, 68] on button "Edit Order" at bounding box center [989, 65] width 59 height 19
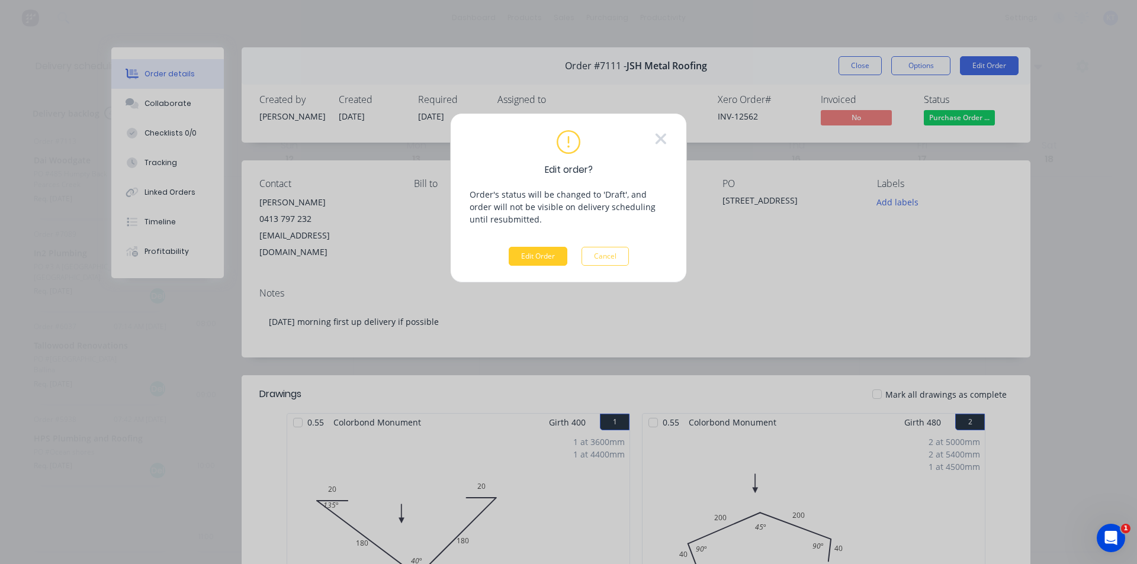
click at [542, 264] on button "Edit Order" at bounding box center [538, 256] width 59 height 19
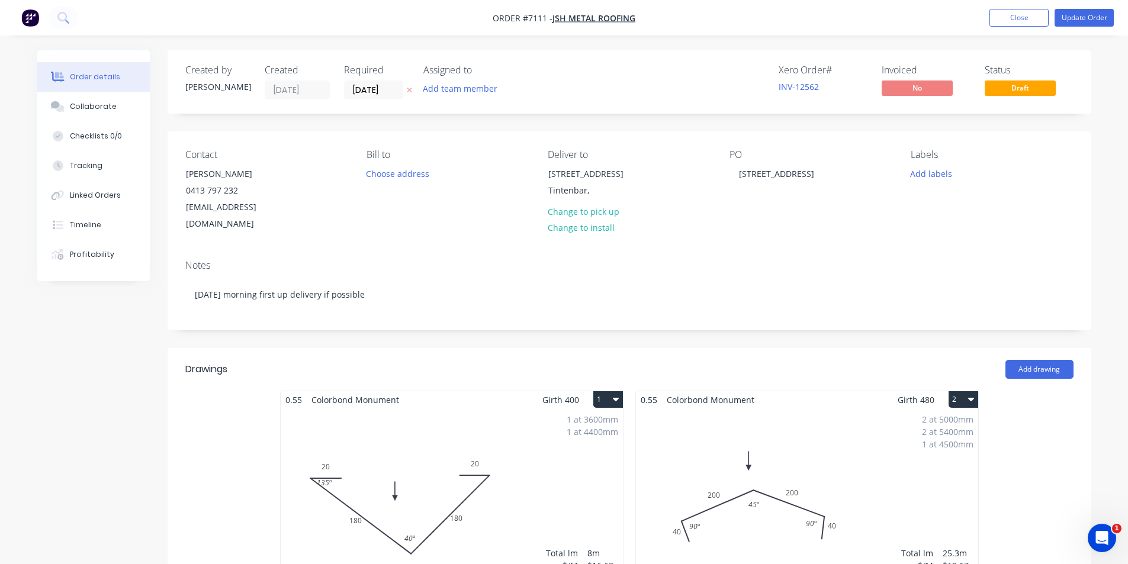
click at [359, 99] on label "[DATE]" at bounding box center [373, 90] width 59 height 19
click at [359, 99] on input "[DATE]" at bounding box center [374, 90] width 58 height 18
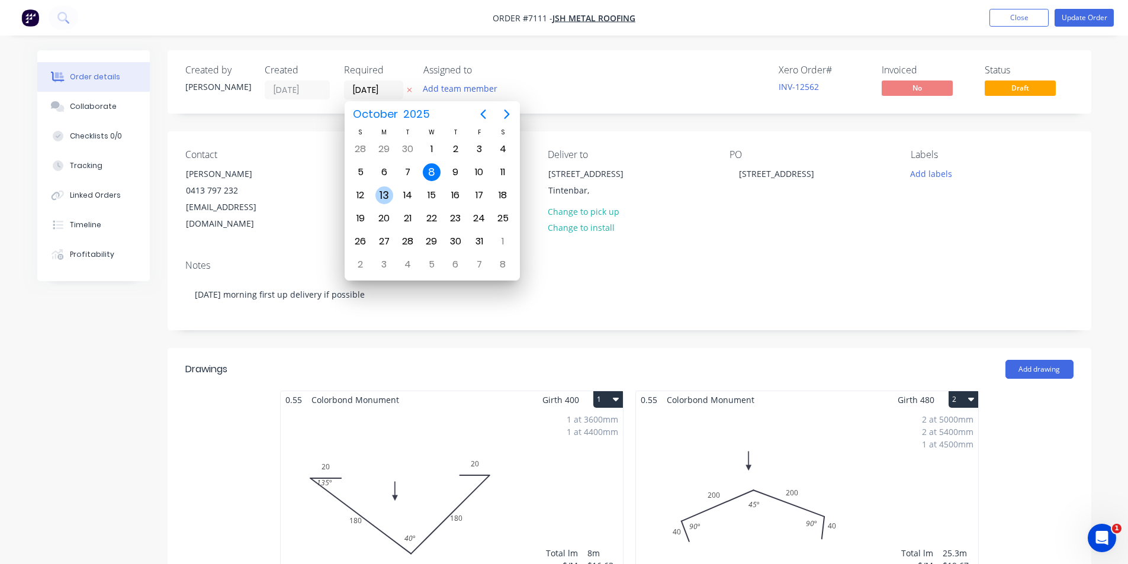
click at [382, 198] on div "13" at bounding box center [384, 196] width 18 height 18
type input "[DATE]"
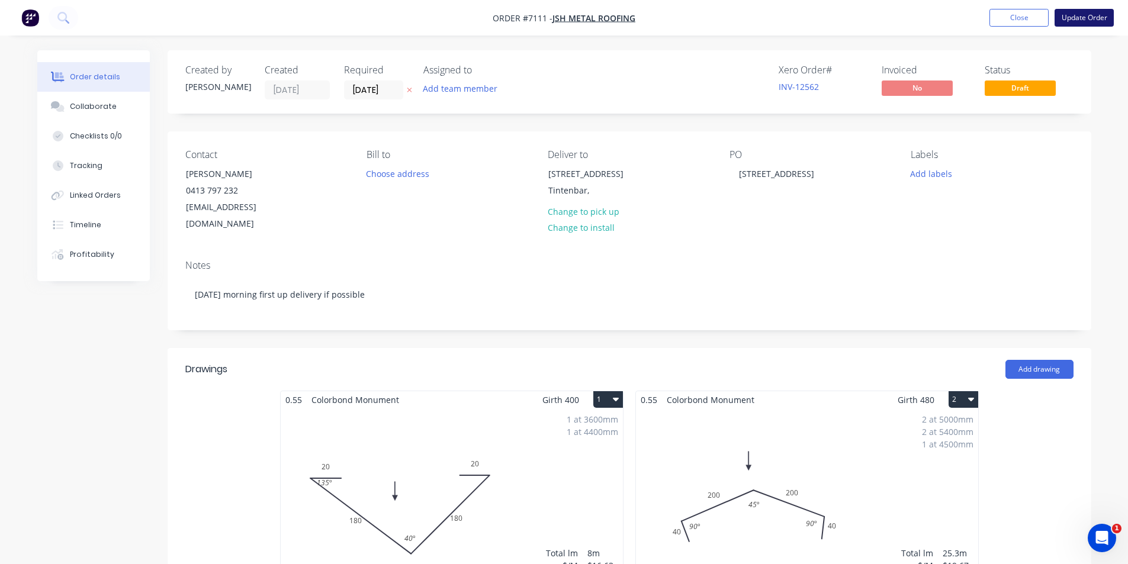
click at [1078, 17] on button "Update Order" at bounding box center [1084, 18] width 59 height 18
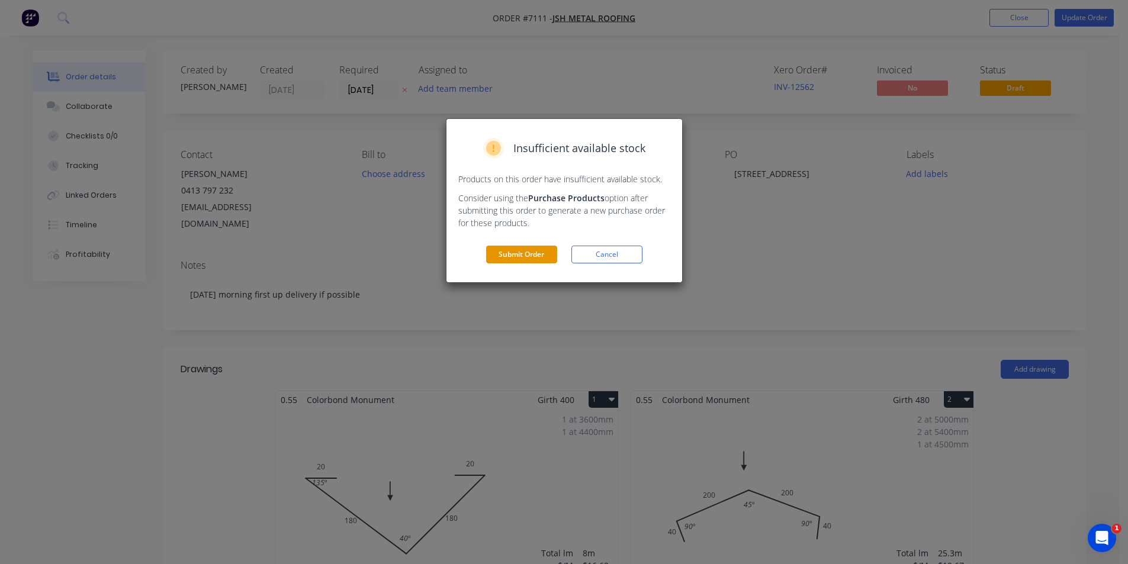
click at [518, 252] on button "Submit Order" at bounding box center [521, 255] width 71 height 18
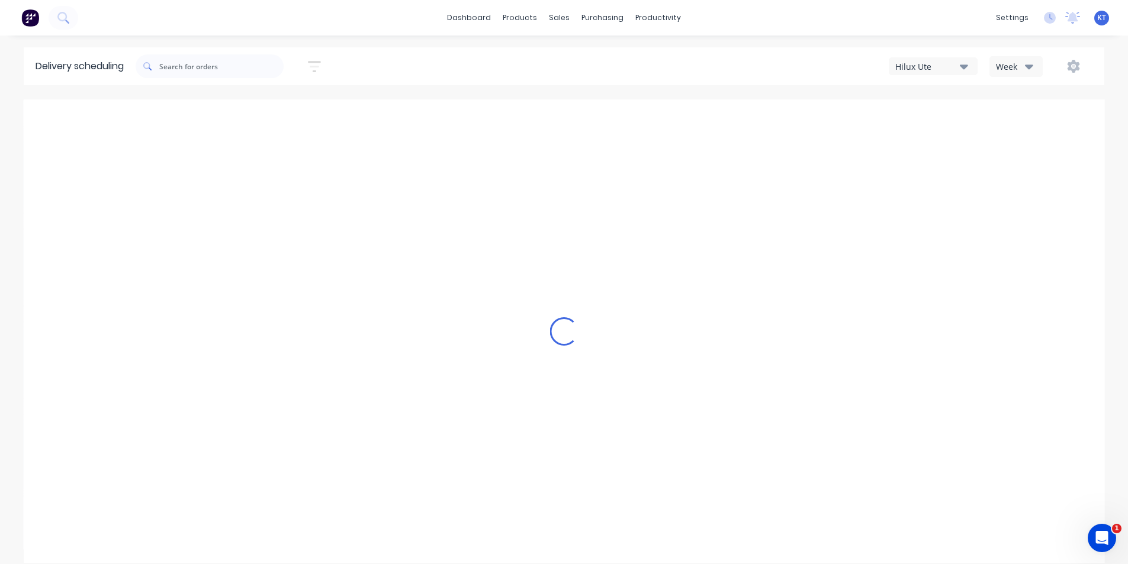
type input "[DATE] - [DATE]"
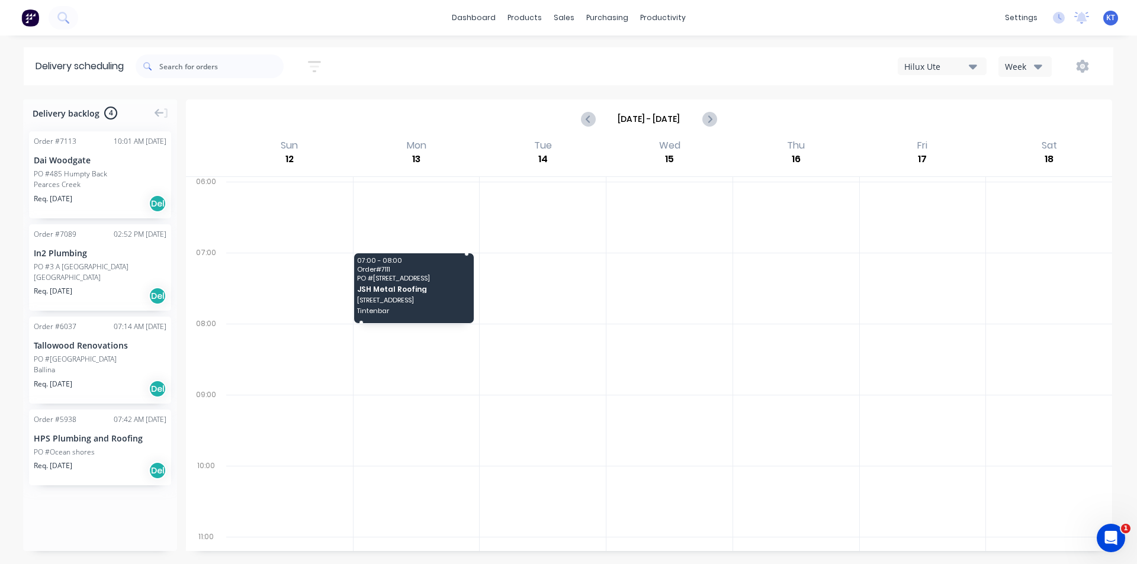
click at [392, 266] on span "Order # 7111" at bounding box center [413, 269] width 113 height 7
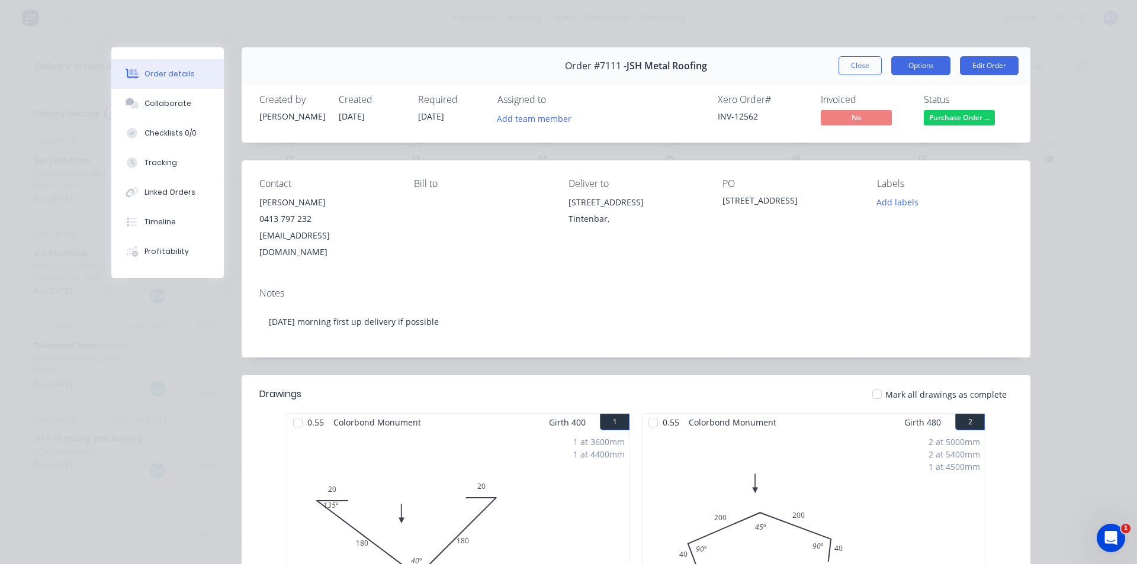
click at [932, 62] on button "Options" at bounding box center [920, 65] width 59 height 19
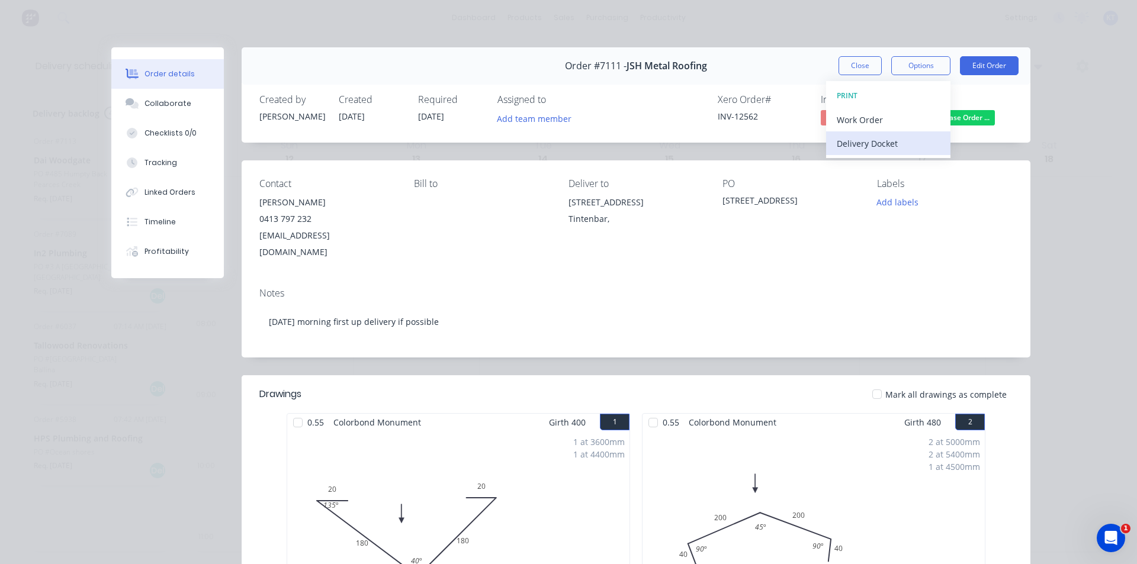
click at [887, 135] on div "Delivery Docket" at bounding box center [888, 143] width 103 height 17
click at [909, 163] on div "Custom" at bounding box center [888, 167] width 103 height 17
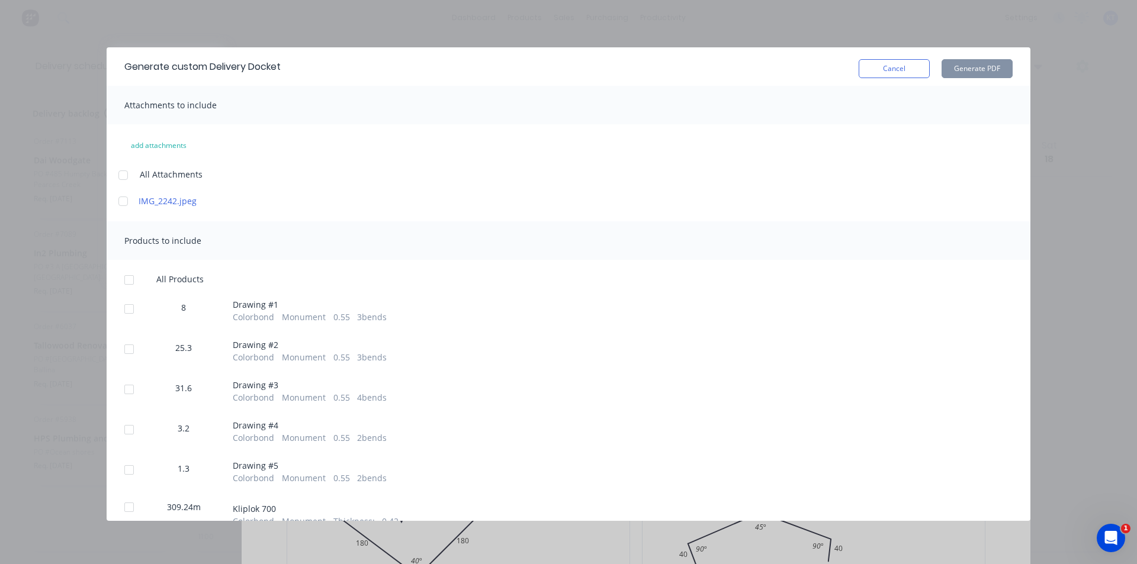
click at [124, 278] on div at bounding box center [129, 280] width 24 height 24
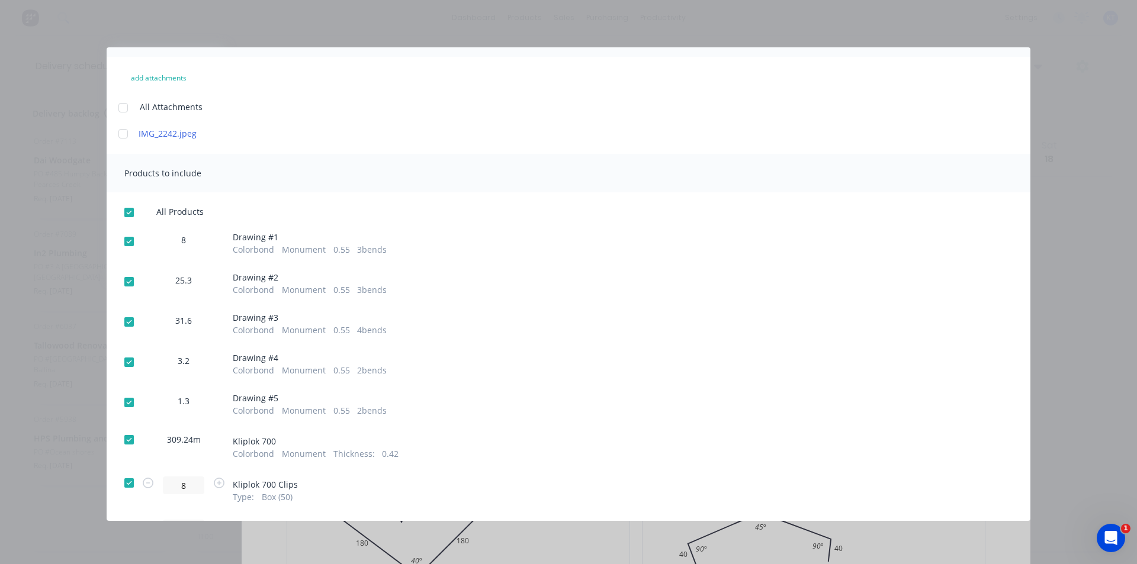
scroll to position [178, 0]
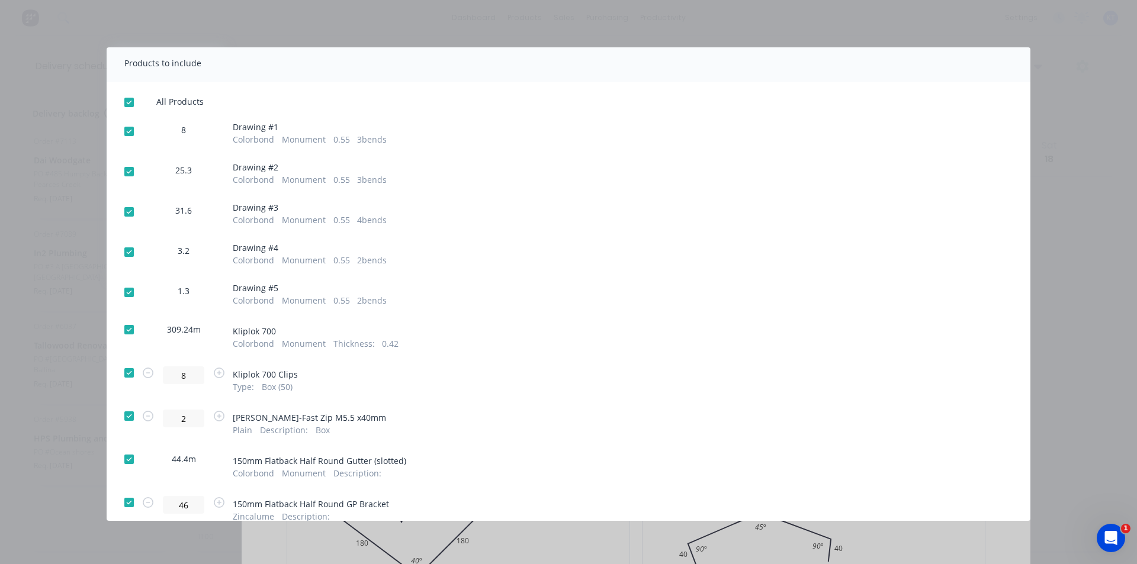
click at [133, 333] on div at bounding box center [129, 330] width 24 height 24
click at [127, 377] on div at bounding box center [129, 373] width 24 height 24
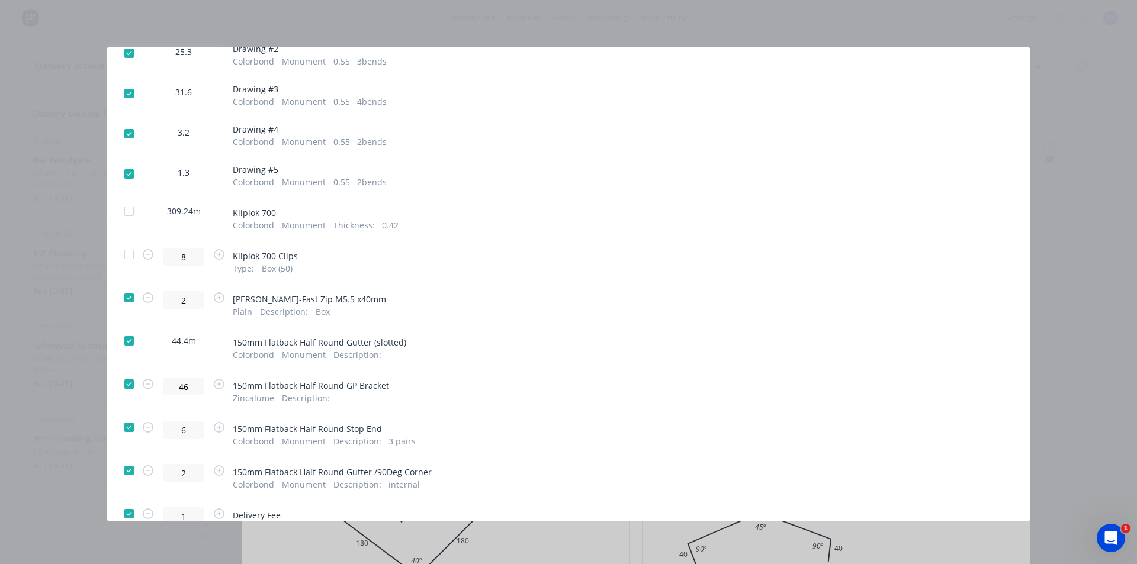
click at [129, 349] on div at bounding box center [129, 341] width 24 height 24
click at [127, 384] on div at bounding box center [129, 385] width 24 height 24
click at [124, 418] on div at bounding box center [129, 428] width 24 height 24
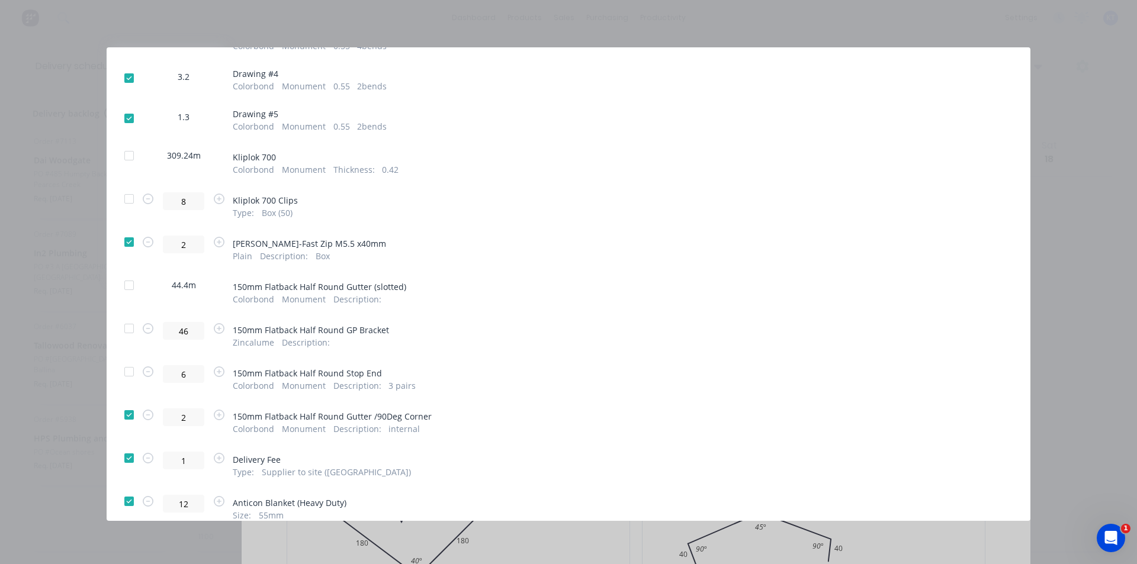
scroll to position [413, 0]
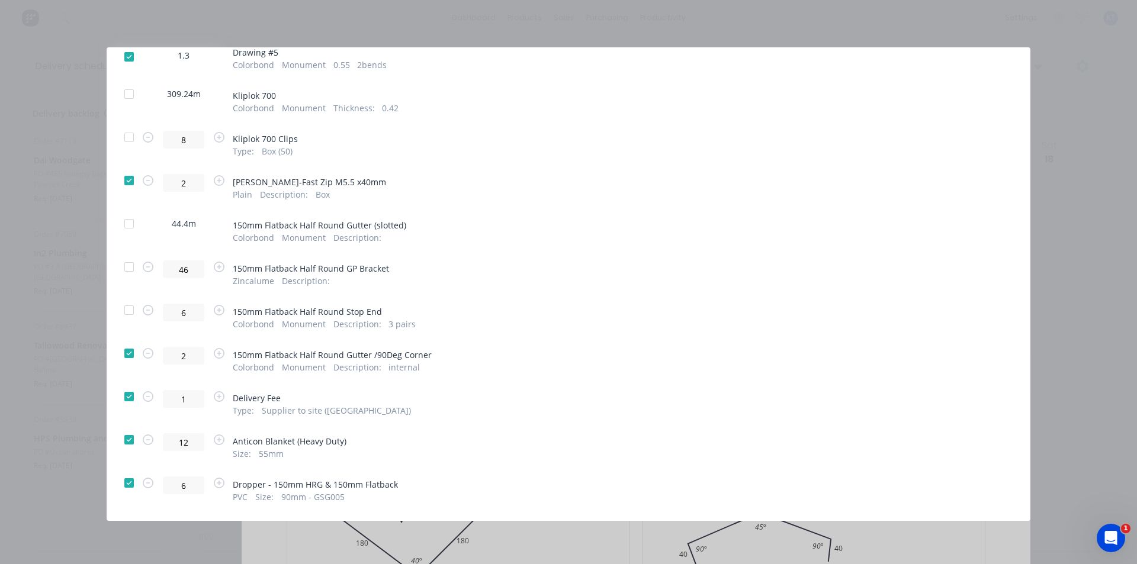
click at [123, 361] on div at bounding box center [129, 354] width 24 height 24
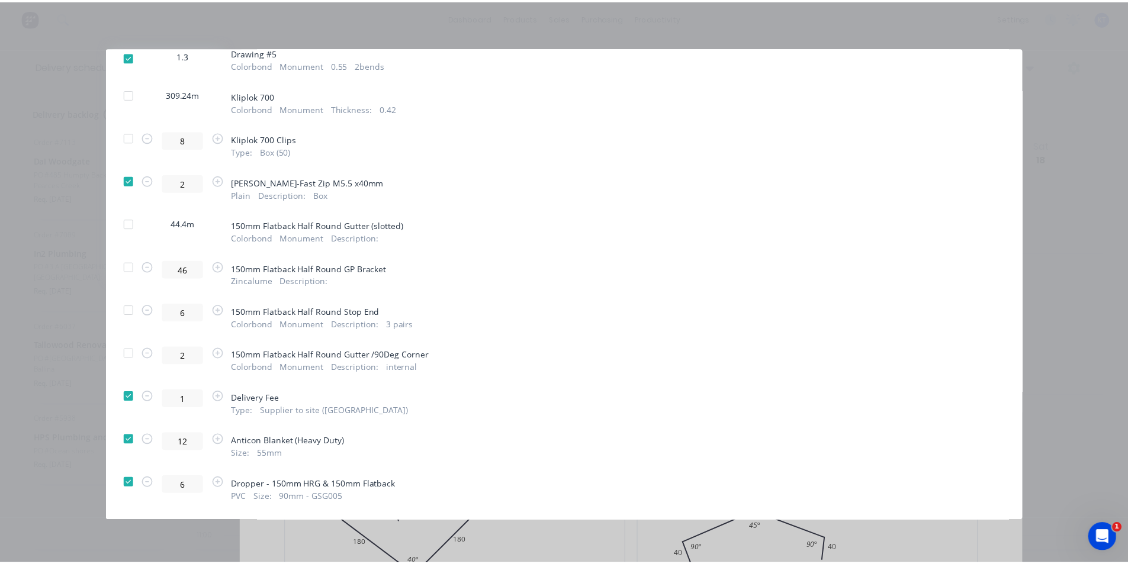
scroll to position [0, 0]
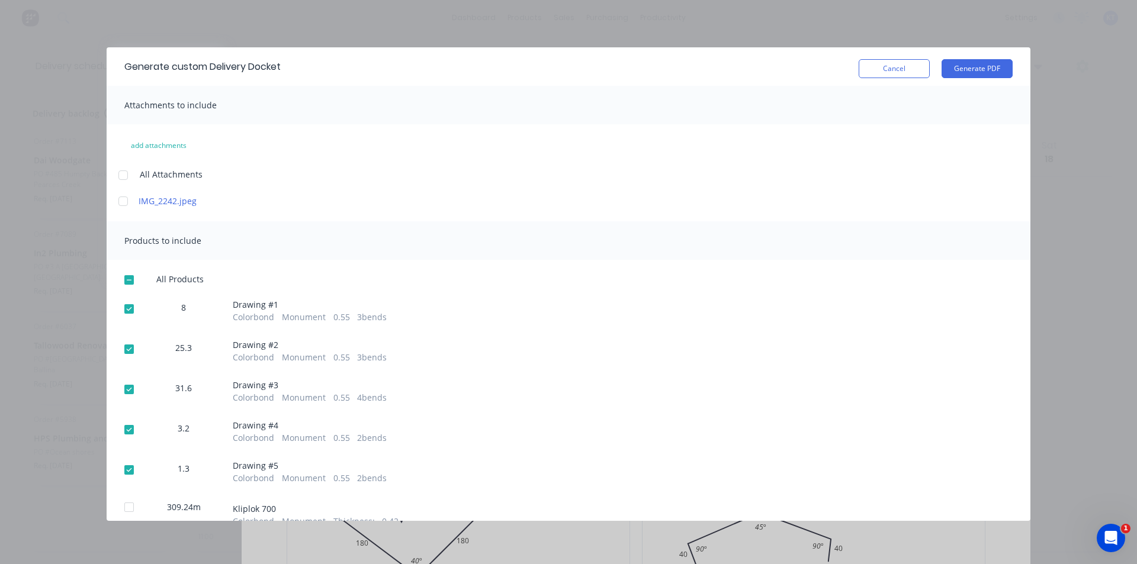
click at [952, 80] on div "Generate custom Delivery Docket Cancel Generate PDF" at bounding box center [569, 66] width 924 height 38
click at [943, 67] on button "Generate PDF" at bounding box center [977, 68] width 71 height 19
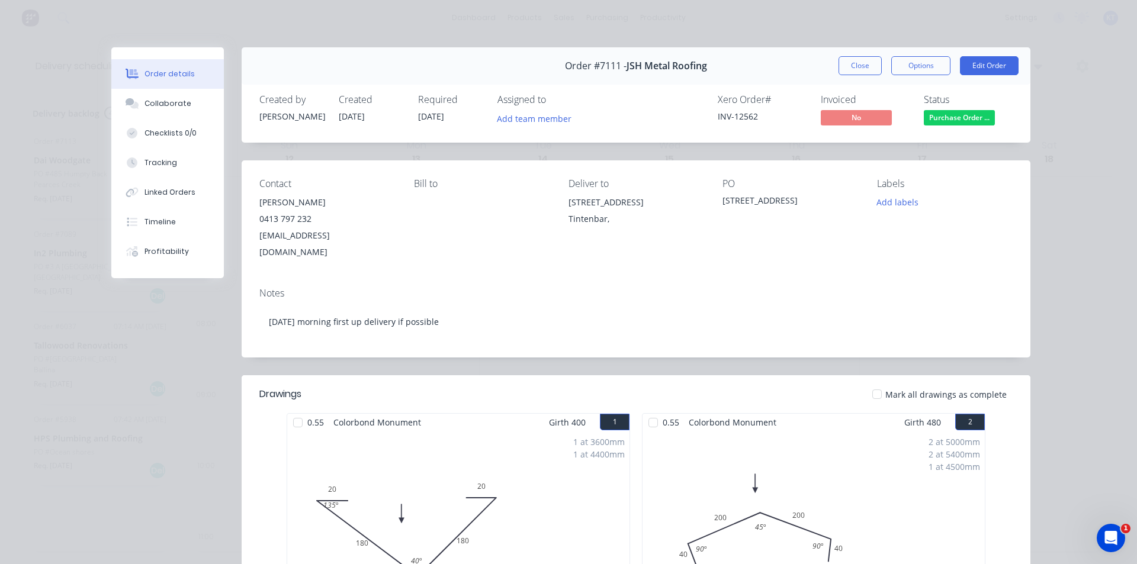
drag, startPoint x: 866, startPoint y: 64, endPoint x: 882, endPoint y: 115, distance: 53.4
click at [866, 64] on button "Close" at bounding box center [860, 65] width 43 height 19
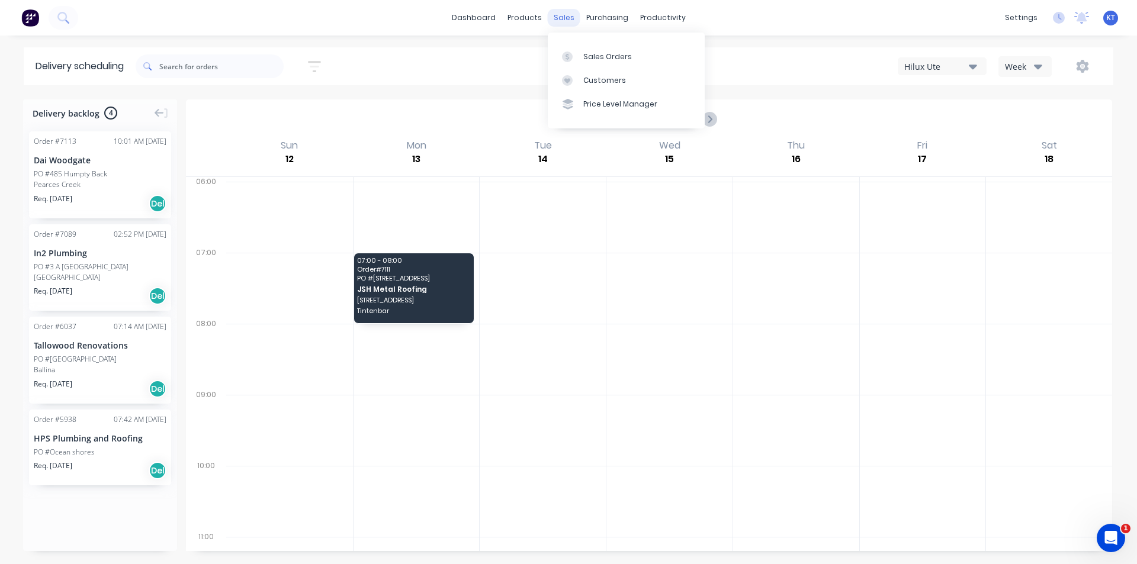
click at [566, 20] on div "sales" at bounding box center [564, 18] width 33 height 18
click at [595, 50] on link "Sales Orders" at bounding box center [626, 56] width 157 height 24
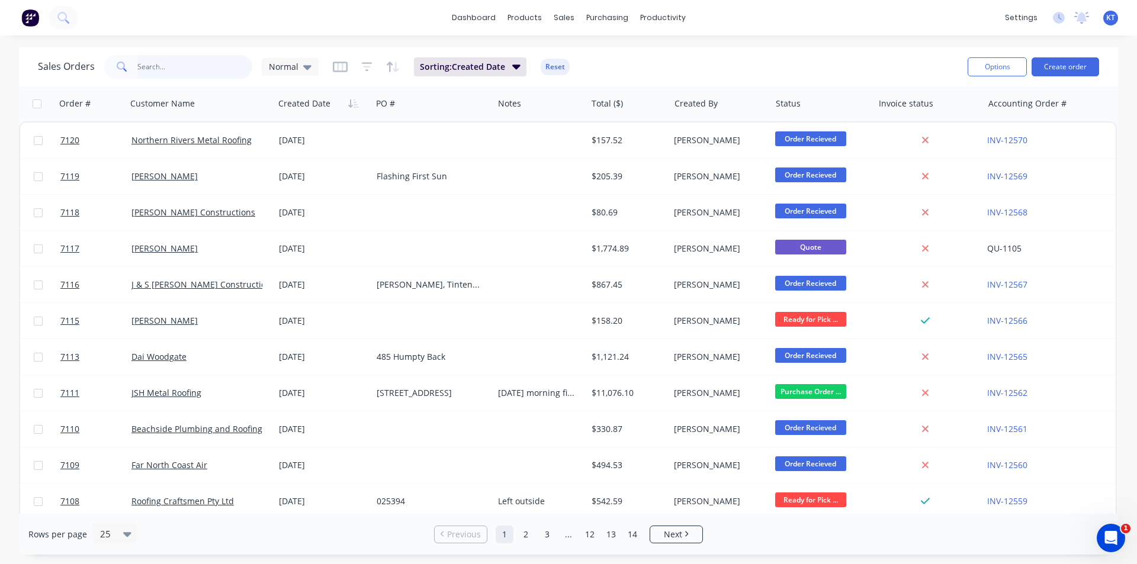
click at [145, 59] on input "text" at bounding box center [194, 67] width 115 height 24
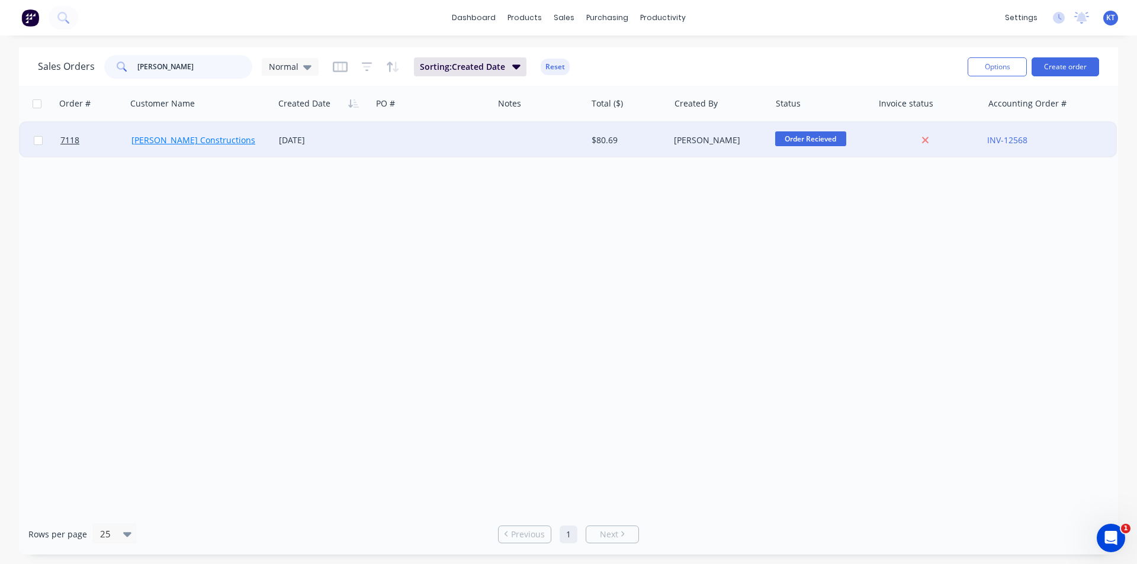
type input "[PERSON_NAME]"
click at [186, 137] on link "[PERSON_NAME] Constructions" at bounding box center [193, 139] width 124 height 11
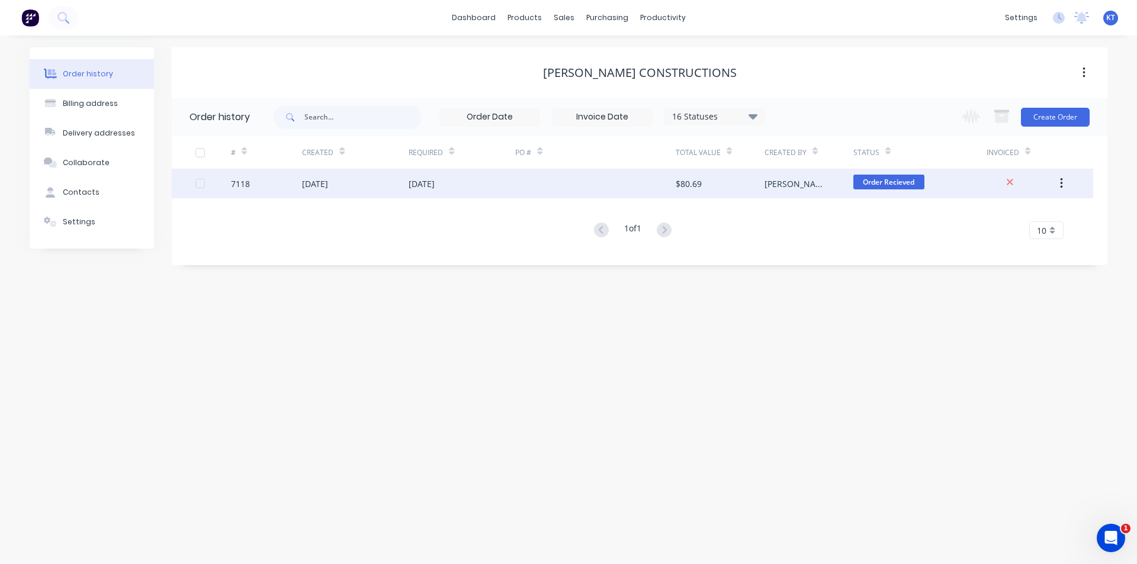
click at [882, 184] on span "Order Recieved" at bounding box center [888, 182] width 71 height 15
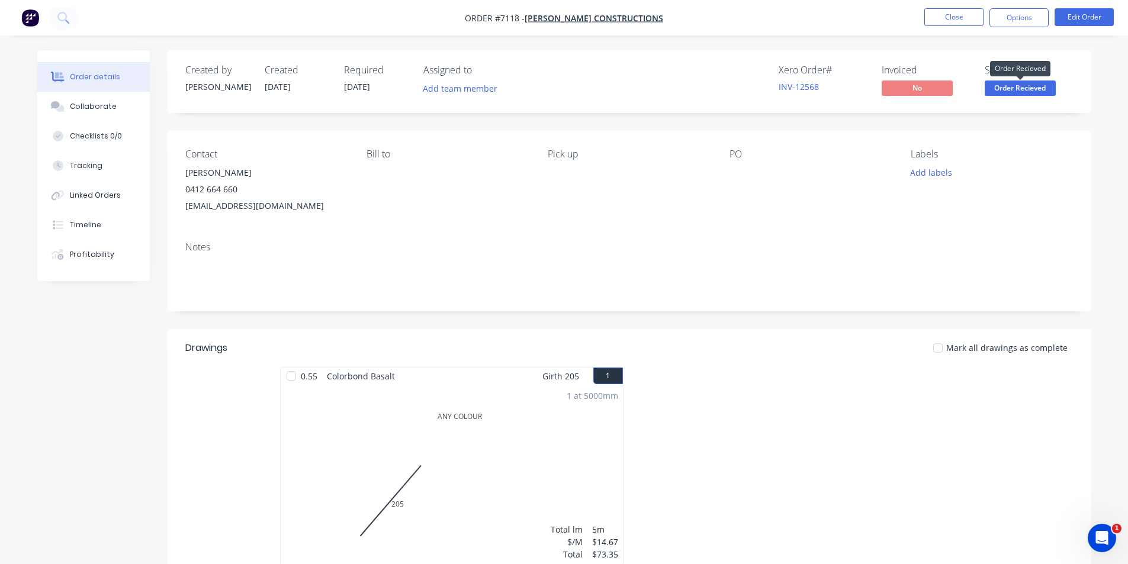
click at [1026, 82] on span "Order Recieved" at bounding box center [1020, 88] width 71 height 15
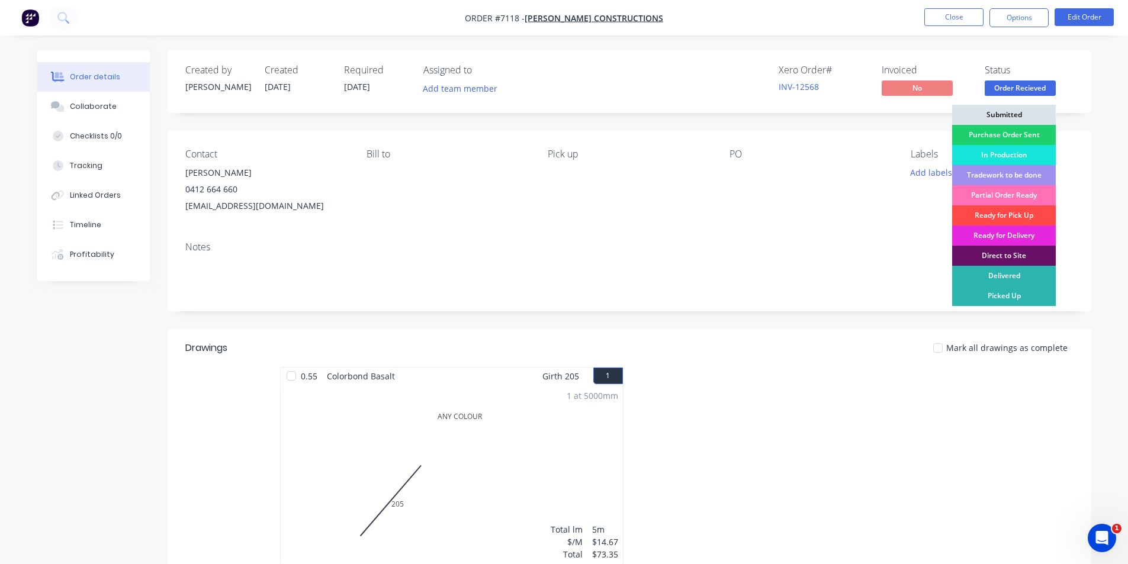
click at [1021, 213] on div "Ready for Pick Up" at bounding box center [1004, 216] width 104 height 20
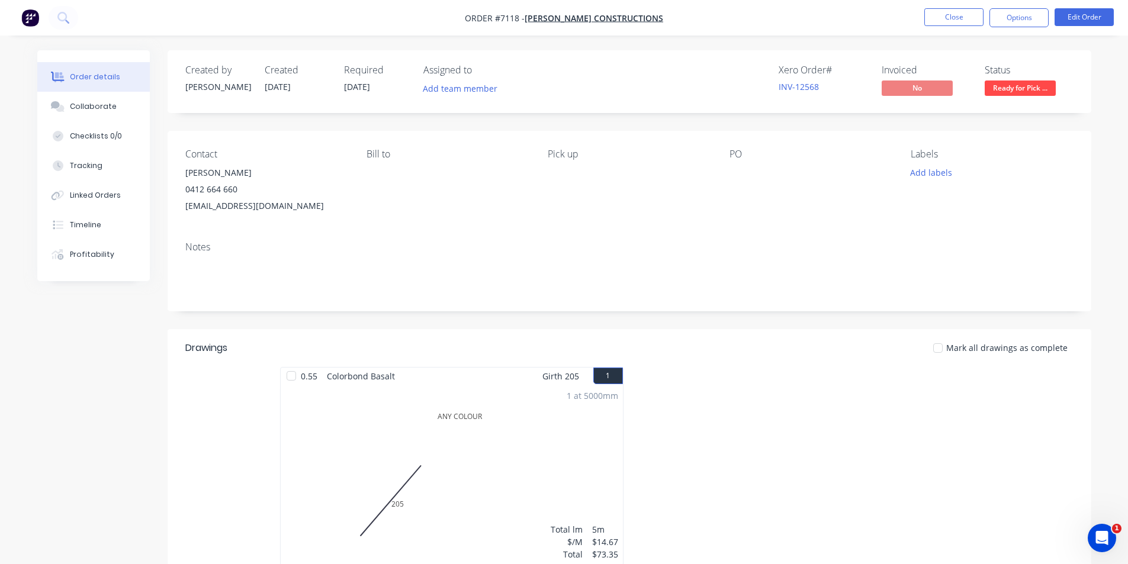
drag, startPoint x: 936, startPoint y: 353, endPoint x: 946, endPoint y: 348, distance: 11.1
click at [942, 351] on div at bounding box center [938, 348] width 24 height 24
click at [1018, 12] on button "Options" at bounding box center [1019, 17] width 59 height 19
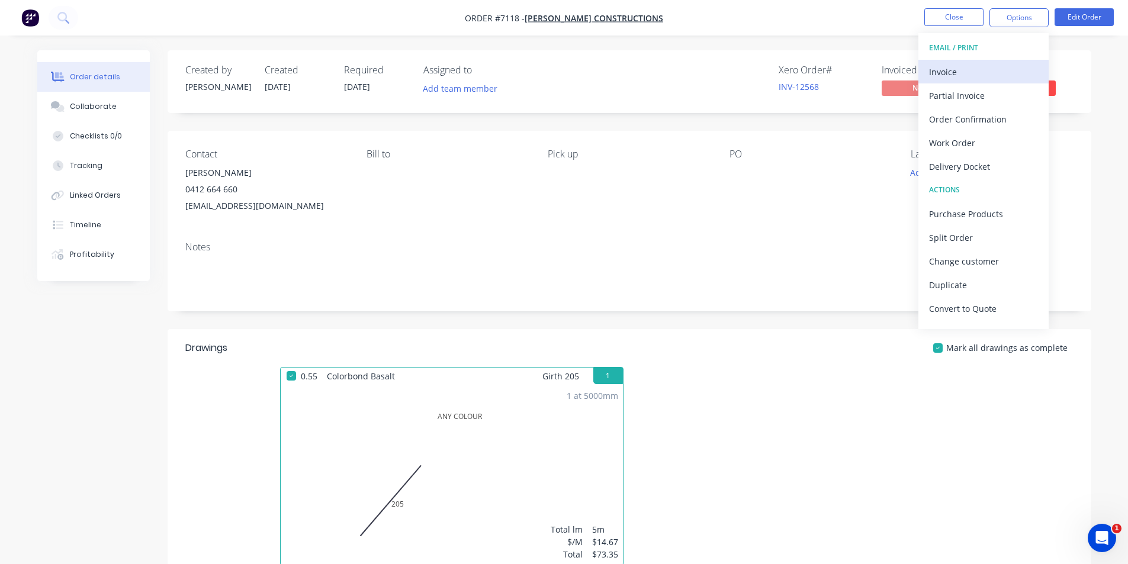
click at [1001, 61] on button "Invoice" at bounding box center [984, 72] width 130 height 24
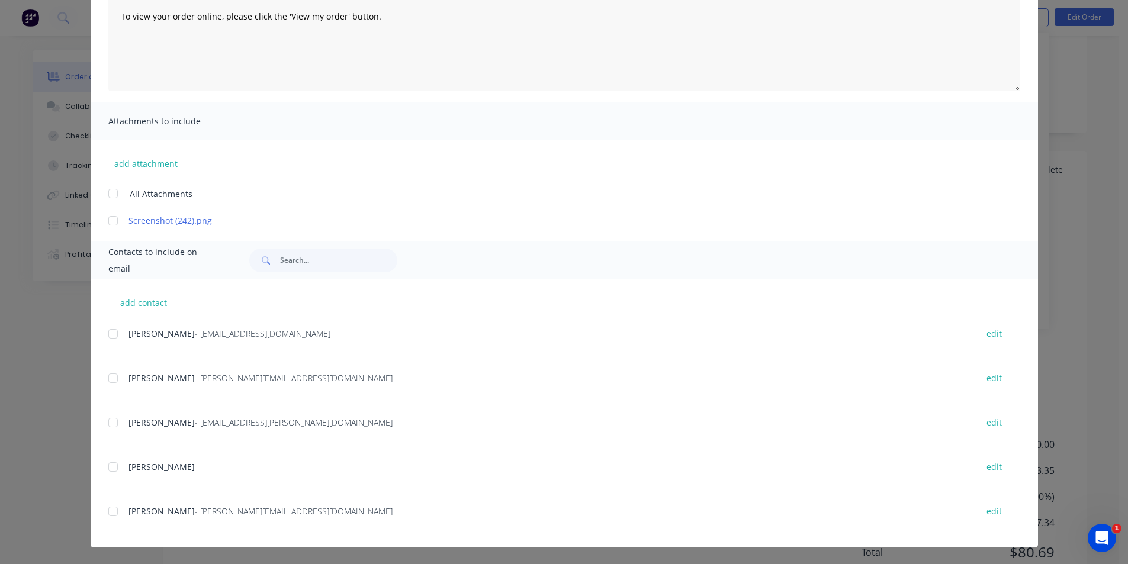
scroll to position [224, 0]
click at [109, 333] on div at bounding box center [113, 334] width 24 height 24
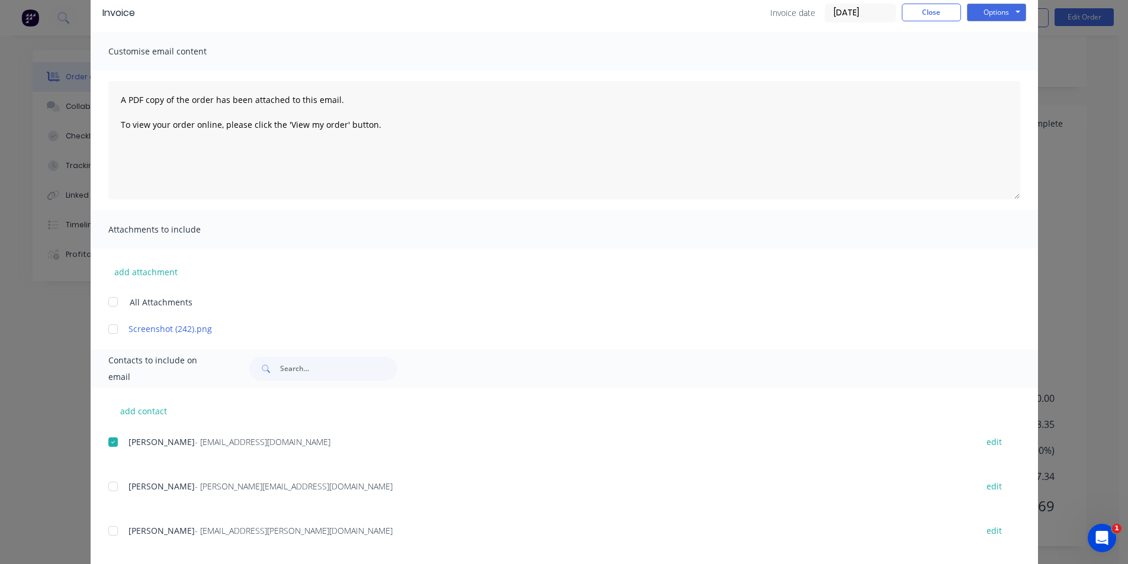
scroll to position [0, 0]
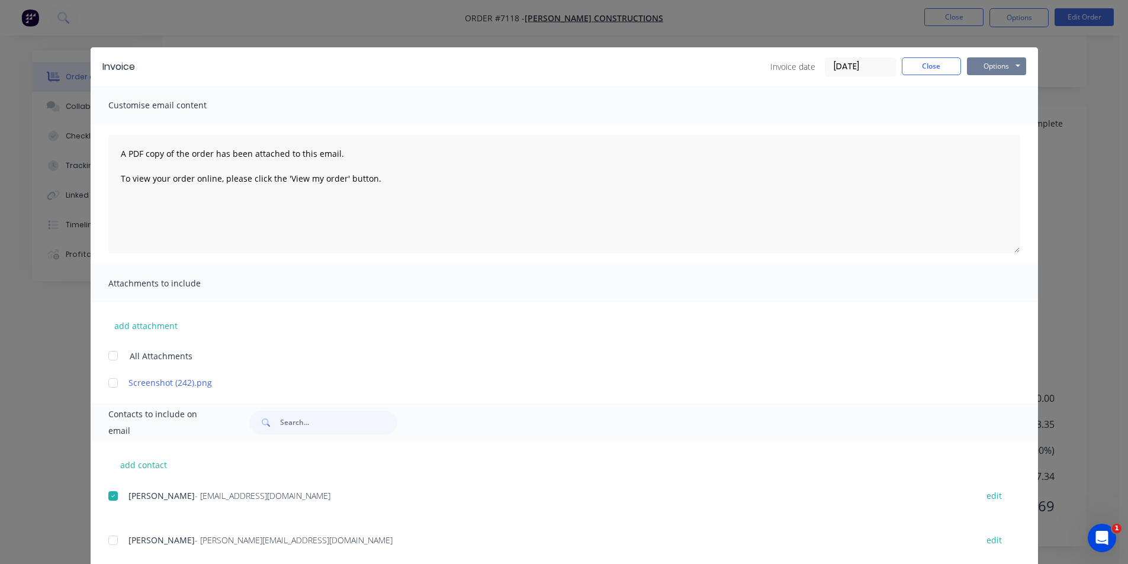
click at [1000, 70] on button "Options" at bounding box center [996, 66] width 59 height 18
click at [1001, 127] on button "Email" at bounding box center [1005, 127] width 76 height 20
click at [943, 68] on button "Close" at bounding box center [931, 66] width 59 height 18
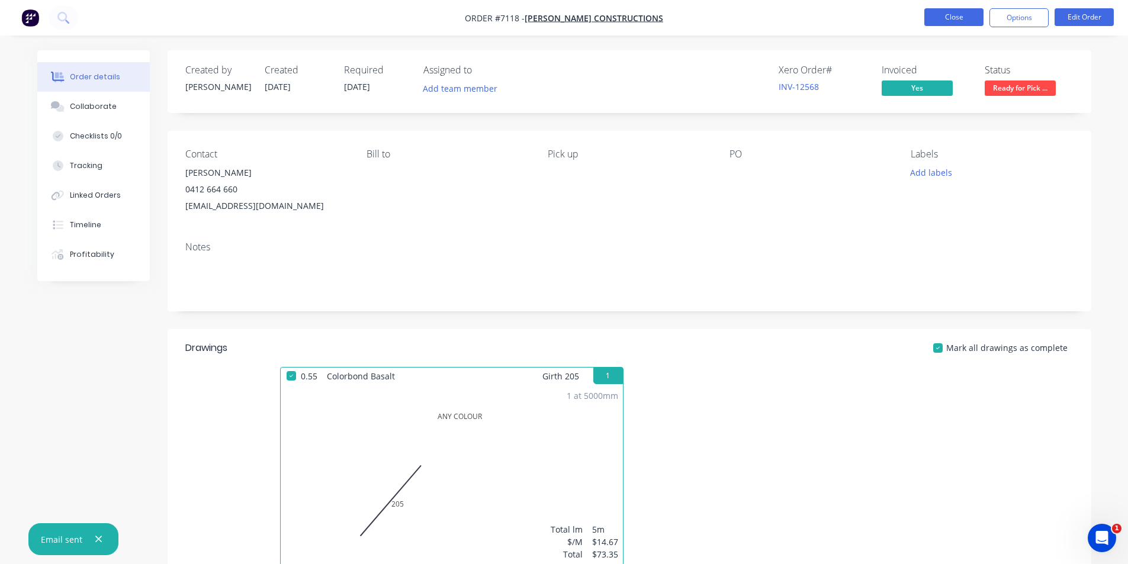
click at [952, 12] on button "Close" at bounding box center [953, 17] width 59 height 18
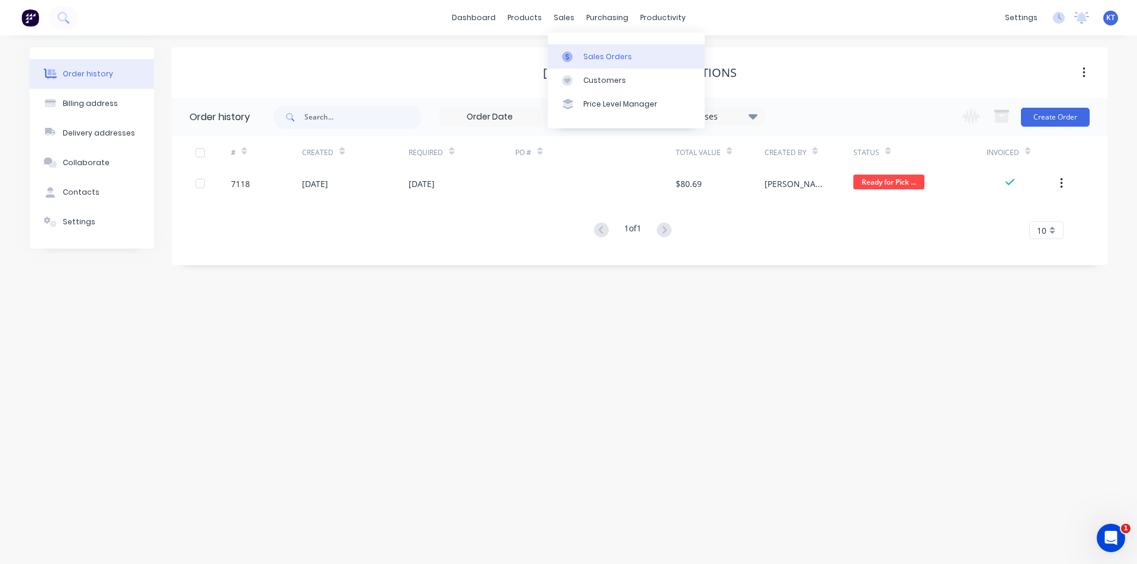
click at [586, 54] on div "Sales Orders" at bounding box center [607, 57] width 49 height 11
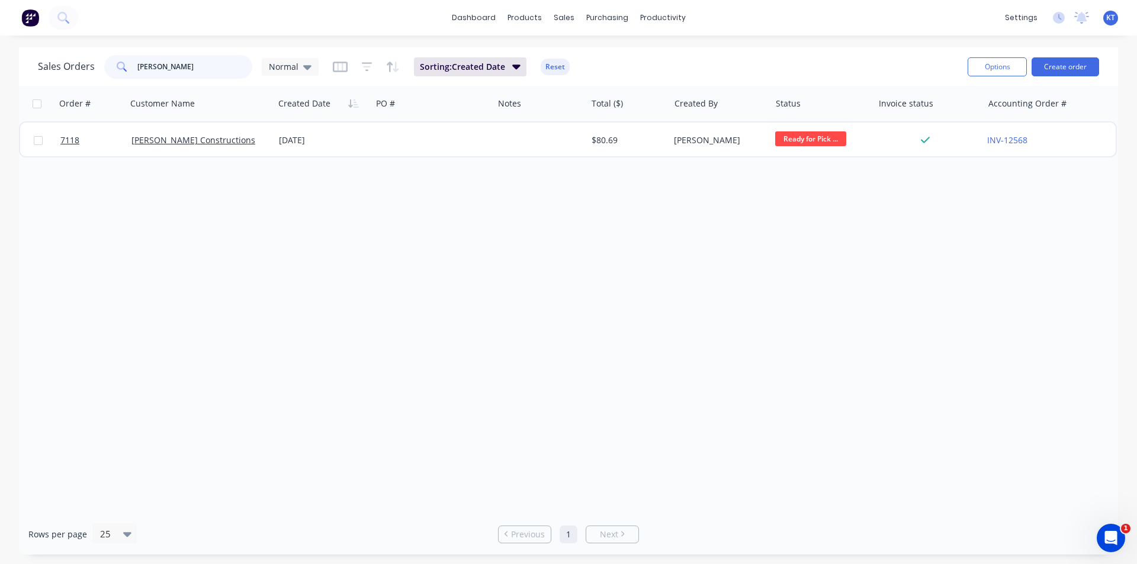
click at [178, 56] on input "[PERSON_NAME]" at bounding box center [194, 67] width 115 height 24
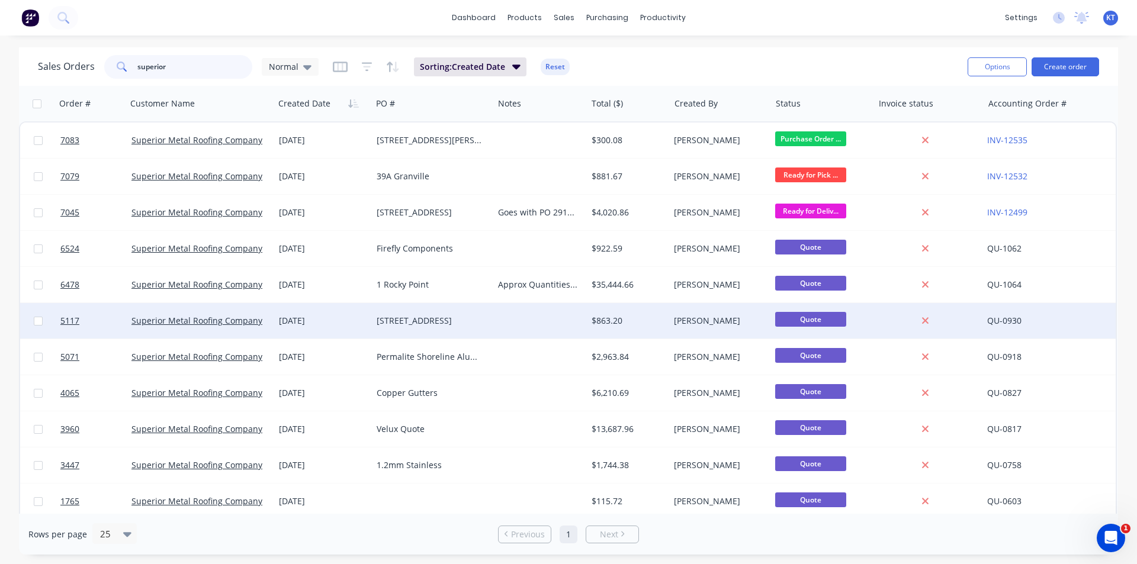
type input "superior"
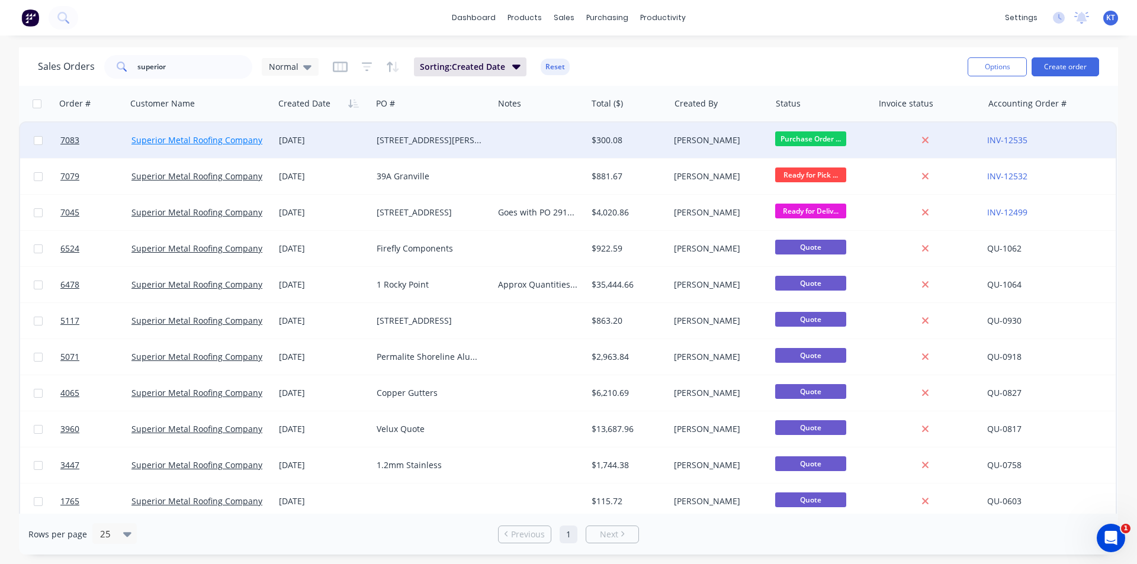
click at [220, 140] on link "Superior Metal Roofing Company Pty Ltd" at bounding box center [211, 139] width 160 height 11
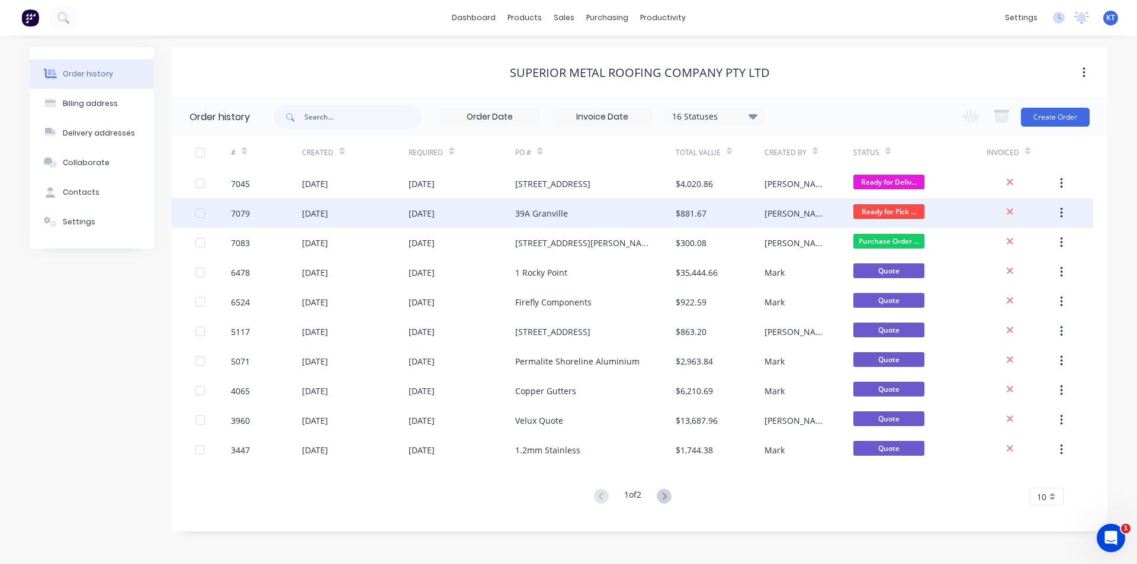
click at [443, 224] on div "[DATE]" at bounding box center [462, 213] width 107 height 30
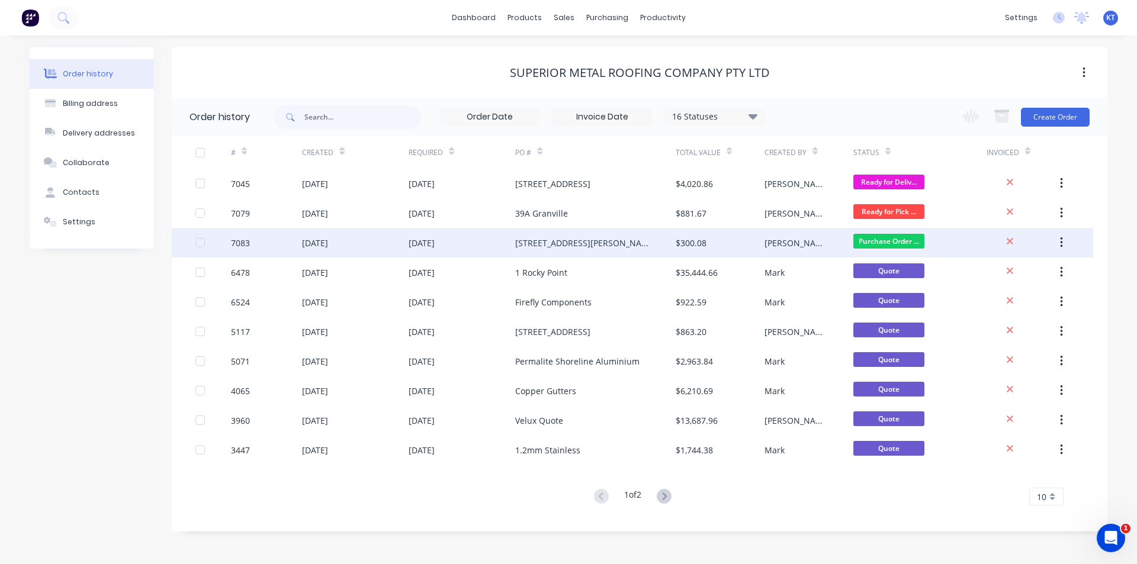
click at [505, 249] on div "[DATE]" at bounding box center [462, 243] width 107 height 30
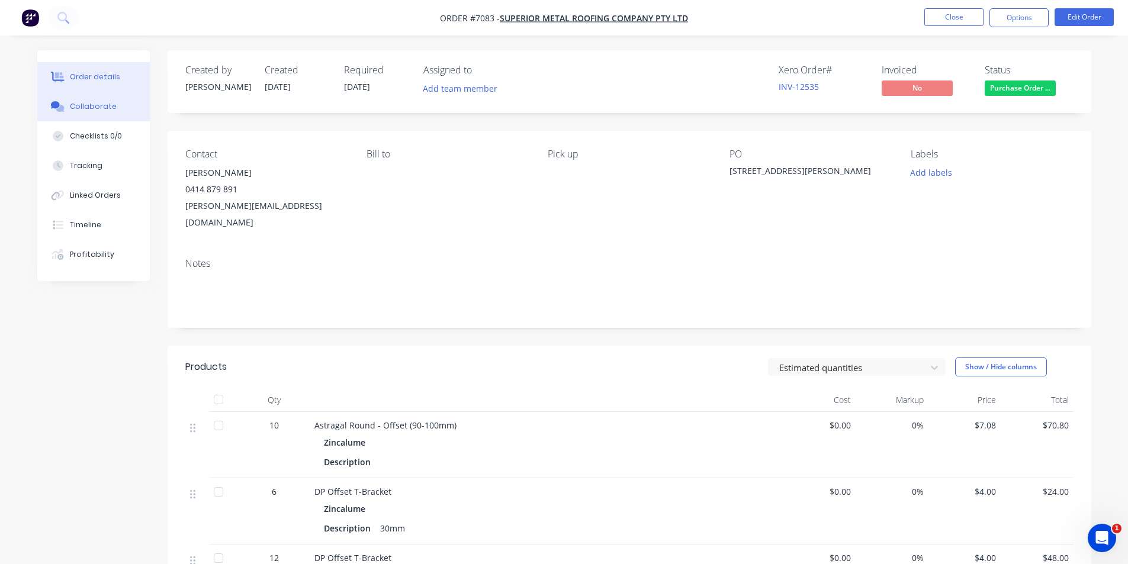
click at [73, 106] on div "Collaborate" at bounding box center [93, 106] width 47 height 11
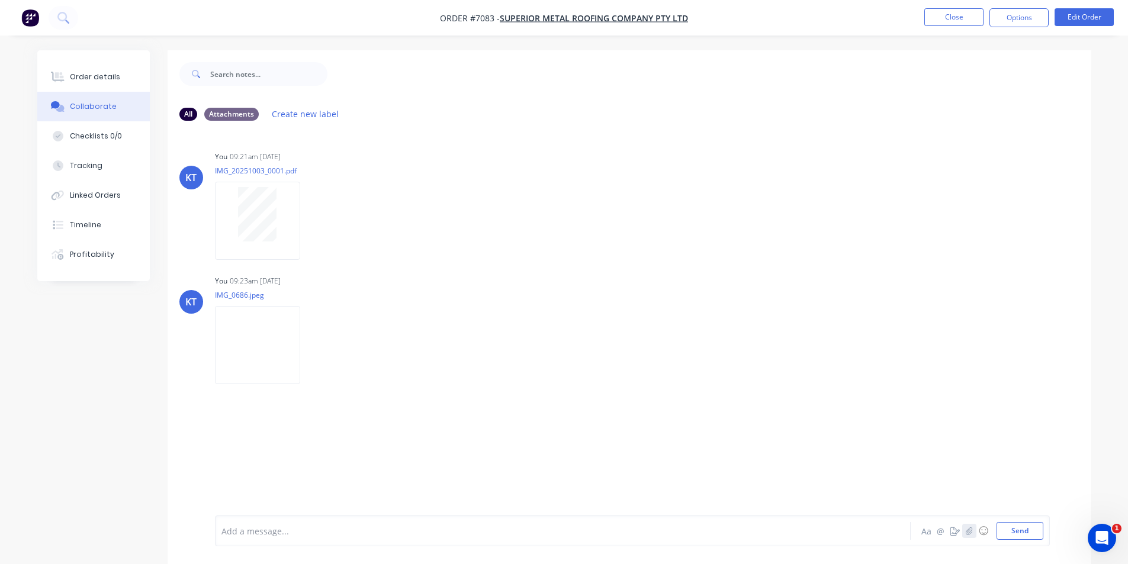
click at [970, 531] on icon "button" at bounding box center [968, 531] width 7 height 8
click at [971, 532] on icon "button" at bounding box center [968, 531] width 7 height 8
click at [1030, 543] on div "Add a message... Aa @ ☺ Send" at bounding box center [632, 500] width 835 height 91
click at [1029, 540] on div "Add a message... Aa @ ☺ Send" at bounding box center [632, 500] width 835 height 91
click at [1022, 528] on button "Send" at bounding box center [1020, 531] width 47 height 18
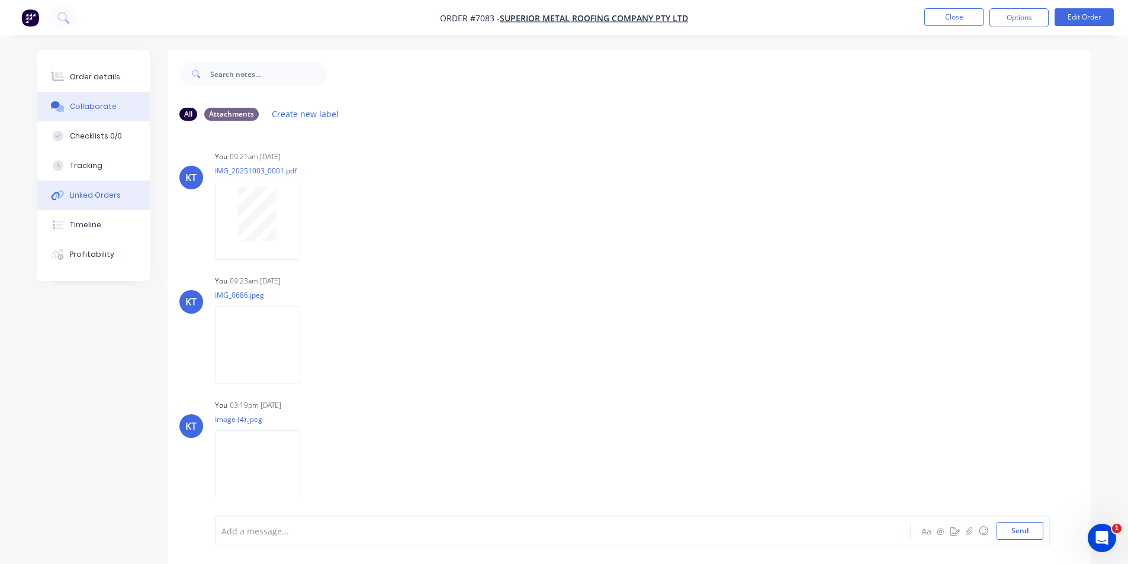
click at [88, 194] on div "Linked Orders" at bounding box center [95, 195] width 51 height 11
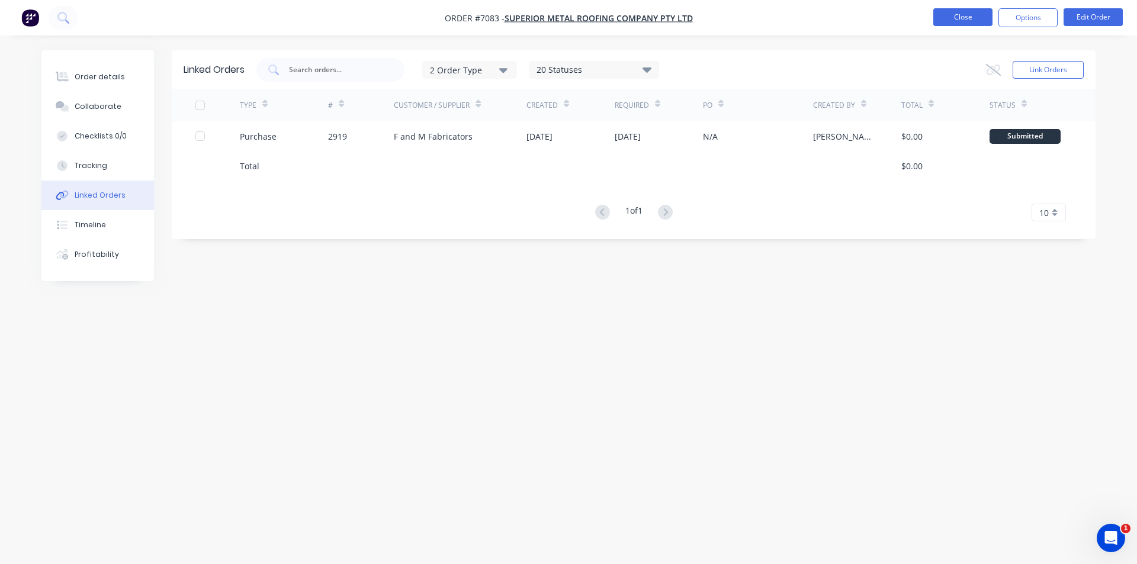
click at [947, 24] on button "Close" at bounding box center [962, 17] width 59 height 18
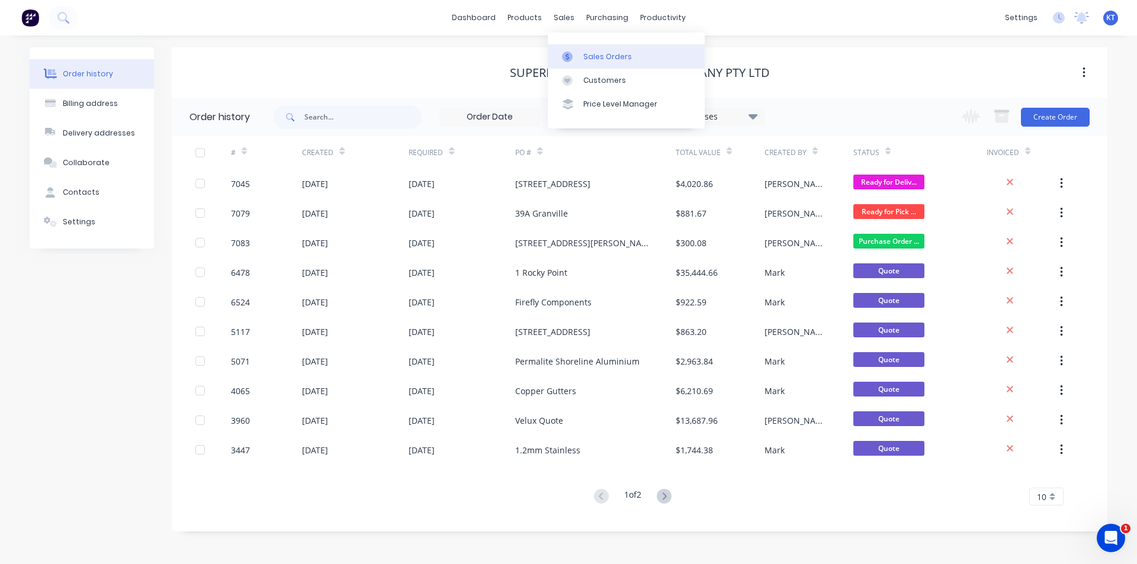
click at [589, 52] on div "Sales Orders" at bounding box center [607, 57] width 49 height 11
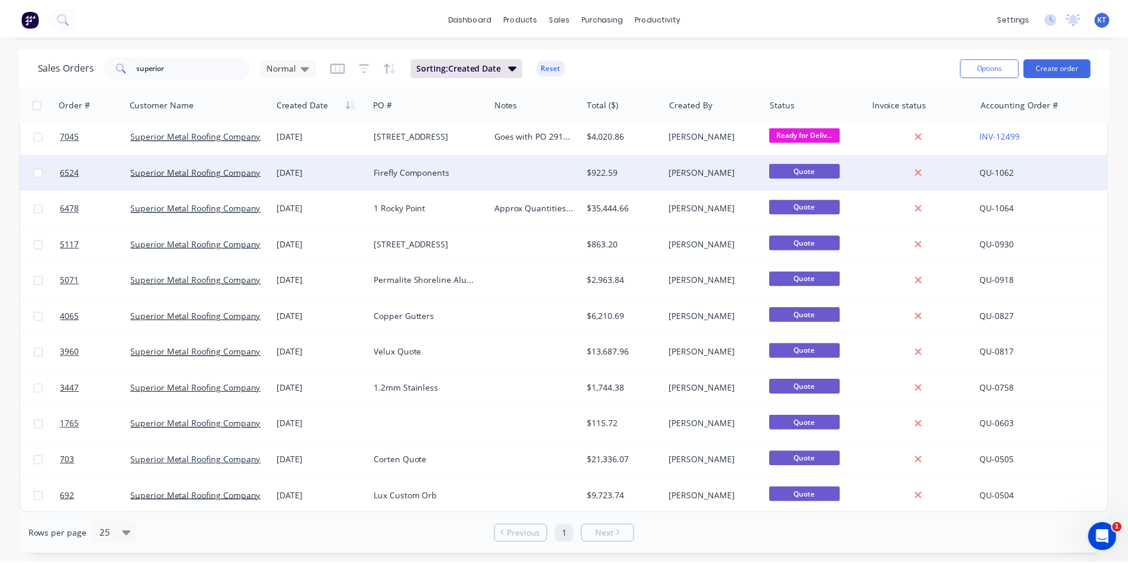
scroll to position [83, 0]
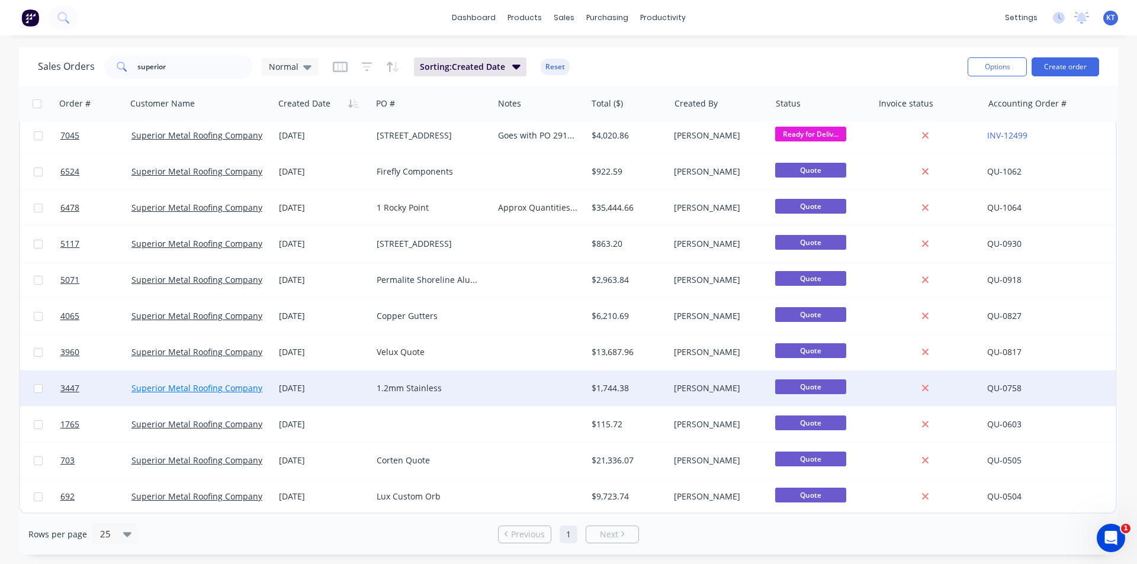
click at [219, 386] on link "Superior Metal Roofing Company Pty Ltd" at bounding box center [211, 388] width 160 height 11
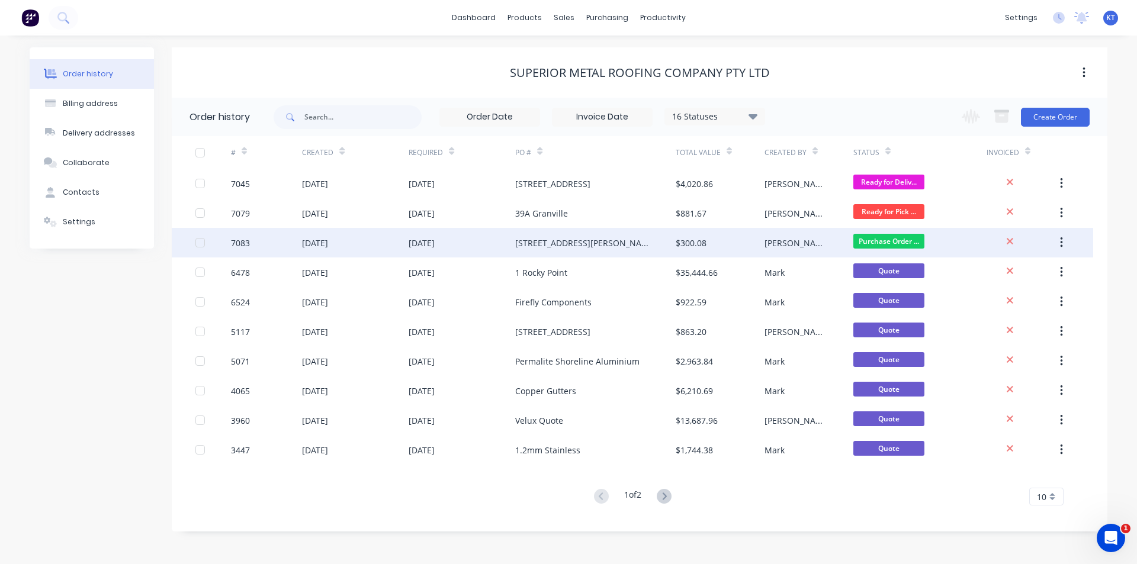
click at [579, 242] on div "[STREET_ADDRESS][PERSON_NAME]" at bounding box center [595, 243] width 160 height 30
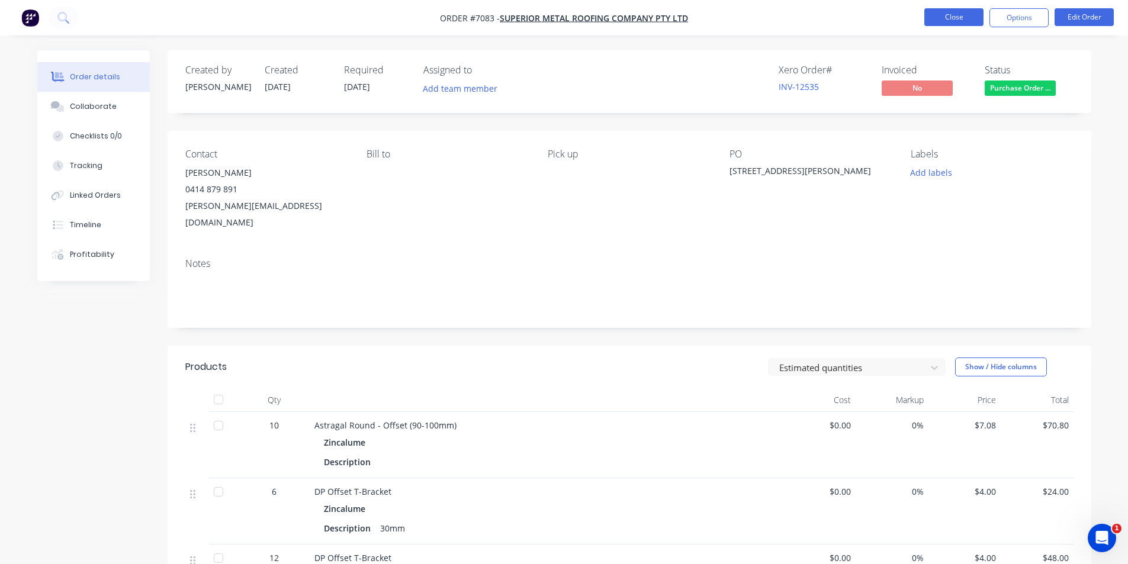
click at [941, 12] on button "Close" at bounding box center [953, 17] width 59 height 18
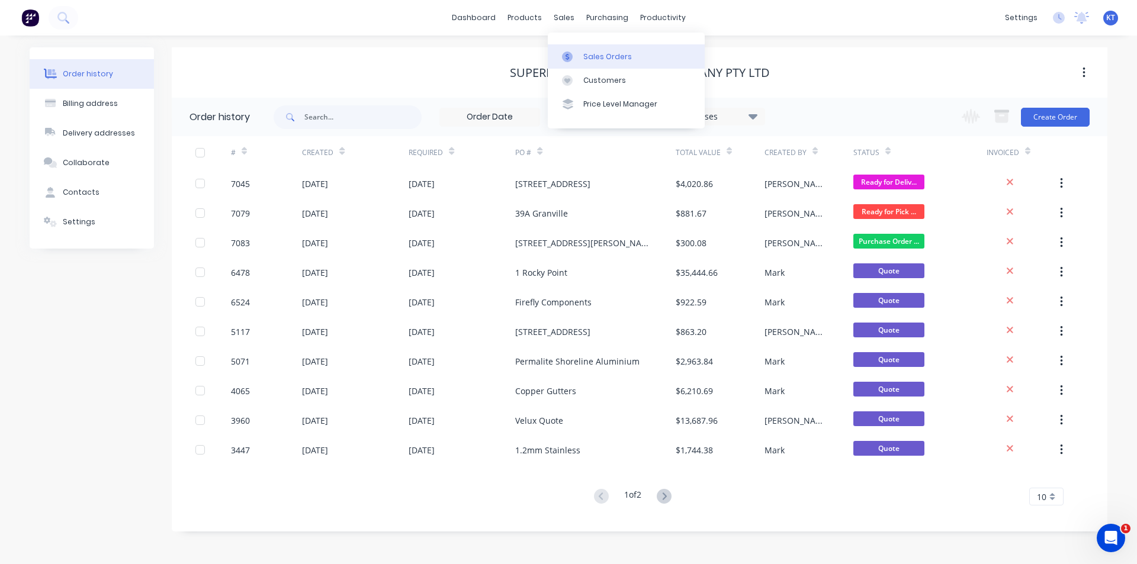
click at [602, 60] on div "Sales Orders" at bounding box center [607, 57] width 49 height 11
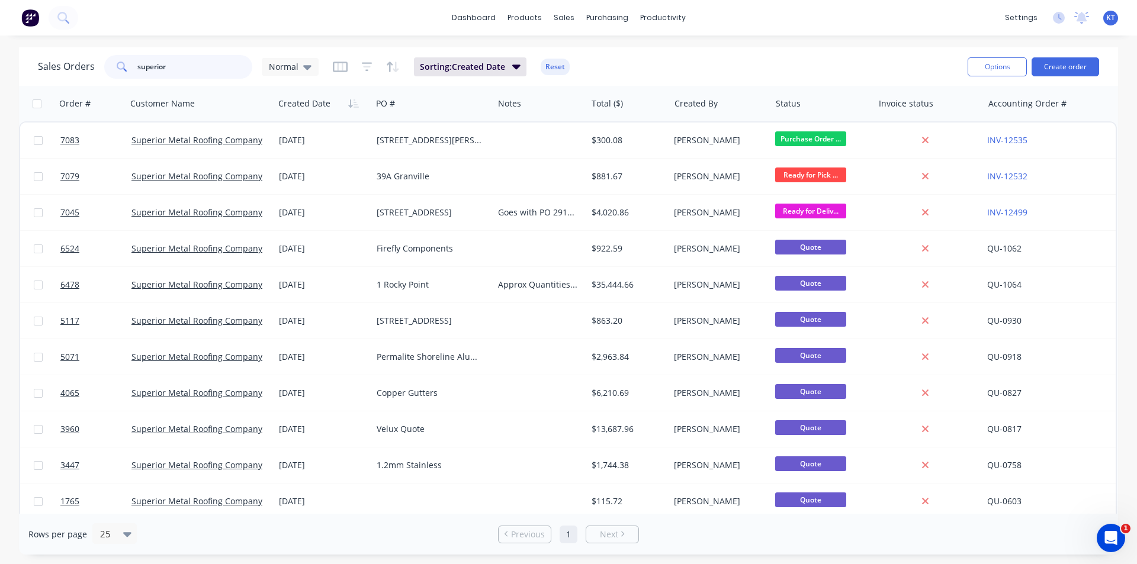
click at [200, 68] on input "superior" at bounding box center [194, 67] width 115 height 24
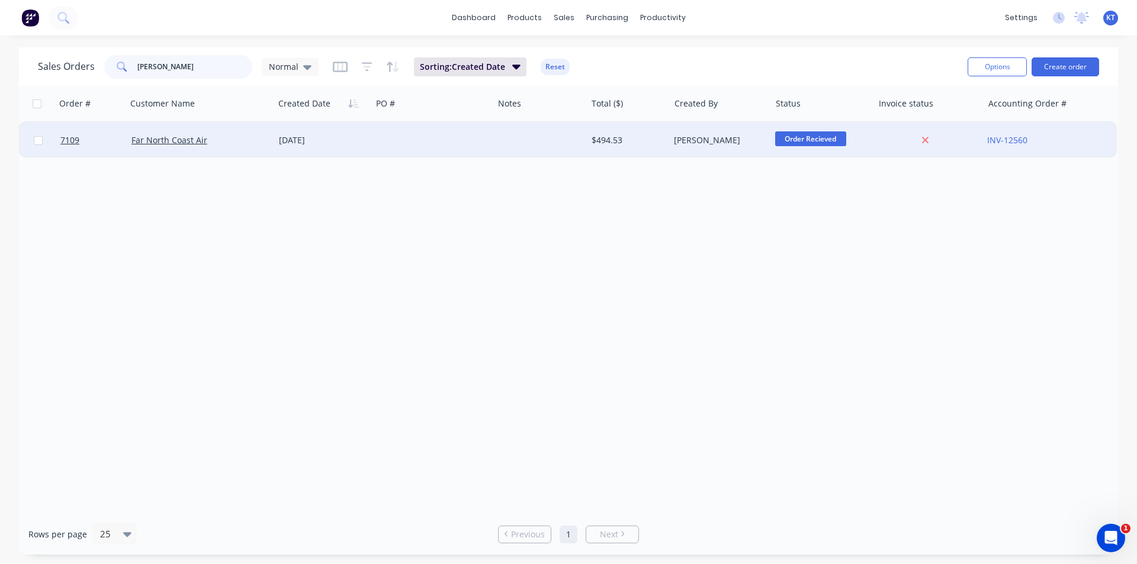
type input "[PERSON_NAME]"
click at [524, 139] on div at bounding box center [539, 141] width 93 height 36
click at [188, 145] on link "Far North Coast Air" at bounding box center [169, 139] width 76 height 11
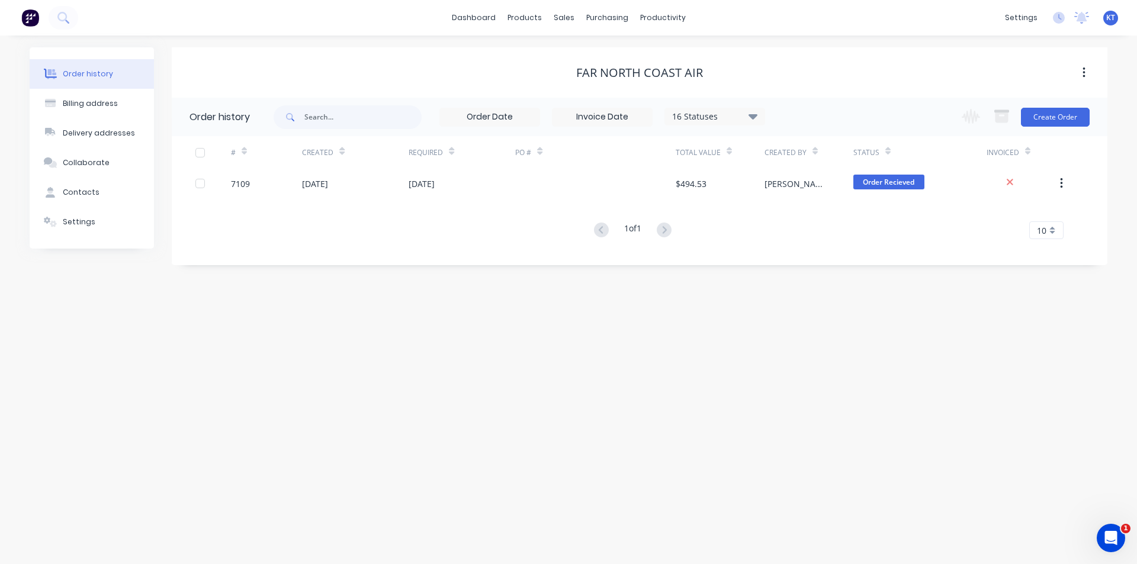
click at [640, 162] on div "PO #" at bounding box center [595, 152] width 160 height 33
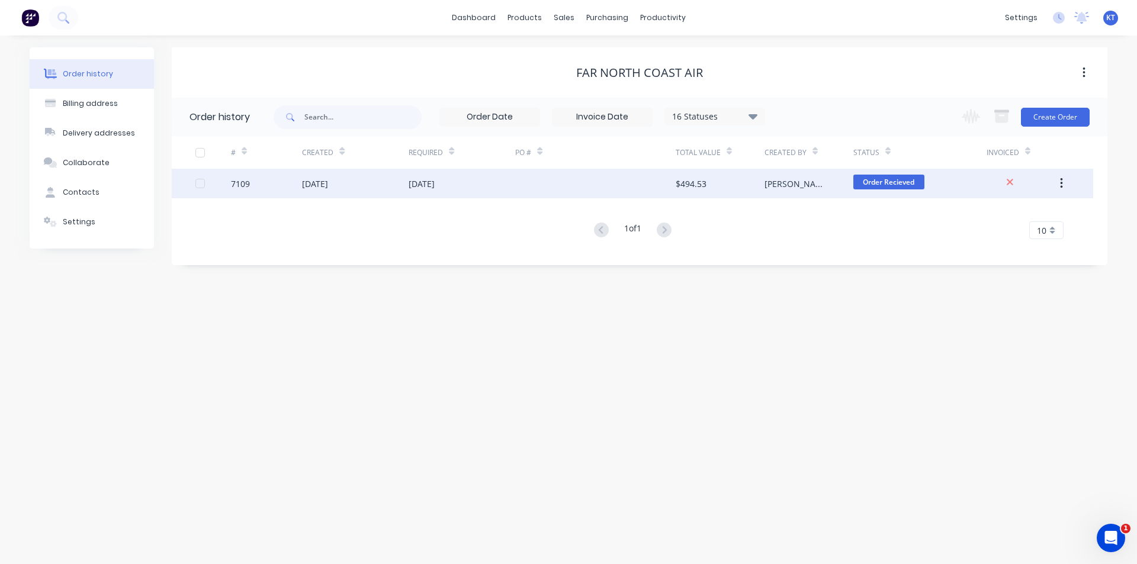
click at [640, 183] on div at bounding box center [595, 184] width 160 height 30
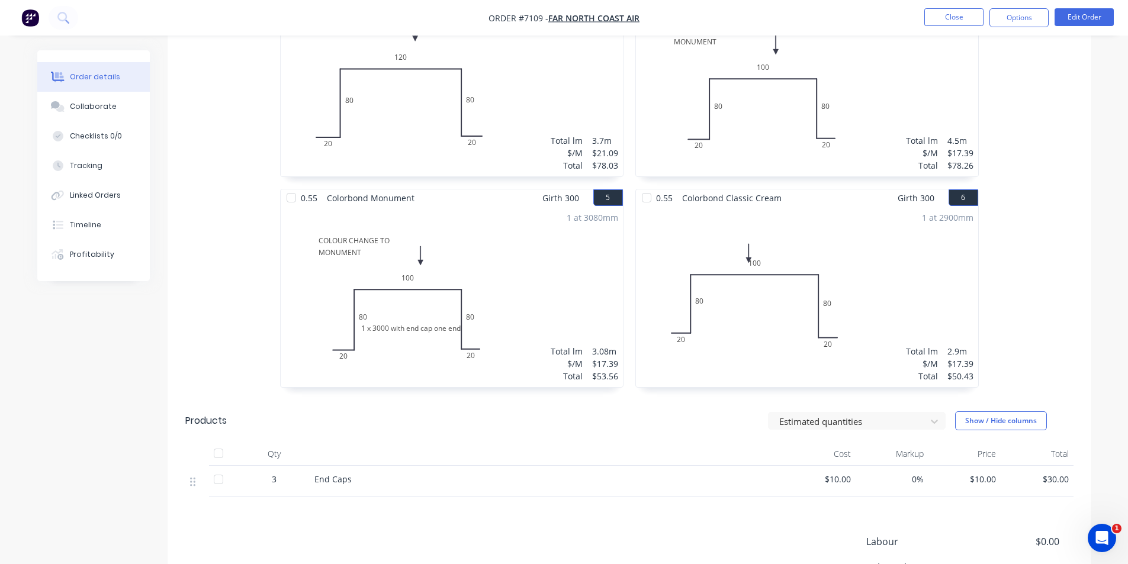
scroll to position [711, 0]
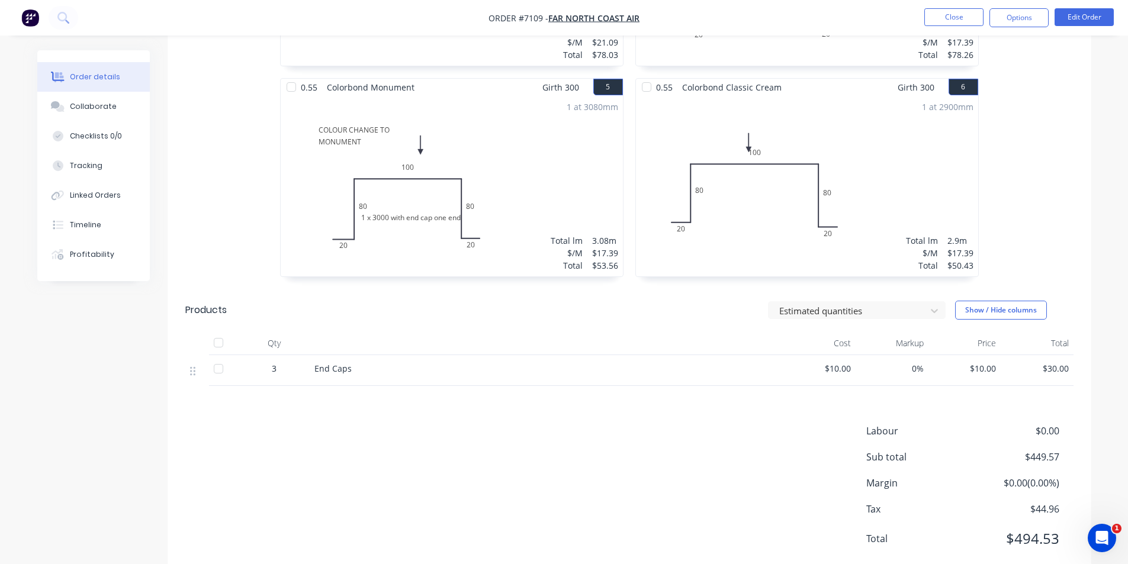
click at [639, 85] on div at bounding box center [647, 87] width 24 height 24
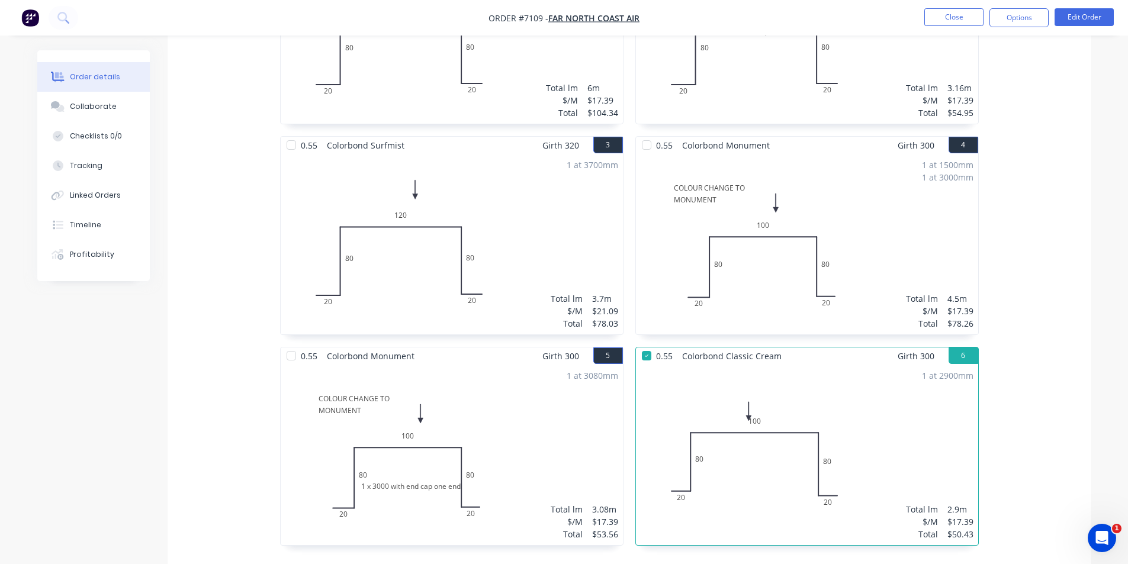
scroll to position [447, 0]
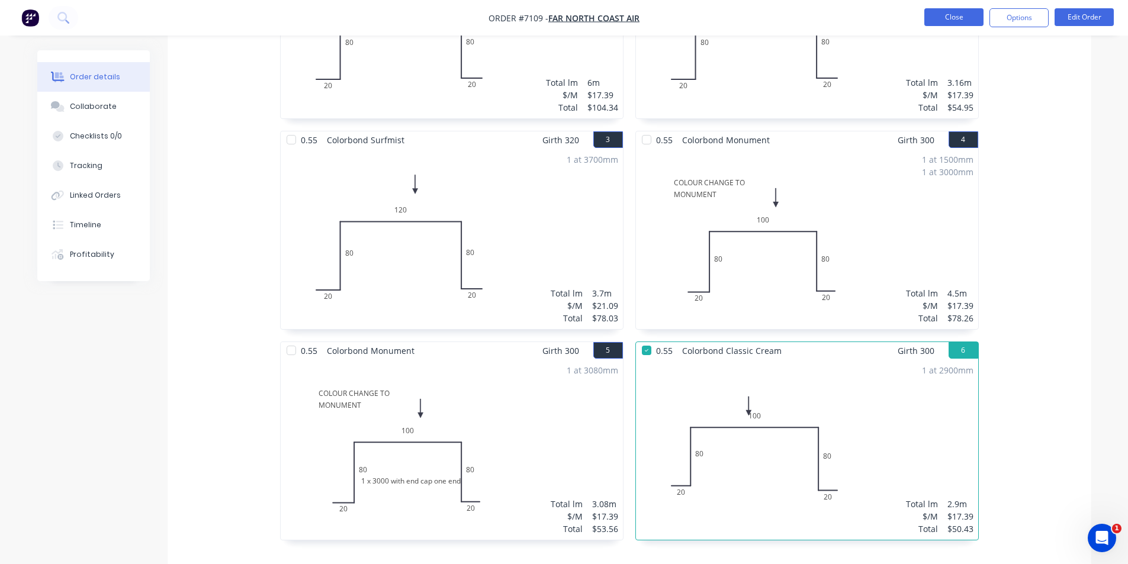
click at [940, 13] on button "Close" at bounding box center [953, 17] width 59 height 18
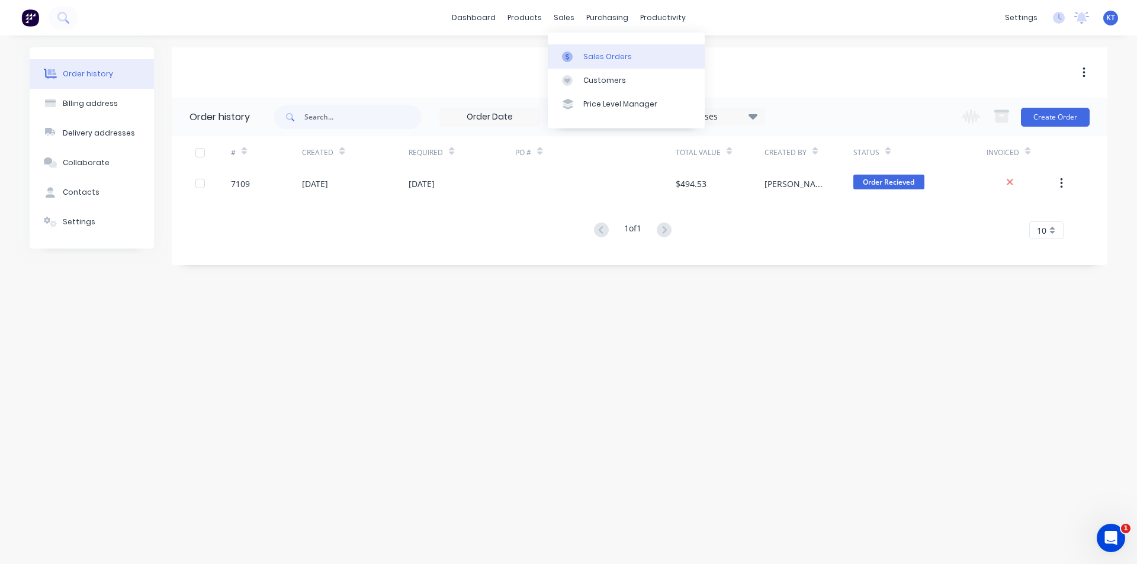
click at [580, 57] on link "Sales Orders" at bounding box center [626, 56] width 157 height 24
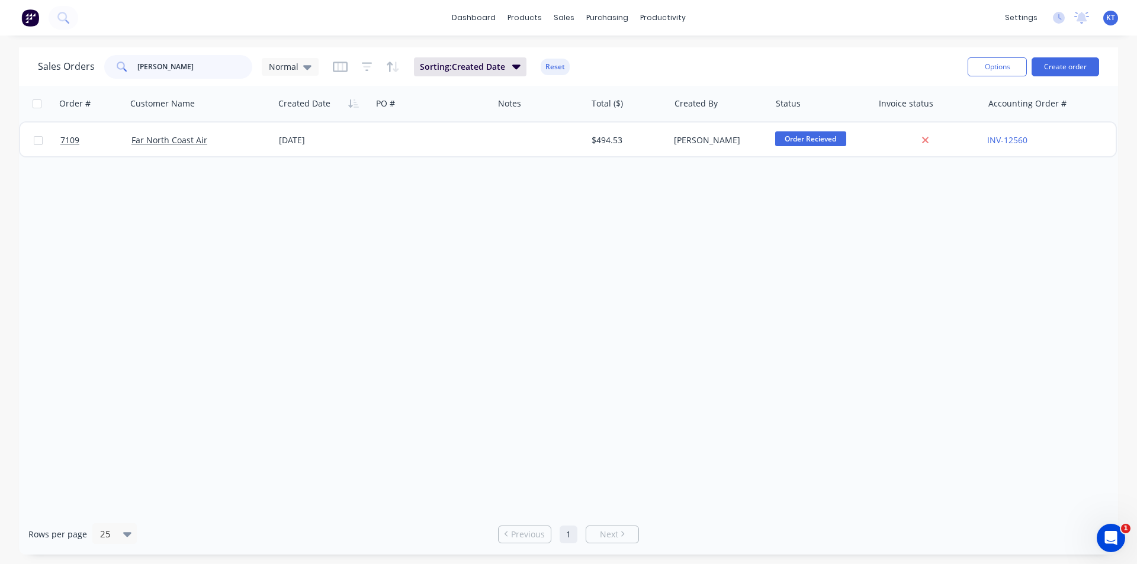
drag, startPoint x: 201, startPoint y: 69, endPoint x: 0, endPoint y: 69, distance: 200.8
click at [0, 72] on div "Sales Orders [PERSON_NAME] Normal Sorting: Created Date Reset Options Create or…" at bounding box center [568, 301] width 1137 height 508
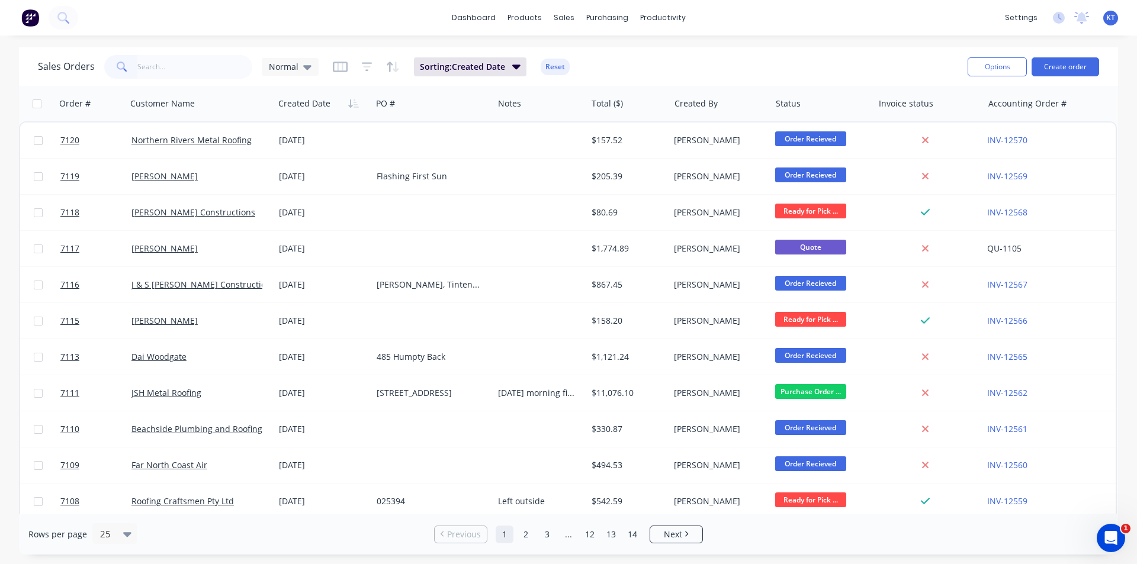
drag, startPoint x: 1093, startPoint y: 1, endPoint x: 819, endPoint y: 7, distance: 274.3
click at [819, 7] on div "dashboard products sales purchasing productivity dashboard products Product Cat…" at bounding box center [568, 18] width 1137 height 36
